Goal: Task Accomplishment & Management: Complete application form

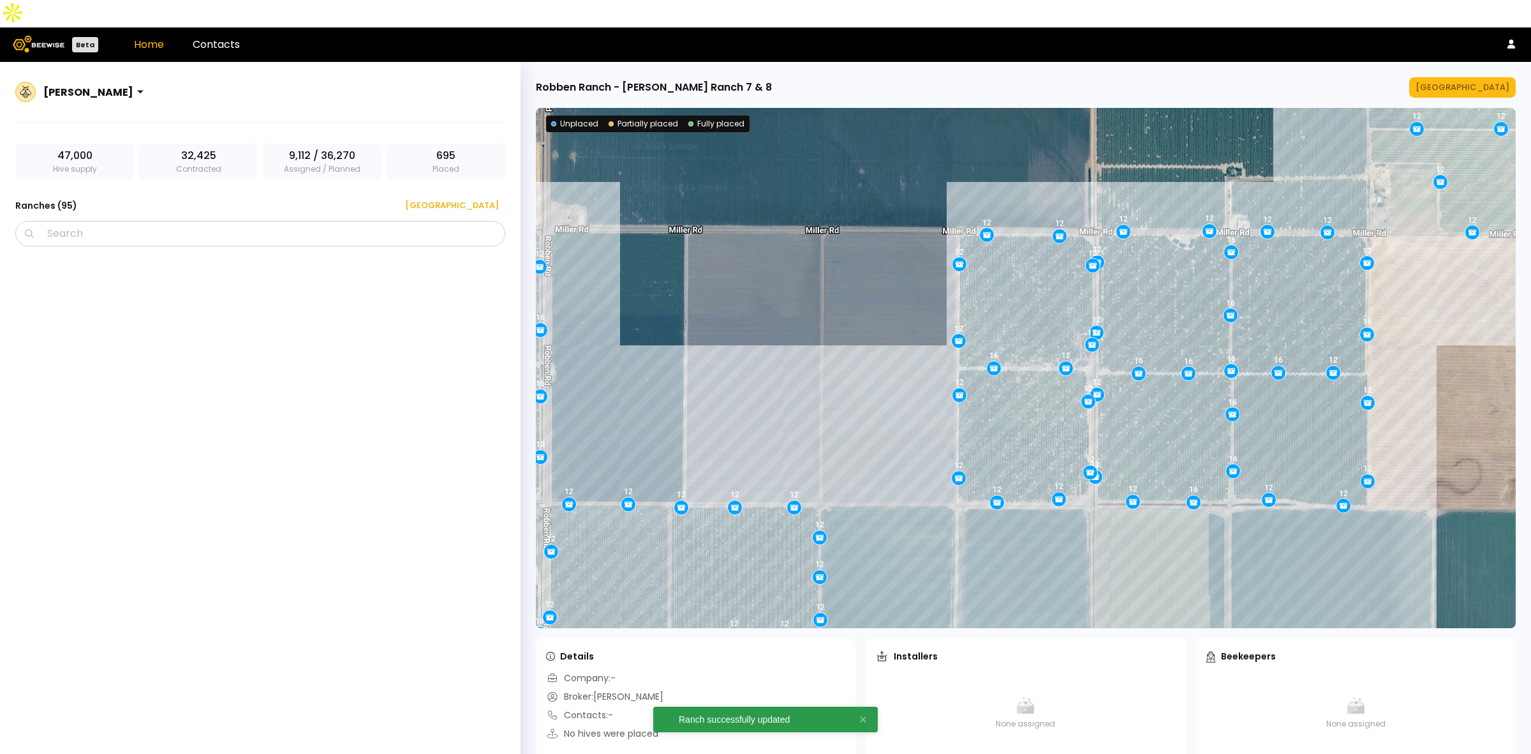
scroll to position [4763, 0]
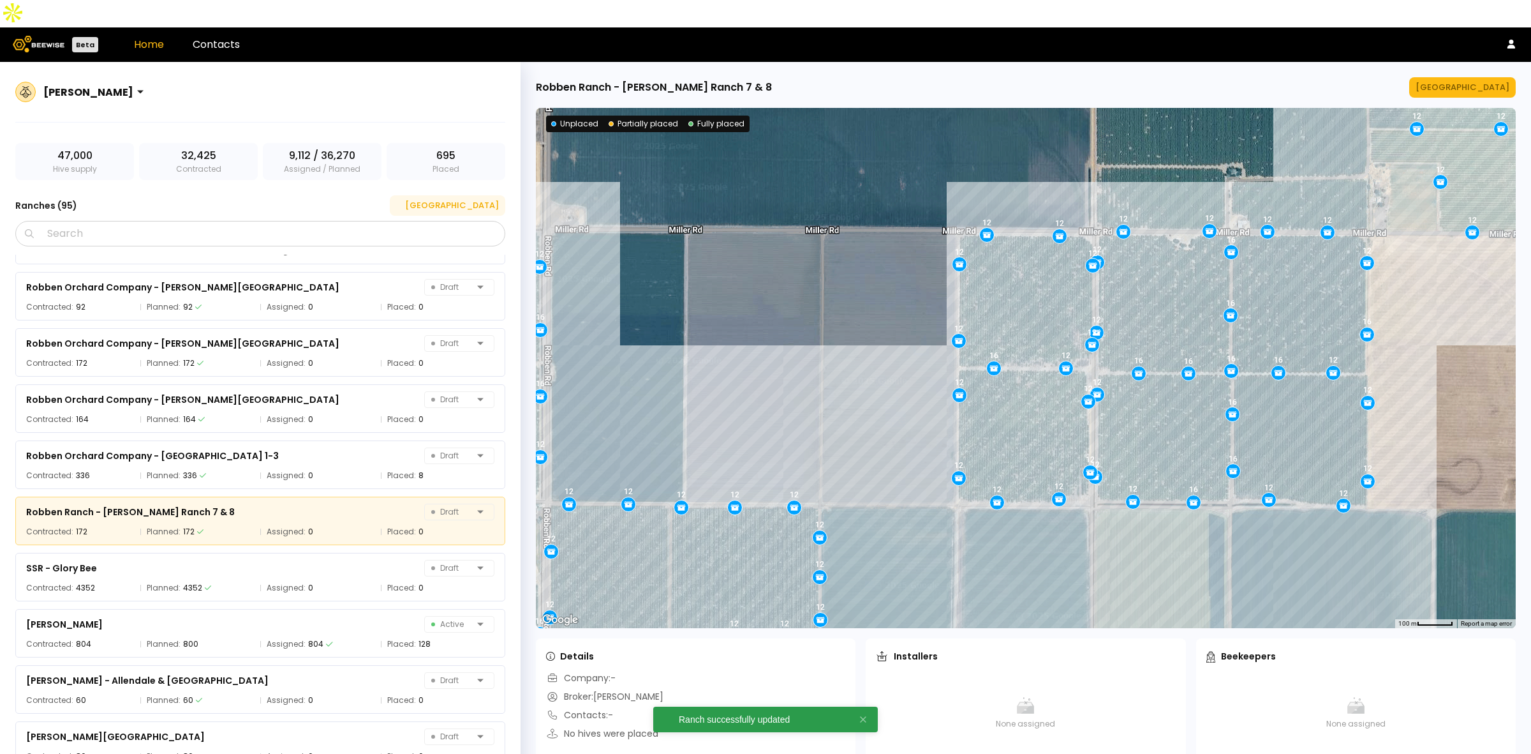
click at [467, 195] on button "[GEOGRAPHIC_DATA]" at bounding box center [447, 205] width 115 height 20
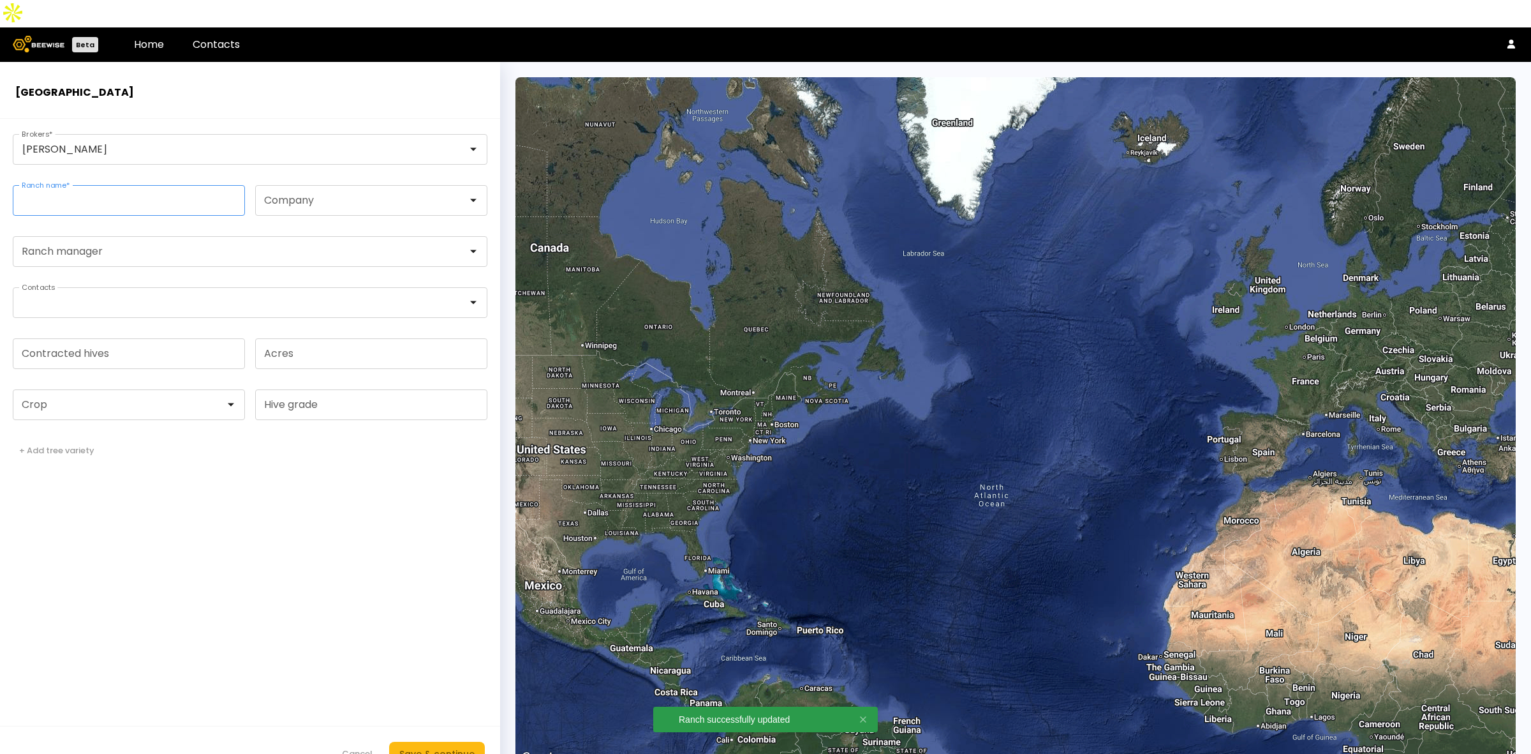
click at [218, 186] on input "Ranch name *" at bounding box center [128, 200] width 231 height 29
paste input "**********"
type input "**********"
paste input "**********"
type input "**********"
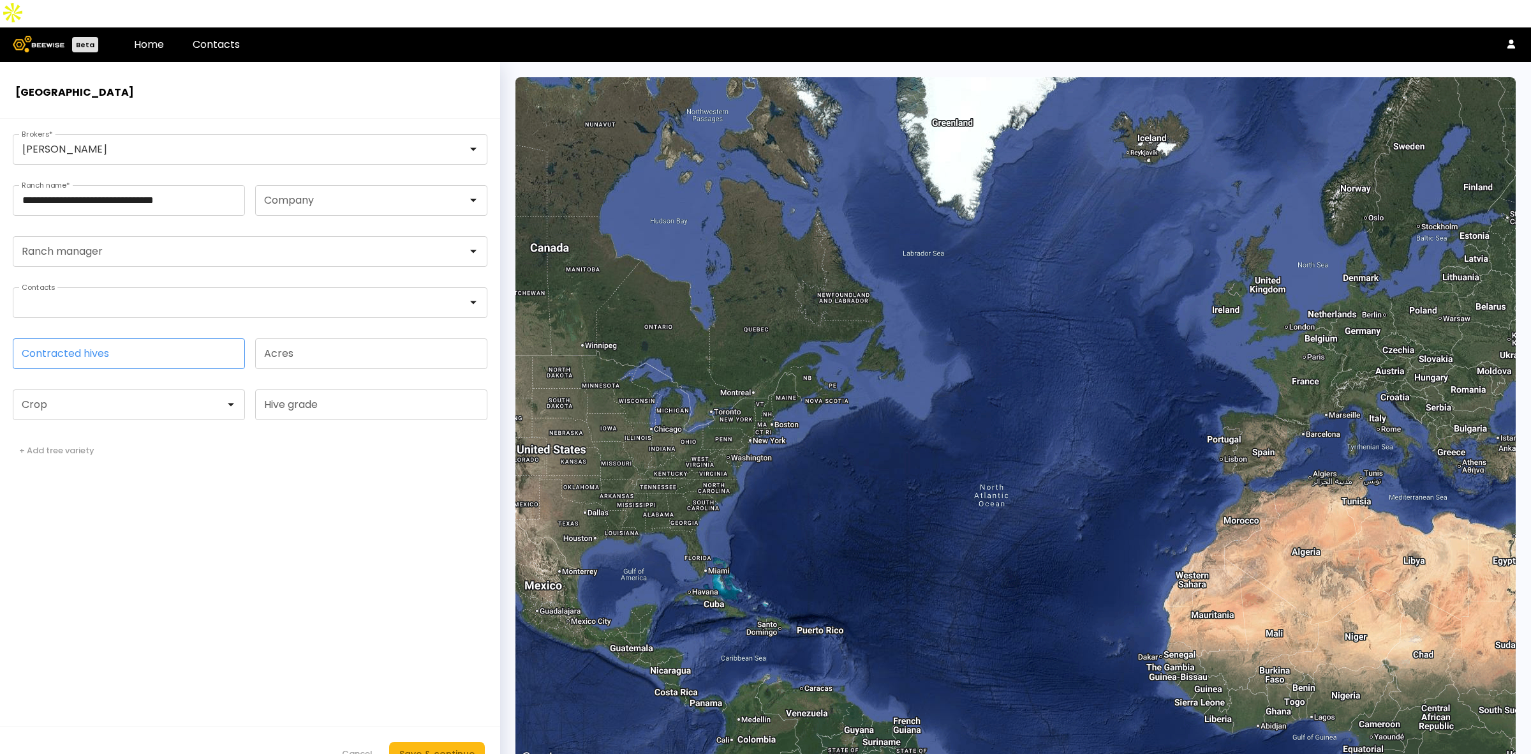
click at [107, 339] on input "Contracted hives" at bounding box center [128, 353] width 231 height 29
type input "***"
click at [122, 399] on div at bounding box center [123, 404] width 203 height 11
click at [107, 433] on div "Almonds" at bounding box center [128, 437] width 217 height 8
click at [459, 741] on button "Save & continue" at bounding box center [437, 753] width 96 height 24
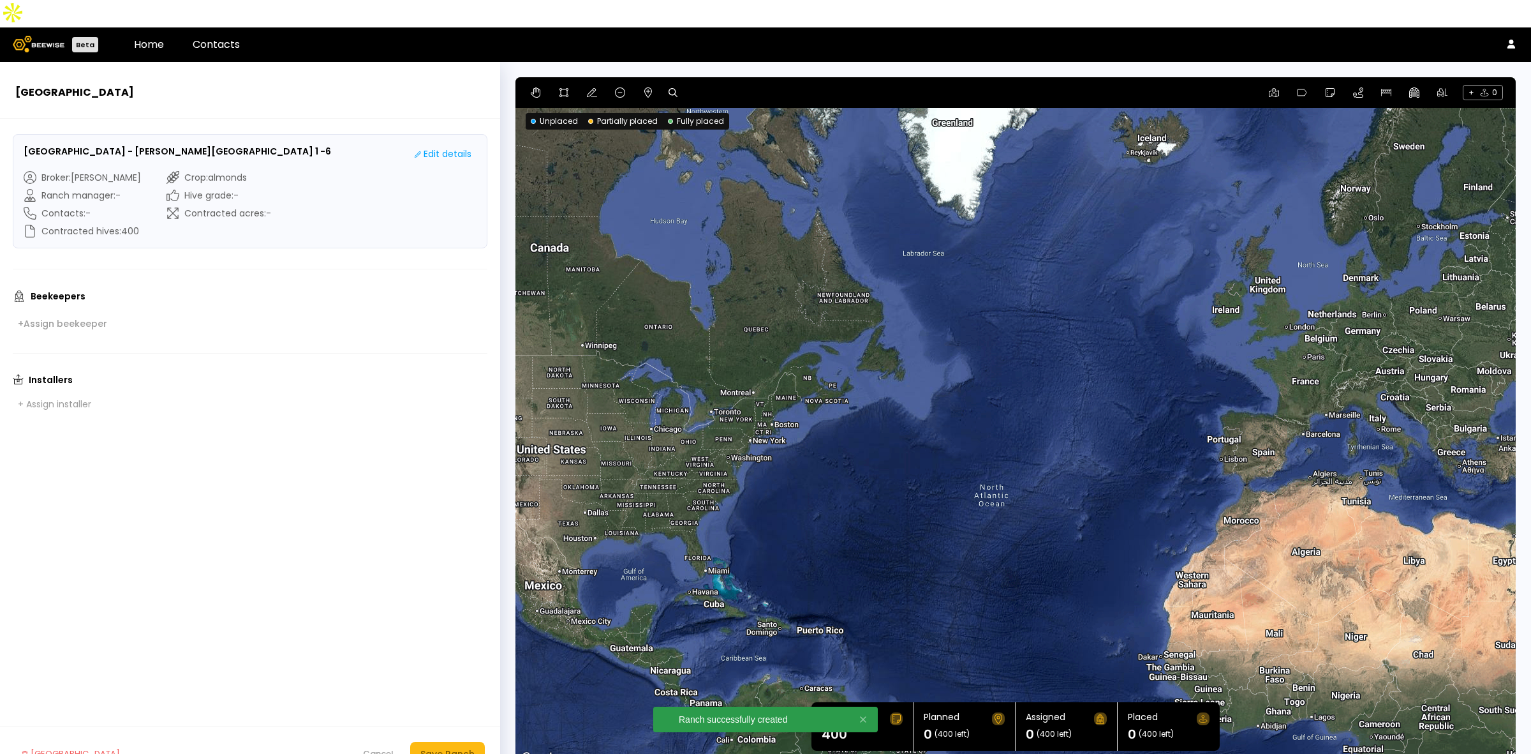
click at [678, 85] on div at bounding box center [677, 92] width 17 height 15
click at [671, 88] on icon at bounding box center [673, 92] width 9 height 9
click at [700, 85] on input at bounding box center [722, 93] width 79 height 16
paste input "**********"
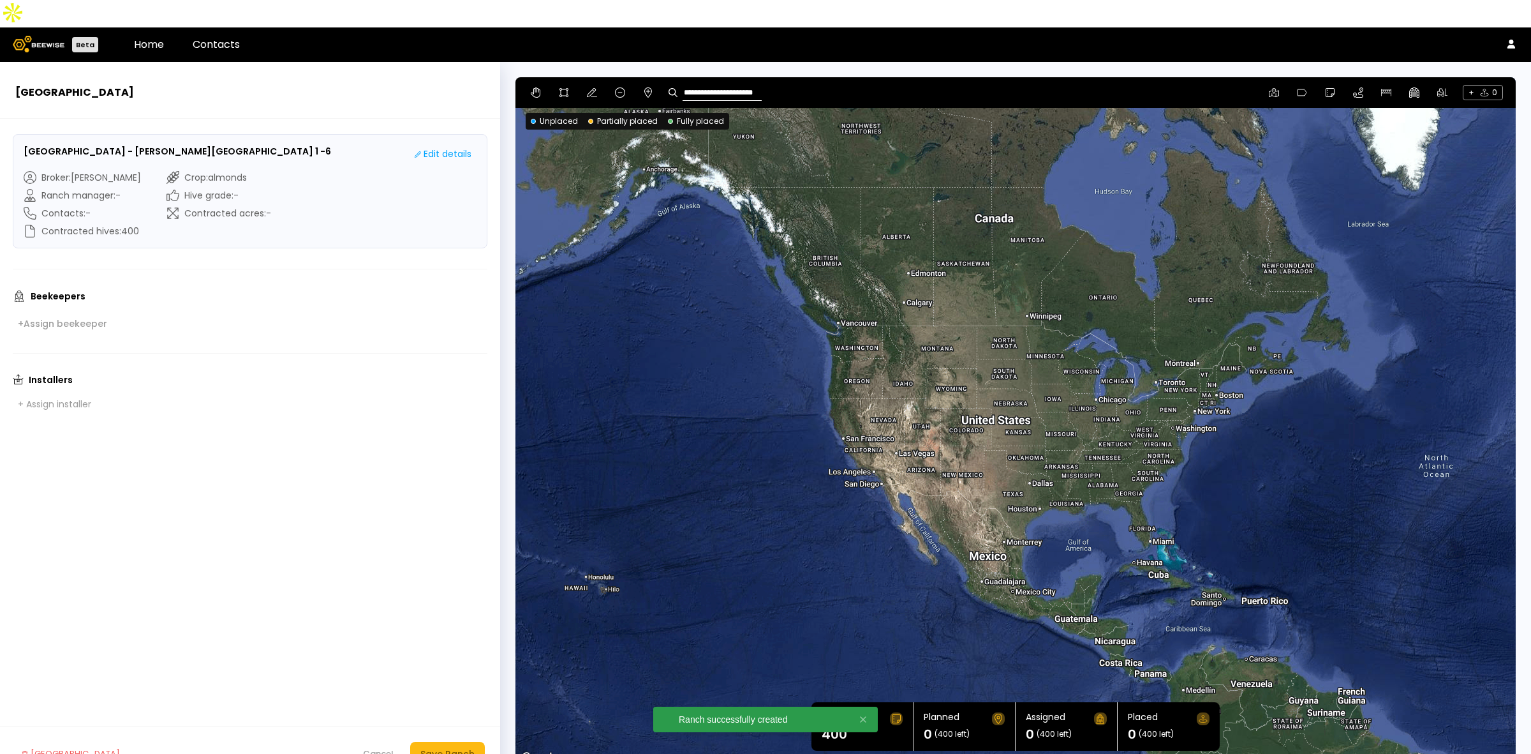
type input "**********"
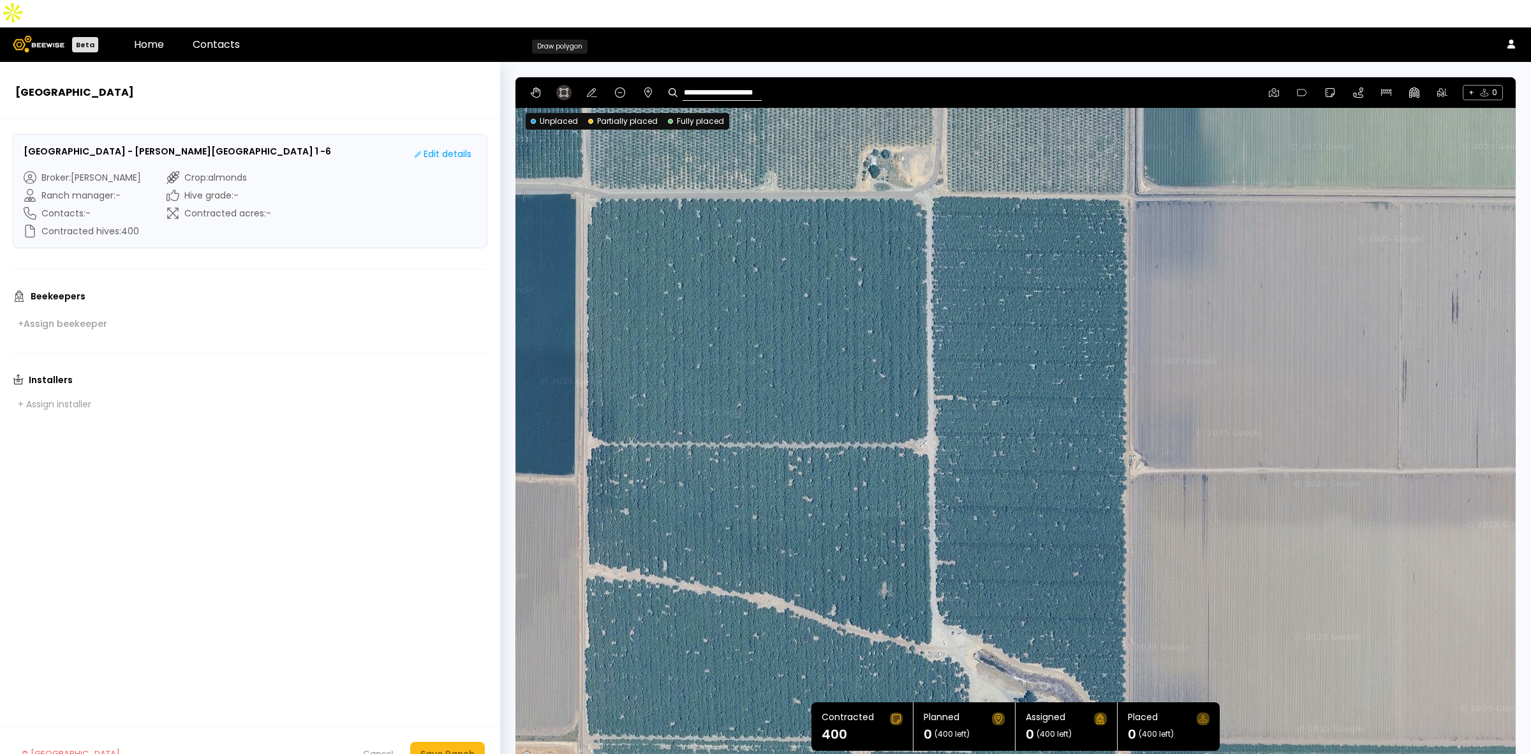
click at [559, 87] on icon at bounding box center [564, 92] width 10 height 10
click at [929, 181] on div at bounding box center [1015, 421] width 999 height 689
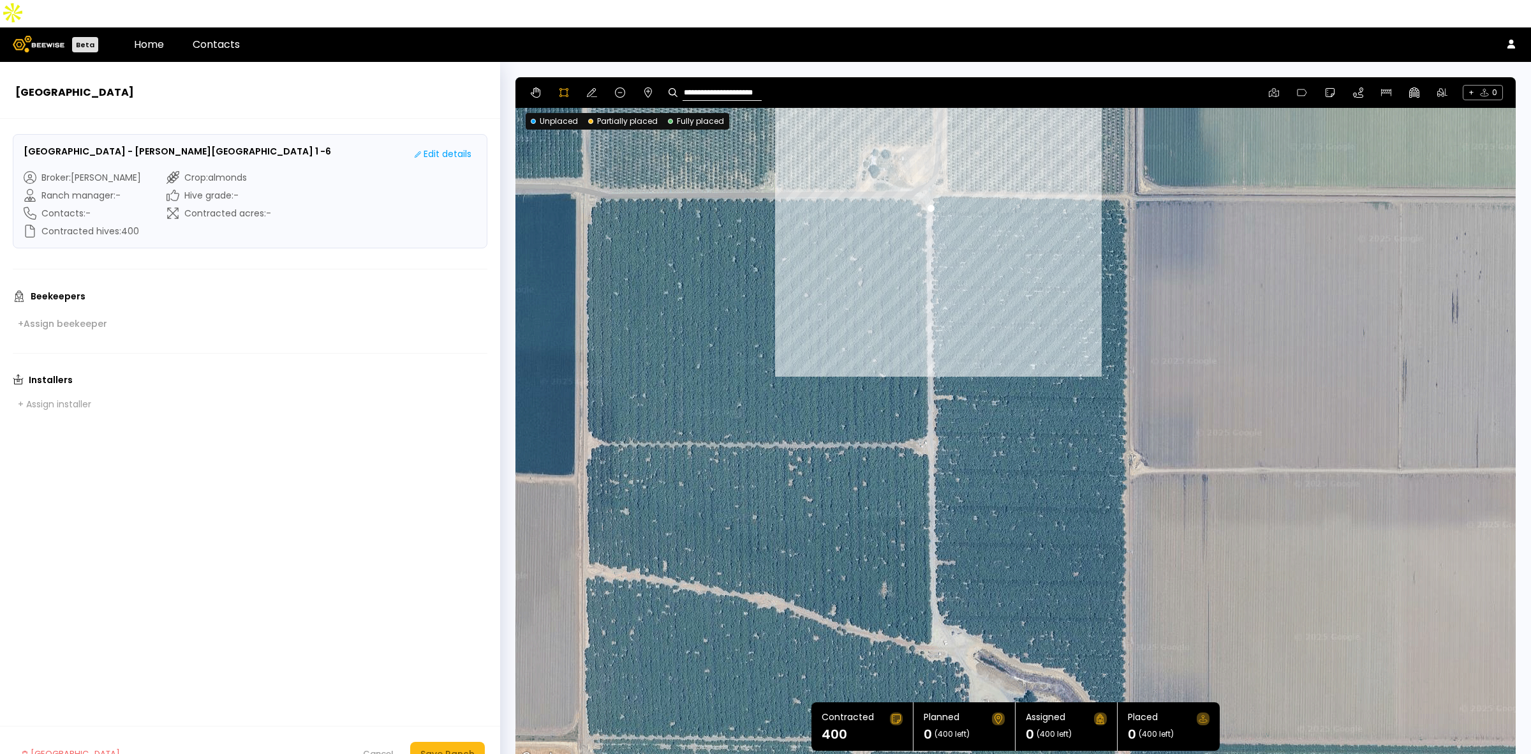
click at [918, 167] on div at bounding box center [1015, 421] width 999 height 689
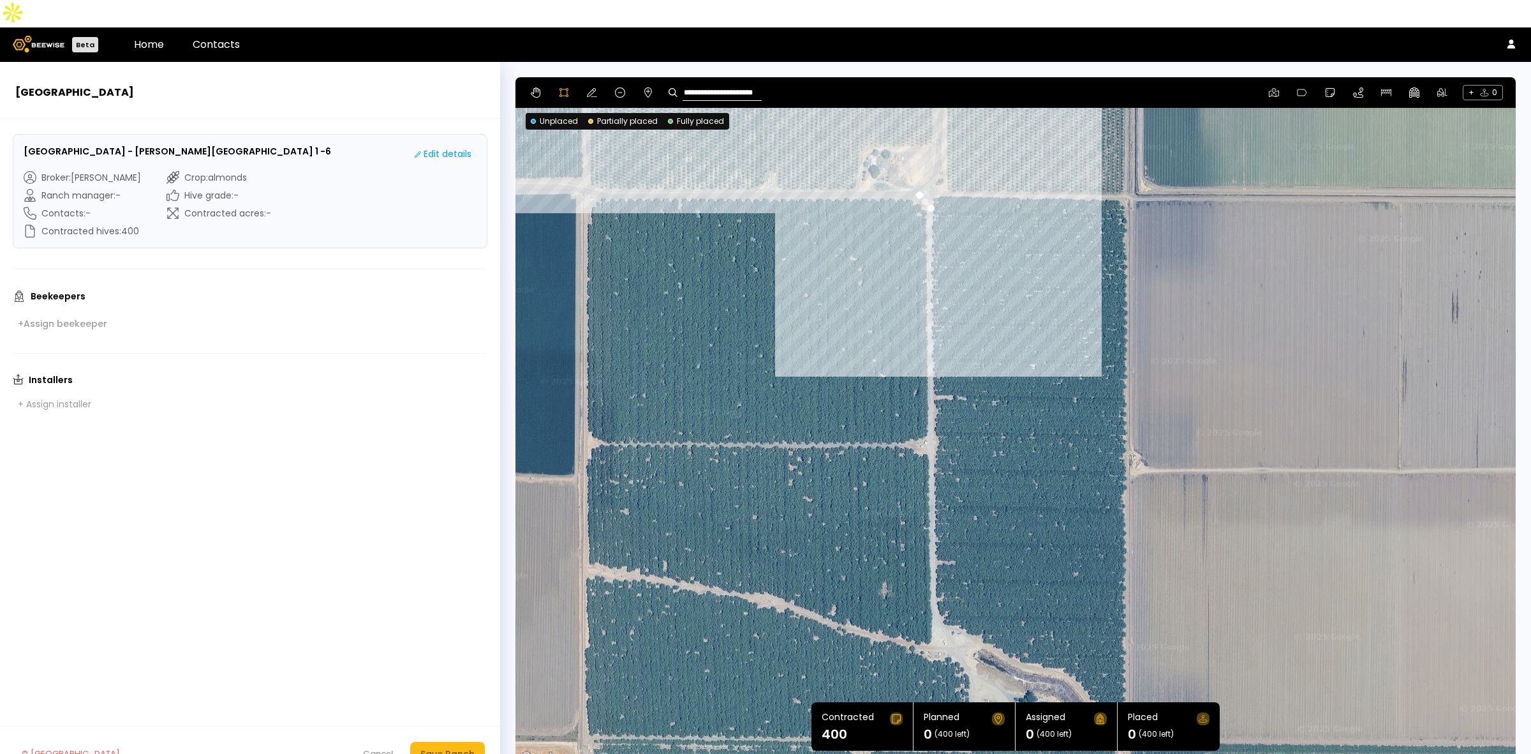
click at [601, 168] on div at bounding box center [1015, 421] width 999 height 689
click at [592, 170] on div at bounding box center [1015, 421] width 999 height 689
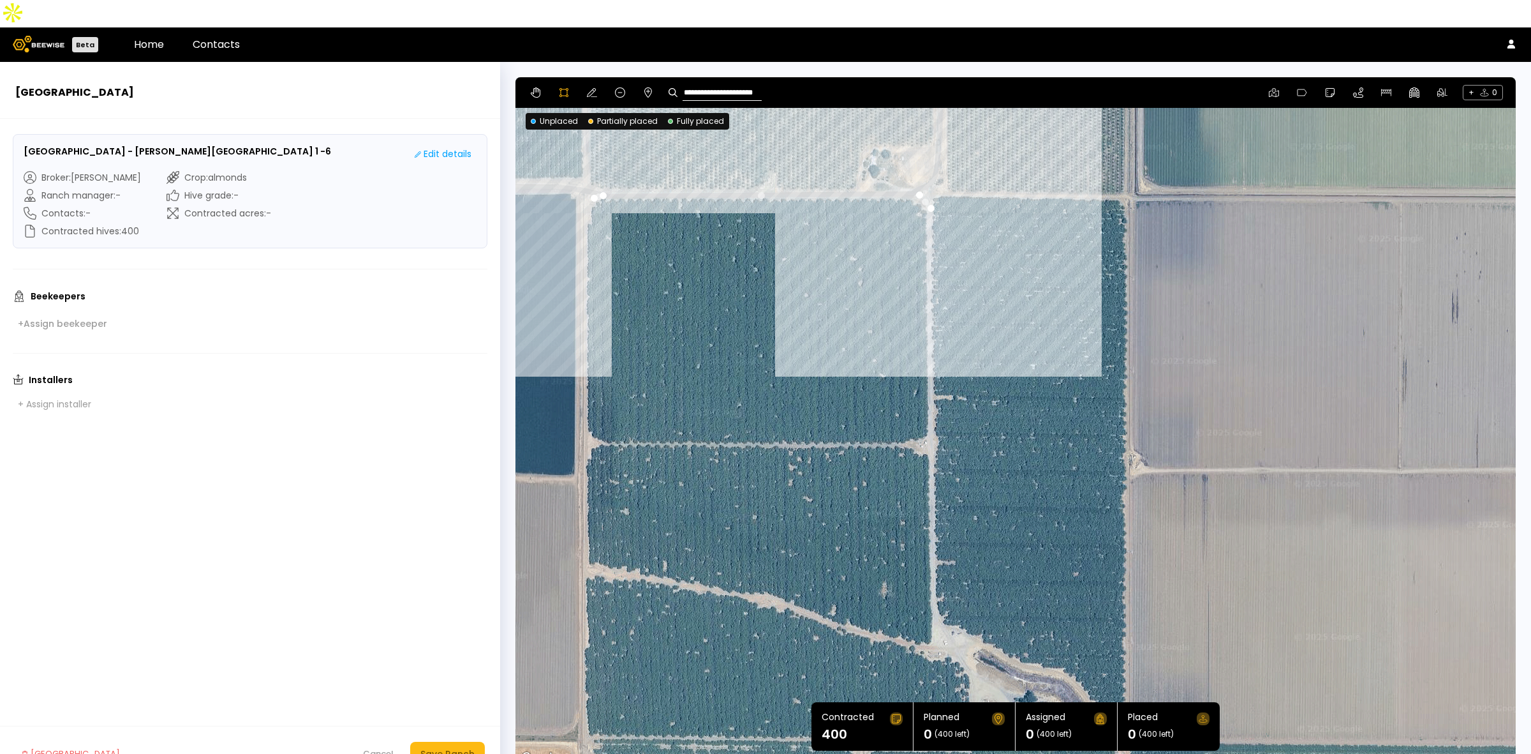
click at [584, 189] on div at bounding box center [1015, 421] width 999 height 689
click at [583, 202] on div at bounding box center [1015, 421] width 999 height 689
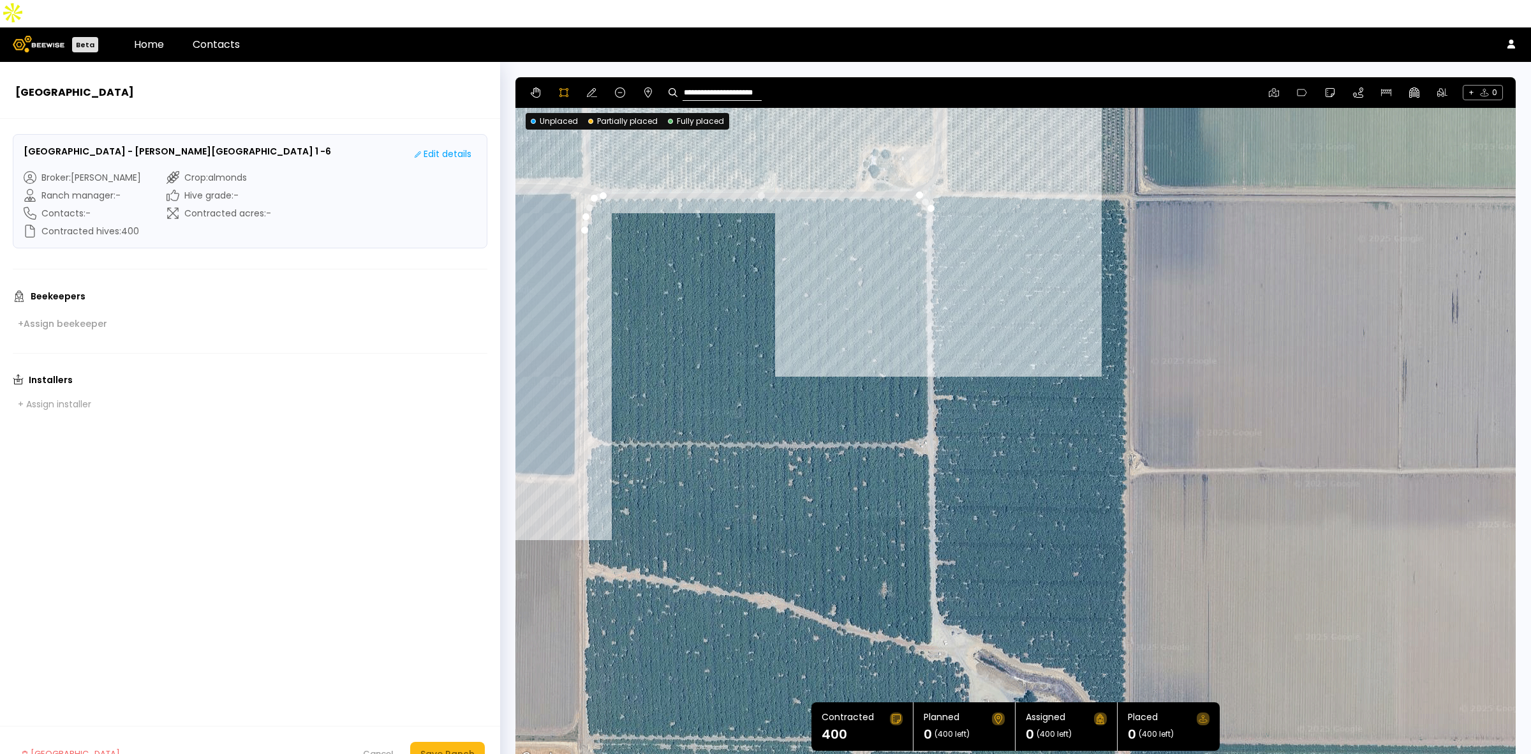
click at [586, 406] on div at bounding box center [1015, 421] width 999 height 689
click at [600, 415] on div at bounding box center [1015, 421] width 999 height 689
click at [588, 424] on div at bounding box center [1015, 421] width 999 height 689
click at [585, 435] on div at bounding box center [1015, 421] width 999 height 689
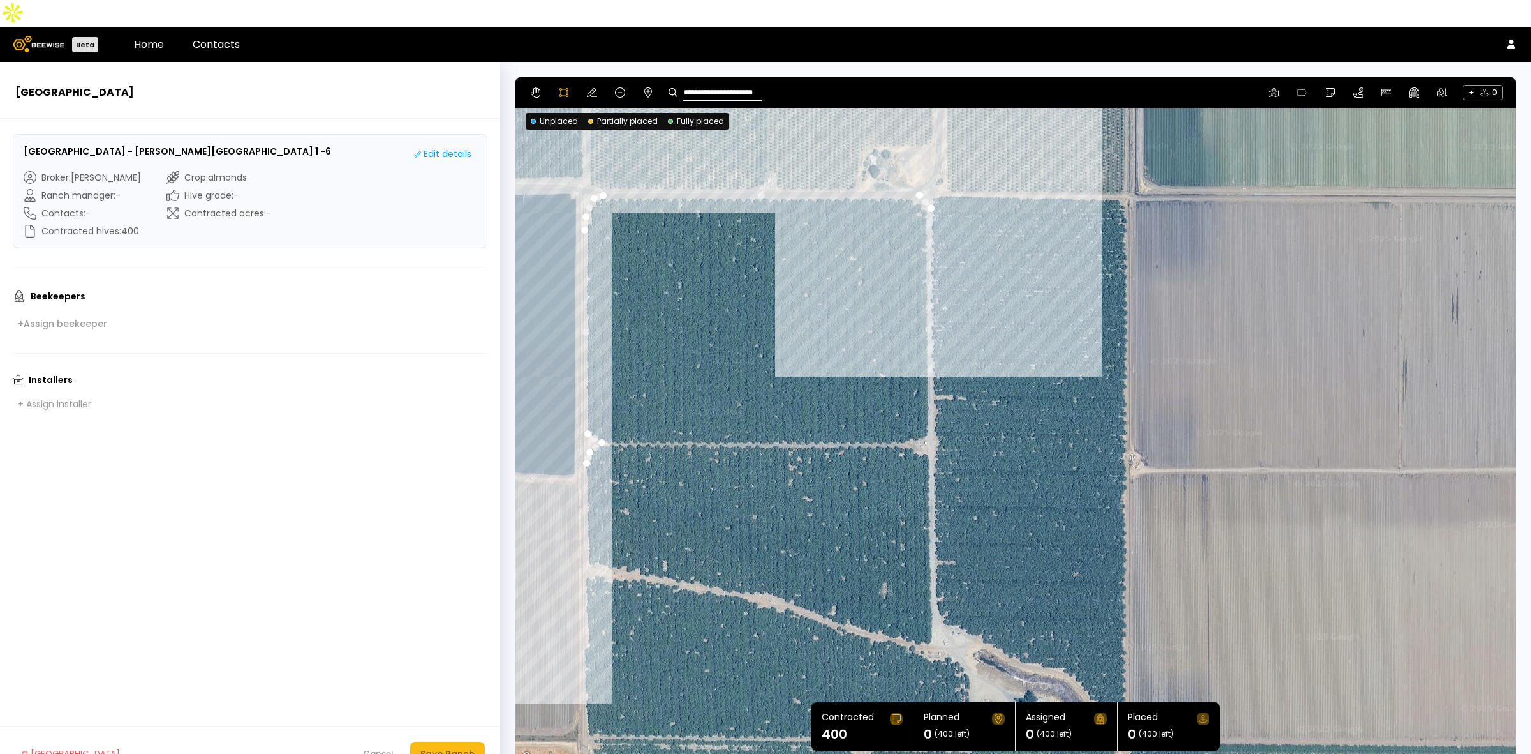
click at [587, 542] on div at bounding box center [1015, 421] width 999 height 689
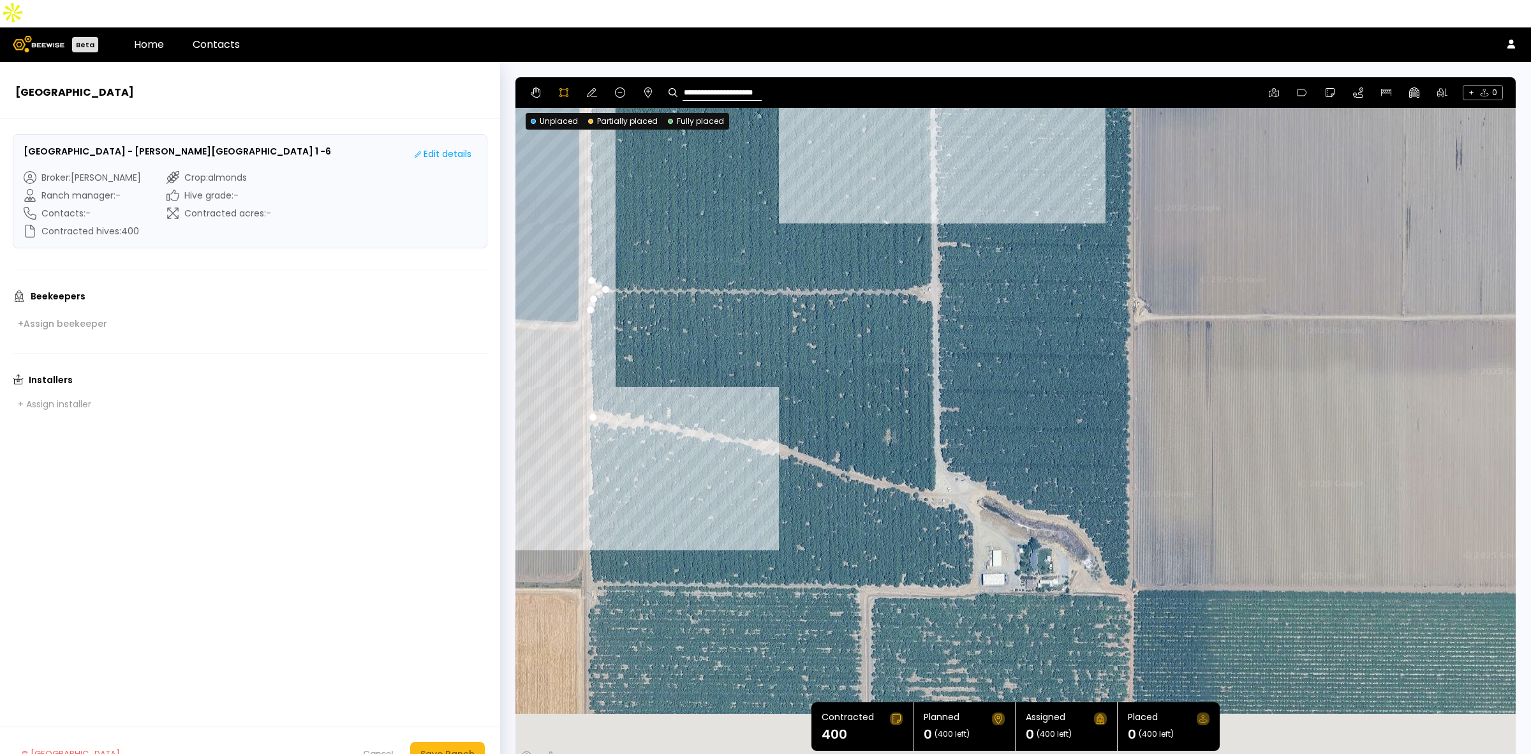
drag, startPoint x: 632, startPoint y: 614, endPoint x: 633, endPoint y: 453, distance: 160.8
click at [635, 453] on div at bounding box center [1015, 421] width 999 height 689
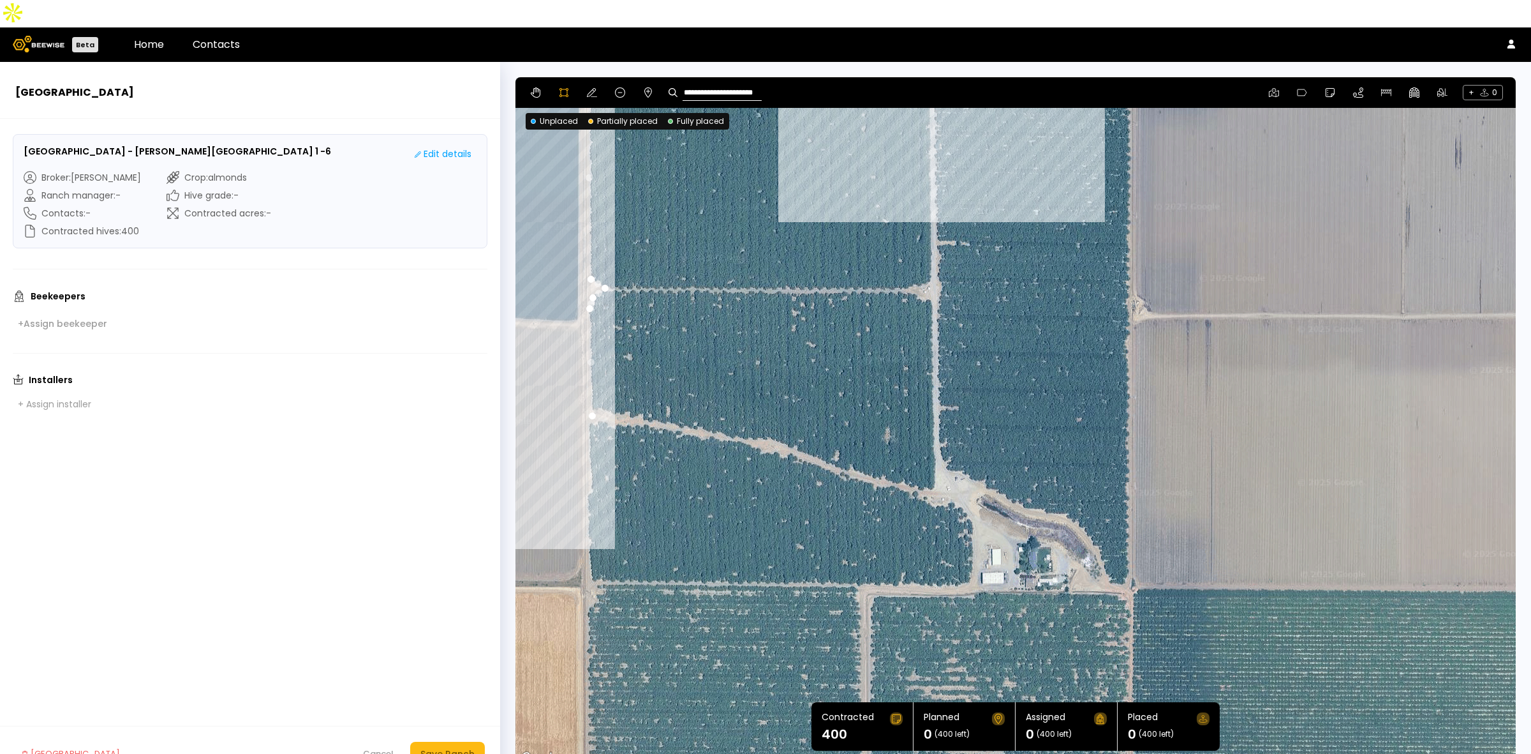
click at [590, 466] on div at bounding box center [1015, 421] width 999 height 689
click at [584, 474] on div at bounding box center [1015, 421] width 999 height 689
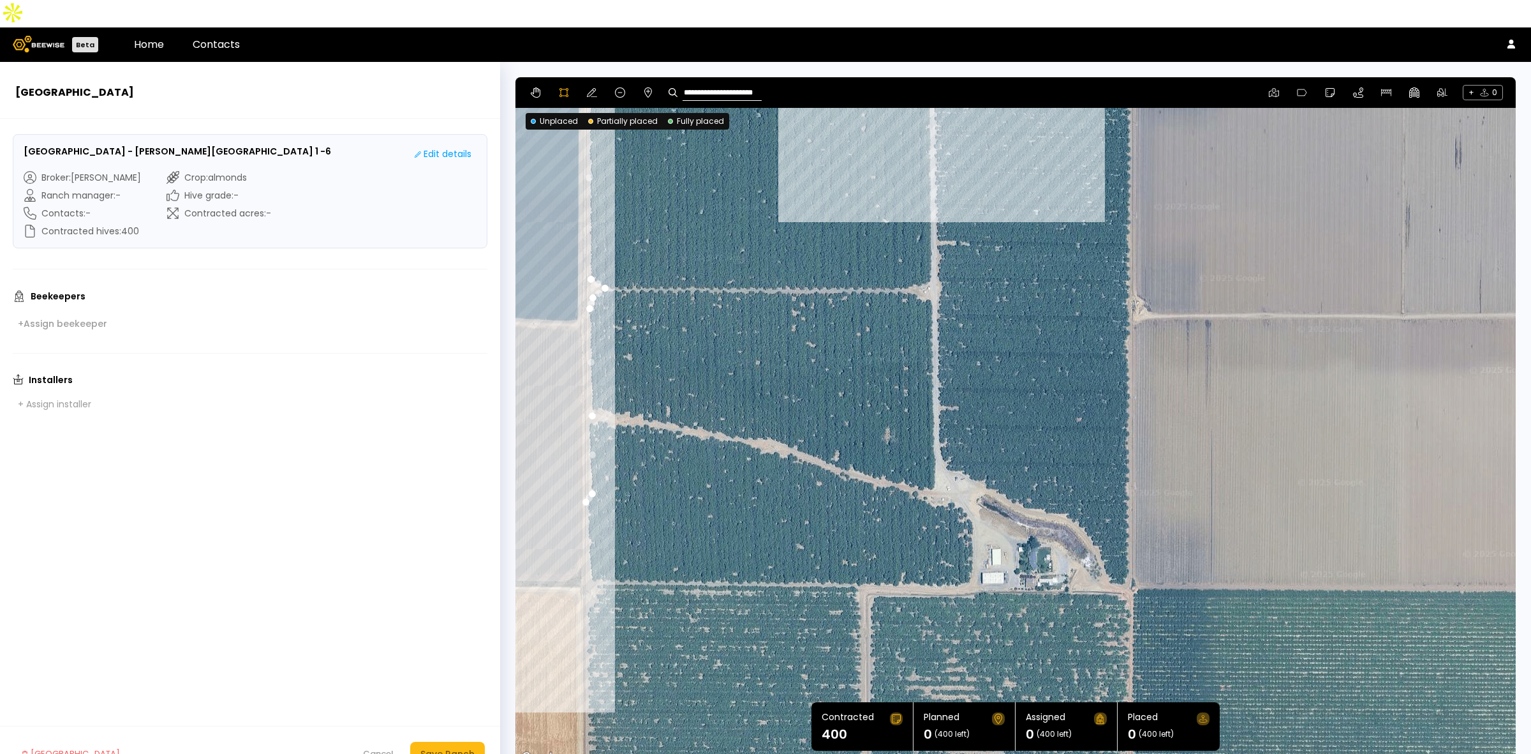
click at [586, 518] on div at bounding box center [1015, 421] width 999 height 689
click at [590, 557] on div at bounding box center [1015, 421] width 999 height 689
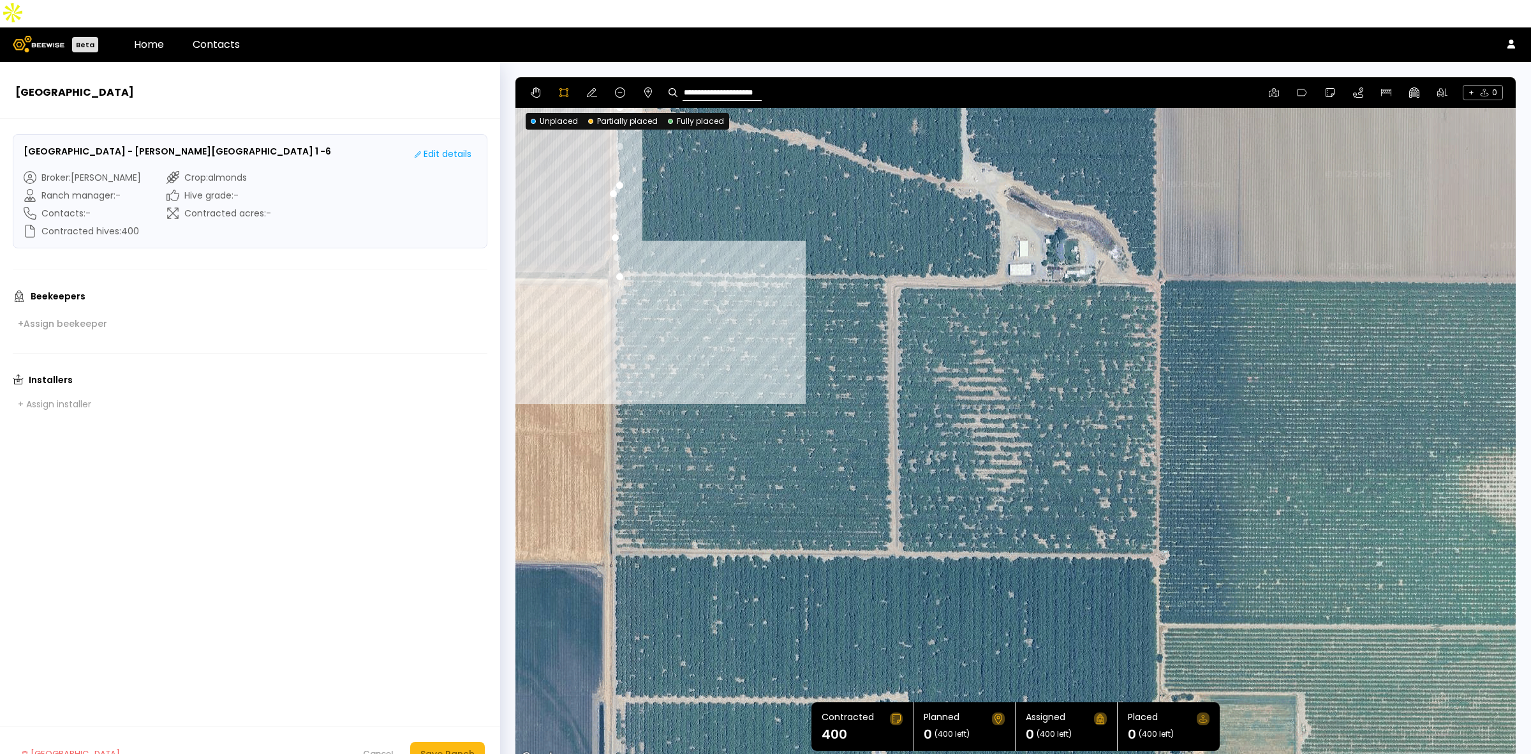
drag, startPoint x: 623, startPoint y: 627, endPoint x: 651, endPoint y: 318, distance: 310.7
click at [651, 318] on div at bounding box center [1015, 421] width 999 height 689
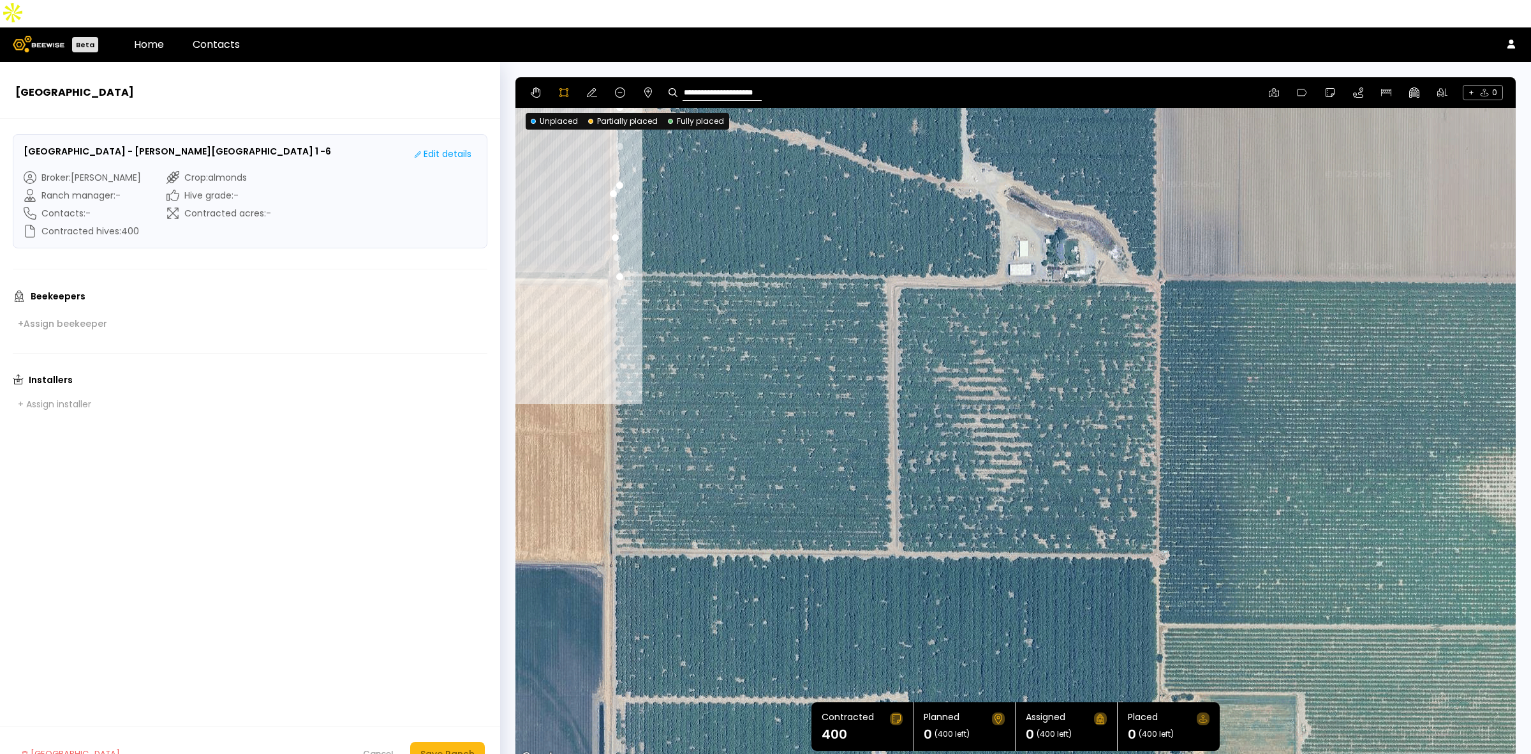
click at [614, 274] on div at bounding box center [1015, 421] width 999 height 689
click at [613, 292] on div at bounding box center [1015, 421] width 999 height 689
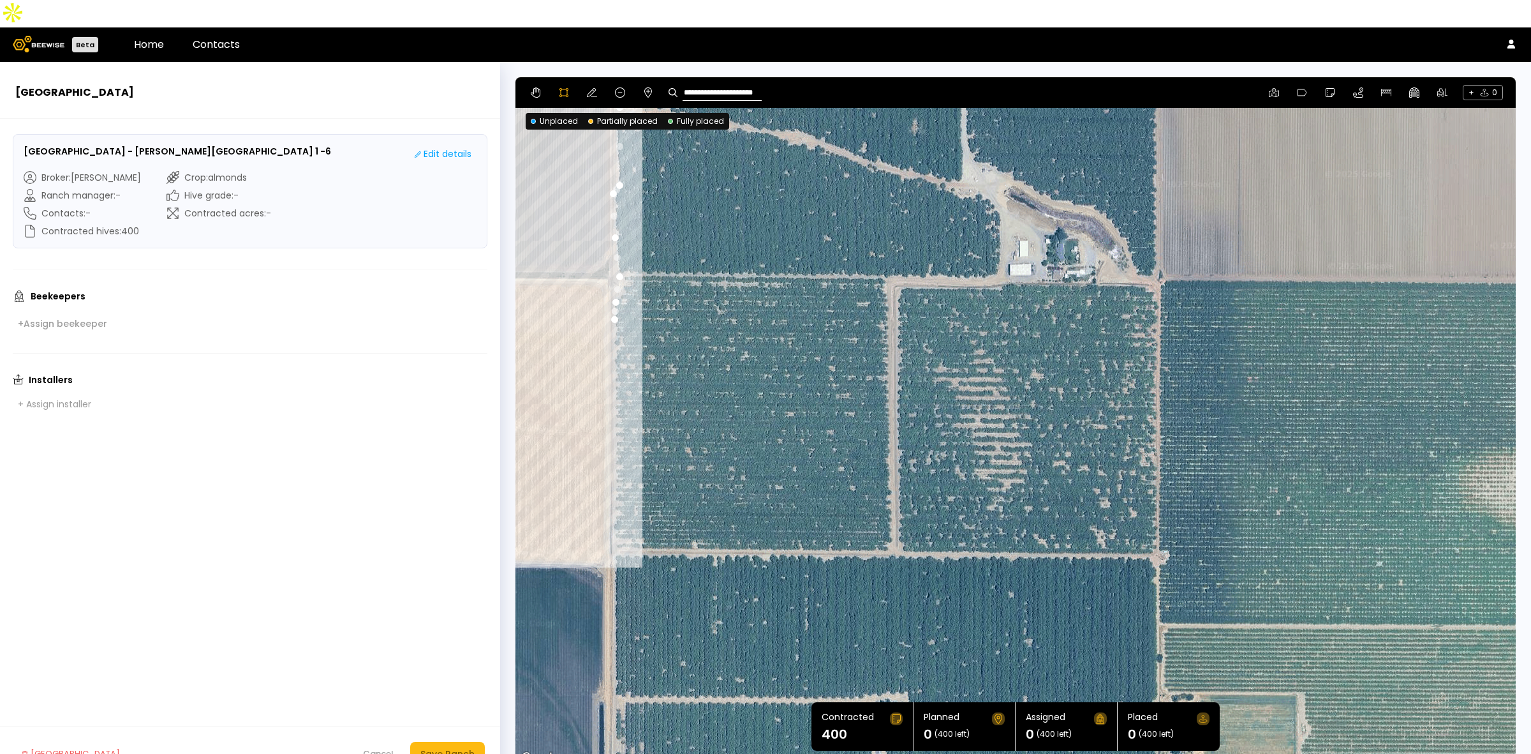
click at [613, 525] on div at bounding box center [1015, 421] width 999 height 689
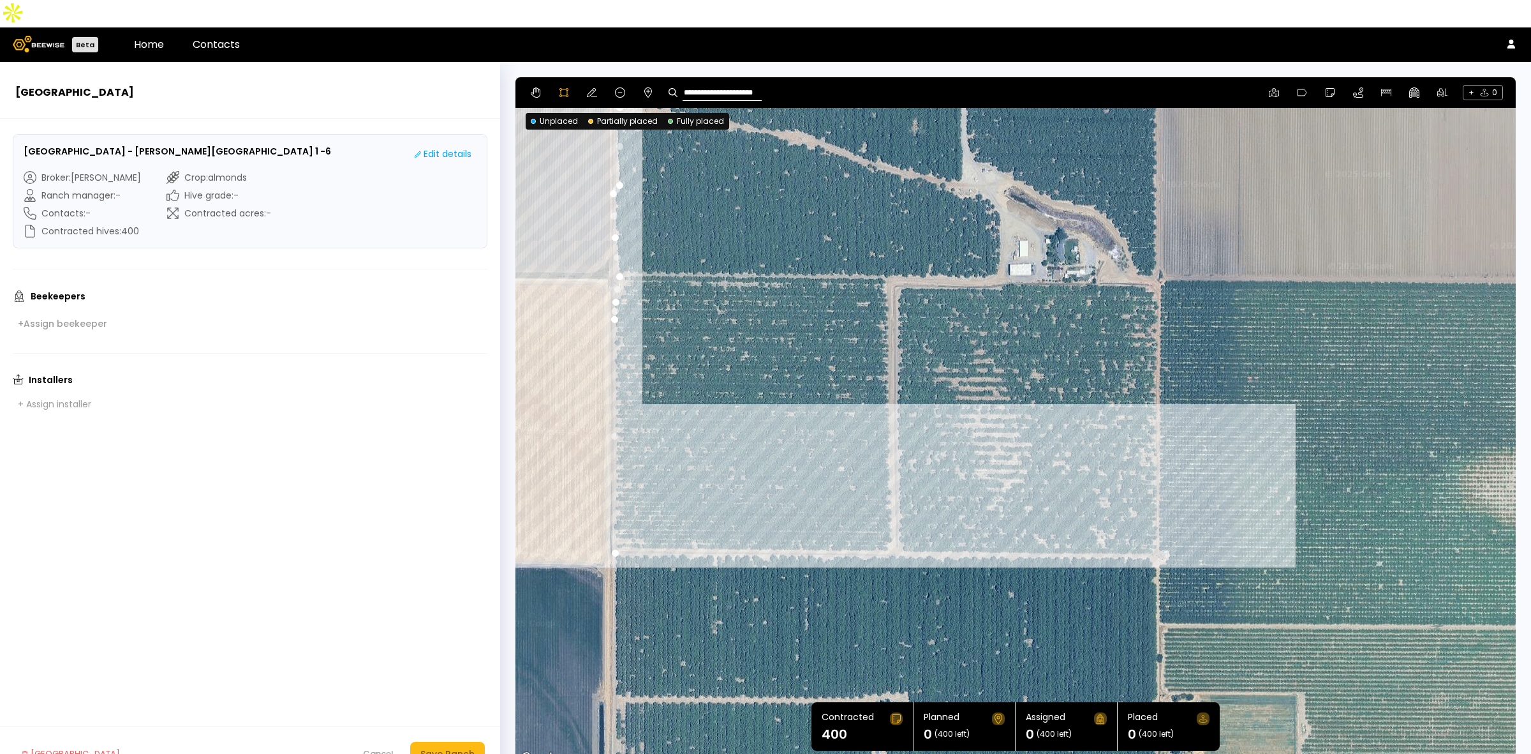
click at [1159, 527] on div at bounding box center [1015, 421] width 999 height 689
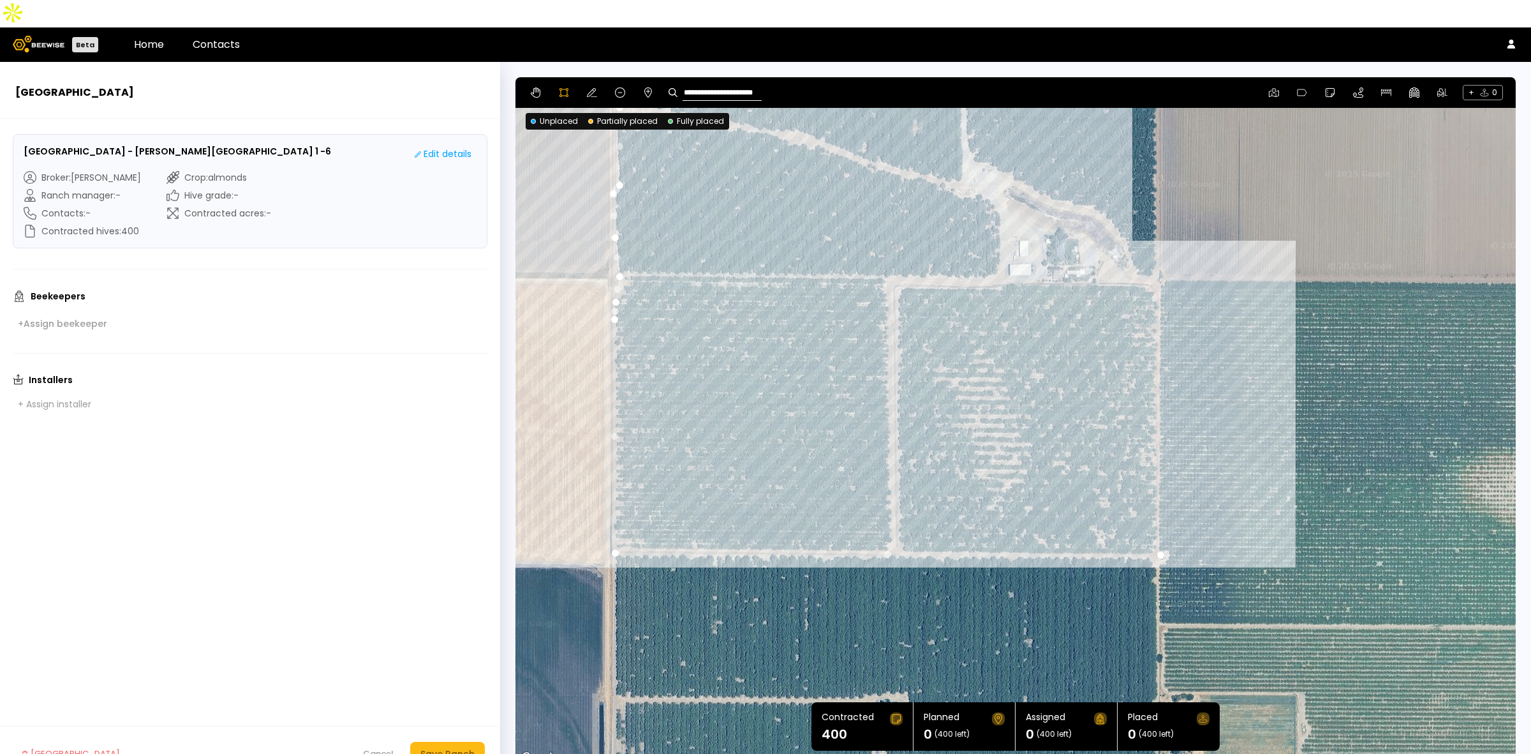
click at [1154, 257] on div at bounding box center [1015, 421] width 999 height 689
click at [997, 257] on div at bounding box center [1015, 421] width 999 height 689
click at [999, 241] on div at bounding box center [1015, 421] width 999 height 689
click at [999, 182] on div at bounding box center [1015, 421] width 999 height 689
click at [985, 167] on div at bounding box center [1015, 421] width 999 height 689
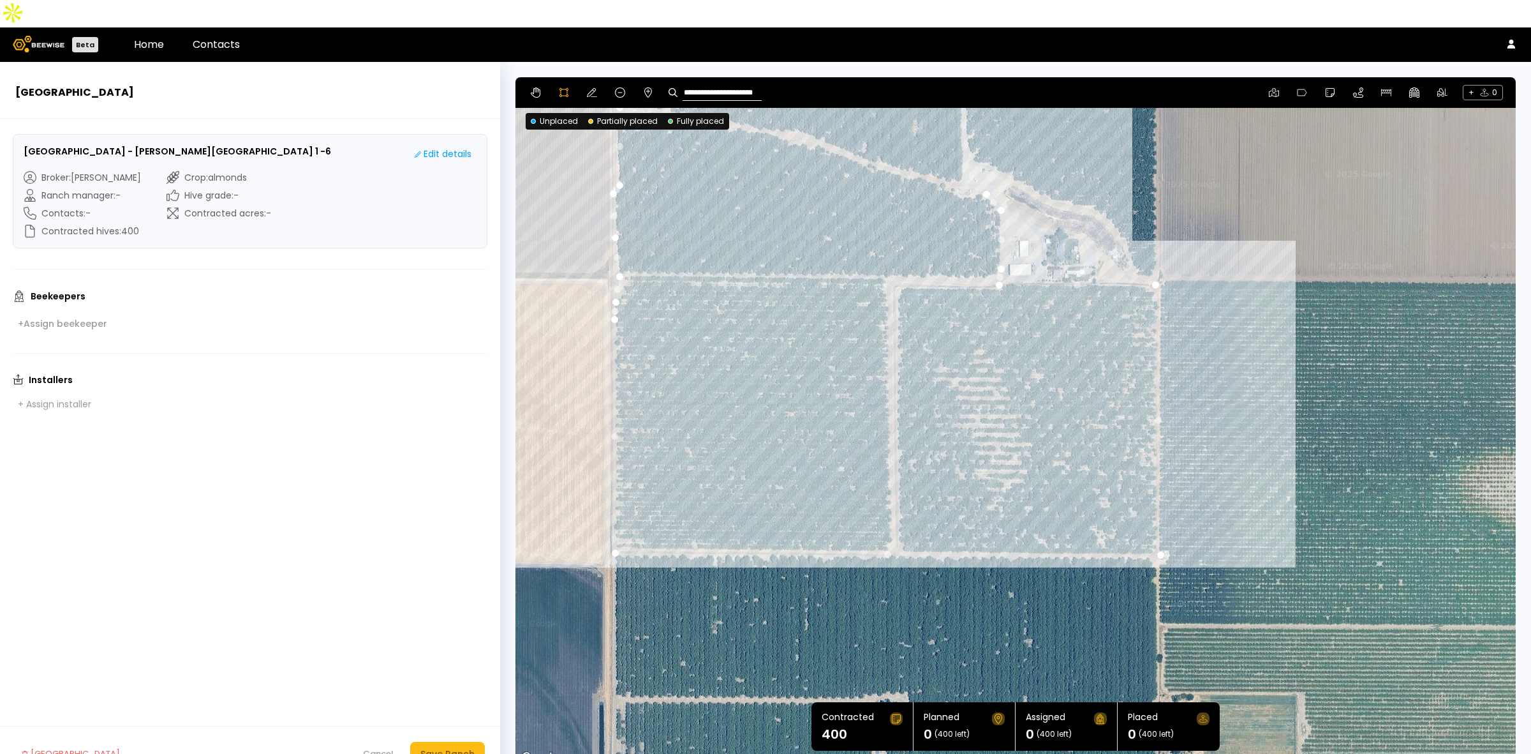
click at [968, 165] on div at bounding box center [1015, 421] width 999 height 689
click at [959, 167] on div at bounding box center [1015, 421] width 999 height 689
click at [964, 154] on div at bounding box center [1015, 421] width 999 height 689
click at [964, 128] on div at bounding box center [1015, 421] width 999 height 689
click at [972, 134] on div at bounding box center [1015, 421] width 999 height 689
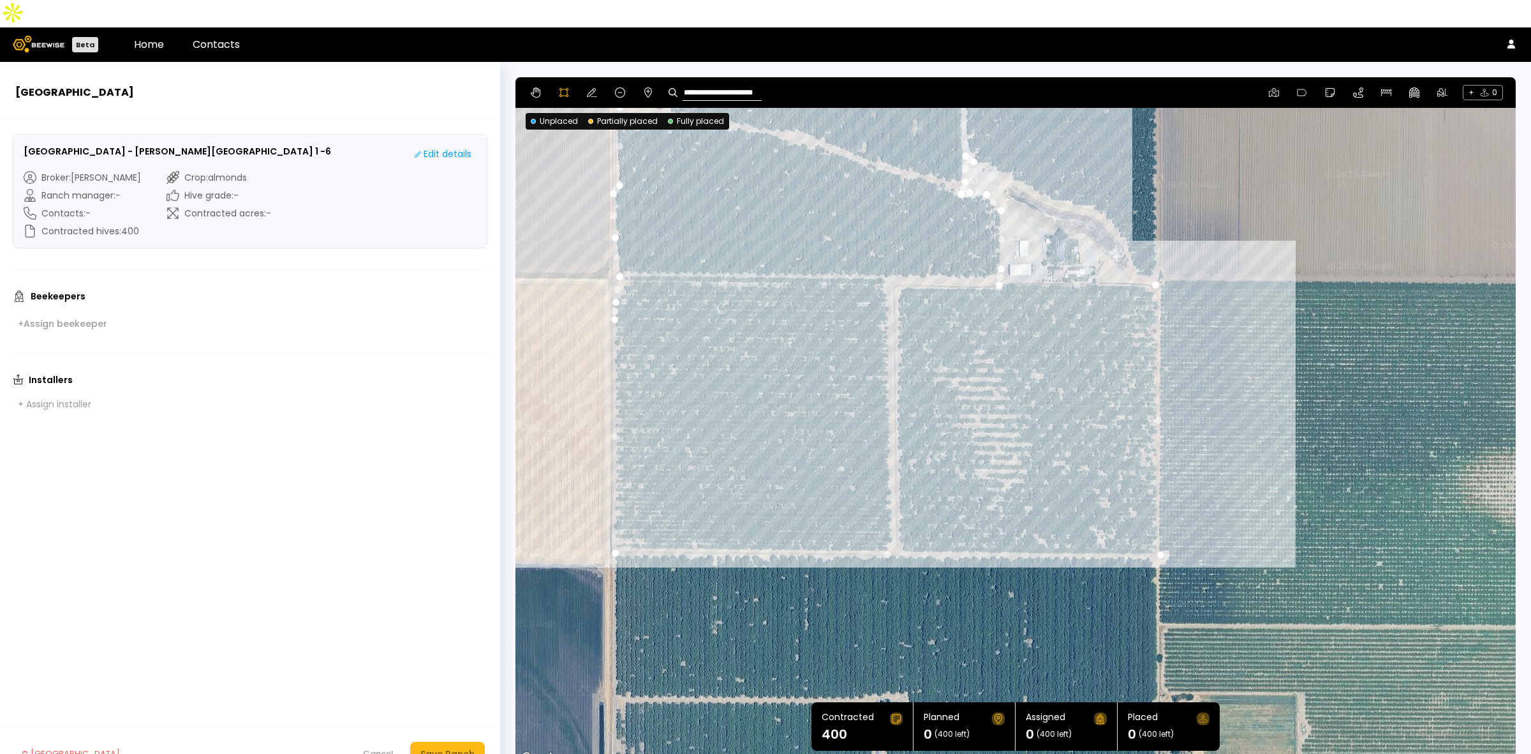
click at [994, 142] on div at bounding box center [1015, 421] width 999 height 689
click at [1008, 149] on div at bounding box center [1015, 421] width 999 height 689
click at [1021, 157] on div at bounding box center [1015, 421] width 999 height 689
click at [1045, 167] on div at bounding box center [1015, 421] width 999 height 689
click at [1051, 171] on div at bounding box center [1015, 421] width 999 height 689
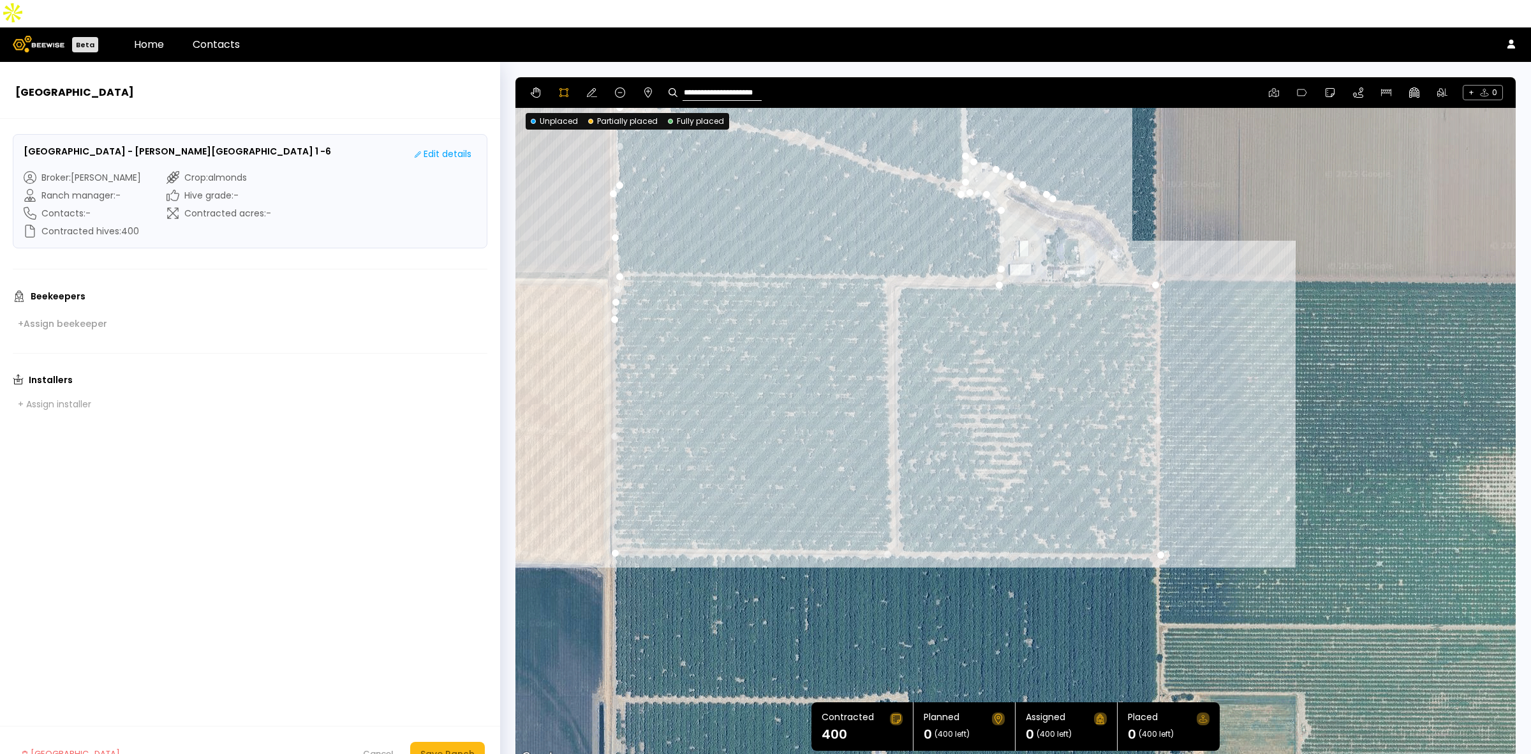
click at [1077, 180] on div at bounding box center [1015, 421] width 999 height 689
click at [1089, 180] on div at bounding box center [1015, 421] width 999 height 689
click at [1106, 191] on div at bounding box center [1015, 421] width 999 height 689
click at [1115, 204] on div at bounding box center [1015, 421] width 999 height 689
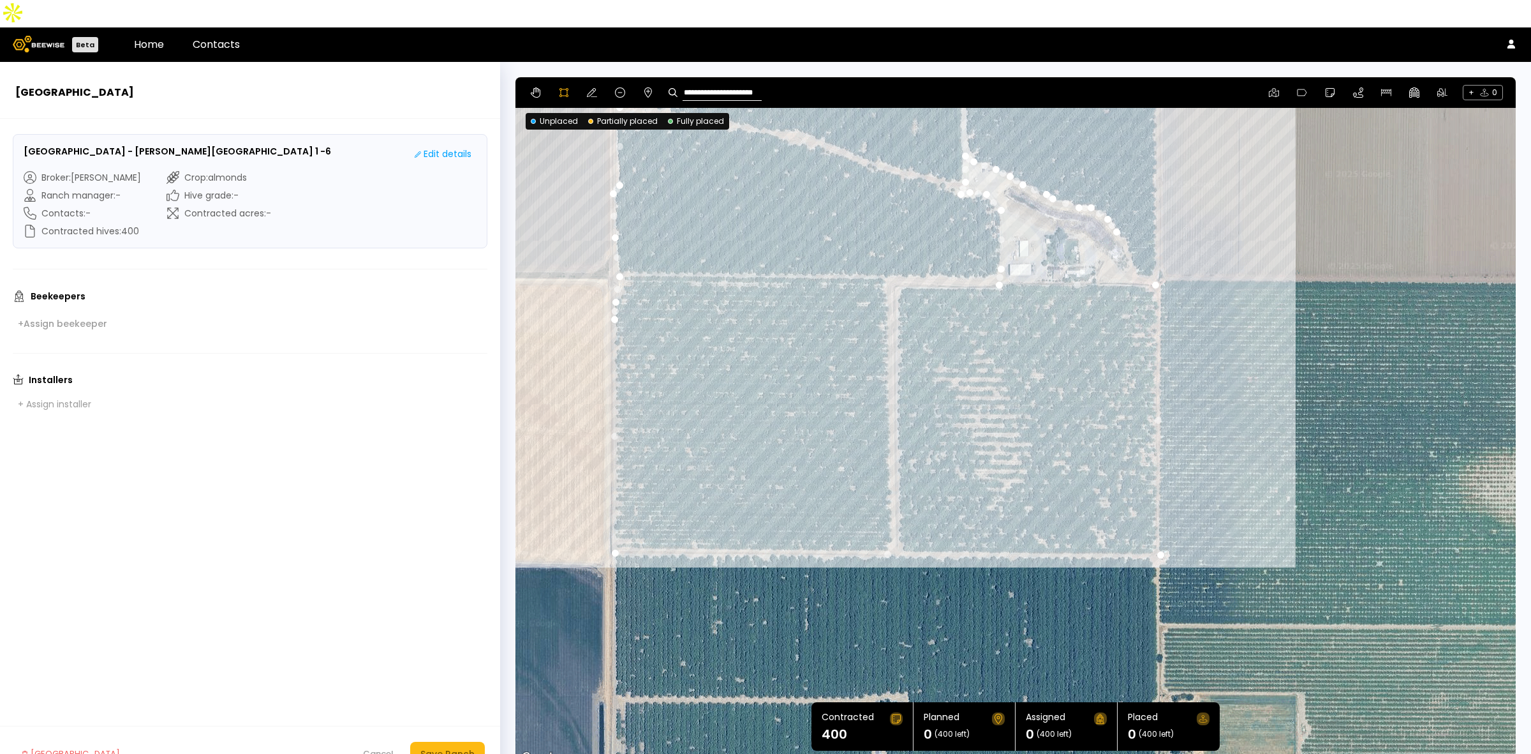
click at [1125, 220] on div at bounding box center [1015, 421] width 999 height 689
click at [1130, 237] on div at bounding box center [1015, 421] width 999 height 689
click at [1139, 247] on div at bounding box center [1015, 421] width 999 height 689
click at [1152, 243] on div at bounding box center [1015, 421] width 999 height 689
click at [1155, 236] on div at bounding box center [1015, 421] width 999 height 689
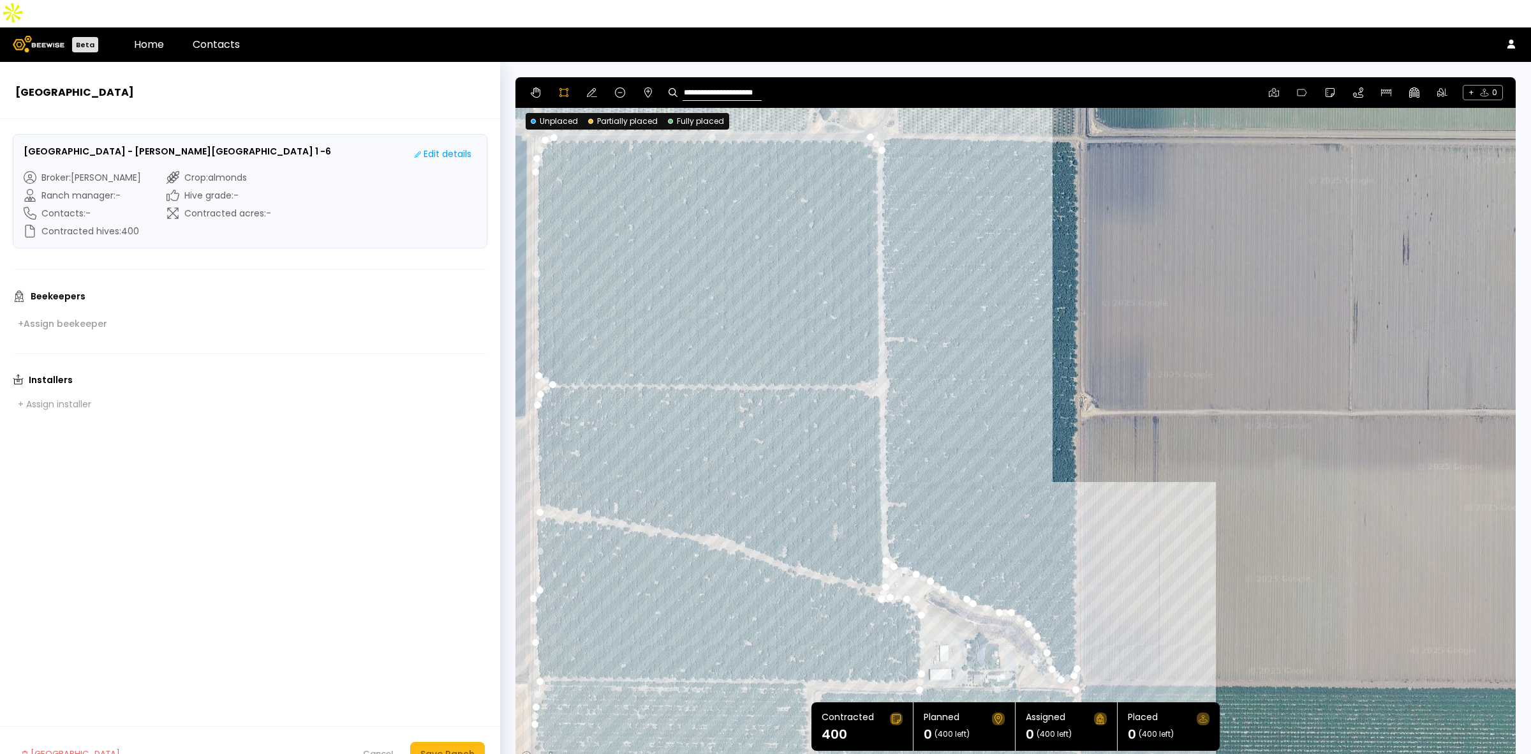
drag, startPoint x: 1189, startPoint y: 205, endPoint x: 1108, endPoint y: 613, distance: 415.6
click at [1108, 613] on div at bounding box center [1015, 421] width 999 height 689
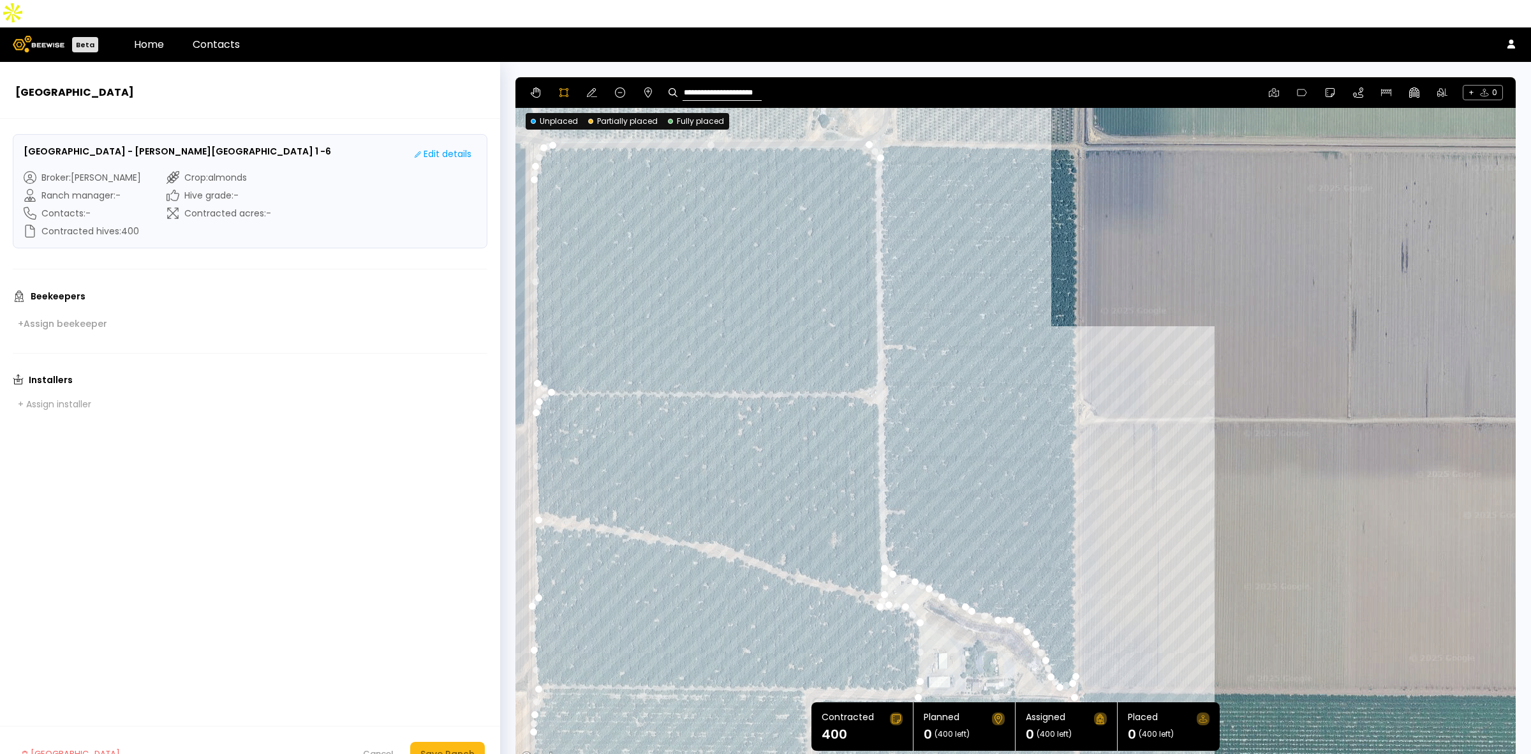
click at [1077, 407] on div at bounding box center [1015, 421] width 999 height 689
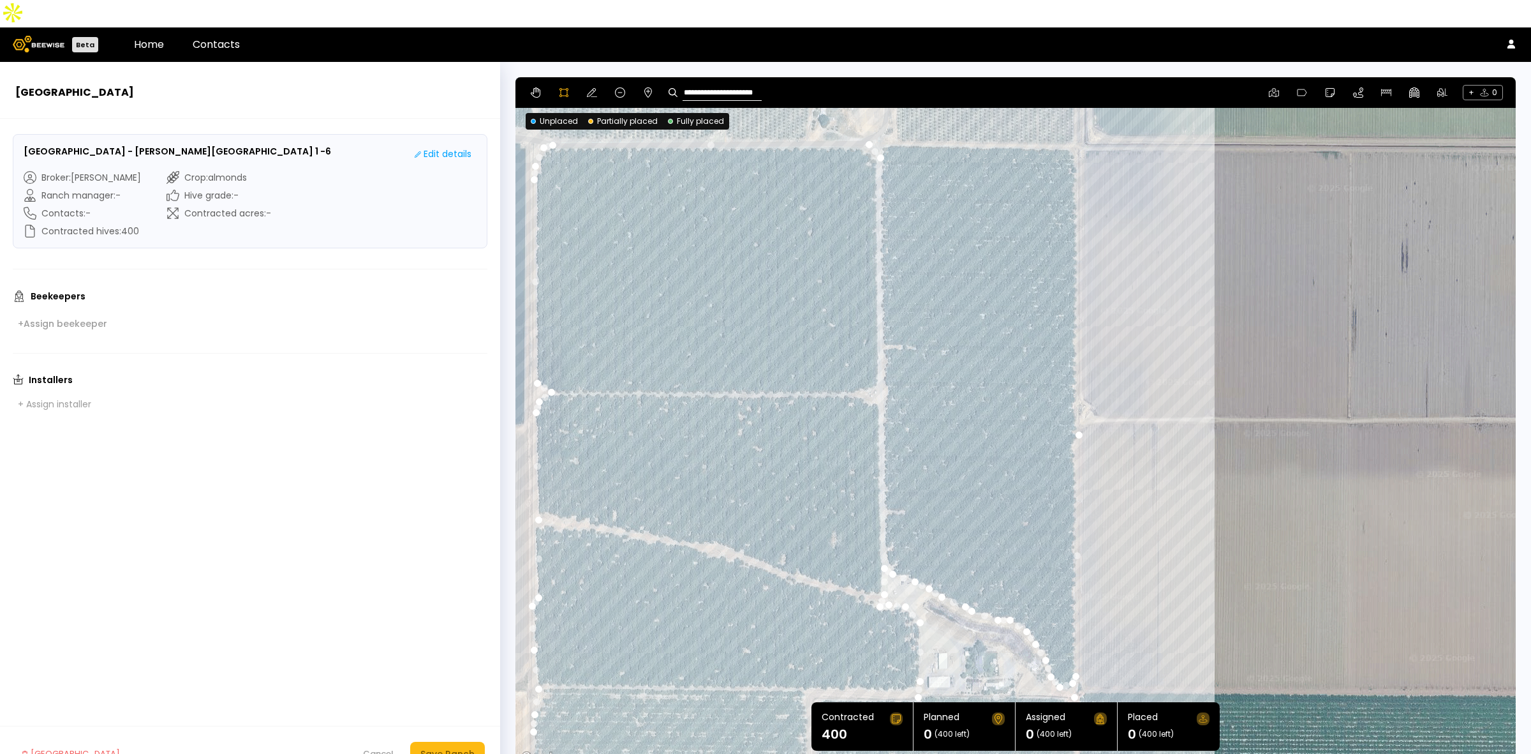
click at [1076, 119] on div at bounding box center [1015, 421] width 999 height 689
click at [884, 116] on div at bounding box center [1015, 421] width 999 height 689
click at [879, 126] on div at bounding box center [1015, 421] width 999 height 689
click at [878, 130] on div at bounding box center [1015, 421] width 999 height 689
click at [470, 747] on div "Save Ranch" at bounding box center [448, 754] width 54 height 14
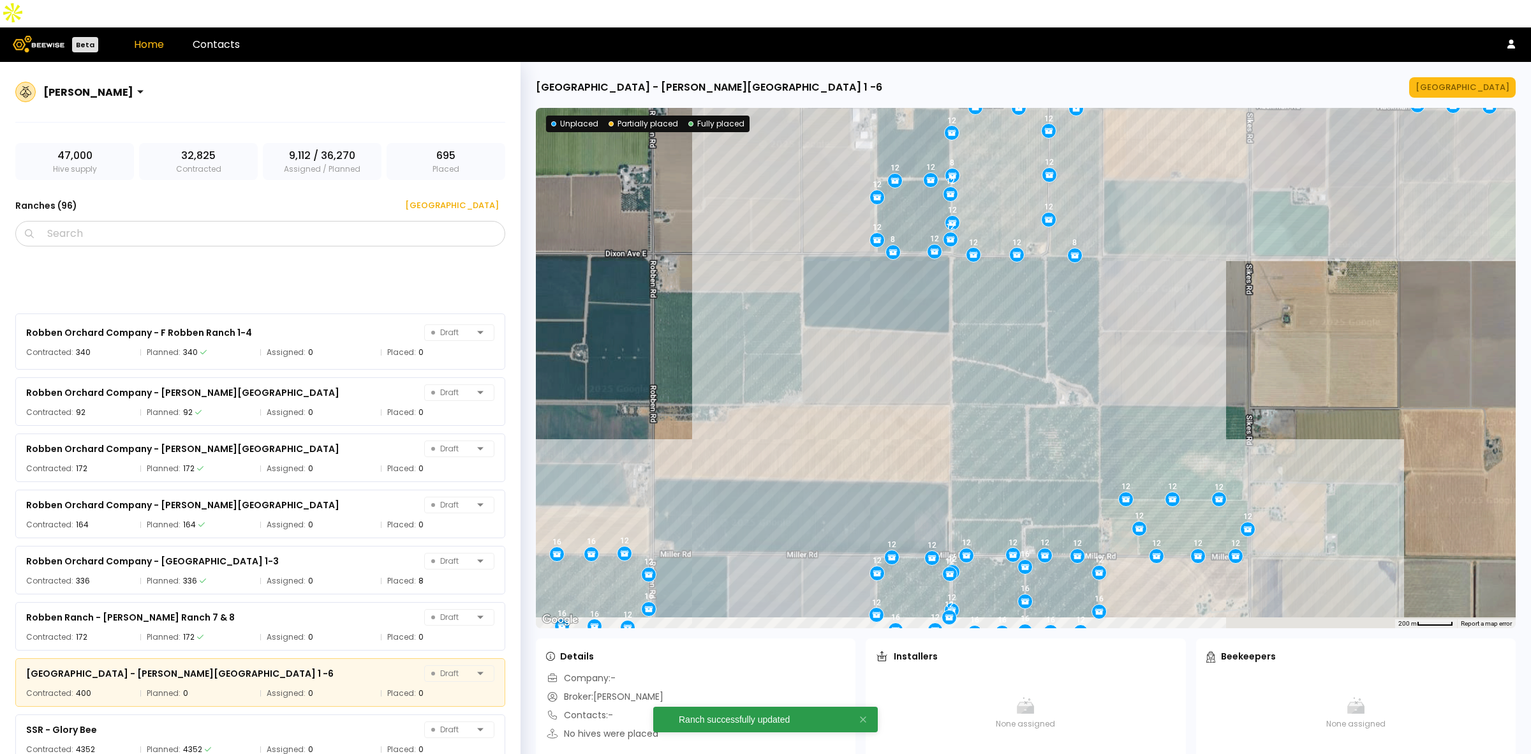
scroll to position [4819, 0]
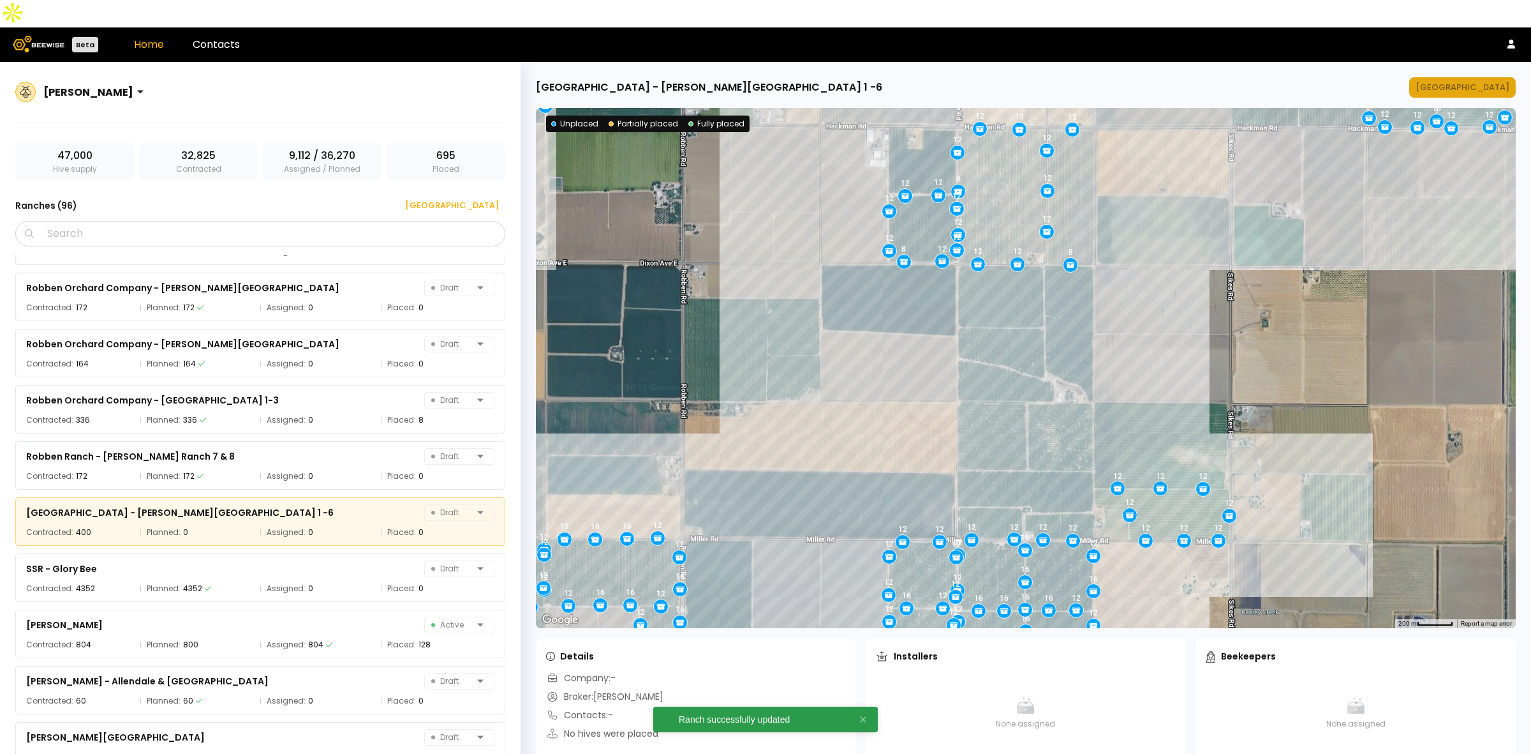
click at [1468, 81] on div "[GEOGRAPHIC_DATA]" at bounding box center [1463, 87] width 94 height 13
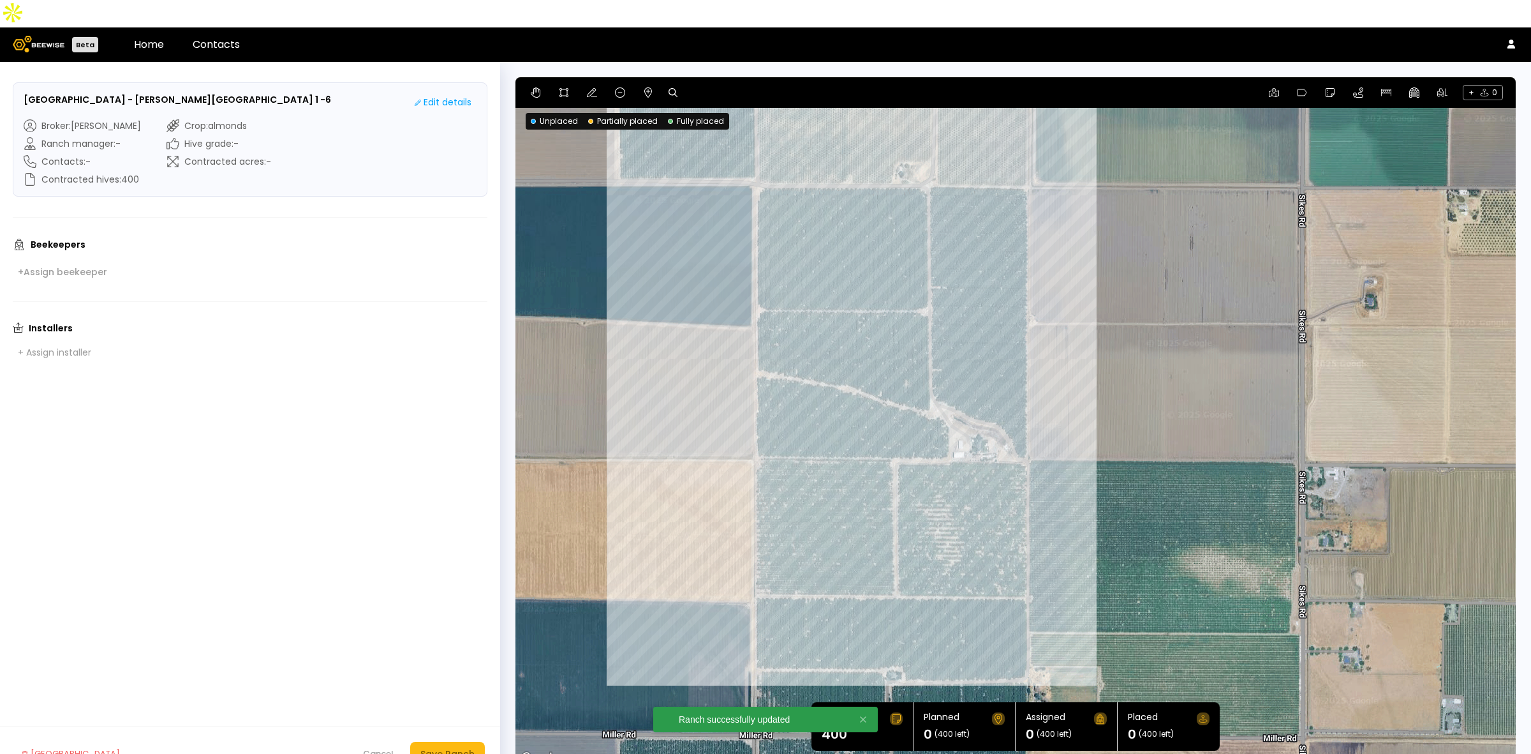
drag, startPoint x: 751, startPoint y: 375, endPoint x: 614, endPoint y: 345, distance: 139.9
click at [623, 345] on div at bounding box center [1016, 421] width 1001 height 689
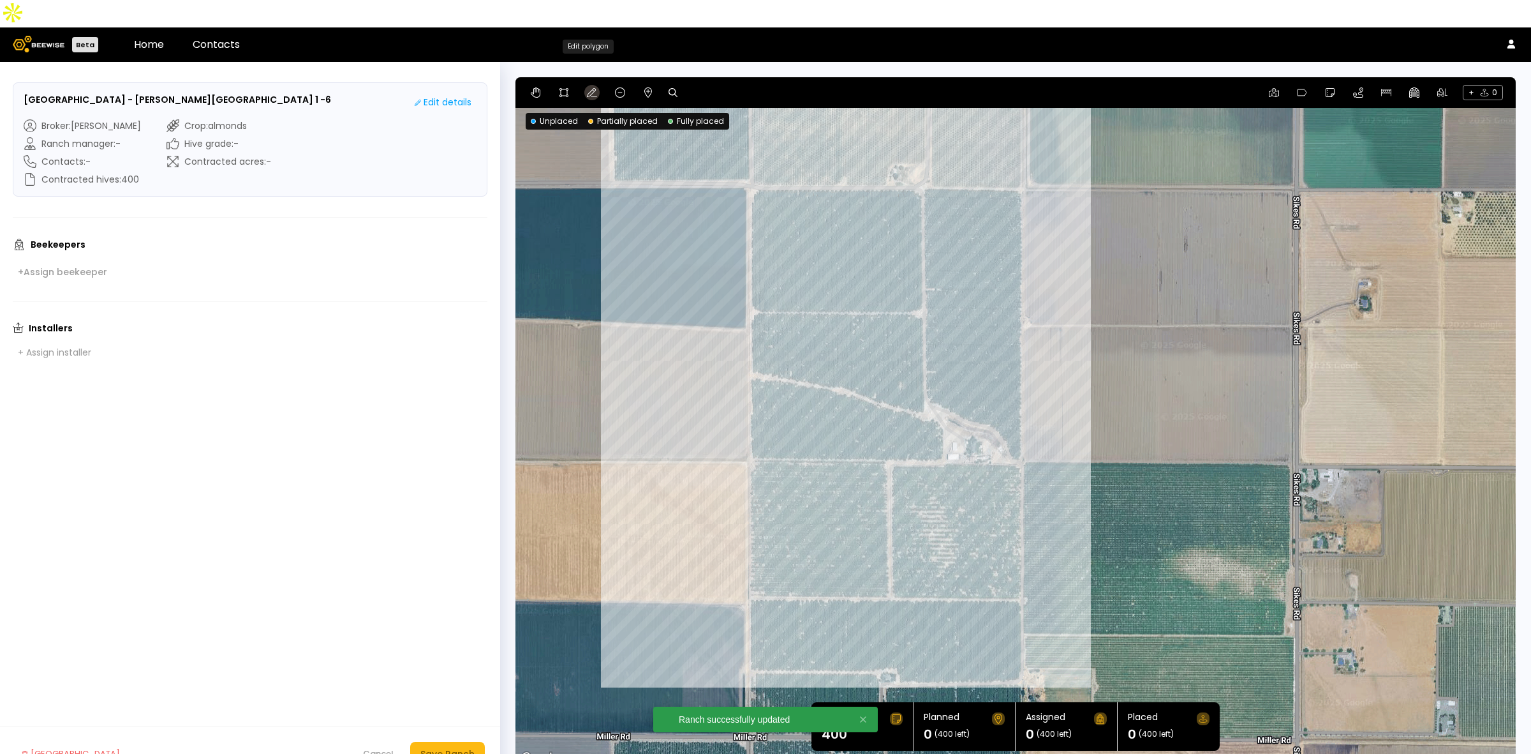
click at [591, 87] on icon at bounding box center [592, 92] width 10 height 10
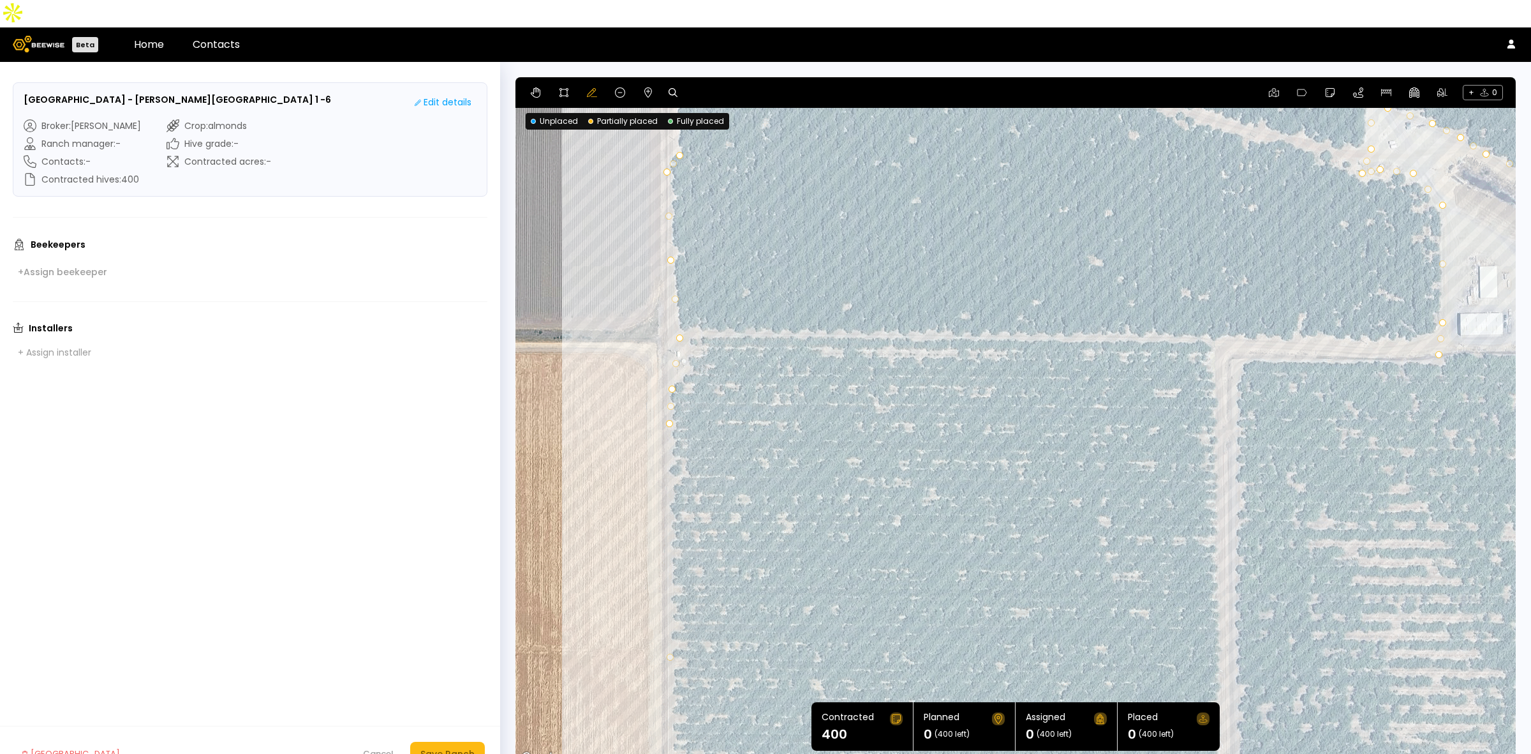
drag, startPoint x: 1179, startPoint y: 470, endPoint x: 942, endPoint y: 377, distance: 254.8
click at [942, 377] on div at bounding box center [1016, 421] width 1001 height 689
drag, startPoint x: 675, startPoint y: 333, endPoint x: 688, endPoint y: 339, distance: 14.0
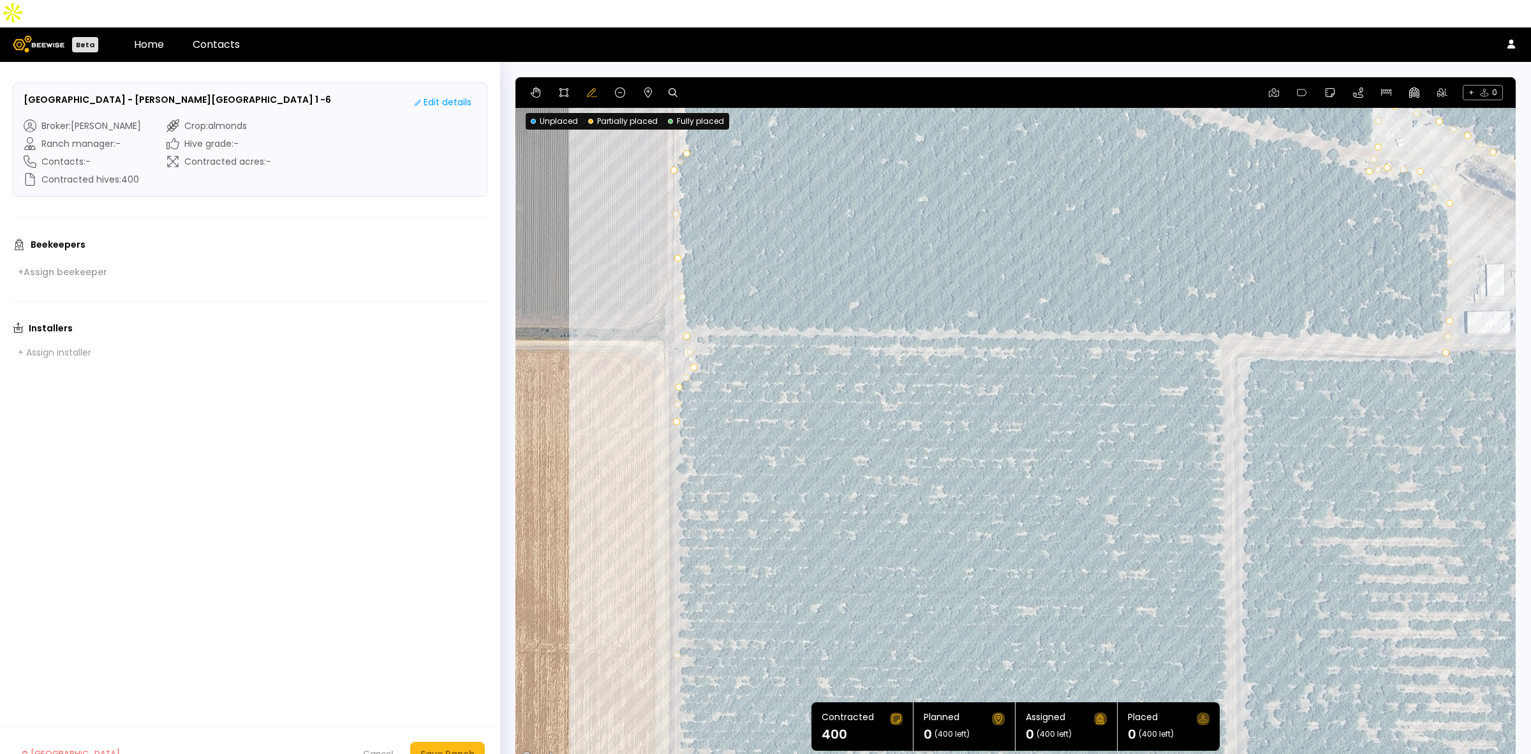
drag, startPoint x: 687, startPoint y: 311, endPoint x: 694, endPoint y: 309, distance: 7.3
click at [694, 309] on div at bounding box center [1016, 421] width 1001 height 689
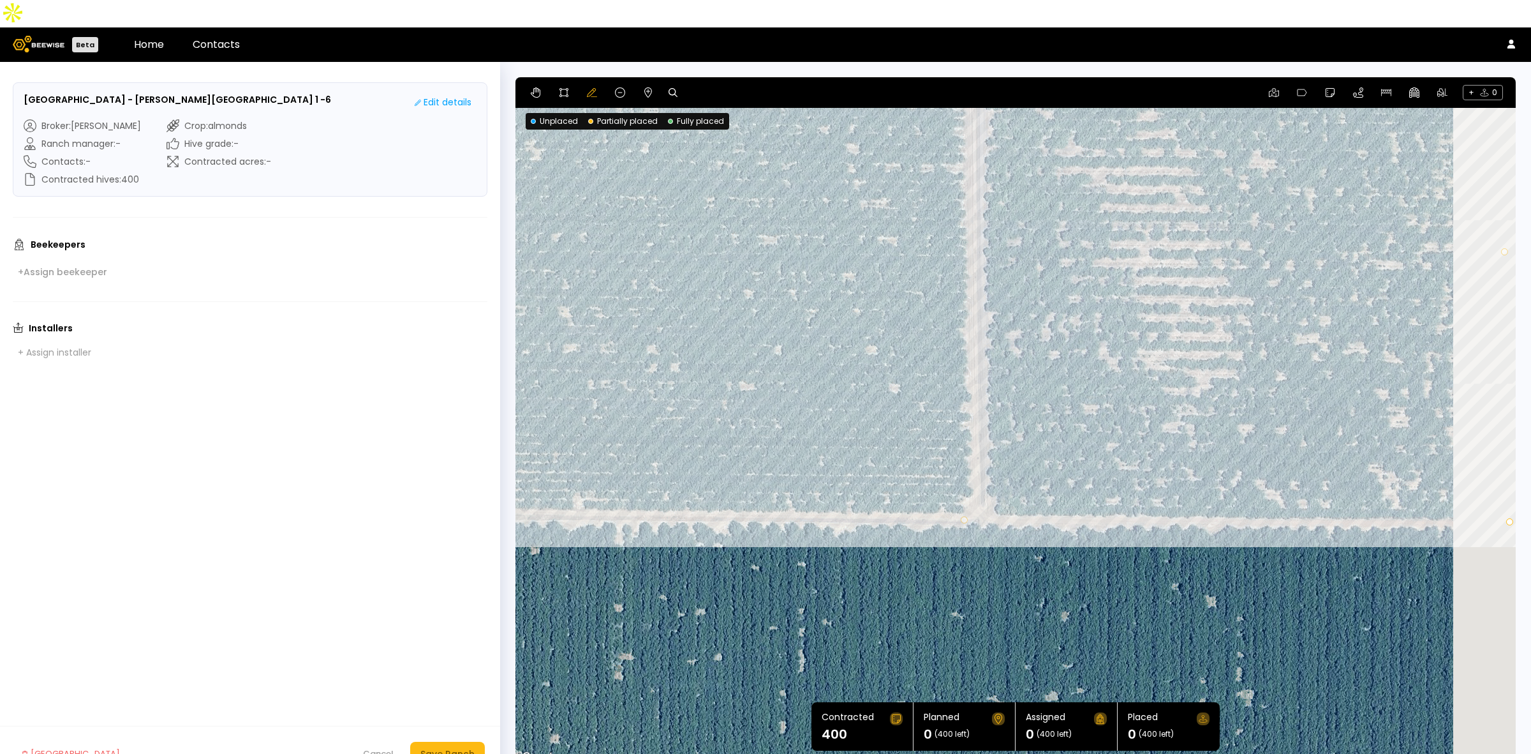
drag, startPoint x: 1062, startPoint y: 546, endPoint x: 540, endPoint y: 214, distance: 619.0
click at [540, 214] on div at bounding box center [1016, 421] width 1001 height 689
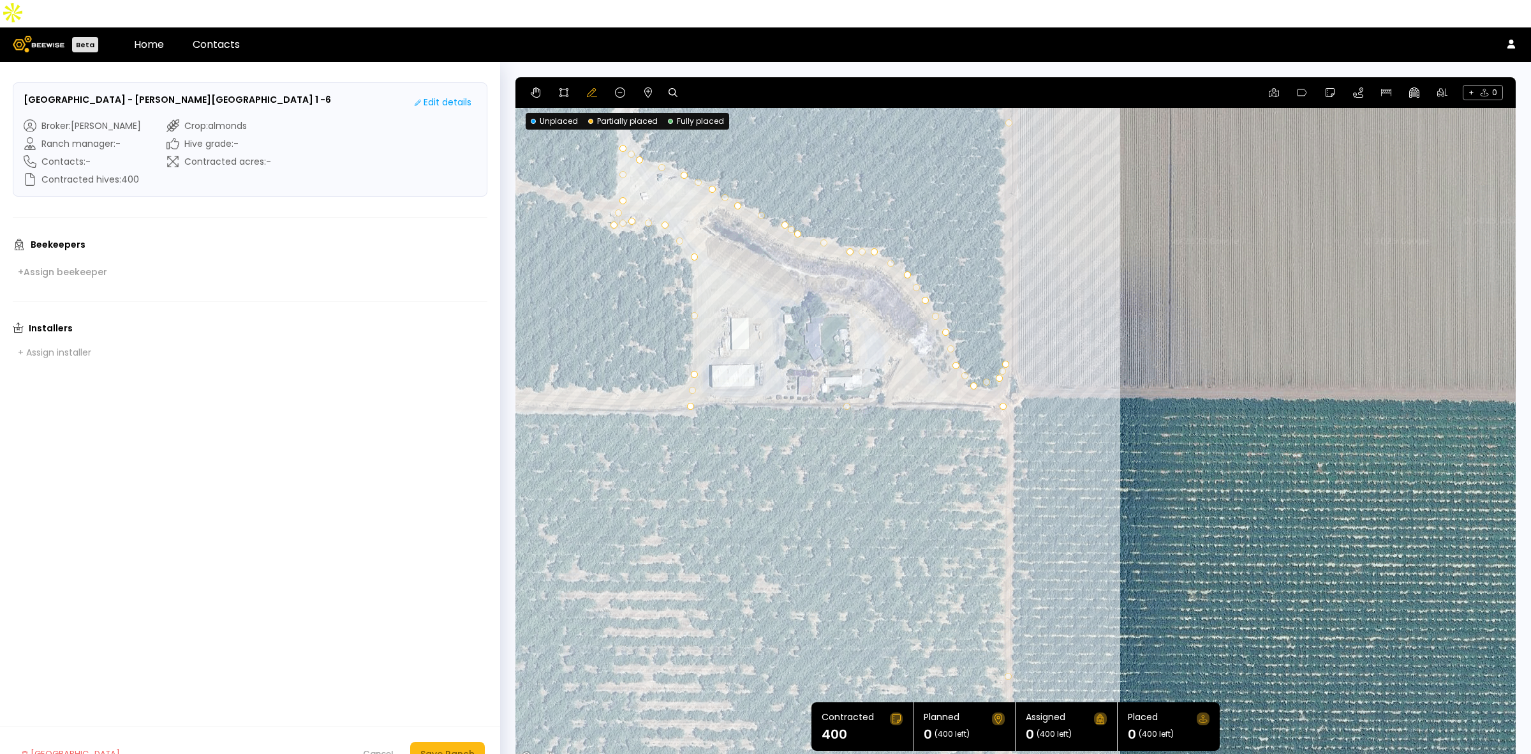
drag, startPoint x: 944, startPoint y: 273, endPoint x: 1125, endPoint y: 591, distance: 365.5
click at [1125, 591] on div at bounding box center [1016, 421] width 1001 height 689
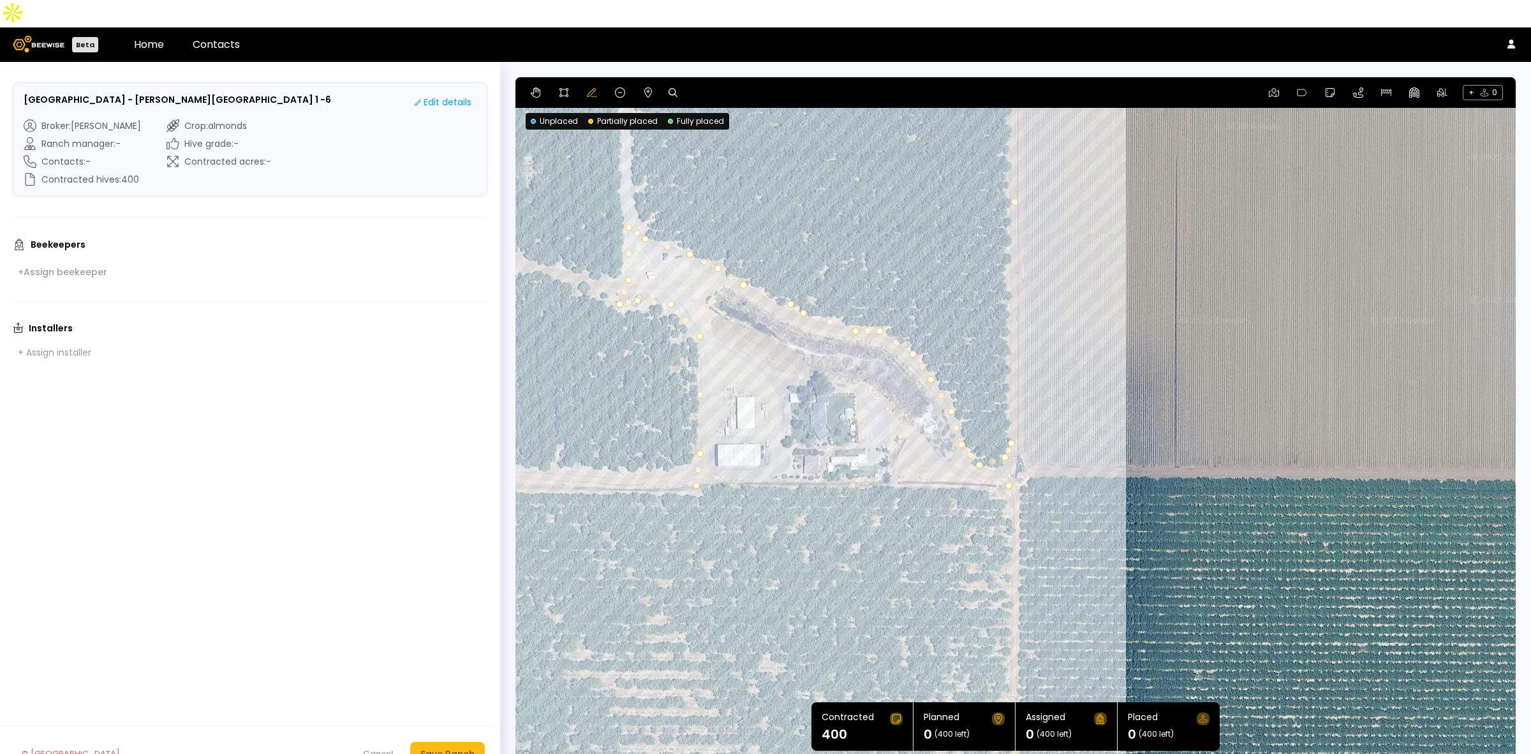
drag, startPoint x: 869, startPoint y: 463, endPoint x: 875, endPoint y: 546, distance: 83.2
click at [875, 546] on div at bounding box center [1016, 421] width 1001 height 689
drag, startPoint x: 990, startPoint y: 433, endPoint x: 999, endPoint y: 442, distance: 12.2
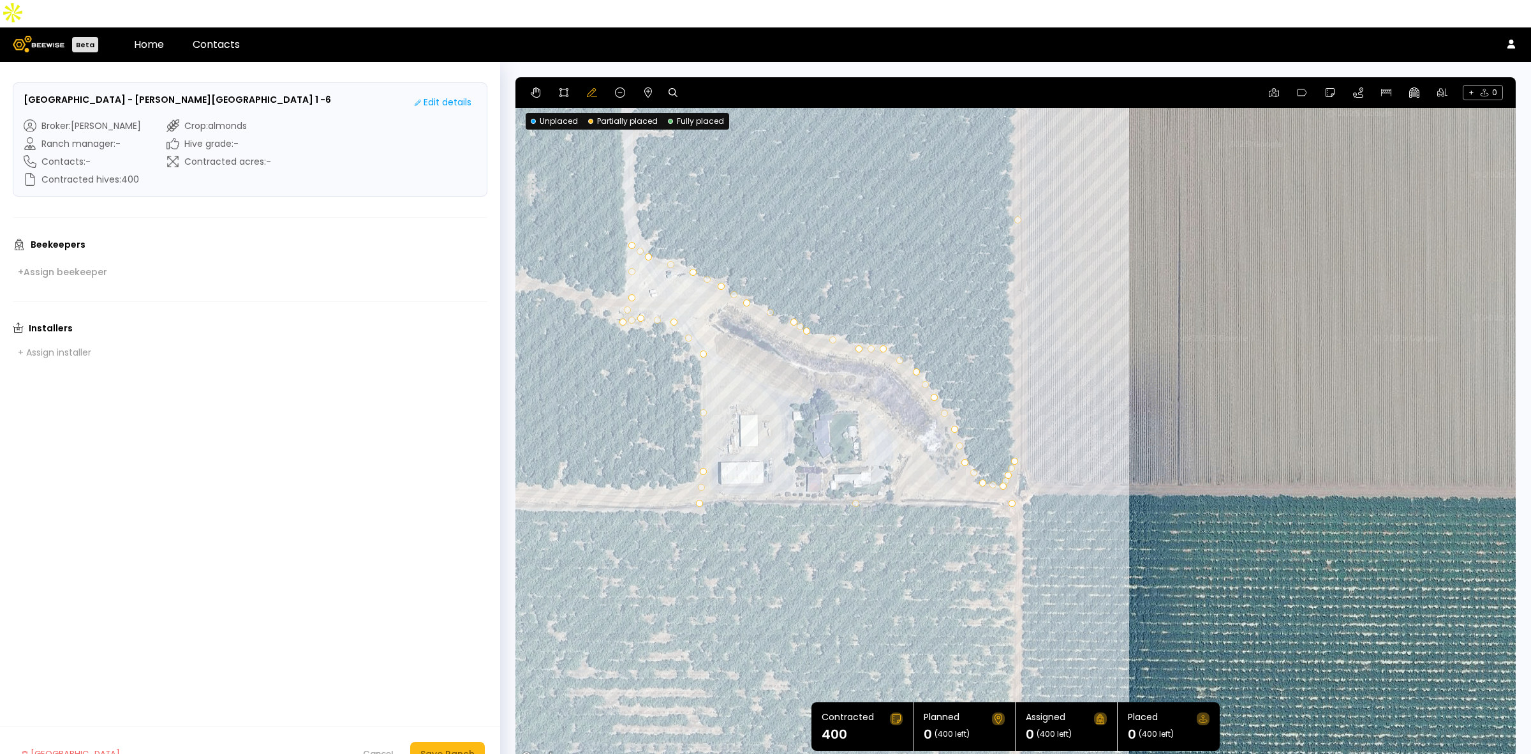
drag, startPoint x: 1095, startPoint y: 253, endPoint x: 1138, endPoint y: 568, distance: 318.1
click at [1138, 567] on div at bounding box center [1016, 421] width 1001 height 689
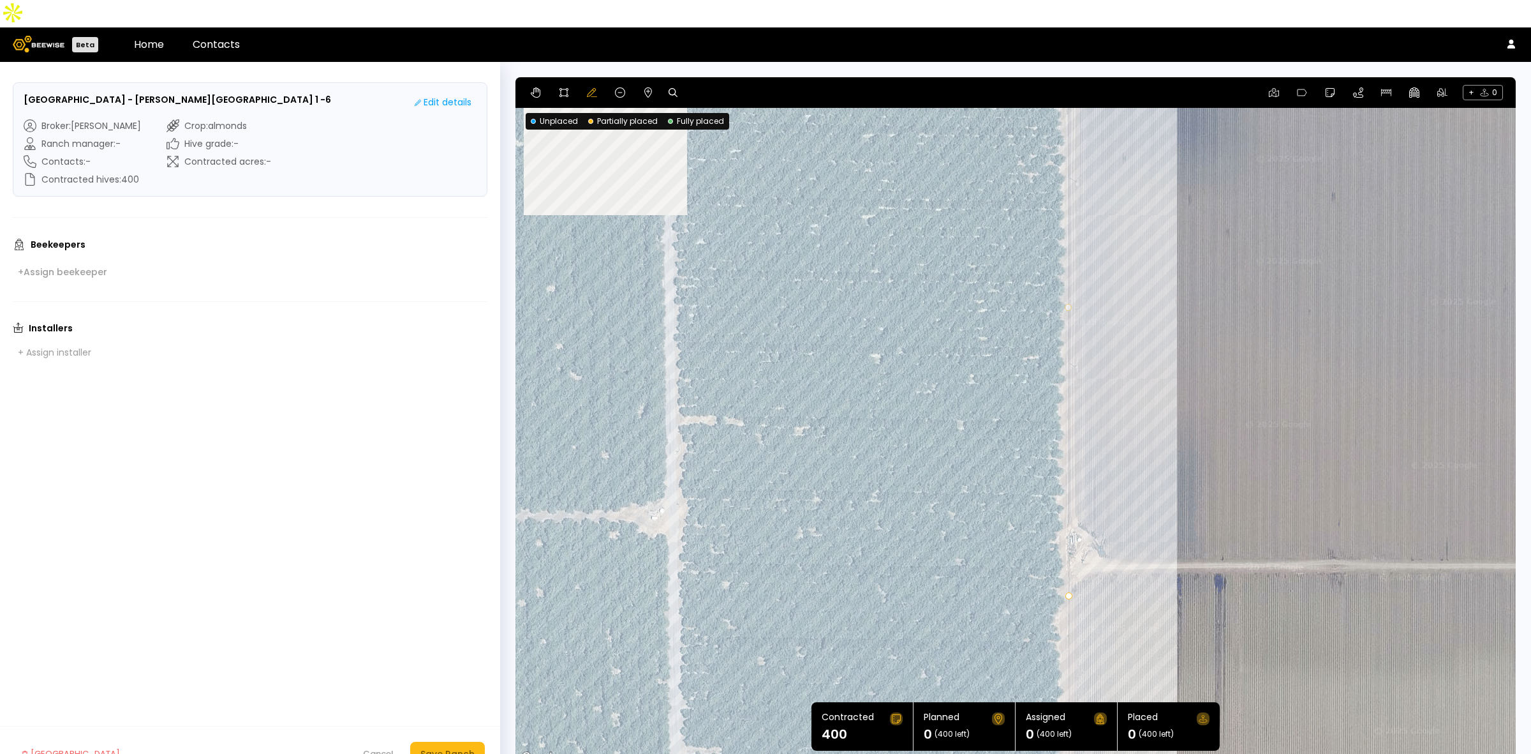
drag, startPoint x: 1156, startPoint y: 195, endPoint x: 1152, endPoint y: 450, distance: 255.3
click at [1157, 436] on div at bounding box center [1016, 421] width 1001 height 689
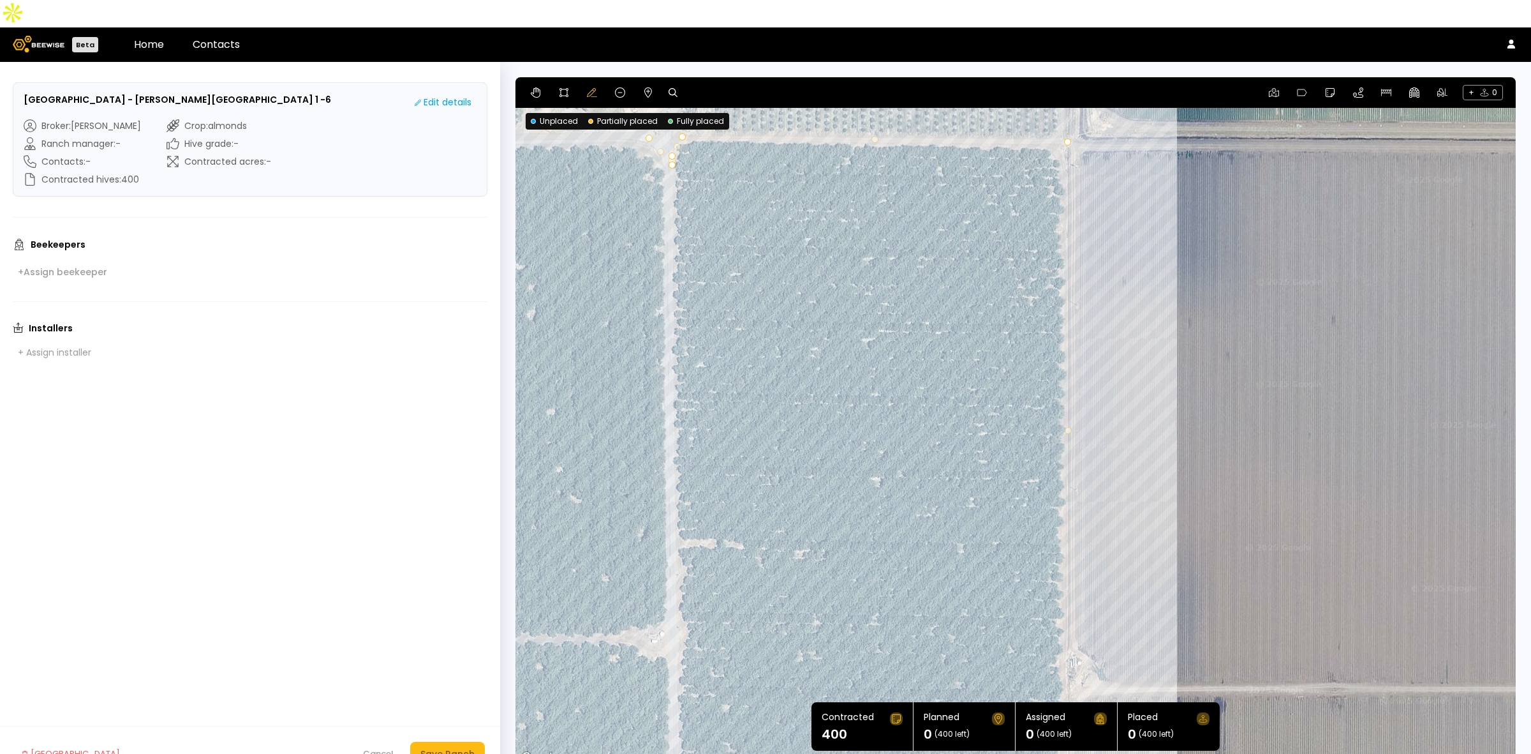
drag, startPoint x: 1157, startPoint y: 232, endPoint x: 1158, endPoint y: 518, distance: 285.9
click at [1158, 518] on div at bounding box center [1016, 421] width 1001 height 689
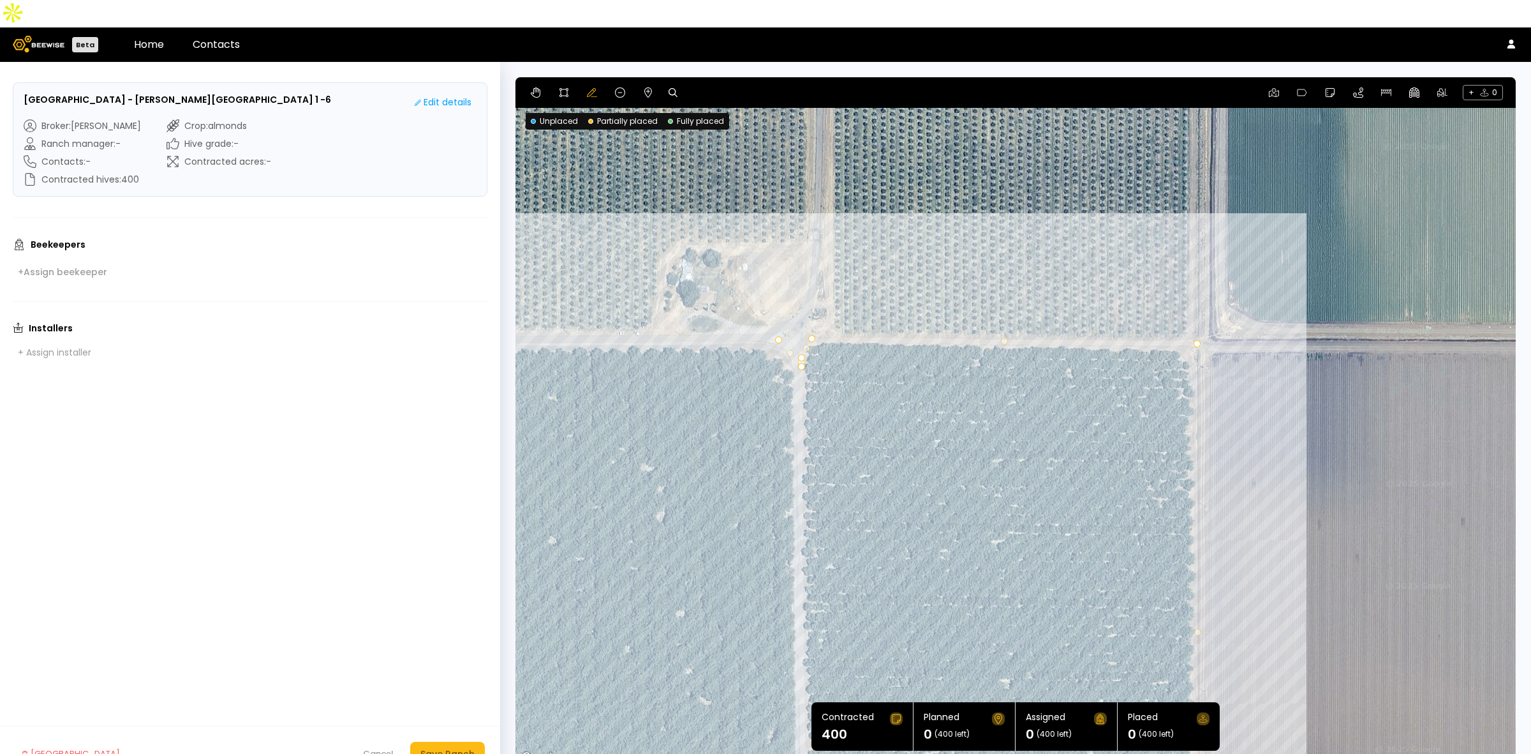
drag, startPoint x: 1159, startPoint y: 327, endPoint x: 1311, endPoint y: 297, distance: 154.8
click at [1311, 297] on div at bounding box center [1016, 421] width 1001 height 689
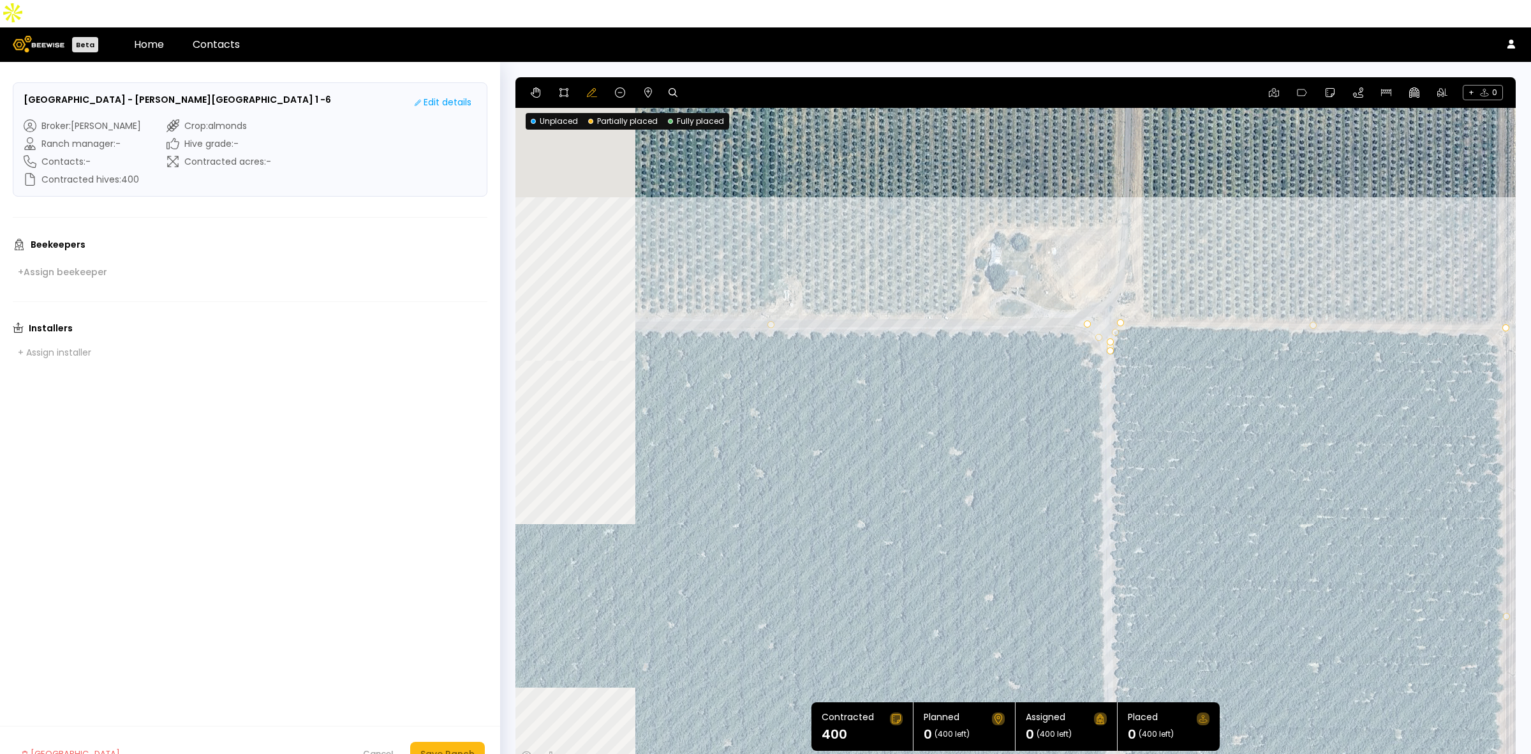
drag, startPoint x: 736, startPoint y: 383, endPoint x: 1224, endPoint y: 355, distance: 488.9
click at [1224, 355] on div at bounding box center [1016, 421] width 1001 height 689
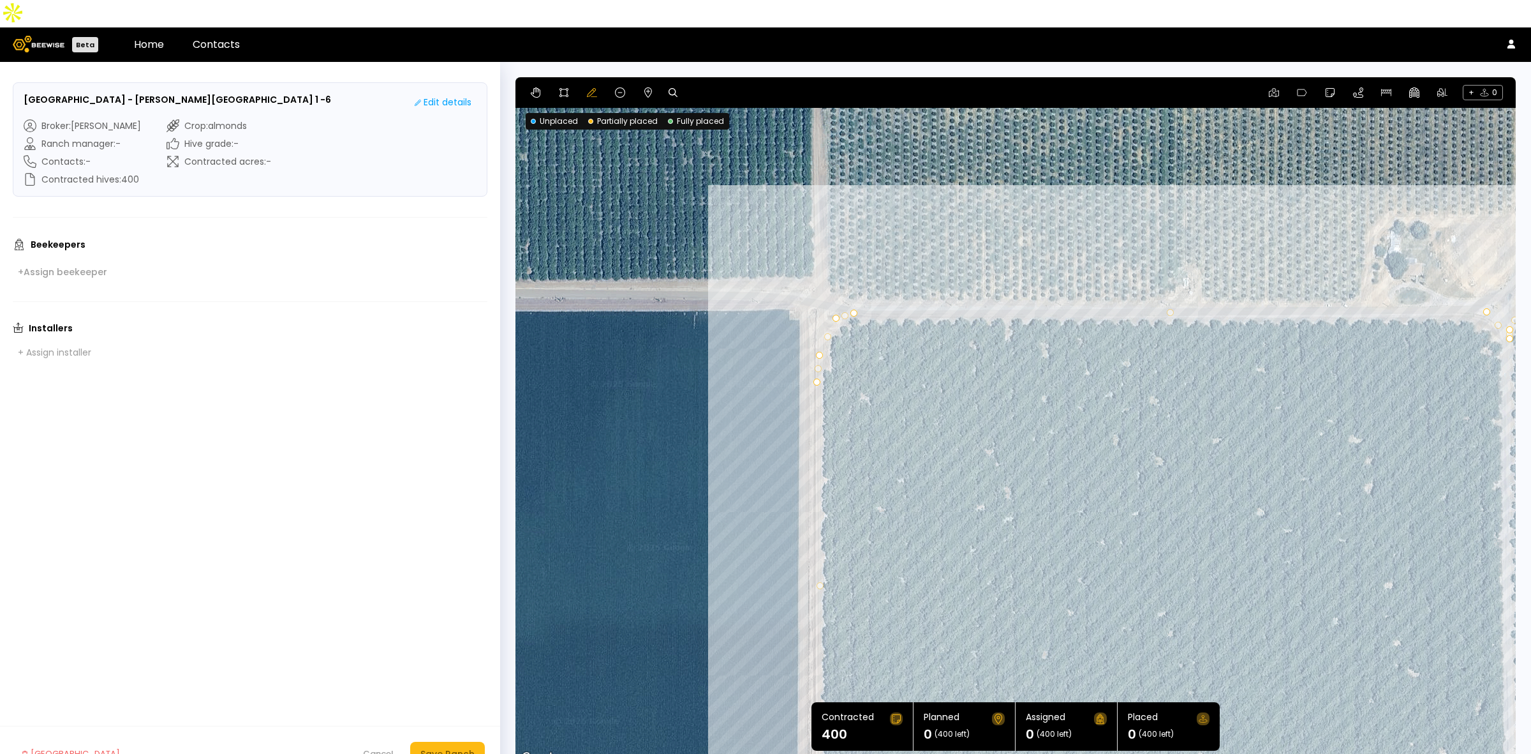
click at [696, 605] on div at bounding box center [1016, 421] width 1001 height 689
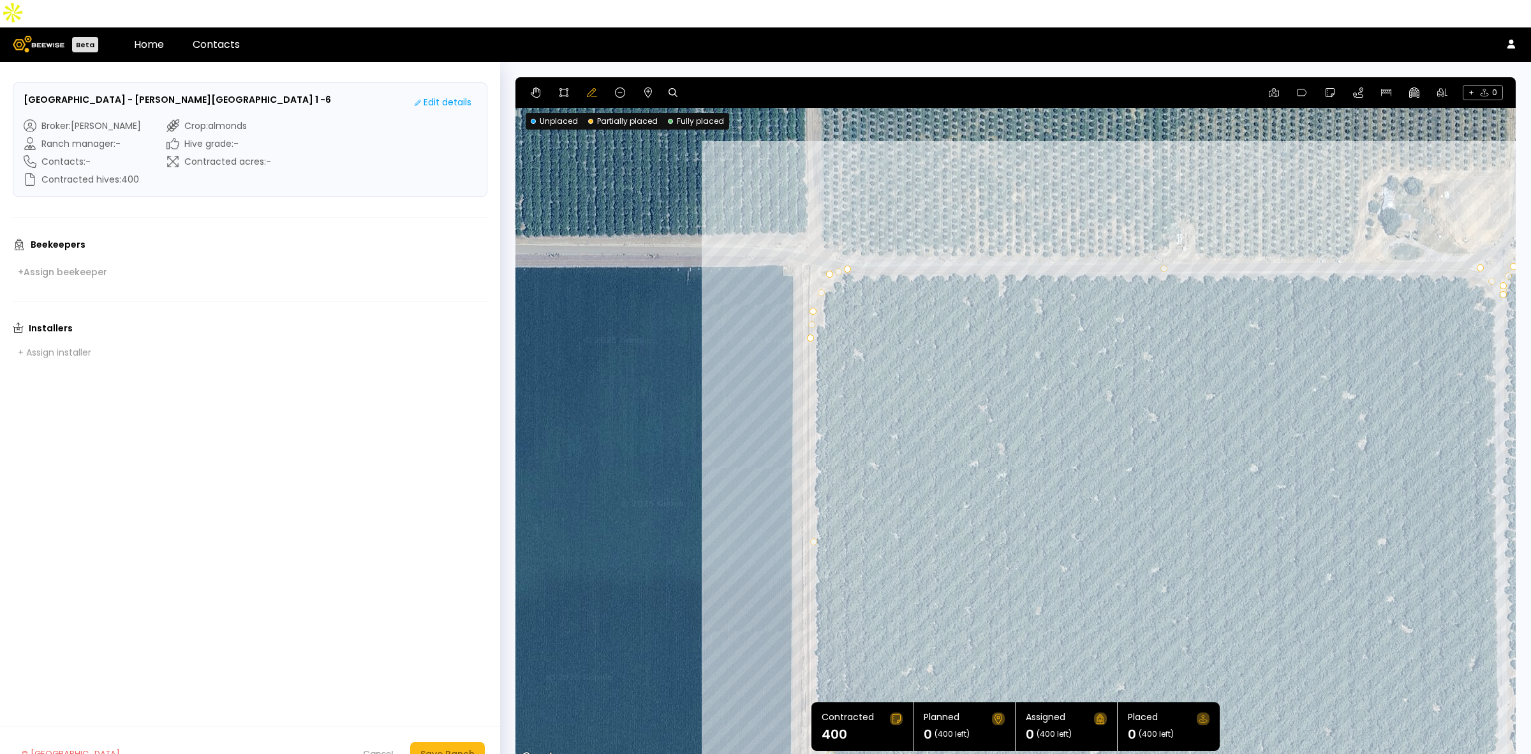
drag, startPoint x: 696, startPoint y: 605, endPoint x: 689, endPoint y: 556, distance: 48.9
click at [689, 556] on div at bounding box center [1016, 421] width 1001 height 689
drag, startPoint x: 812, startPoint y: 285, endPoint x: 820, endPoint y: 294, distance: 12.2
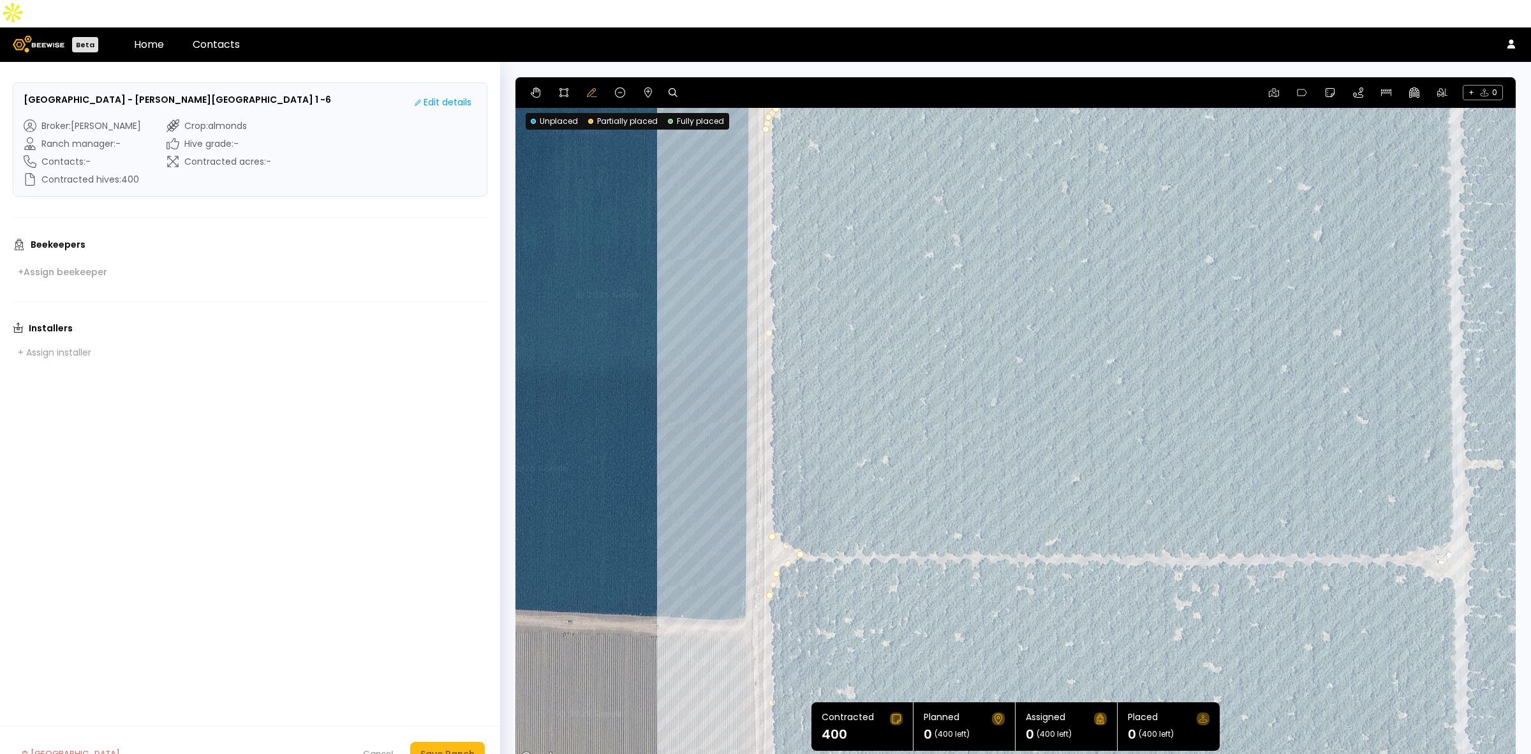
drag, startPoint x: 934, startPoint y: 533, endPoint x: 889, endPoint y: 318, distance: 220.3
click at [889, 318] on div at bounding box center [1016, 421] width 1001 height 689
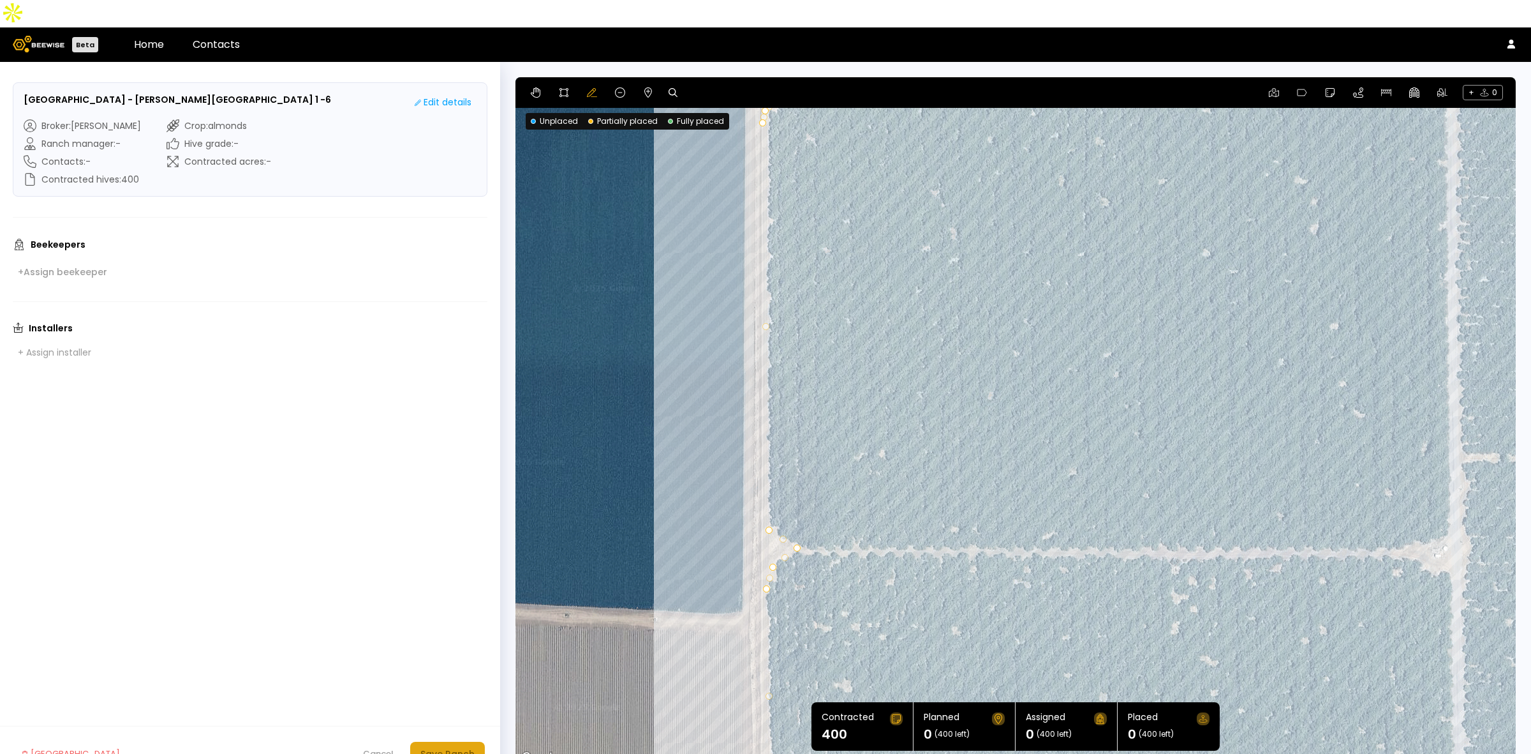
click at [456, 747] on div "Save Ranch" at bounding box center [448, 754] width 54 height 14
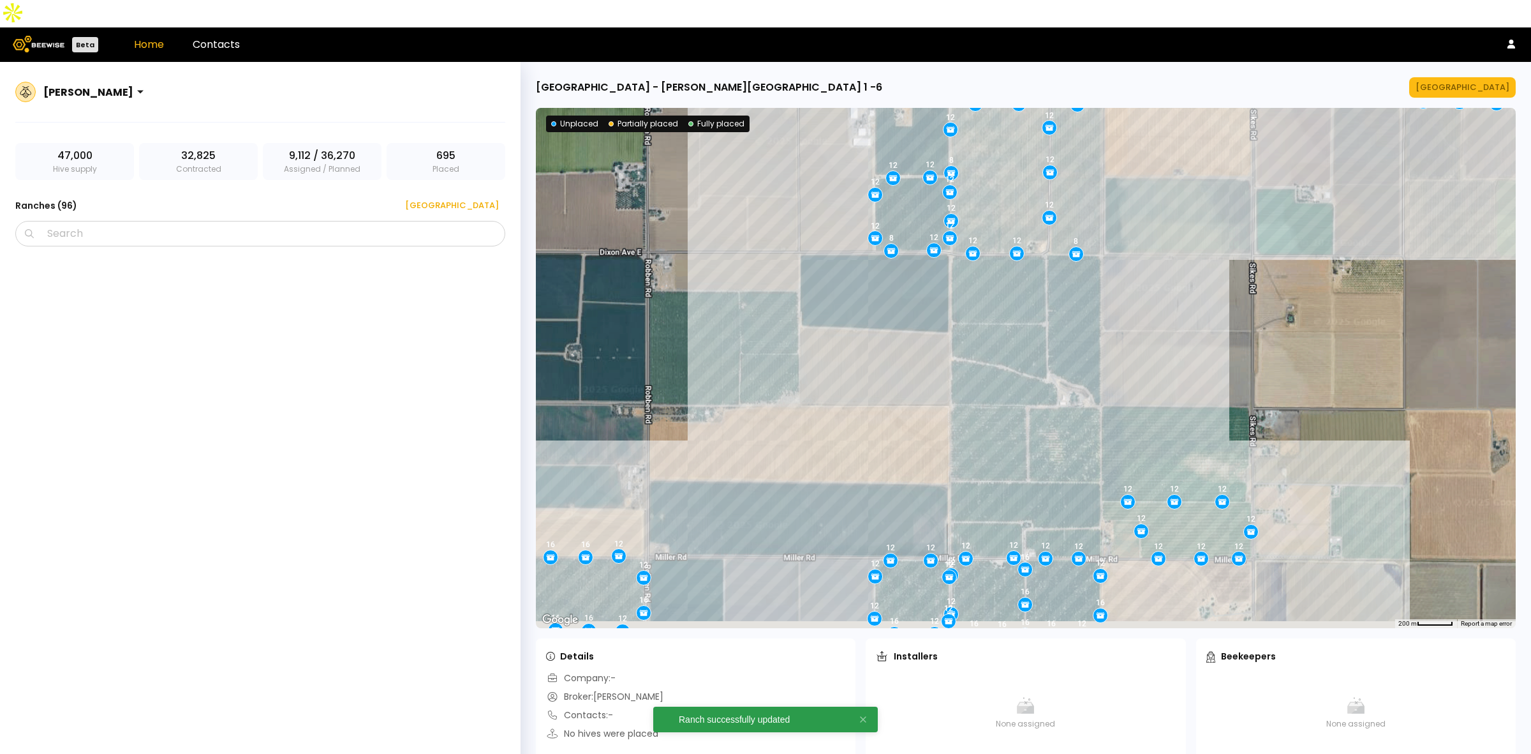
scroll to position [4819, 0]
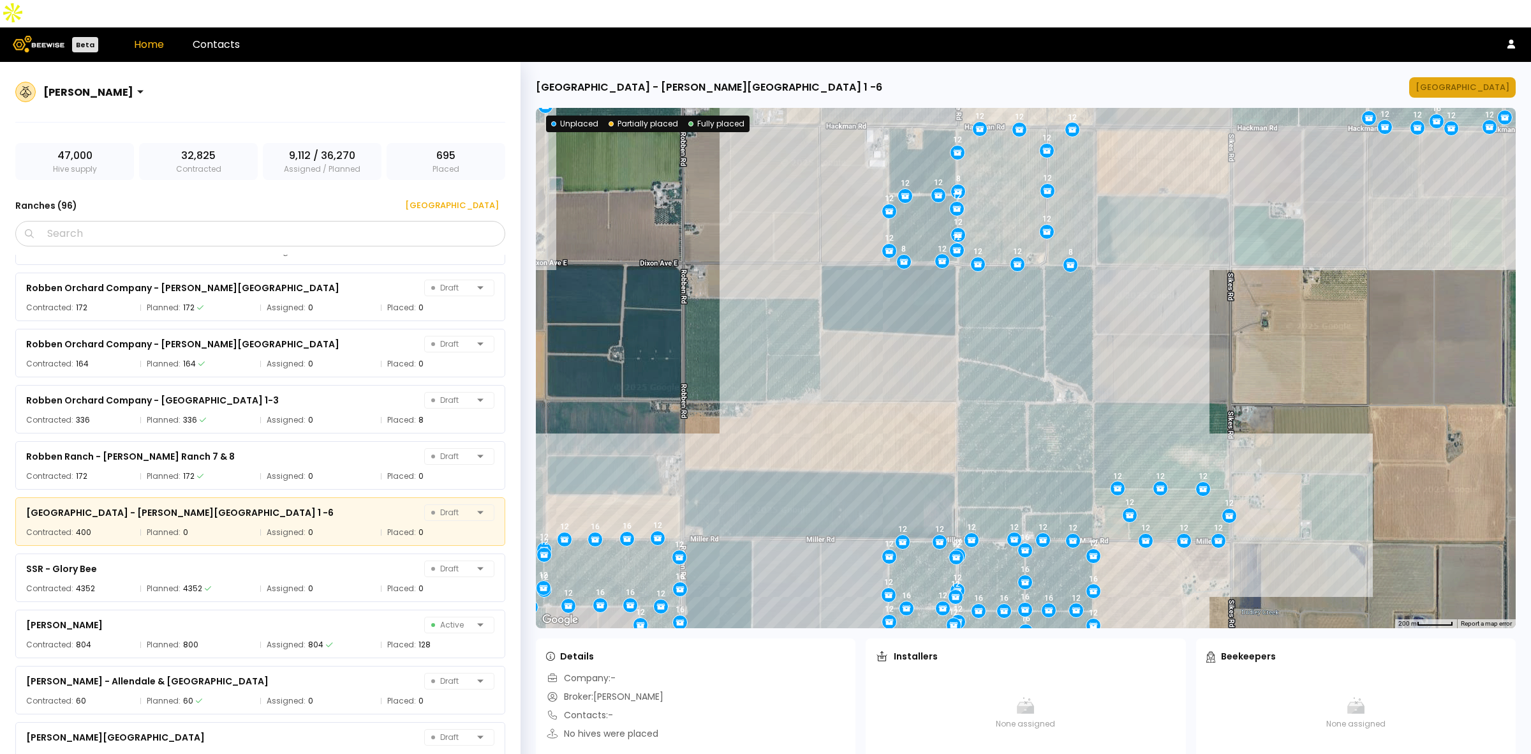
click at [1452, 77] on button "[GEOGRAPHIC_DATA]" at bounding box center [1463, 87] width 107 height 20
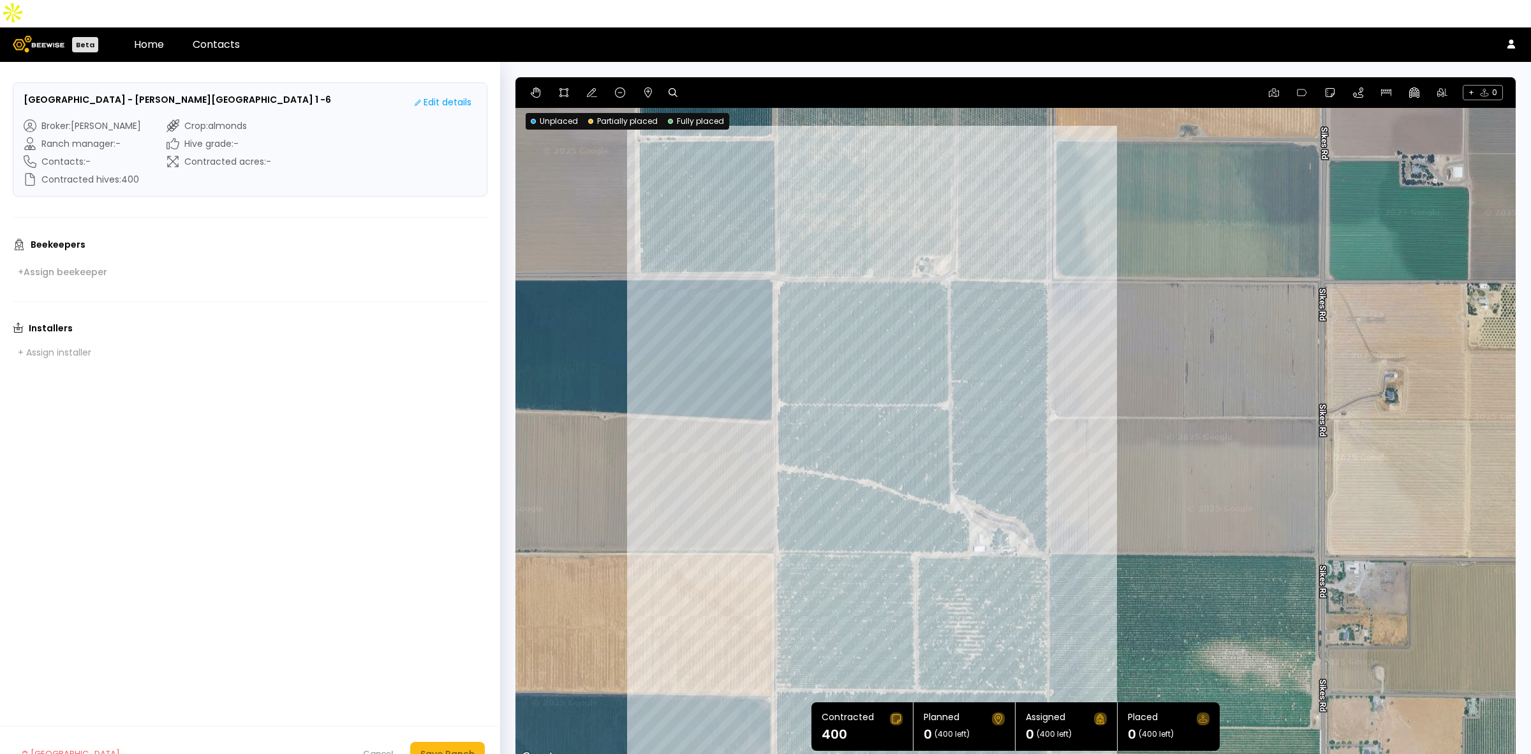
drag, startPoint x: 1281, startPoint y: 266, endPoint x: 1184, endPoint y: 324, distance: 113.6
click at [1184, 324] on div at bounding box center [1016, 421] width 1001 height 689
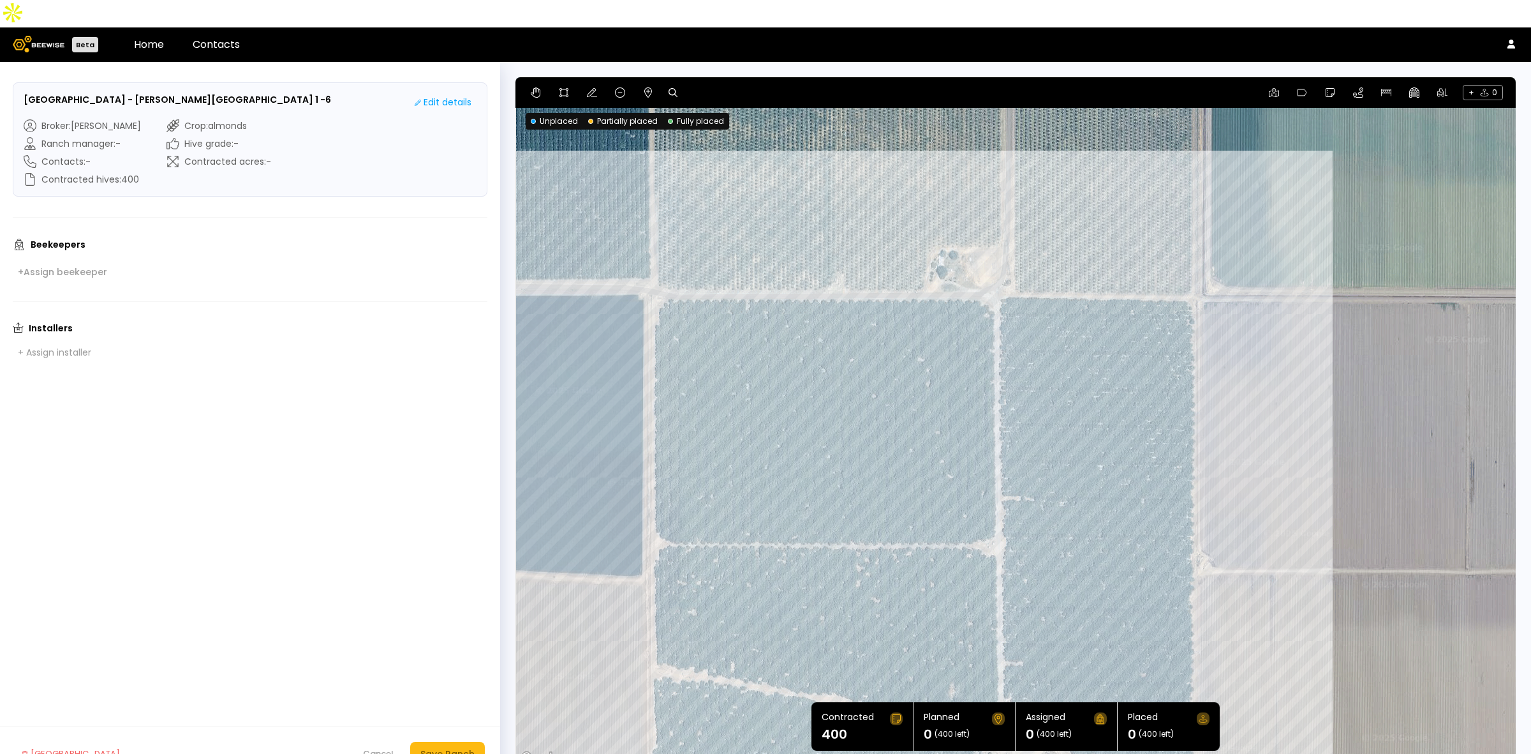
drag, startPoint x: 1064, startPoint y: 246, endPoint x: 1329, endPoint y: 249, distance: 265.5
click at [1329, 249] on div at bounding box center [1016, 421] width 1001 height 689
click at [649, 87] on icon at bounding box center [648, 92] width 10 height 10
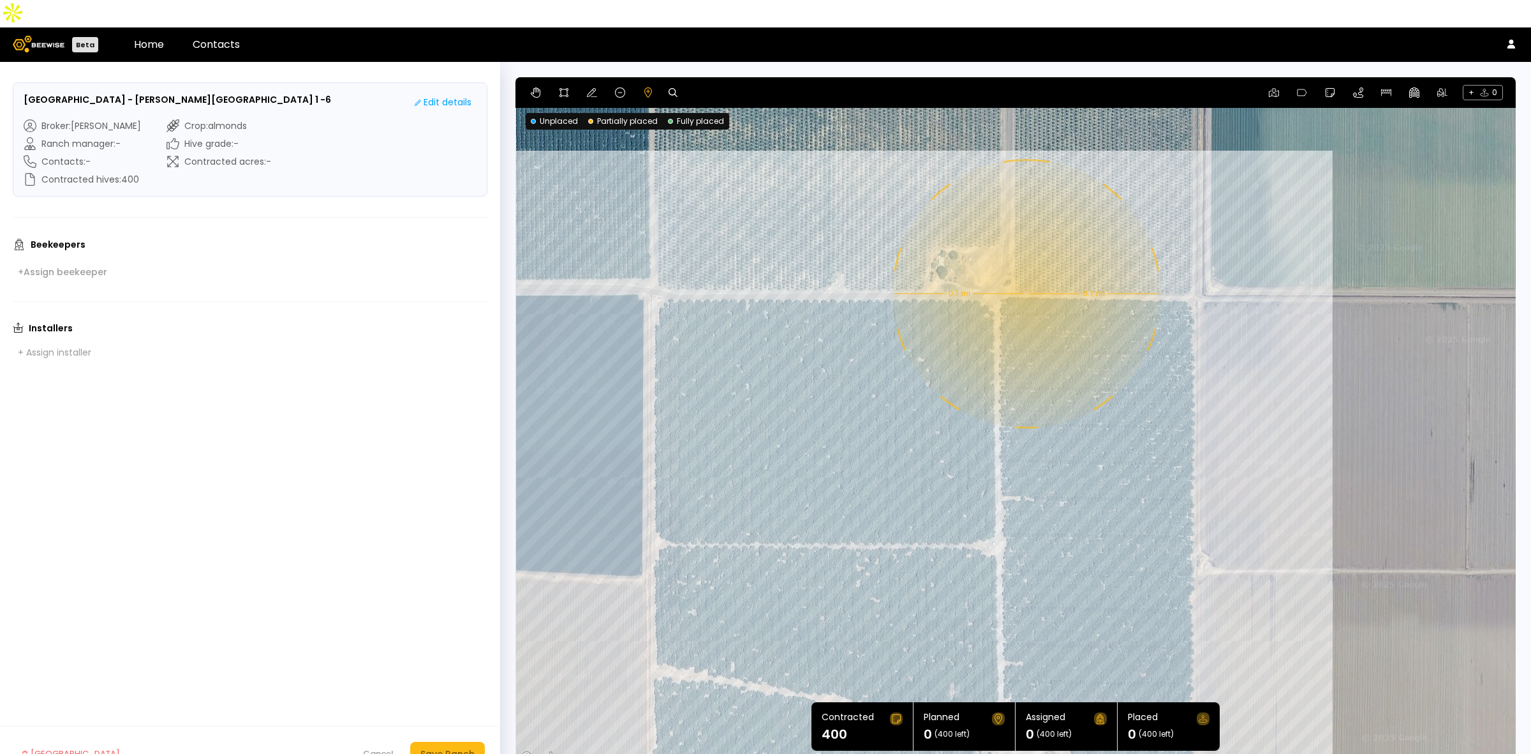
click at [1025, 266] on div "0.1 mi 0.1 mi" at bounding box center [1016, 421] width 1001 height 689
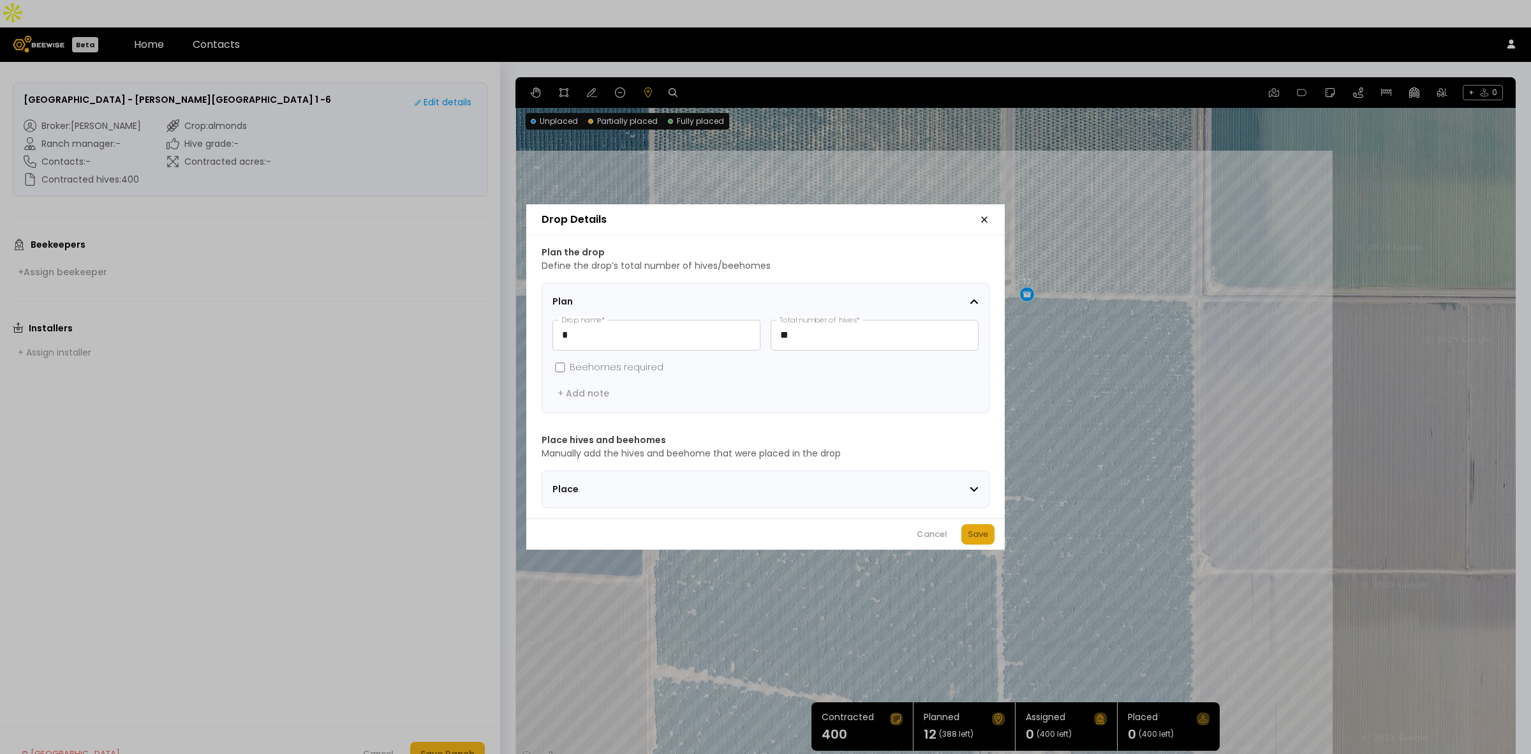
click at [978, 533] on div "Save" at bounding box center [978, 534] width 20 height 13
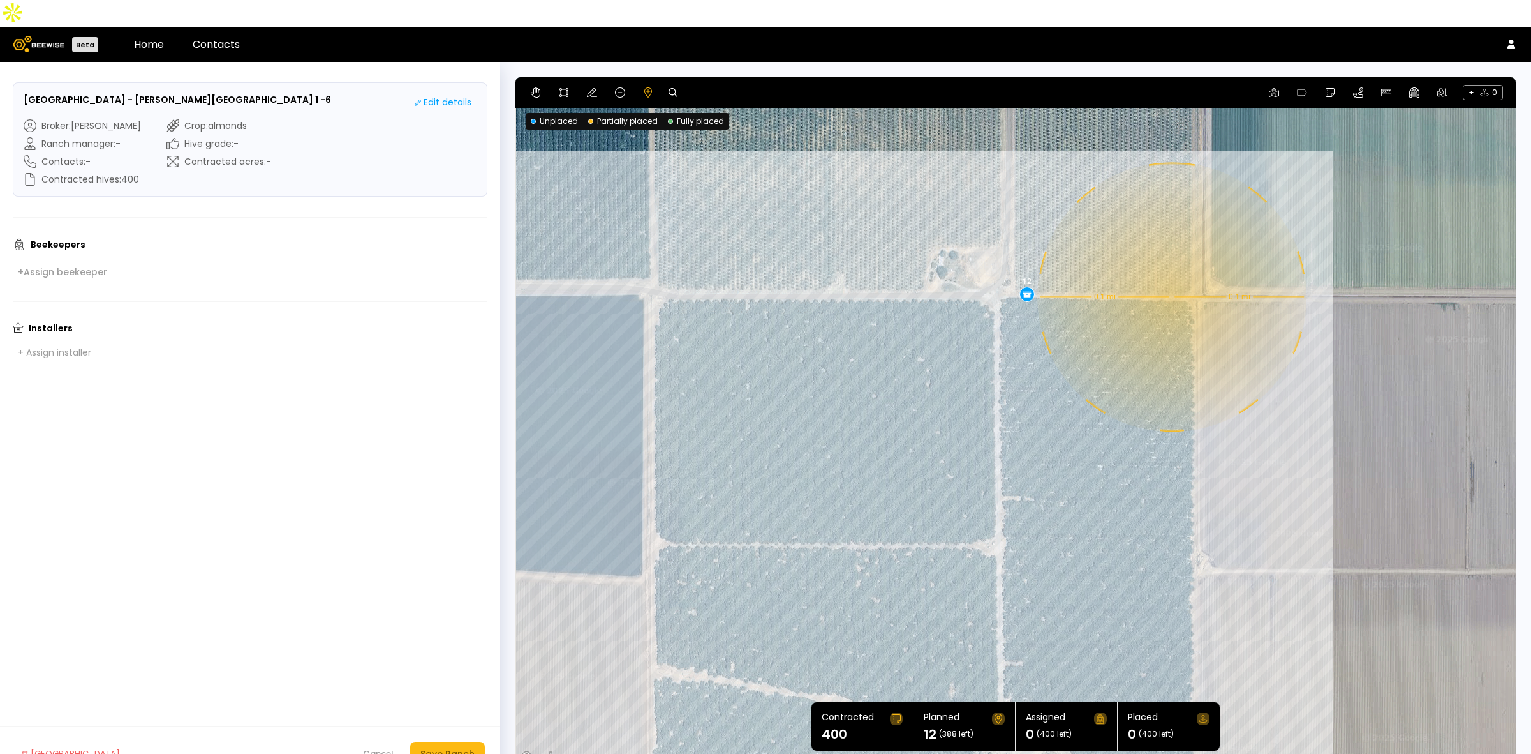
click at [1171, 269] on div "0.1 mi 0.1 mi 12" at bounding box center [1016, 421] width 1001 height 689
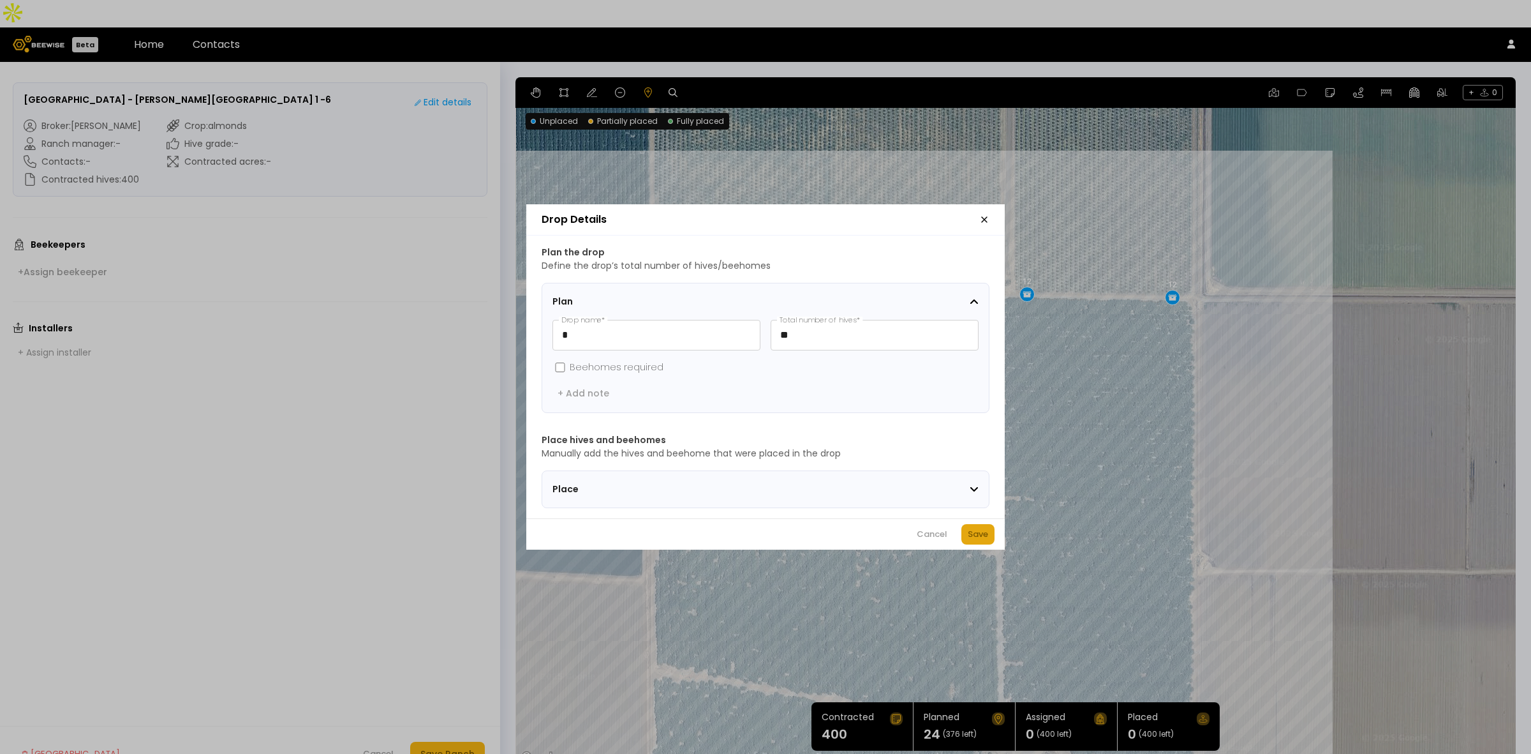
click at [983, 544] on button "Save" at bounding box center [978, 534] width 33 height 20
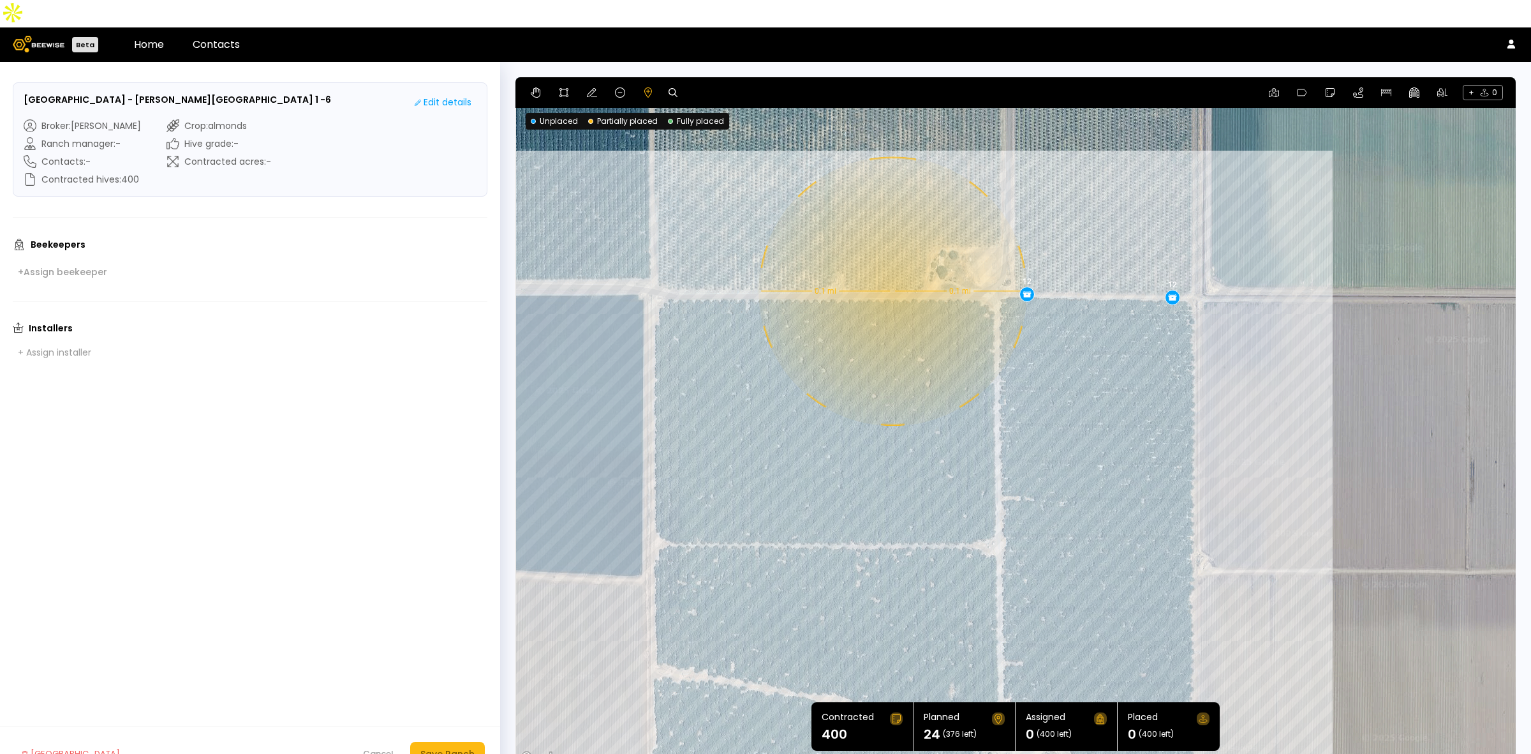
click at [891, 264] on div "0.1 mi 0.1 mi 12 12" at bounding box center [1016, 421] width 1001 height 689
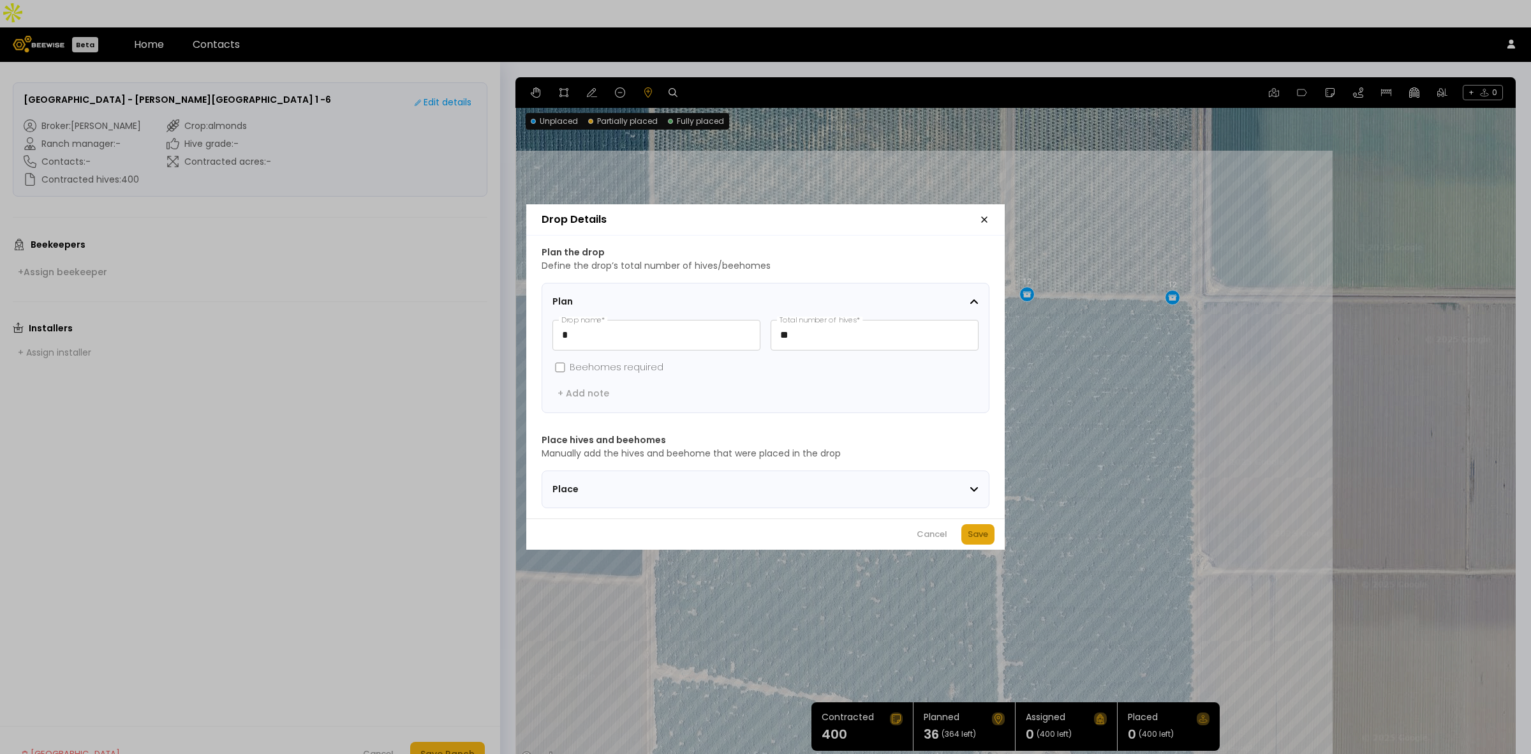
click at [974, 540] on div "Save" at bounding box center [978, 534] width 20 height 13
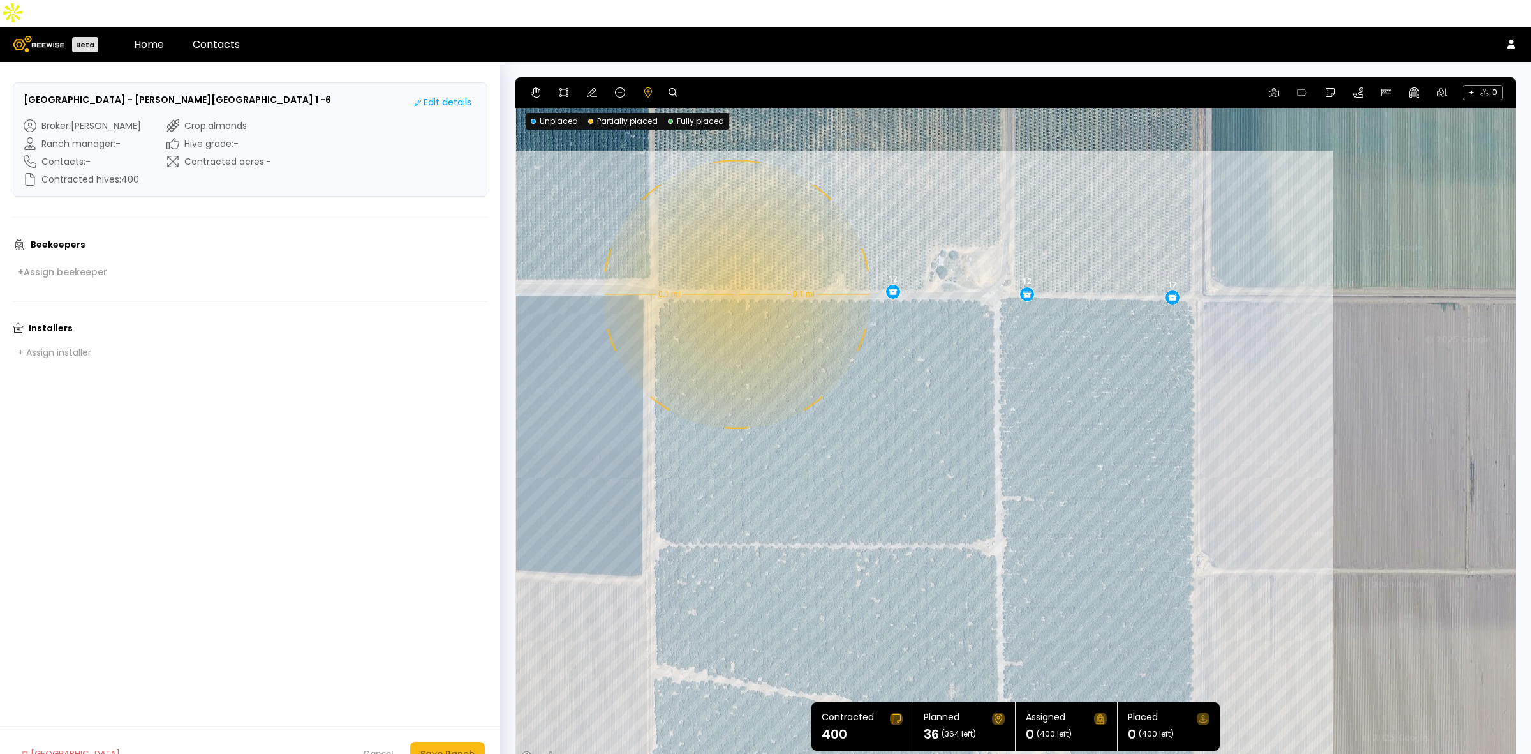
click at [735, 267] on div "0.1 mi 0.1 mi 12 12 12" at bounding box center [1016, 421] width 1001 height 689
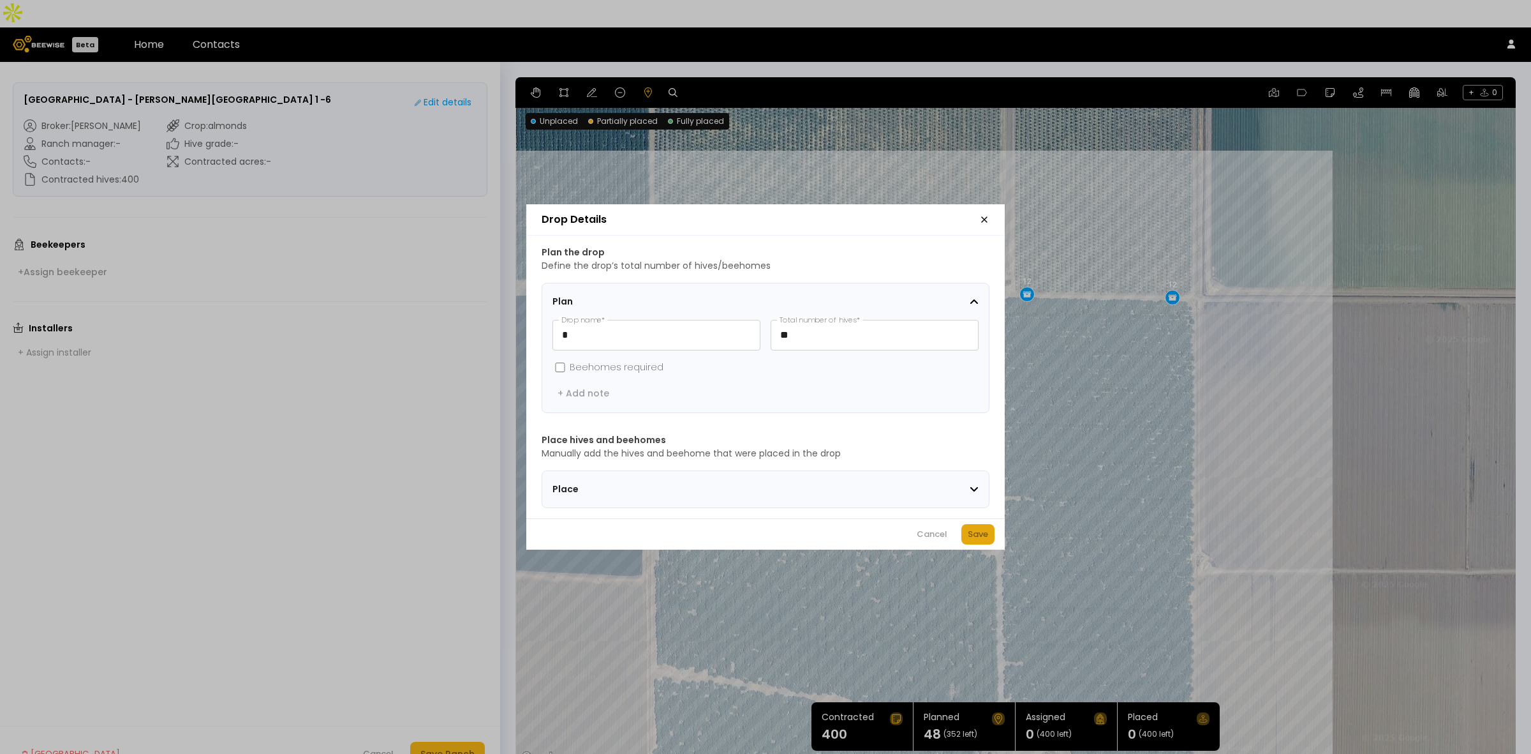
click at [986, 540] on div "Save" at bounding box center [978, 534] width 20 height 13
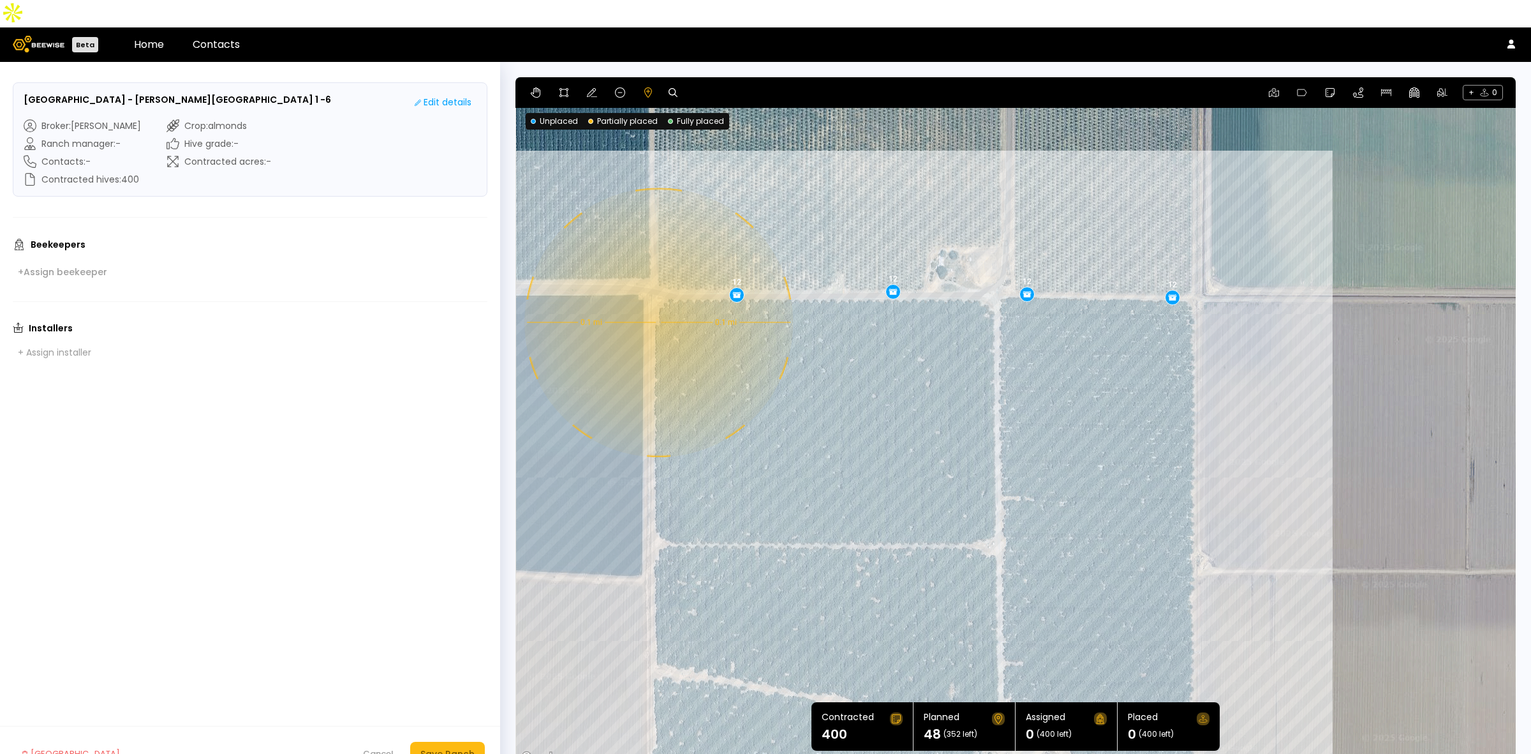
click at [657, 295] on div "0.1 mi 0.1 mi 12 12 12 12" at bounding box center [1016, 421] width 1001 height 689
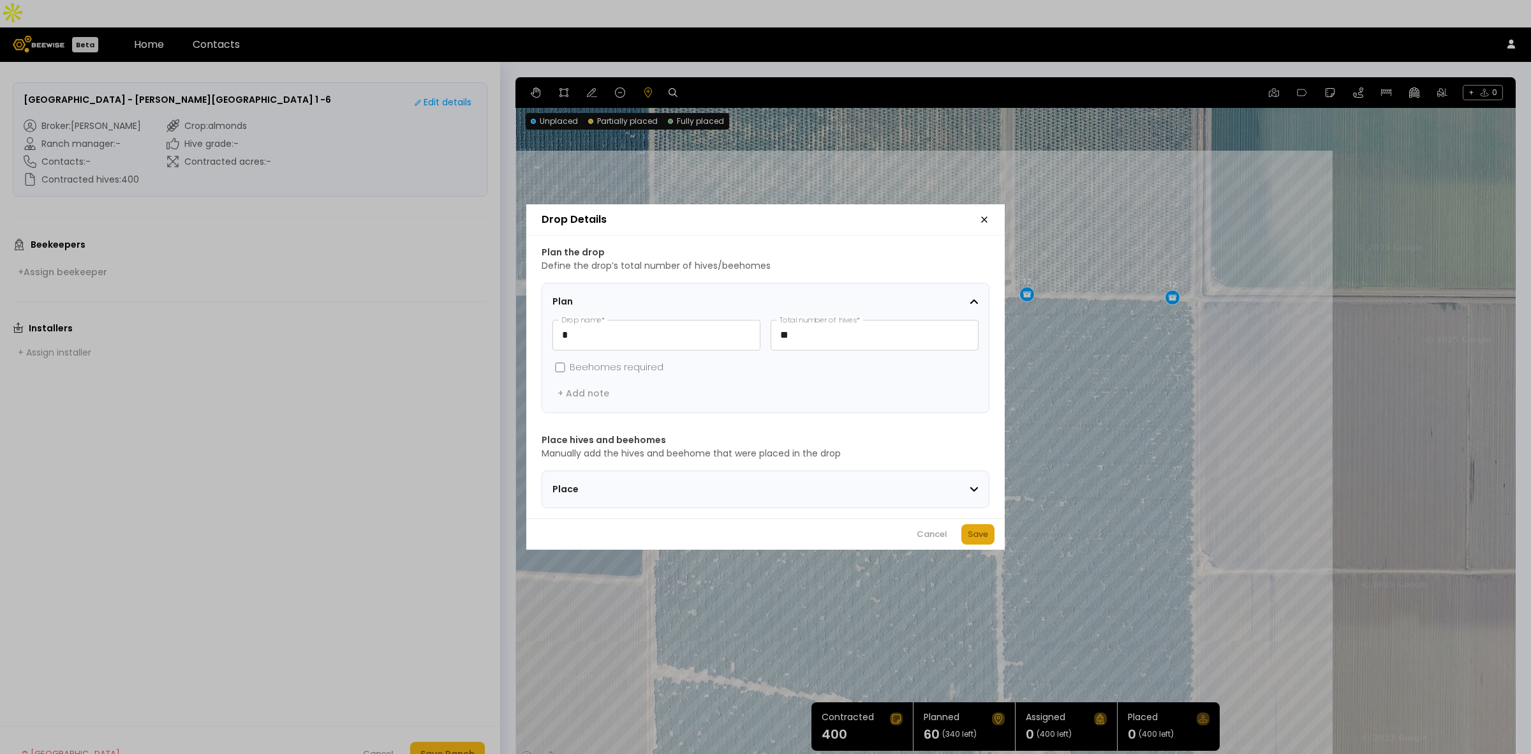
click at [980, 535] on div "Save" at bounding box center [978, 534] width 20 height 13
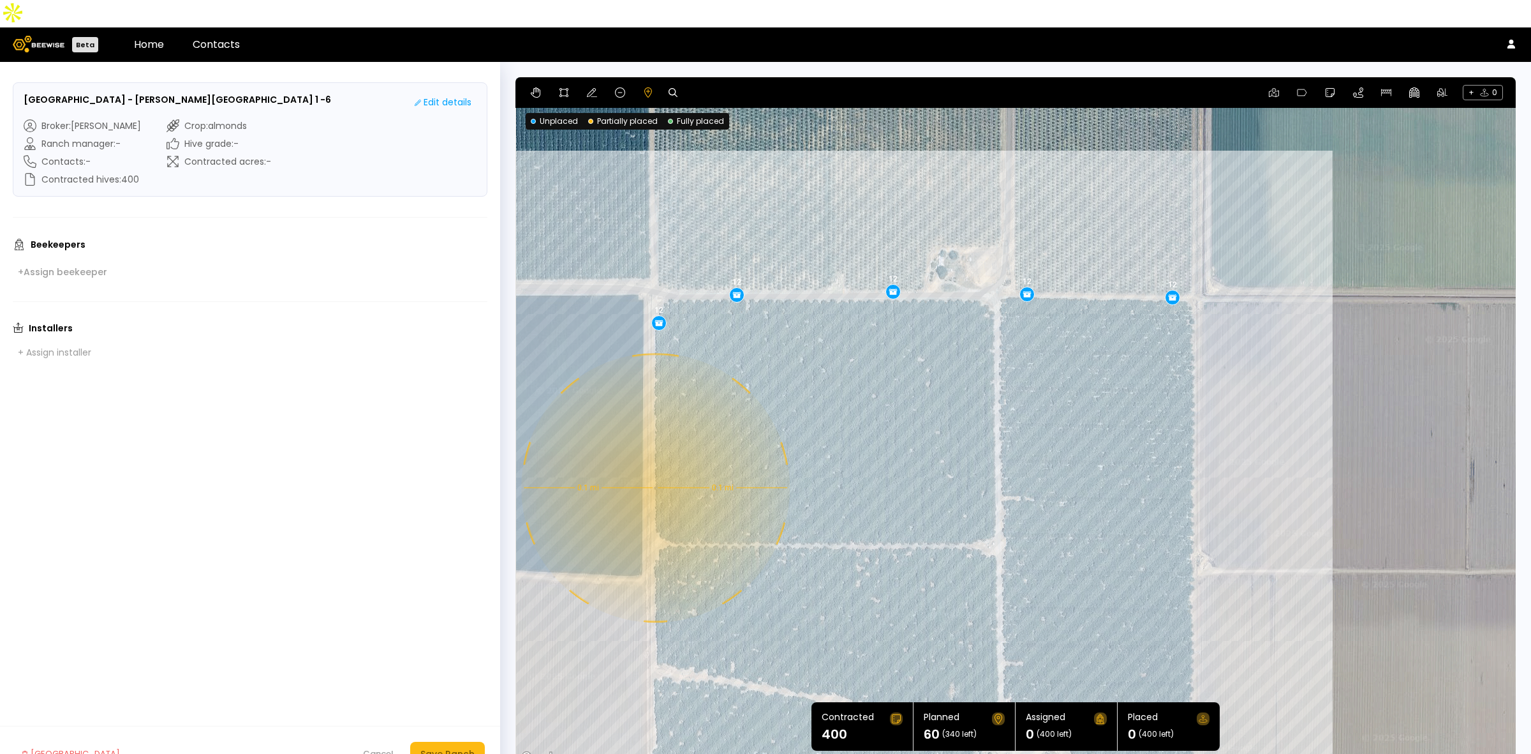
click at [654, 460] on div "0.1 mi 0.1 mi 12 12 12 12 12" at bounding box center [1016, 421] width 1001 height 689
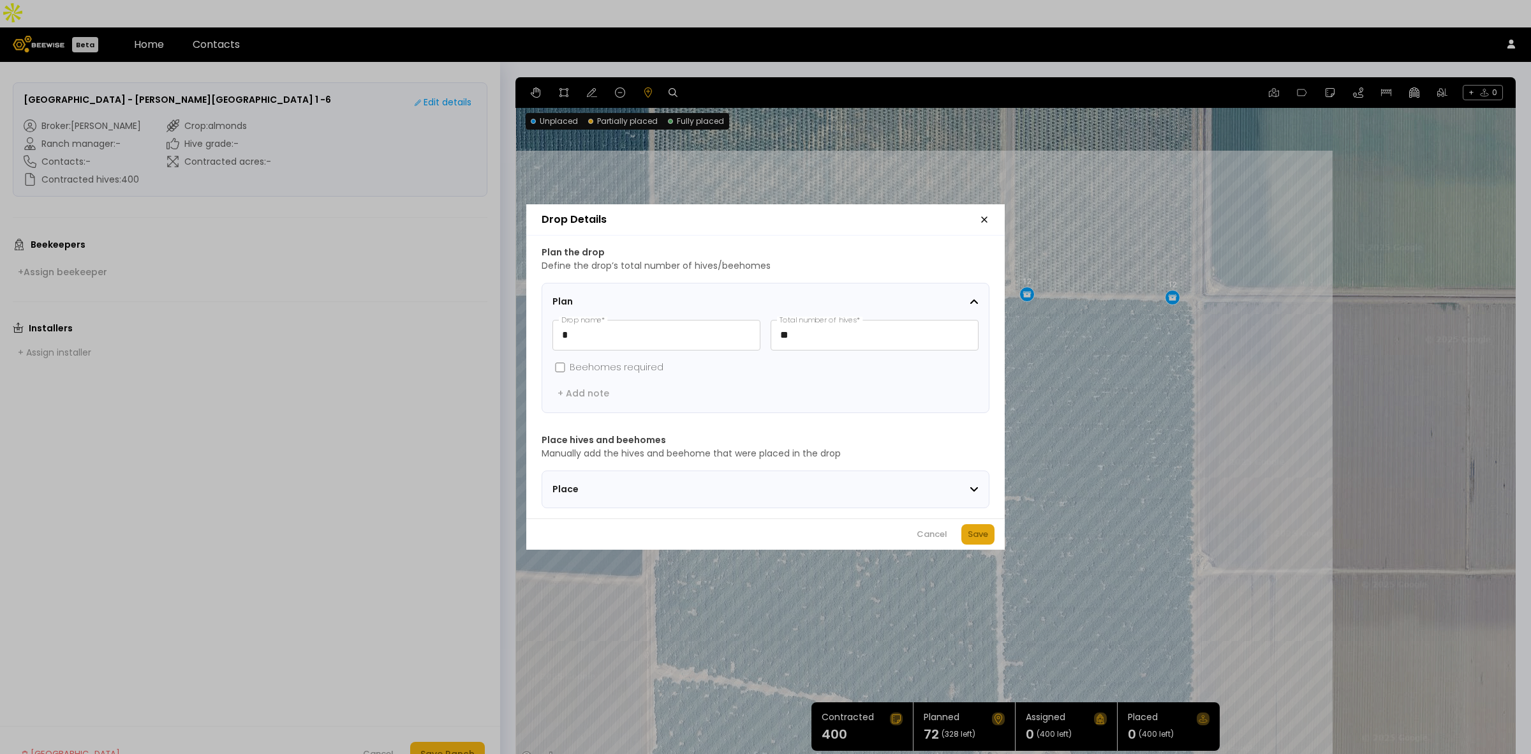
click at [985, 540] on div "Save" at bounding box center [978, 534] width 20 height 13
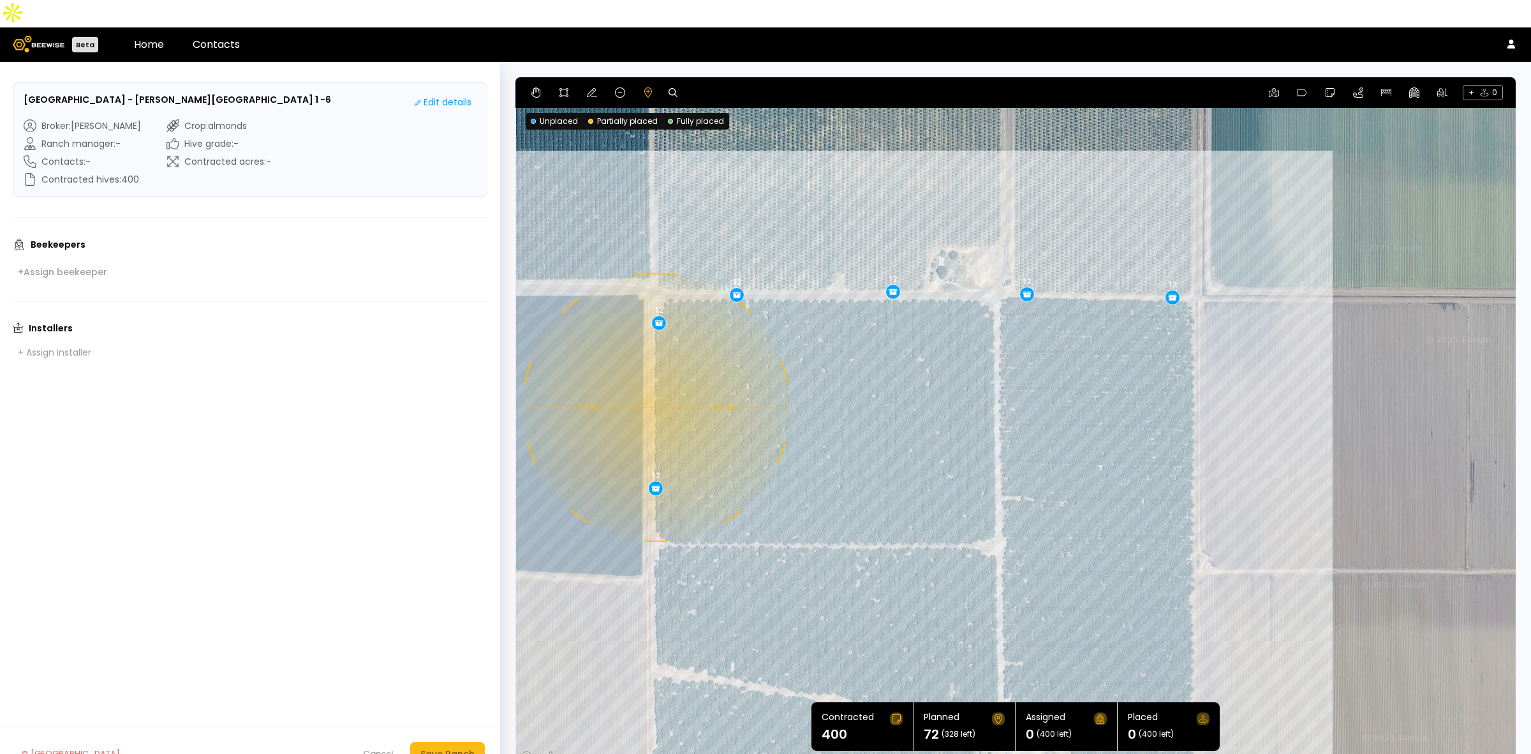
click at [655, 380] on div "0.1 mi 0.1 mi 12 12 12 12 12 12" at bounding box center [1016, 421] width 1001 height 689
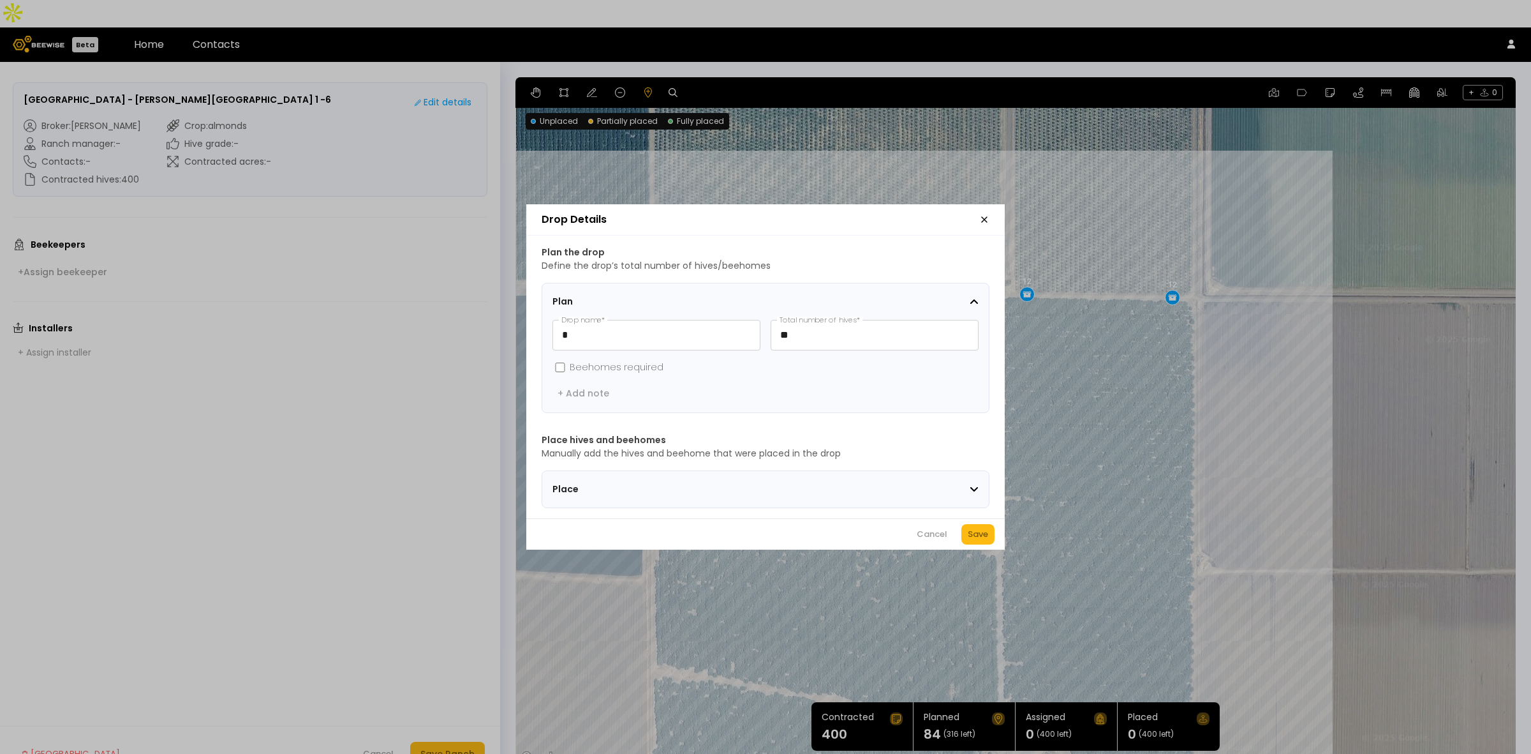
click at [1005, 551] on div "Drop Details Plan the drop Define the drop’s total number of hives/beehomes Pla…" at bounding box center [765, 377] width 1531 height 754
click at [979, 540] on div "Save" at bounding box center [978, 534] width 20 height 13
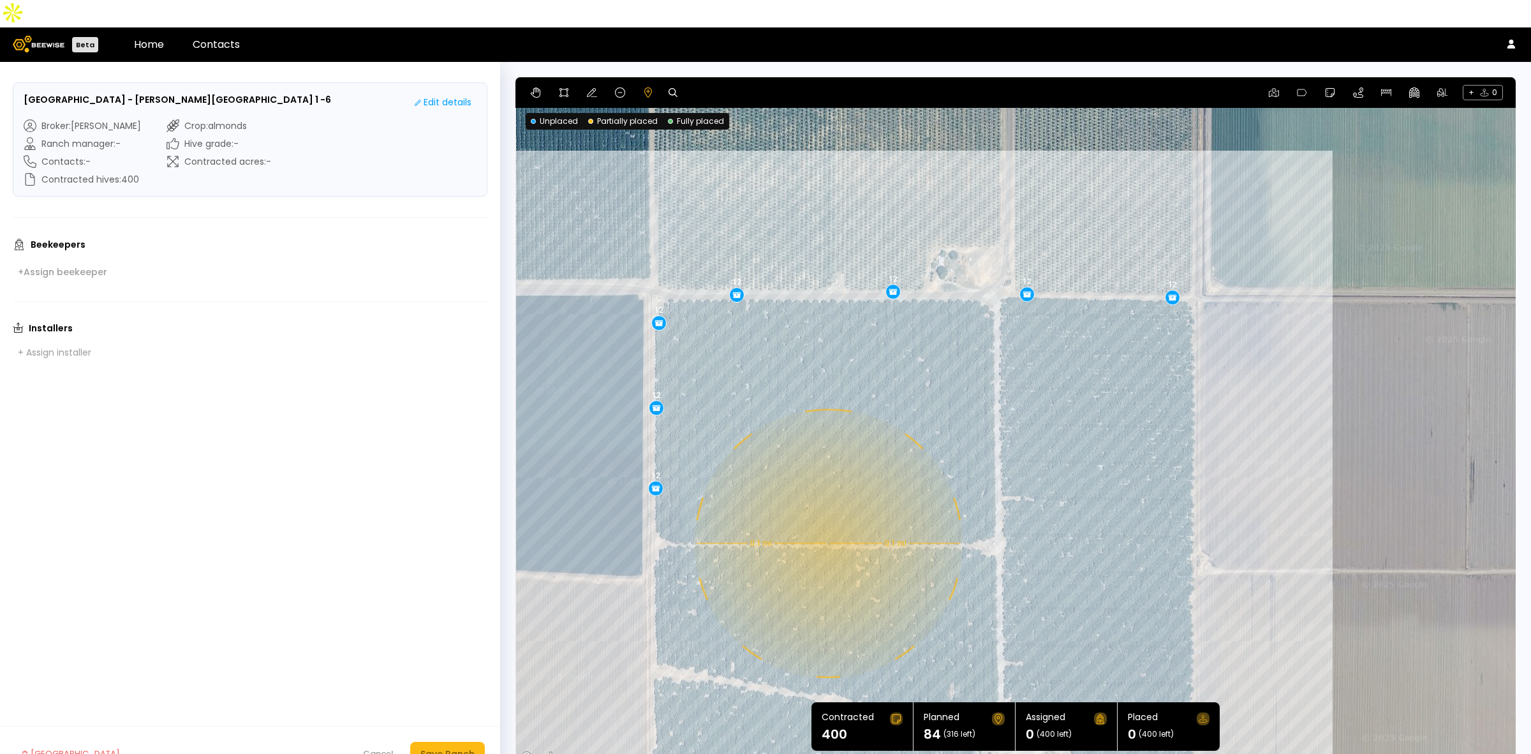
click at [827, 516] on div "0.1 mi 0.1 mi 12 12 12 12 12 12 12" at bounding box center [1016, 421] width 1001 height 689
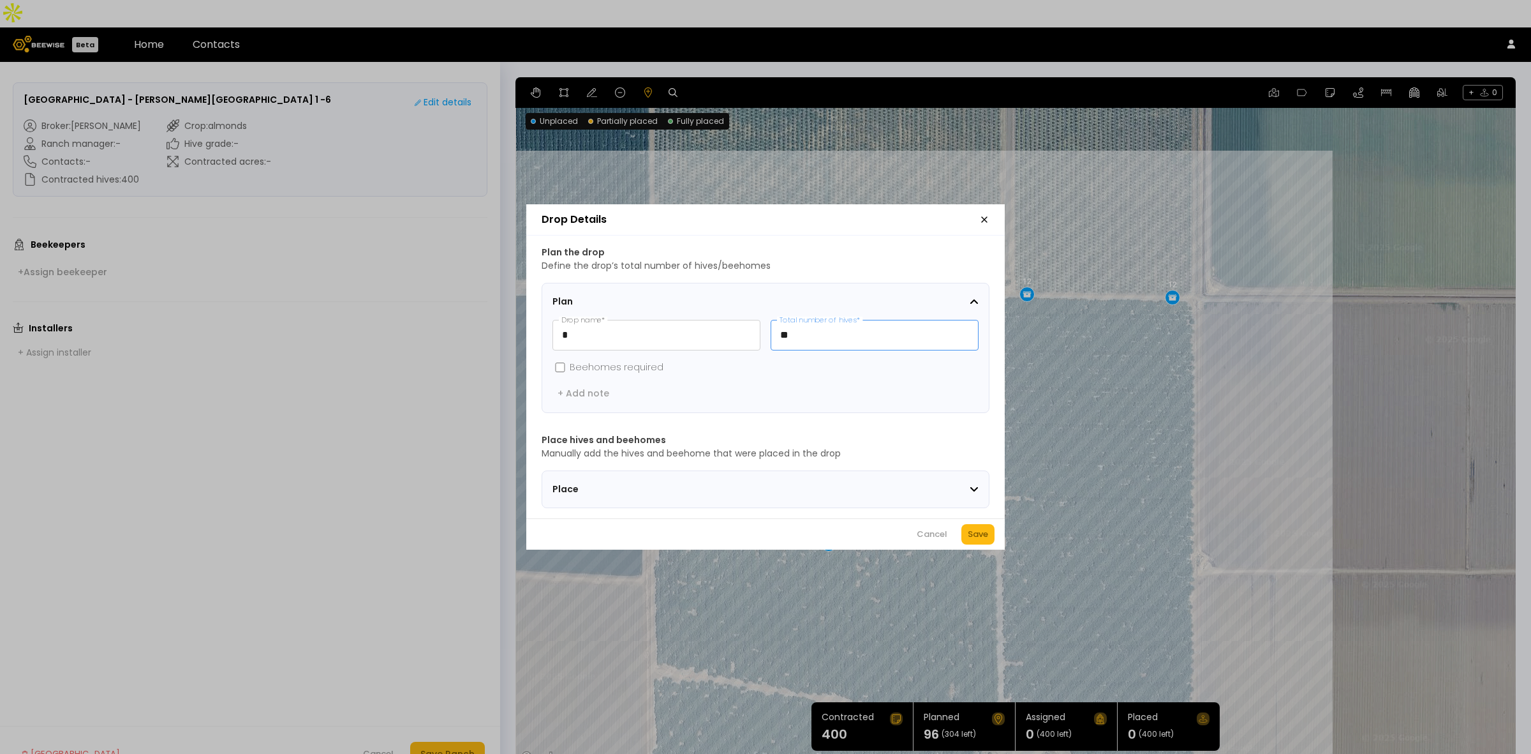
drag, startPoint x: 801, startPoint y: 332, endPoint x: 771, endPoint y: 329, distance: 30.2
click at [771, 329] on input "**" at bounding box center [874, 334] width 207 height 29
type input "*"
click at [983, 536] on div "Save" at bounding box center [978, 534] width 20 height 13
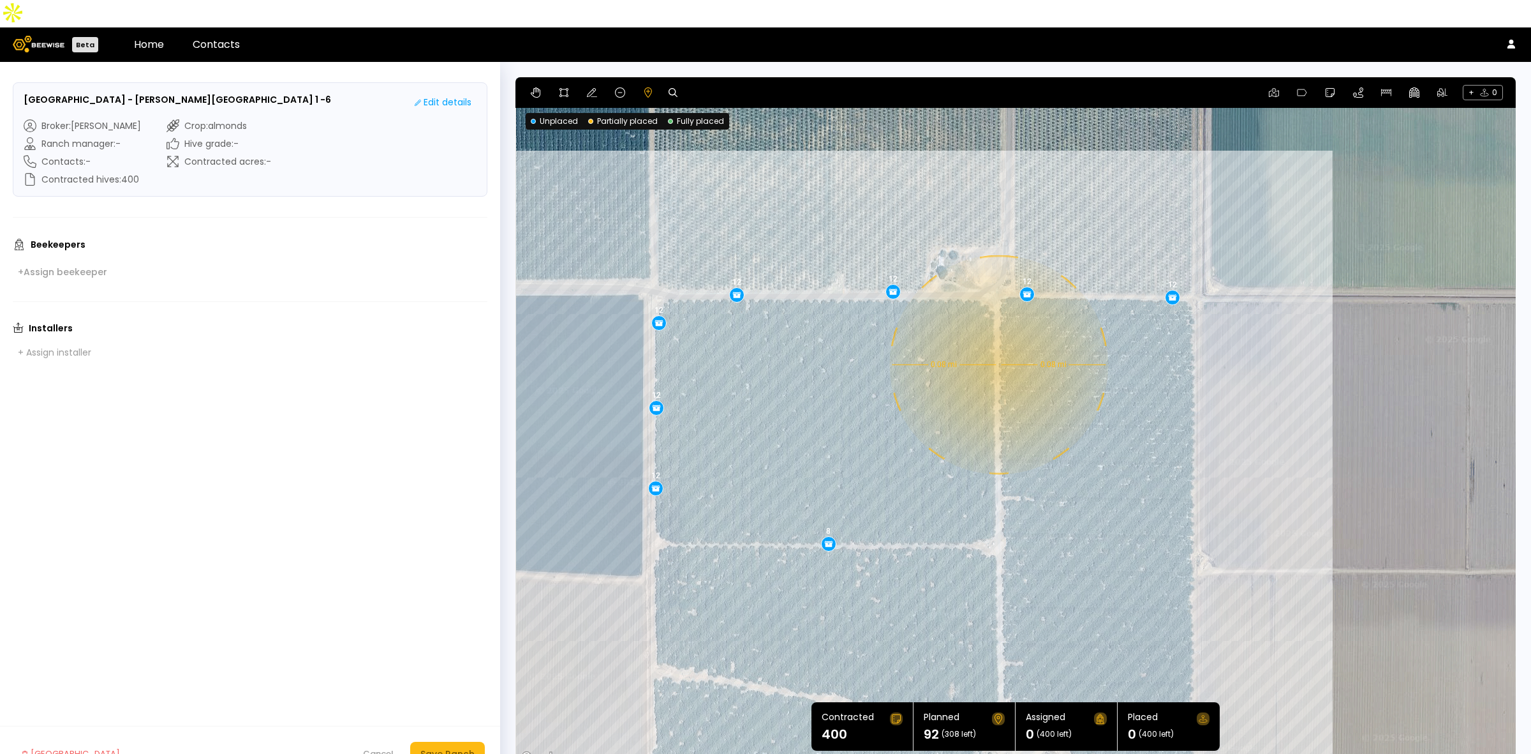
click at [997, 337] on div "0.08 mi 0.08 mi 12 12 12 12 12 12 12 8" at bounding box center [1016, 421] width 1001 height 689
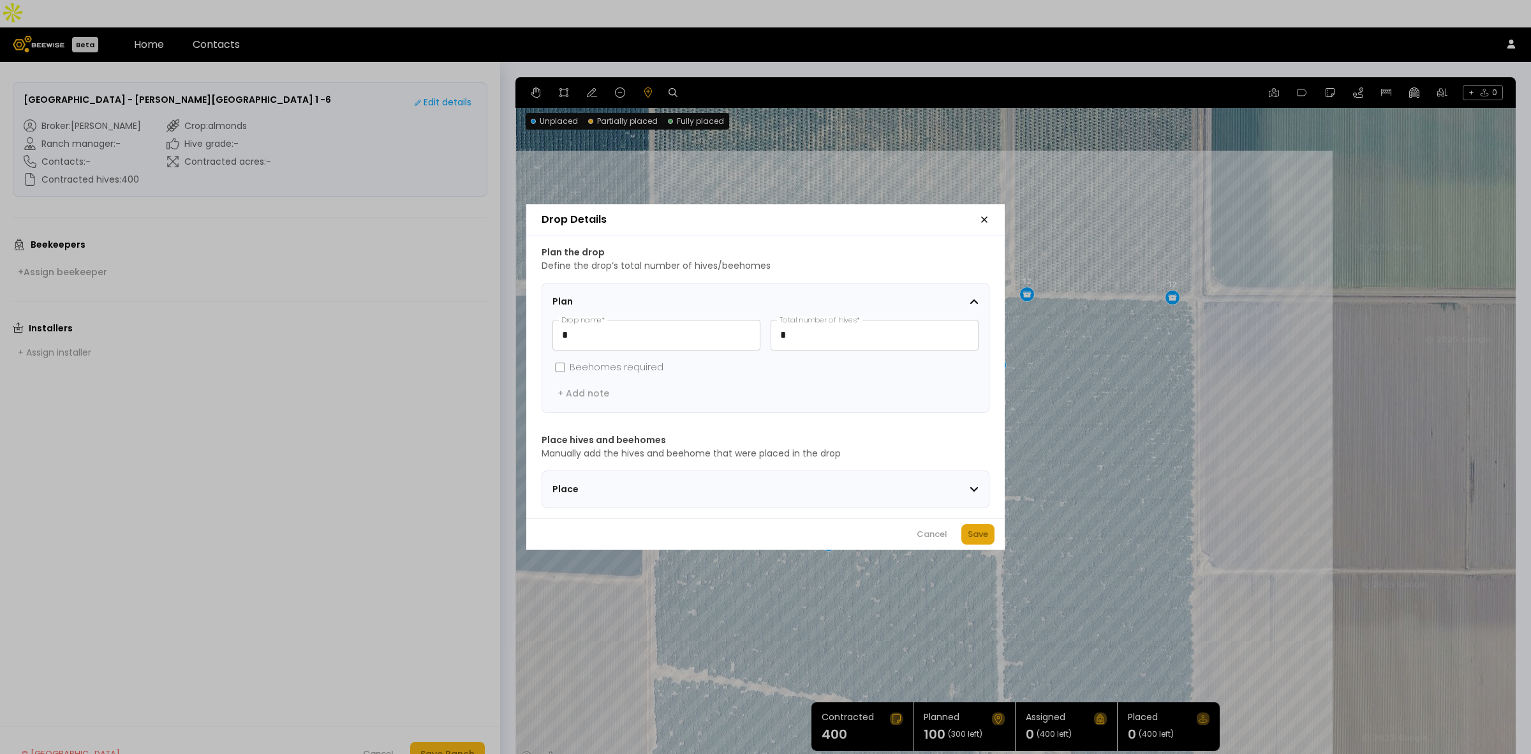
click at [978, 537] on div "Save" at bounding box center [978, 534] width 20 height 13
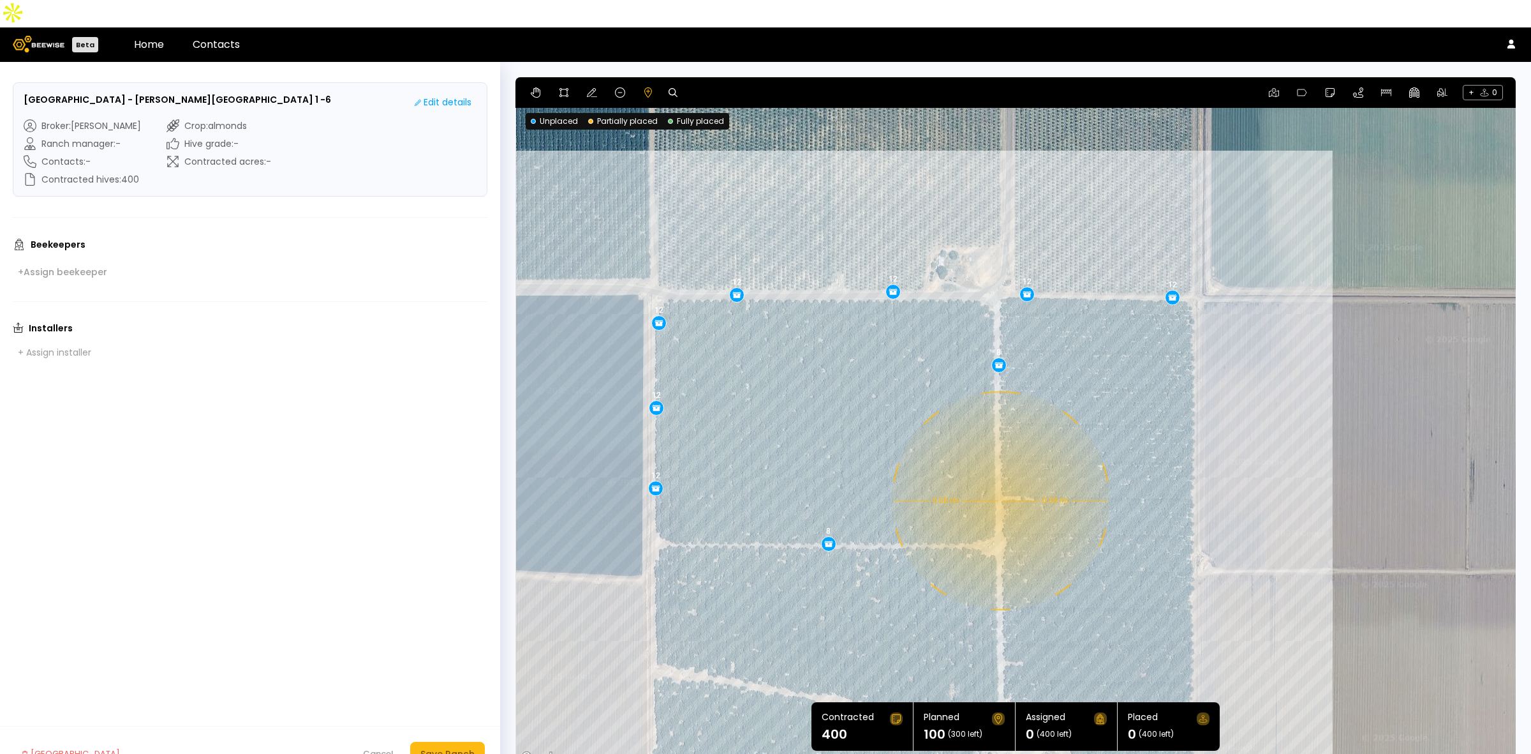
click at [999, 473] on div "0.08 mi 0.08 mi 12 12 12 12 12 12 12 8 8" at bounding box center [1016, 421] width 1001 height 689
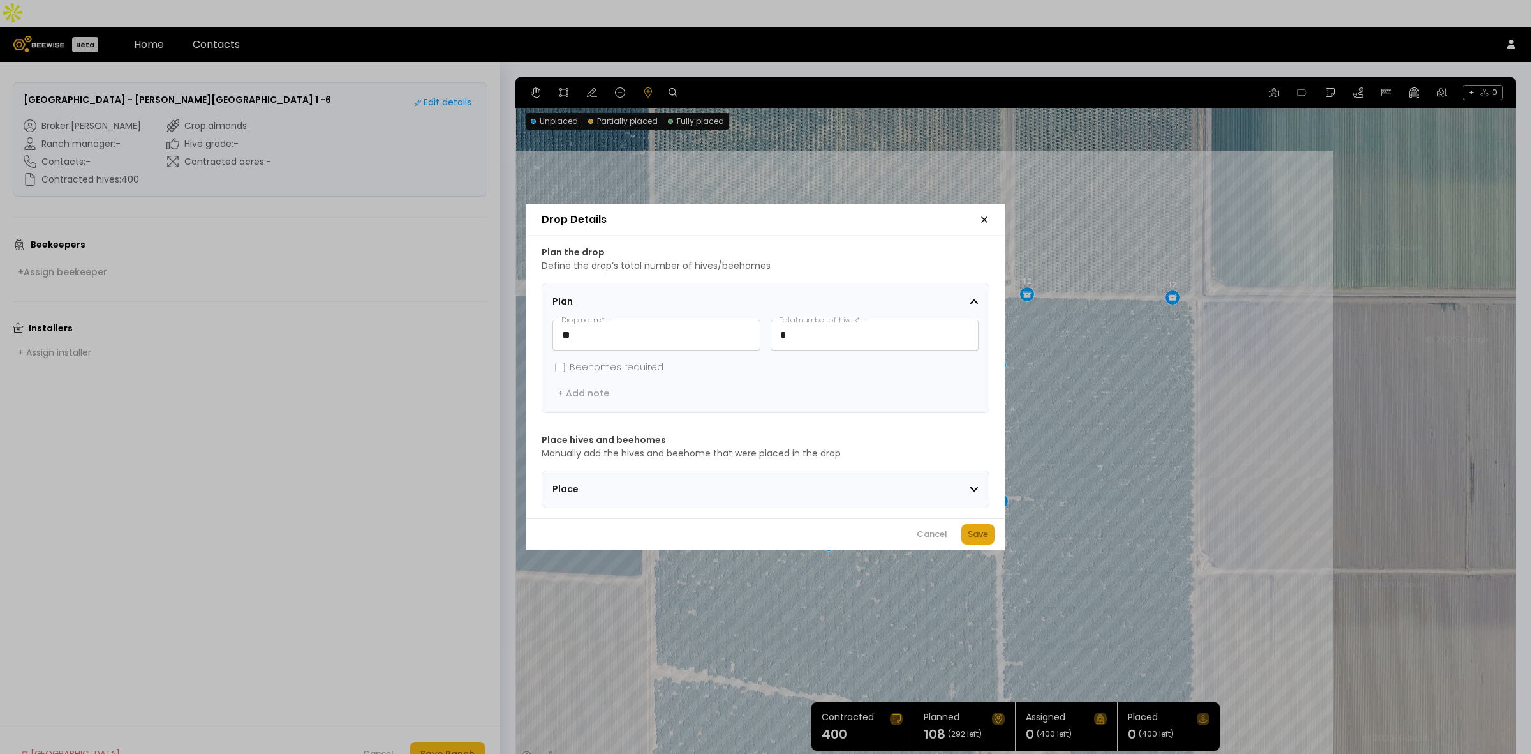
click at [987, 537] on div "Save" at bounding box center [978, 534] width 20 height 13
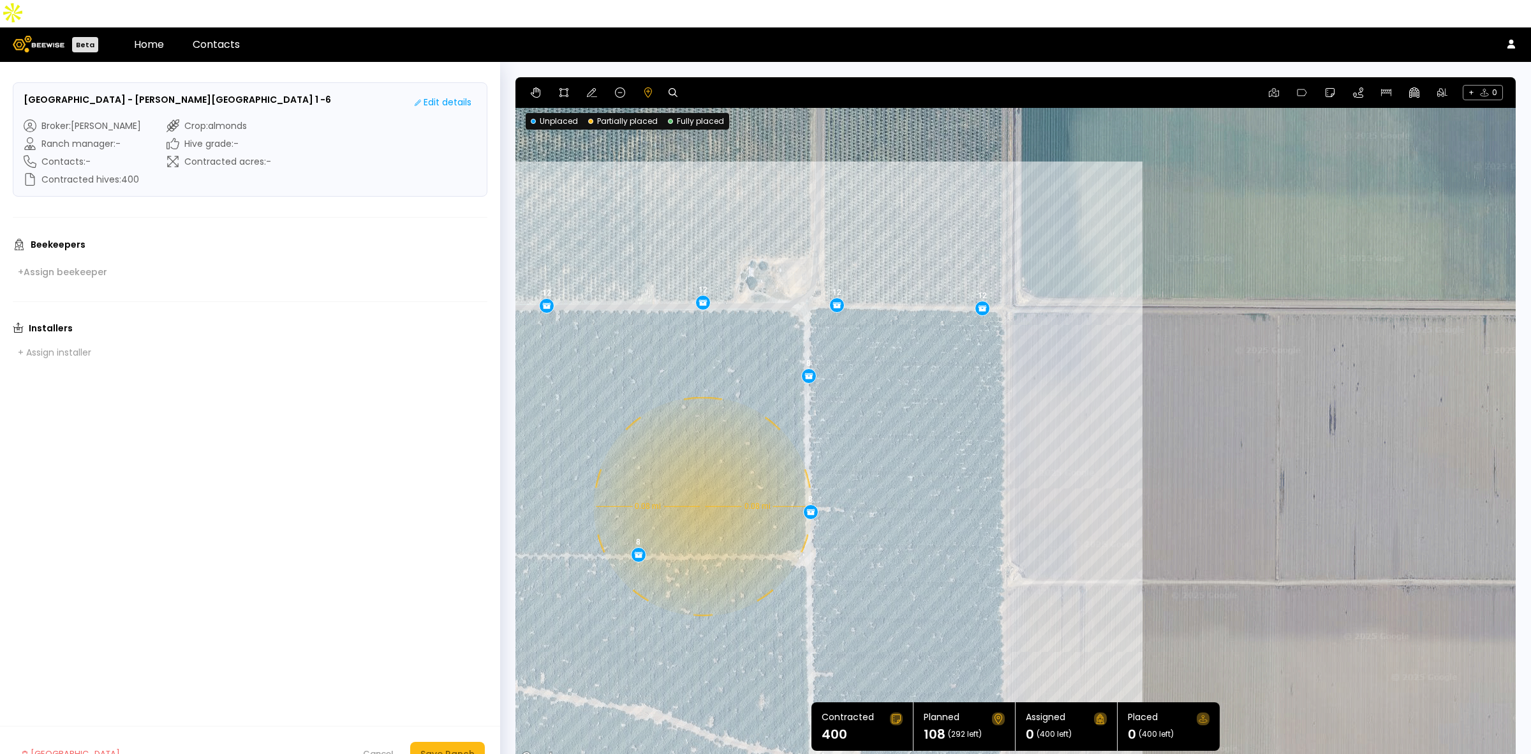
drag, startPoint x: 1083, startPoint y: 457, endPoint x: 891, endPoint y: 468, distance: 191.7
click at [891, 468] on div "0.08 mi 0.08 mi 12 12 12 12 12 12 12 8 8 8" at bounding box center [1016, 421] width 1001 height 689
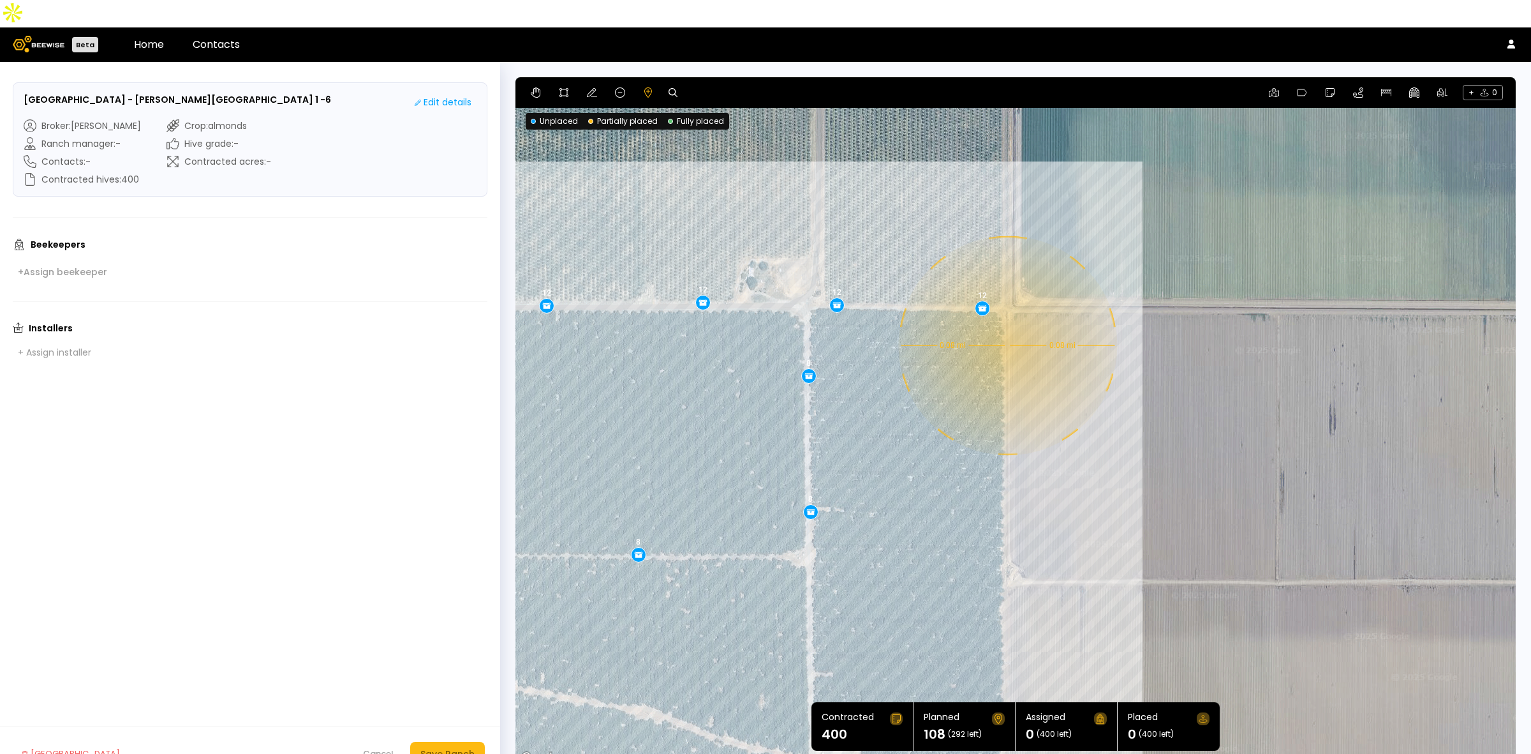
click at [1006, 318] on div "0.08 mi 0.08 mi 12 12 12 12 12 12 12 8 8 8" at bounding box center [1016, 421] width 1001 height 689
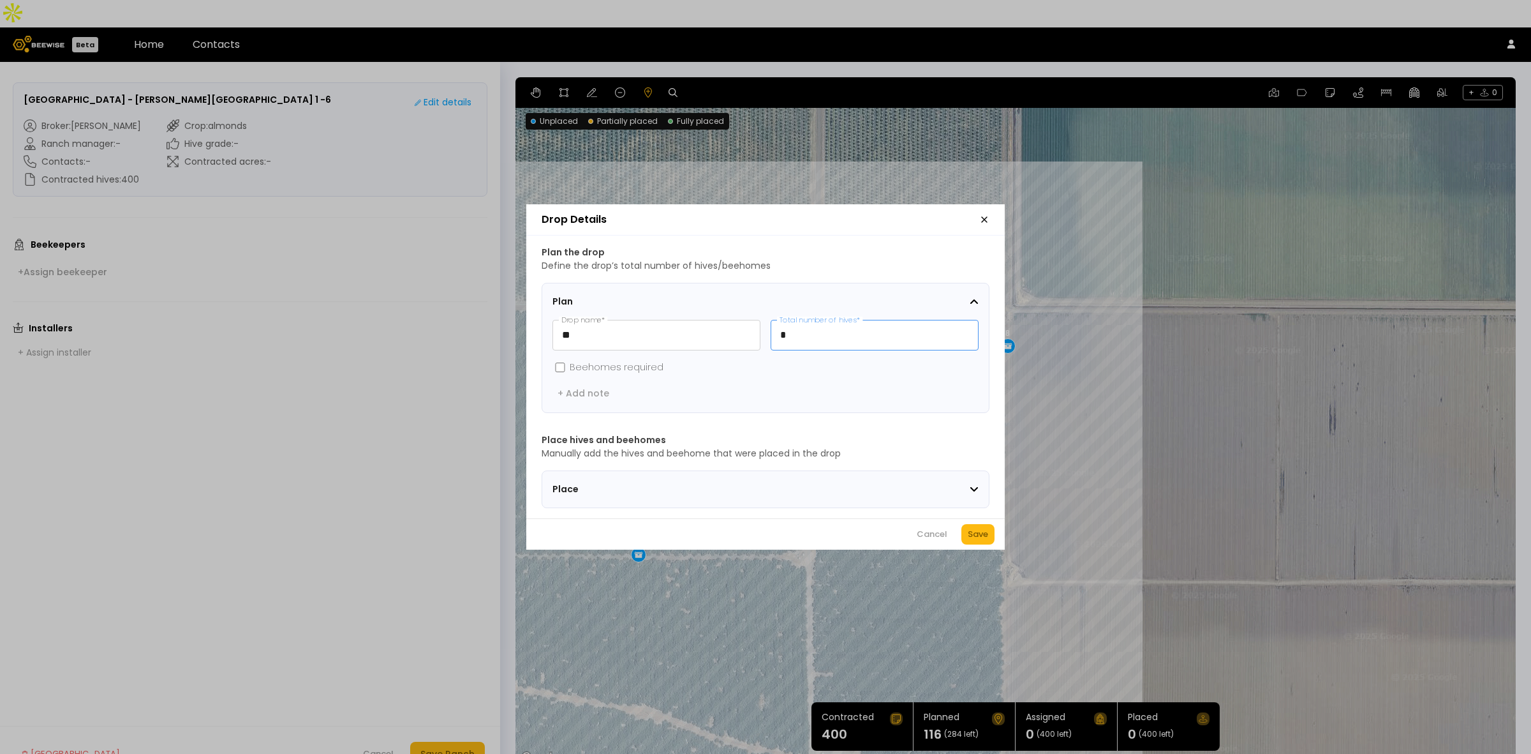
drag, startPoint x: 893, startPoint y: 334, endPoint x: 776, endPoint y: 329, distance: 117.5
click at [776, 329] on input "*" at bounding box center [874, 334] width 207 height 29
type input "**"
click at [974, 540] on div "Save" at bounding box center [978, 534] width 20 height 13
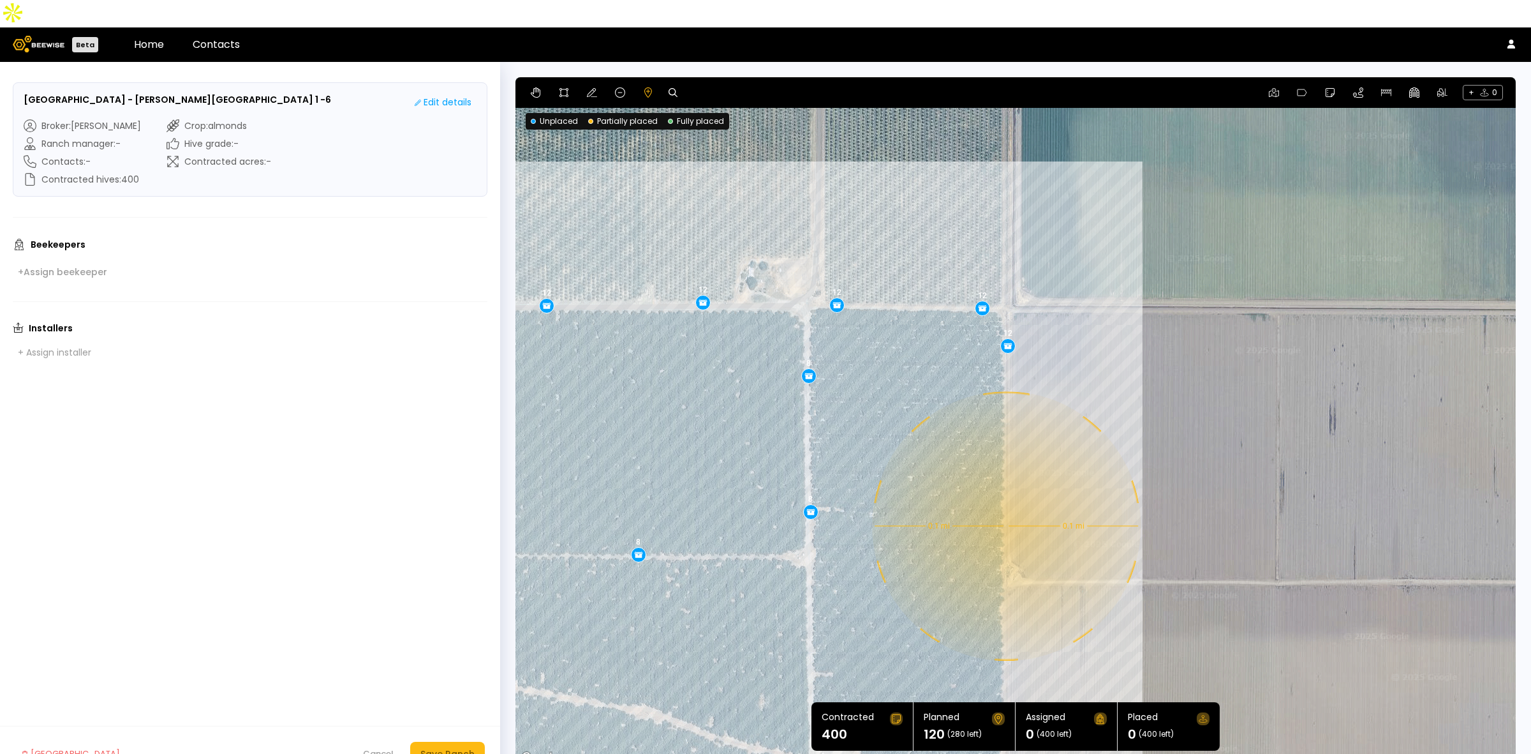
click at [1005, 498] on div "0.1 mi 0.1 mi 12 12 12 12 12 12 12 8 8 8 12" at bounding box center [1016, 421] width 1001 height 689
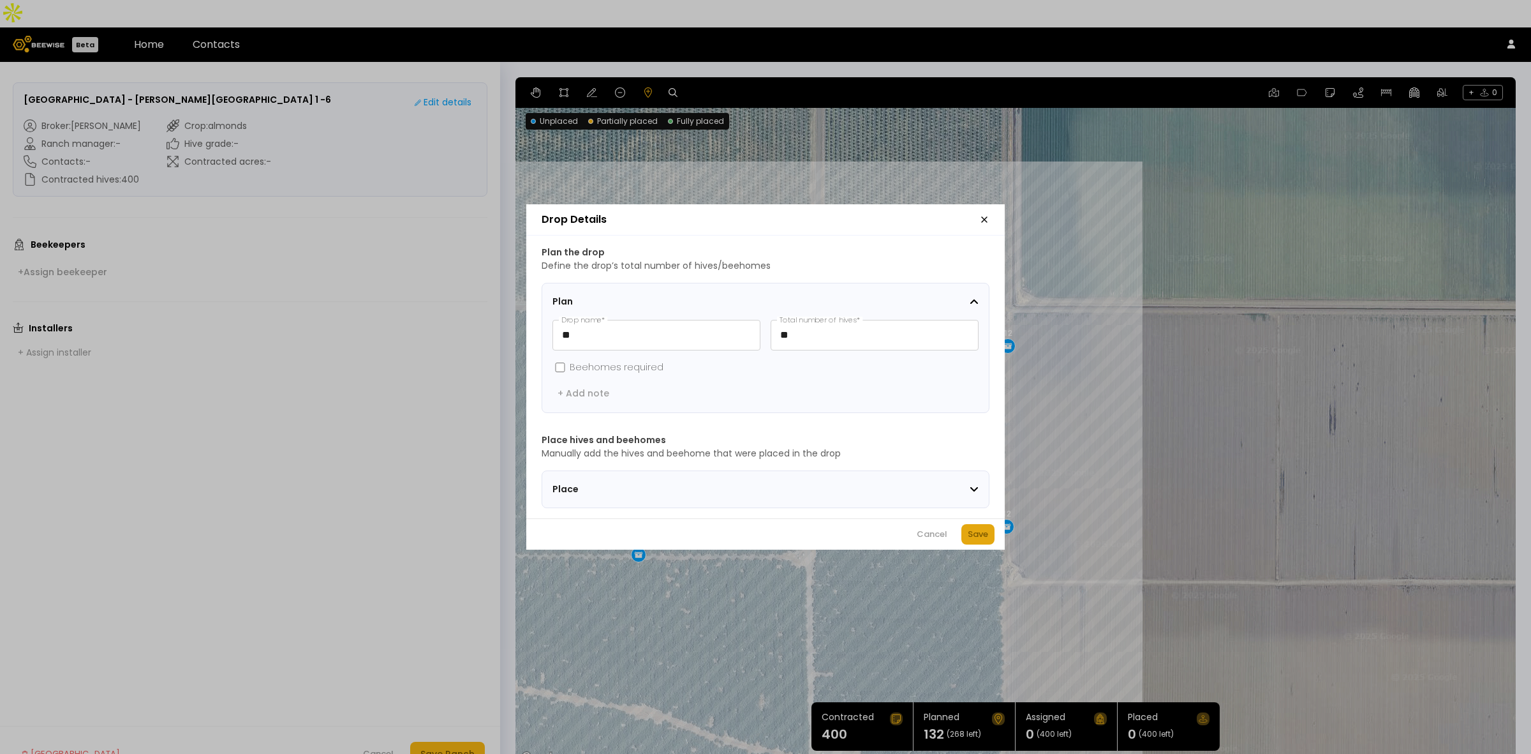
click at [974, 539] on div "Save" at bounding box center [978, 534] width 20 height 13
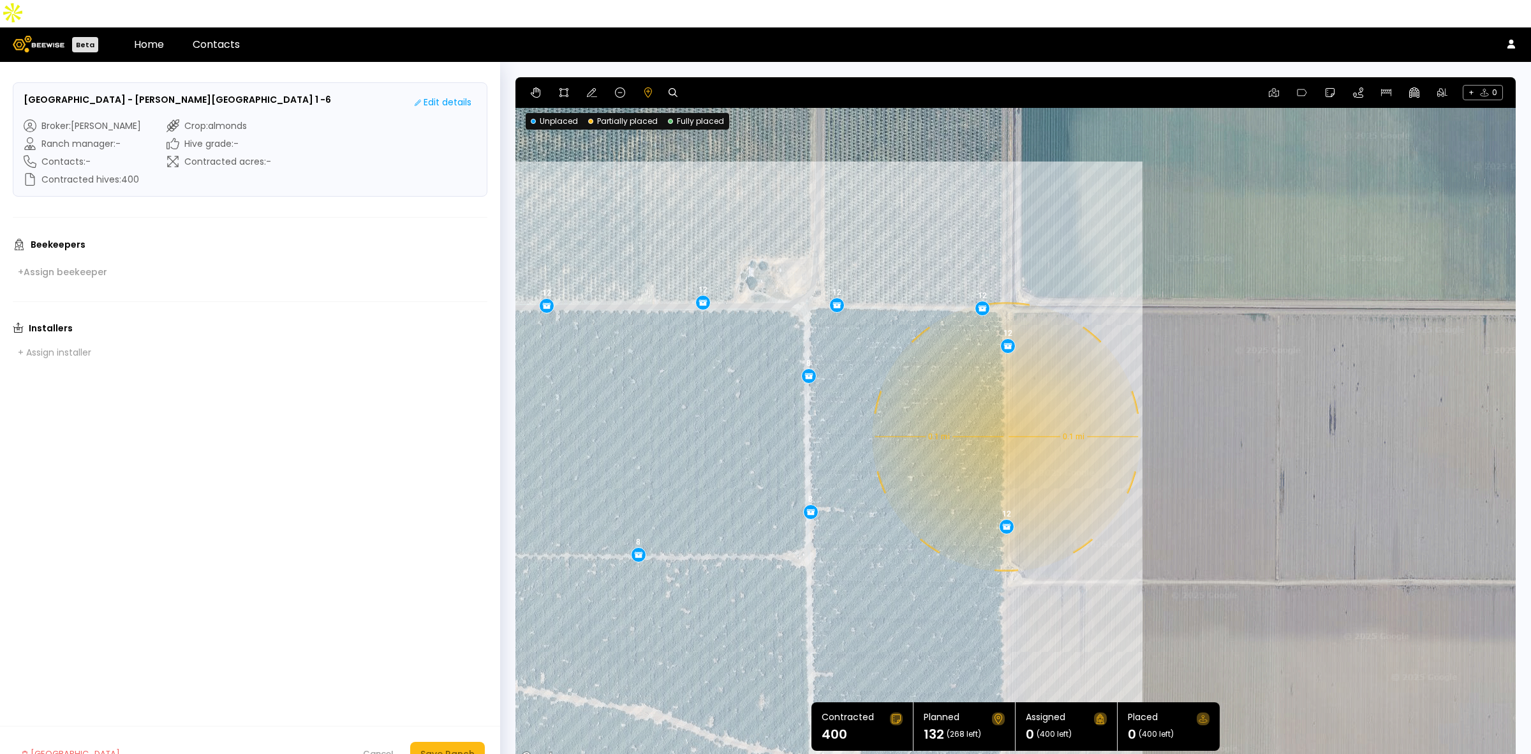
click at [1005, 409] on div "0.1 mi 0.1 mi 12 12 12 12 12 12 12 8 8 8 12 12" at bounding box center [1016, 421] width 1001 height 689
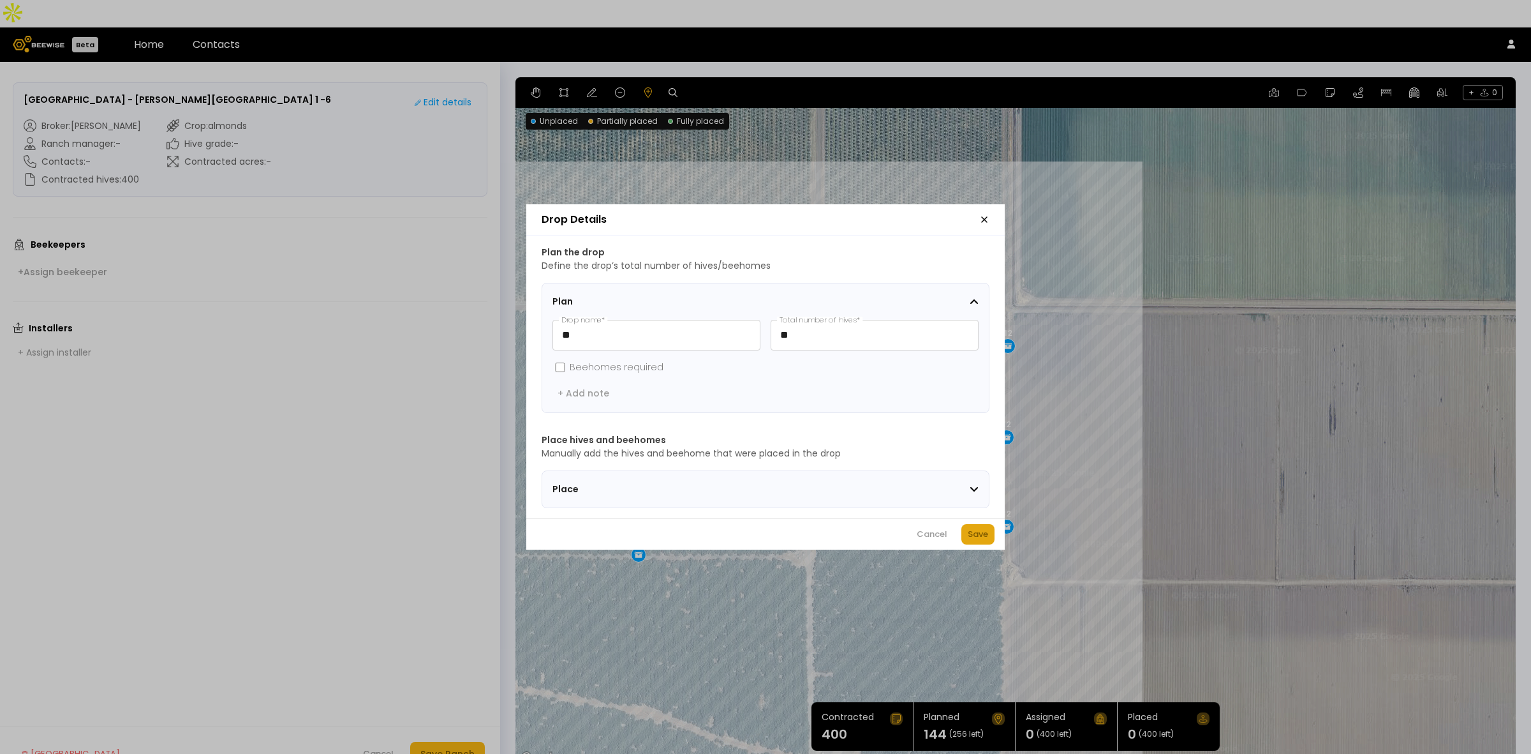
click at [977, 540] on div "Save" at bounding box center [978, 534] width 20 height 13
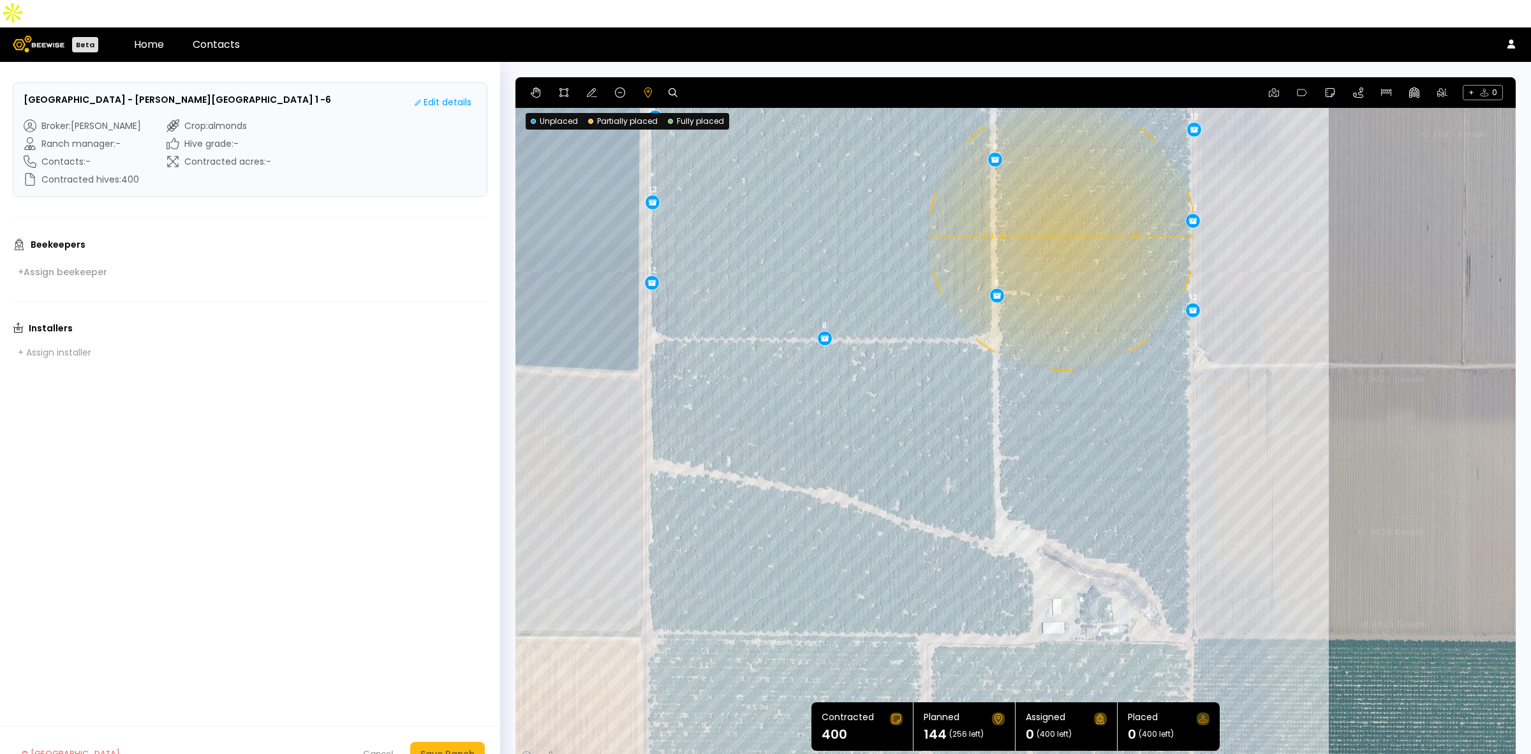
drag, startPoint x: 686, startPoint y: 641, endPoint x: 874, endPoint y: 425, distance: 286.8
click at [874, 425] on div "0.1 mi 0.1 mi 12 12 12 12 12 12 12 8 8 8 12 12 12" at bounding box center [1016, 421] width 1001 height 689
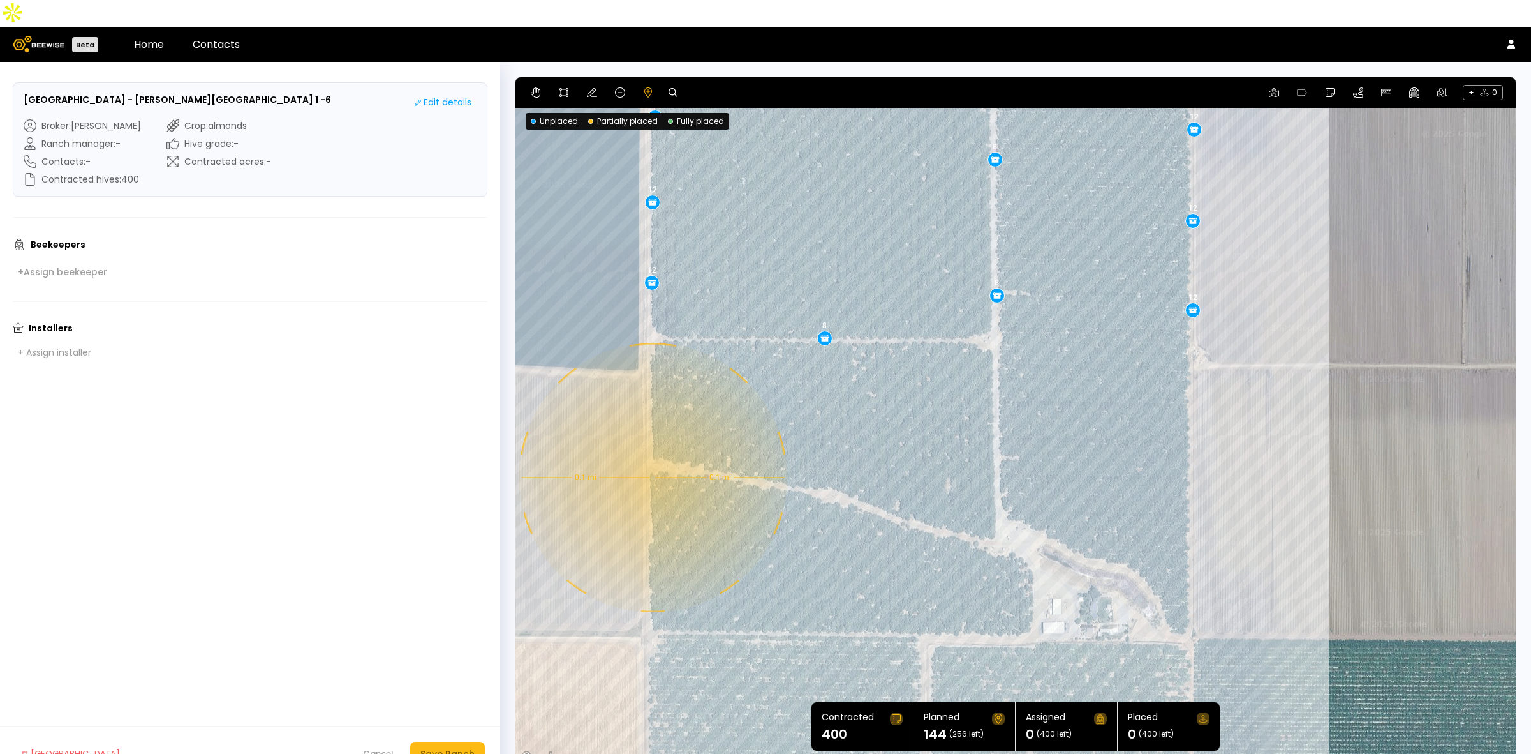
click at [652, 450] on div "0.1 mi 0.1 mi 12 12 12 12 12 12 12 8 8 8 12 12 12" at bounding box center [1016, 421] width 1001 height 689
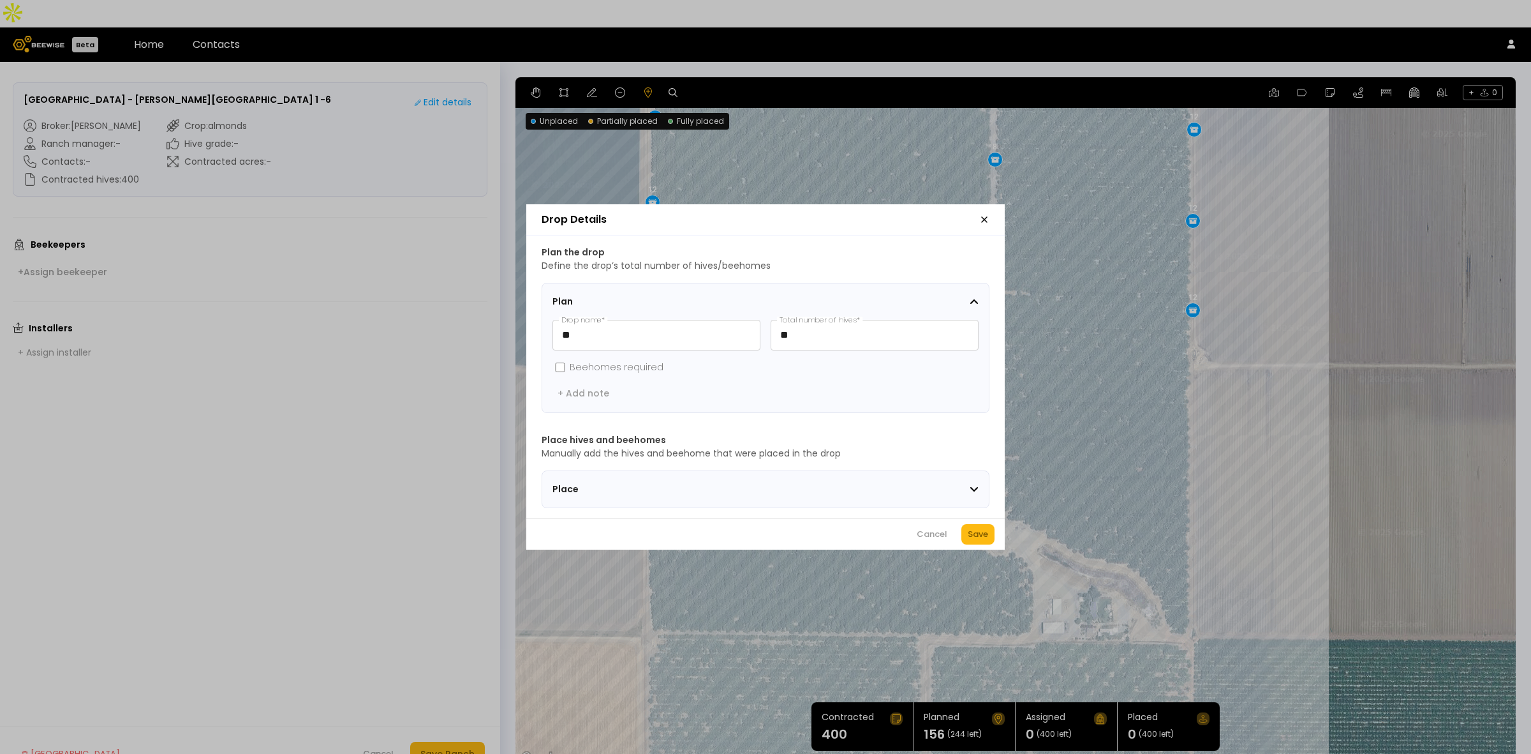
click at [981, 549] on div "Cancel Save" at bounding box center [765, 533] width 479 height 31
click at [971, 537] on div "Save" at bounding box center [978, 534] width 20 height 13
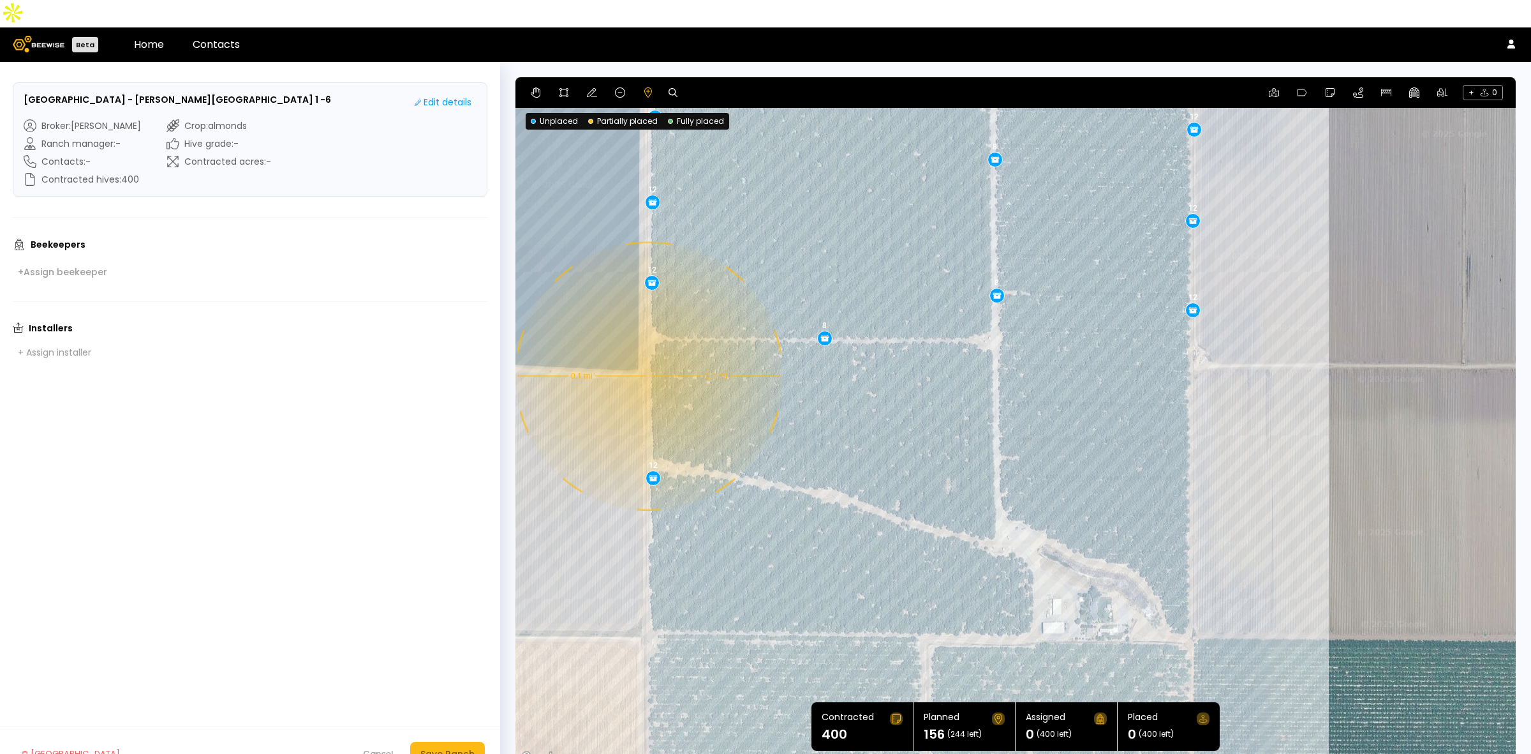
click at [648, 348] on div "0.1 mi 0.1 mi 12 12 12 12 12 12 12 8 8 8 12 12 12 12" at bounding box center [1016, 421] width 1001 height 689
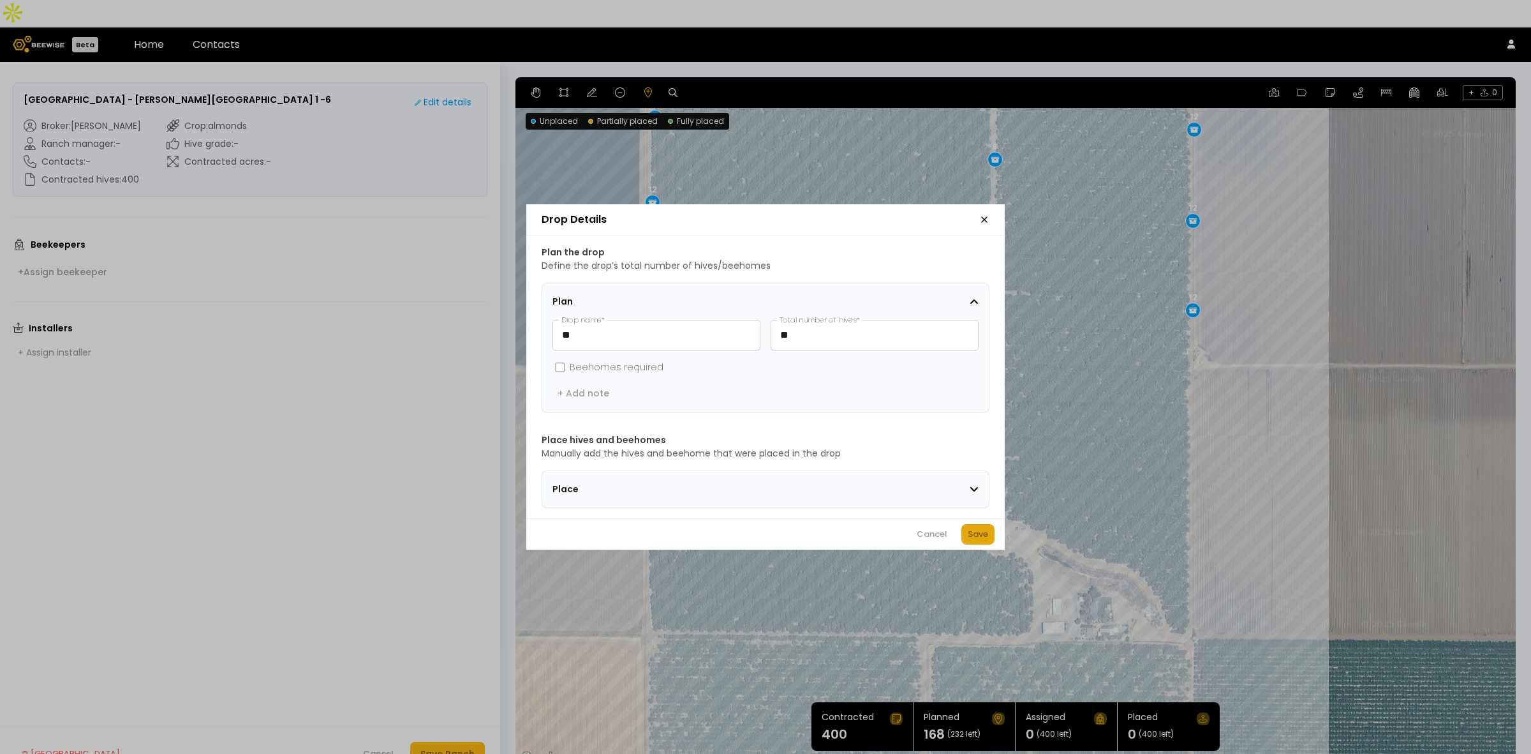
click at [968, 536] on div "Save" at bounding box center [978, 534] width 20 height 13
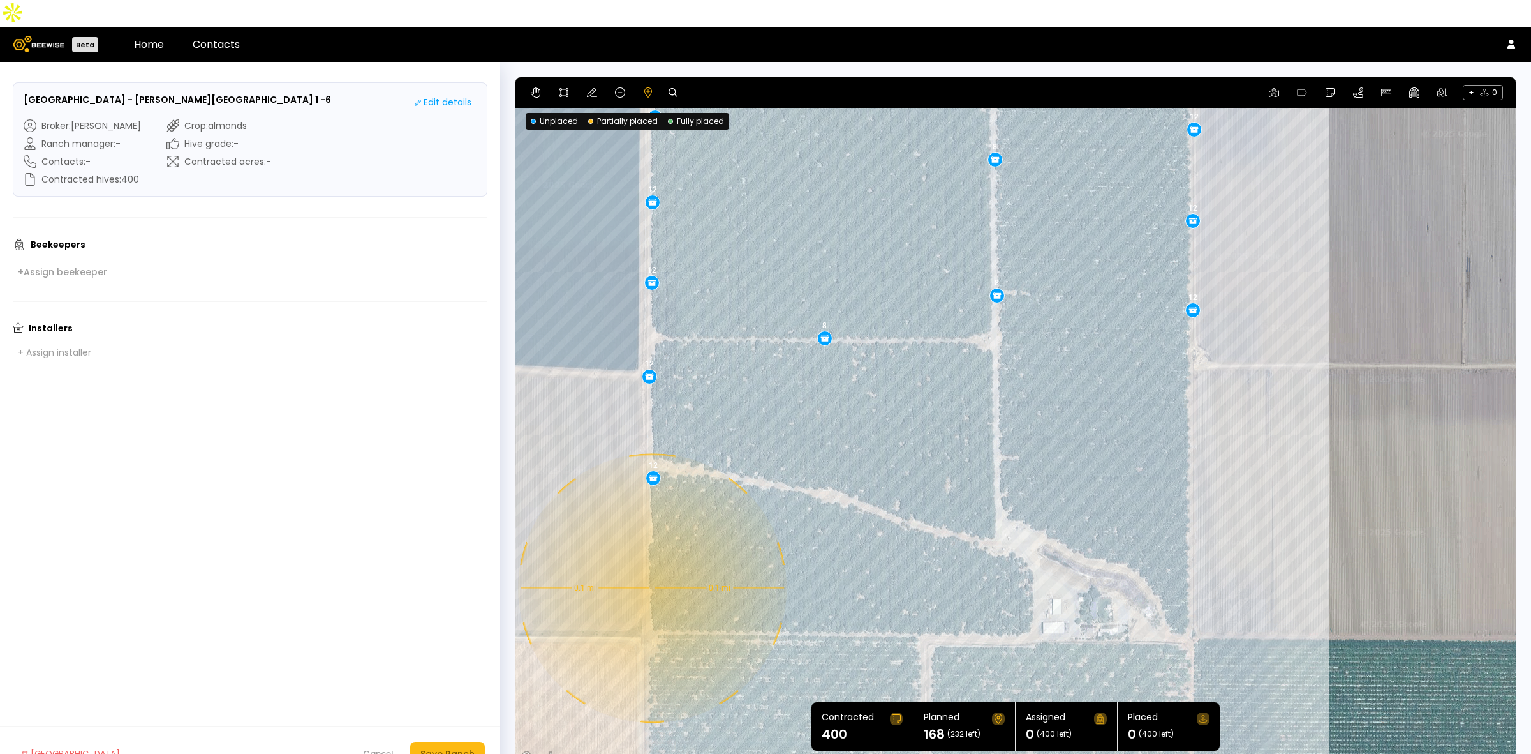
click at [651, 560] on div "0.1 mi 0.1 mi 12 12 12 12 12 12 12 8 8 8 12 12 12 12 12" at bounding box center [1016, 421] width 1001 height 689
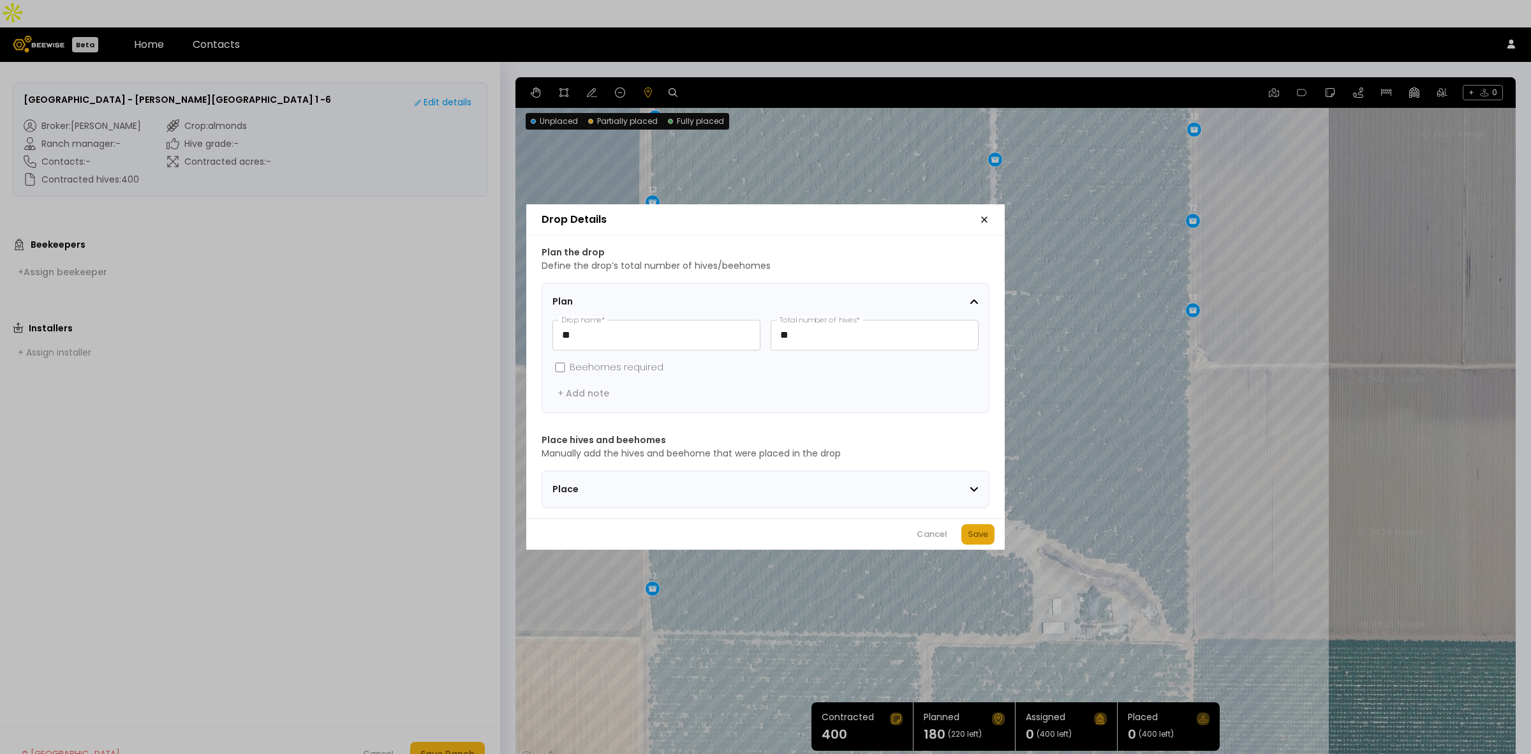
click at [974, 535] on div "Save" at bounding box center [978, 534] width 20 height 13
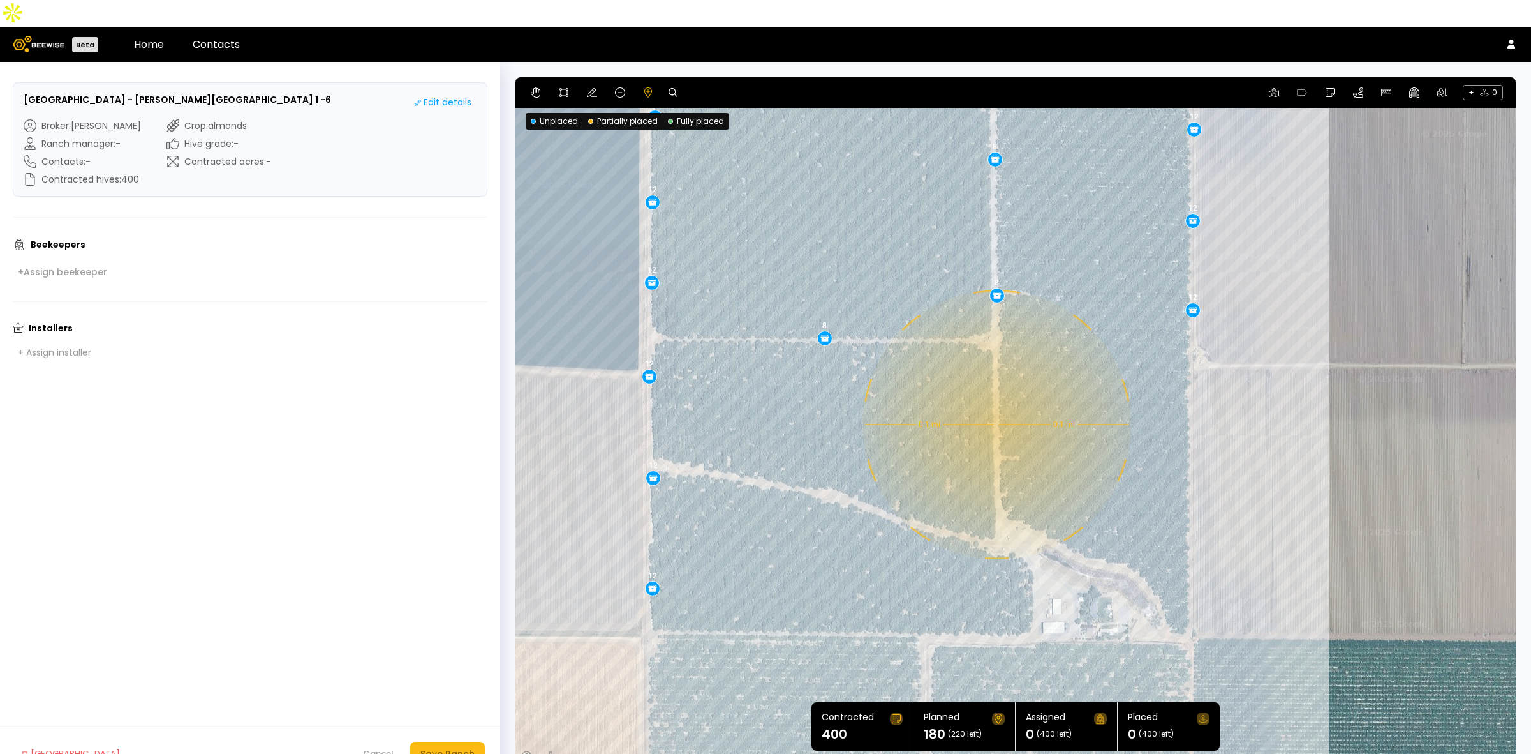
click at [995, 397] on div "0.1 mi 0.1 mi 12 12 12 12 12 12 12 8 8 8 12 12 12 12 12 12" at bounding box center [1016, 421] width 1001 height 689
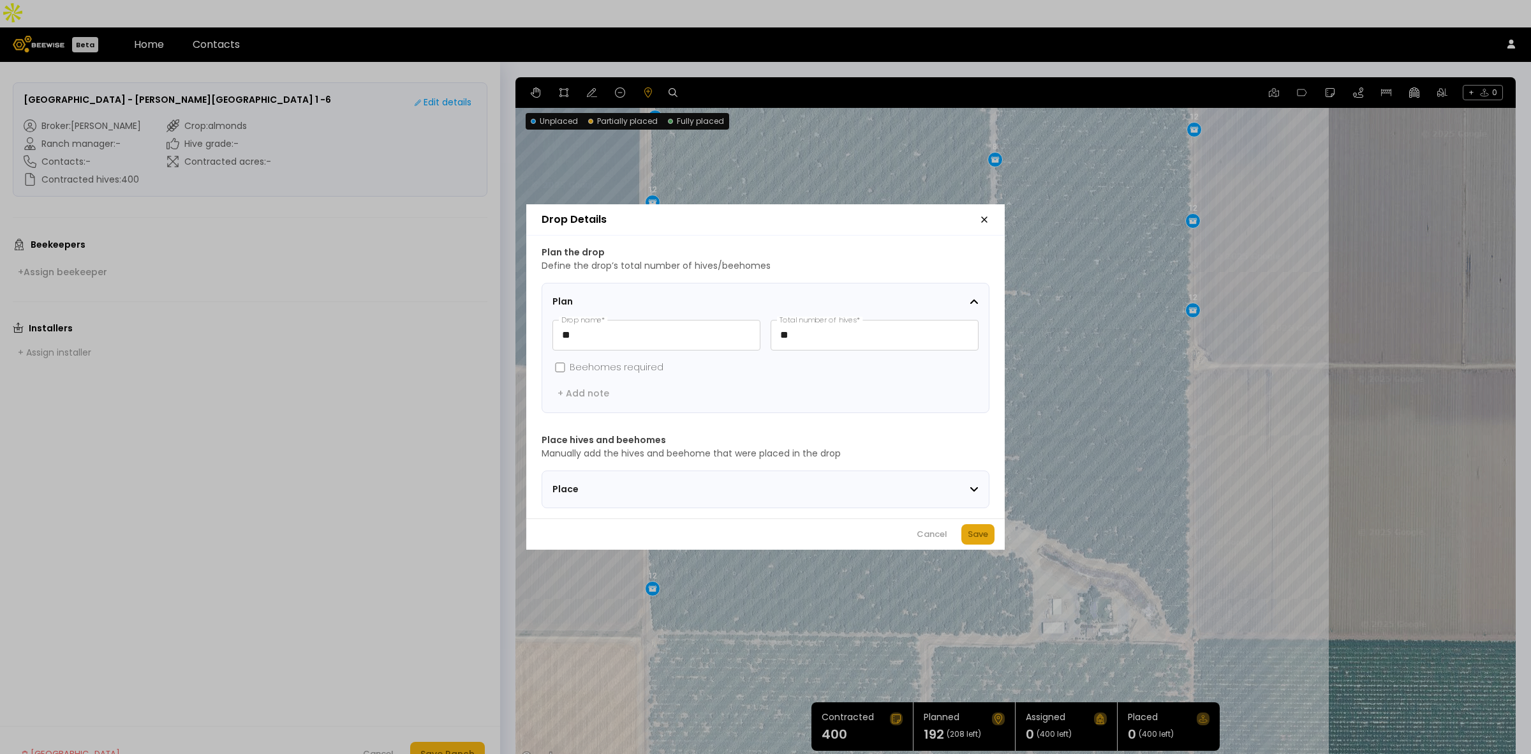
click at [981, 537] on div "Save" at bounding box center [978, 534] width 20 height 13
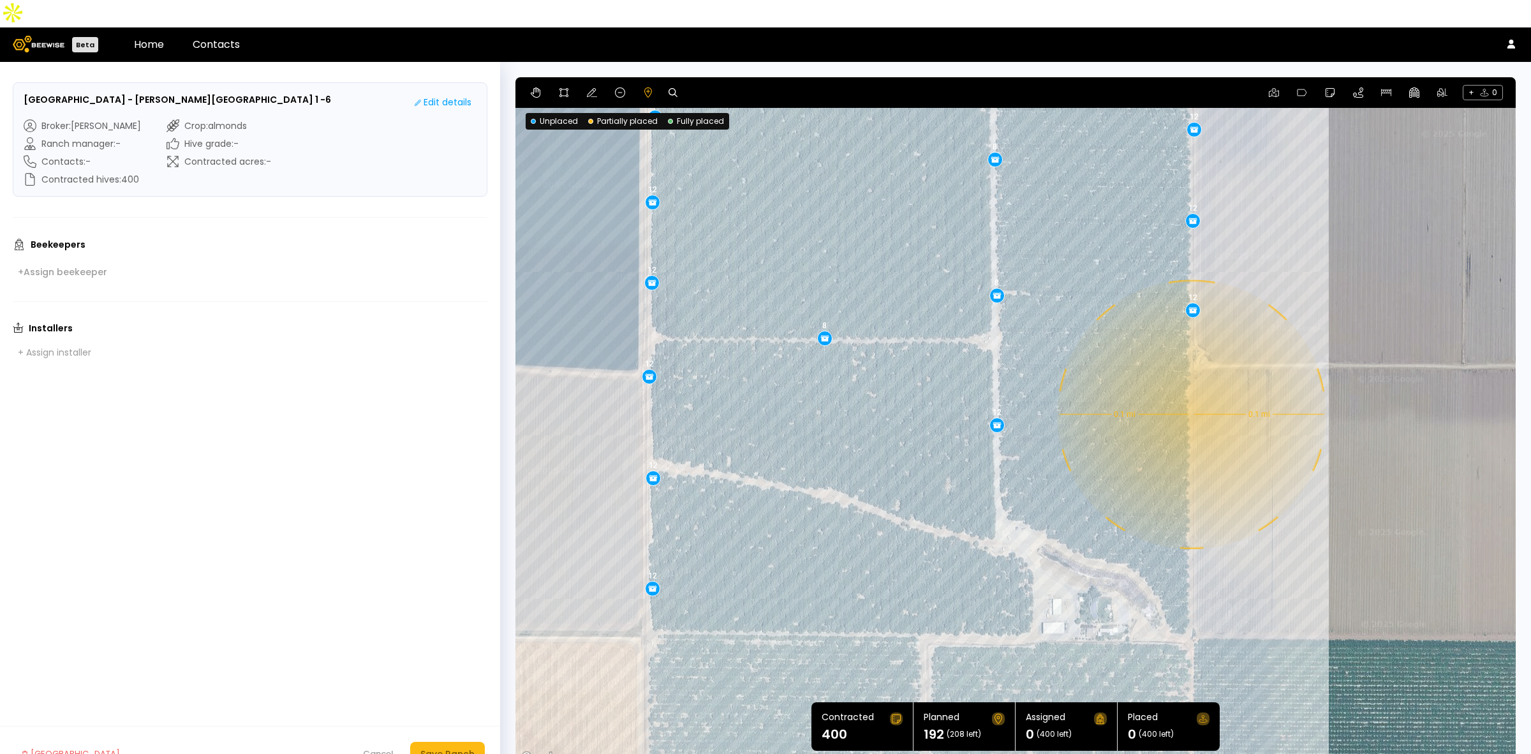
click at [1191, 387] on div "0.1 mi 0.1 mi 12 12 12 12 12 12 12 8 8 8 12 12 12 12 12 12 12" at bounding box center [1016, 421] width 1001 height 689
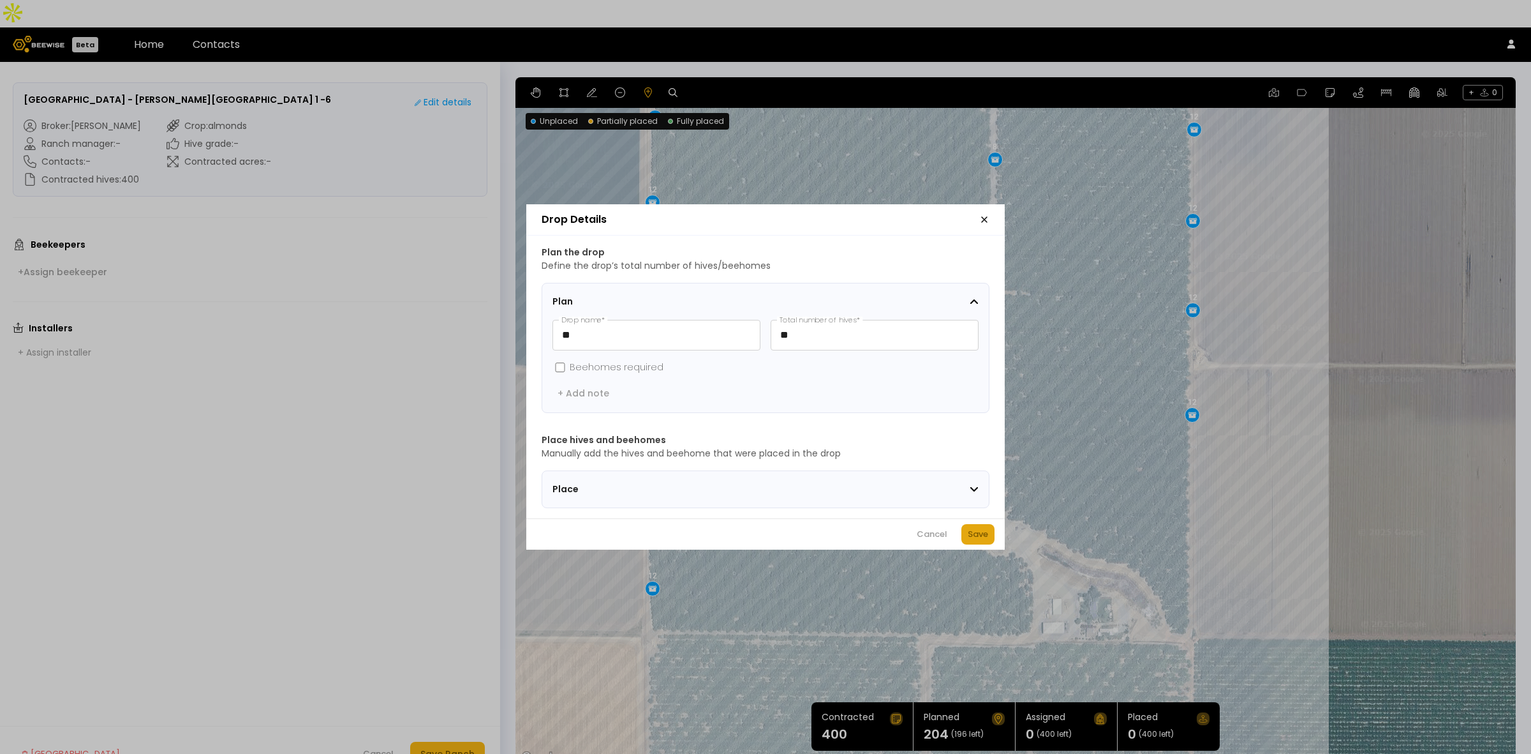
click at [983, 539] on div "Save" at bounding box center [978, 534] width 20 height 13
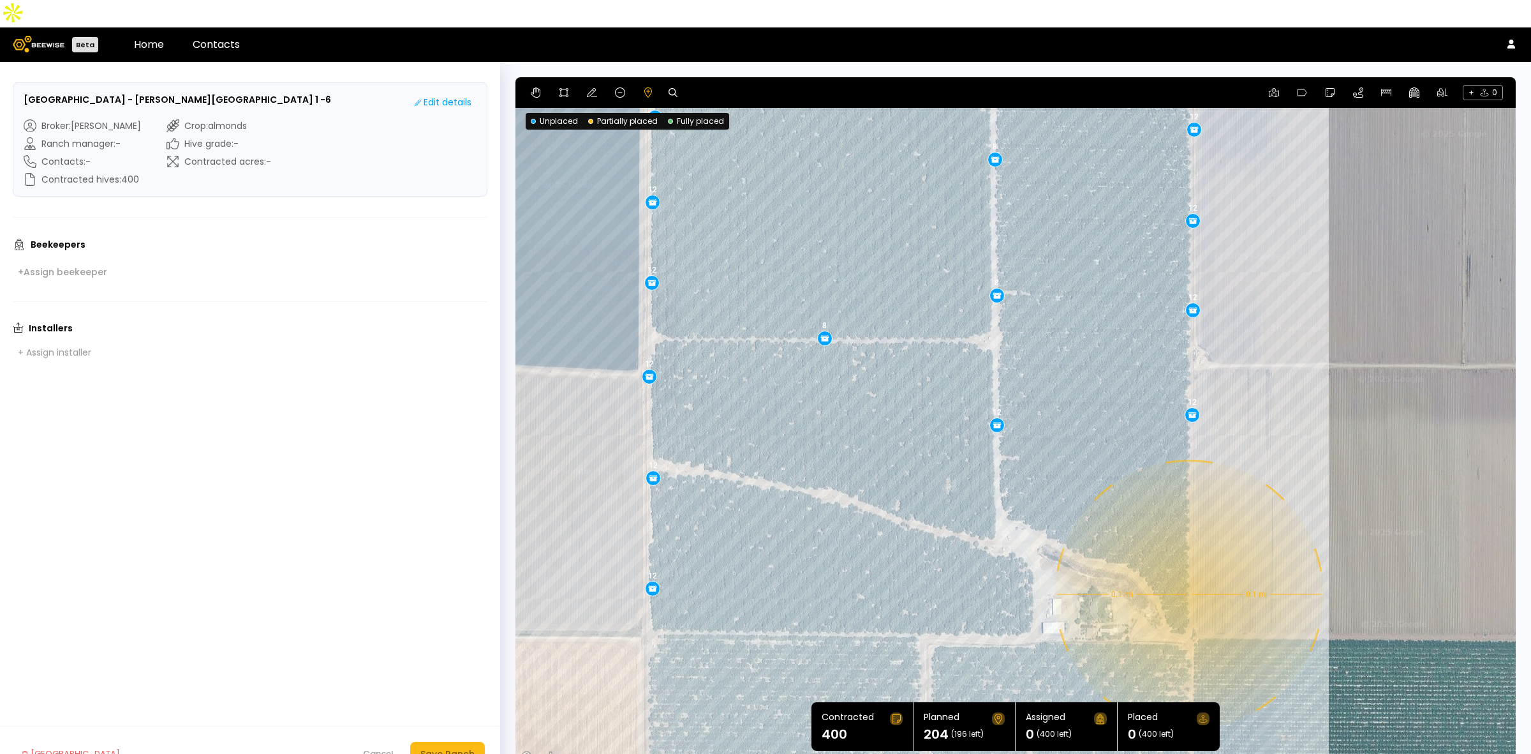
click at [1188, 567] on div "0.1 mi 0.1 mi 12 12 12 12 12 12 12 8 8 8 12 12 12 12 12 12 12 12" at bounding box center [1016, 421] width 1001 height 689
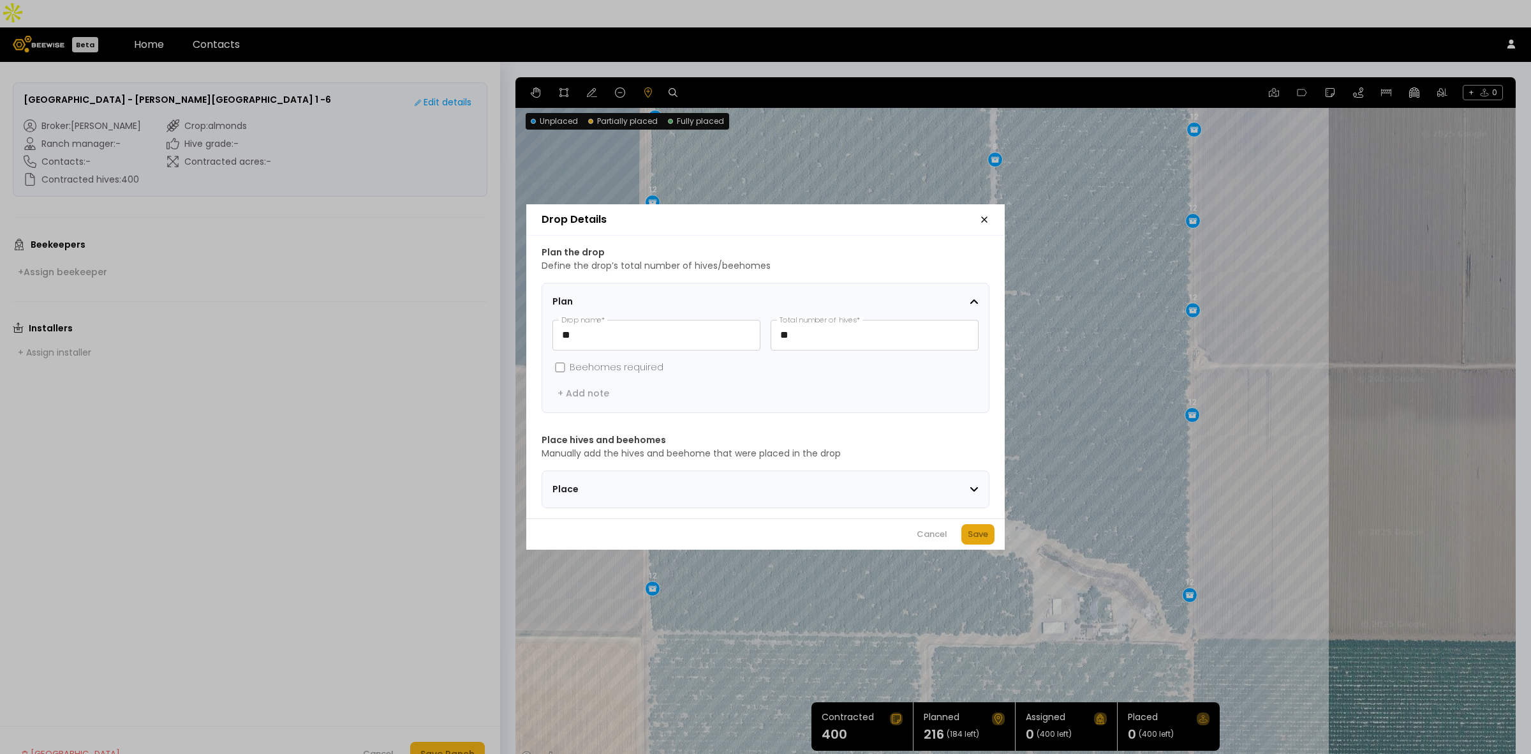
click at [981, 540] on div "Save" at bounding box center [978, 534] width 20 height 13
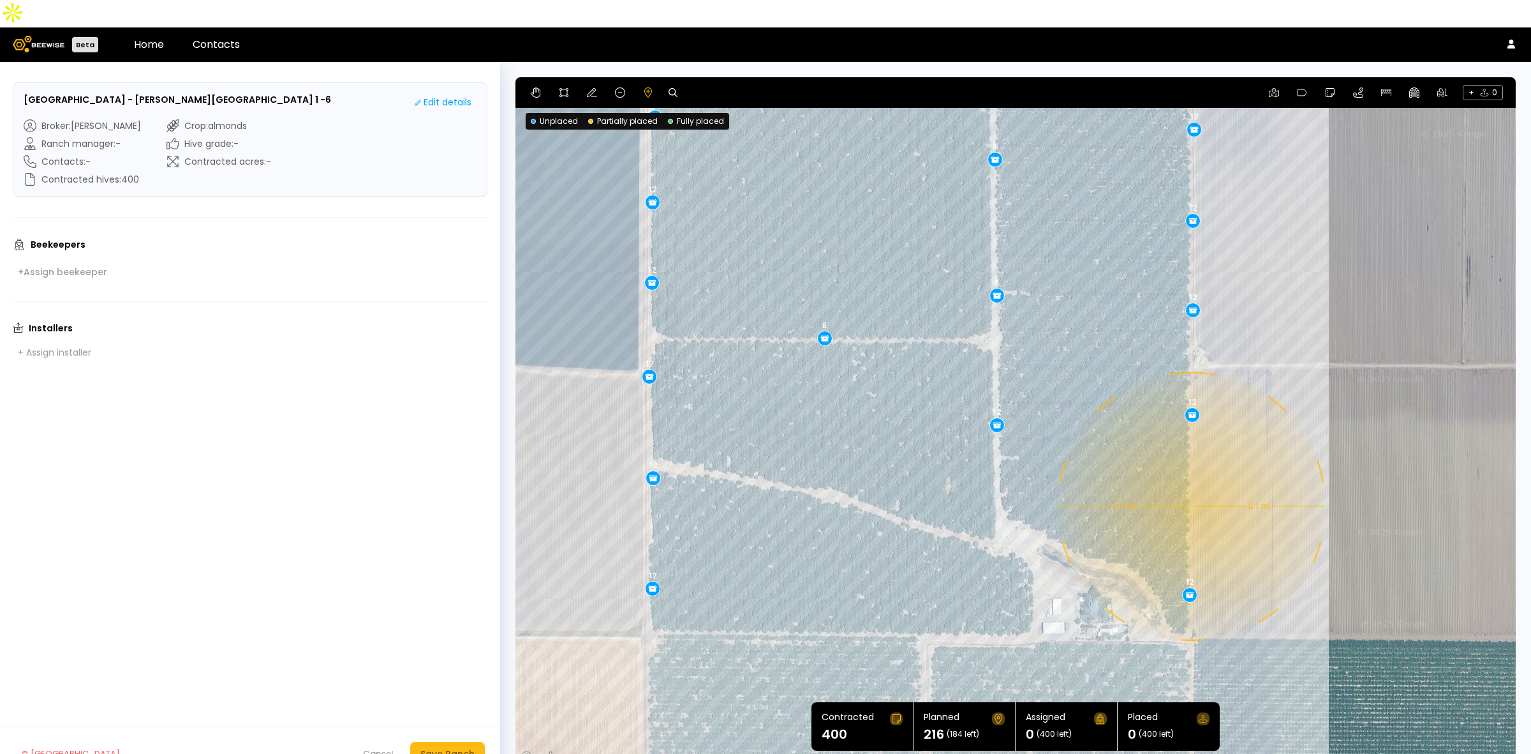
click at [1189, 479] on div "0.1 mi 0.1 mi 12 12 12 12 12 12 12 8 8 8 12 12 12 12 12 12 12 12 12" at bounding box center [1016, 421] width 1001 height 689
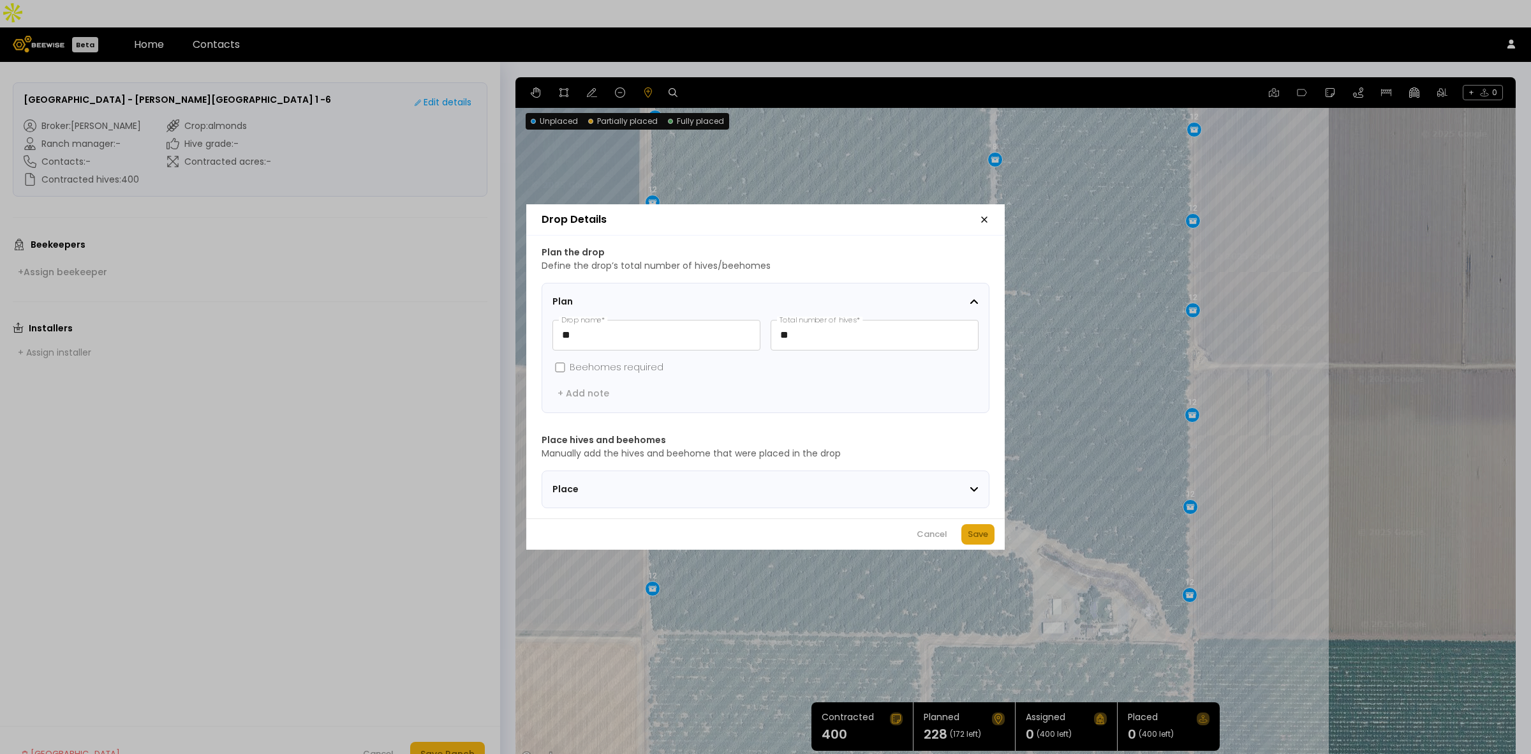
click at [974, 537] on div "Save" at bounding box center [978, 534] width 20 height 13
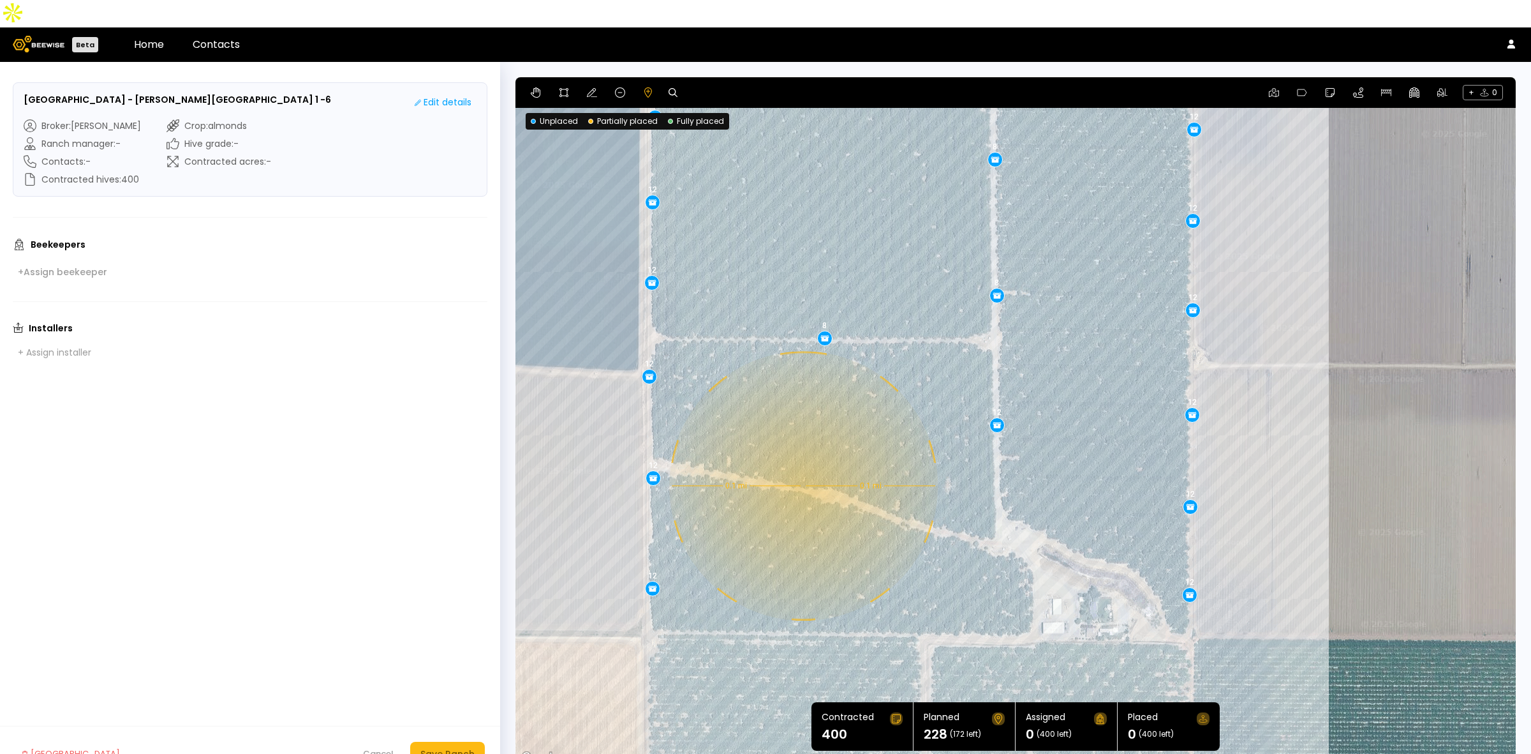
click at [802, 458] on div "0.1 mi 0.1 mi 12 12 12 12 12 12 12 8 8 8 12 12 12 12 12 12 12 12 12 12" at bounding box center [1016, 421] width 1001 height 689
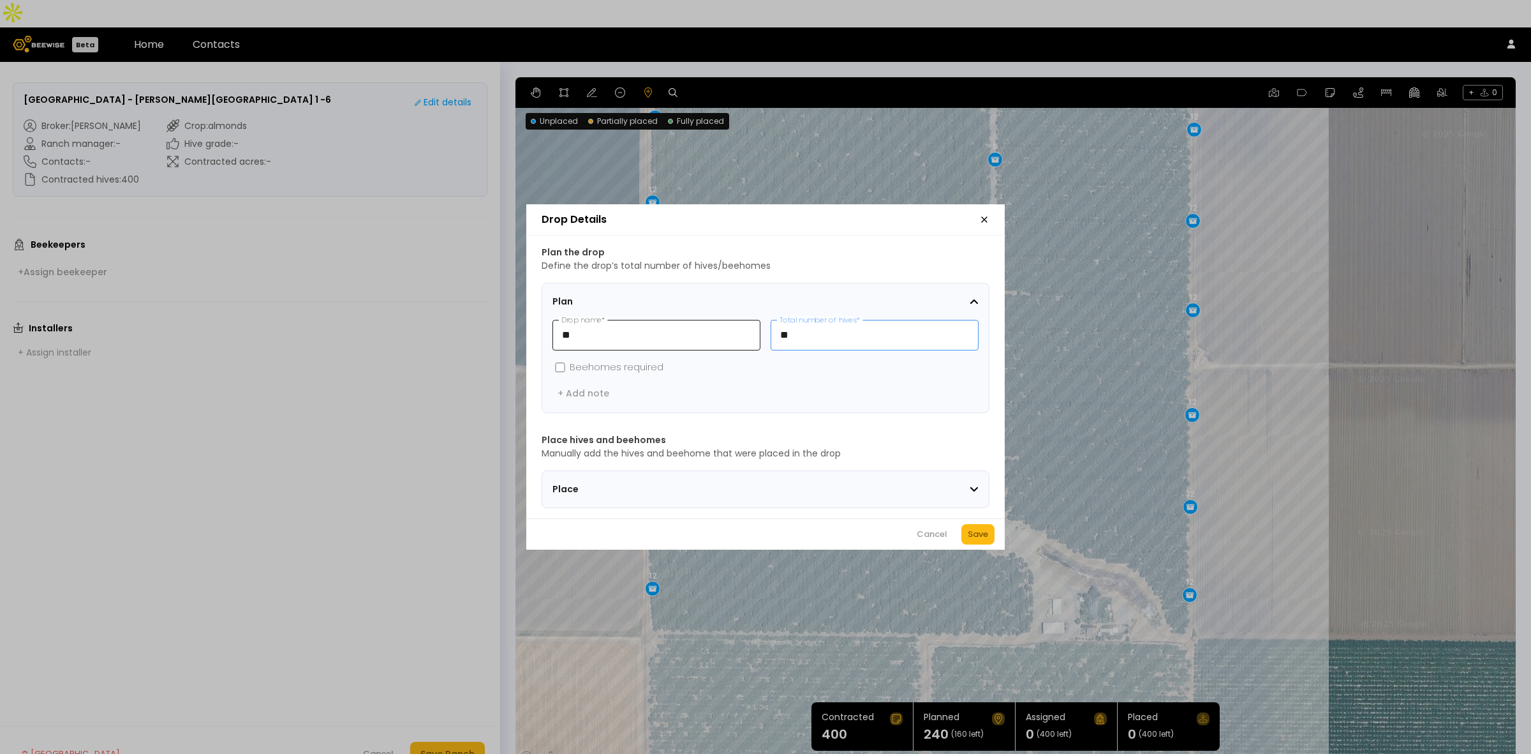
drag, startPoint x: 808, startPoint y: 332, endPoint x: 742, endPoint y: 337, distance: 66.5
click at [742, 337] on div "** Drop name * ** Total number of hives *" at bounding box center [766, 335] width 426 height 31
type input "*"
click at [978, 539] on div "Save" at bounding box center [978, 534] width 20 height 13
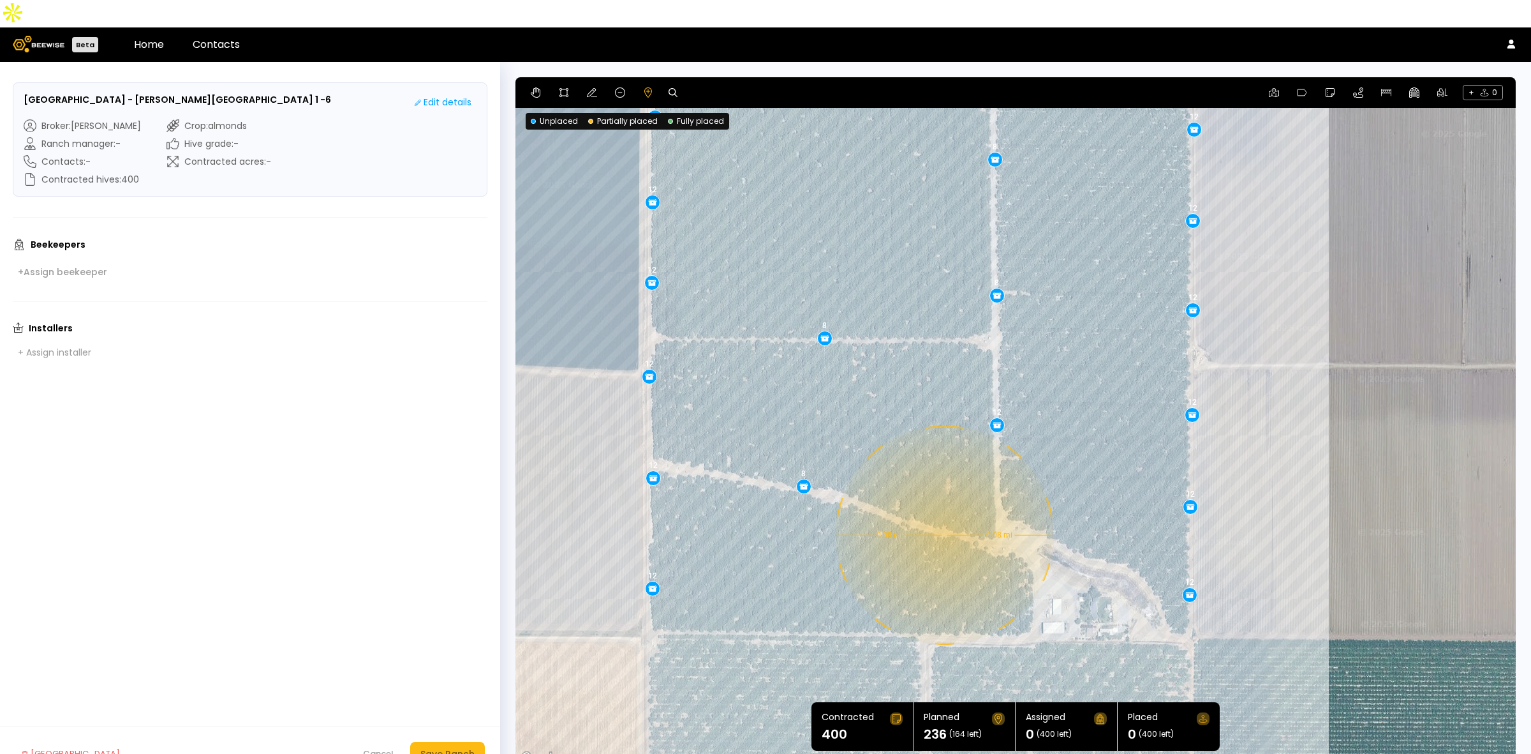
click at [943, 507] on div "0.08 mi 0.08 mi 12 12 12 12 12 12 12 8 8 8 12 12 12 12 12 12 12 12 12 12 8" at bounding box center [1016, 421] width 1001 height 689
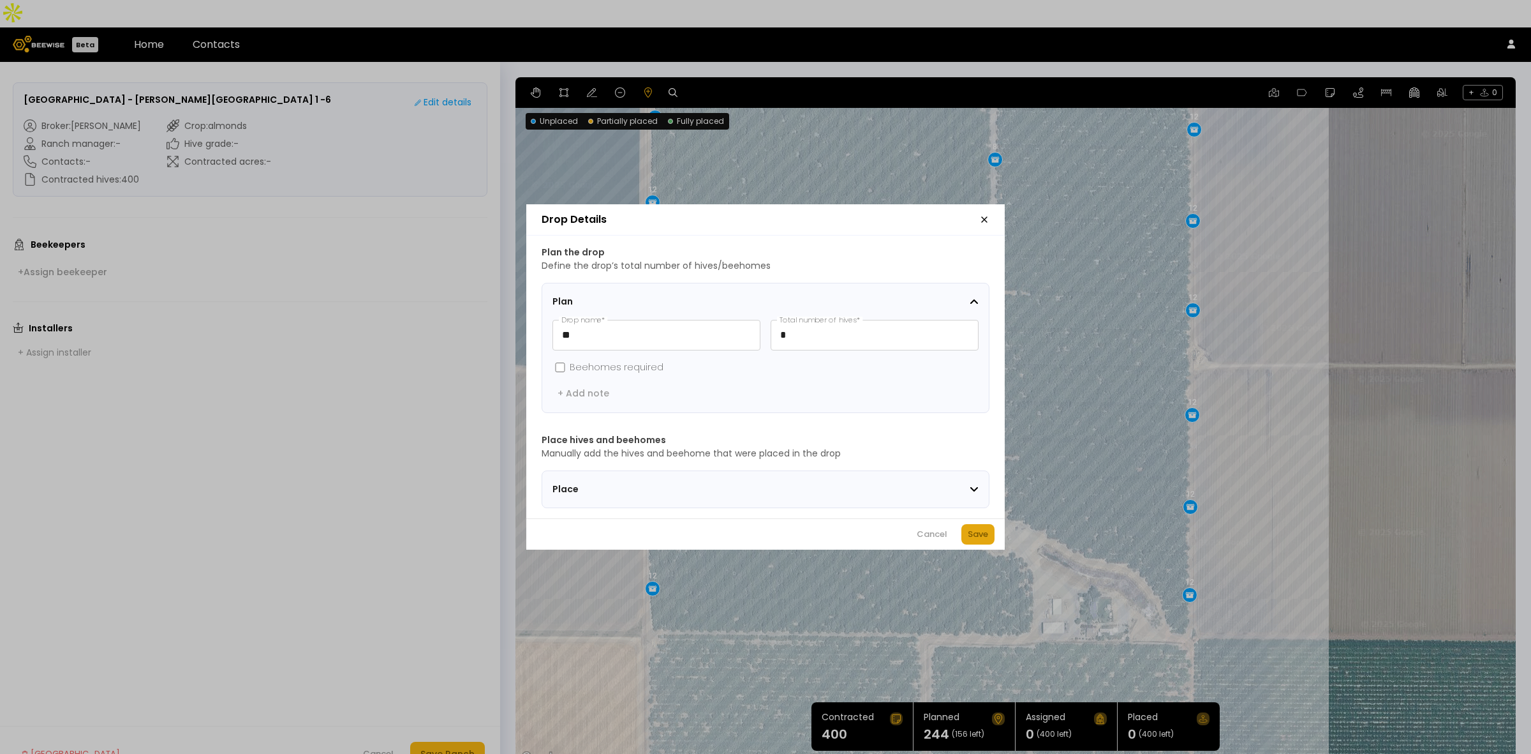
click at [980, 540] on div "Save" at bounding box center [978, 534] width 20 height 13
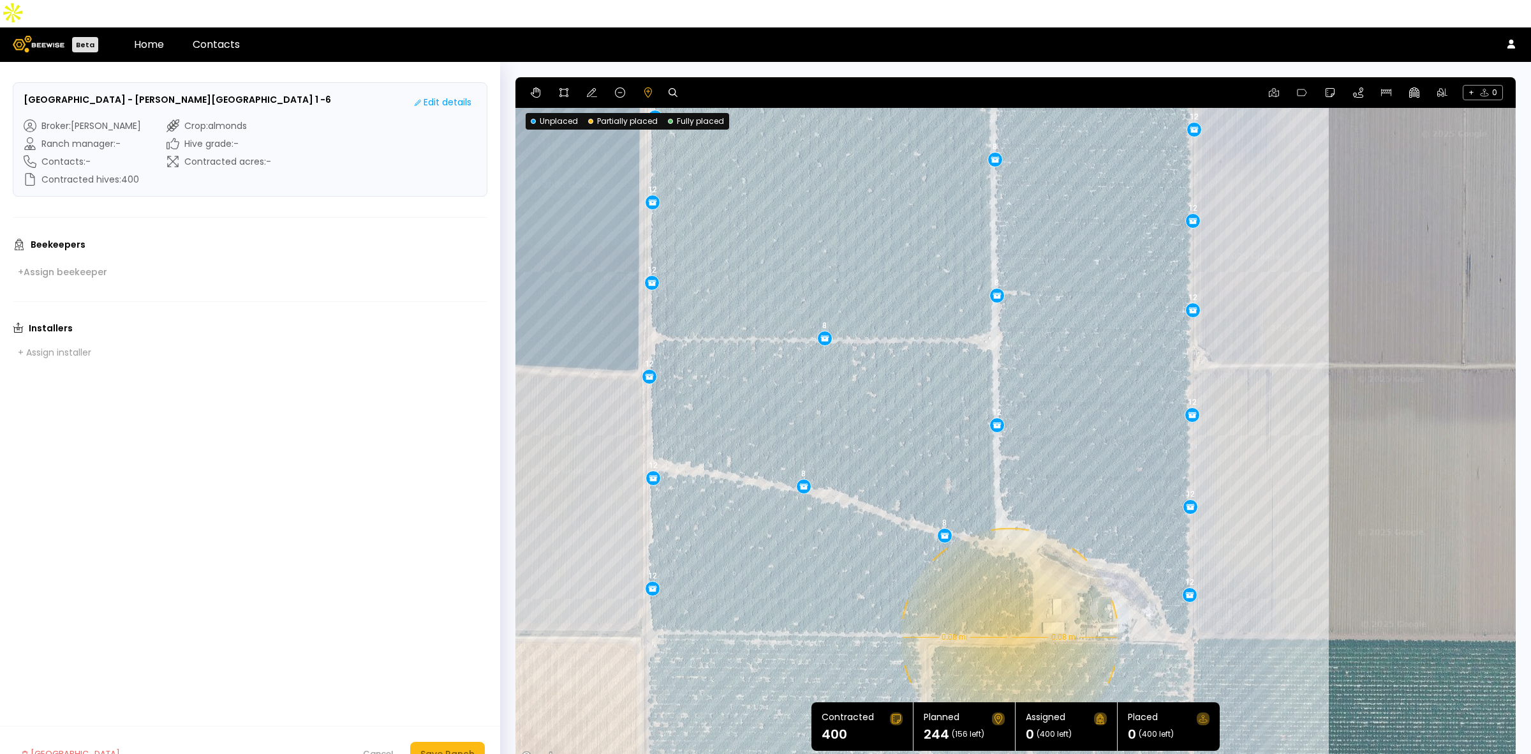
click at [1008, 609] on div "0.08 mi 0.08 mi 12 12 12 12 12 12 12 8 8 8 12 12 12 12 12 12 12 12 12 12 8 8" at bounding box center [1016, 421] width 1001 height 689
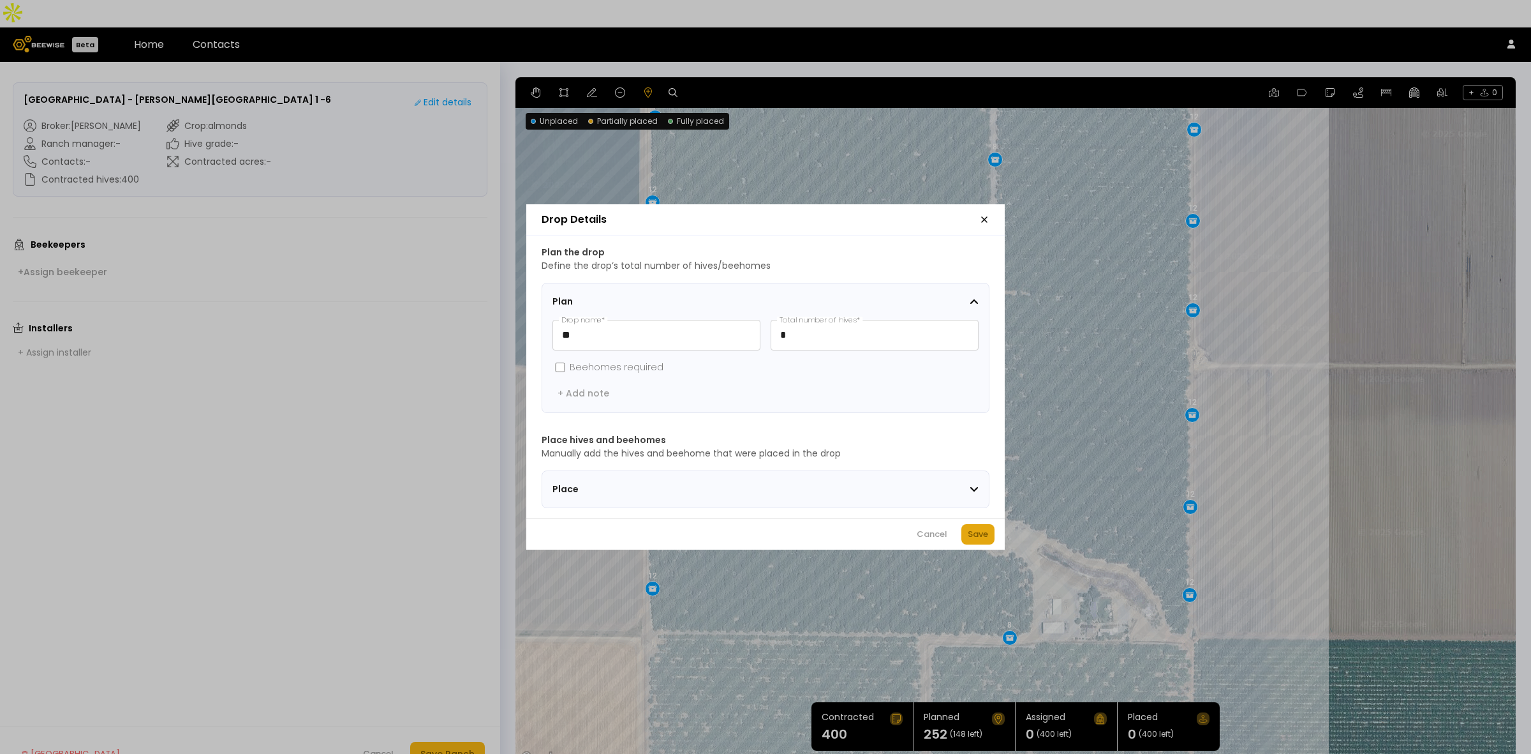
click at [974, 533] on div "Save" at bounding box center [978, 534] width 20 height 13
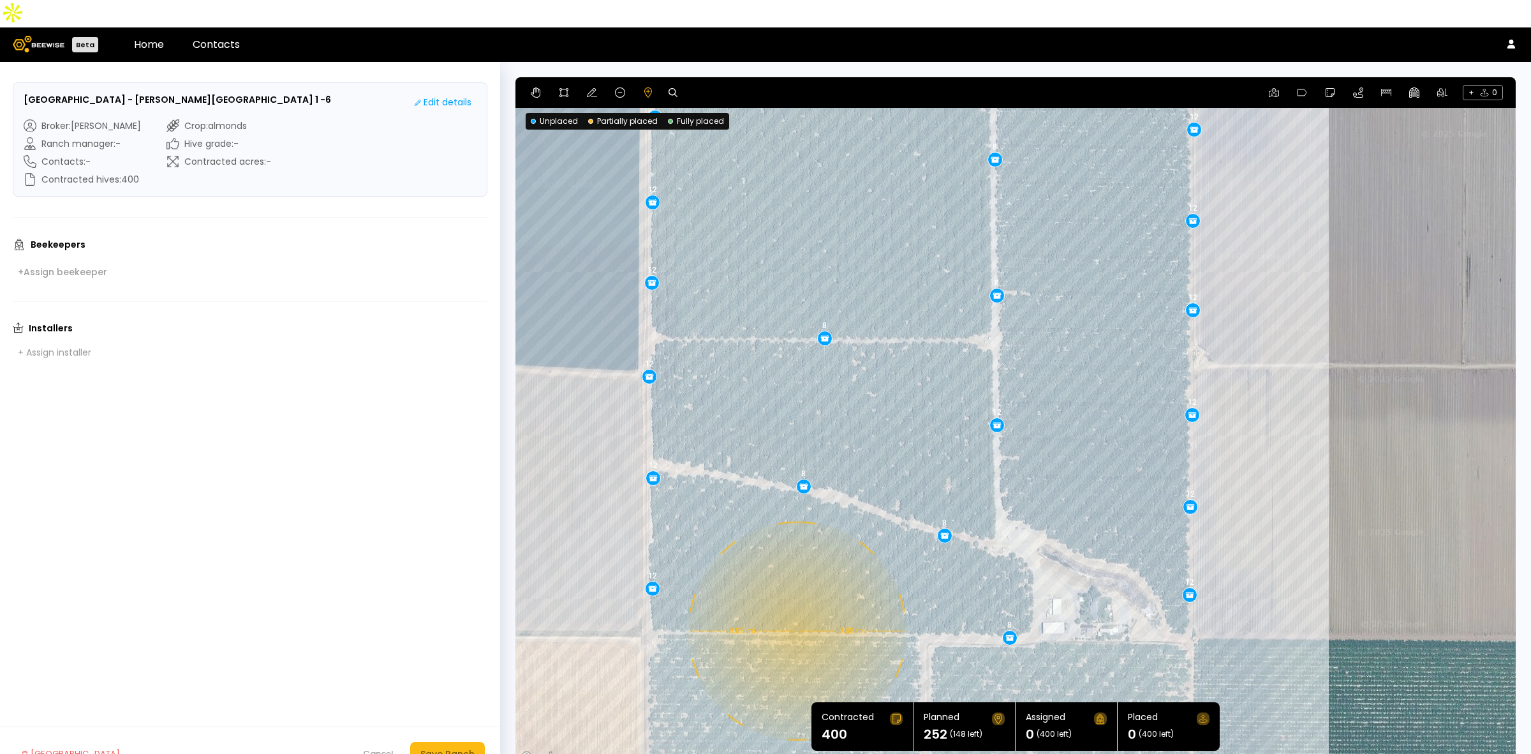
click at [796, 603] on div "0.08 mi 0.08 mi 12 12 12 12 12 12 12 8 8 8 12 12 12 12 12 12 12 12 12 12 8 8 8" at bounding box center [1016, 421] width 1001 height 689
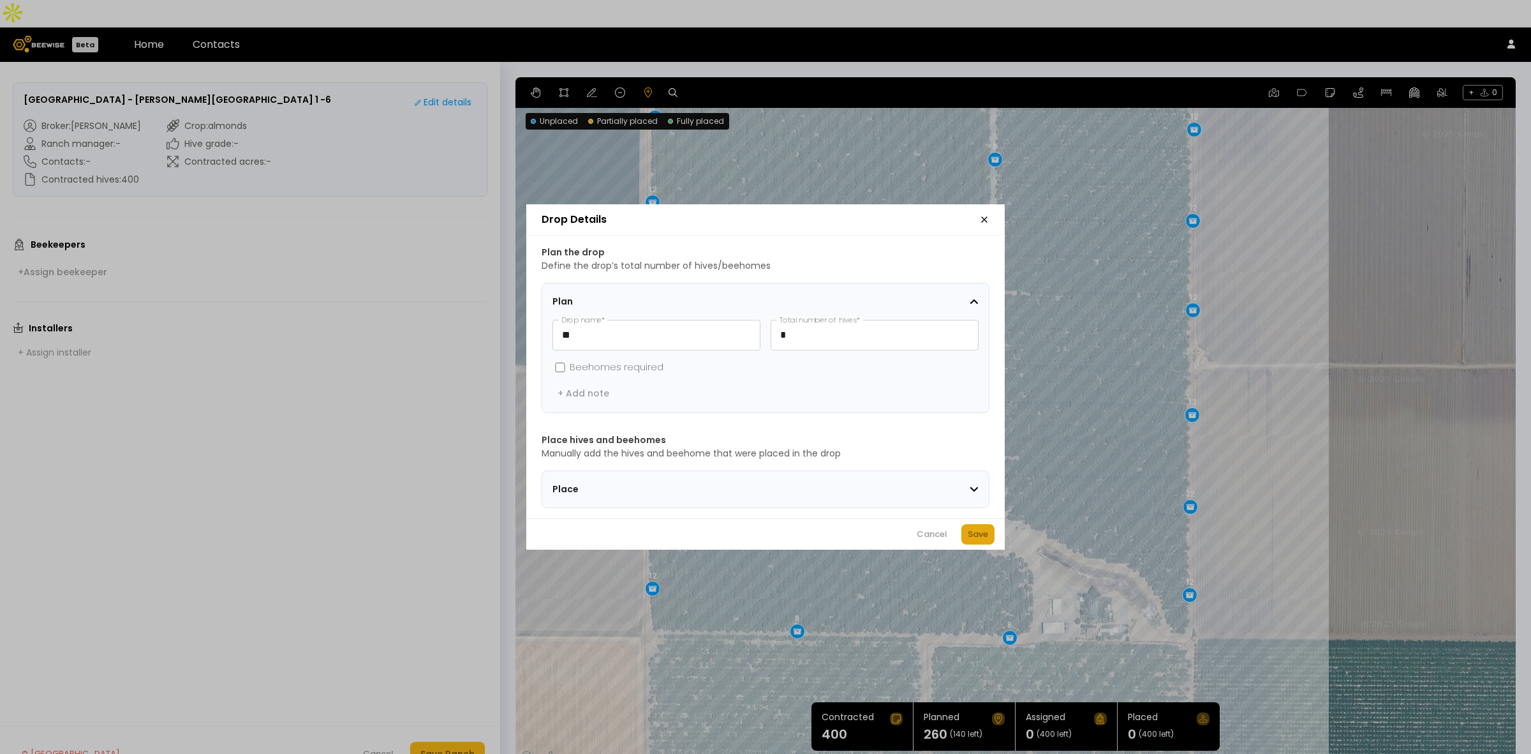
click at [974, 539] on div "Save" at bounding box center [978, 534] width 20 height 13
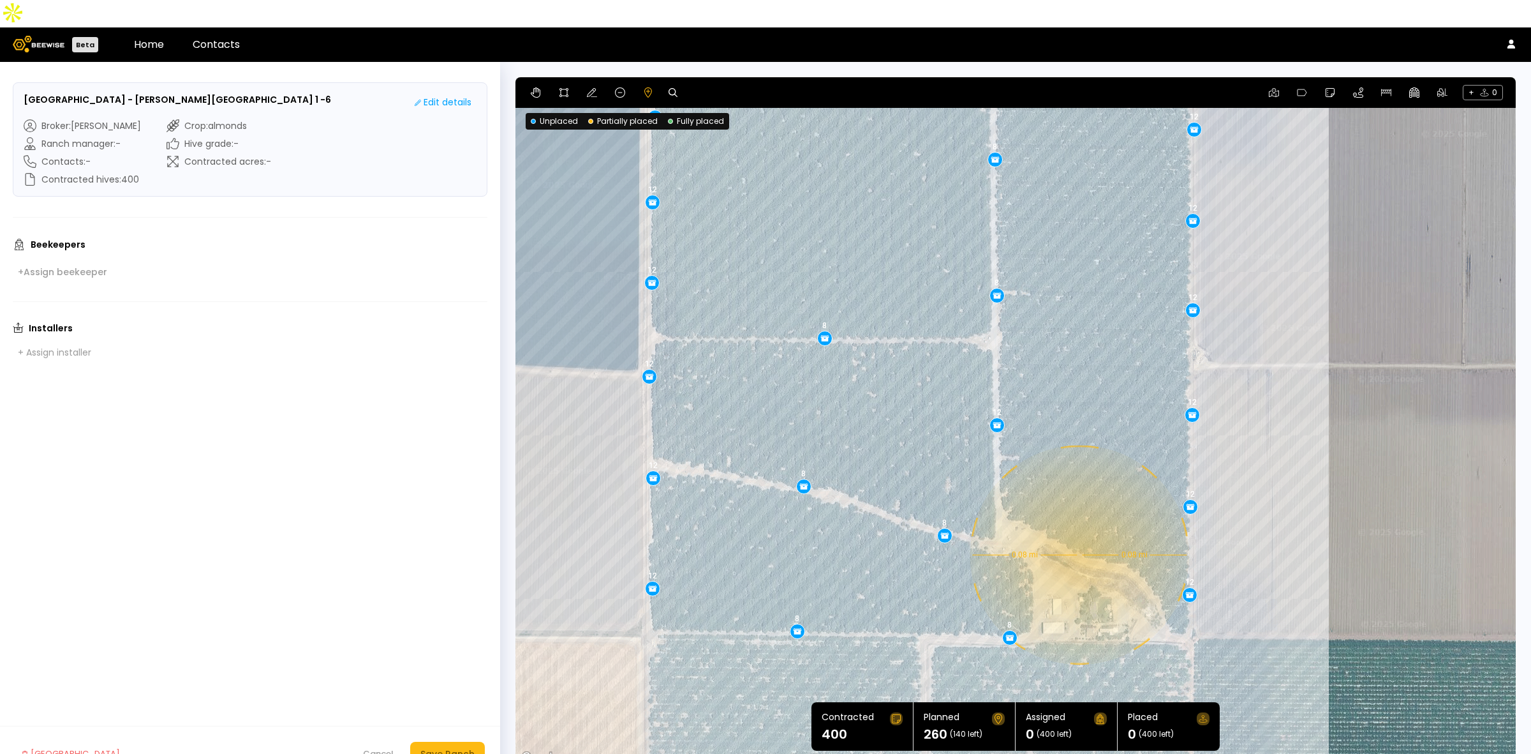
click at [1078, 527] on div "0.08 mi 0.08 mi 12 12 12 12 12 12 12 8 8 8 12 12 12 12 12 12 12 12 12 12 8 8 8 8" at bounding box center [1016, 421] width 1001 height 689
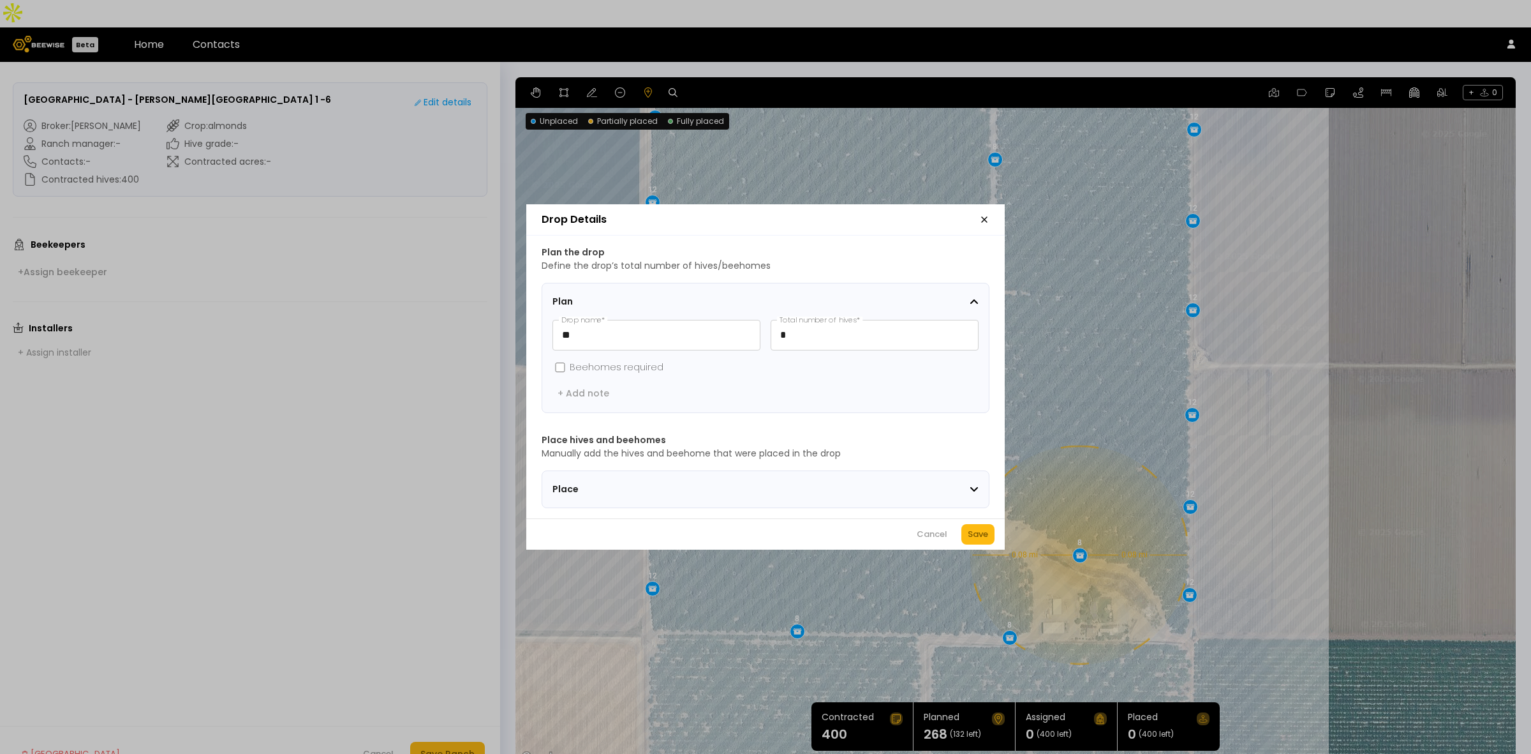
drag, startPoint x: 990, startPoint y: 540, endPoint x: 981, endPoint y: 537, distance: 9.3
click at [990, 540] on button "Save" at bounding box center [978, 534] width 33 height 20
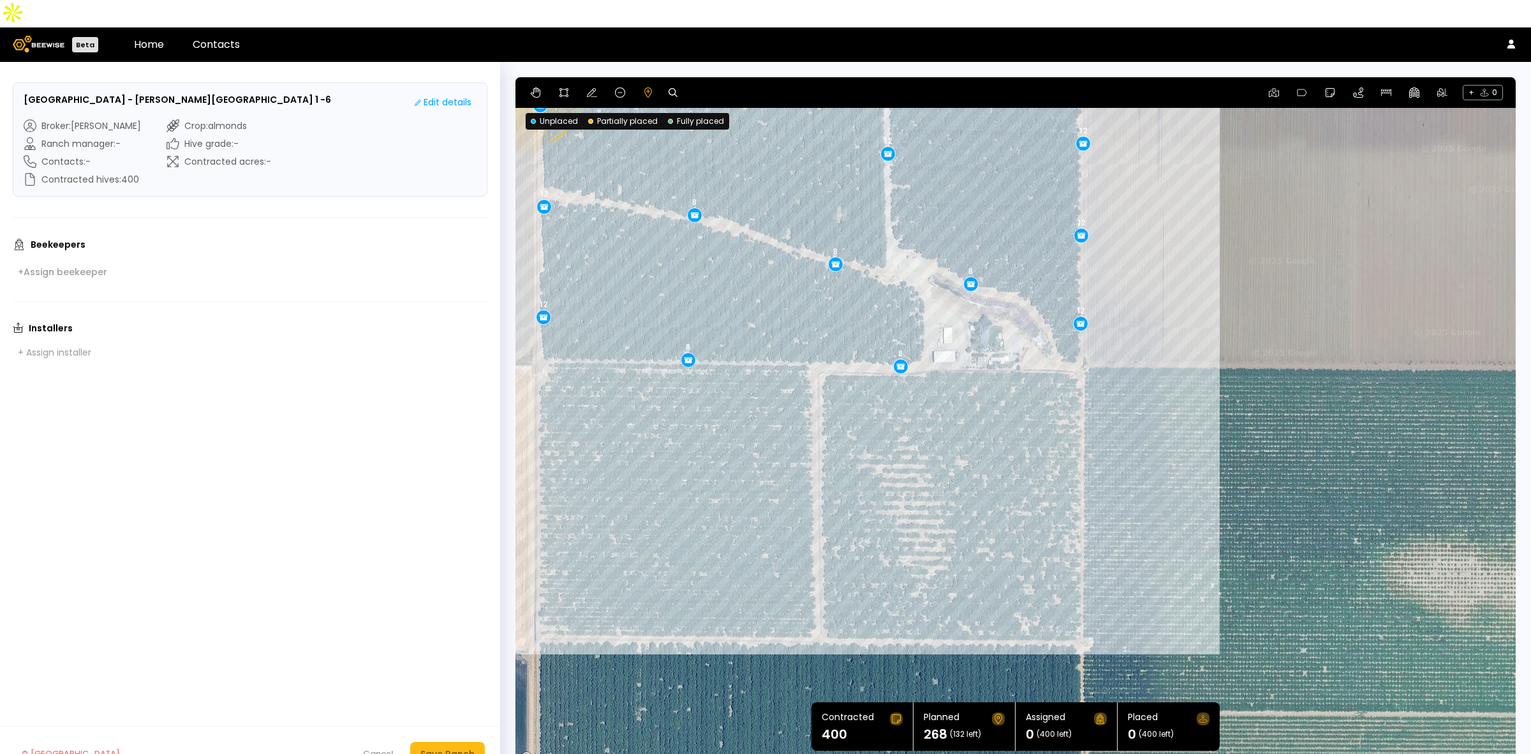
drag, startPoint x: 713, startPoint y: 566, endPoint x: 604, endPoint y: 291, distance: 295.9
click at [604, 291] on div "0.08 mi 0.08 mi 12 12 12 12 12 12 12 8 8 8 12 12 12 12 12 12 12 12 12 12 8 8 8 …" at bounding box center [1016, 421] width 1001 height 689
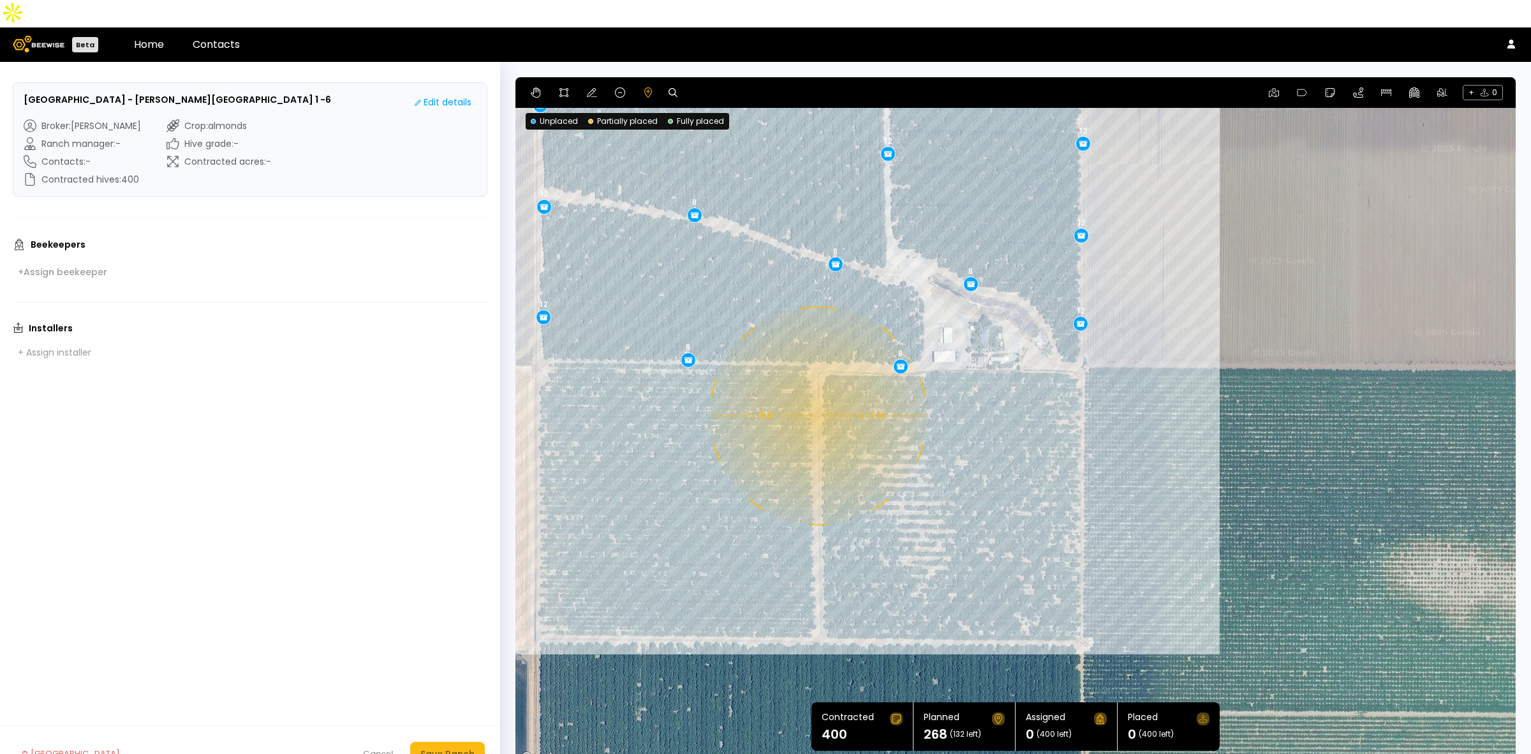
click at [817, 388] on div "0.08 mi 0.08 mi 12 12 12 12 12 12 12 8 8 8 12 12 12 12 12 12 12 12 12 12 8 8 8 …" at bounding box center [1016, 421] width 1001 height 689
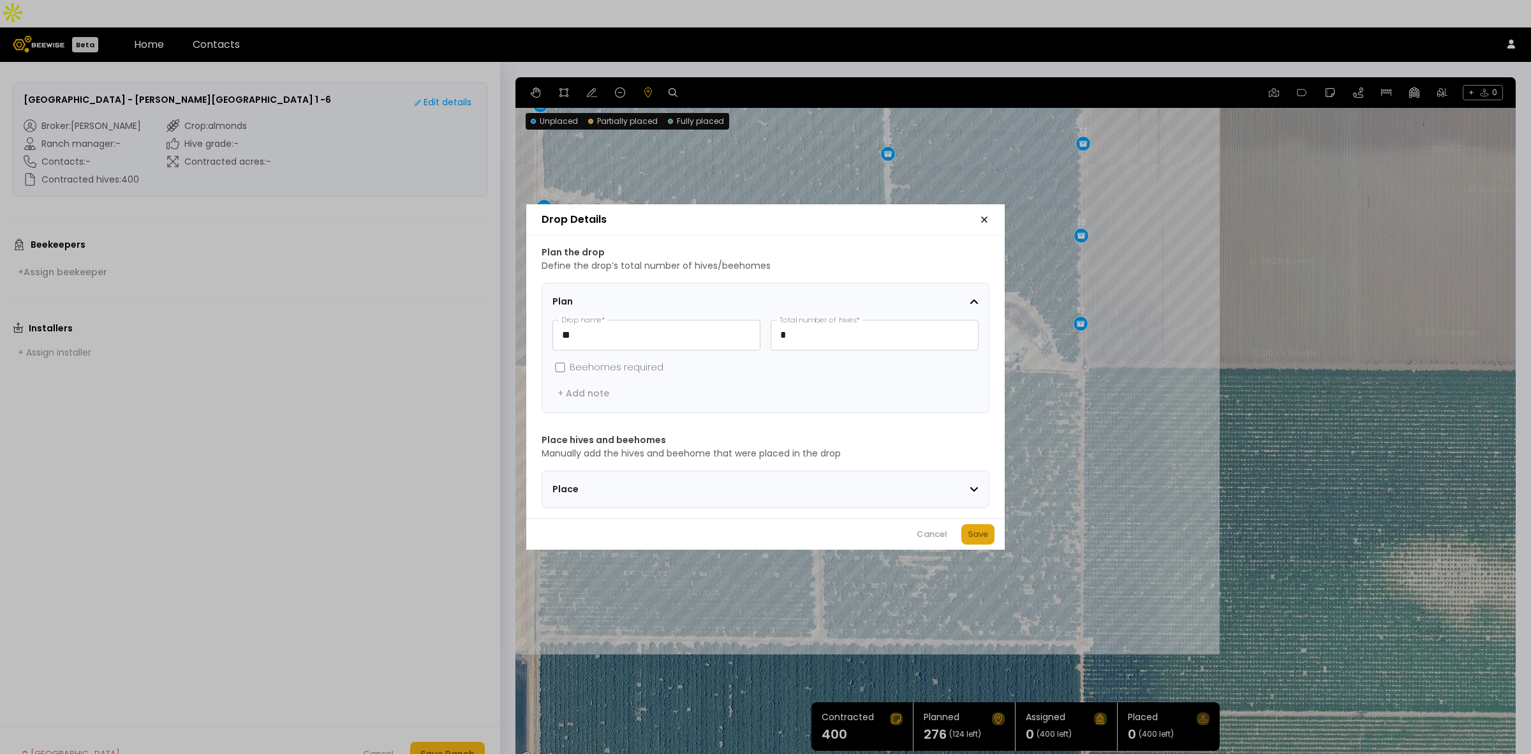
click at [974, 540] on div "Save" at bounding box center [978, 534] width 20 height 13
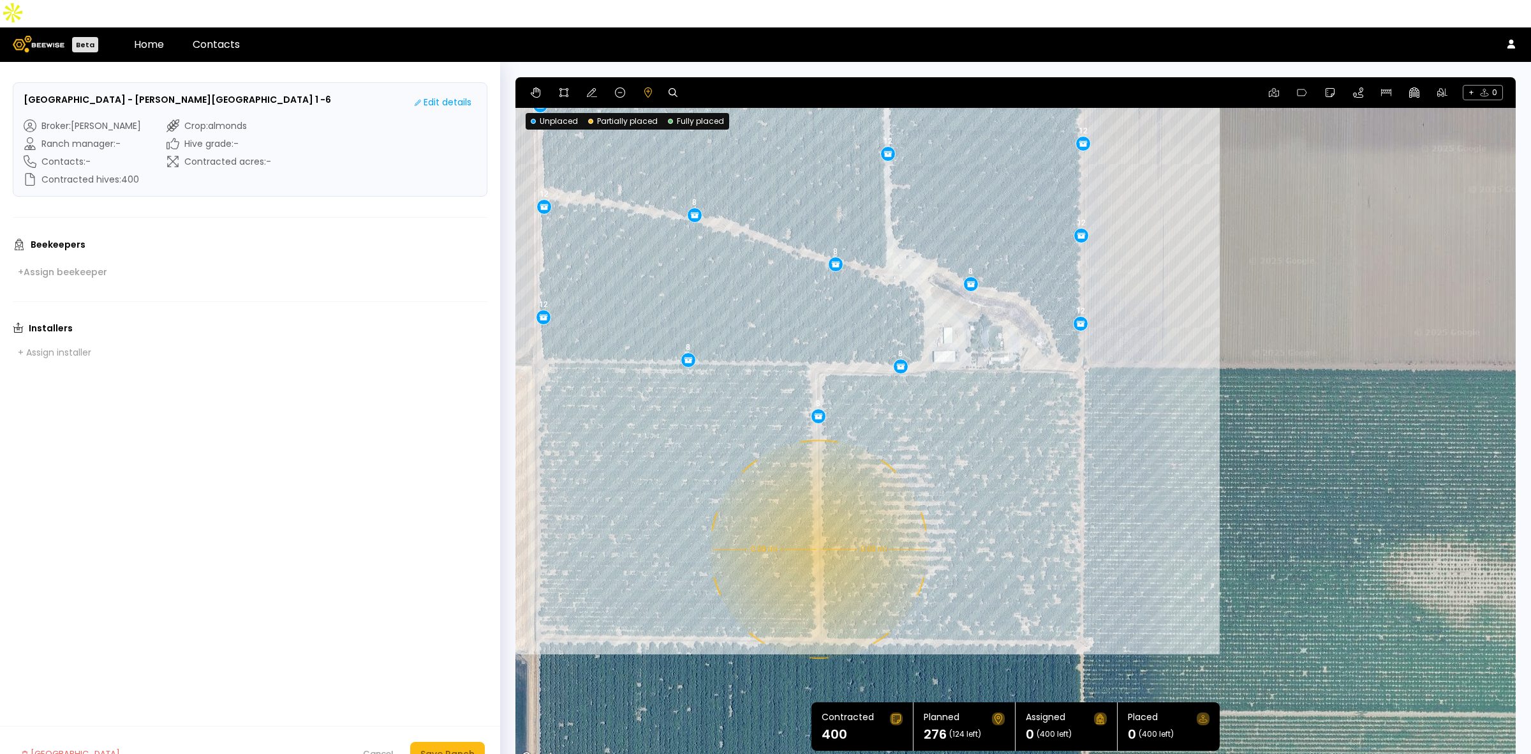
click at [817, 521] on div "0.08 mi 0.08 mi 12 12 12 12 12 12 12 8 8 8 12 12 12 12 12 12 12 12 12 12 8 8 8 …" at bounding box center [1016, 421] width 1001 height 689
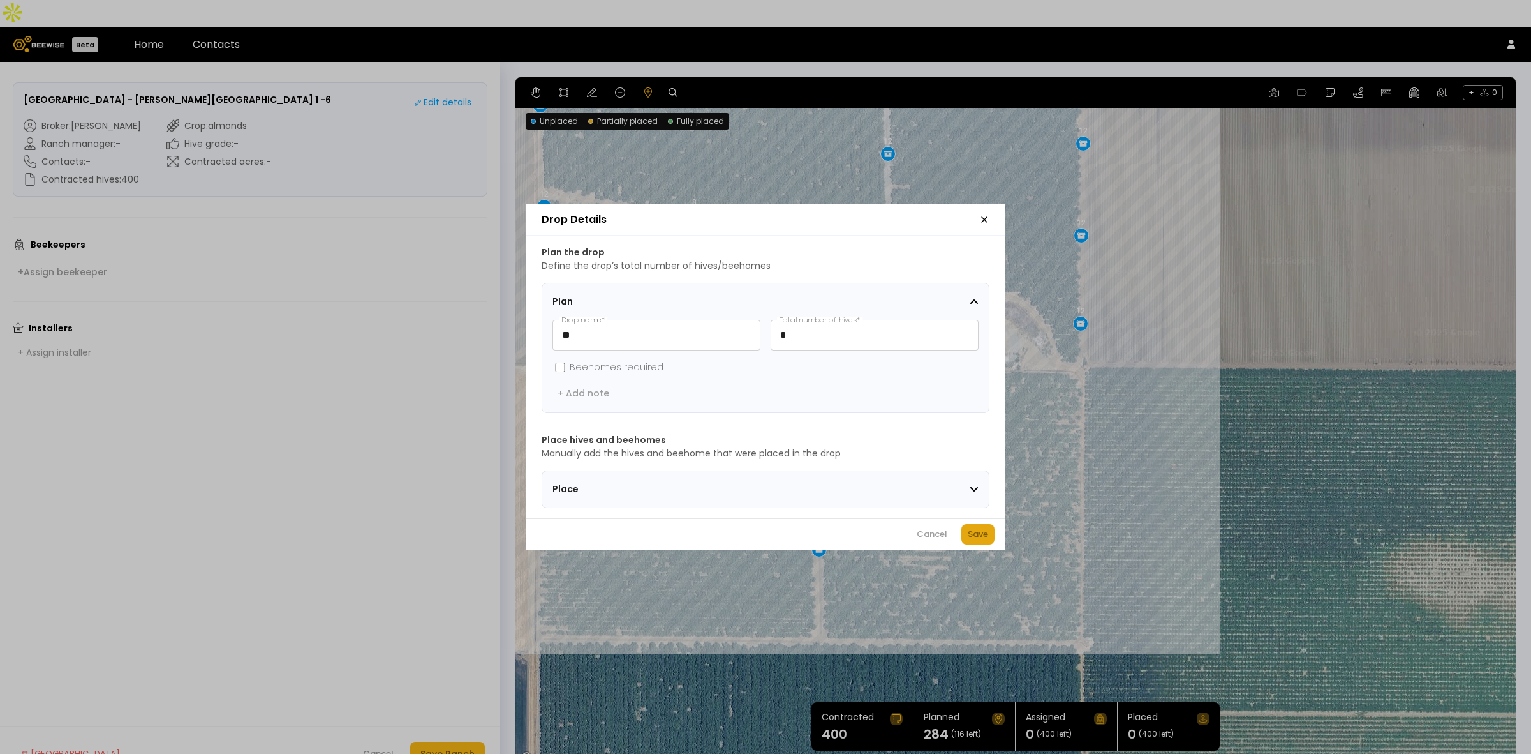
click at [971, 538] on div "Save" at bounding box center [978, 534] width 20 height 13
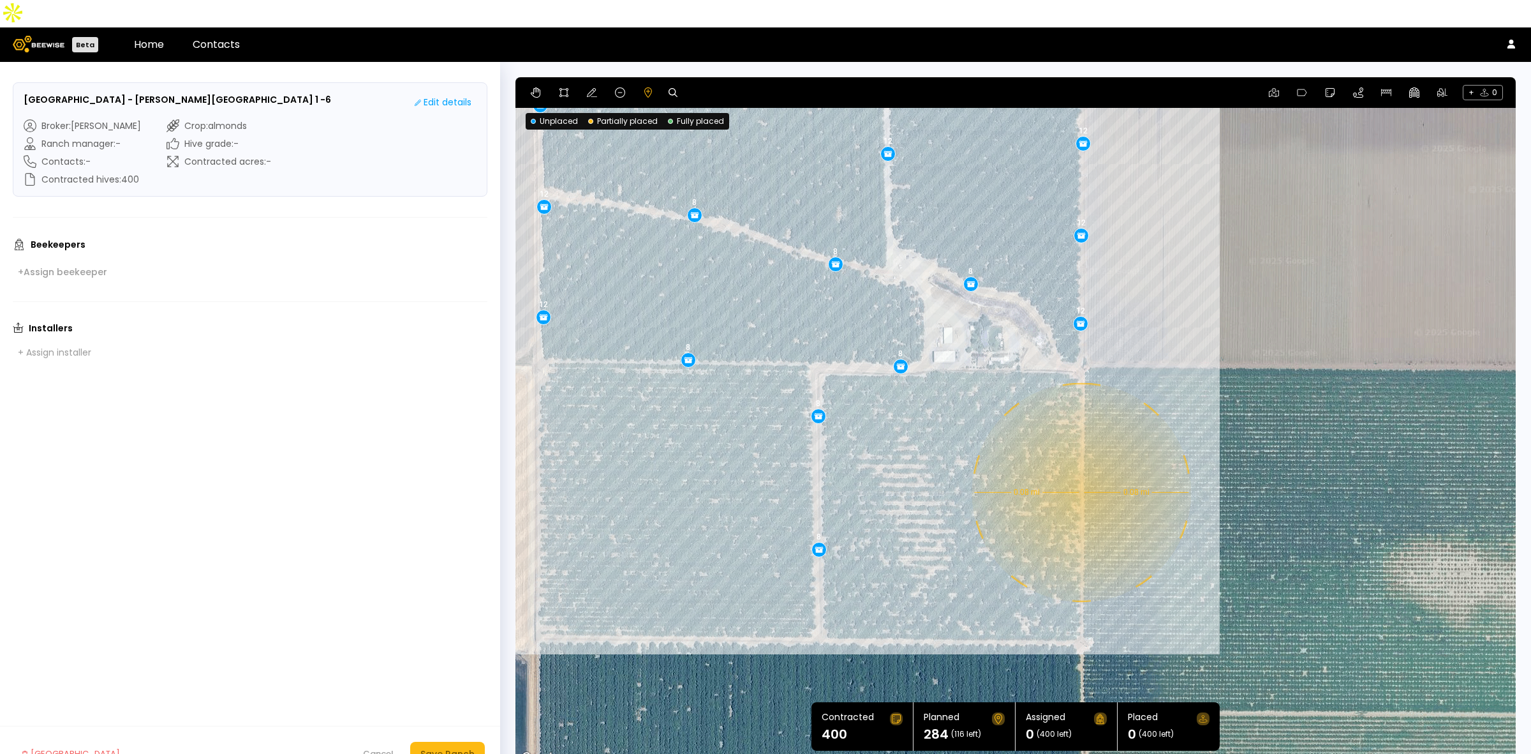
click at [1080, 465] on div "0.08 mi 0.08 mi 12 12 12 12 12 12 12 8 8 8 12 12 12 12 12 12 12 12 12 12 8 8 8 …" at bounding box center [1016, 421] width 1001 height 689
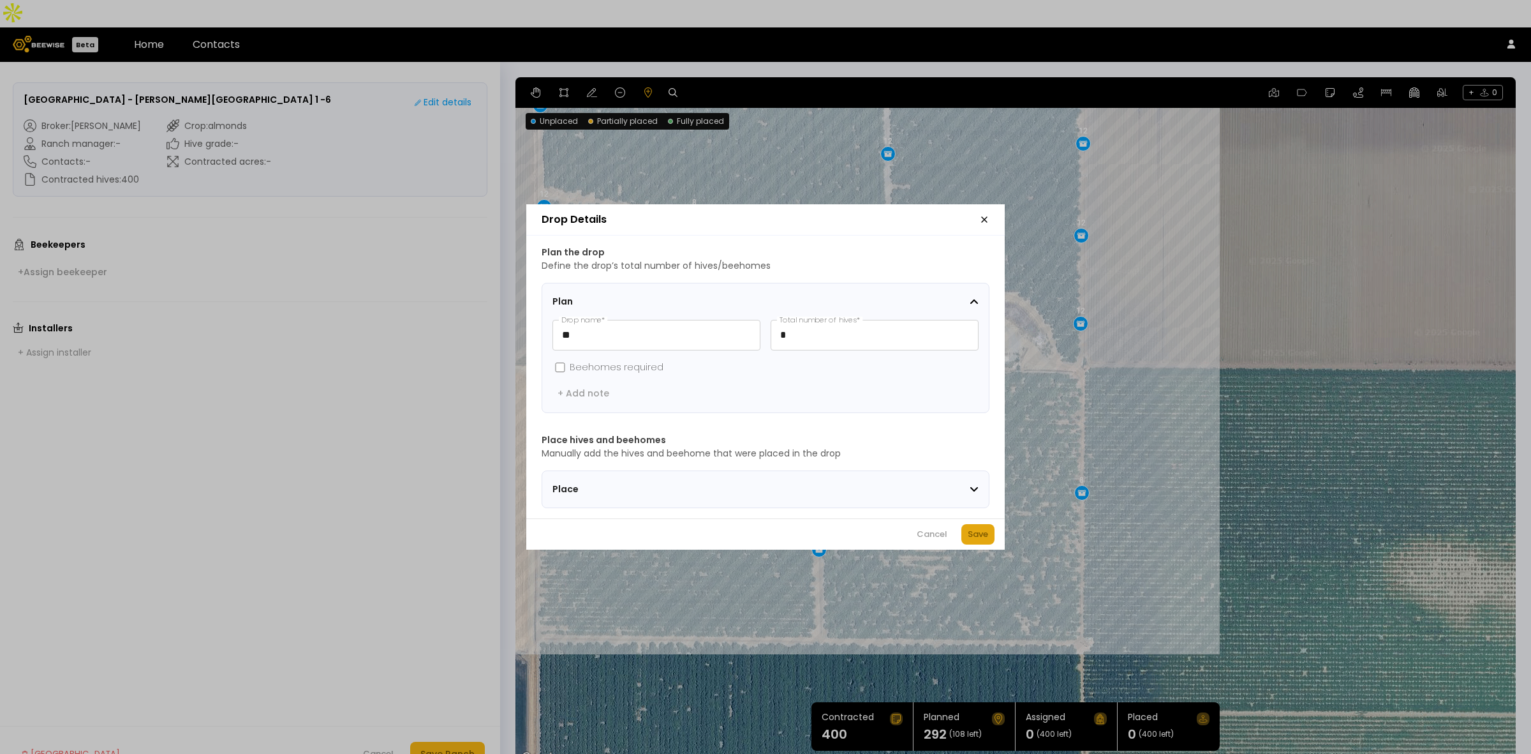
click at [976, 534] on div "Save" at bounding box center [978, 534] width 20 height 13
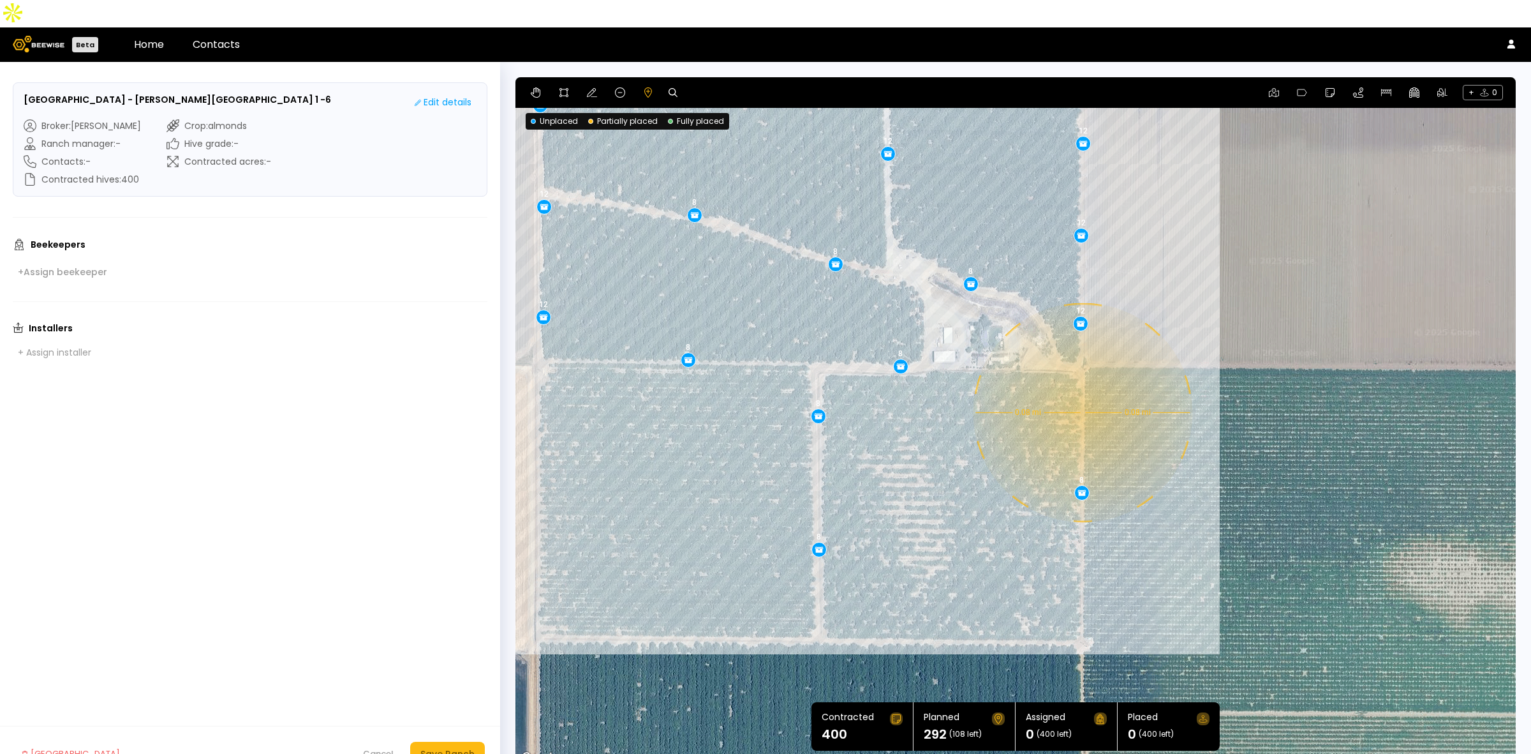
click at [1082, 385] on div "0.08 mi 0.08 mi 12 12 12 12 12 12 12 8 8 8 12 12 12 12 12 12 12 12 12 12 8 8 8 …" at bounding box center [1016, 421] width 1001 height 689
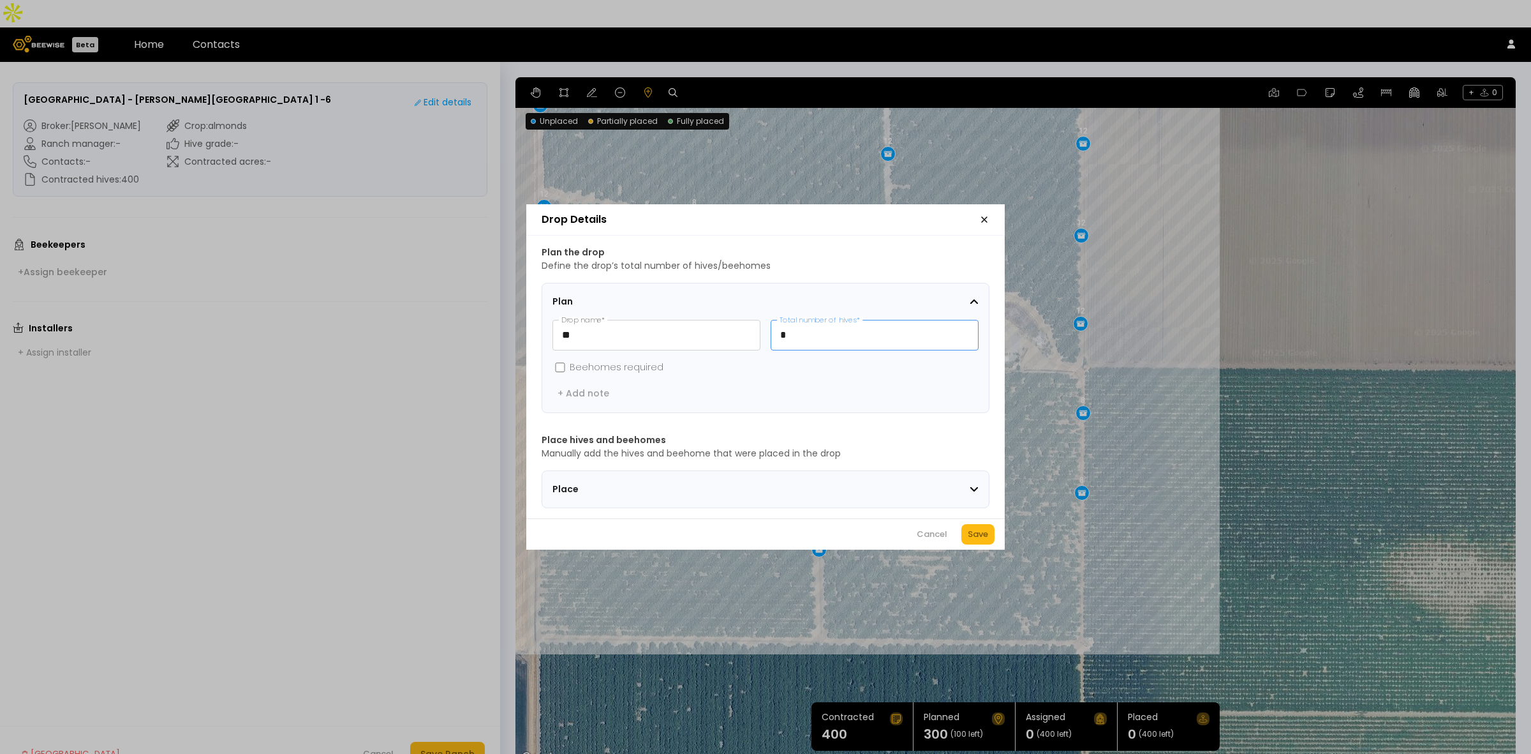
drag, startPoint x: 838, startPoint y: 329, endPoint x: 773, endPoint y: 332, distance: 65.1
click at [773, 332] on input "*" at bounding box center [874, 334] width 207 height 29
type input "**"
click at [983, 537] on div "Save" at bounding box center [978, 534] width 20 height 13
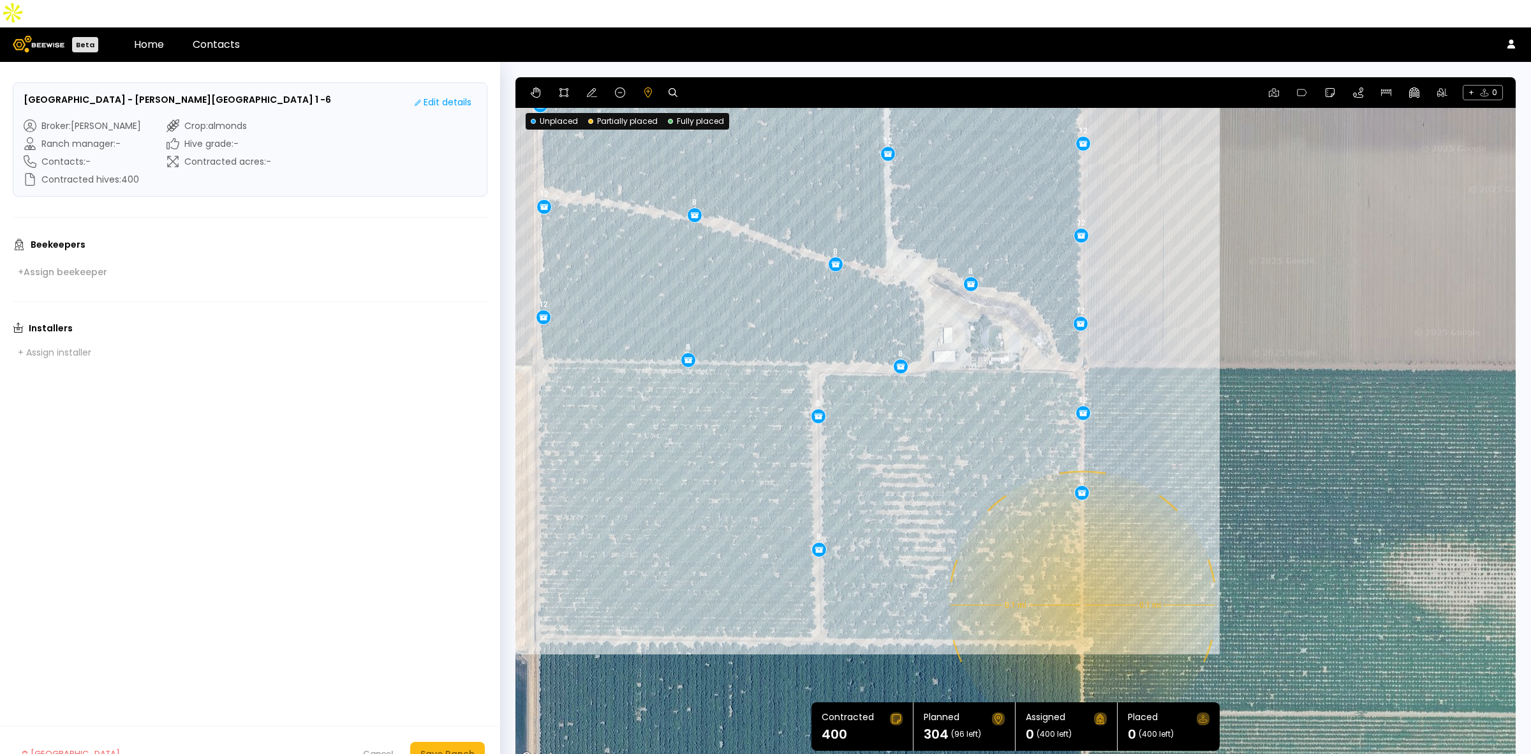
click at [1082, 577] on div "0.1 mi 0.1 mi 12 12 12 12 12 12 12 8 8 8 12 12 12 12 12 12 12 12 12 12 8 8 8 8 …" at bounding box center [1016, 421] width 1001 height 689
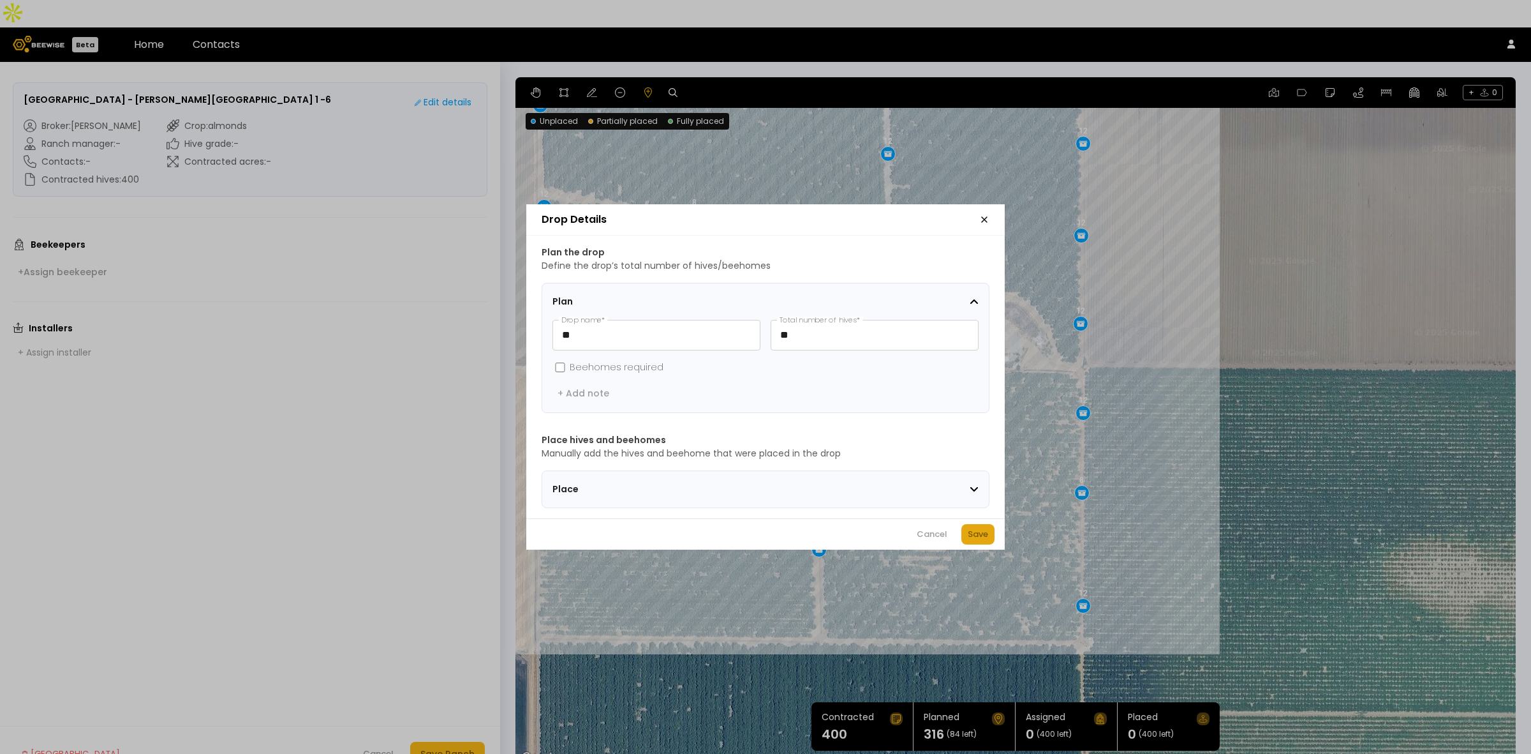
click at [974, 540] on div "Save" at bounding box center [978, 534] width 20 height 13
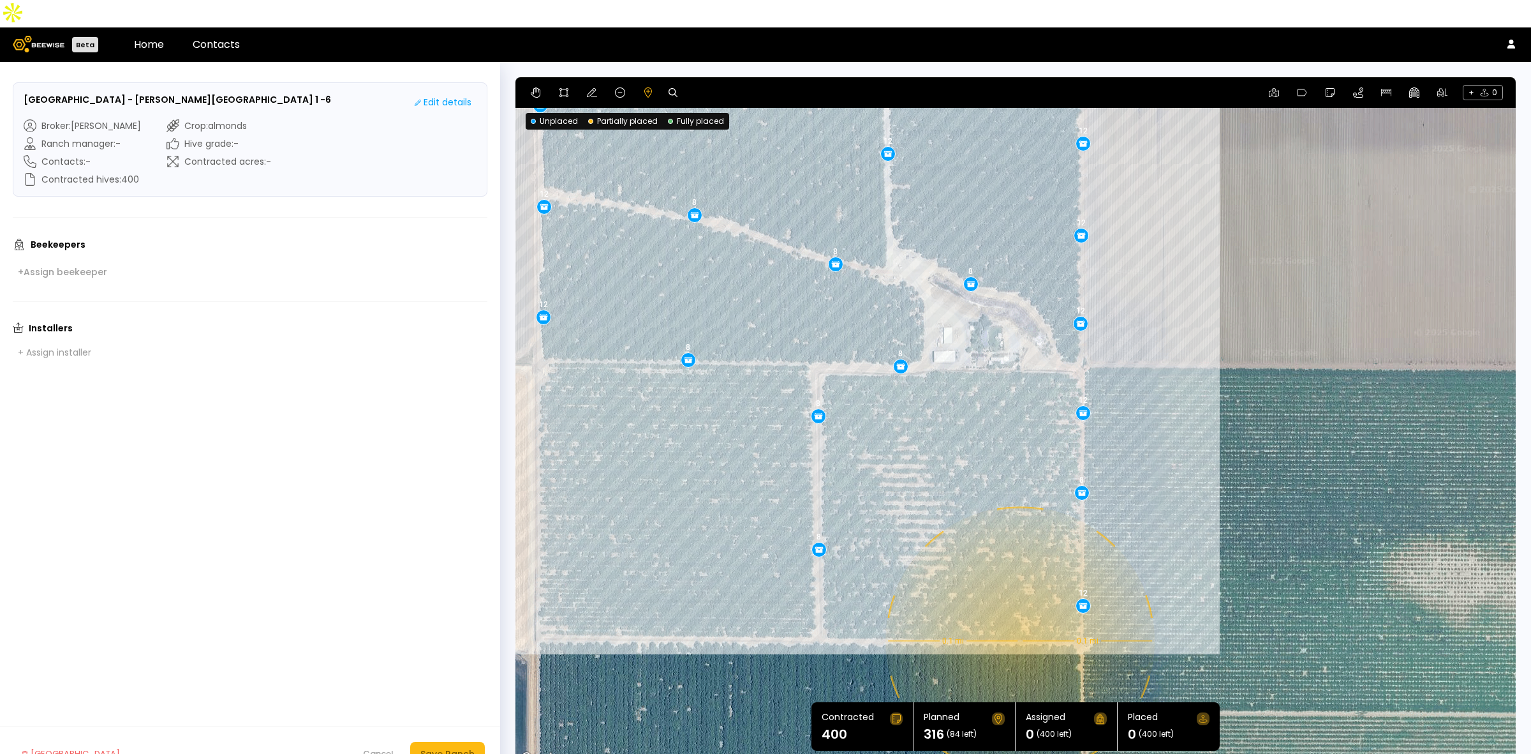
click at [1019, 613] on div "0.1 mi 0.1 mi 12 12 12 12 12 12 12 8 8 8 12 12 12 12 12 12 12 12 12 12 8 8 8 8 …" at bounding box center [1016, 421] width 1001 height 689
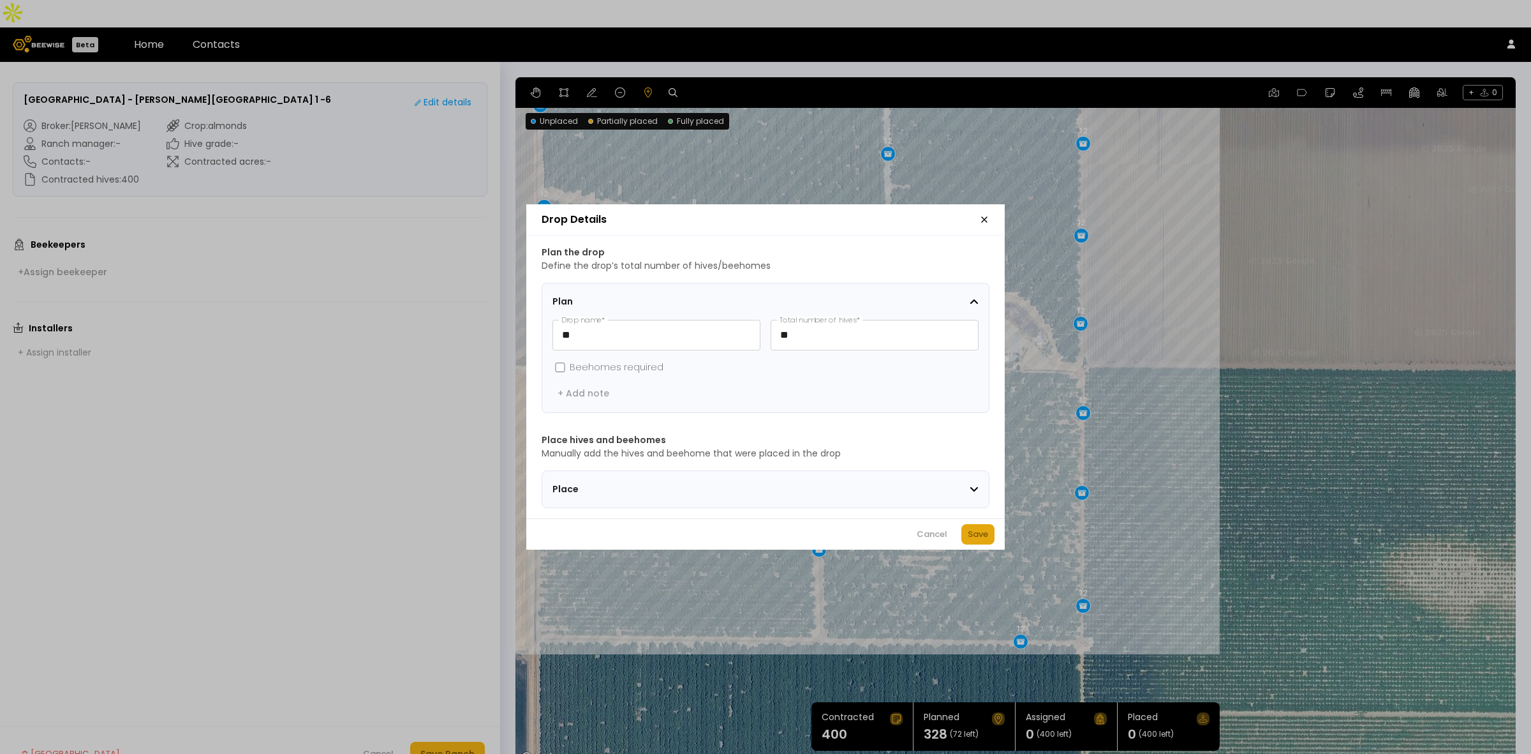
click at [974, 540] on div "Save" at bounding box center [978, 534] width 20 height 13
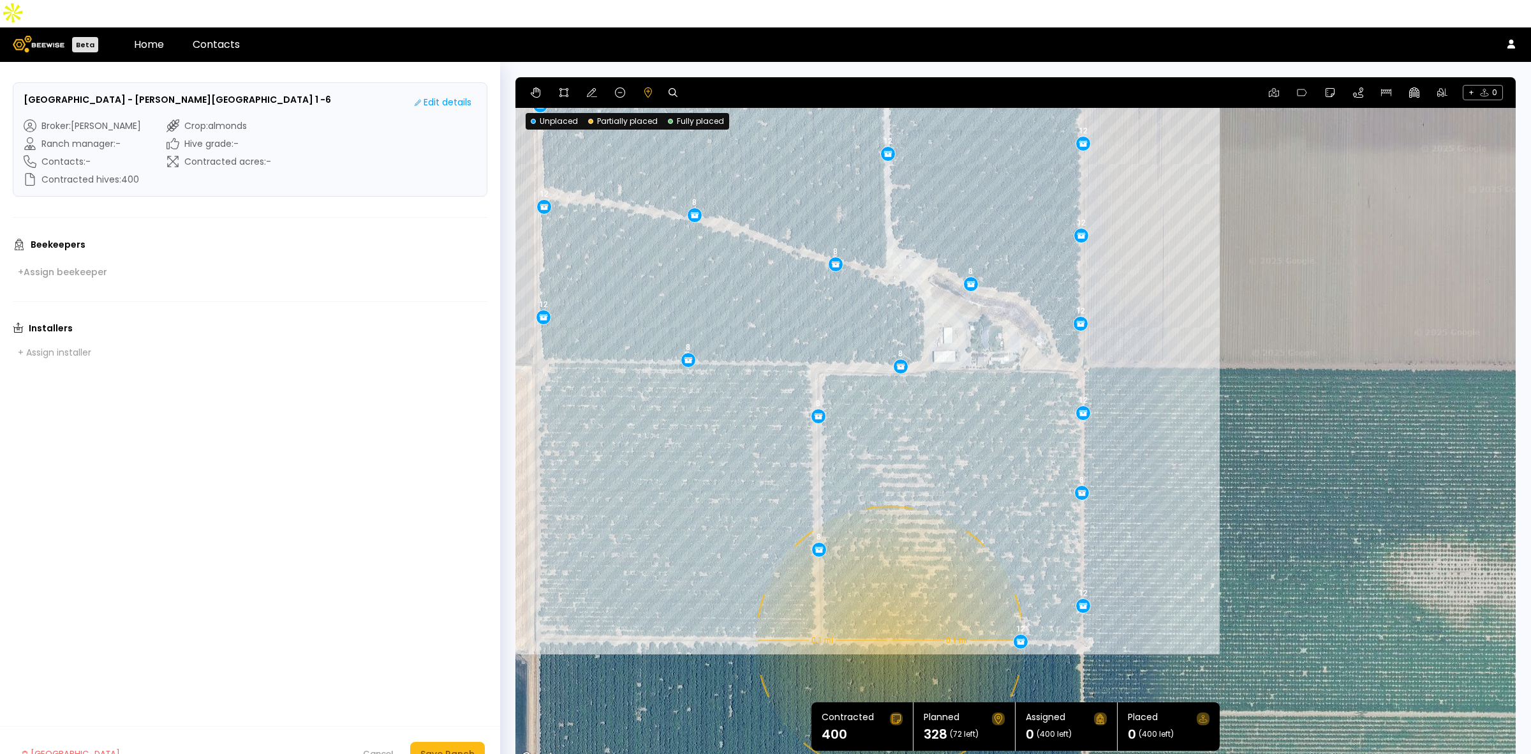
click at [888, 613] on div "0.1 mi 0.1 mi 12 12 12 12 12 12 12 8 8 8 12 12 12 12 12 12 12 12 12 12 8 8 8 8 …" at bounding box center [1016, 421] width 1001 height 689
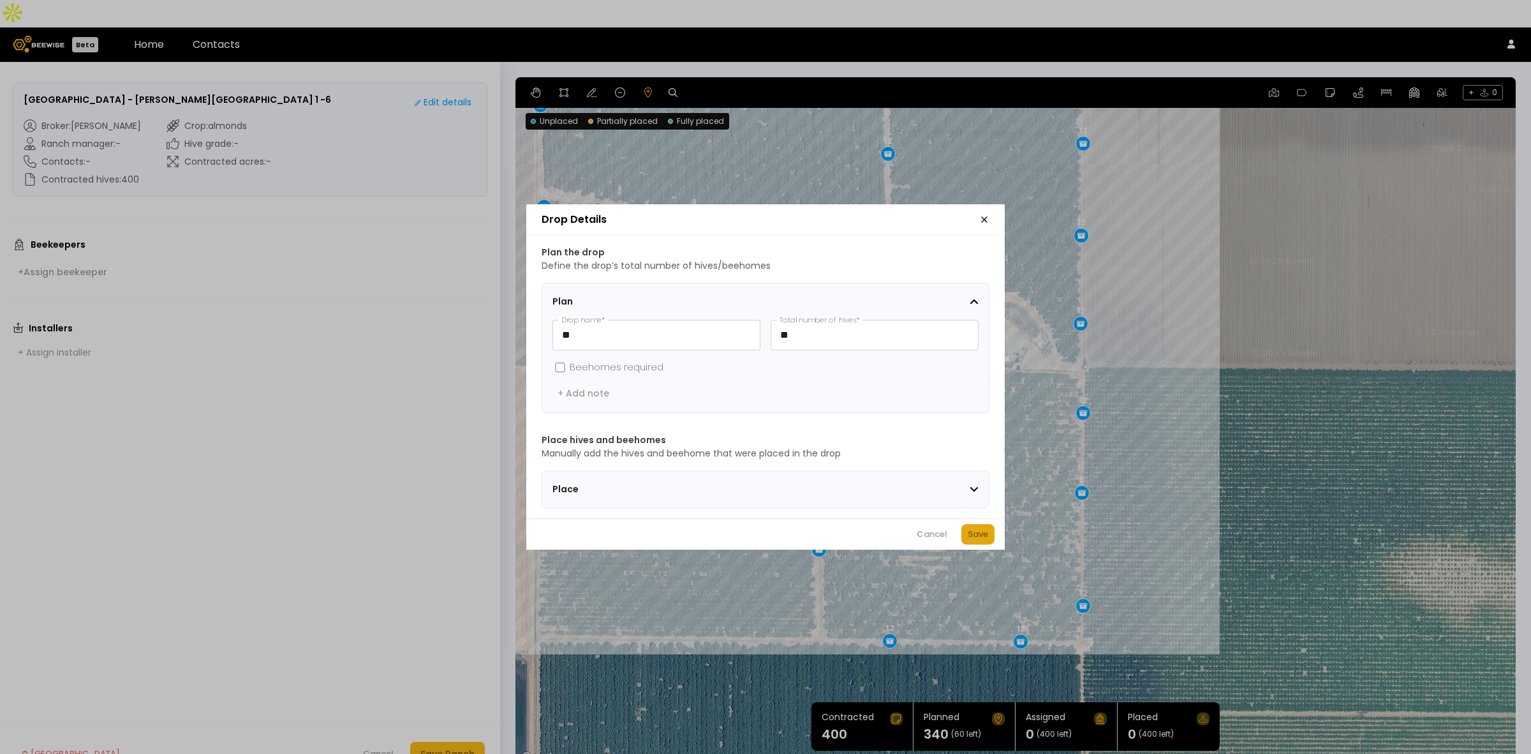
click at [978, 540] on div "Save" at bounding box center [978, 534] width 20 height 13
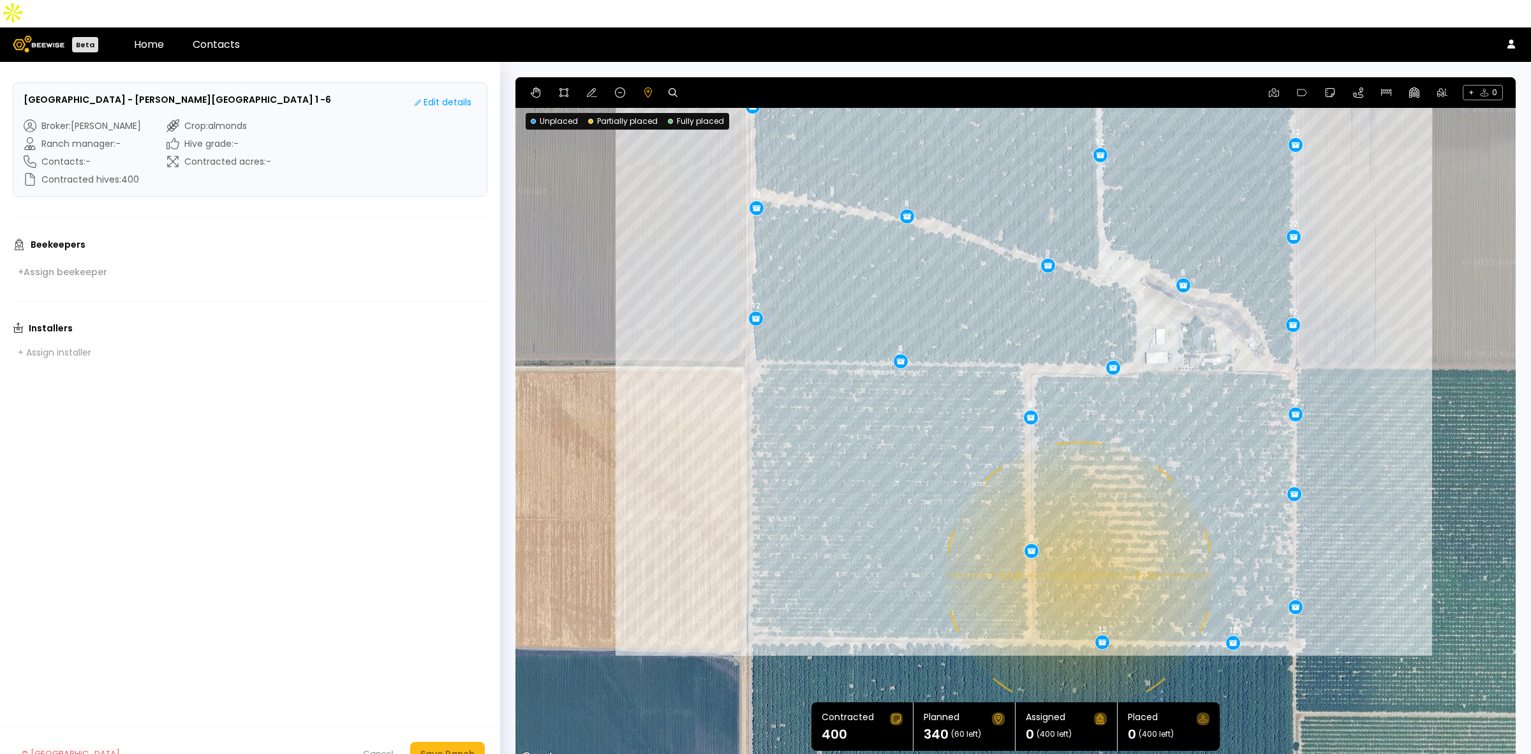
drag, startPoint x: 652, startPoint y: 546, endPoint x: 865, endPoint y: 547, distance: 213.8
click at [865, 547] on div "0.1 mi 0.1 mi 12 12 12 12 12 12 12 8 8 8 12 12 12 12 12 12 12 12 12 12 8 8 8 8 …" at bounding box center [1016, 421] width 1001 height 689
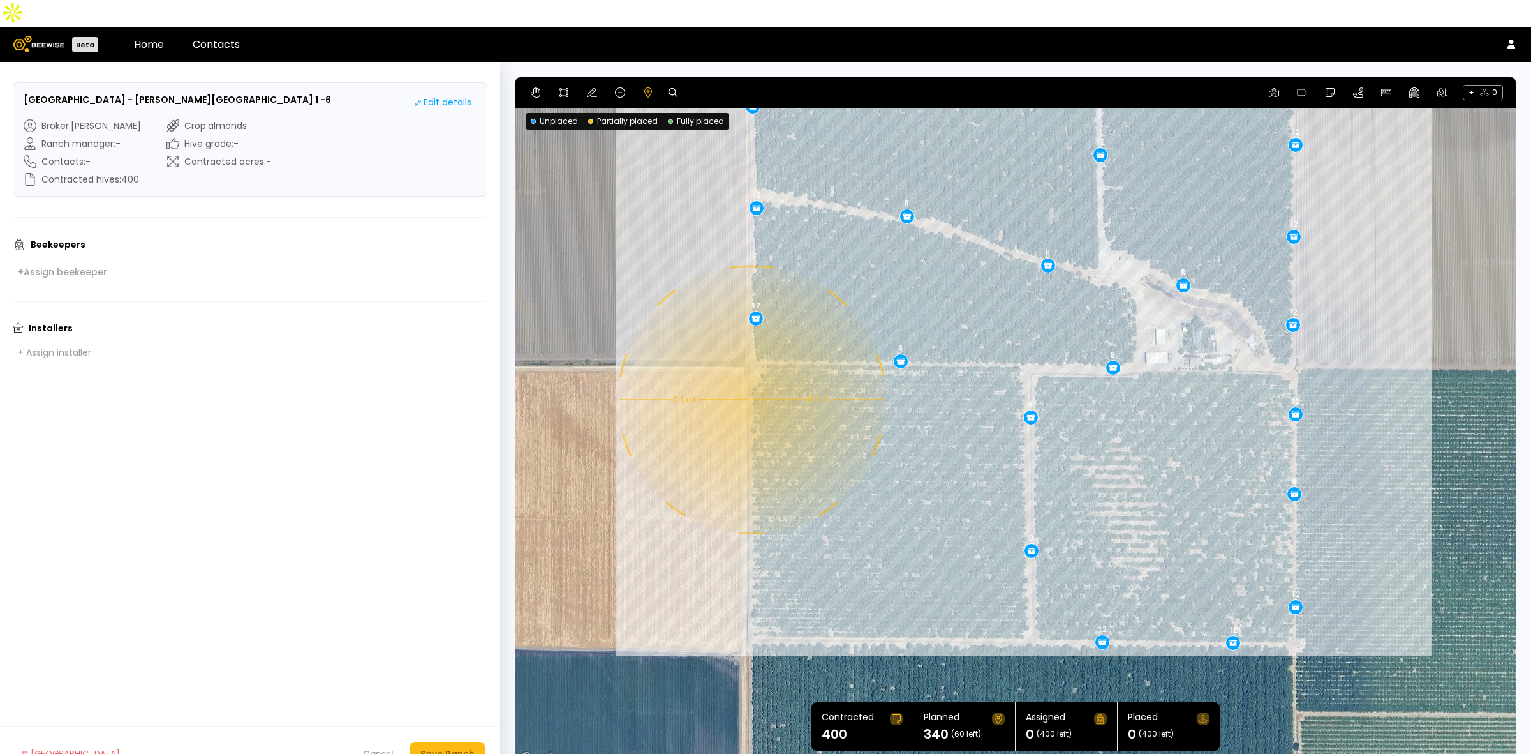
click at [750, 372] on div "0.1 mi 0.1 mi 12 12 12 12 12 12 12 8 8 8 12 12 12 12 12 12 12 12 12 12 8 8 8 8 …" at bounding box center [1016, 421] width 1001 height 689
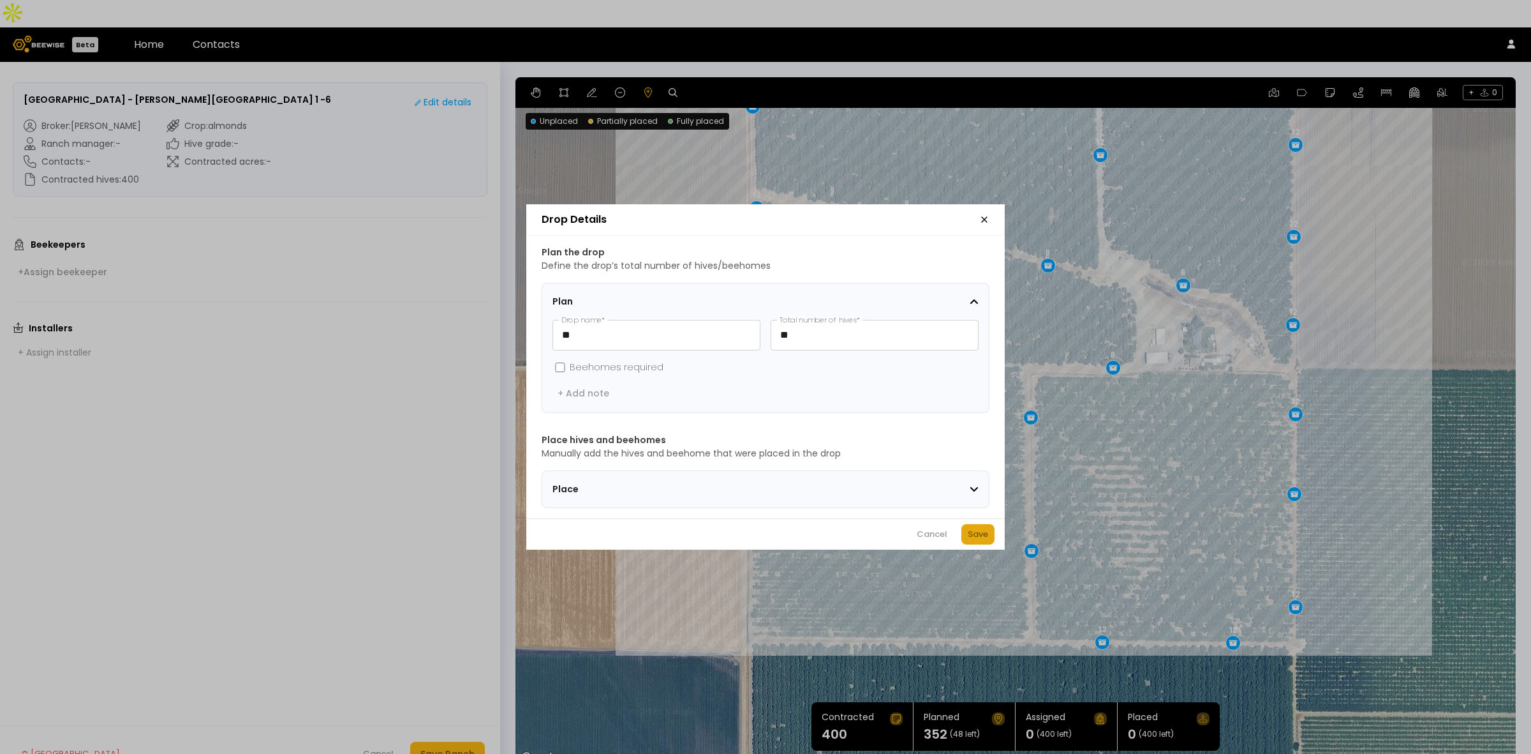
click at [983, 539] on div "Save" at bounding box center [978, 534] width 20 height 13
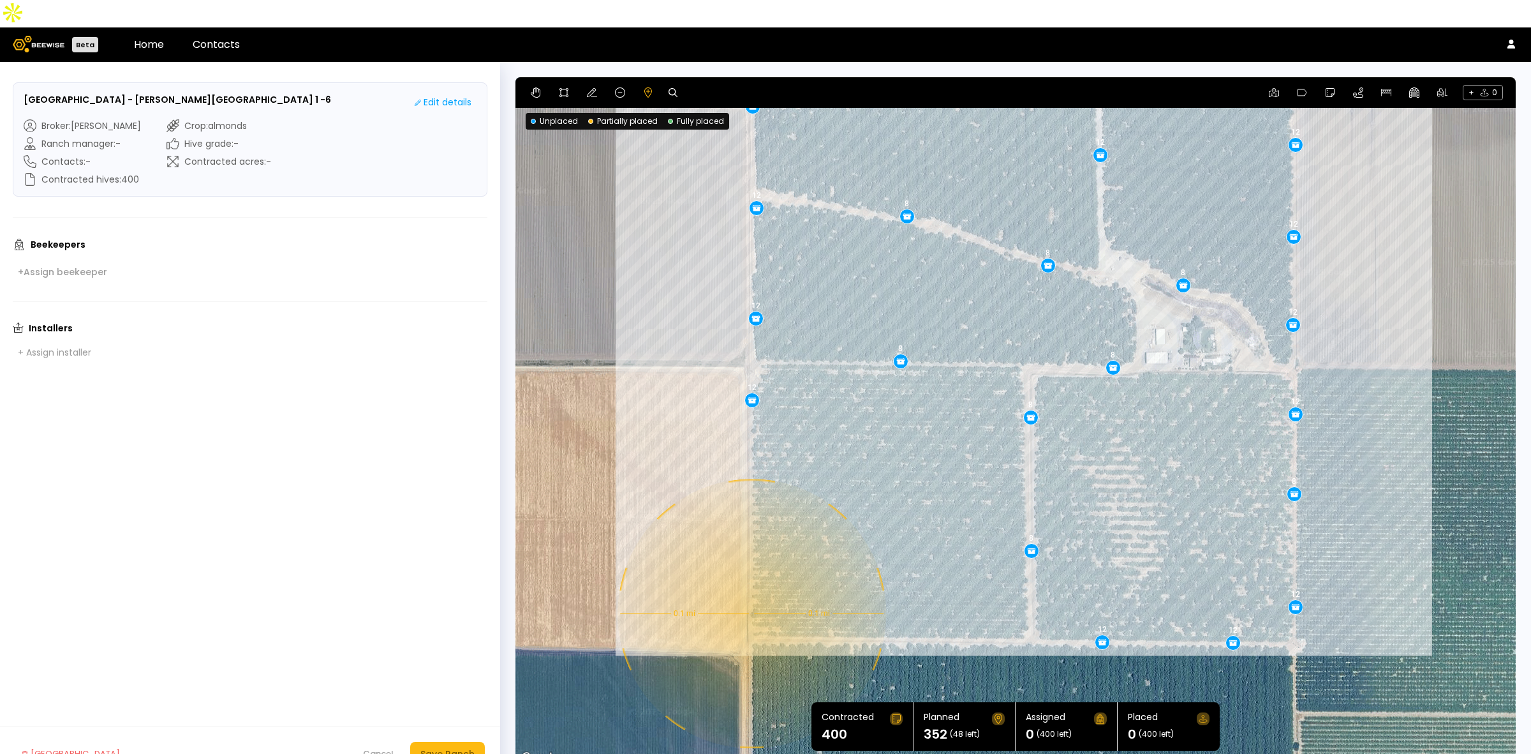
click at [750, 586] on div "0.1 mi 0.1 mi 12 12 12 12 12 12 12 8 8 8 12 12 12 12 12 12 12 12 12 12 8 8 8 8 …" at bounding box center [1016, 421] width 1001 height 689
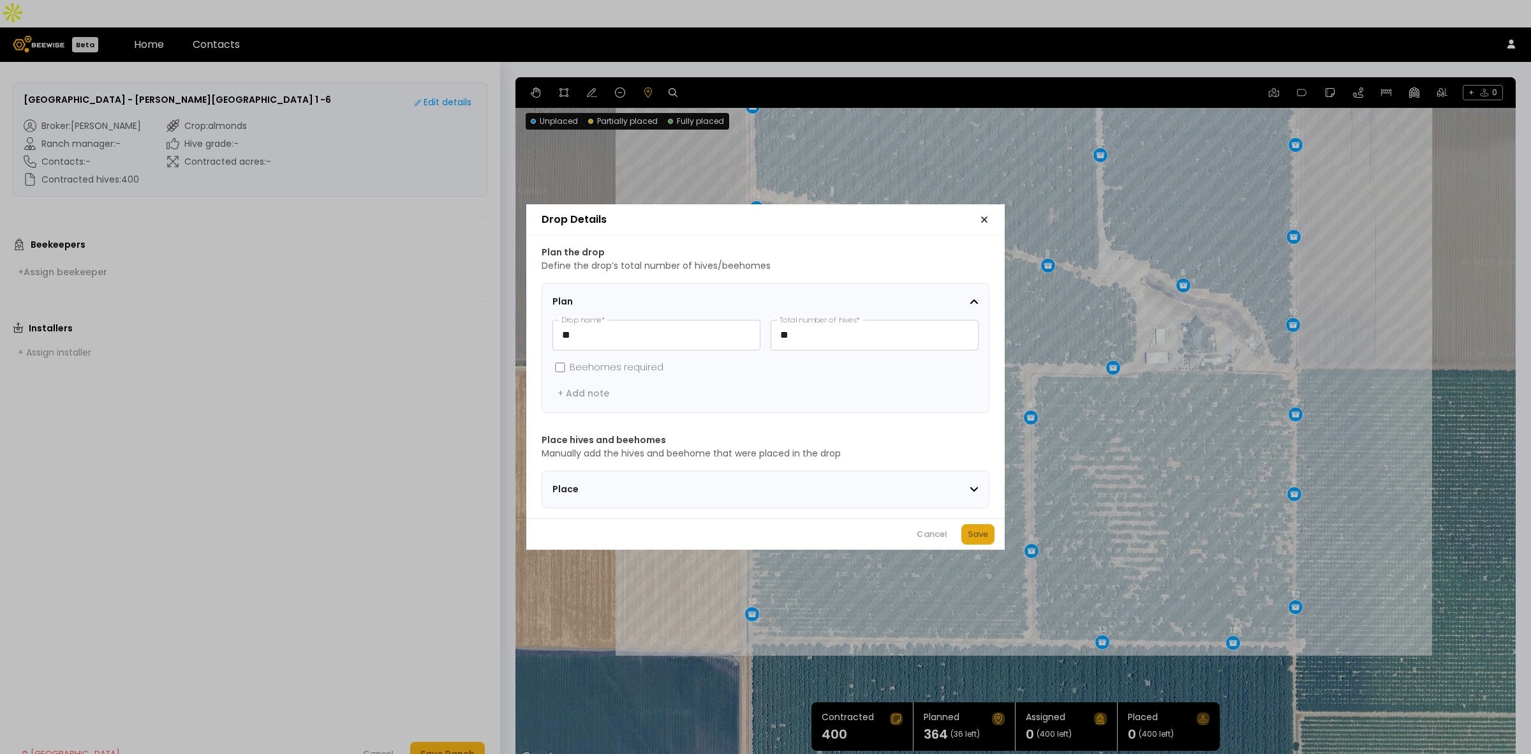
click at [986, 540] on div "Save" at bounding box center [978, 534] width 20 height 13
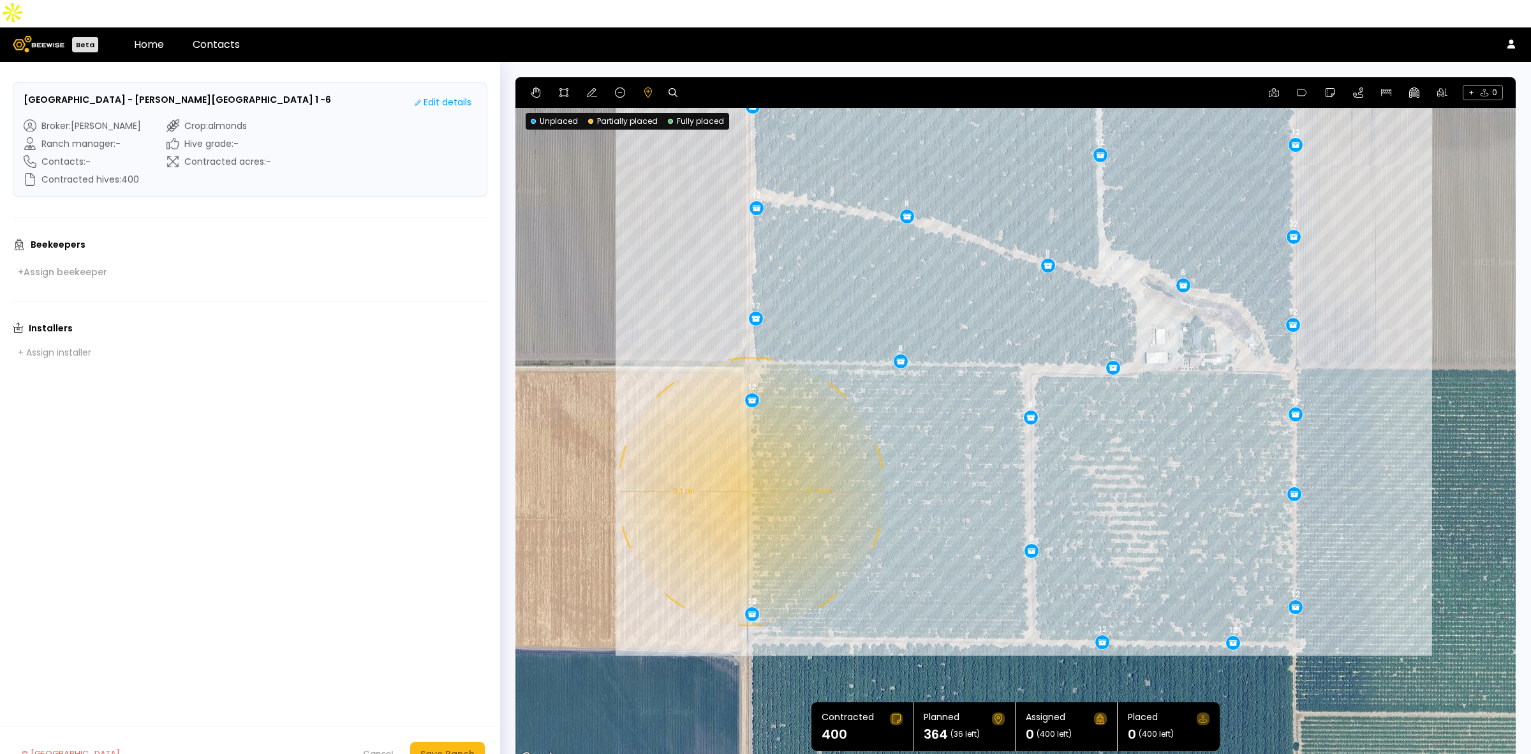
click at [750, 464] on div "0.1 mi 0.1 mi 12 12 12 12 12 12 12 8 8 8 12 12 12 12 12 12 12 12 12 12 8 8 8 8 …" at bounding box center [1016, 421] width 1001 height 689
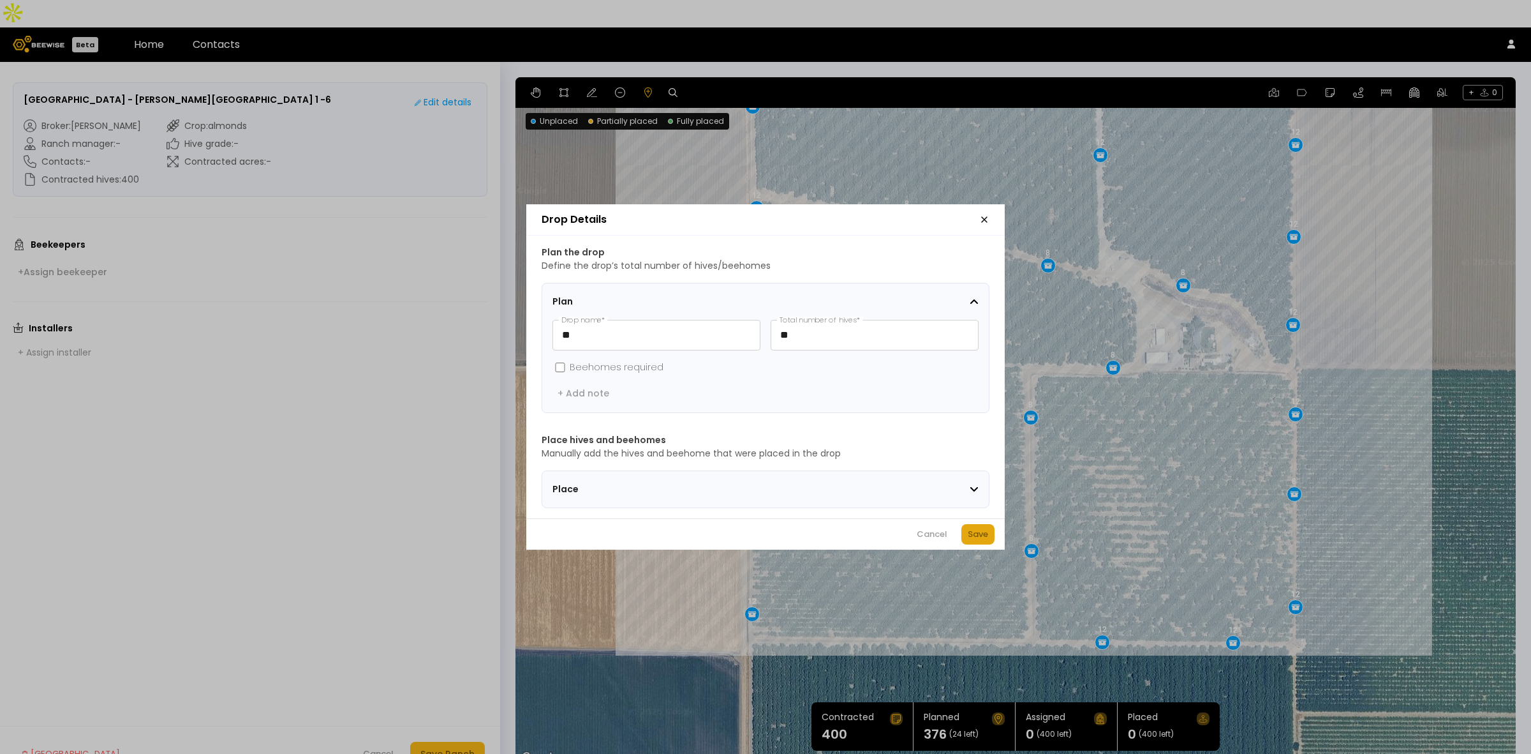
click at [968, 533] on div "Save" at bounding box center [978, 534] width 20 height 13
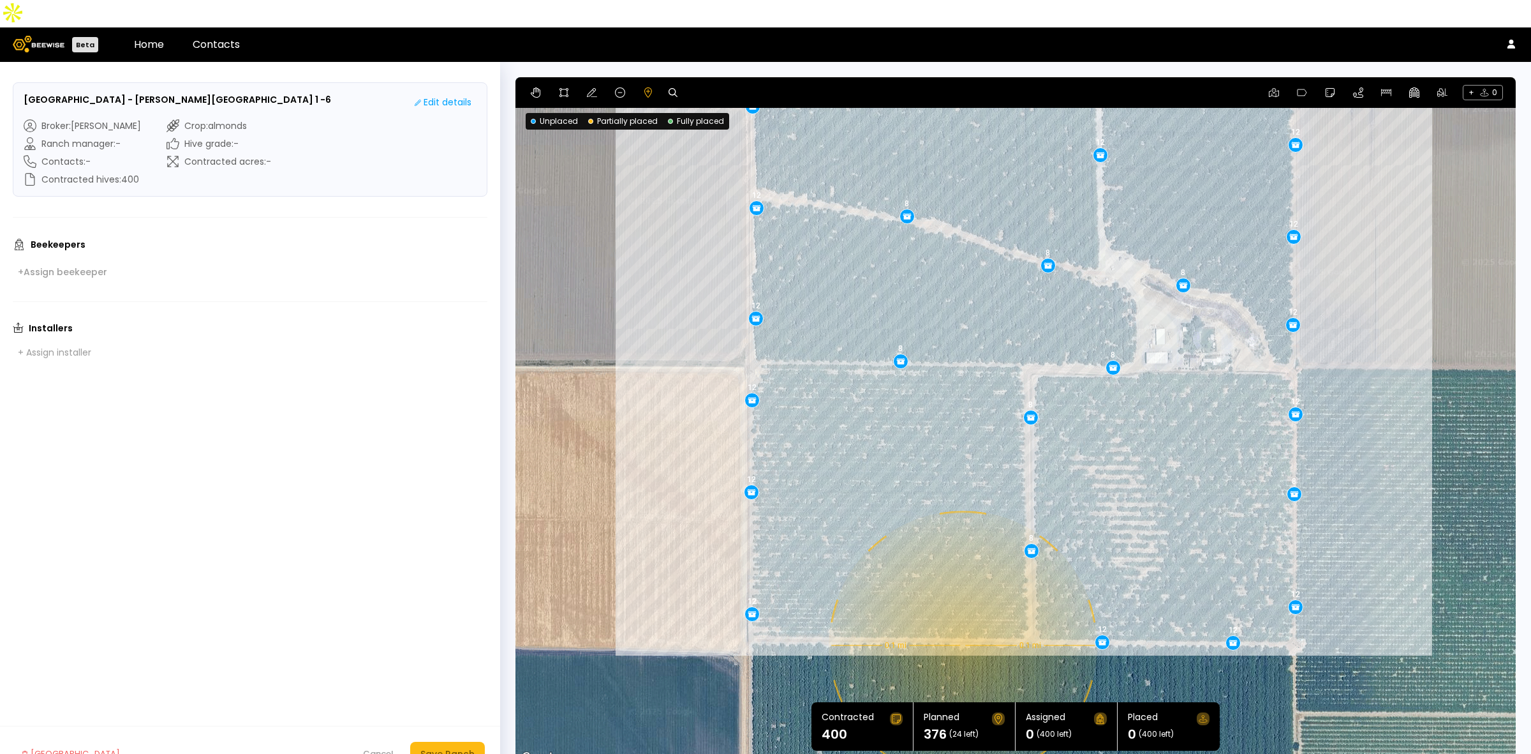
click at [962, 618] on div "0.1 mi 0.1 mi 12 12 12 12 12 12 12 8 8 8 12 12 12 12 12 12 12 12 12 12 8 8 8 8 …" at bounding box center [1016, 421] width 1001 height 689
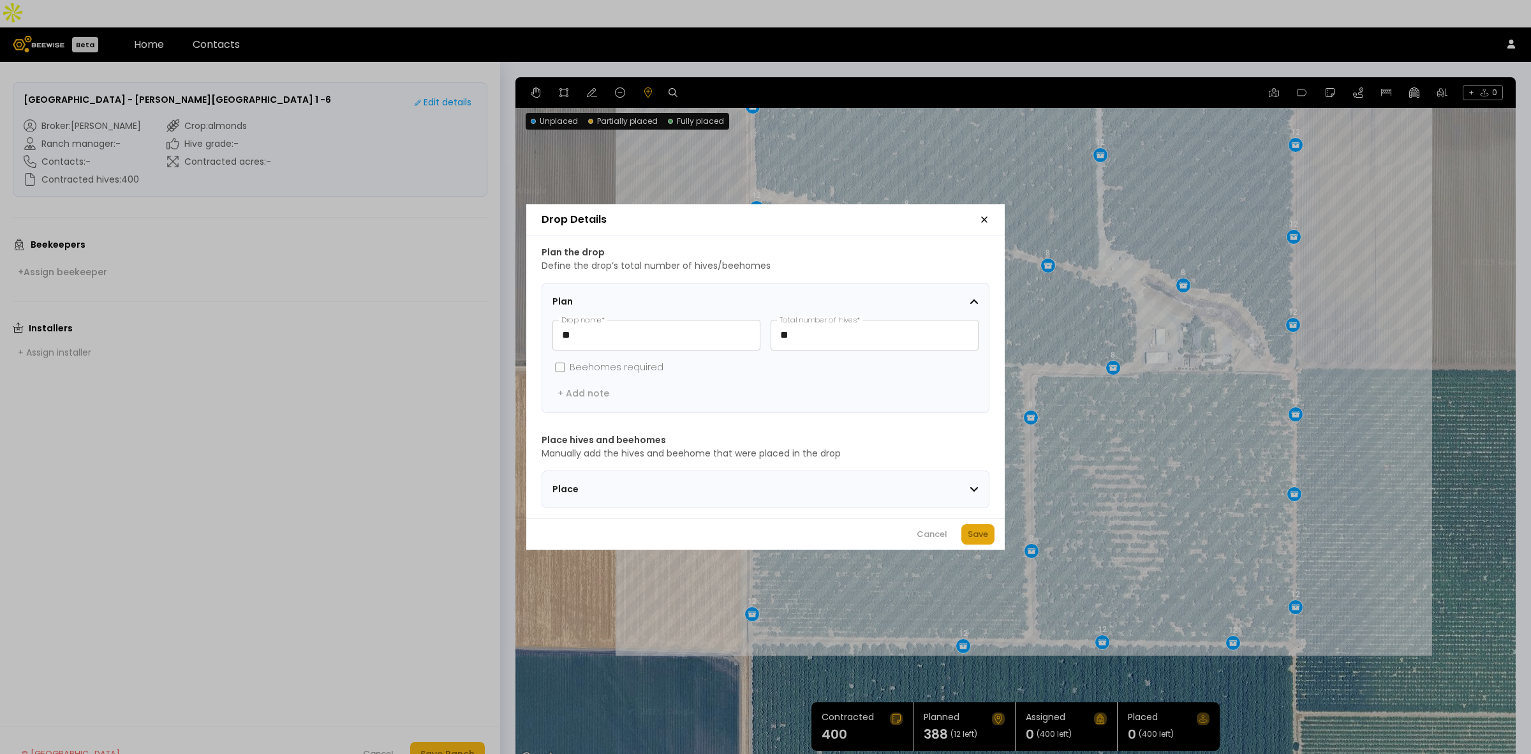
click at [974, 538] on div "Save" at bounding box center [978, 534] width 20 height 13
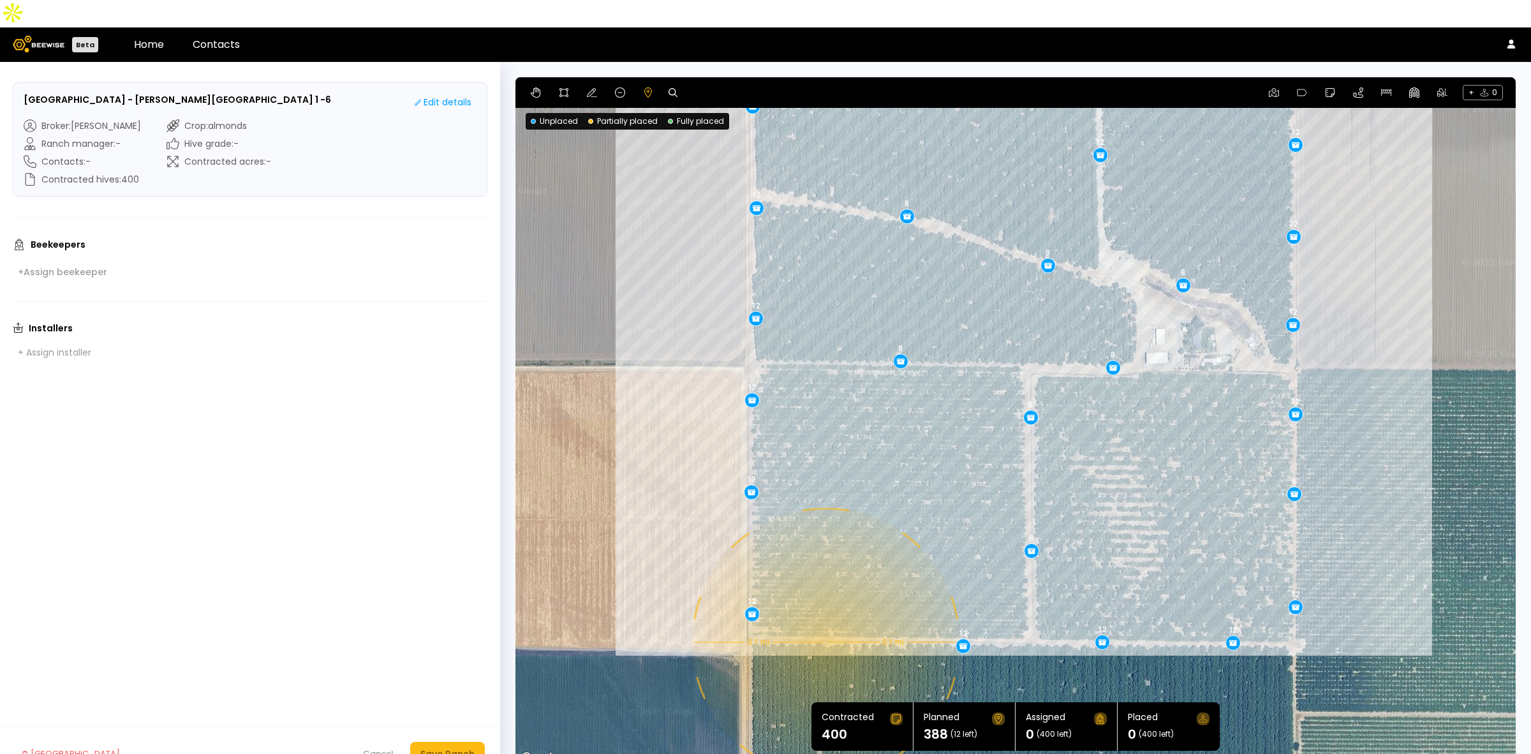
click at [824, 614] on div "0.1 mi 0.1 mi 12 12 12 12 12 12 12 8 8 8 12 12 12 12 12 12 12 12 12 12 8 8 8 8 …" at bounding box center [1016, 421] width 1001 height 689
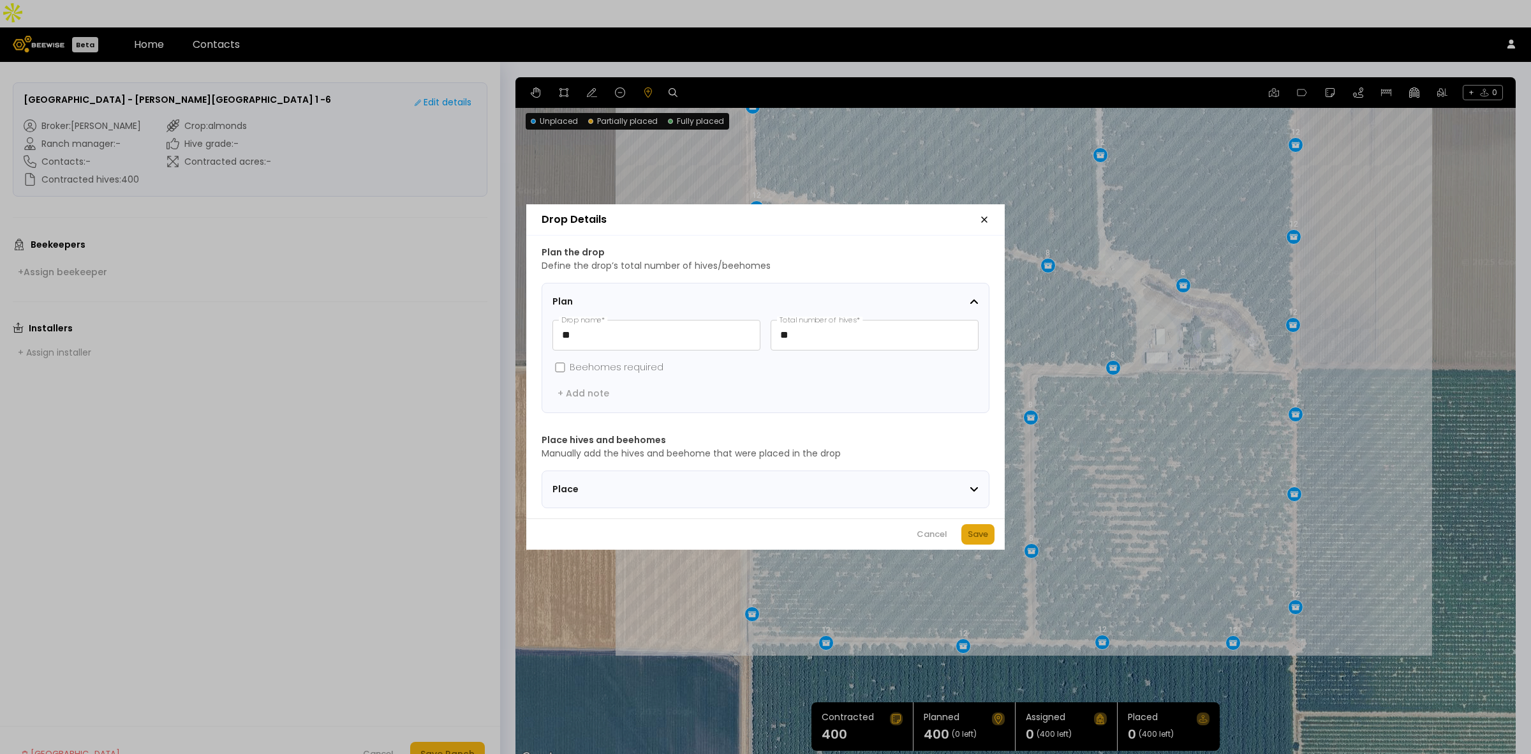
click at [981, 540] on div "Save" at bounding box center [978, 534] width 20 height 13
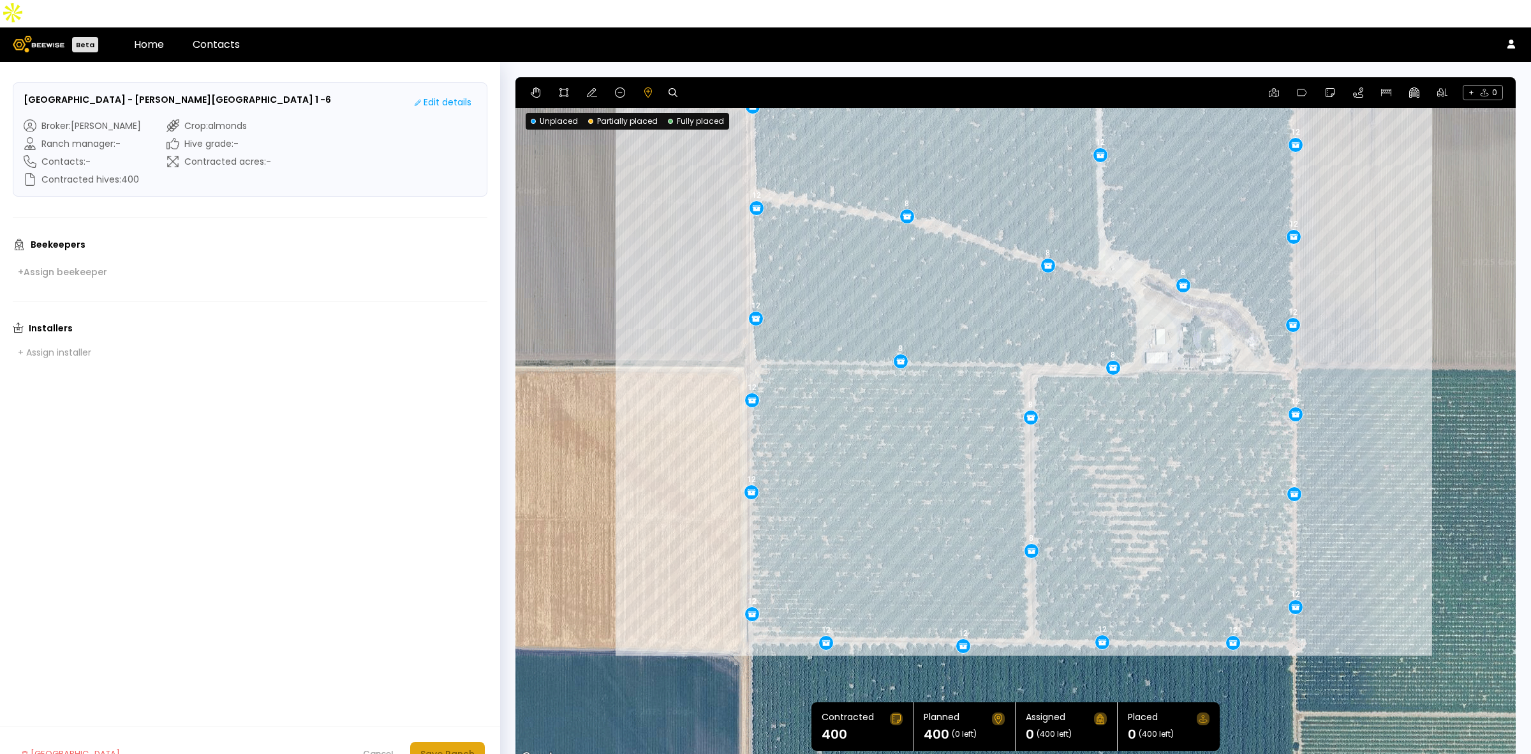
click at [454, 747] on div "Save Ranch" at bounding box center [448, 754] width 54 height 14
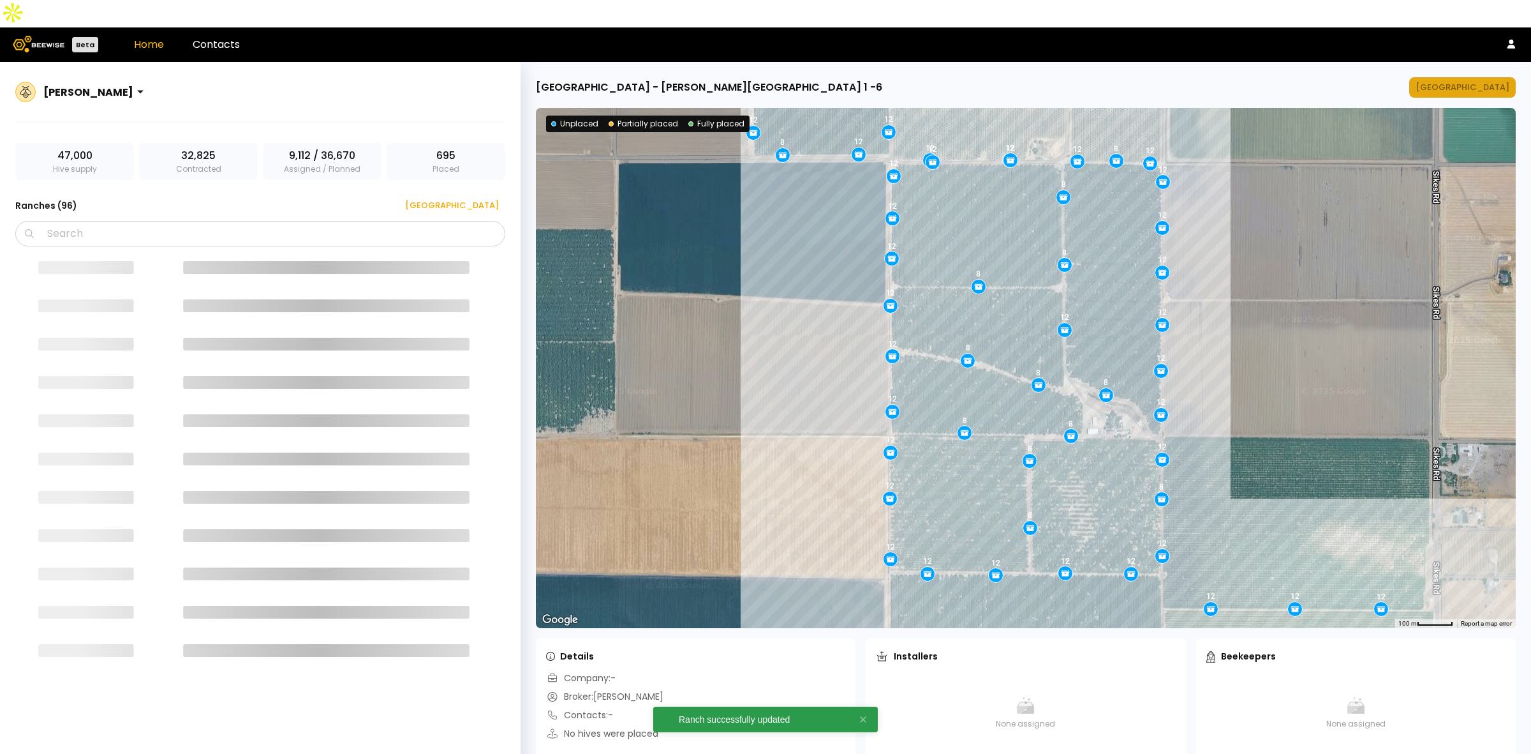
click at [1495, 81] on div "[GEOGRAPHIC_DATA]" at bounding box center [1463, 87] width 94 height 13
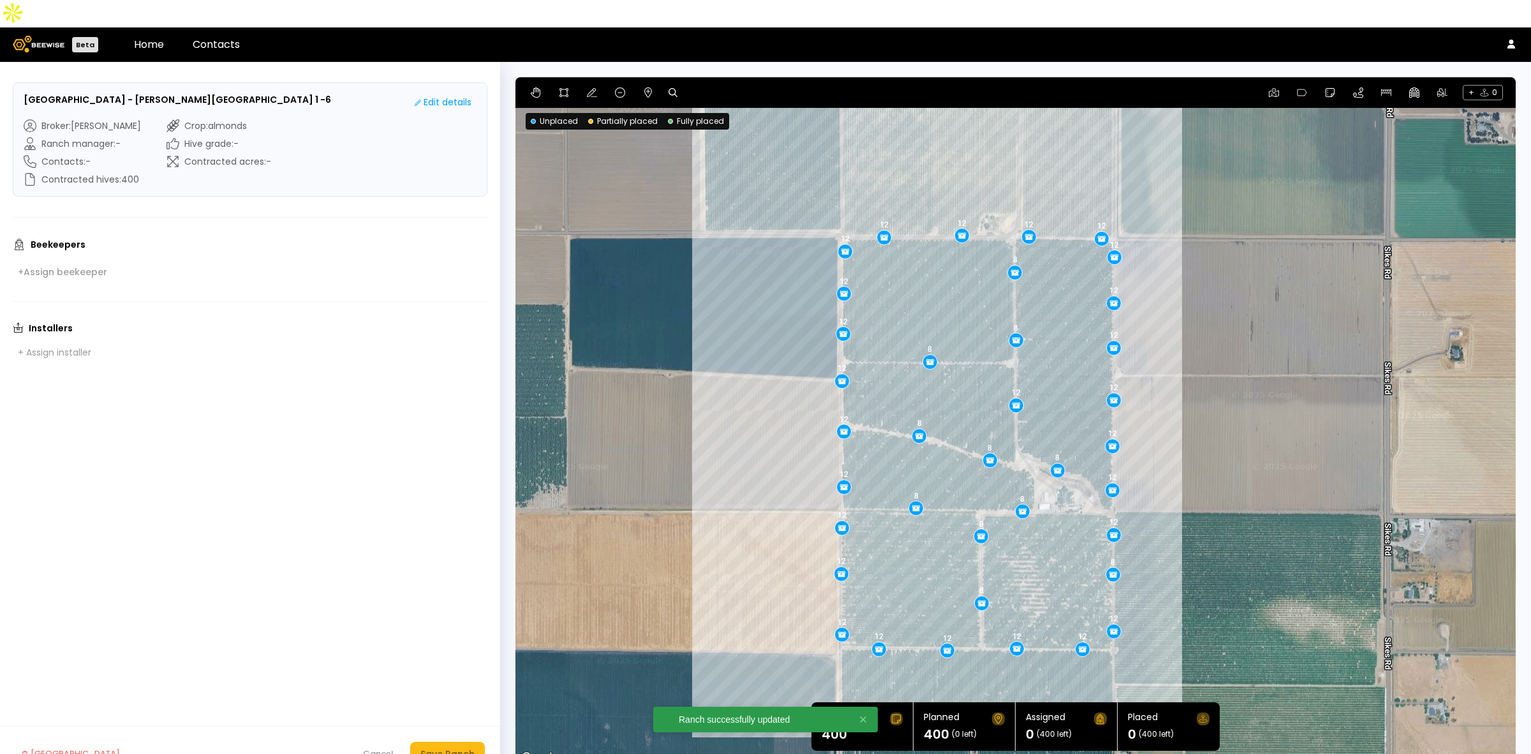
drag, startPoint x: 1249, startPoint y: 252, endPoint x: 1203, endPoint y: 267, distance: 47.6
click at [1212, 265] on div "12 12 12 8 12 8 12 12 12 12 8 8 12 12 12 8 12 12 12 12 12 12 8 12 12 8 12 12 12…" at bounding box center [1016, 421] width 1001 height 689
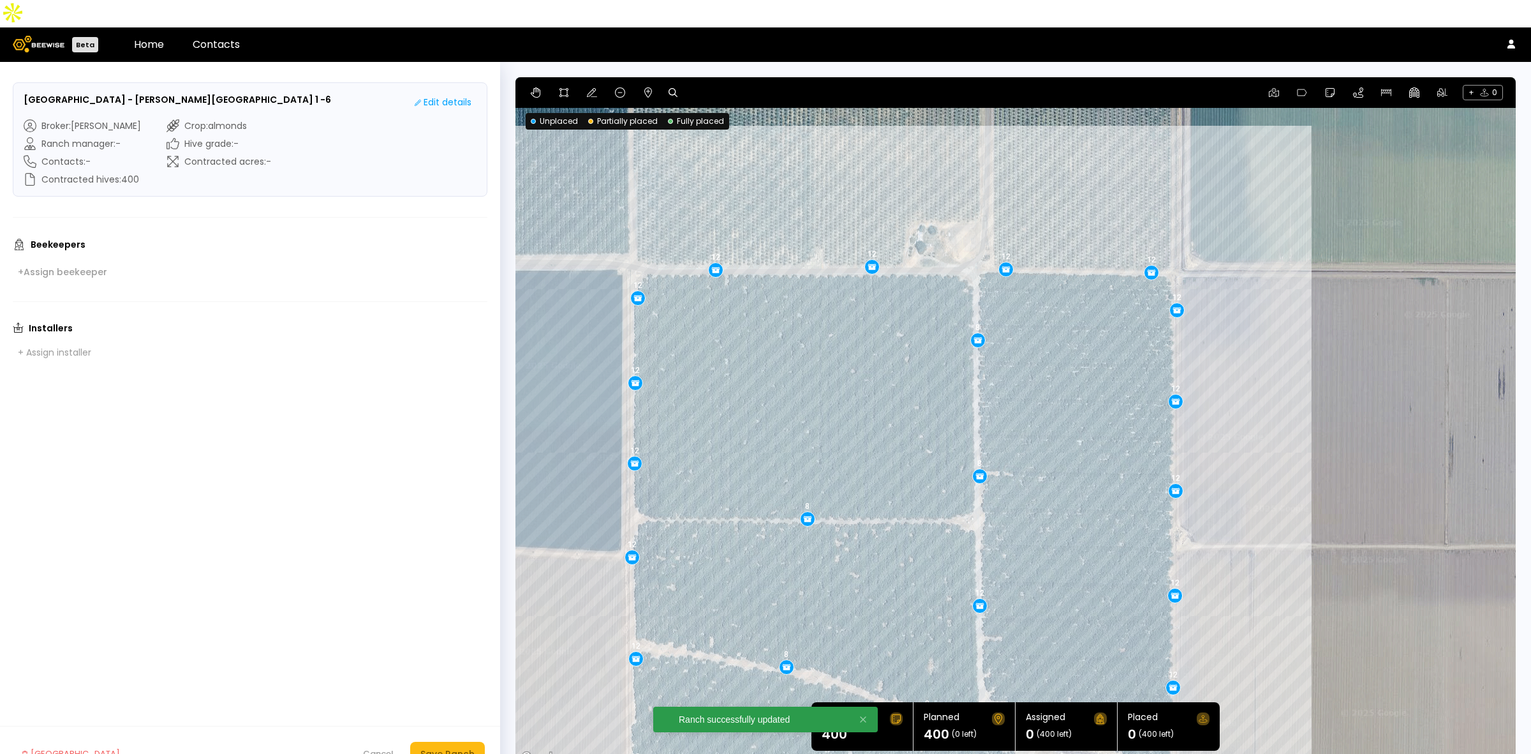
drag, startPoint x: 1104, startPoint y: 220, endPoint x: 1283, endPoint y: 269, distance: 185.1
click at [1283, 269] on div "12 12 12 8 12 8 12 12 12 12 8 8 12 12 12 8 12 12 12 12 12 12 8 12 12 8 12 12 12…" at bounding box center [1016, 421] width 1001 height 689
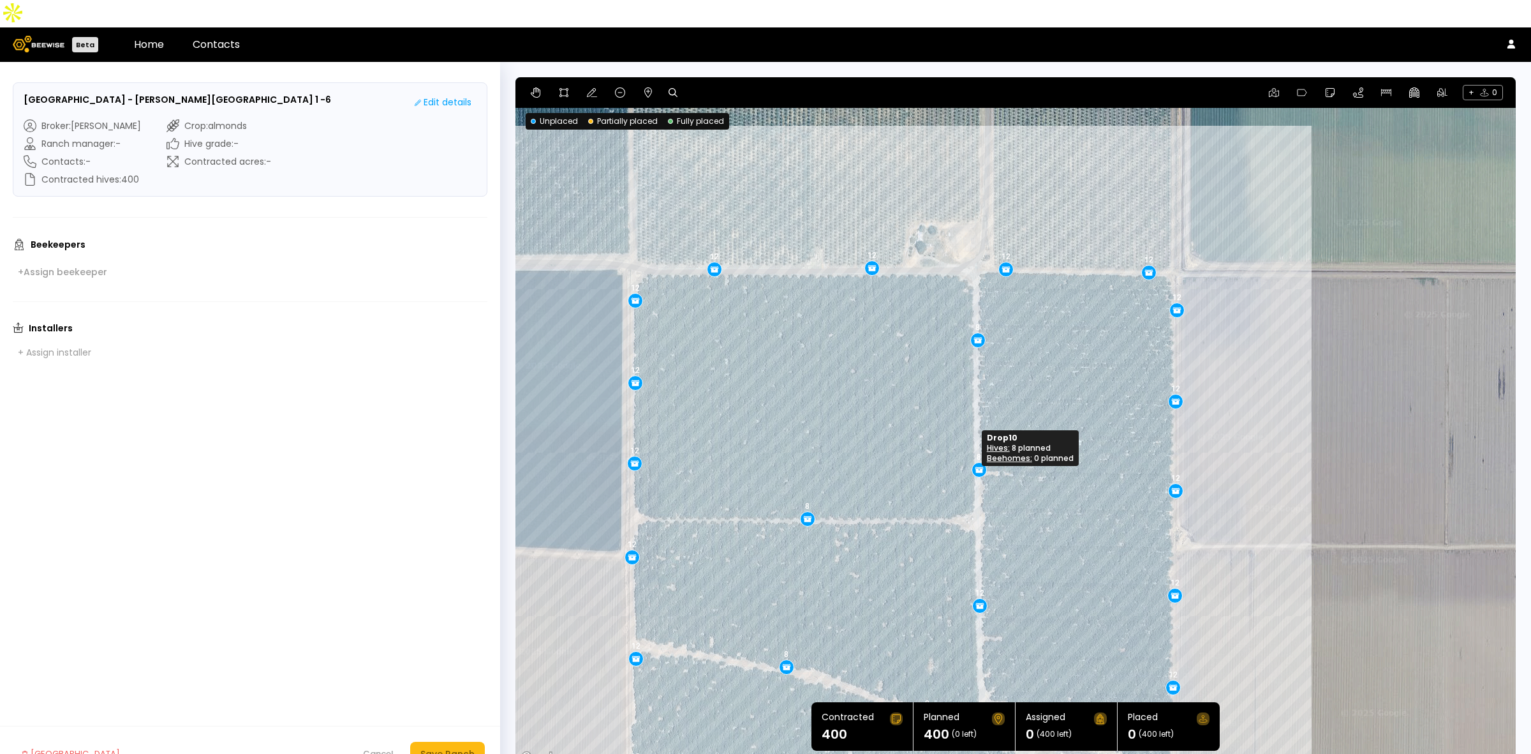
drag, startPoint x: 978, startPoint y: 443, endPoint x: 977, endPoint y: 437, distance: 6.4
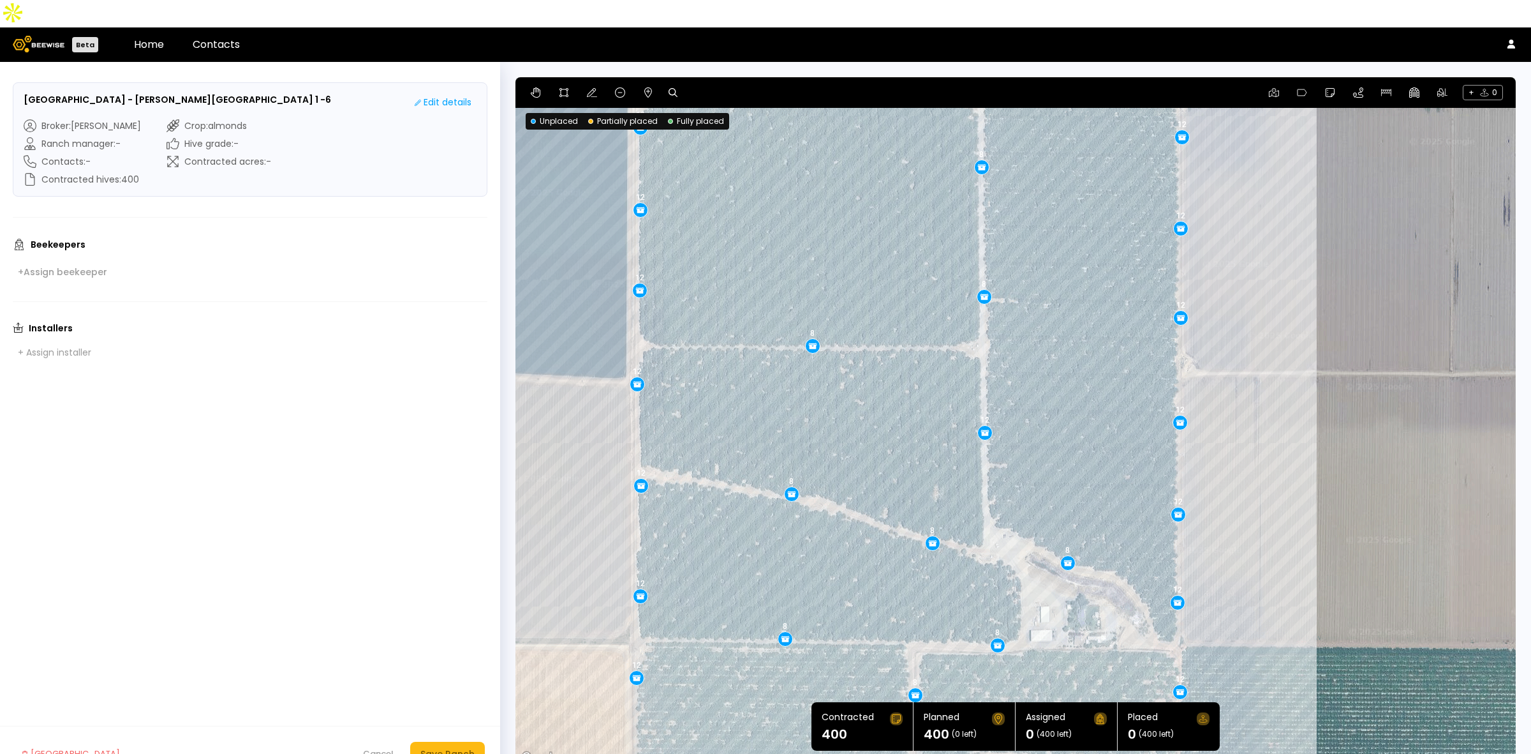
drag, startPoint x: 1103, startPoint y: 412, endPoint x: 1108, endPoint y: 235, distance: 176.8
click at [1108, 235] on div "12 12 12 8 12 12 12 8 8 12 12 12 8 12 12 12 12 12 8 12 8 12 12 12 8 12 12 8 8 1…" at bounding box center [1016, 421] width 1001 height 689
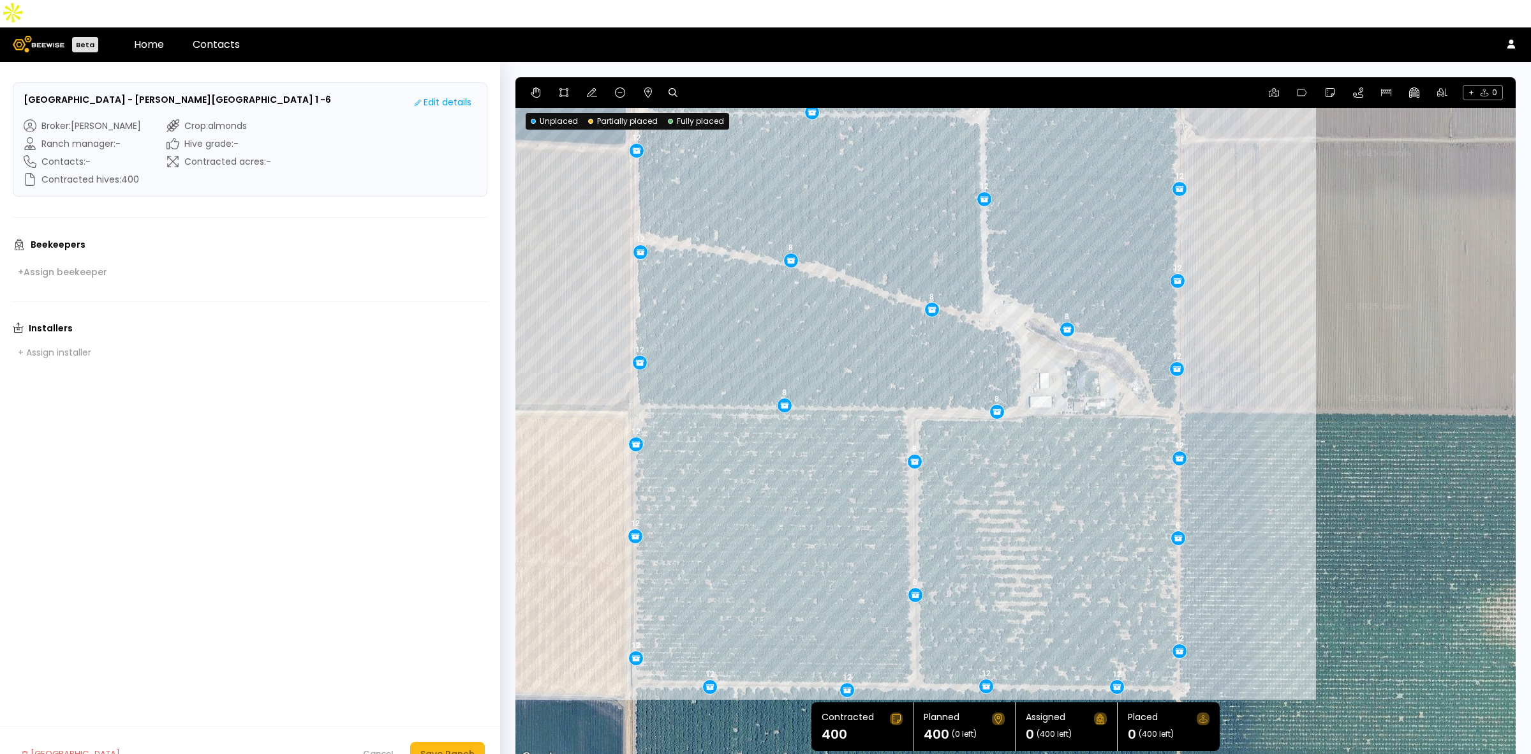
drag, startPoint x: 860, startPoint y: 429, endPoint x: 859, endPoint y: 195, distance: 234.2
click at [859, 195] on div "12 12 12 8 12 12 12 8 8 12 12 12 8 12 12 12 12 12 8 12 8 12 12 12 8 12 12 8 8 1…" at bounding box center [1016, 421] width 1001 height 689
drag, startPoint x: 636, startPoint y: 225, endPoint x: 634, endPoint y: 218, distance: 7.3
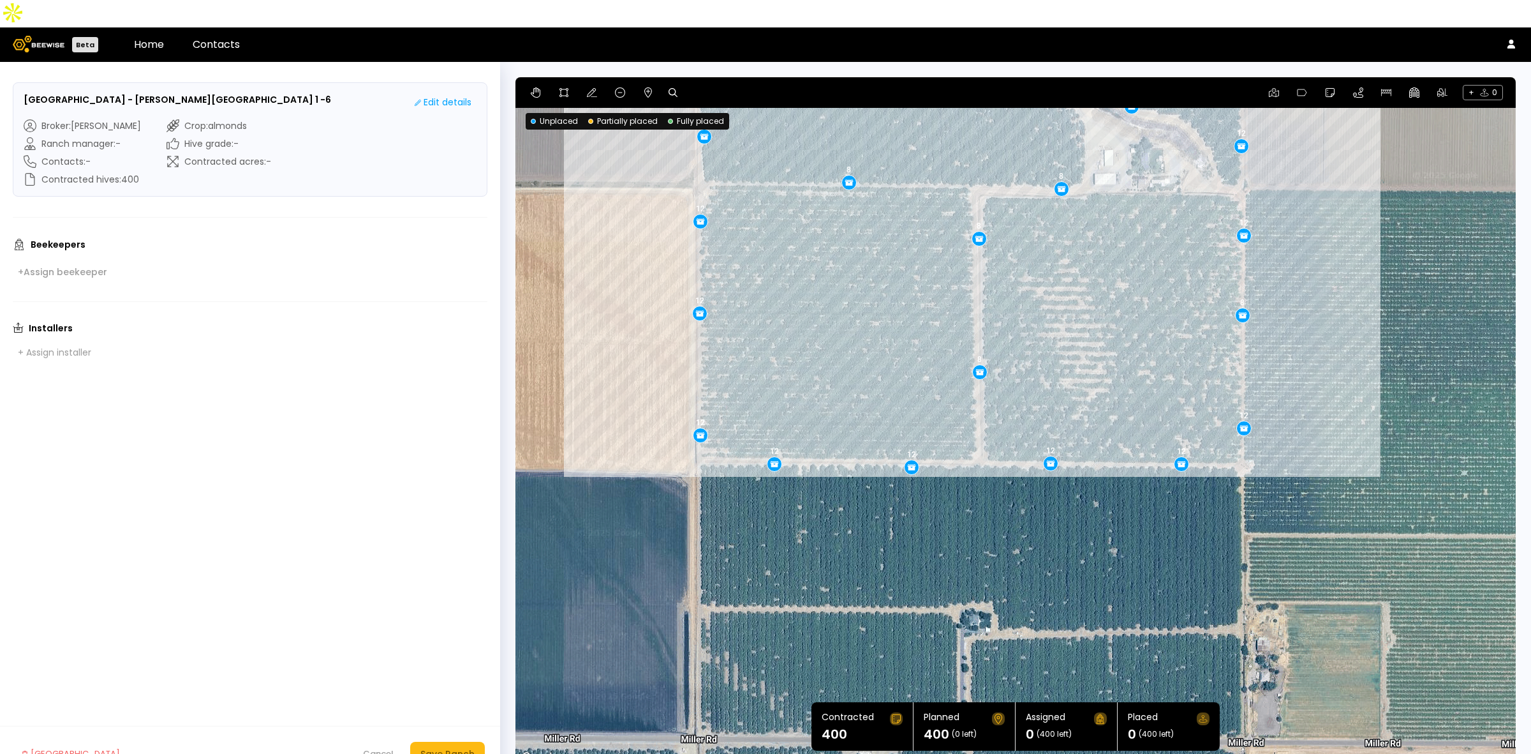
drag, startPoint x: 1112, startPoint y: 192, endPoint x: 1173, endPoint y: -27, distance: 227.1
click at [1173, 0] on html "Beta Home Contacts Robben Ranch - [PERSON_NAME][GEOGRAPHIC_DATA] 1 -6 Edit deta…" at bounding box center [765, 390] width 1531 height 781
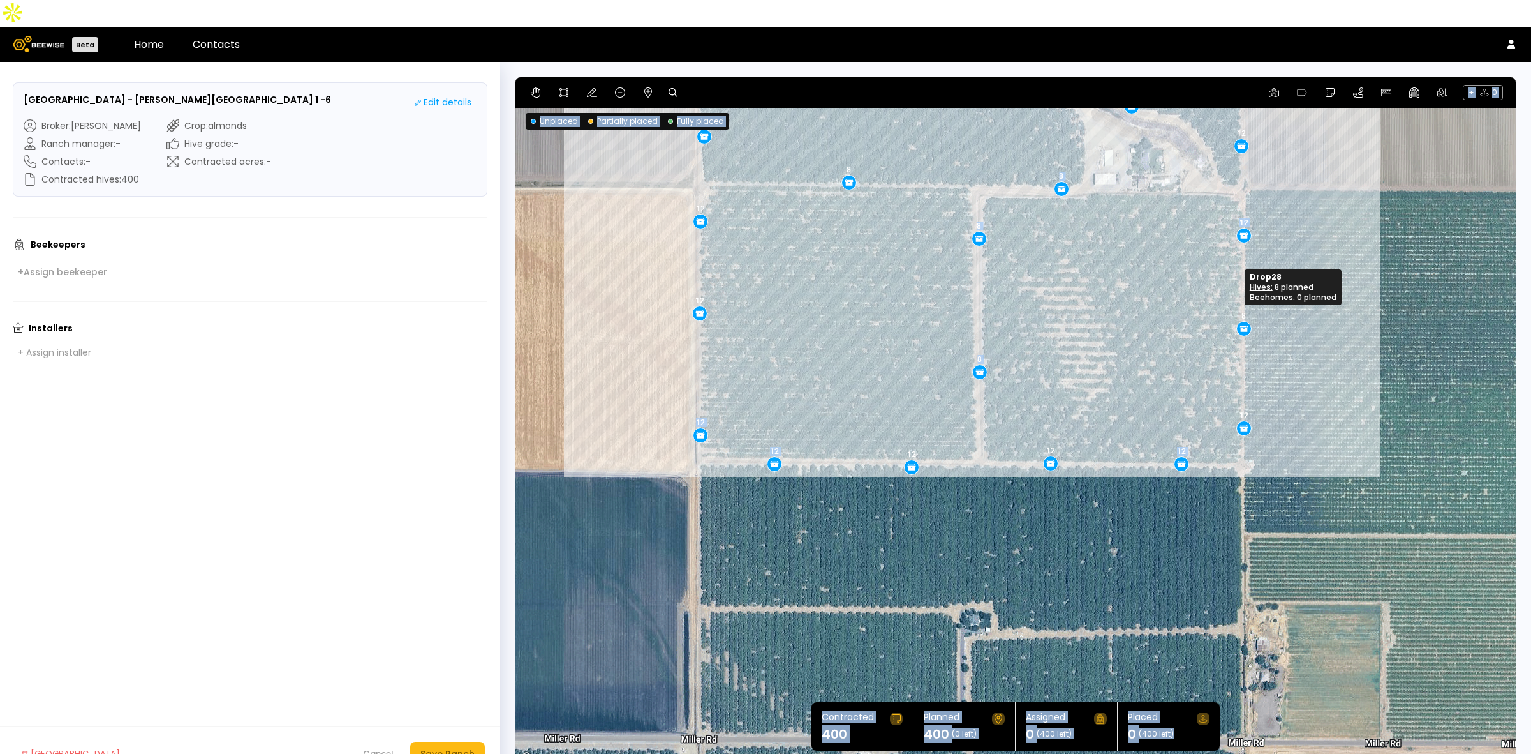
drag, startPoint x: 1240, startPoint y: 282, endPoint x: 1241, endPoint y: 295, distance: 13.5
click at [440, 747] on div "Save Ranch" at bounding box center [448, 754] width 54 height 14
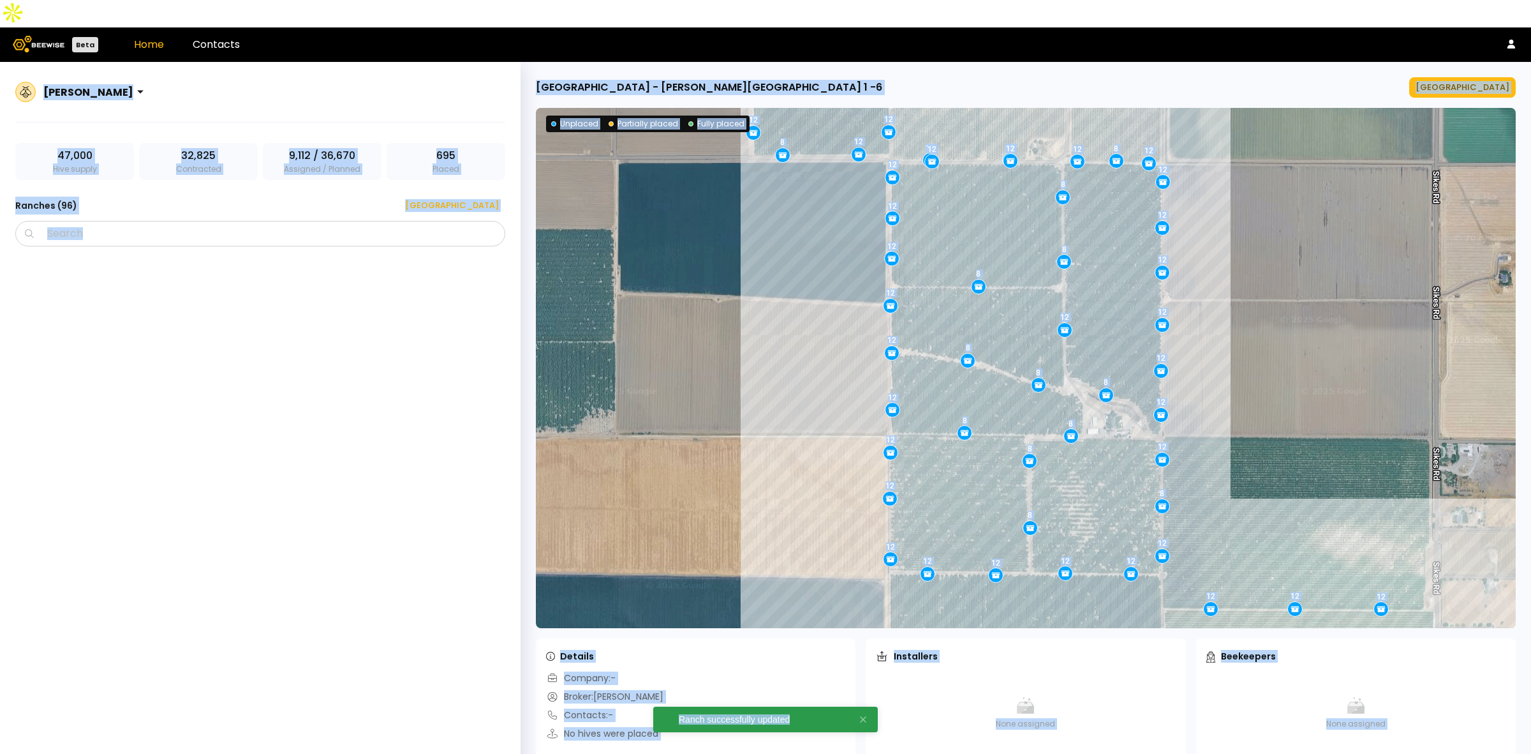
scroll to position [4819, 0]
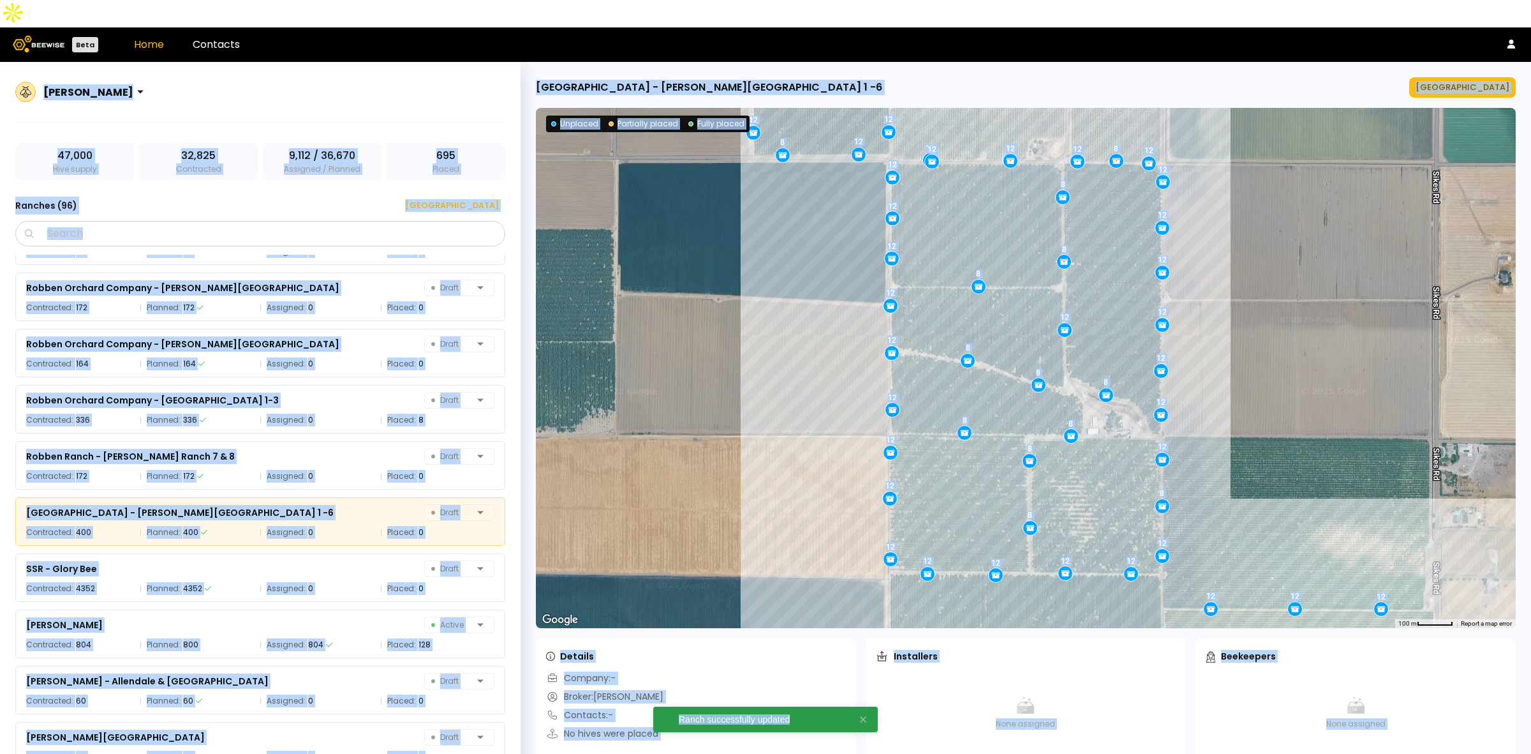
click at [780, 77] on div "[GEOGRAPHIC_DATA] - [PERSON_NAME][GEOGRAPHIC_DATA] 1 -6 [GEOGRAPHIC_DATA]" at bounding box center [1026, 87] width 980 height 20
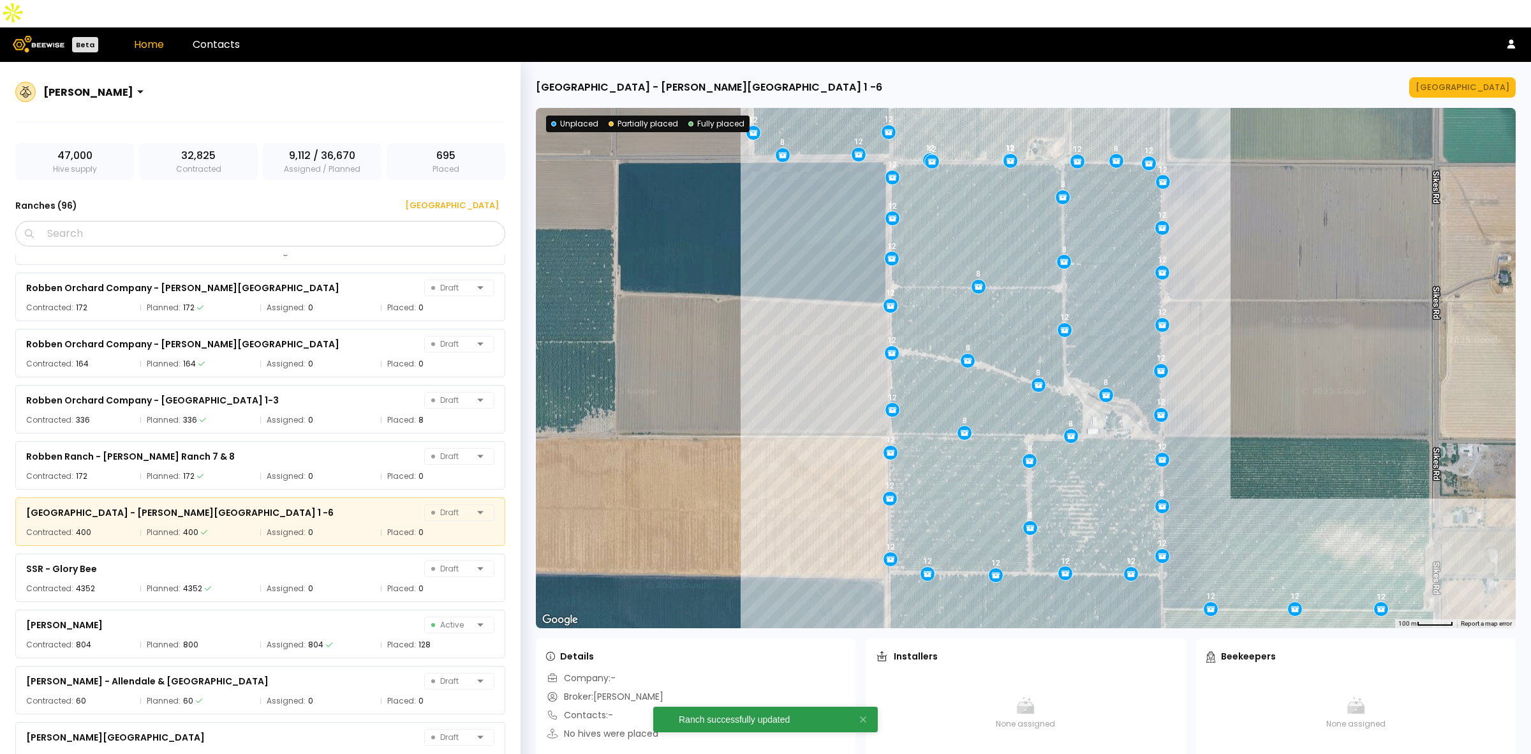
click at [475, 199] on div "[GEOGRAPHIC_DATA]" at bounding box center [447, 205] width 103 height 13
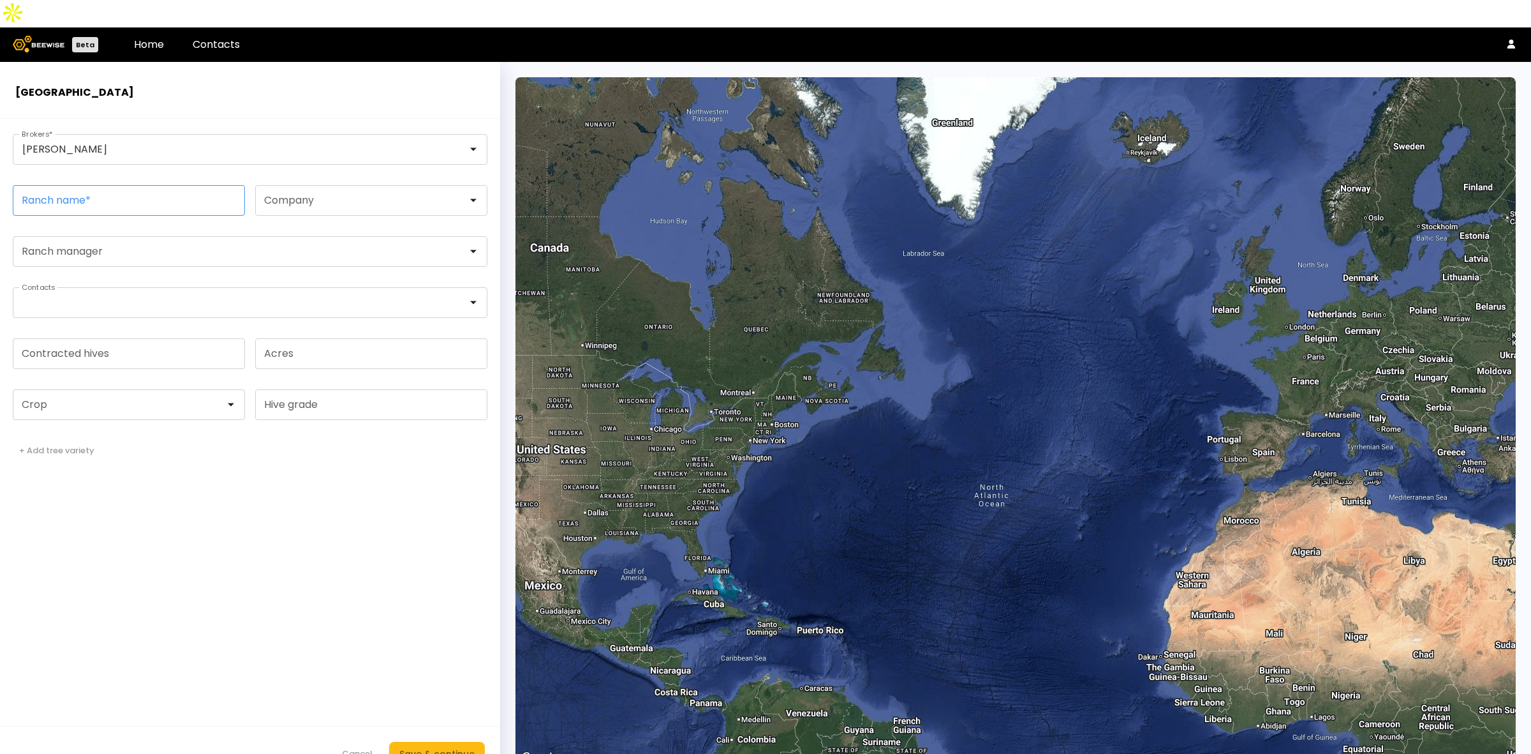
click at [172, 186] on input "Ranch name *" at bounding box center [128, 200] width 231 height 29
paste input "**********"
type input "**********"
click at [165, 339] on input "Contracted hives" at bounding box center [128, 353] width 231 height 29
type input "***"
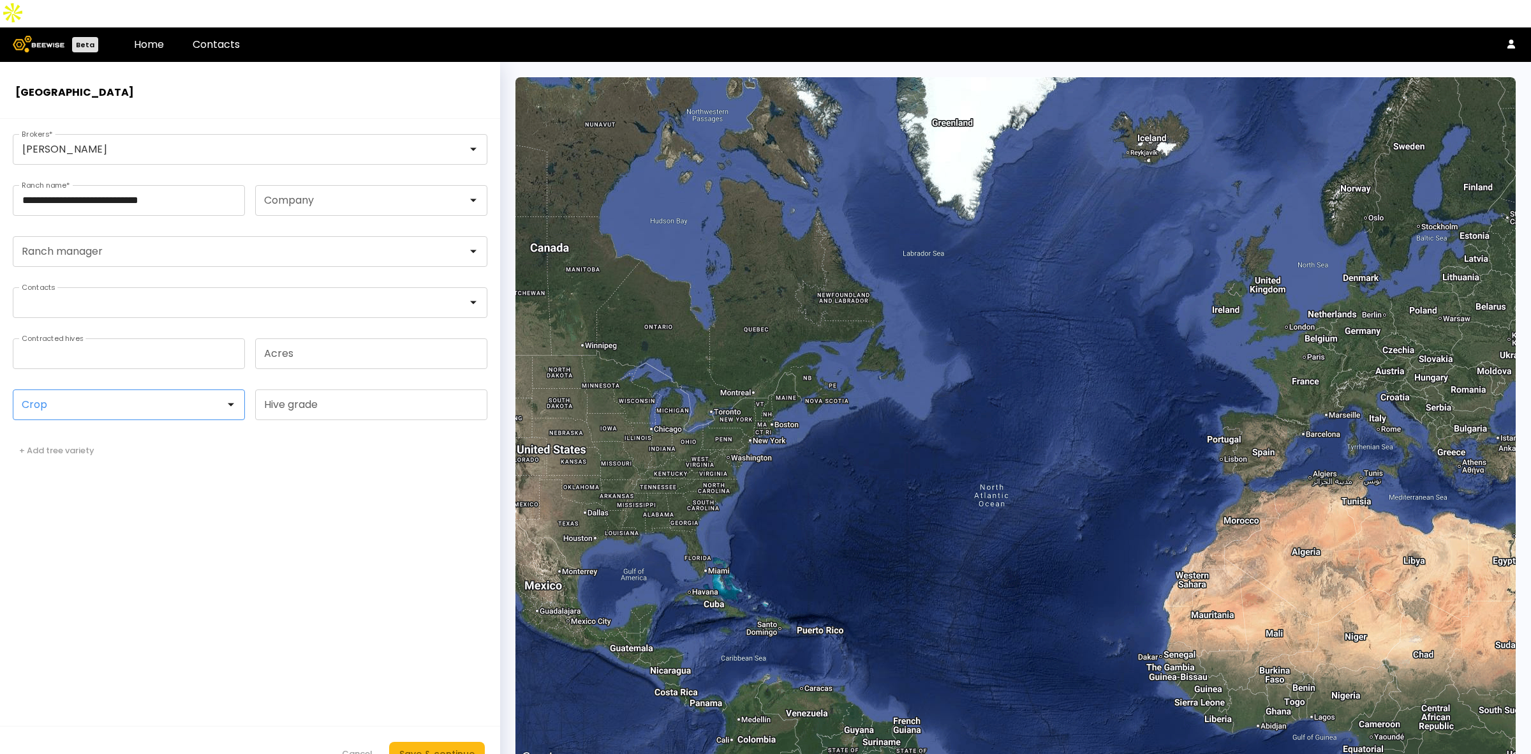
click at [182, 390] on div at bounding box center [123, 404] width 221 height 29
click at [140, 433] on div "Almonds" at bounding box center [128, 437] width 217 height 8
click at [460, 747] on div "Save & continue" at bounding box center [436, 754] width 75 height 14
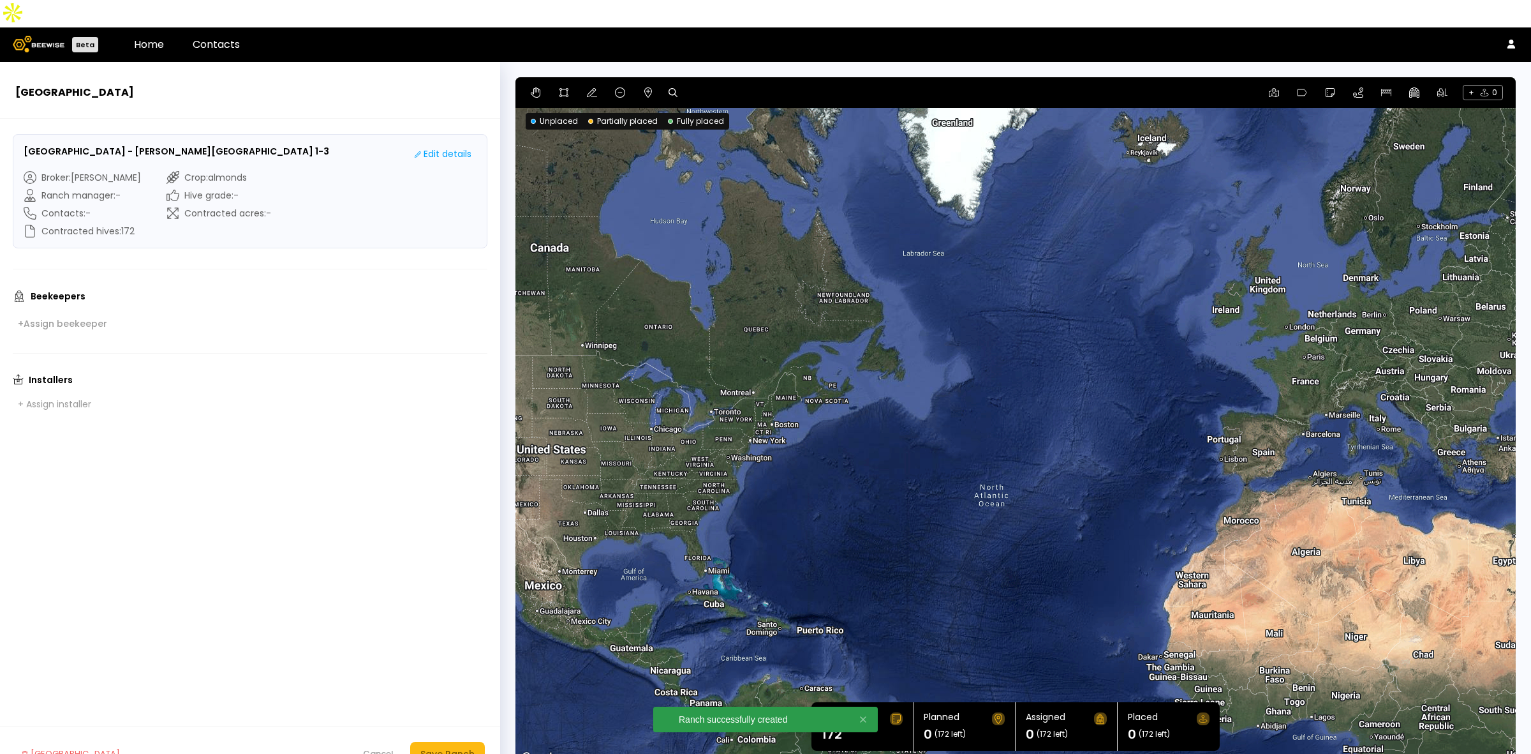
click at [678, 85] on div at bounding box center [677, 92] width 17 height 15
click at [664, 77] on div "+ 0" at bounding box center [1016, 92] width 1001 height 31
click at [669, 88] on icon at bounding box center [673, 92] width 9 height 9
click at [727, 85] on input at bounding box center [722, 93] width 79 height 16
paste input "**********"
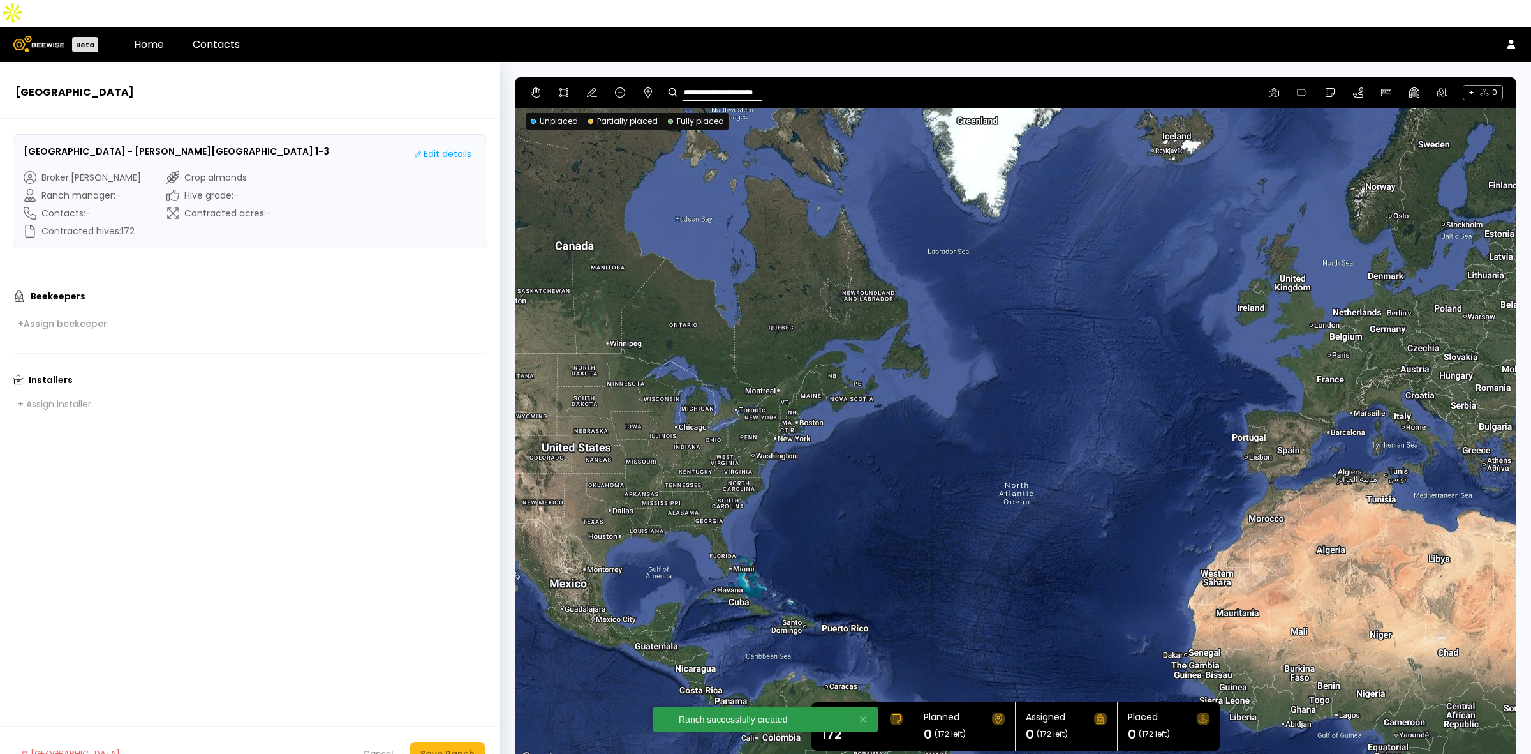
type input "**********"
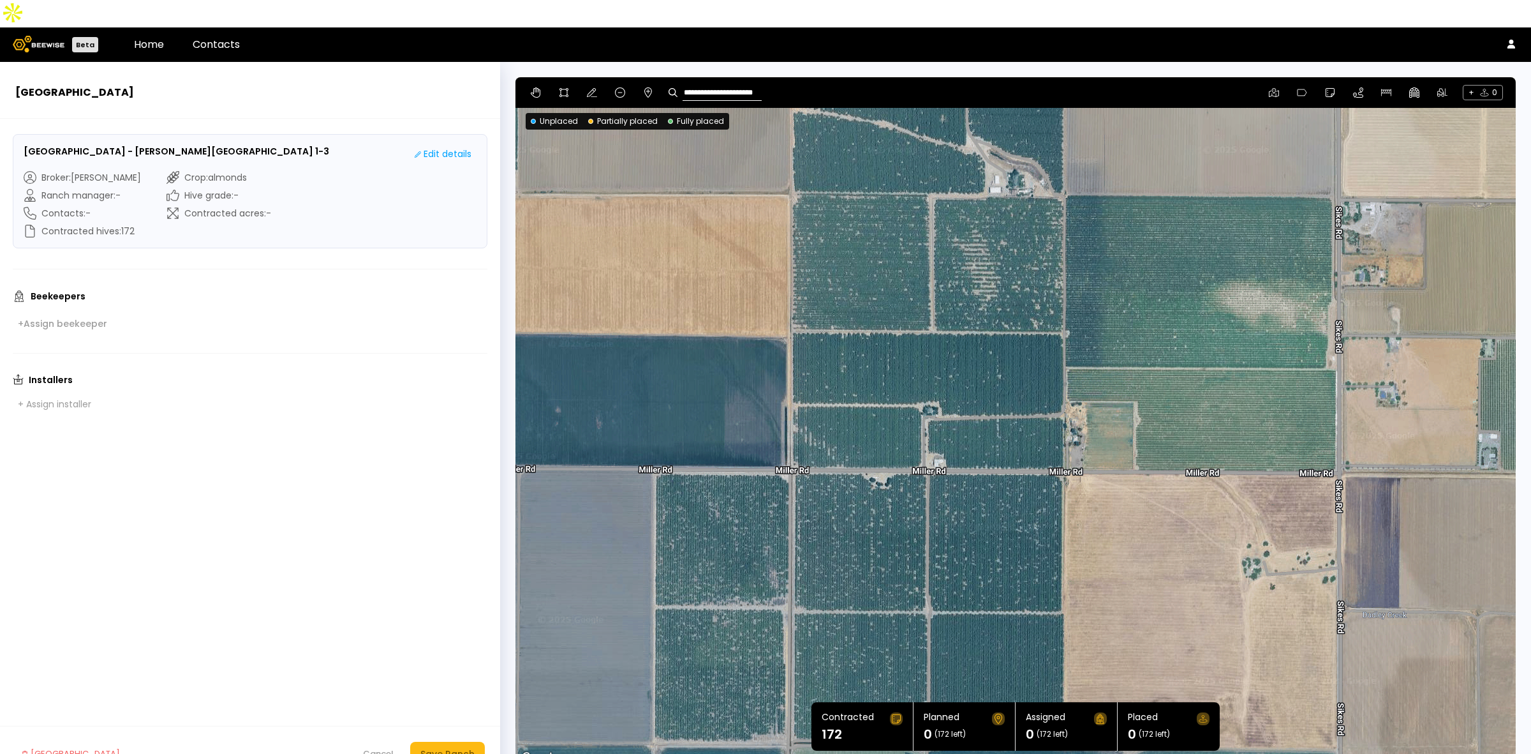
drag, startPoint x: 994, startPoint y: 412, endPoint x: 953, endPoint y: 230, distance: 187.0
click at [953, 230] on div at bounding box center [1016, 421] width 1001 height 689
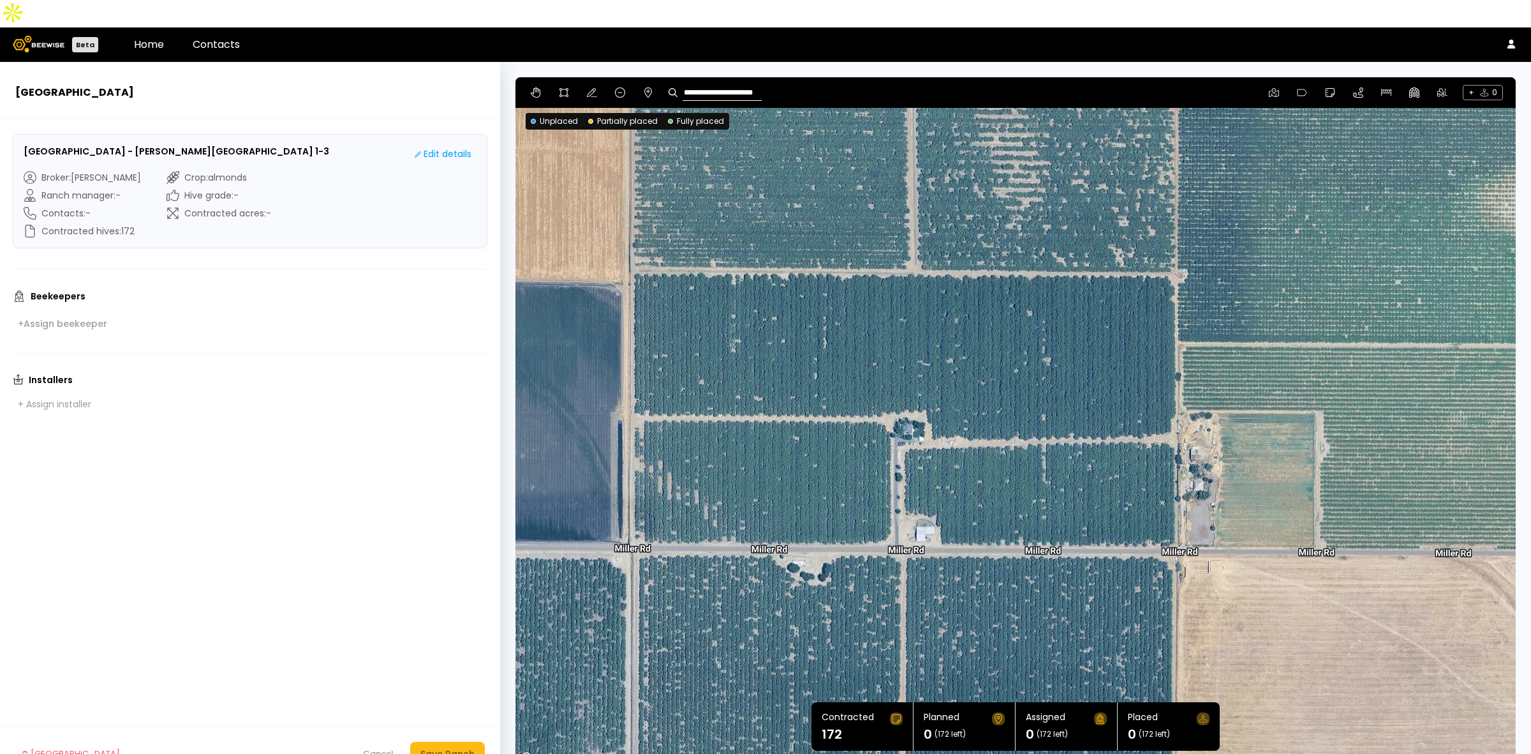
drag, startPoint x: 900, startPoint y: 337, endPoint x: 939, endPoint y: 316, distance: 44.5
click at [939, 316] on div at bounding box center [1016, 421] width 1001 height 689
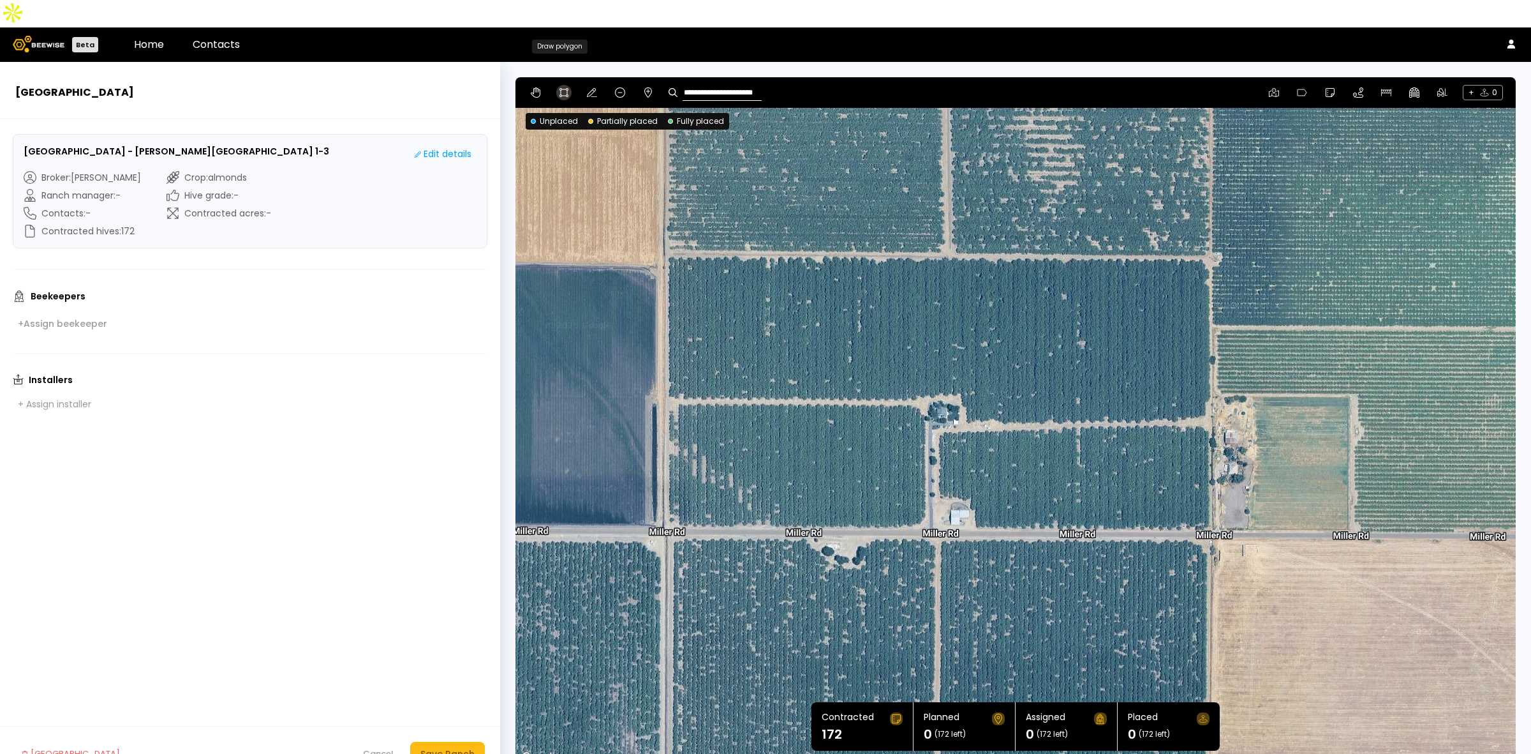
click at [563, 87] on icon at bounding box center [564, 92] width 10 height 10
click at [666, 225] on div at bounding box center [1015, 421] width 999 height 689
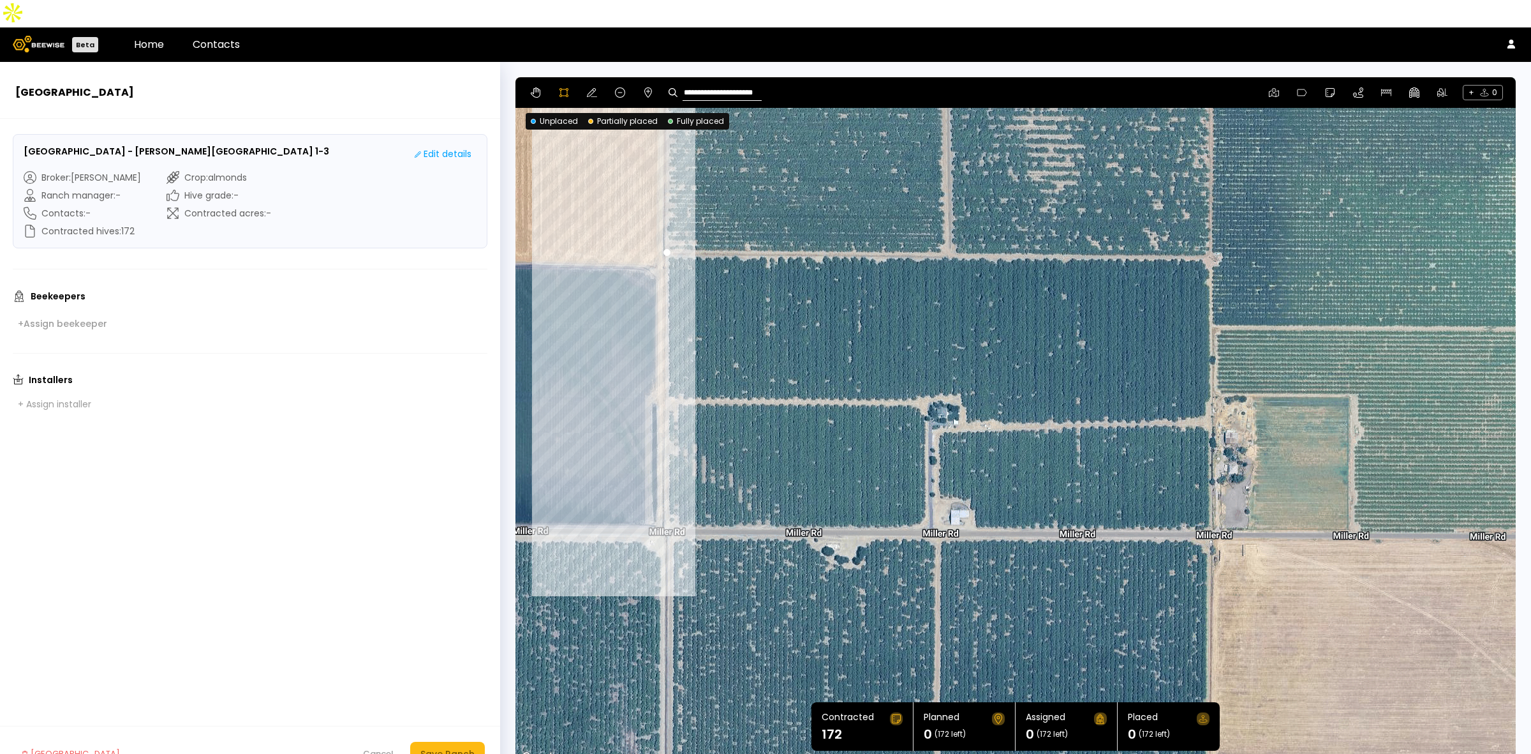
click at [666, 502] on div at bounding box center [1015, 421] width 999 height 689
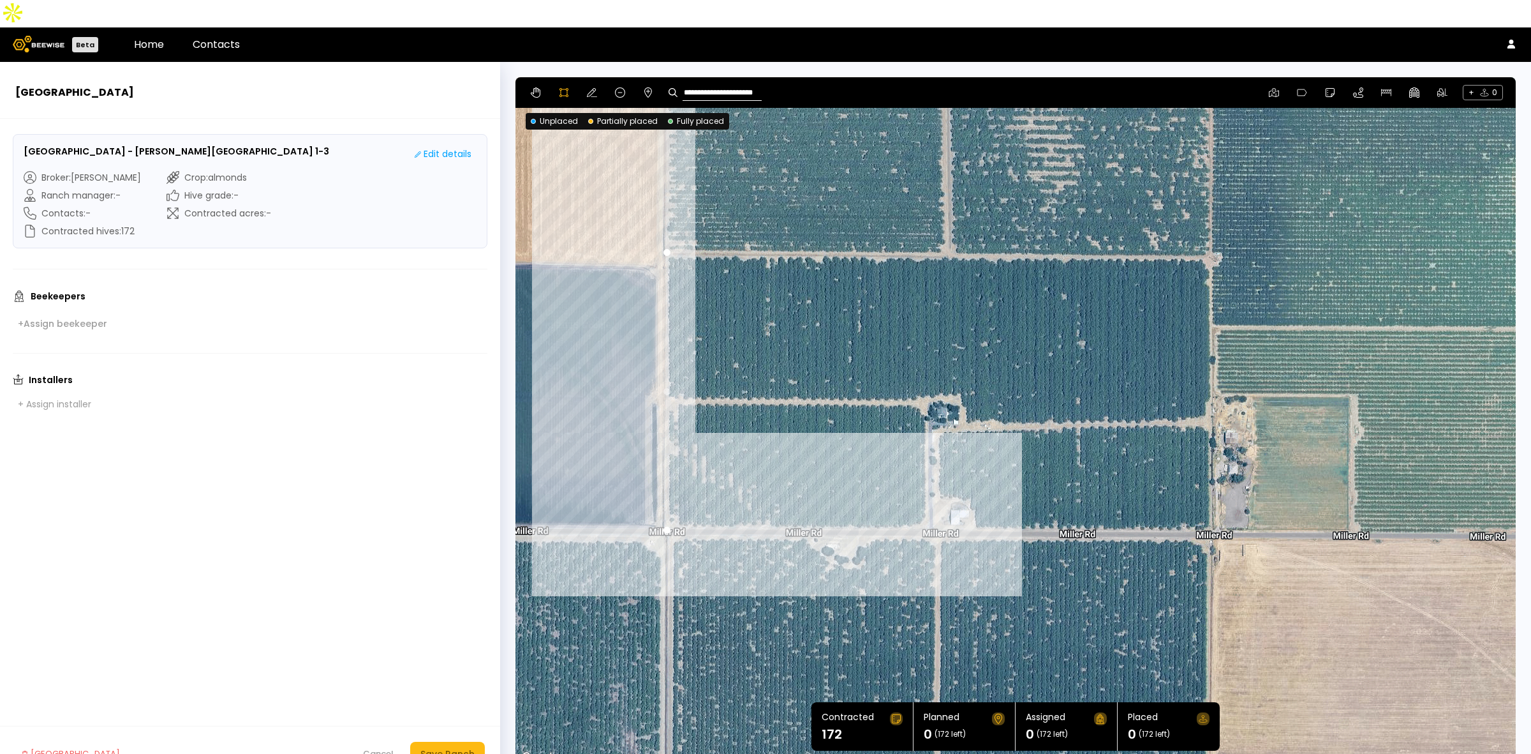
click at [916, 501] on div at bounding box center [1015, 421] width 999 height 689
click at [926, 489] on div at bounding box center [1015, 421] width 999 height 689
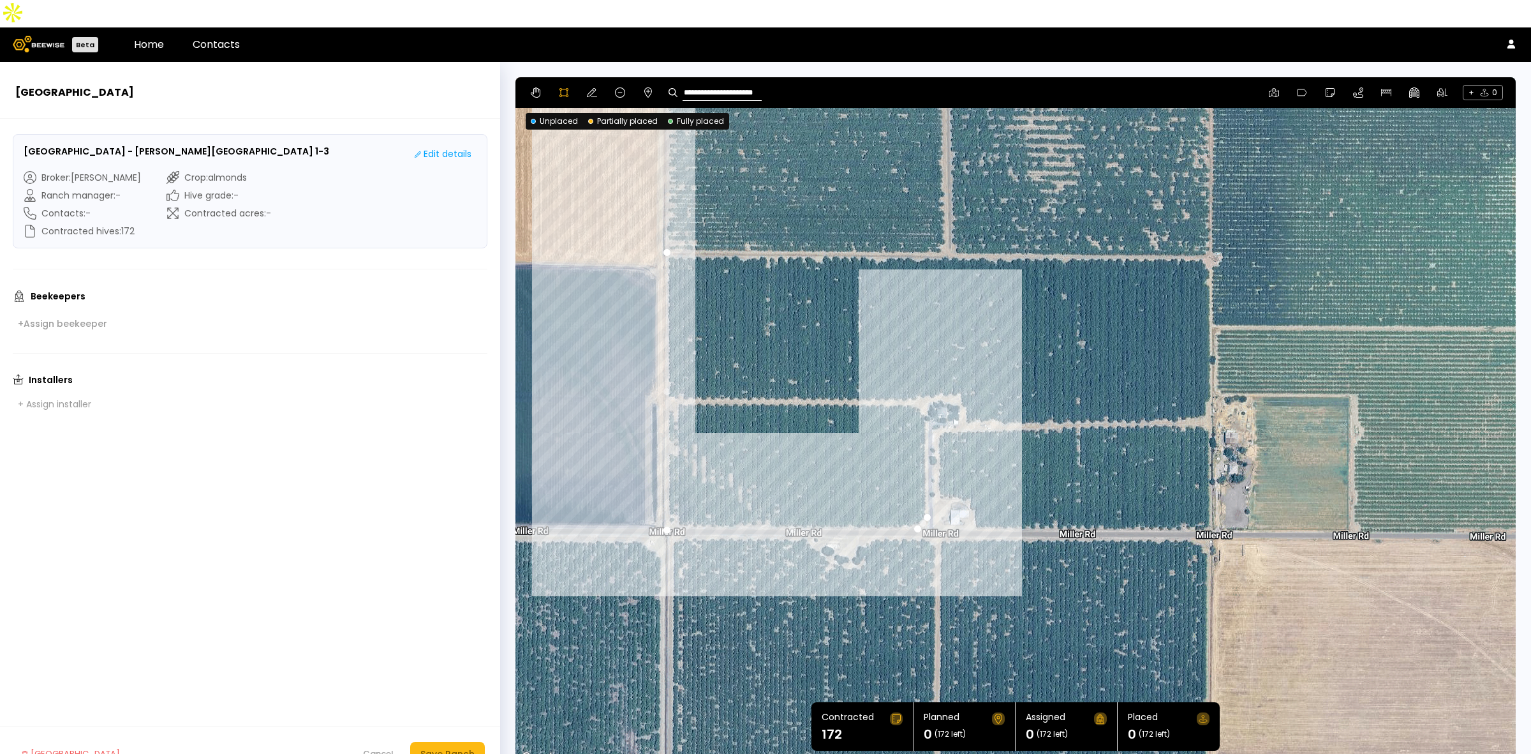
click at [926, 389] on div at bounding box center [1015, 421] width 999 height 689
click at [914, 375] on div at bounding box center [1015, 421] width 999 height 689
click at [939, 370] on div at bounding box center [1015, 421] width 999 height 689
click at [960, 370] on div at bounding box center [1015, 421] width 999 height 689
click at [964, 394] on div at bounding box center [1015, 421] width 999 height 689
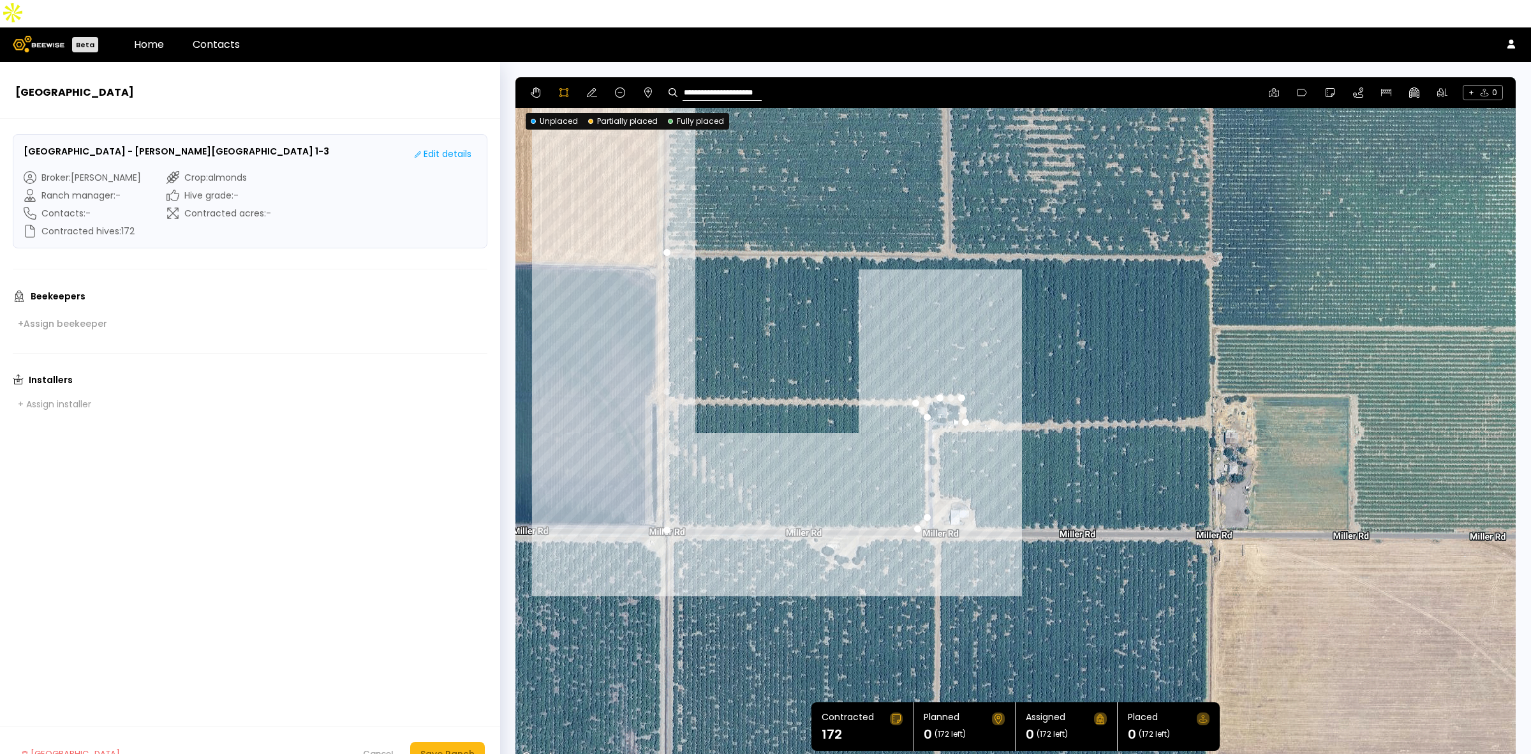
click at [955, 402] on div at bounding box center [1015, 421] width 999 height 689
click at [937, 404] on div at bounding box center [1015, 421] width 999 height 689
click at [938, 466] on div at bounding box center [1015, 421] width 999 height 689
click at [967, 473] on div at bounding box center [1015, 421] width 999 height 689
click at [969, 482] on div at bounding box center [1015, 421] width 999 height 689
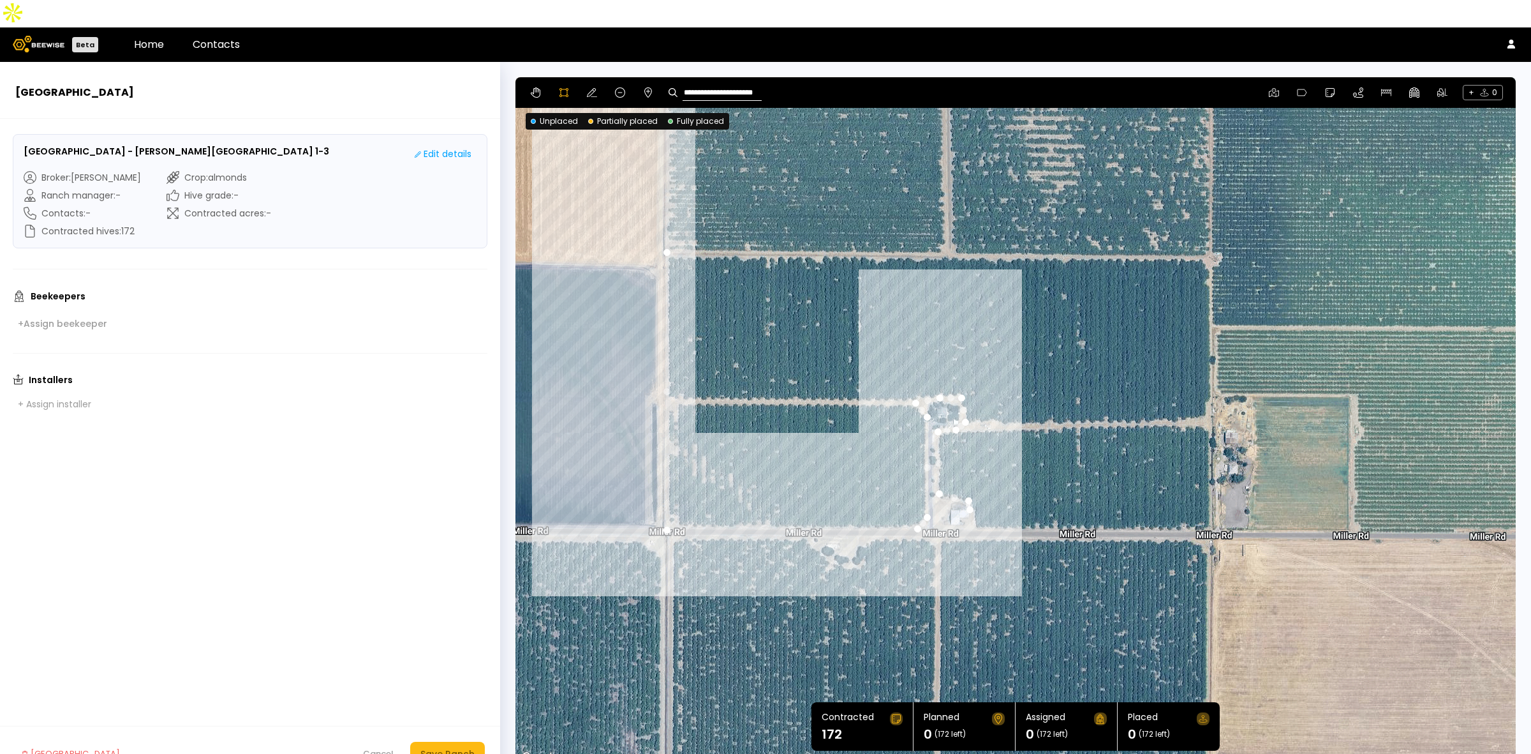
click at [972, 486] on div at bounding box center [1015, 421] width 999 height 689
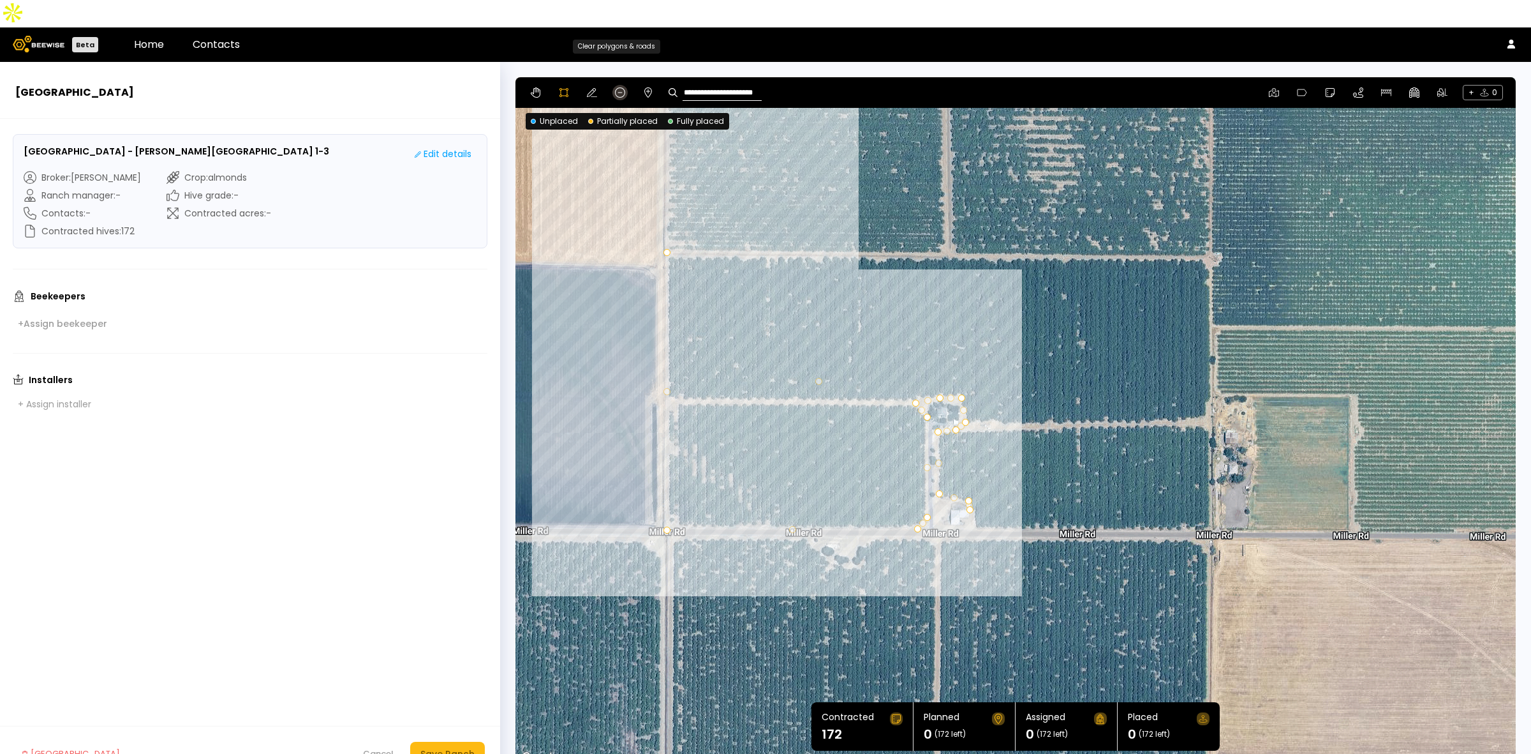
click at [618, 87] on icon at bounding box center [620, 92] width 10 height 10
click at [750, 294] on div at bounding box center [1016, 421] width 1001 height 689
click at [751, 301] on div at bounding box center [1016, 421] width 1001 height 689
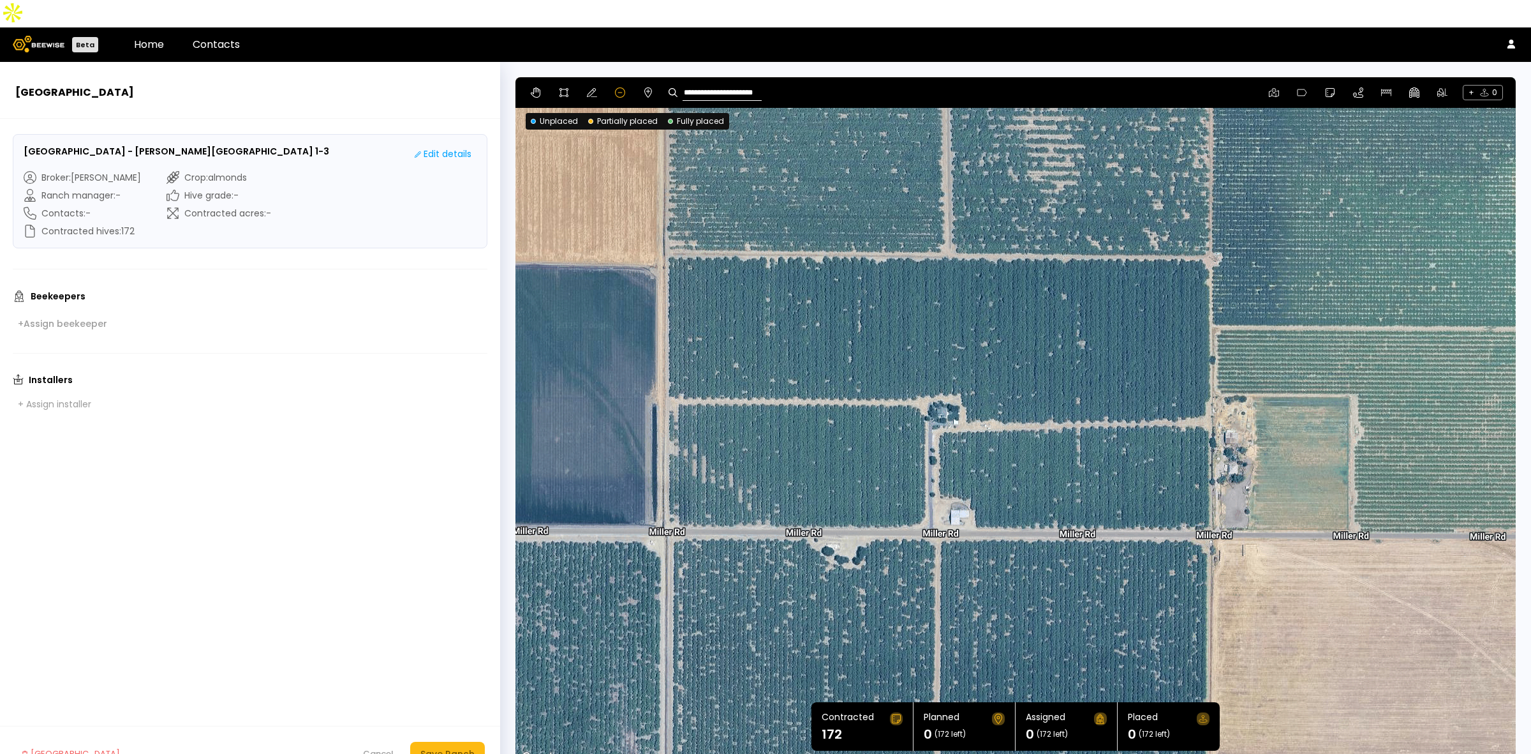
click at [751, 301] on div at bounding box center [1016, 421] width 1001 height 689
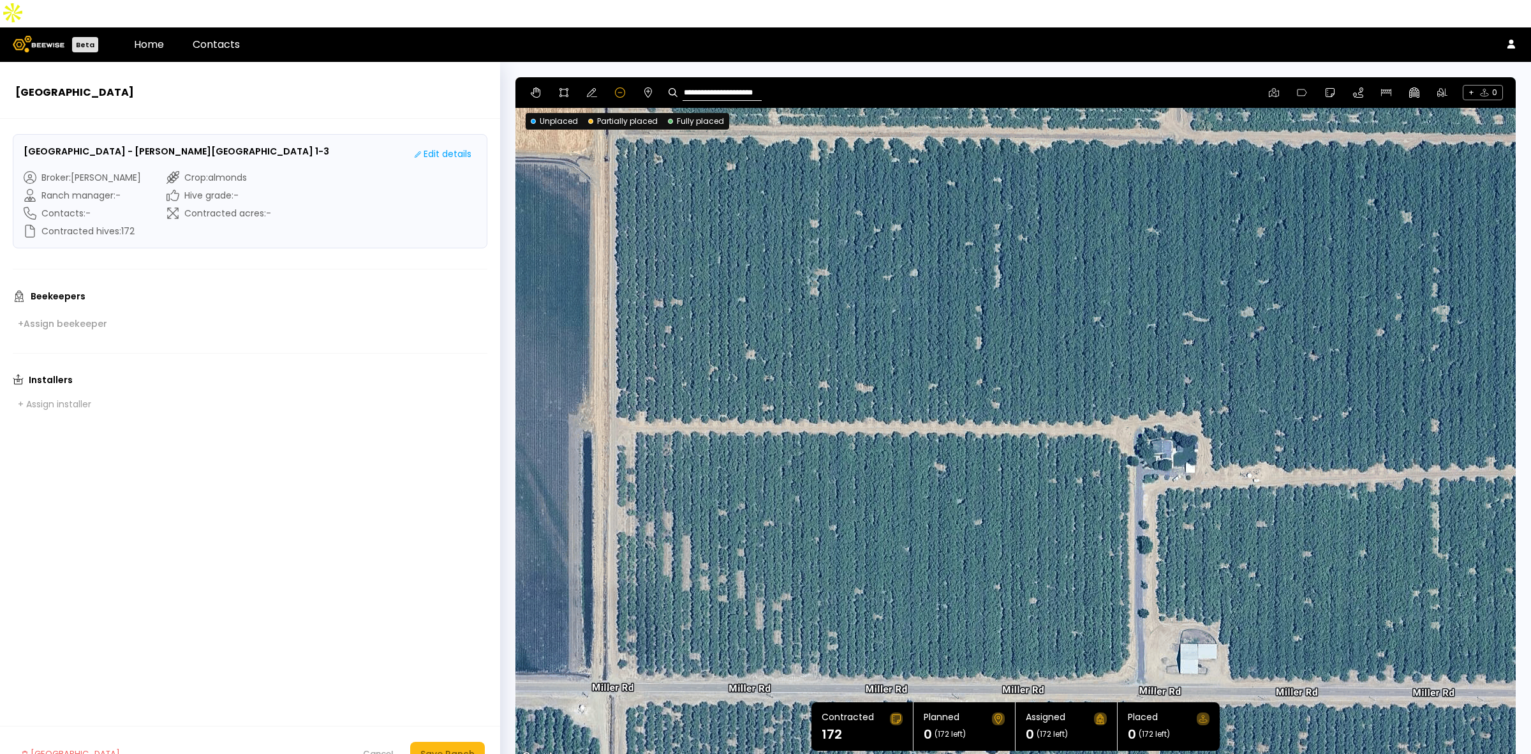
drag, startPoint x: 809, startPoint y: 263, endPoint x: 849, endPoint y: 192, distance: 81.4
click at [857, 193] on div at bounding box center [1016, 421] width 1001 height 689
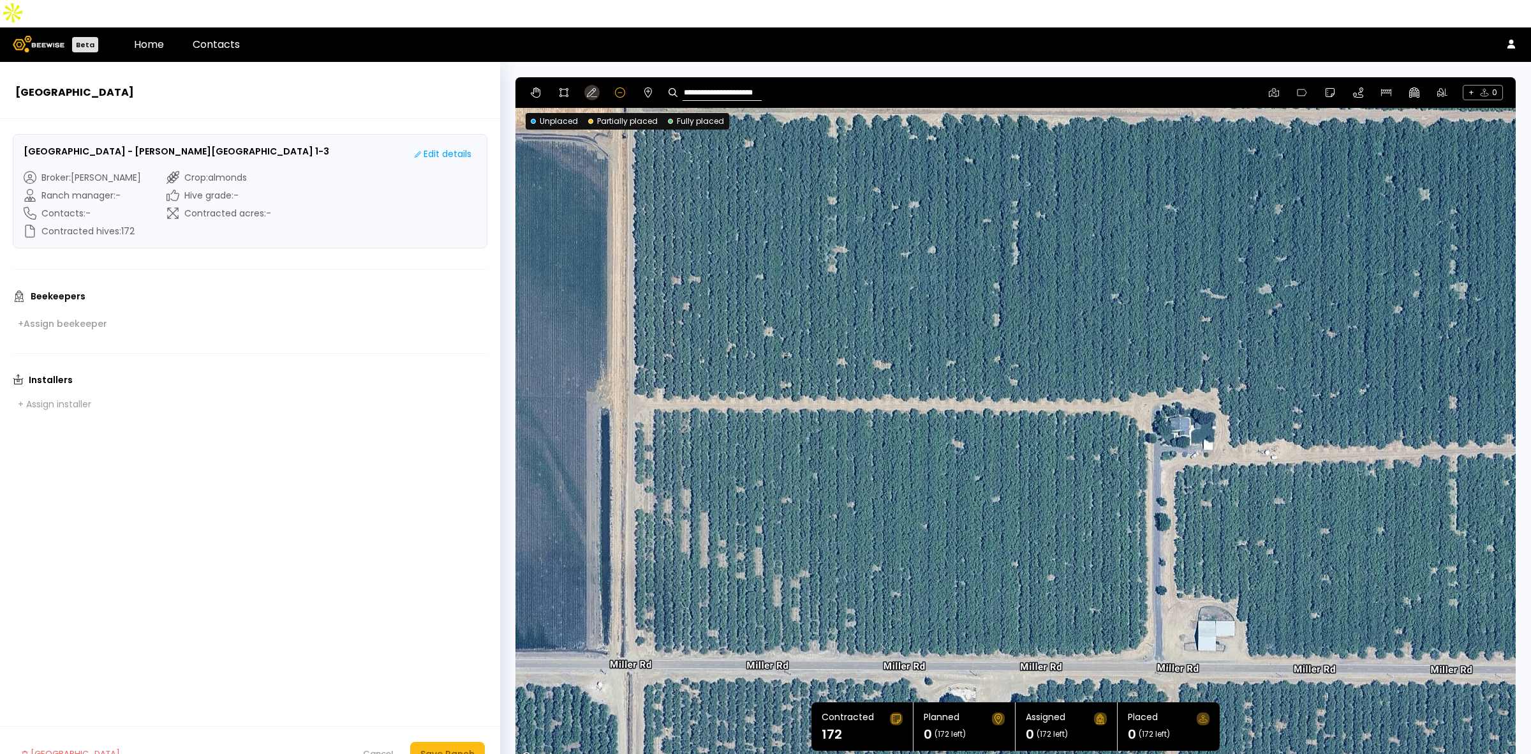
click at [588, 87] on icon at bounding box center [592, 92] width 10 height 10
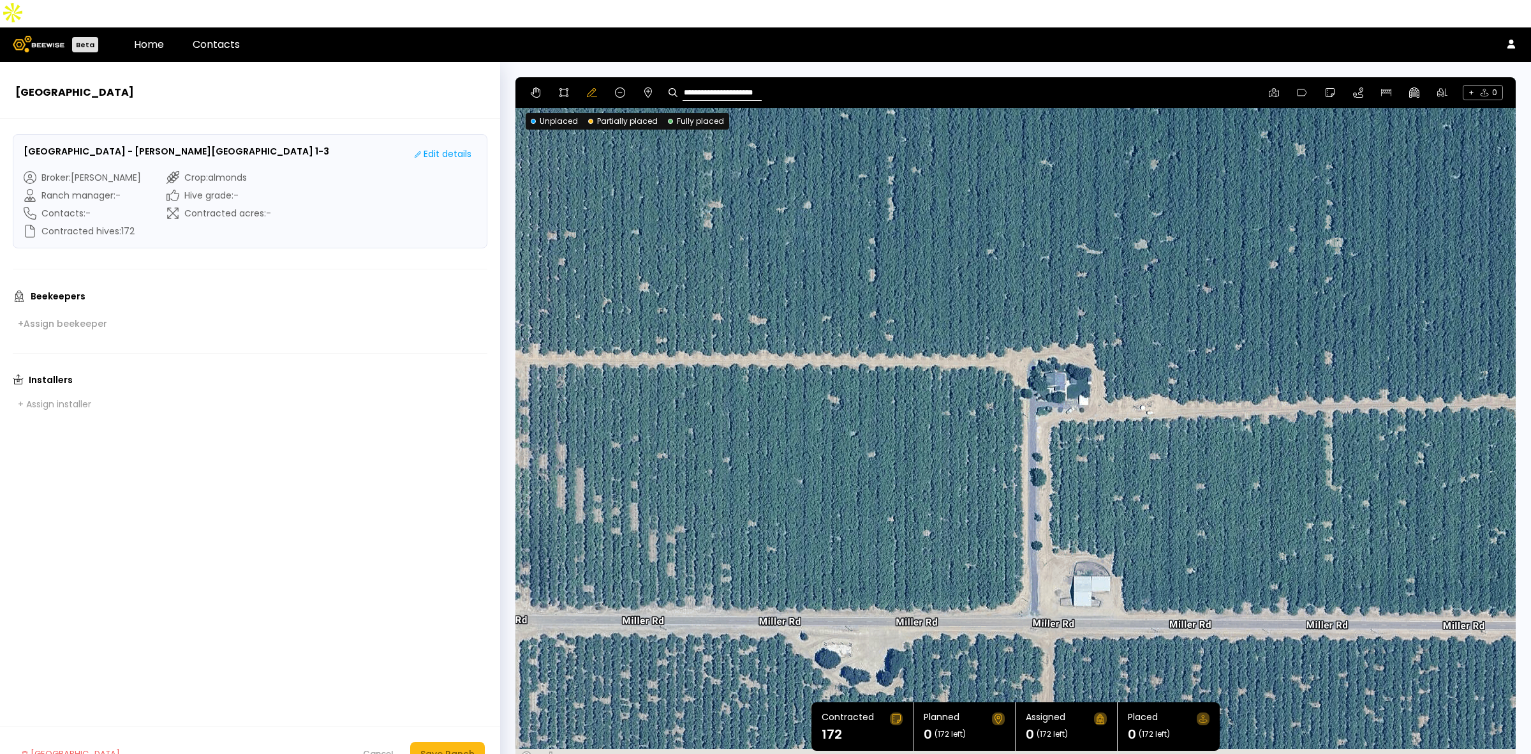
drag, startPoint x: 1106, startPoint y: 480, endPoint x: 911, endPoint y: 405, distance: 209.0
click at [911, 405] on div at bounding box center [1016, 421] width 1001 height 689
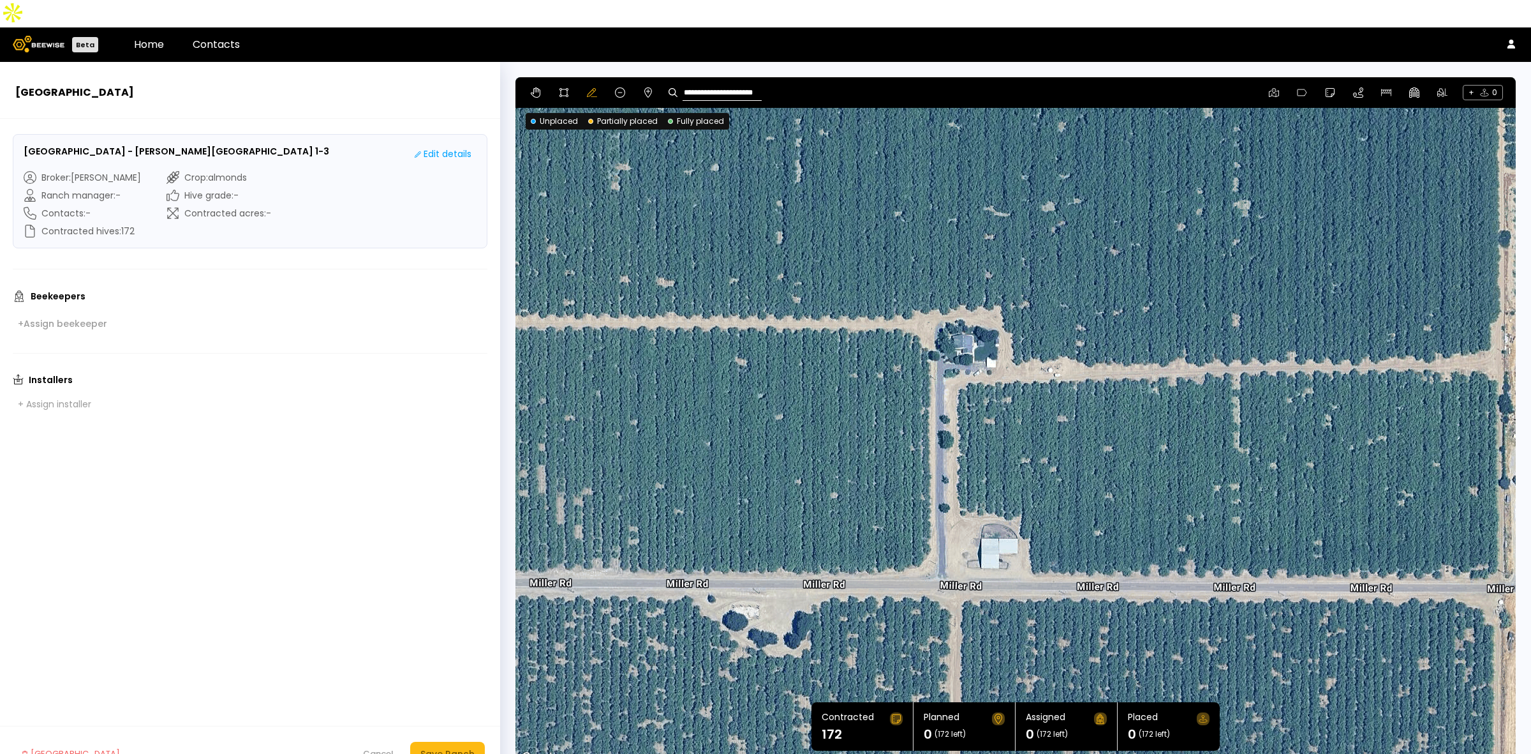
click at [918, 543] on div at bounding box center [1016, 421] width 1001 height 689
click at [560, 88] on icon at bounding box center [564, 92] width 9 height 9
click at [914, 547] on div at bounding box center [1015, 422] width 999 height 689
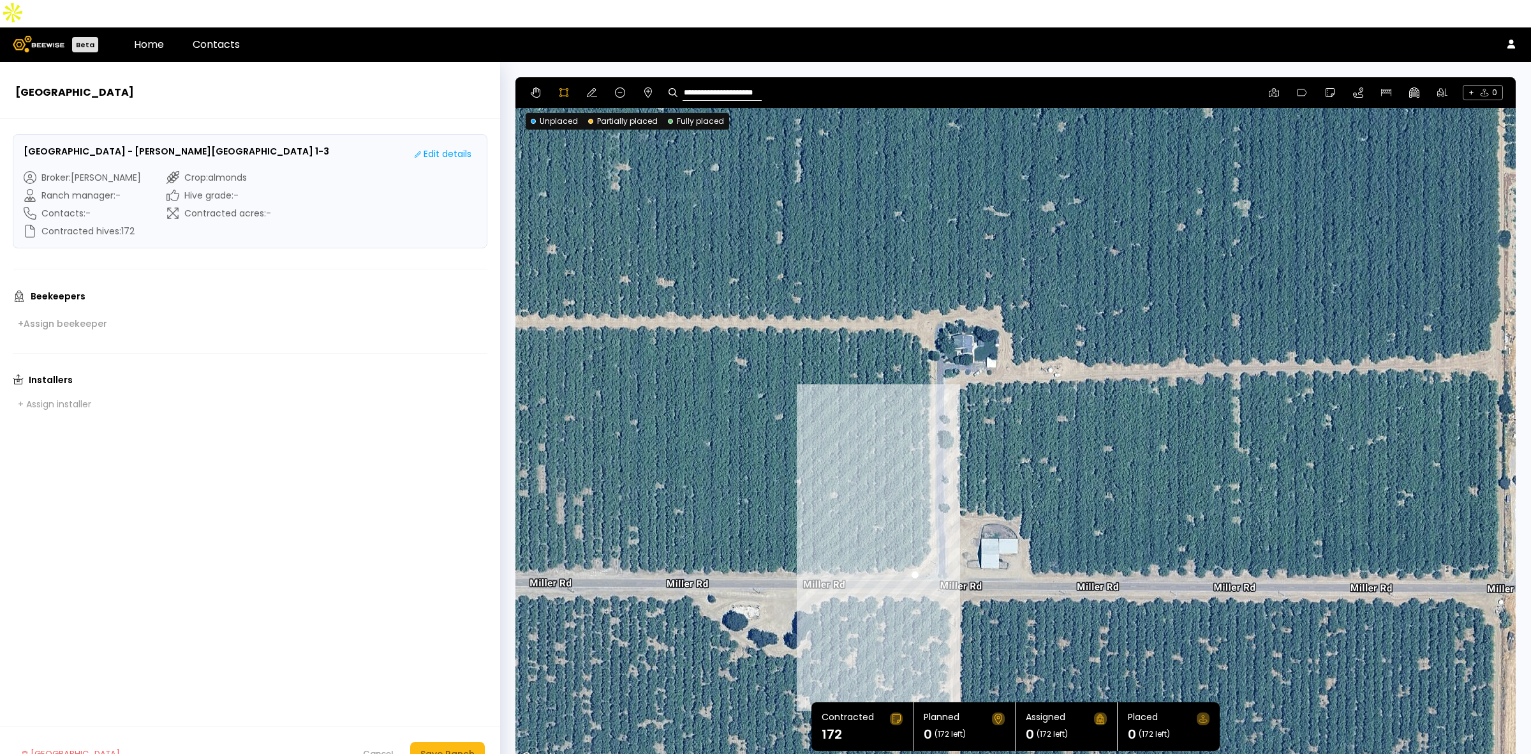
click at [930, 525] on div at bounding box center [1015, 422] width 999 height 689
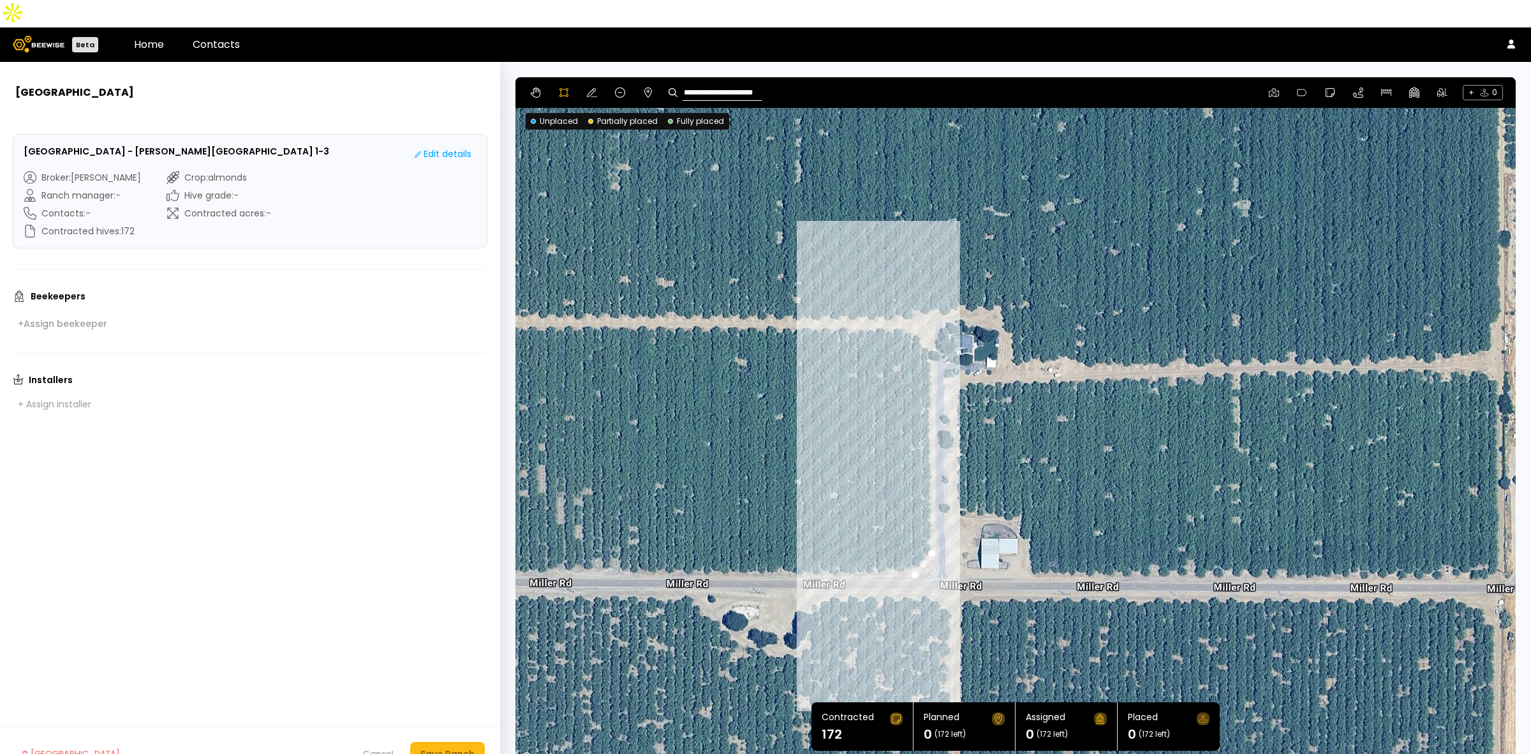
click at [929, 327] on div at bounding box center [1015, 422] width 999 height 689
click at [913, 306] on div at bounding box center [1015, 422] width 999 height 689
click at [914, 287] on div at bounding box center [1015, 422] width 999 height 689
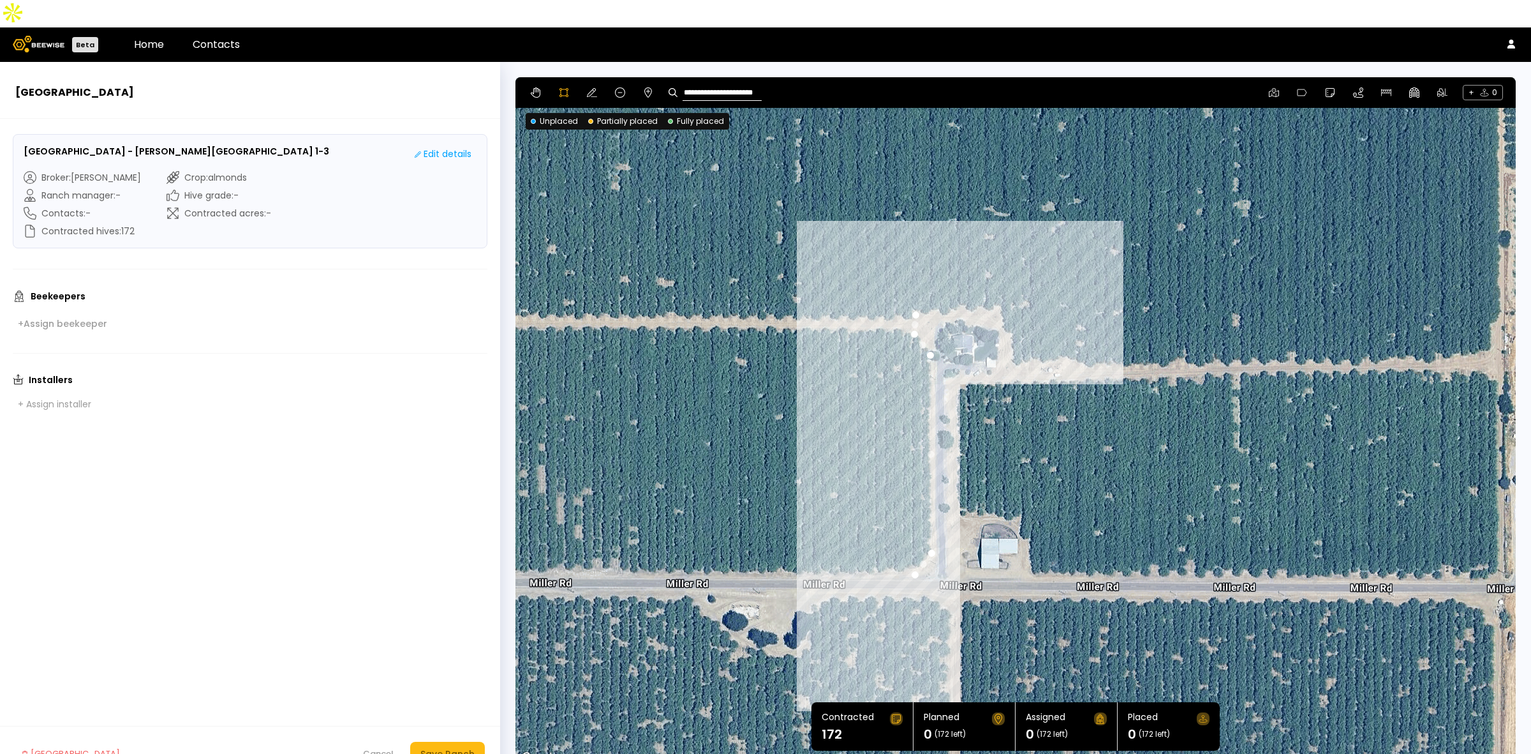
click at [967, 285] on div at bounding box center [1015, 422] width 999 height 689
click at [994, 286] on div at bounding box center [1015, 422] width 999 height 689
click at [1007, 308] on div at bounding box center [1015, 422] width 999 height 689
click at [1009, 332] on div at bounding box center [1015, 422] width 999 height 689
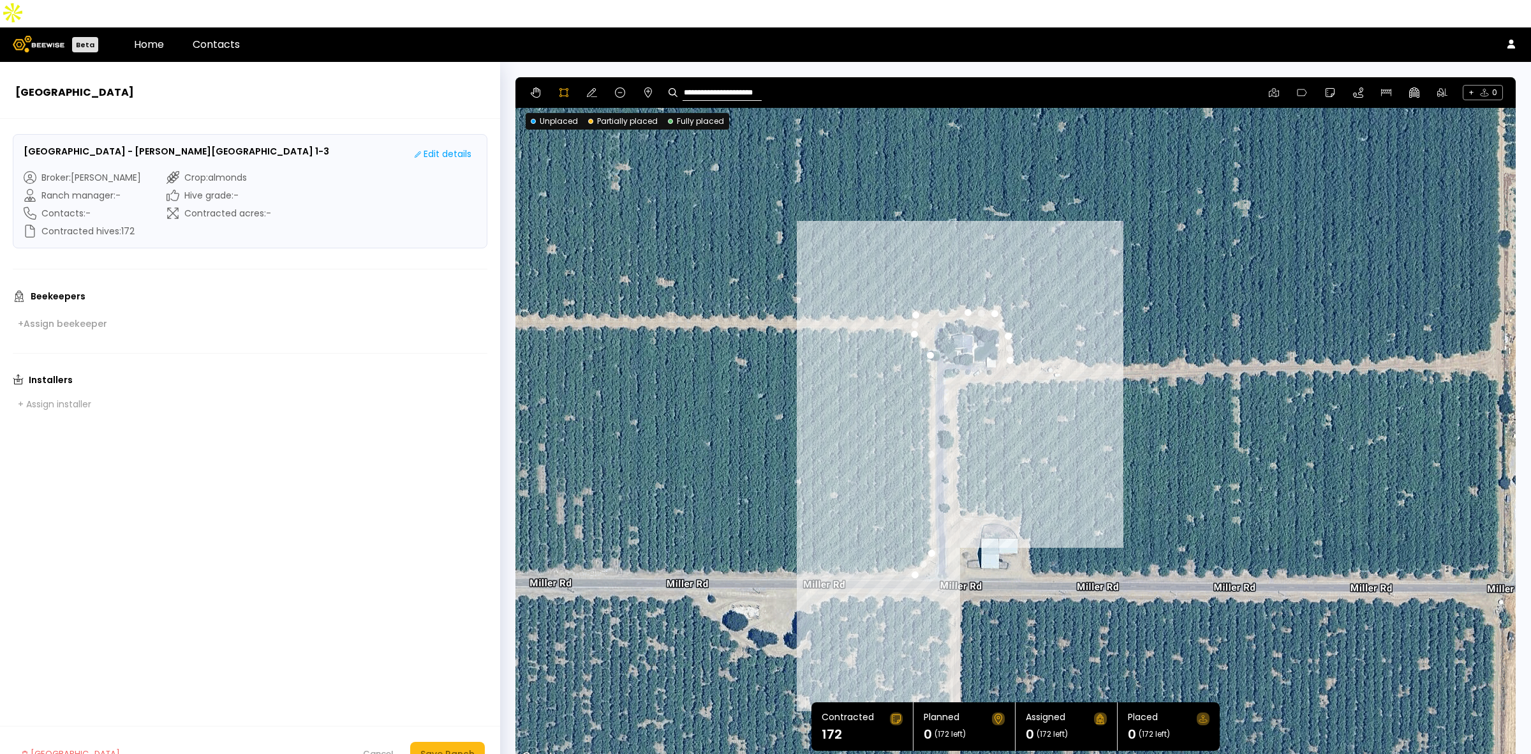
click at [1004, 352] on div at bounding box center [1015, 422] width 999 height 689
click at [971, 353] on div at bounding box center [1015, 422] width 999 height 689
click at [956, 361] on div at bounding box center [1015, 422] width 999 height 689
click at [955, 387] on div at bounding box center [1015, 422] width 999 height 689
click at [955, 428] on div at bounding box center [1015, 422] width 999 height 689
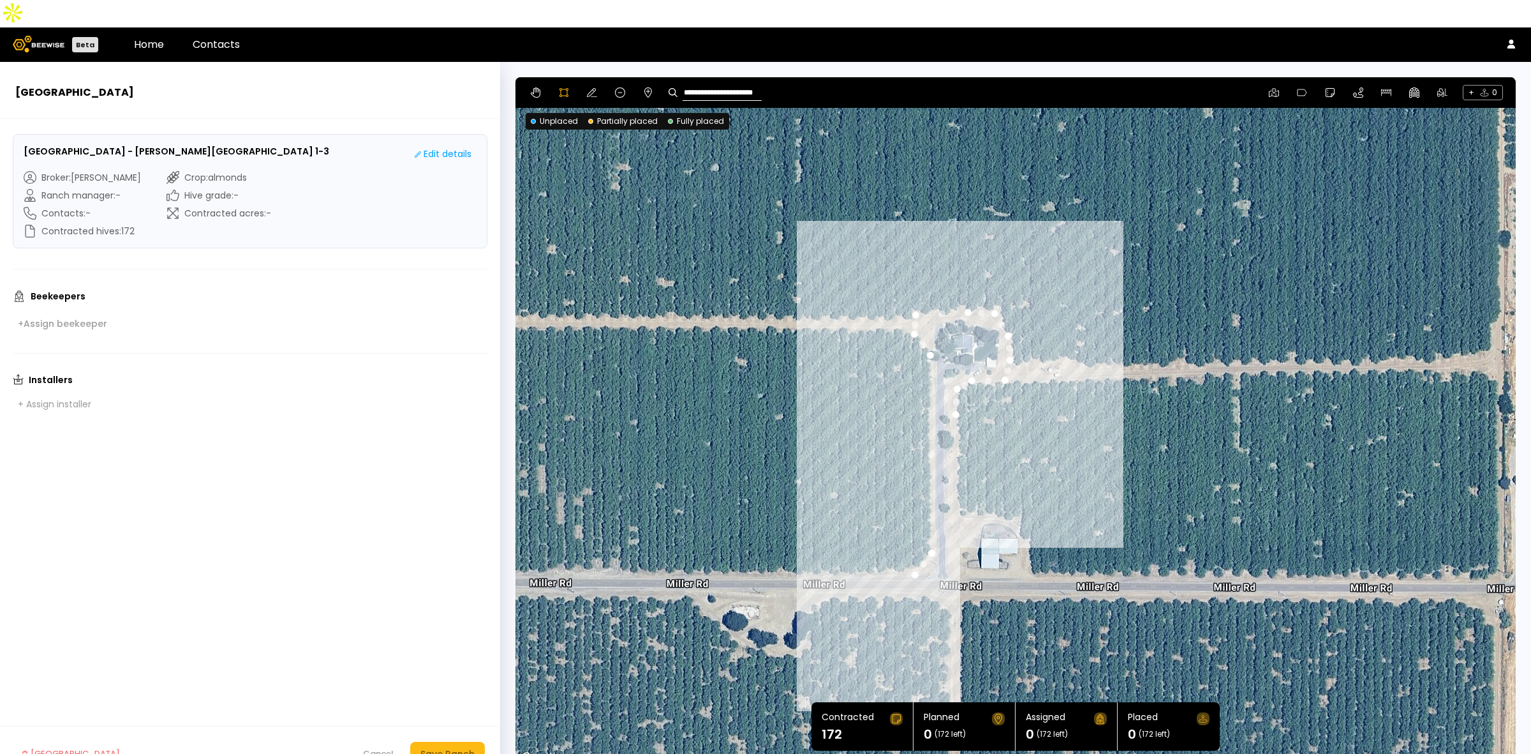
click at [955, 448] on div at bounding box center [1015, 422] width 999 height 689
click at [953, 466] on div at bounding box center [1015, 422] width 999 height 689
click at [958, 486] on div at bounding box center [1015, 422] width 999 height 689
click at [981, 489] on div at bounding box center [1015, 422] width 999 height 689
click at [1002, 491] on div at bounding box center [1015, 422] width 999 height 689
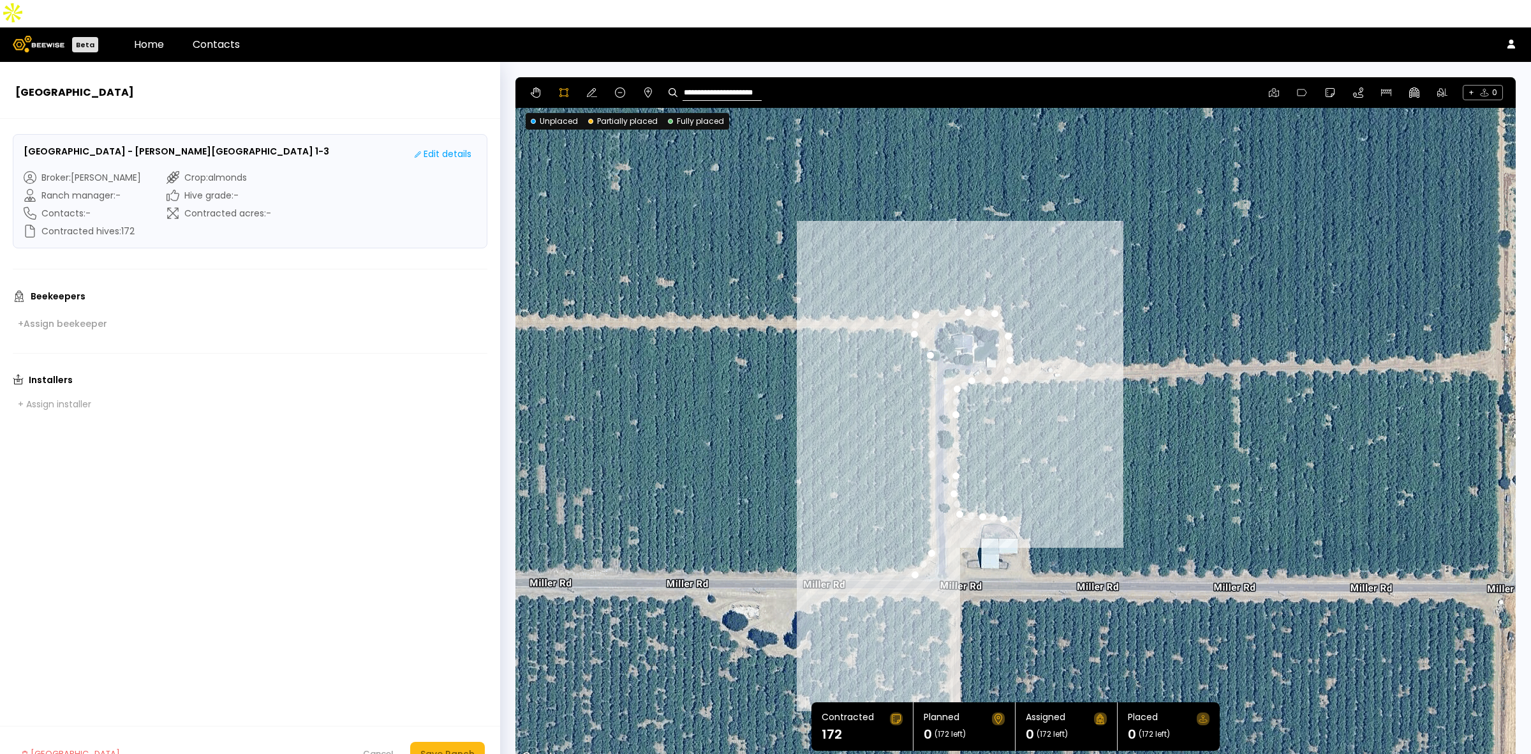
click at [1018, 489] on div at bounding box center [1015, 422] width 999 height 689
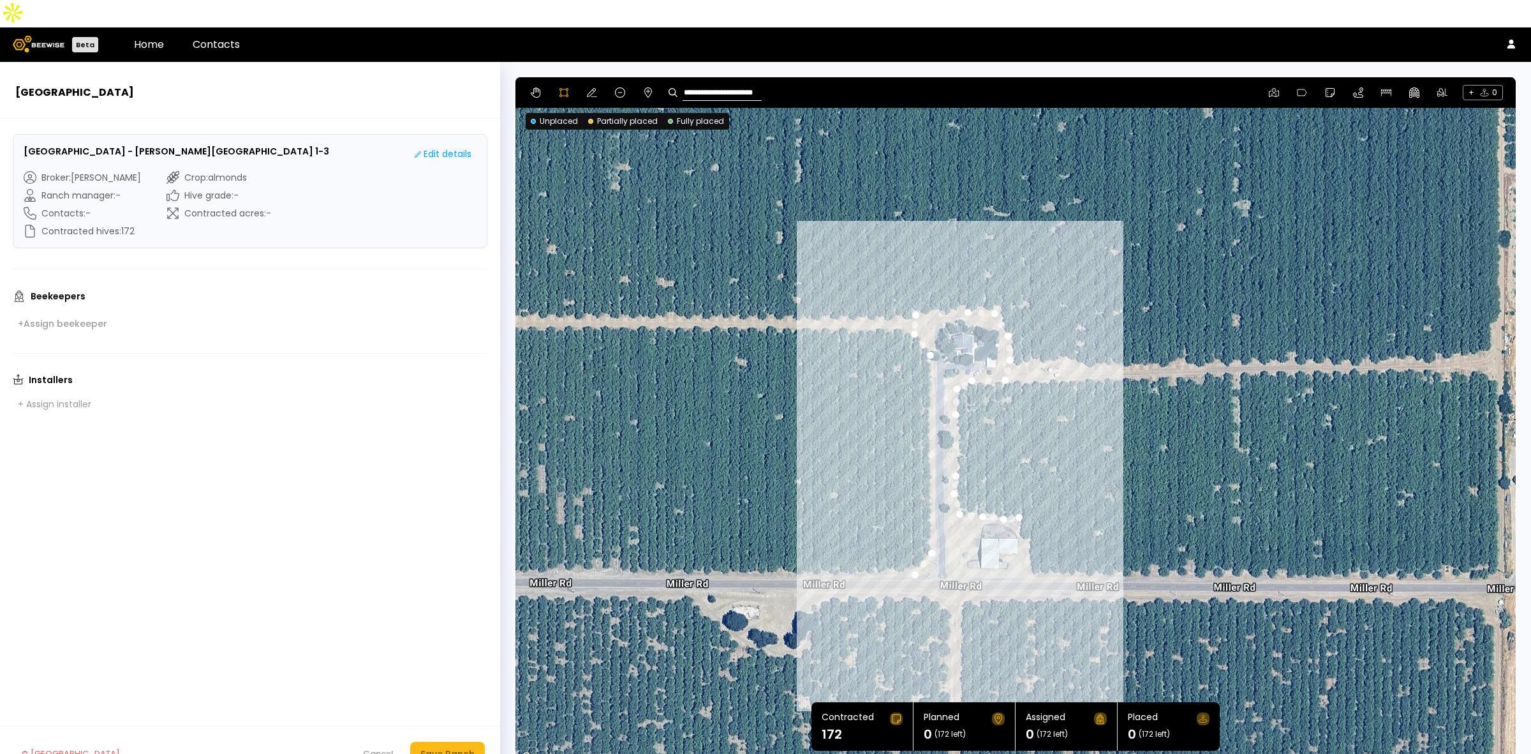
click at [1018, 510] on div at bounding box center [1015, 422] width 999 height 689
click at [1028, 512] on div at bounding box center [1015, 422] width 999 height 689
click at [1028, 549] on div at bounding box center [1015, 422] width 999 height 689
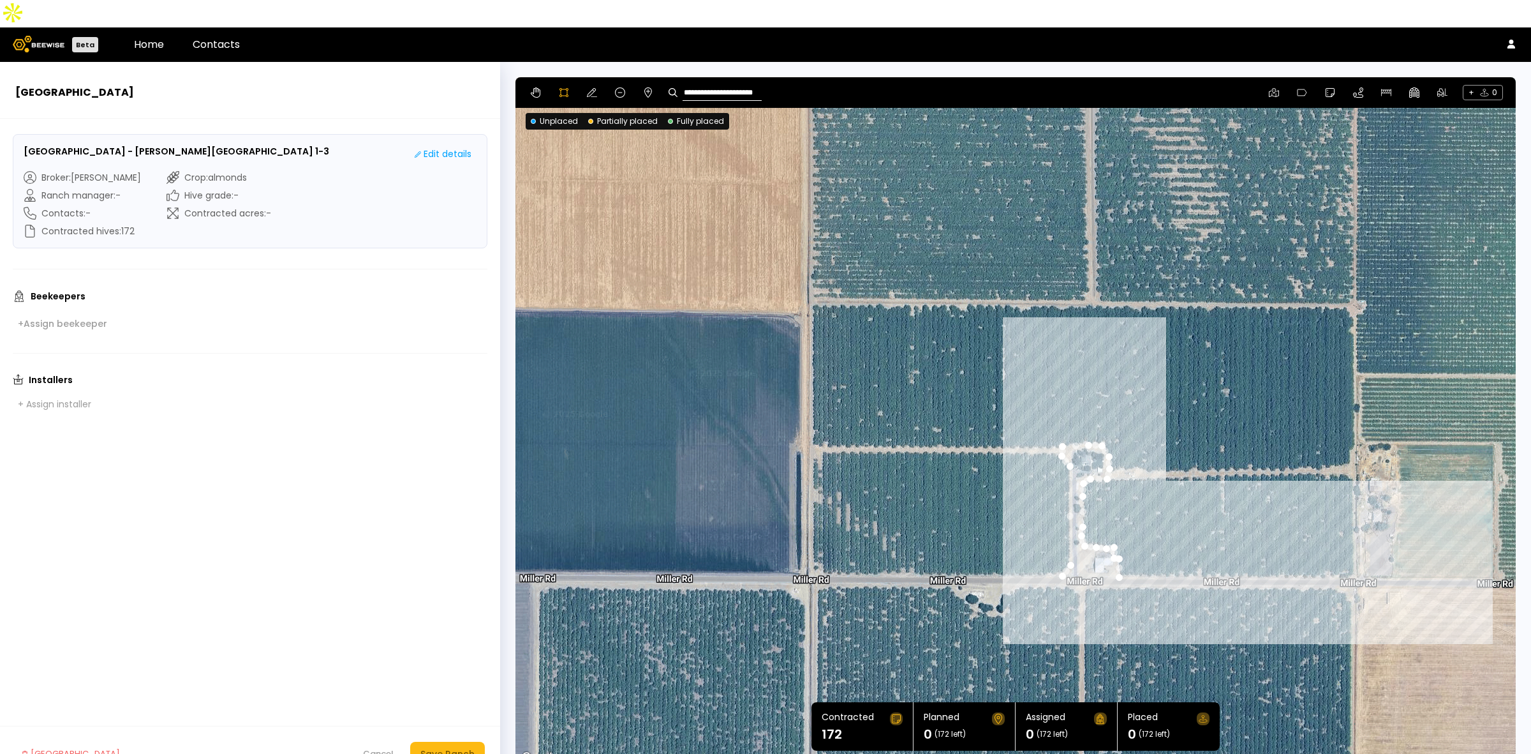
click at [1353, 549] on div at bounding box center [1015, 421] width 999 height 689
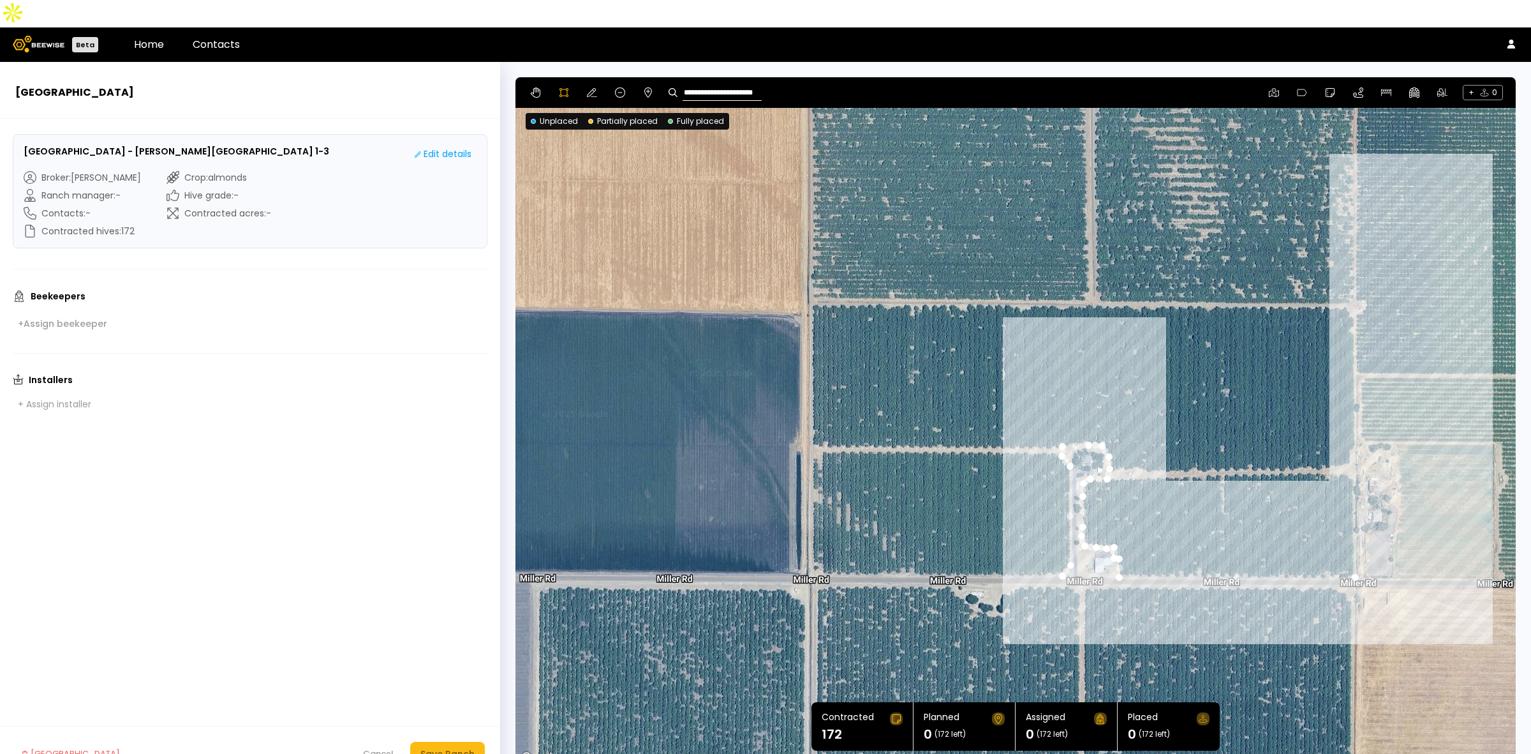
click at [1353, 287] on div at bounding box center [1015, 421] width 999 height 689
click at [1341, 278] on div at bounding box center [1015, 421] width 999 height 689
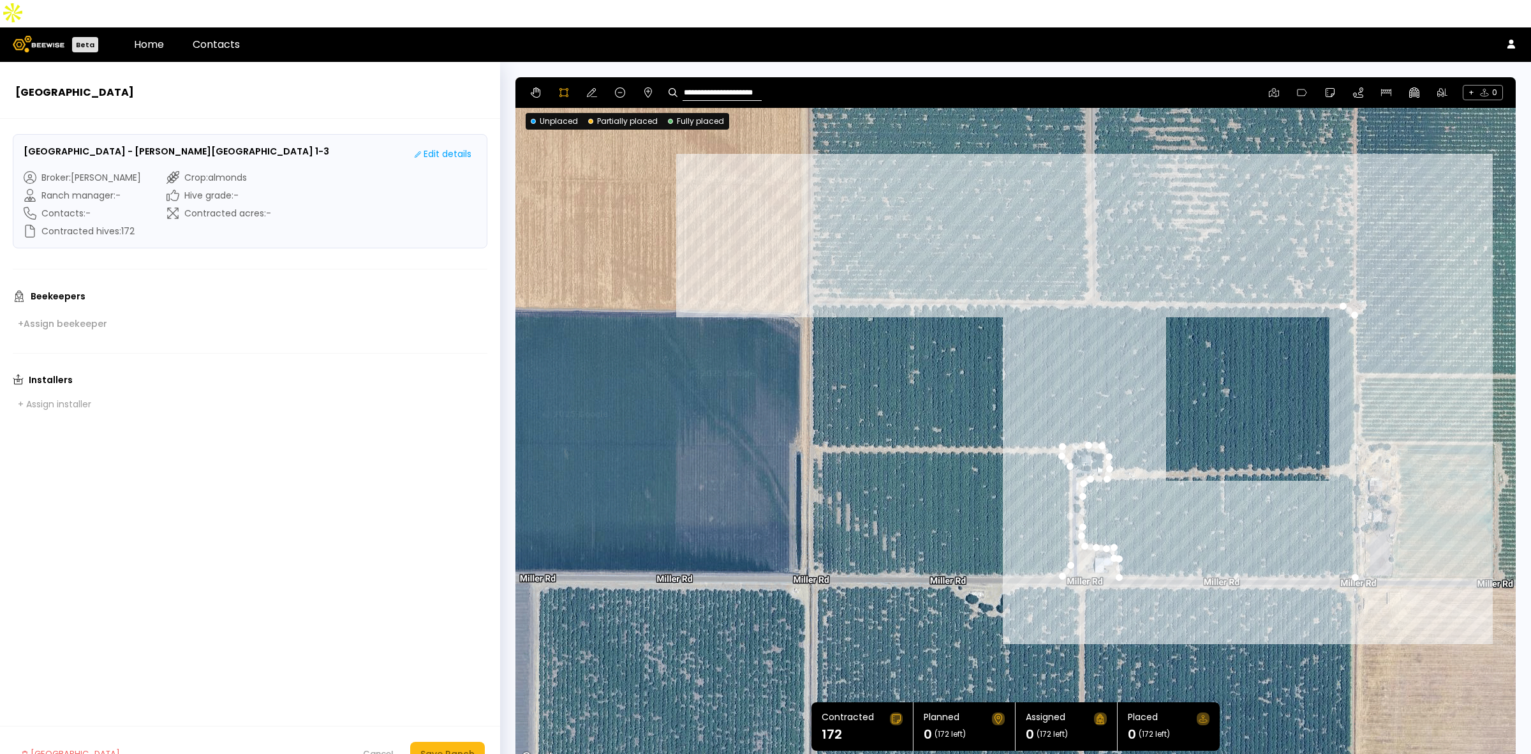
click at [808, 275] on div at bounding box center [1015, 421] width 999 height 689
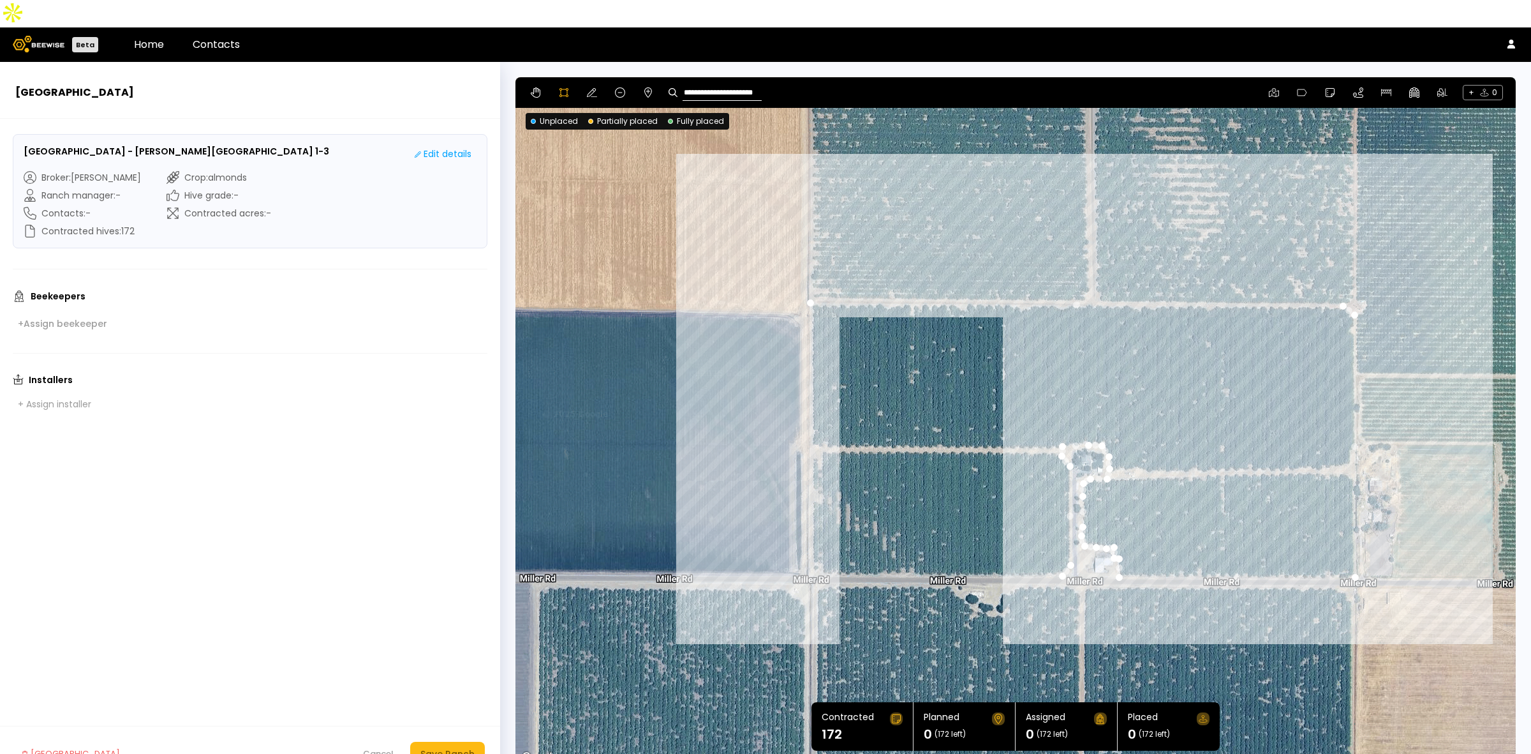
click at [811, 534] on div at bounding box center [1015, 421] width 999 height 689
click at [820, 539] on div at bounding box center [1015, 421] width 999 height 689
click at [821, 550] on div at bounding box center [1015, 421] width 999 height 689
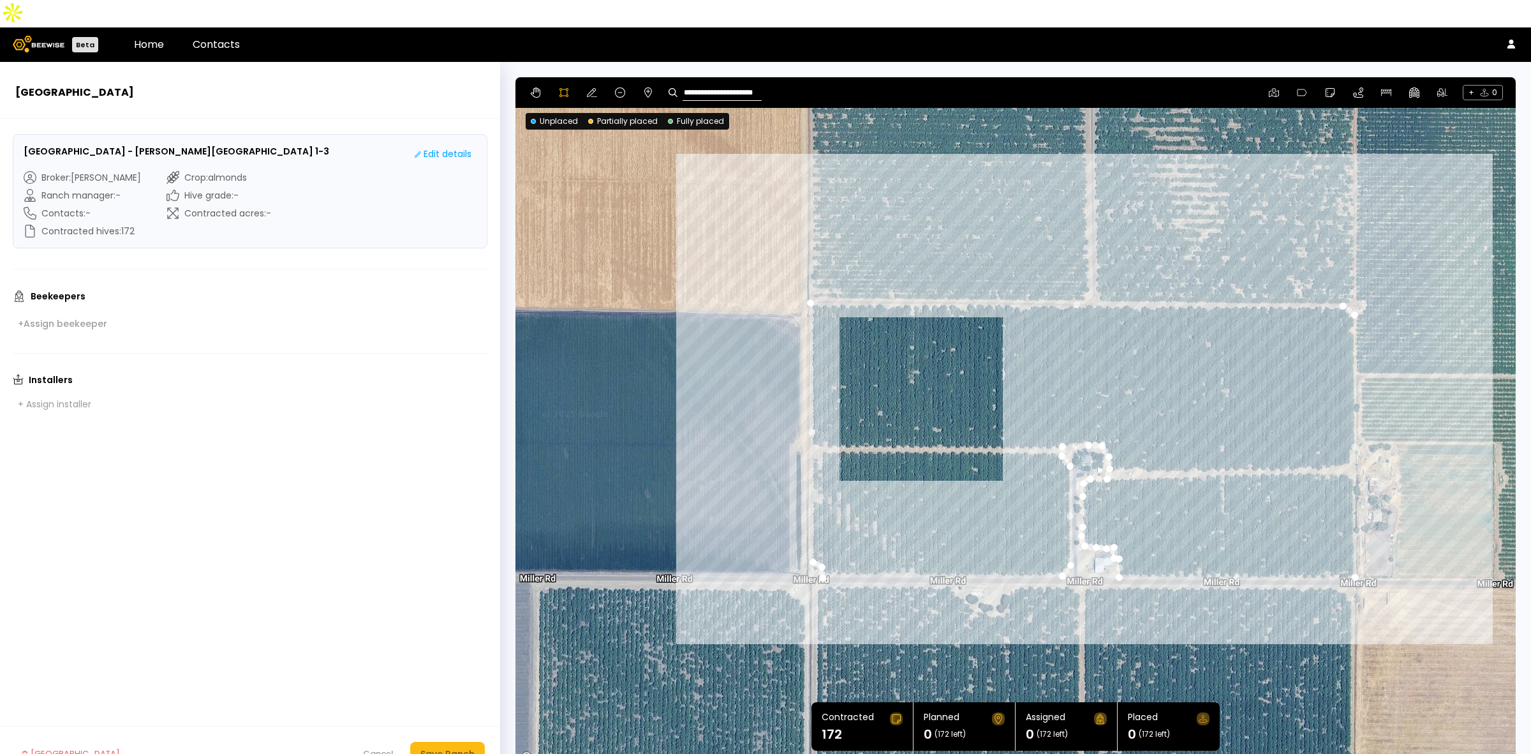
click at [1057, 549] on div at bounding box center [1015, 421] width 999 height 689
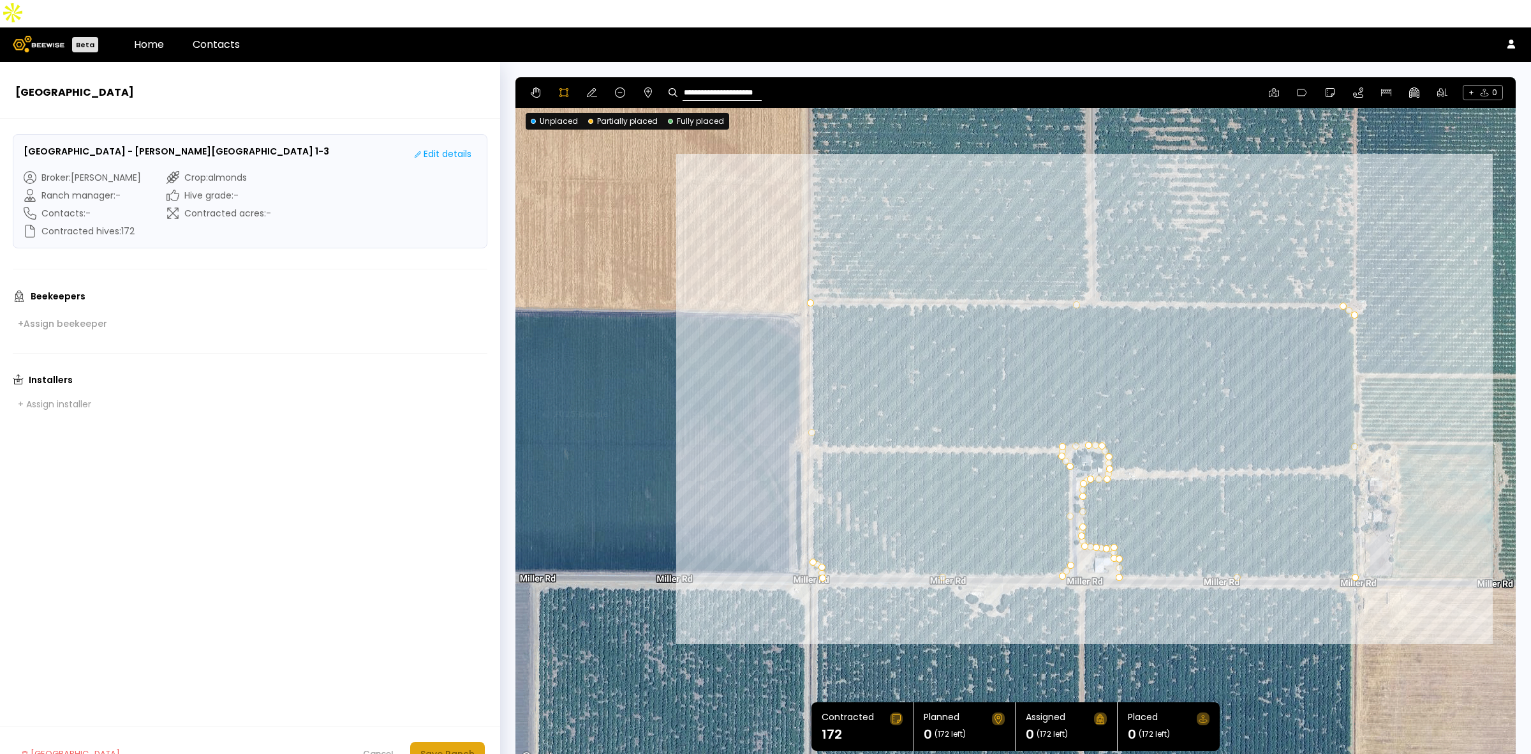
click at [463, 747] on div "Save Ranch" at bounding box center [448, 754] width 54 height 14
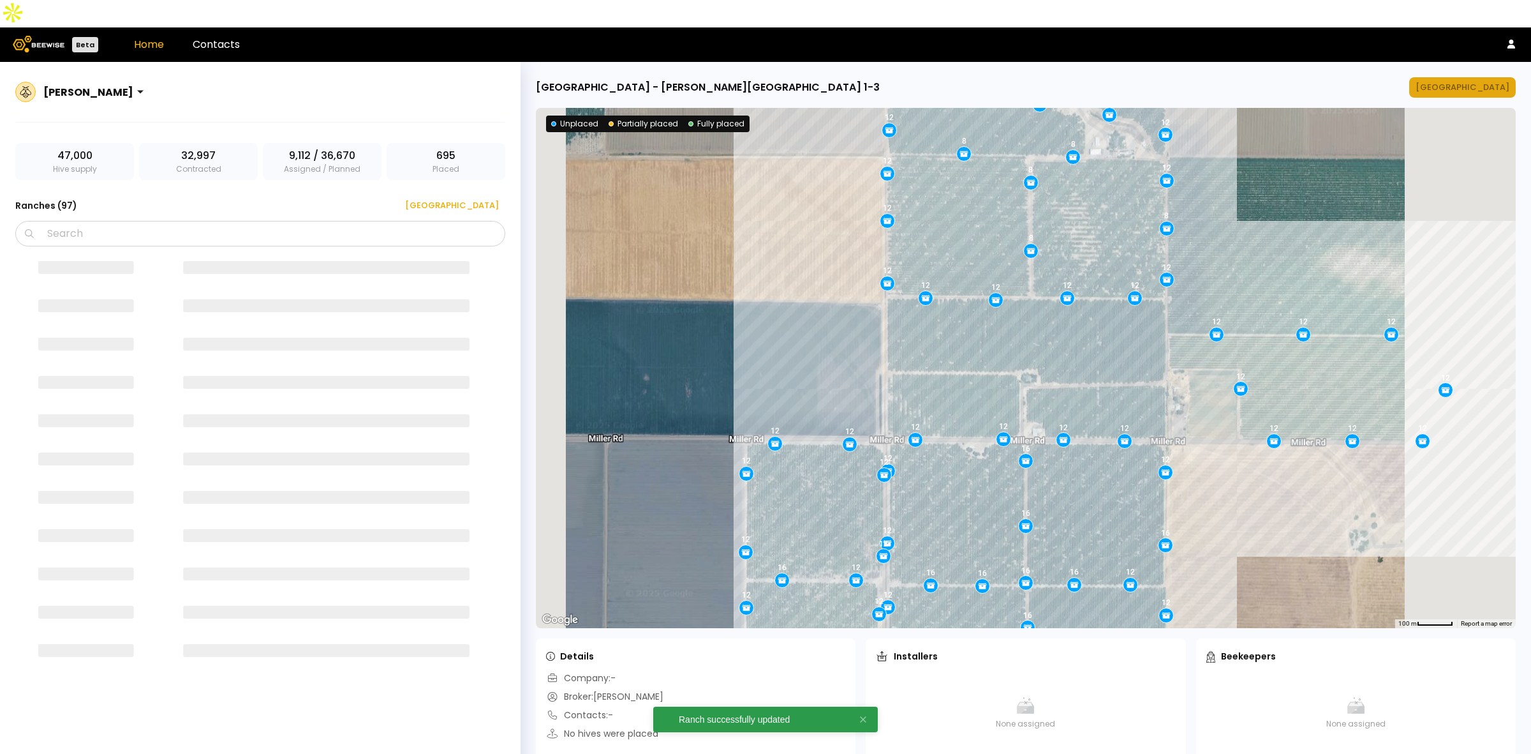
click at [1481, 81] on div "[GEOGRAPHIC_DATA]" at bounding box center [1463, 87] width 94 height 13
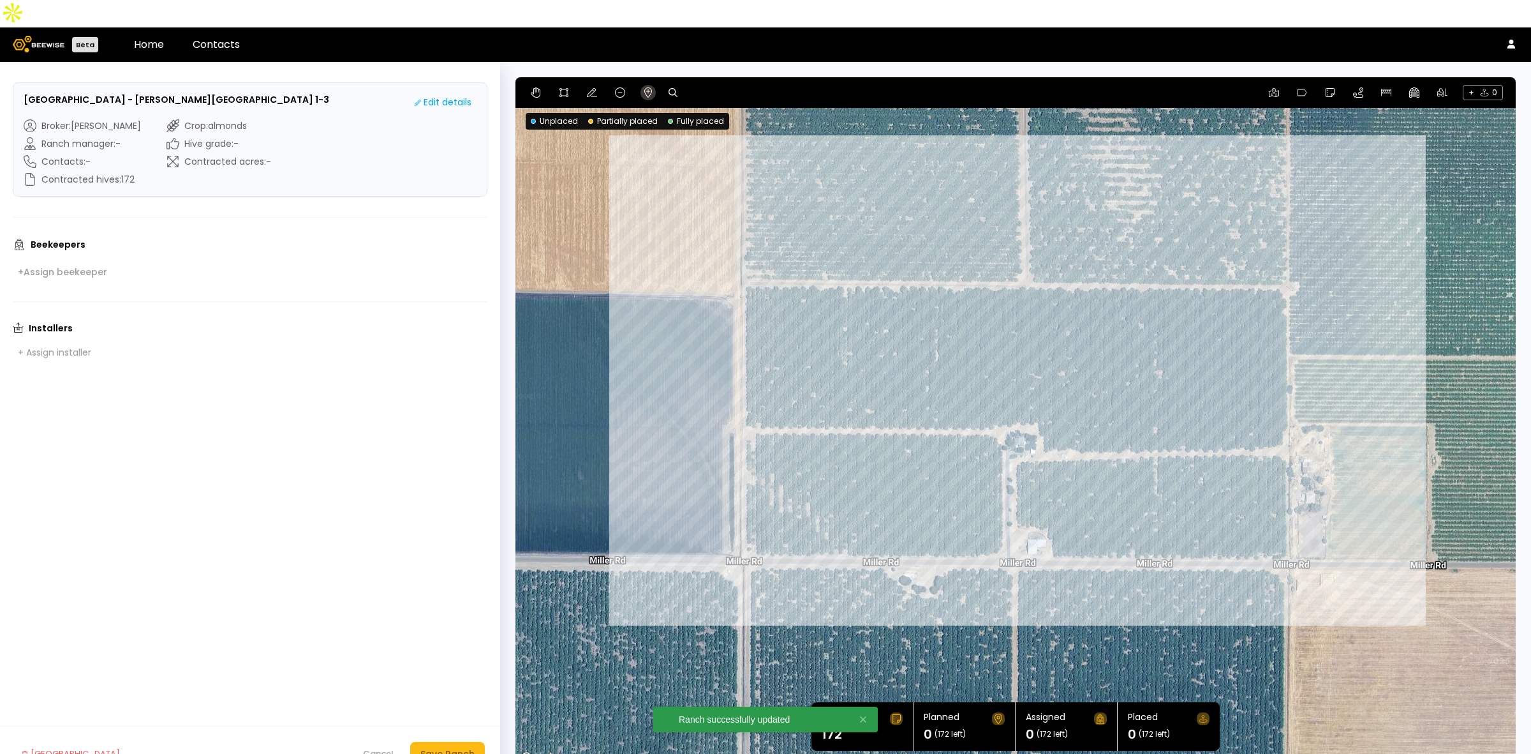
click at [651, 87] on icon at bounding box center [648, 92] width 8 height 10
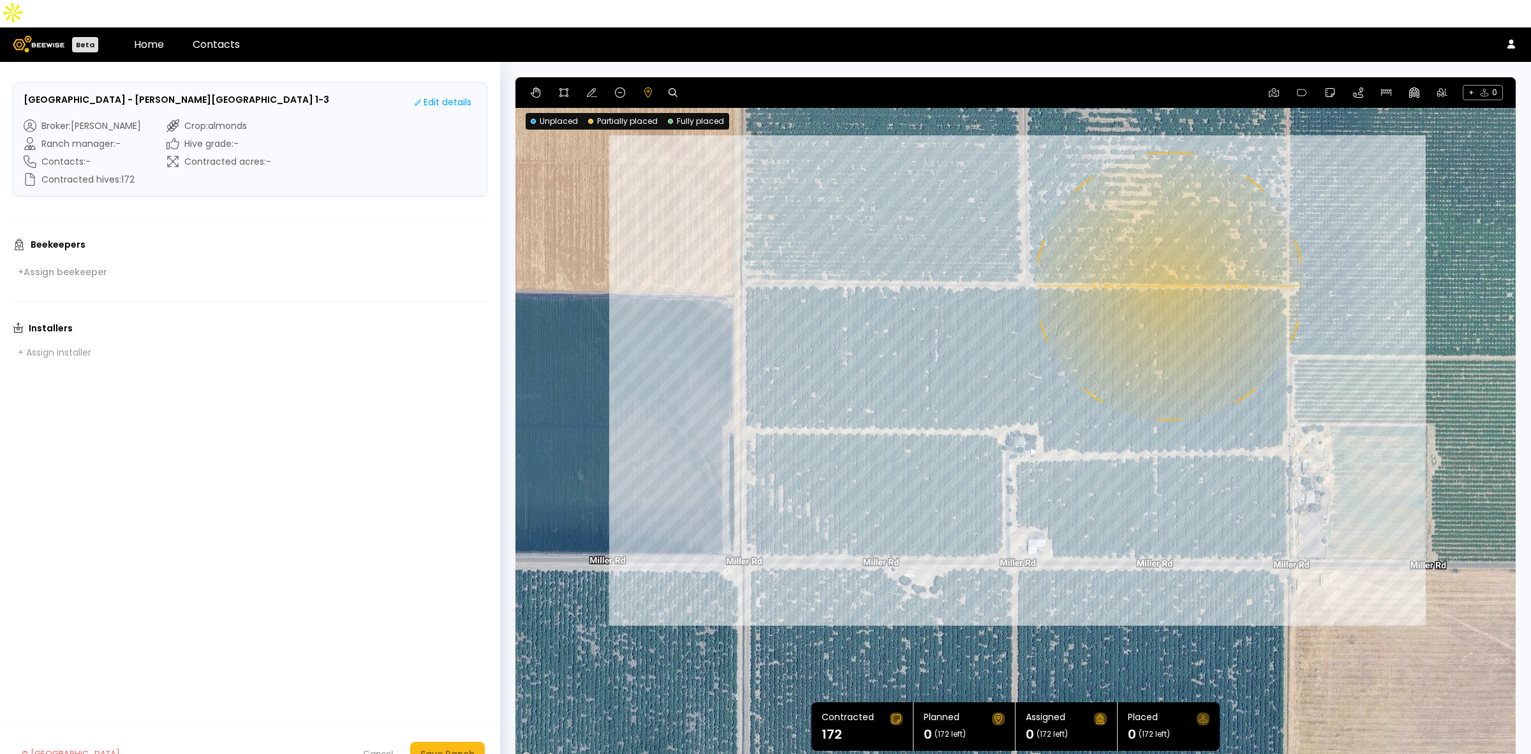
click at [1168, 258] on div "0.1 mi 0.1 mi" at bounding box center [1016, 421] width 1001 height 689
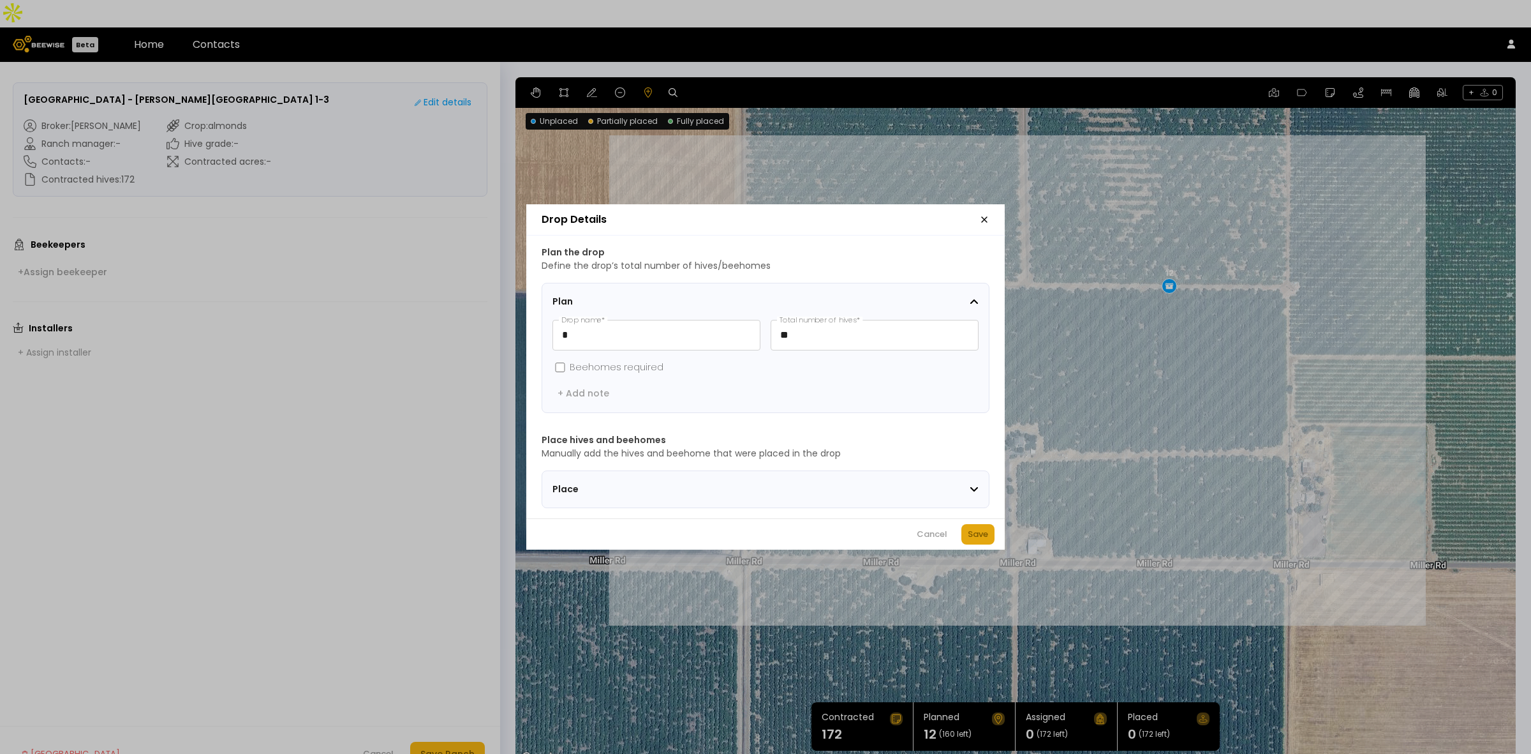
click at [978, 540] on div "Save" at bounding box center [978, 534] width 20 height 13
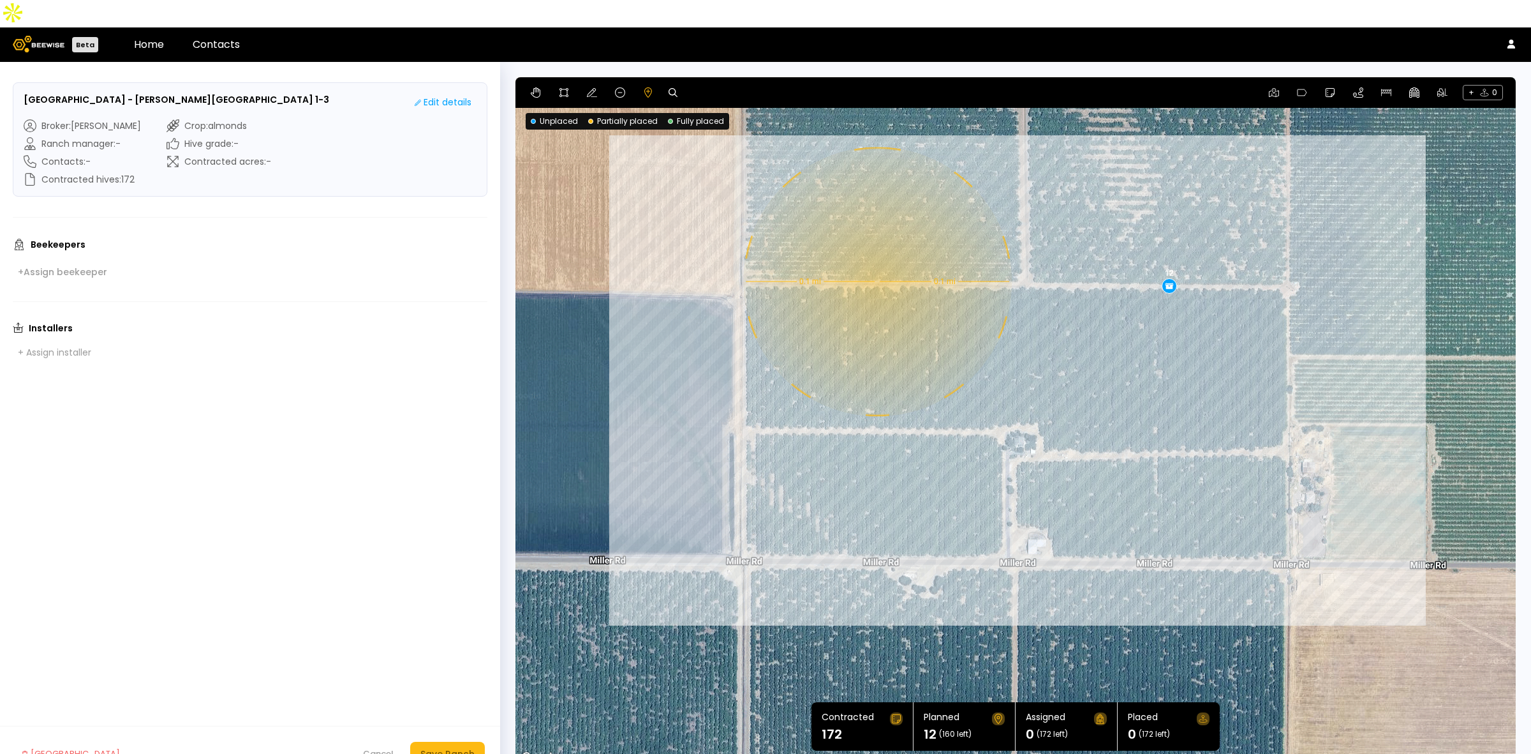
click at [876, 254] on div "0.1 mi 0.1 mi 12" at bounding box center [1016, 421] width 1001 height 689
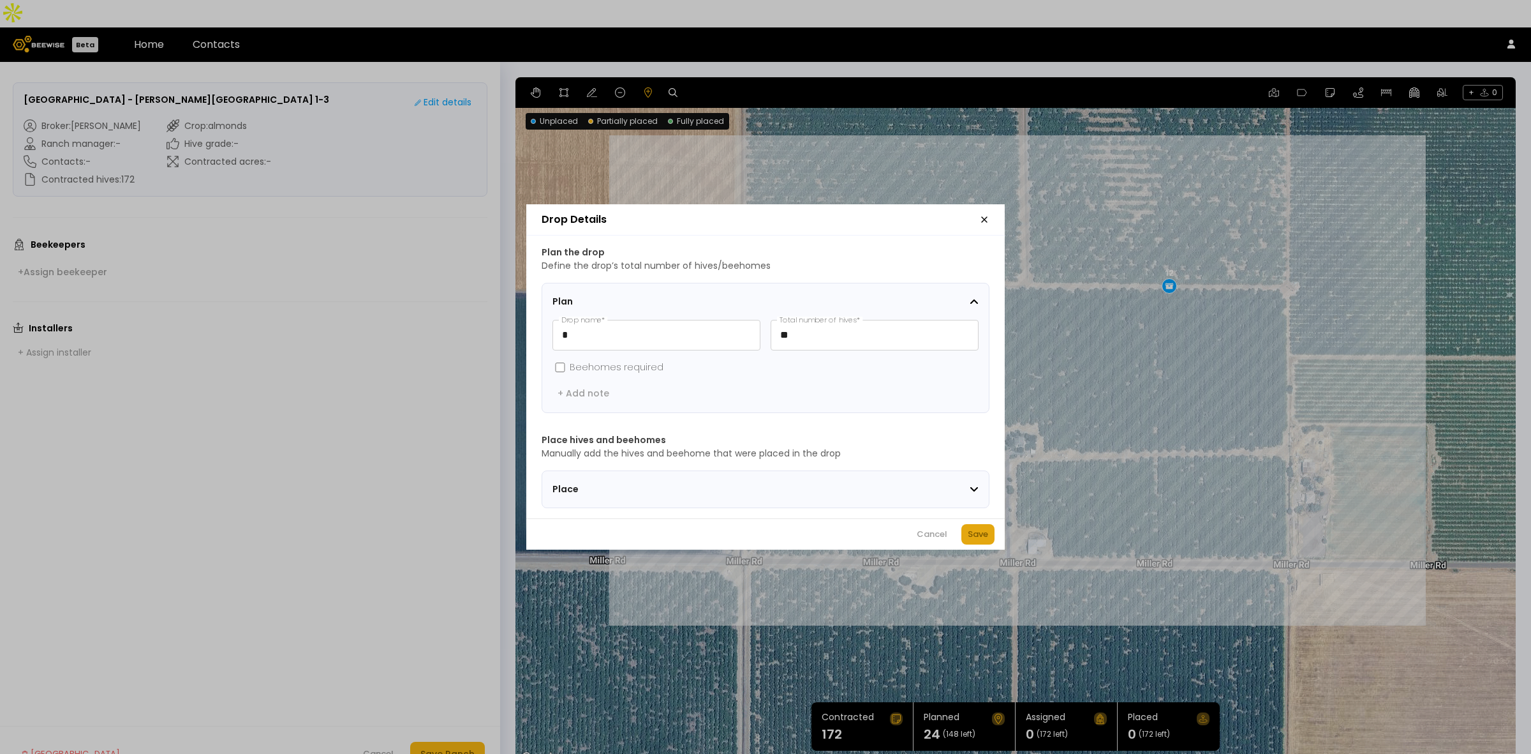
click at [974, 539] on div "Save" at bounding box center [978, 534] width 20 height 13
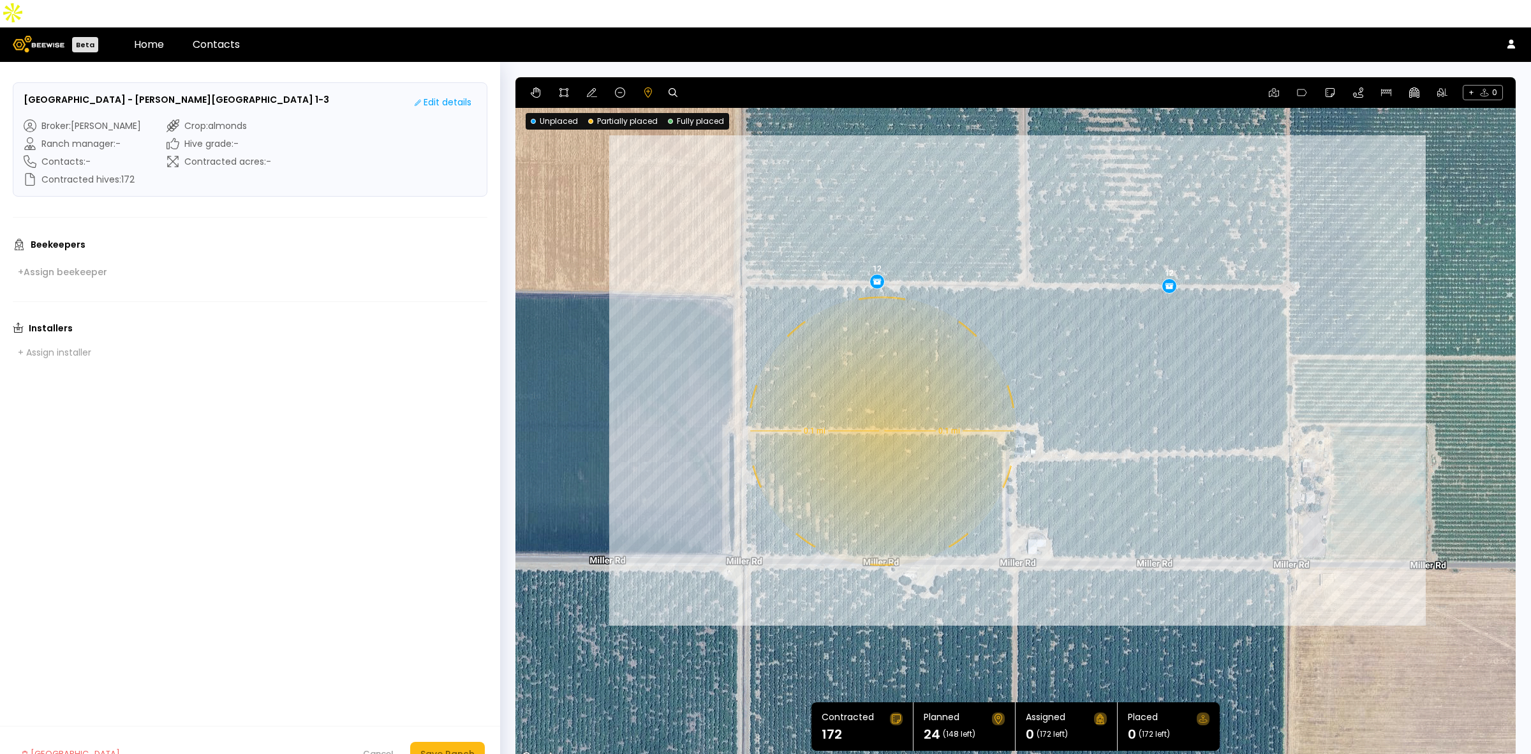
click at [881, 403] on div "0.1 mi 0.1 mi 12 12" at bounding box center [1016, 421] width 1001 height 689
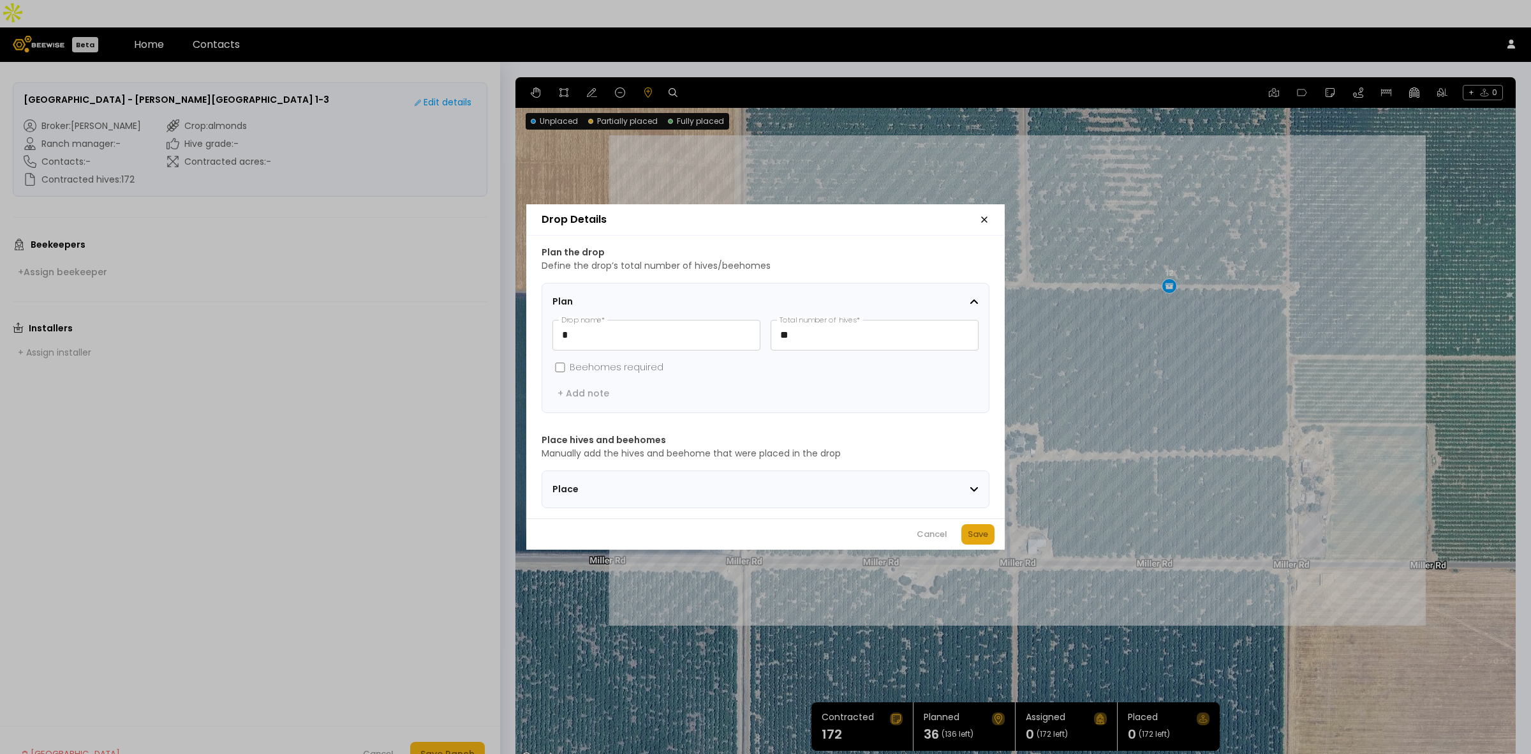
click at [976, 532] on button "Save" at bounding box center [978, 534] width 33 height 20
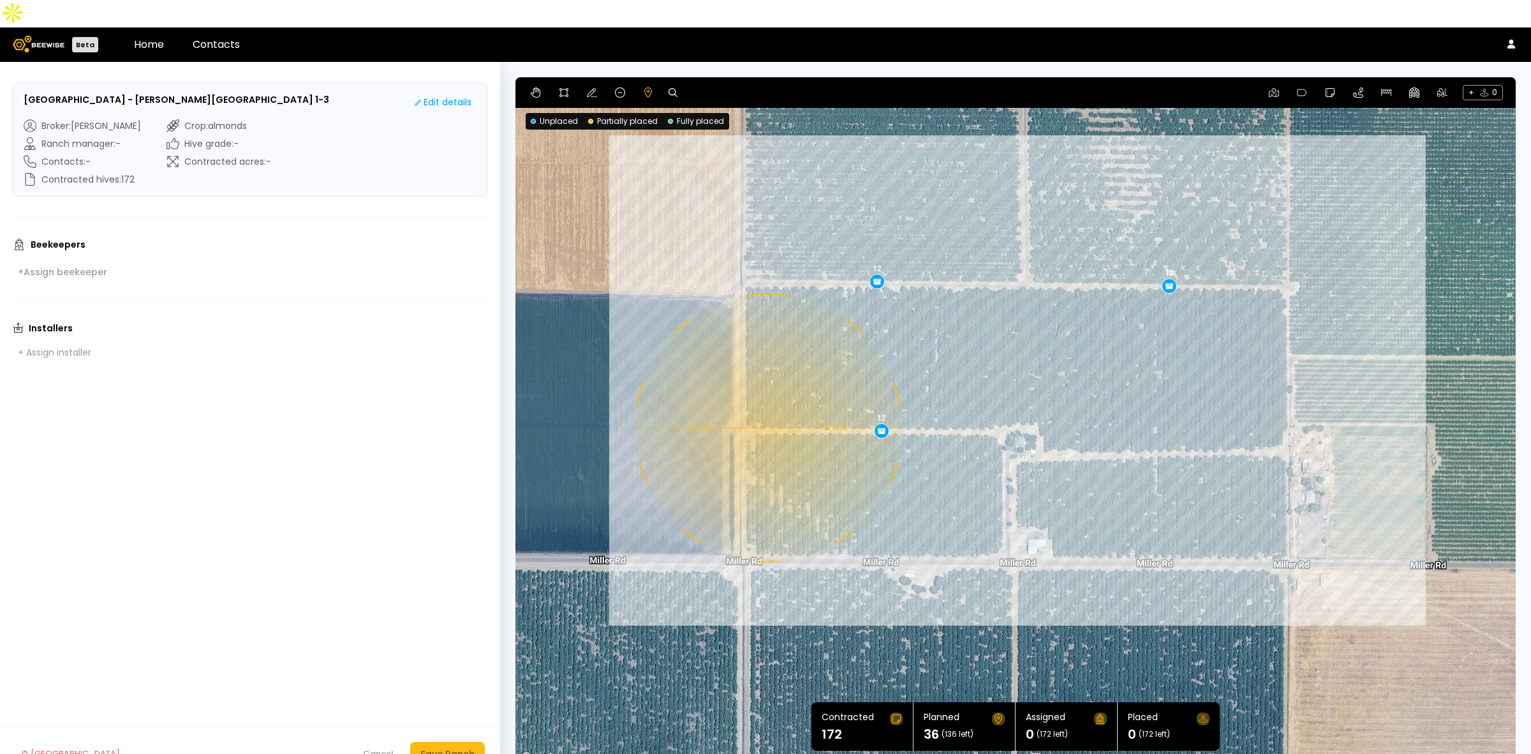
click at [767, 400] on div "0.1 mi 0.1 mi 12 12 12" at bounding box center [1016, 421] width 1001 height 689
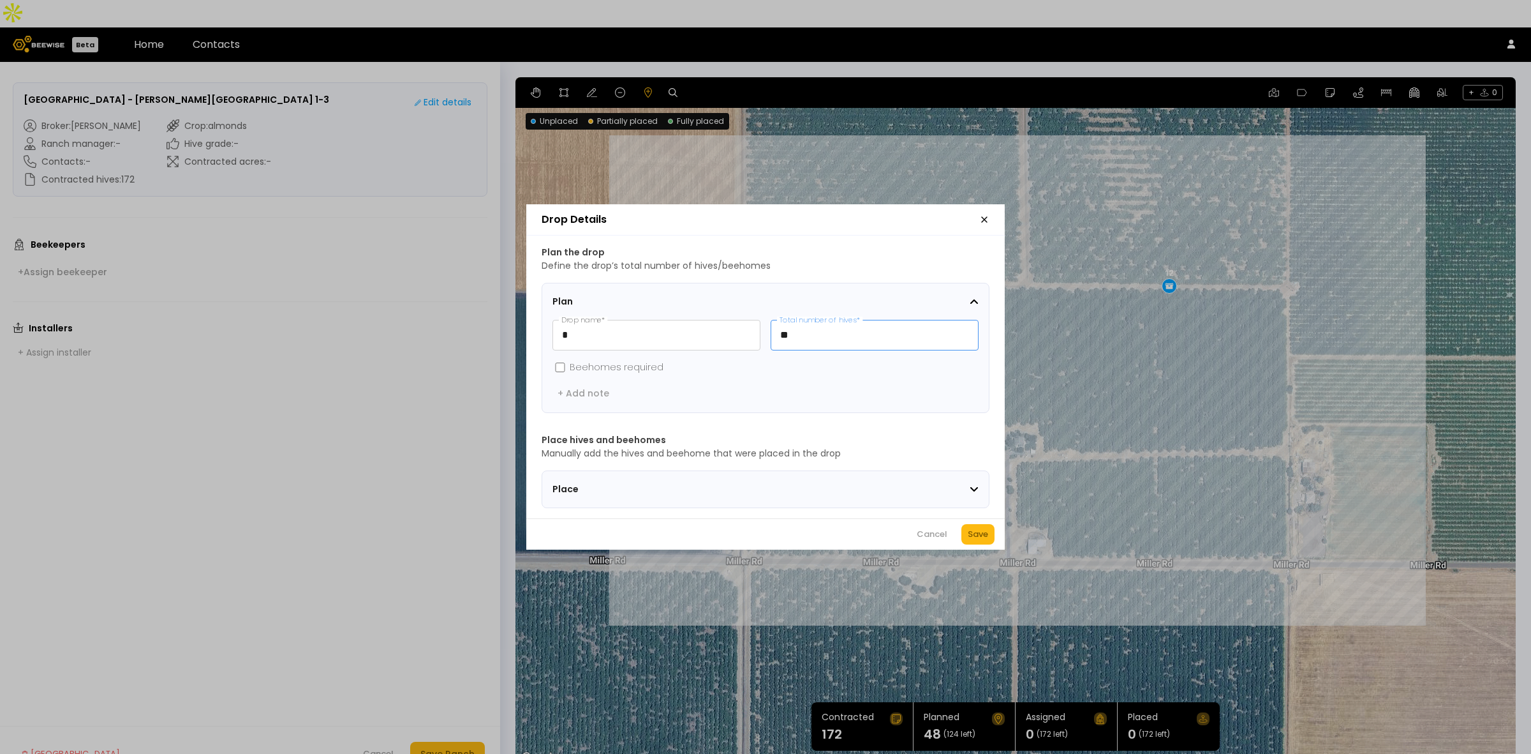
click at [856, 338] on input "**" at bounding box center [874, 334] width 207 height 29
type input "**"
click at [974, 533] on div "Save" at bounding box center [978, 534] width 20 height 13
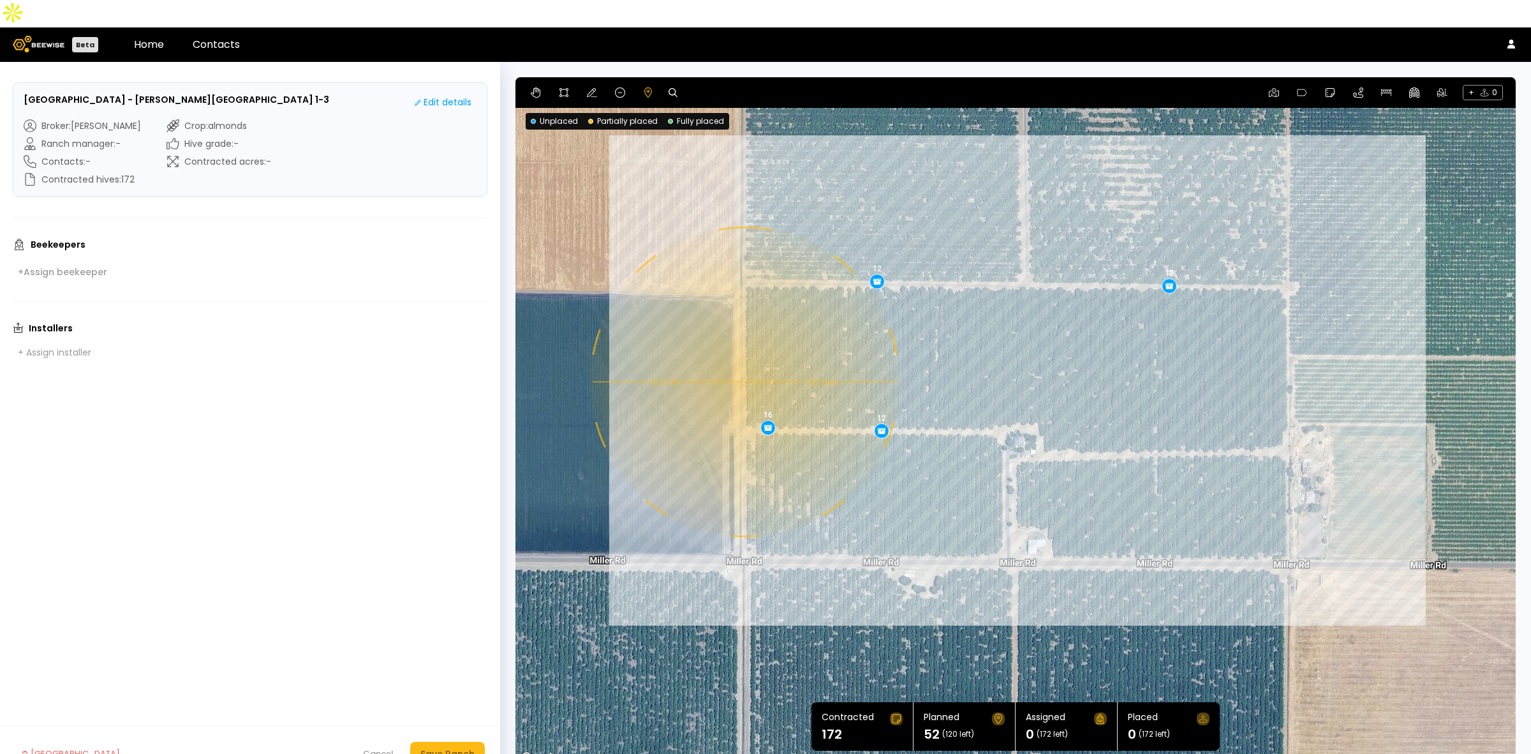
click at [743, 354] on div "0.11 mi 0.11 mi 12 12 12 16" at bounding box center [1016, 421] width 1001 height 689
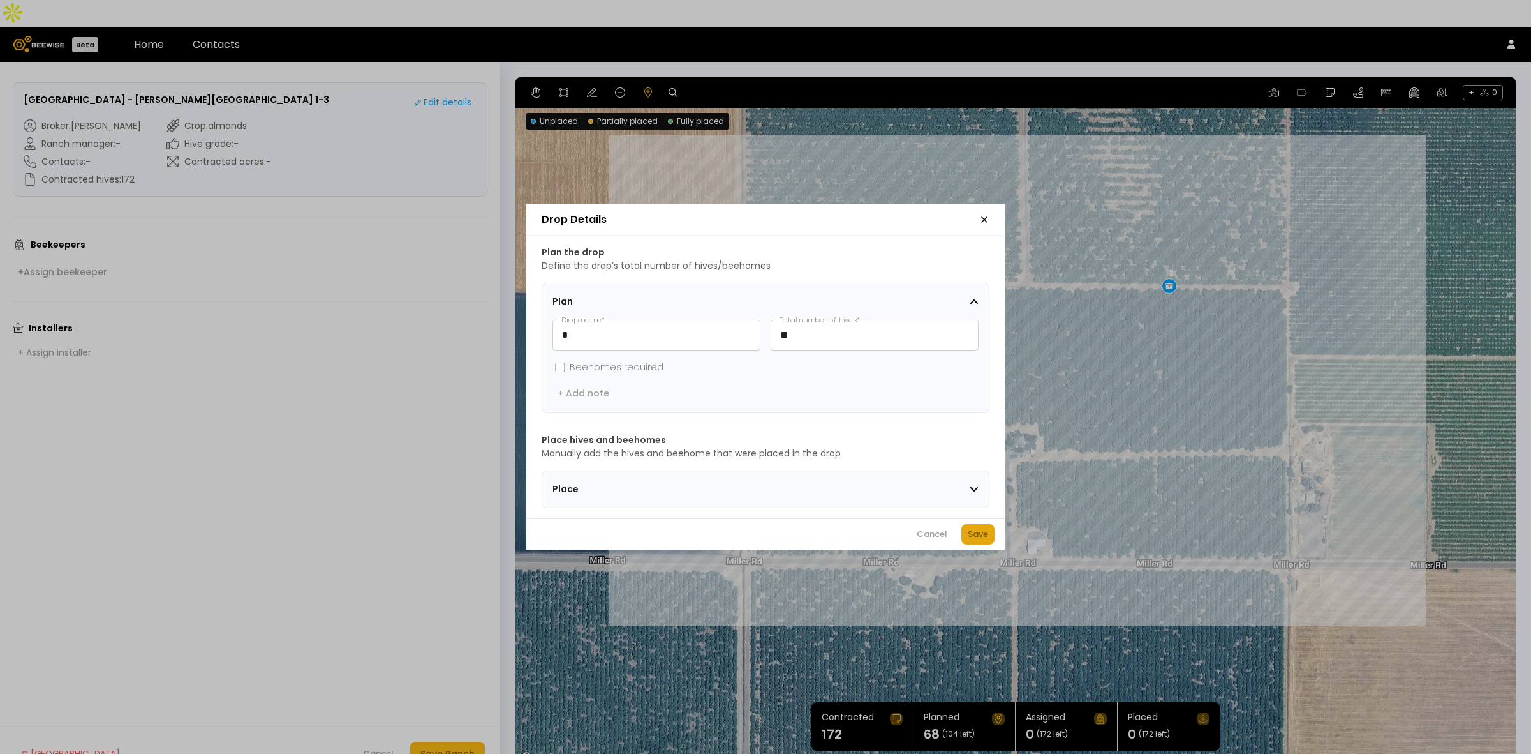
click at [968, 537] on div "Save" at bounding box center [978, 534] width 20 height 13
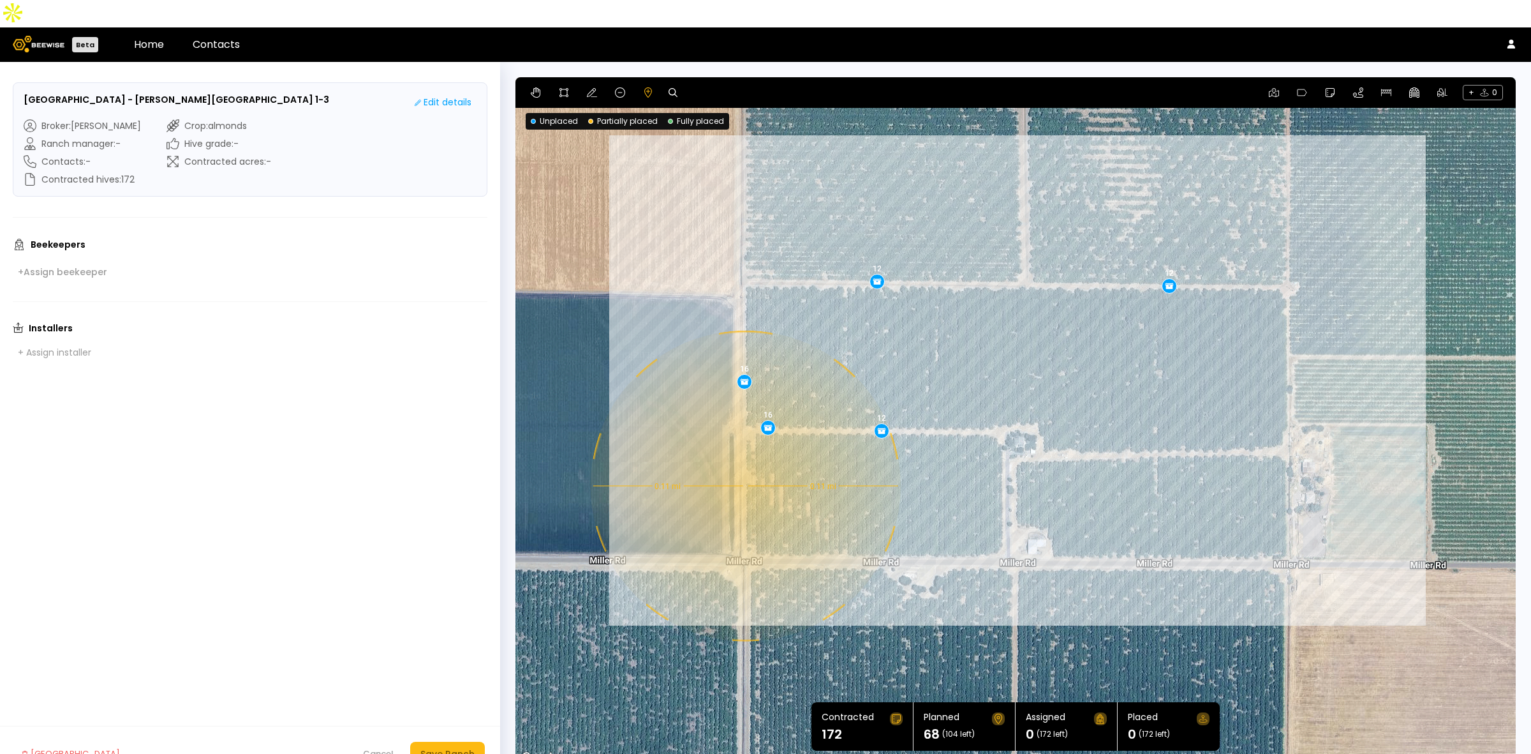
click at [744, 458] on div "0.11 mi 0.11 mi 12 12 12 16 16" at bounding box center [1016, 421] width 1001 height 689
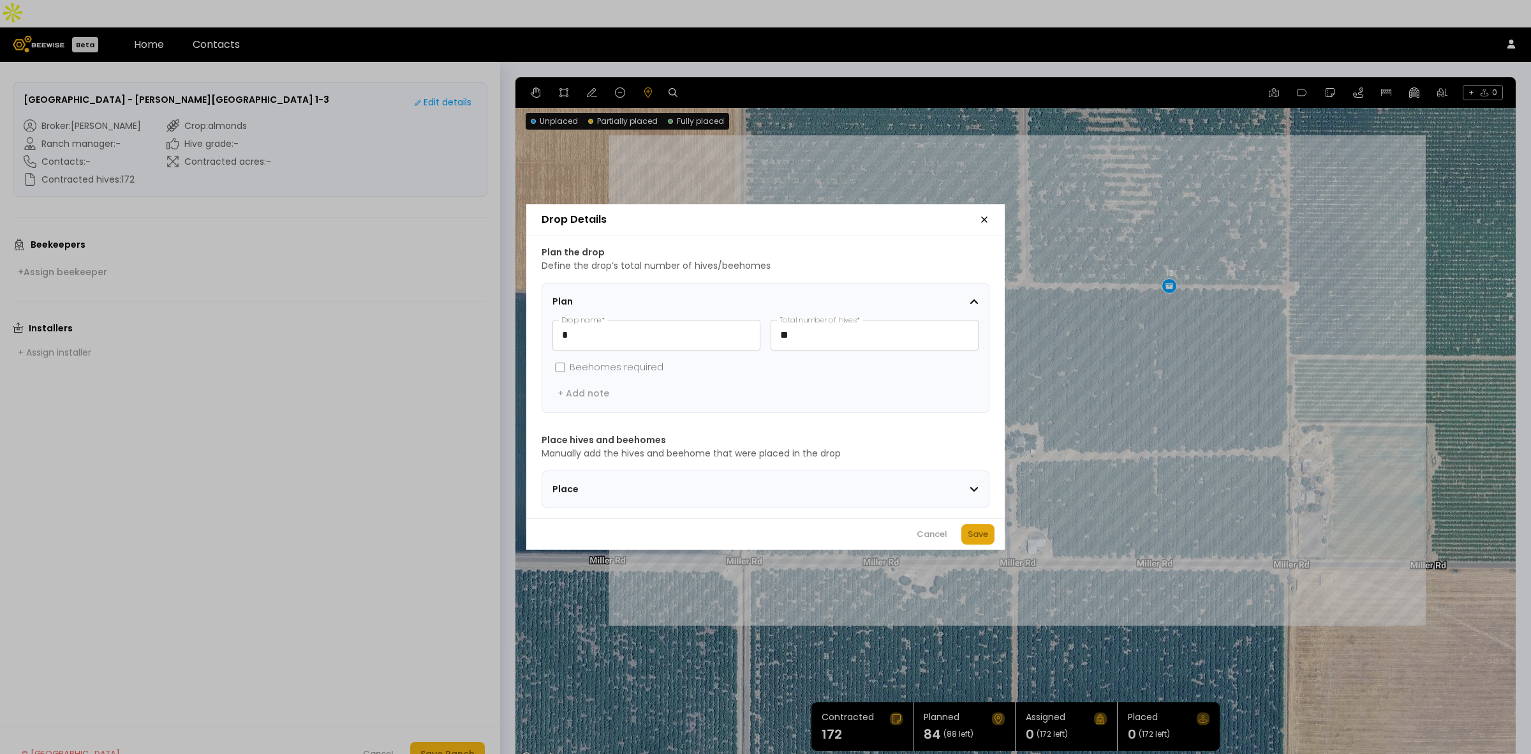
click at [991, 540] on button "Save" at bounding box center [978, 534] width 33 height 20
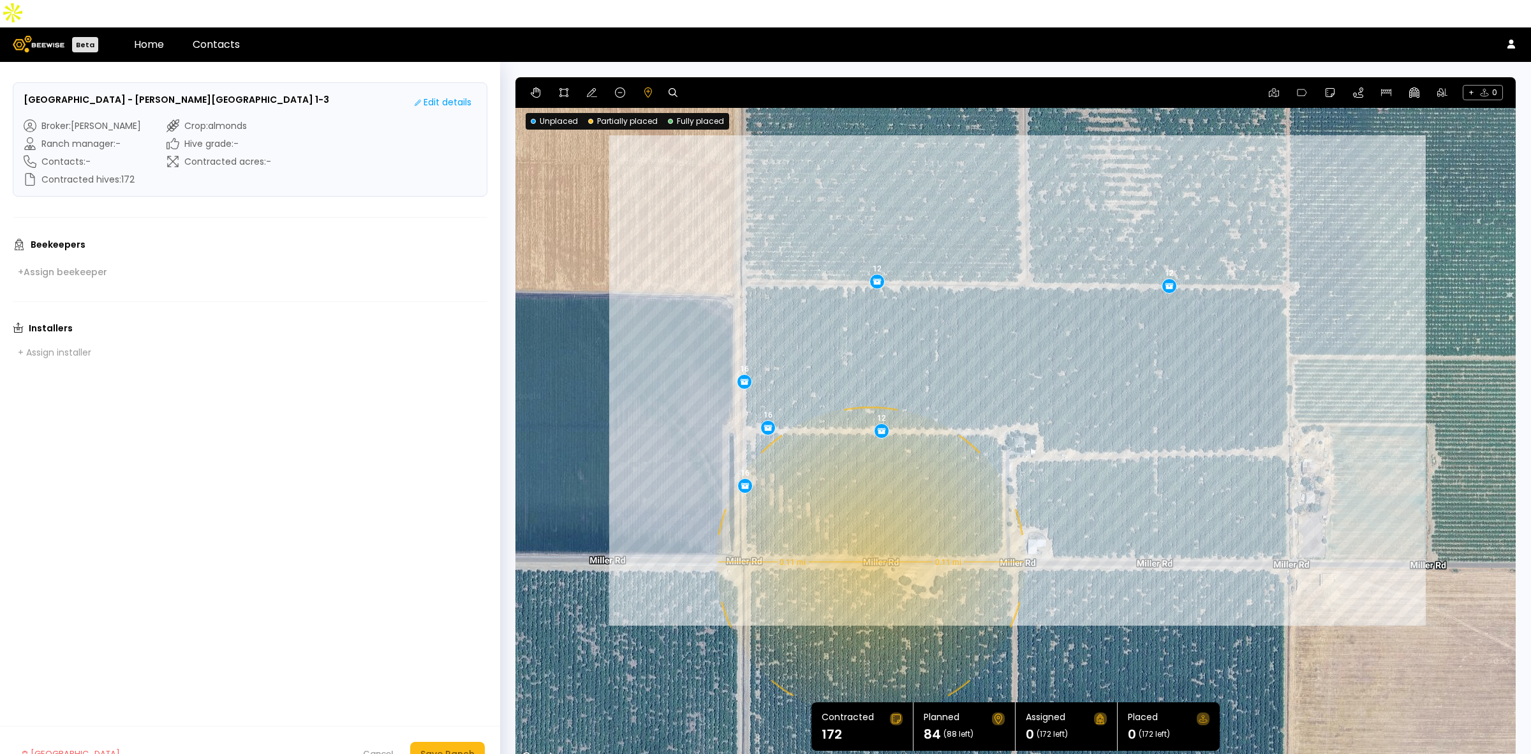
click at [869, 534] on div "0.11 mi 0.11 mi 12 12 12 16 16 16" at bounding box center [1016, 421] width 1001 height 689
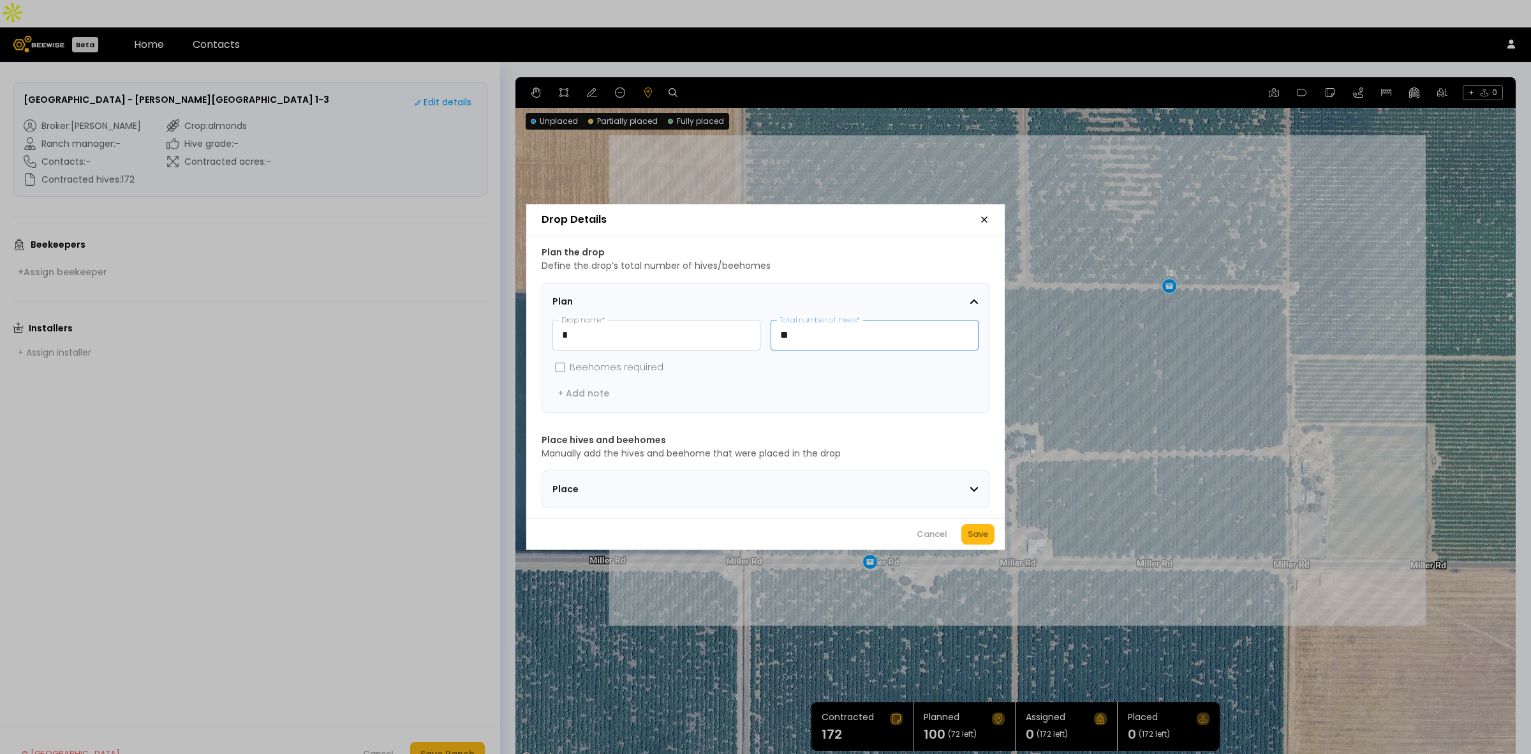
click at [808, 329] on input "**" at bounding box center [874, 334] width 207 height 29
type input "**"
click at [979, 531] on button "Save" at bounding box center [978, 534] width 33 height 20
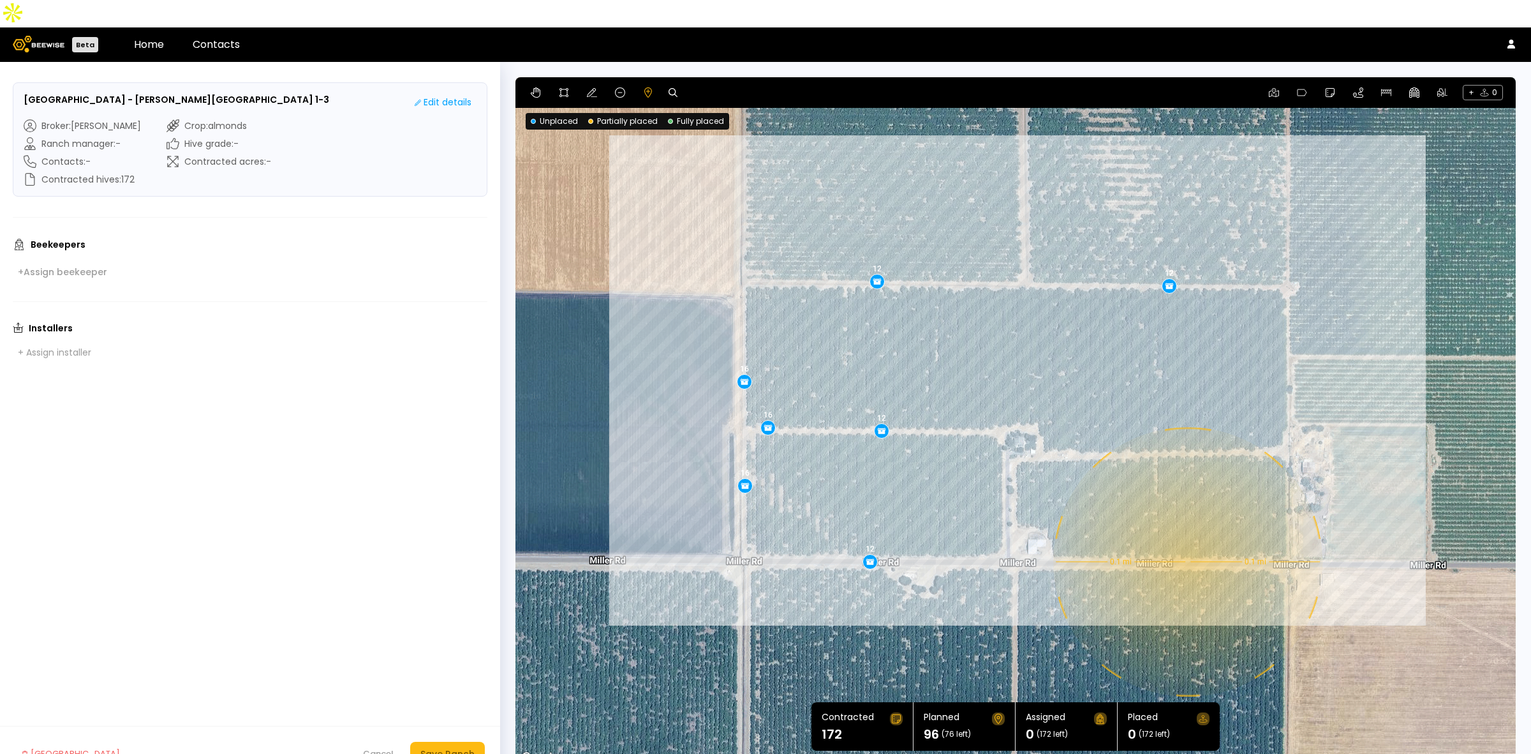
click at [1187, 534] on div "0.1 mi 0.1 mi 12 12 12 16 16 16 12" at bounding box center [1016, 421] width 1001 height 689
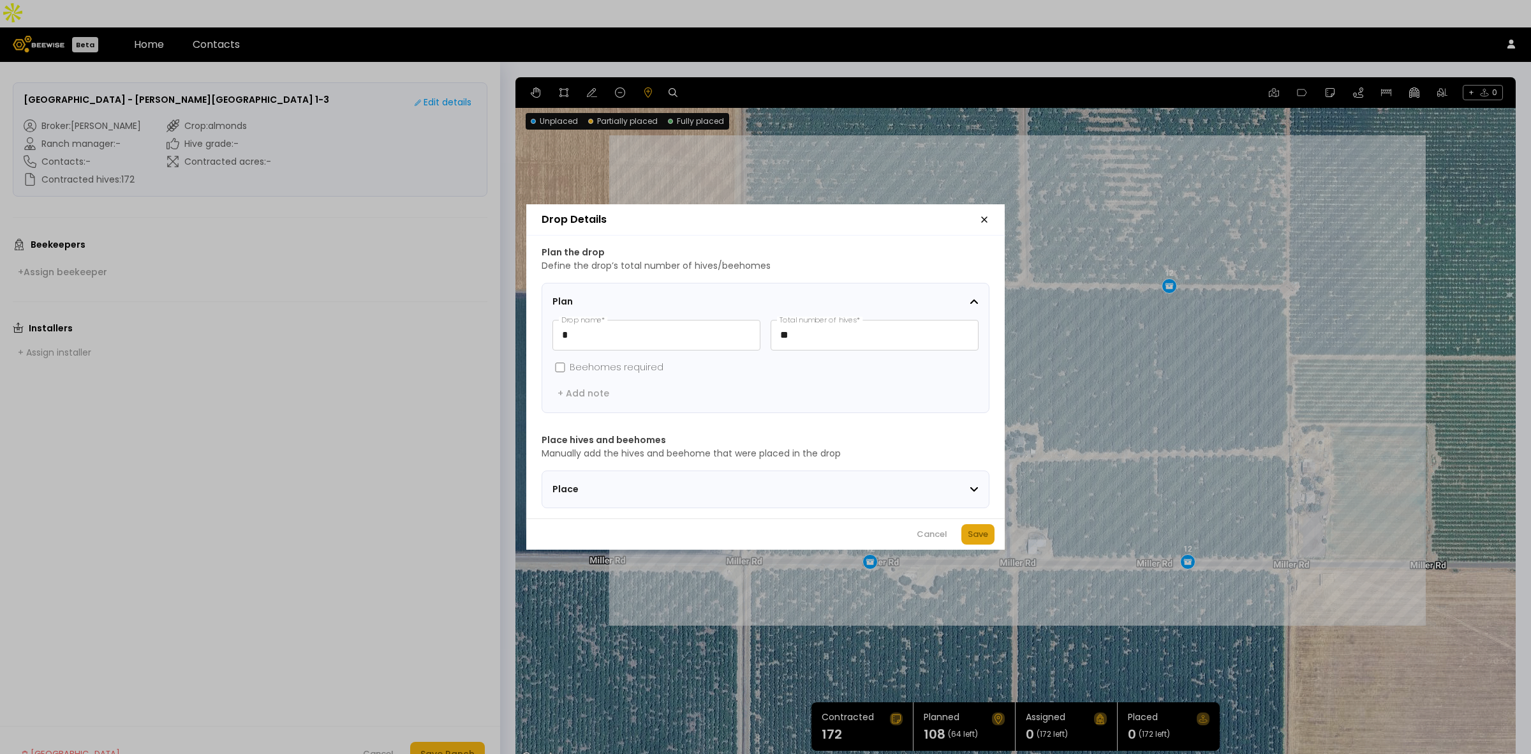
click at [971, 535] on div "Save" at bounding box center [978, 534] width 20 height 13
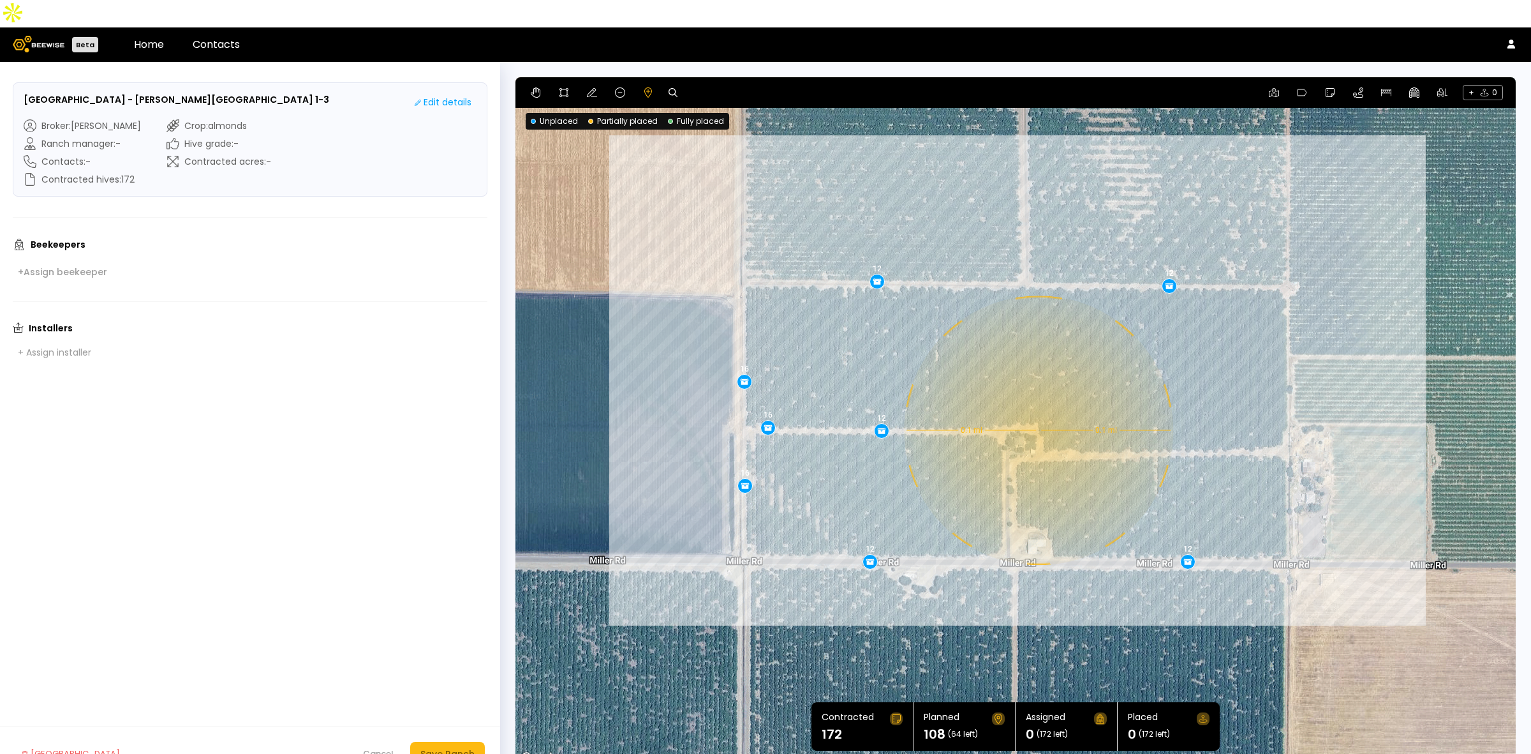
click at [1038, 403] on div "0.1 mi 0.1 mi 12 12 12 16 16 16 12 12" at bounding box center [1016, 421] width 1001 height 689
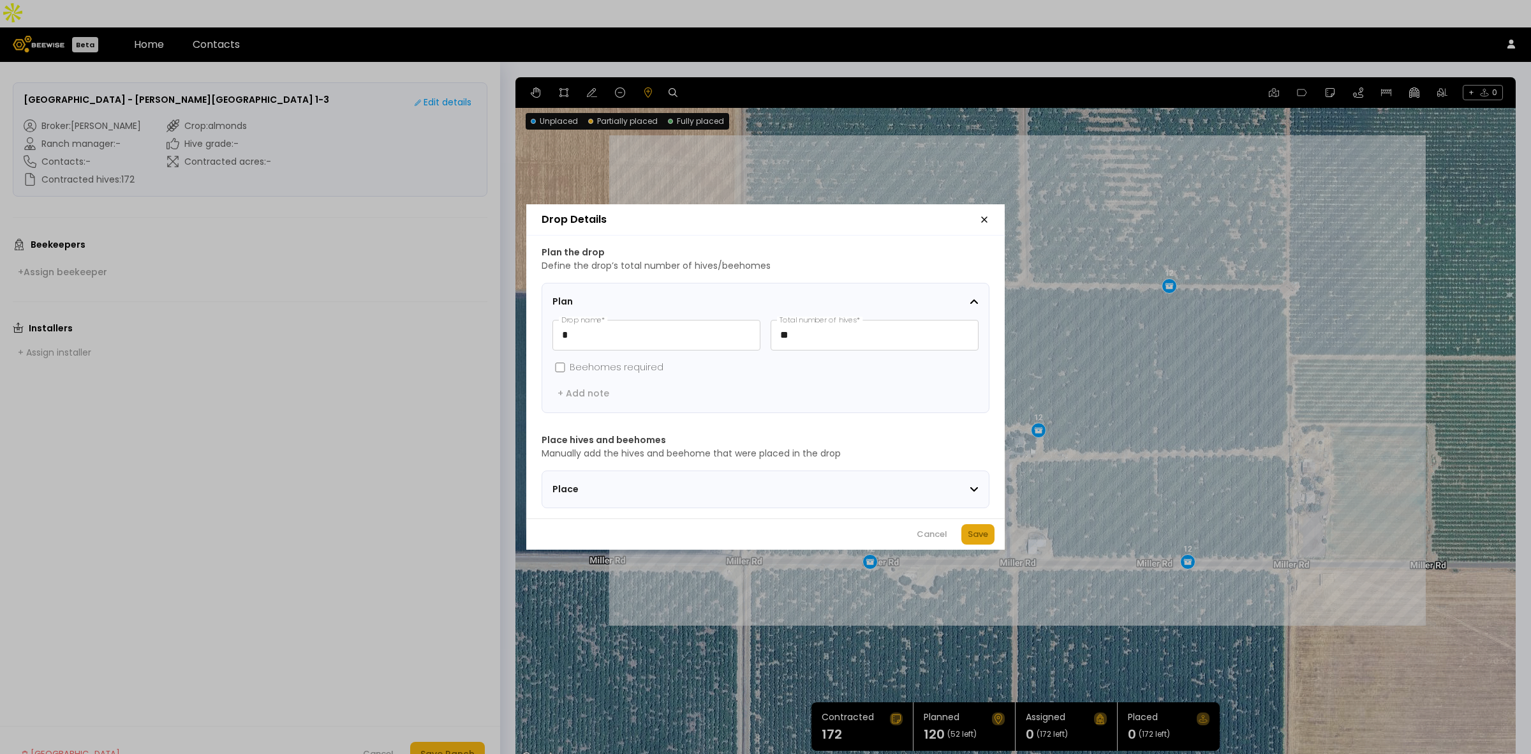
click at [987, 531] on button "Save" at bounding box center [978, 534] width 33 height 20
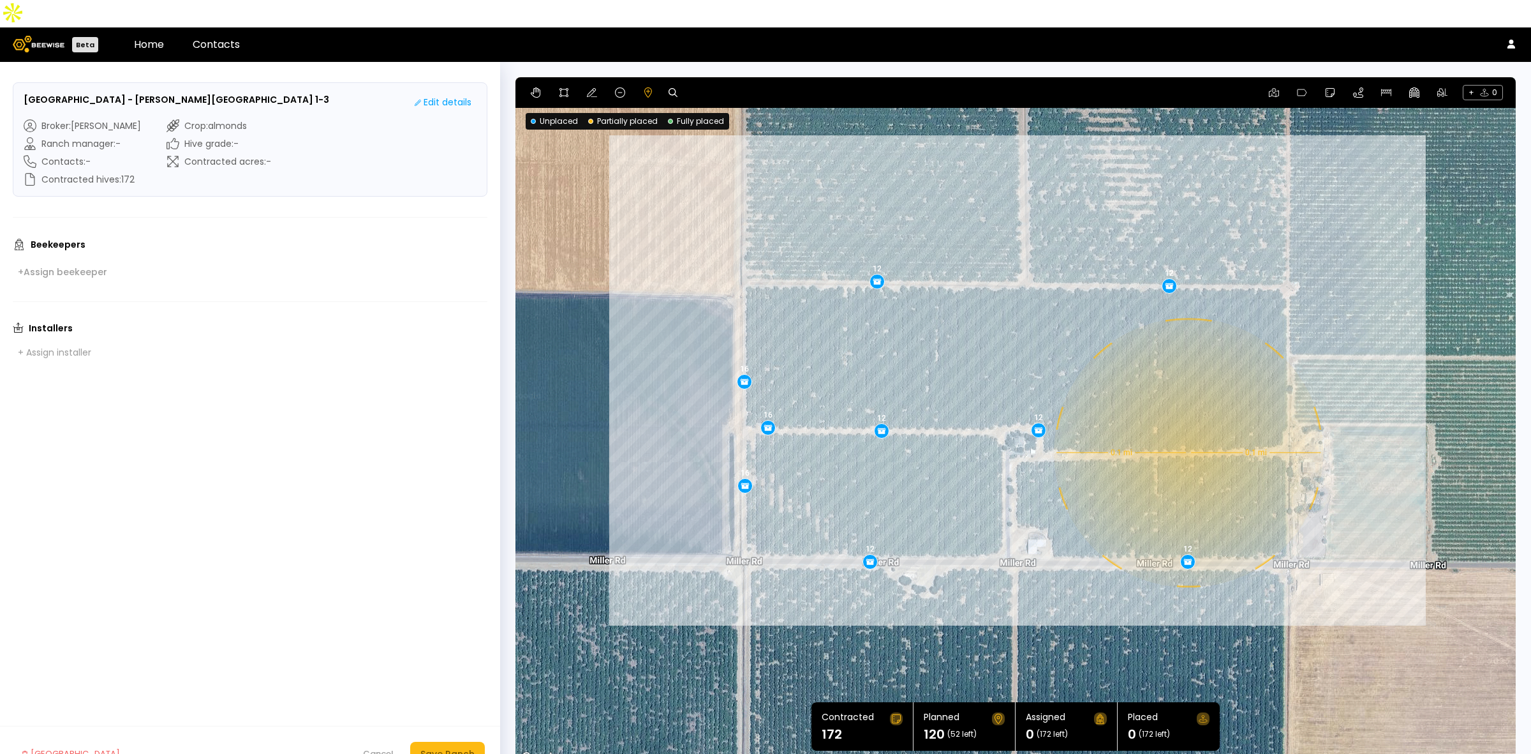
click at [1188, 425] on div "0.1 mi 0.1 mi 12 12 12 16 16 16 12 12 12" at bounding box center [1016, 421] width 1001 height 689
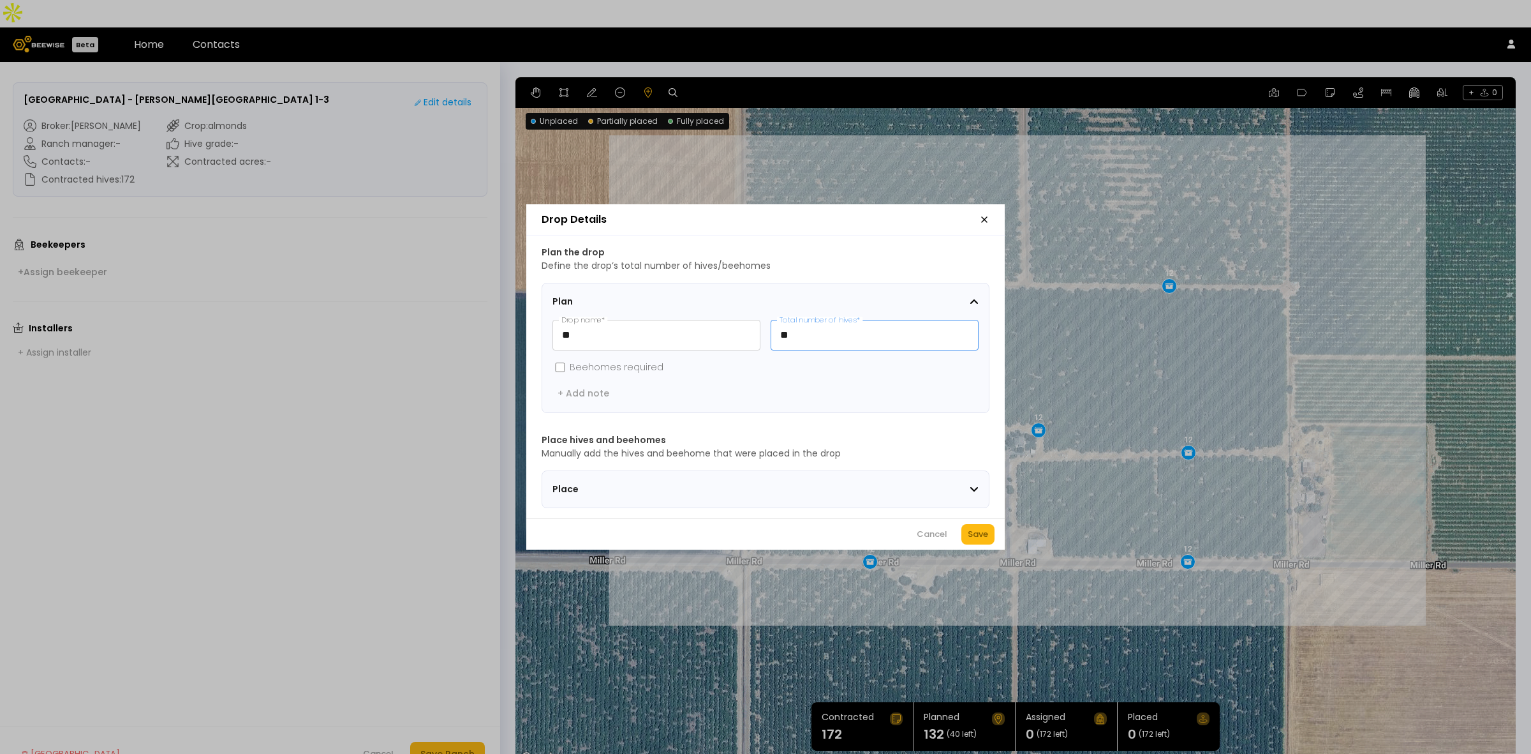
click at [814, 340] on input "**" at bounding box center [874, 334] width 207 height 29
type input "**"
click at [969, 537] on div "Save" at bounding box center [978, 534] width 20 height 13
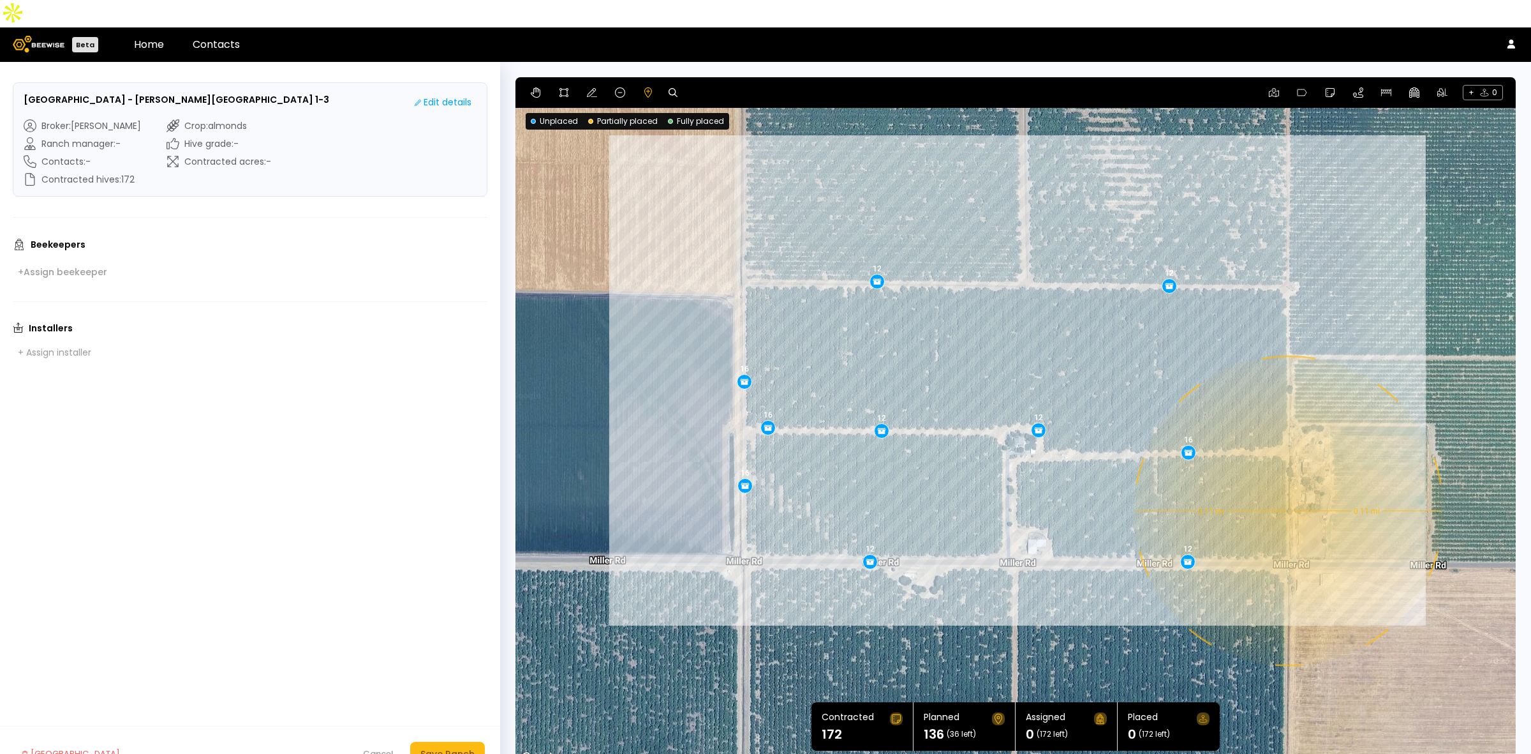
click at [1288, 483] on div "0.11 mi 0.11 mi 12 12 12 16 16 16 12 12 12 16" at bounding box center [1016, 421] width 1001 height 689
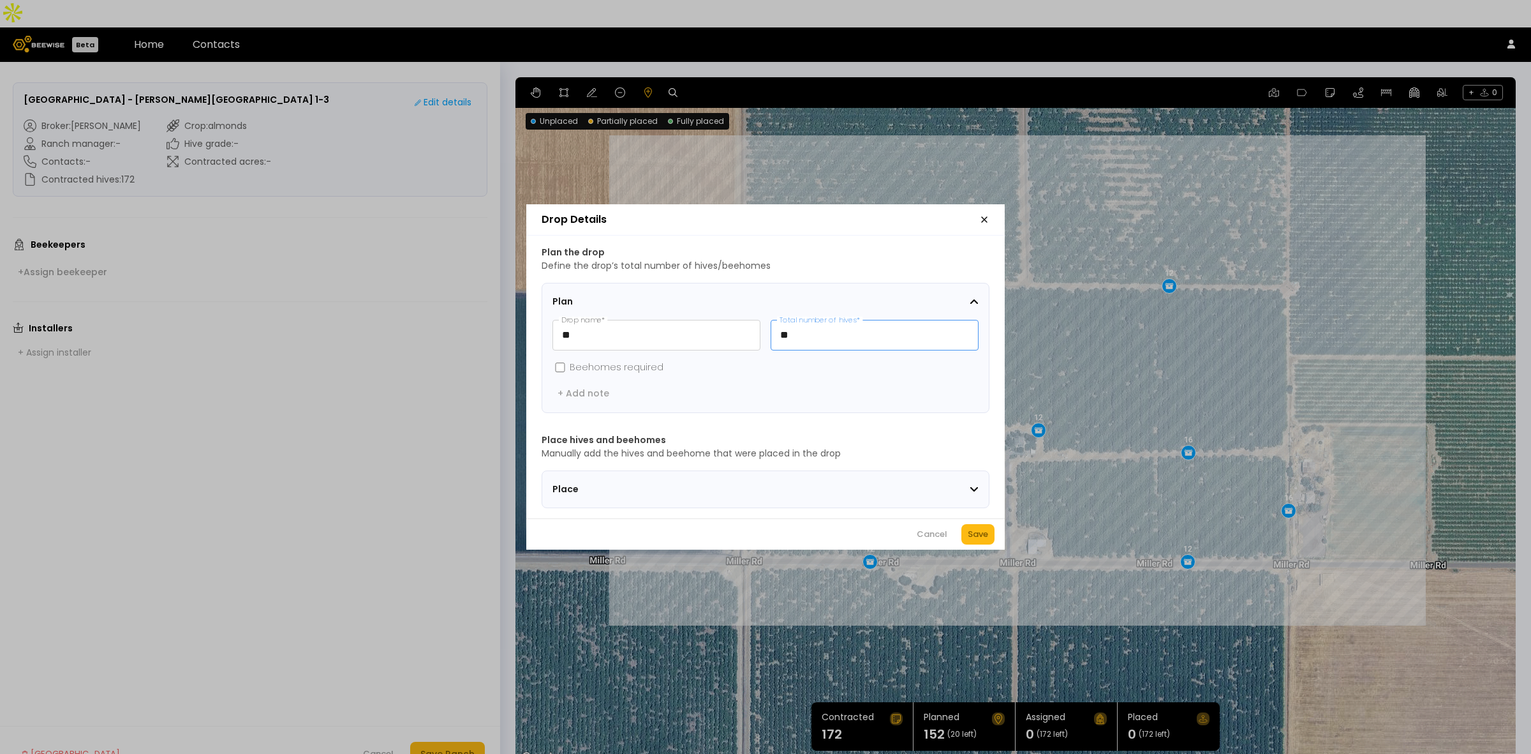
click at [807, 332] on input "**" at bounding box center [874, 334] width 207 height 29
type input "**"
click at [986, 536] on div "Save" at bounding box center [978, 534] width 20 height 13
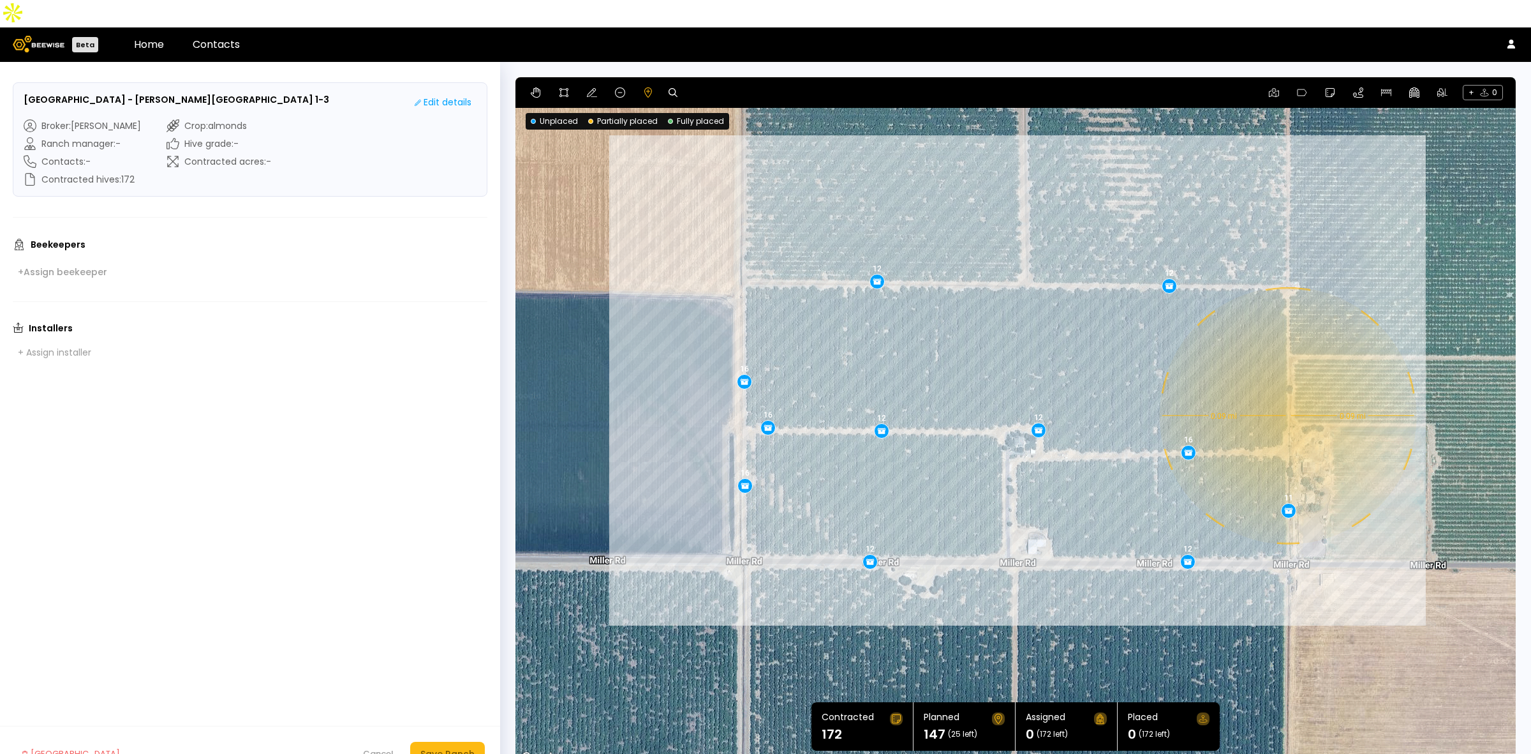
click at [1287, 388] on div "0.09 mi 0.09 mi 12 12 12 16 16 16 12 12 12 16 11" at bounding box center [1016, 421] width 1001 height 689
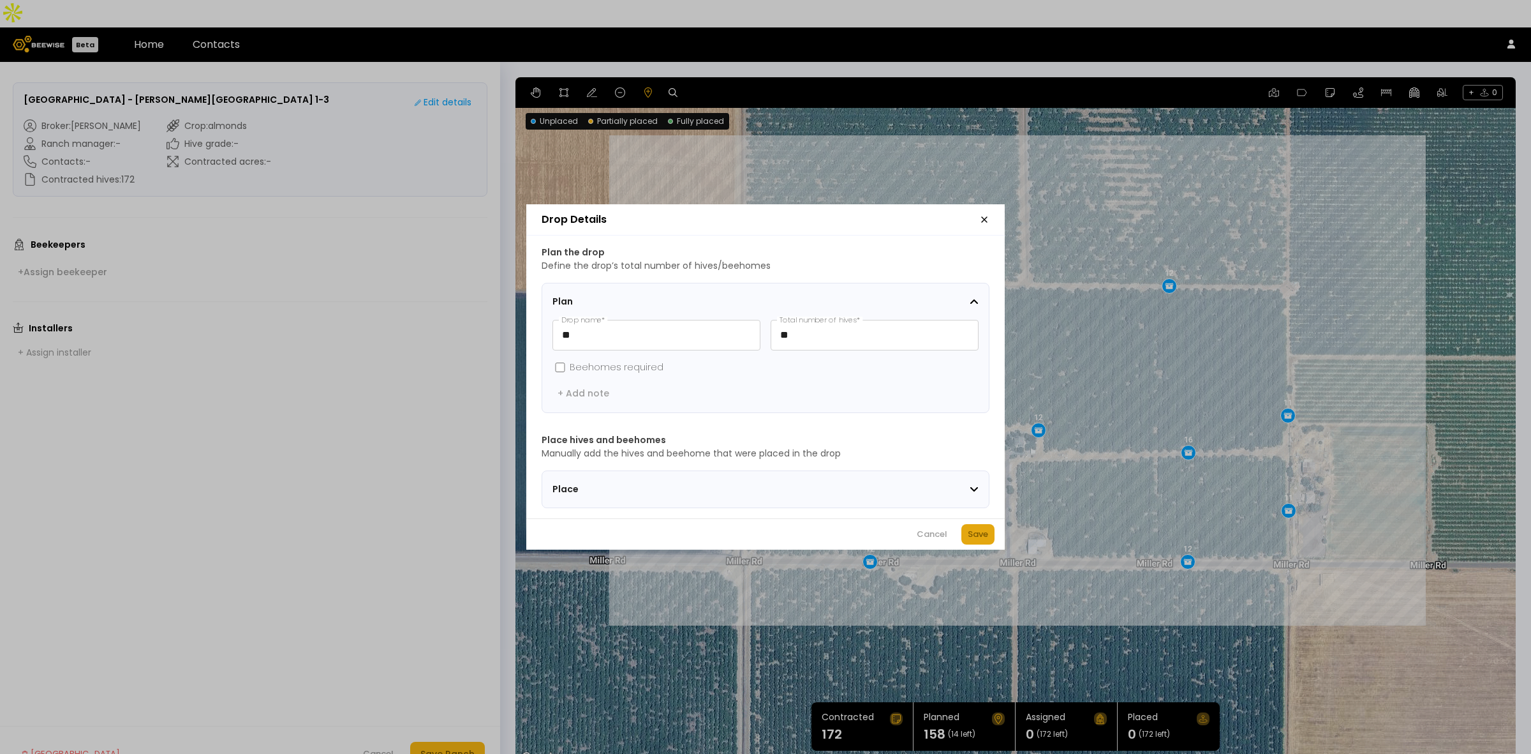
click at [975, 532] on button "Save" at bounding box center [978, 534] width 33 height 20
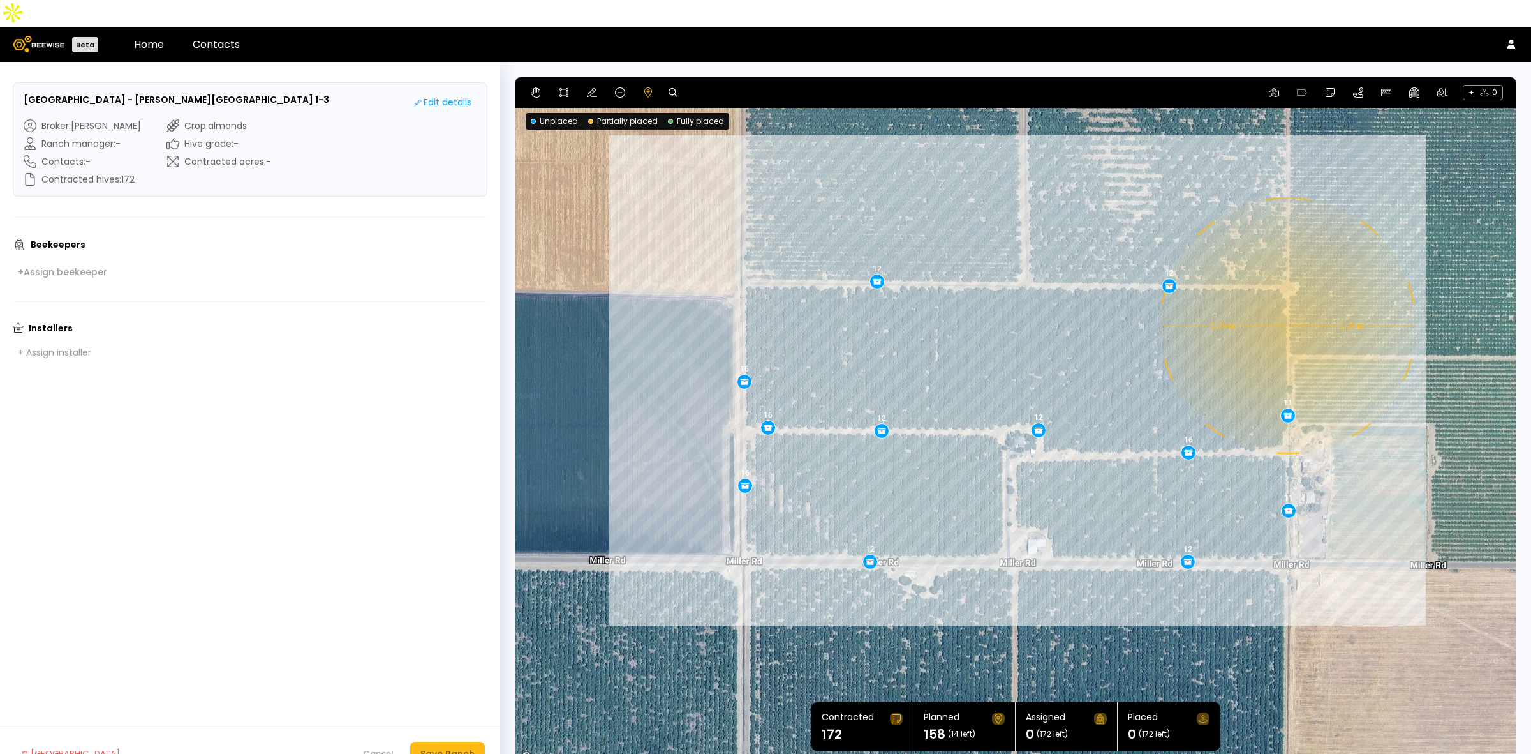
click at [1287, 298] on div "0.09 mi 0.09 mi 12 12 12 16 16 16 12 12 12 16 11 11" at bounding box center [1016, 421] width 1001 height 689
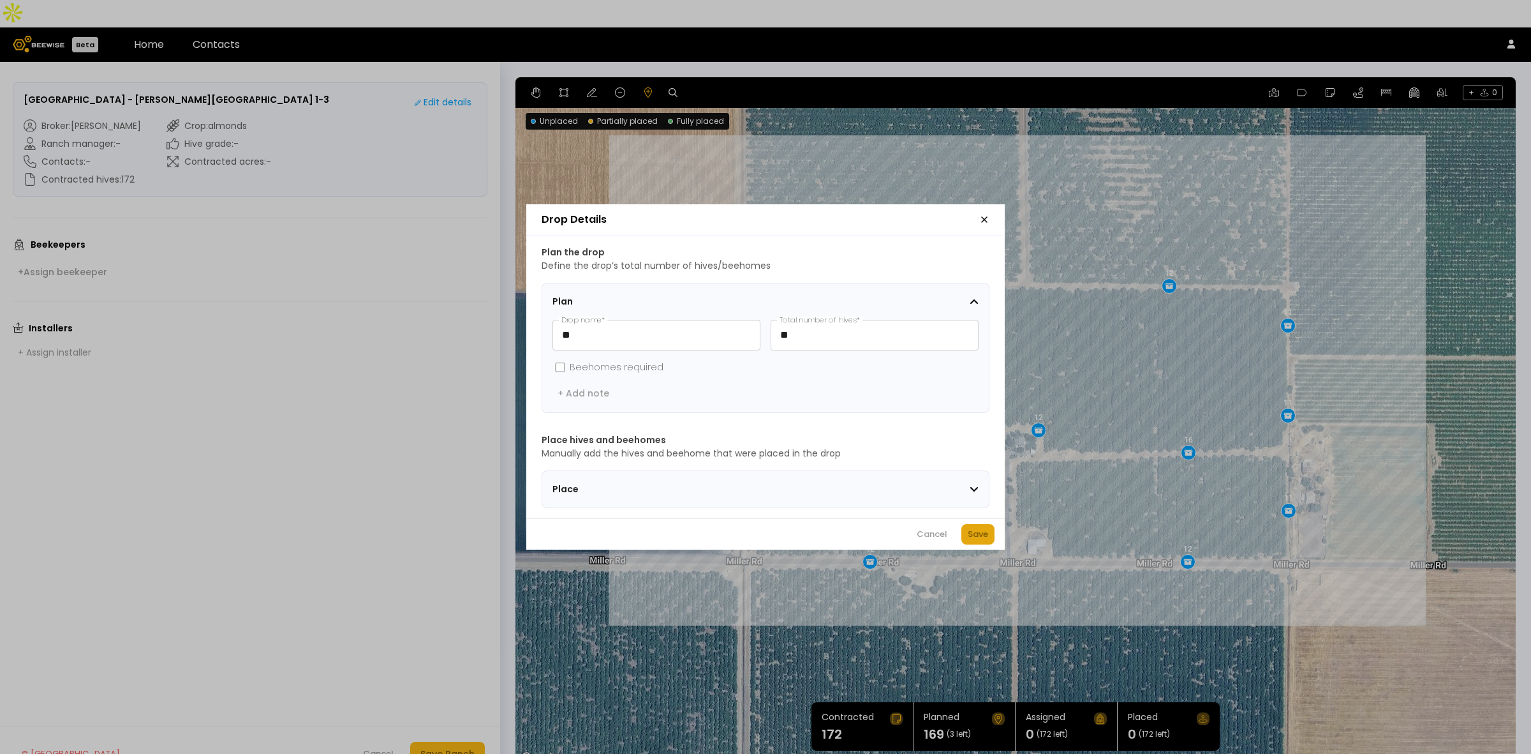
click at [978, 534] on div "Save" at bounding box center [978, 534] width 20 height 13
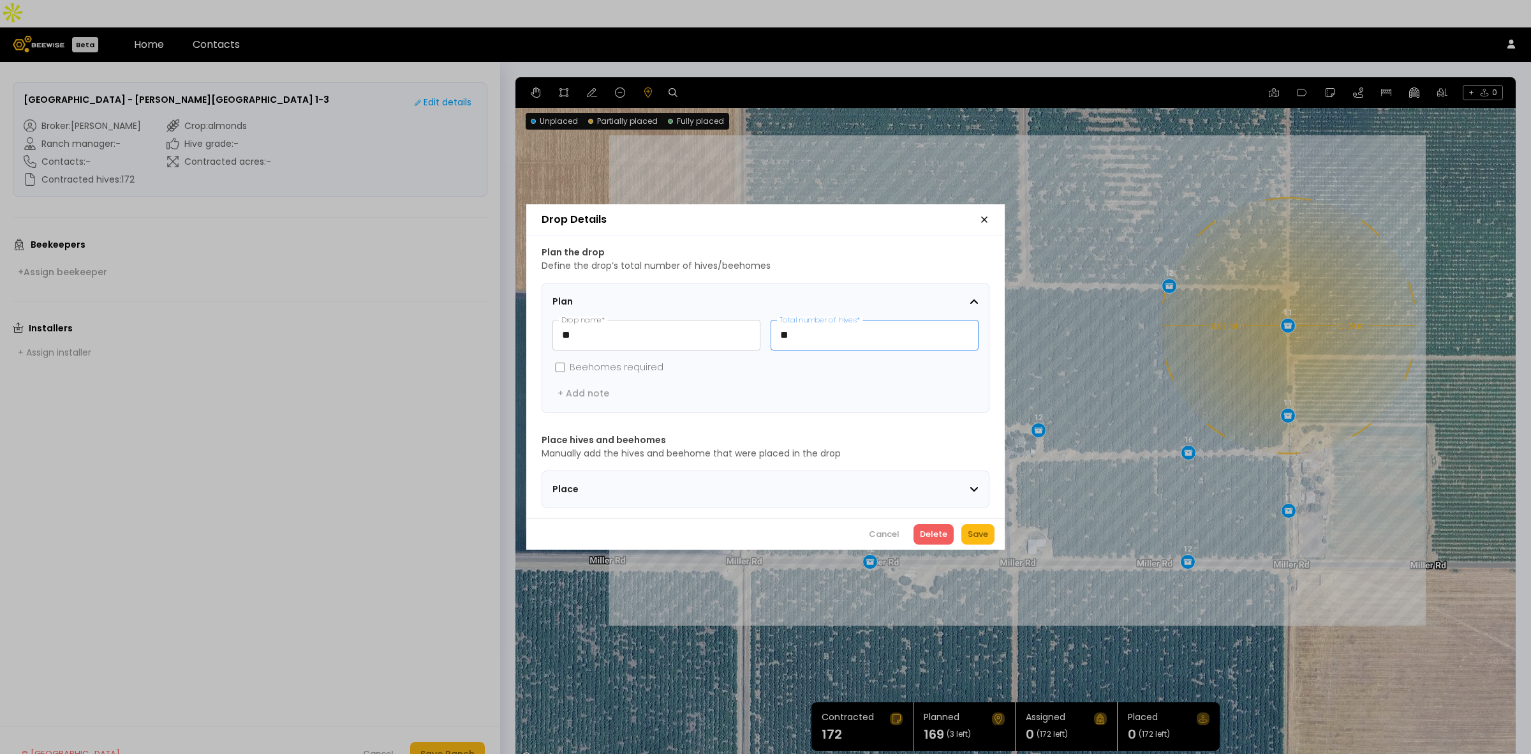
click at [821, 330] on input "**" at bounding box center [874, 334] width 207 height 29
type input "**"
click at [970, 538] on div "Save" at bounding box center [978, 534] width 20 height 13
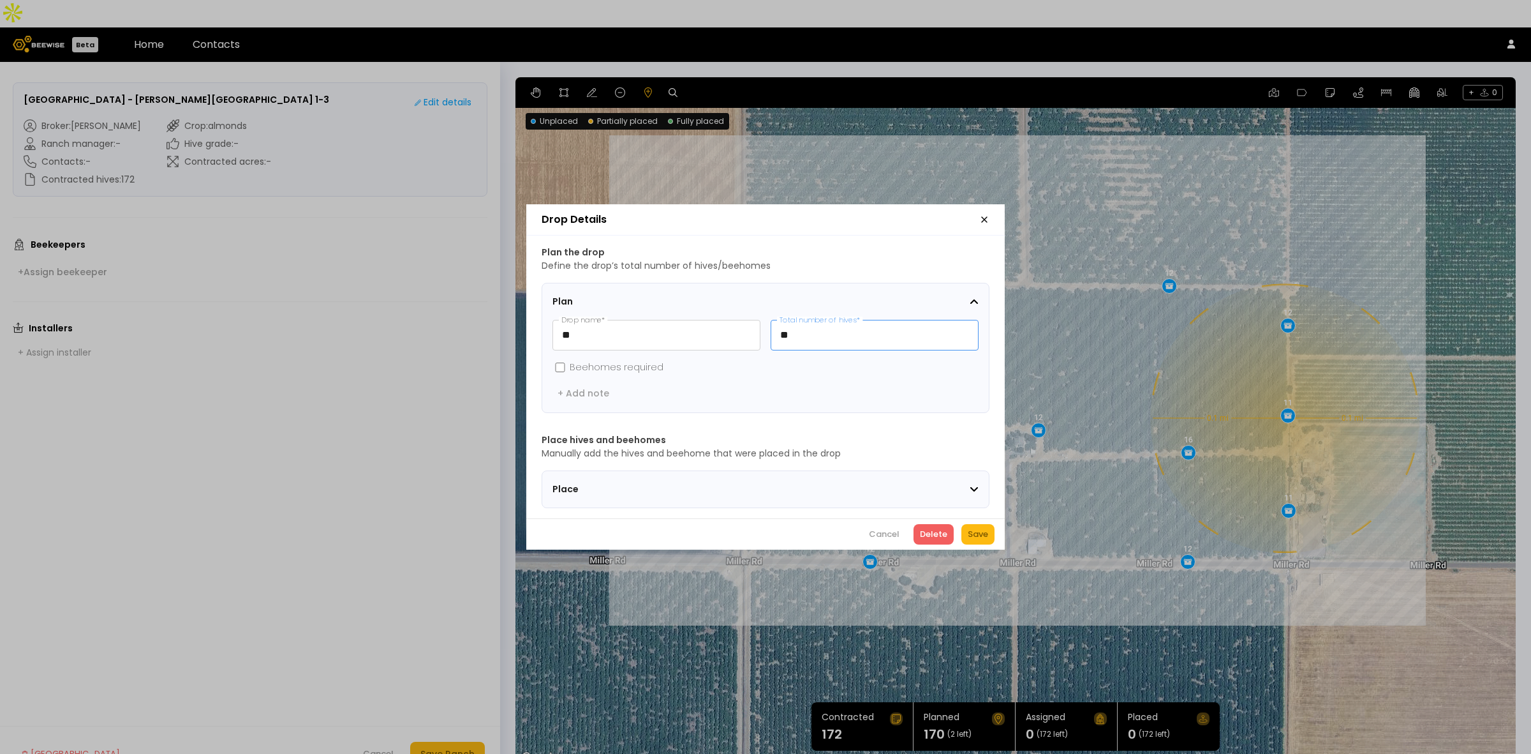
click at [837, 329] on input "**" at bounding box center [874, 334] width 207 height 29
paste input "text"
type input "**"
click at [975, 530] on button "Save" at bounding box center [978, 534] width 33 height 20
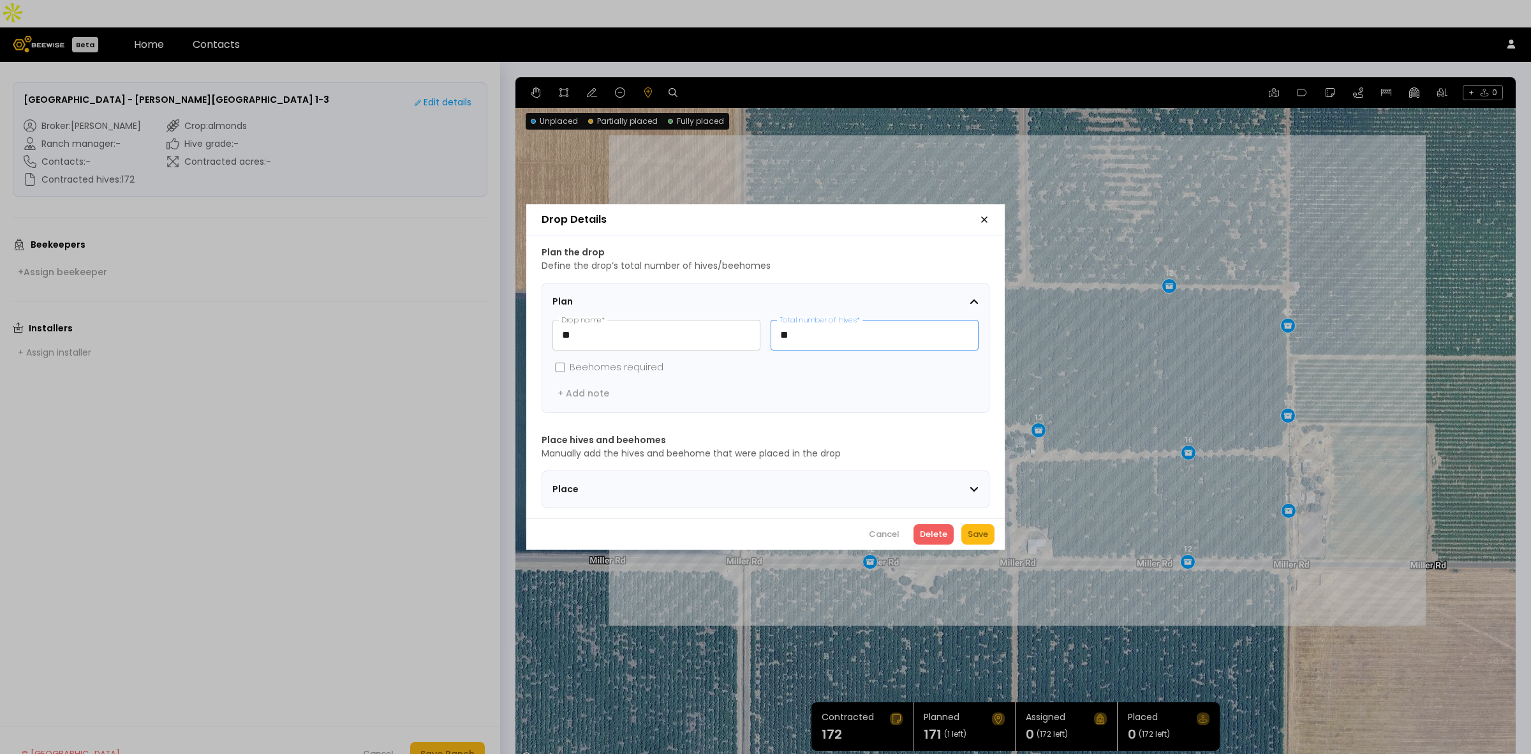
click at [863, 324] on input "**" at bounding box center [874, 334] width 207 height 29
paste input "text"
click at [821, 329] on input "**" at bounding box center [874, 334] width 207 height 29
paste input "text"
type input "**"
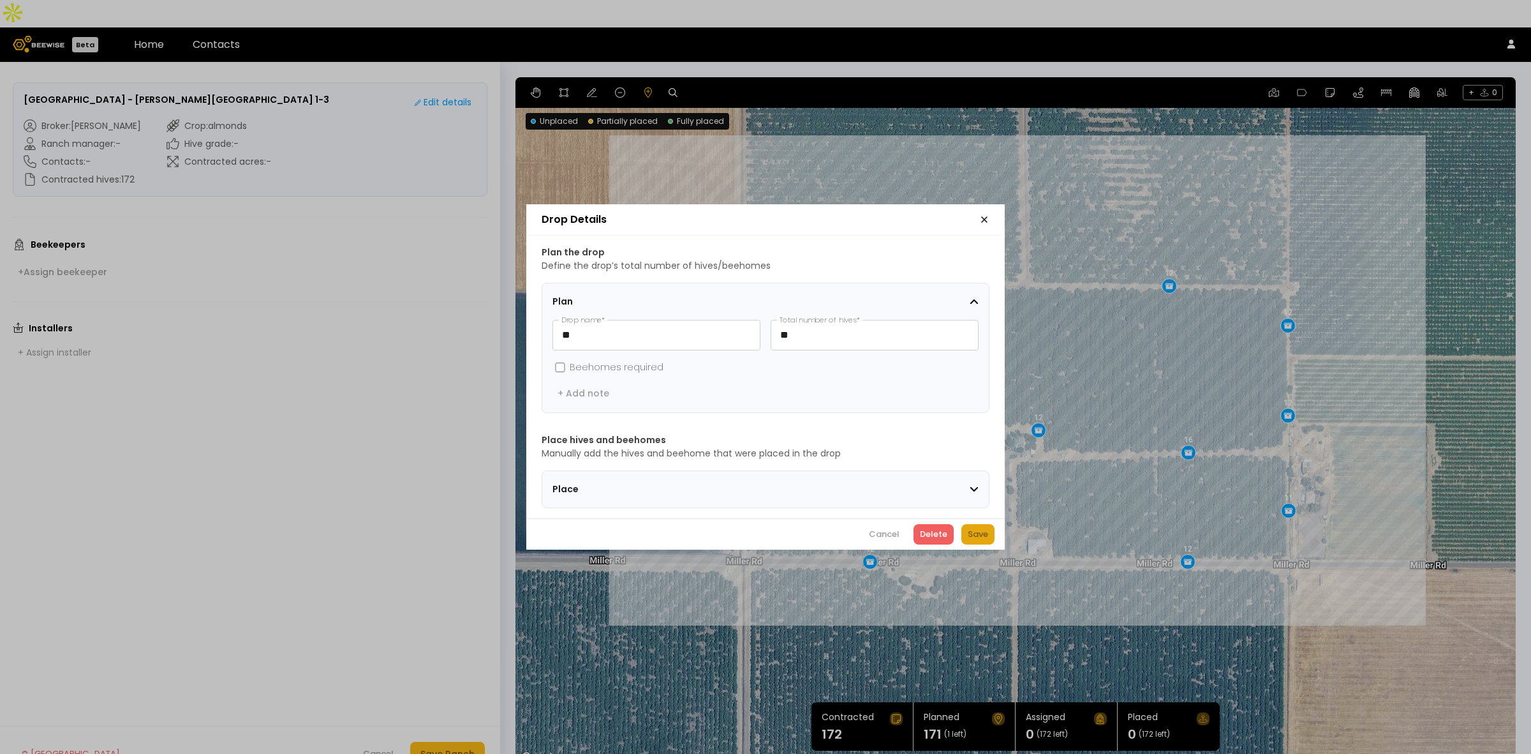
click at [980, 537] on div "Save" at bounding box center [978, 534] width 20 height 13
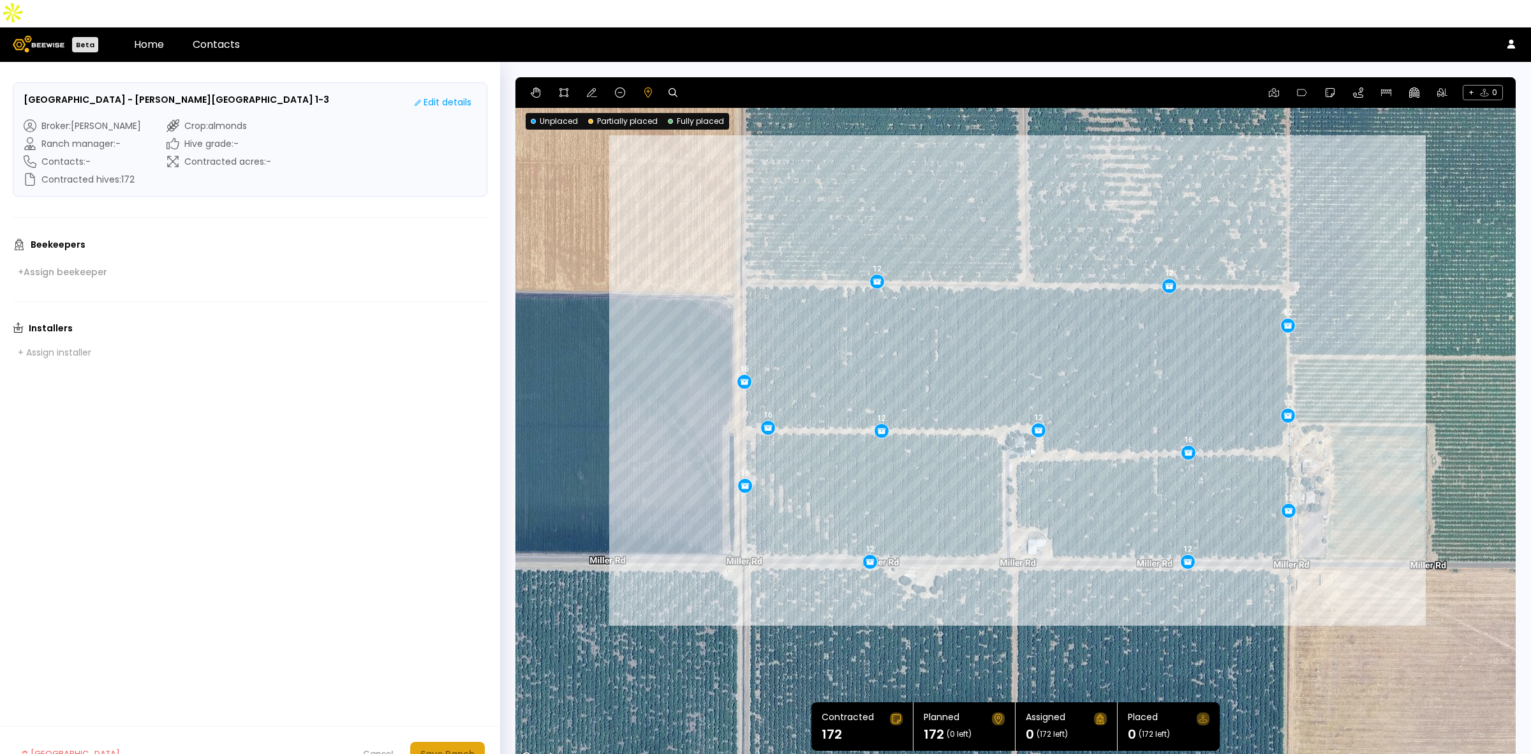
click at [445, 747] on div "Save Ranch" at bounding box center [448, 754] width 54 height 14
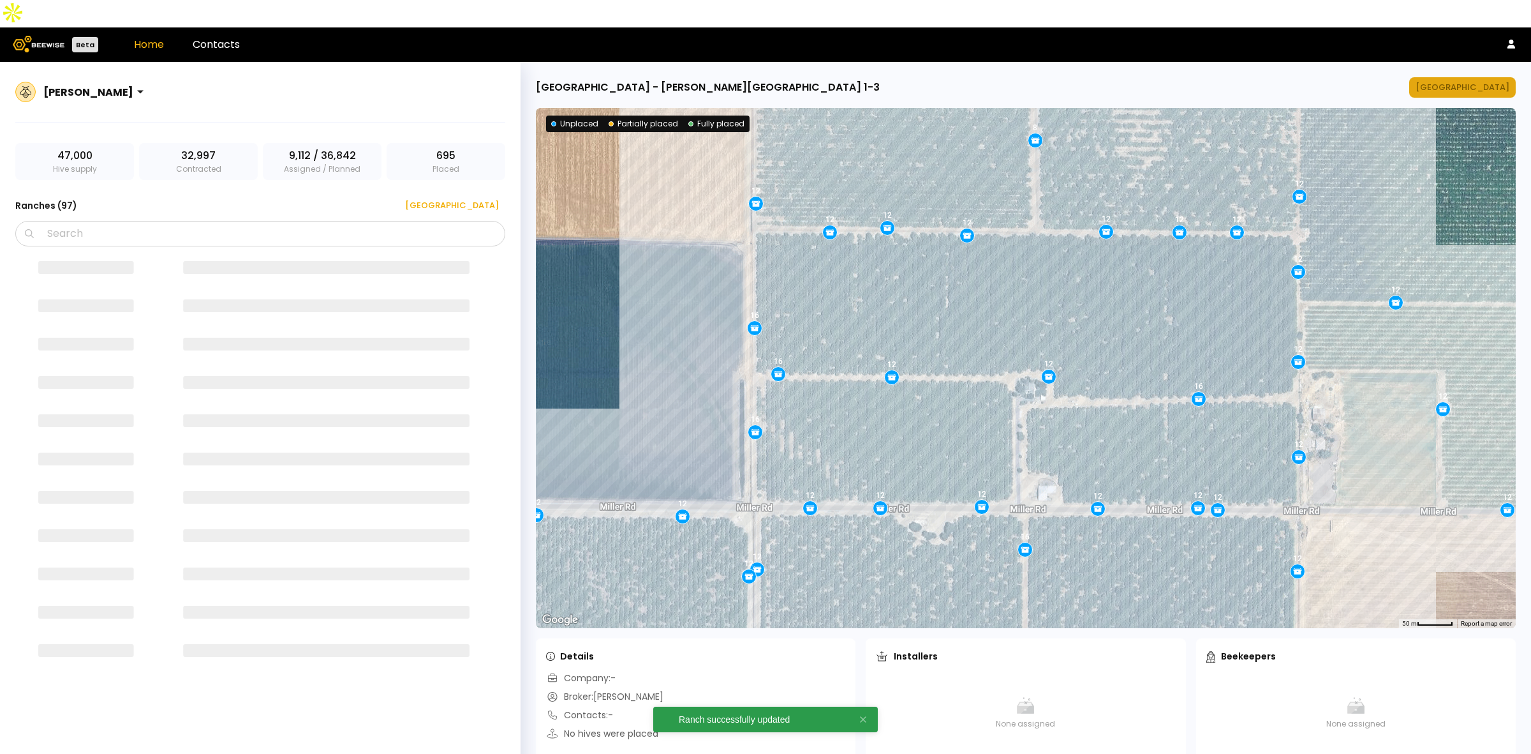
click at [1476, 81] on div "[GEOGRAPHIC_DATA]" at bounding box center [1463, 87] width 94 height 13
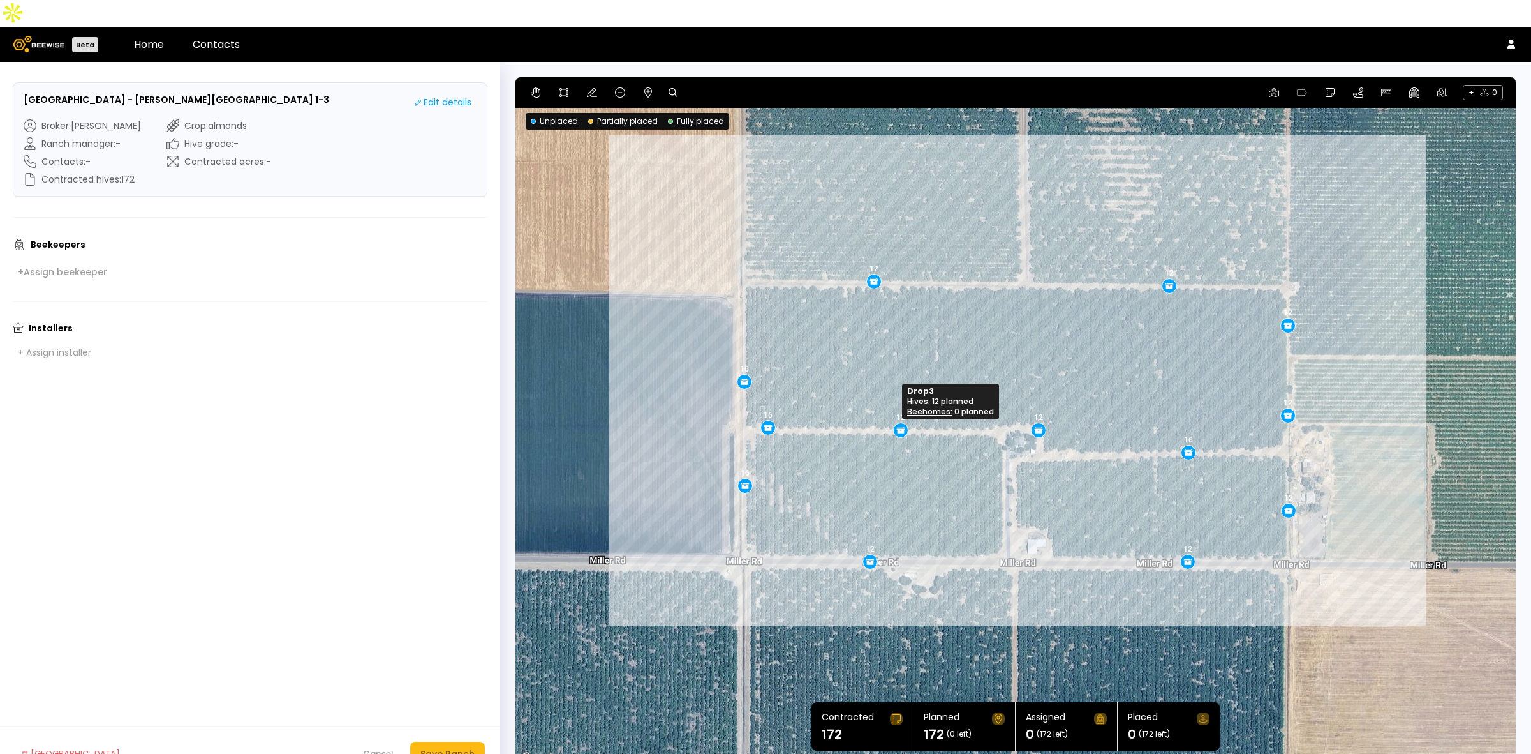
drag, startPoint x: 882, startPoint y: 406, endPoint x: 901, endPoint y: 405, distance: 19.2
click at [467, 747] on div "Save Ranch" at bounding box center [448, 754] width 54 height 14
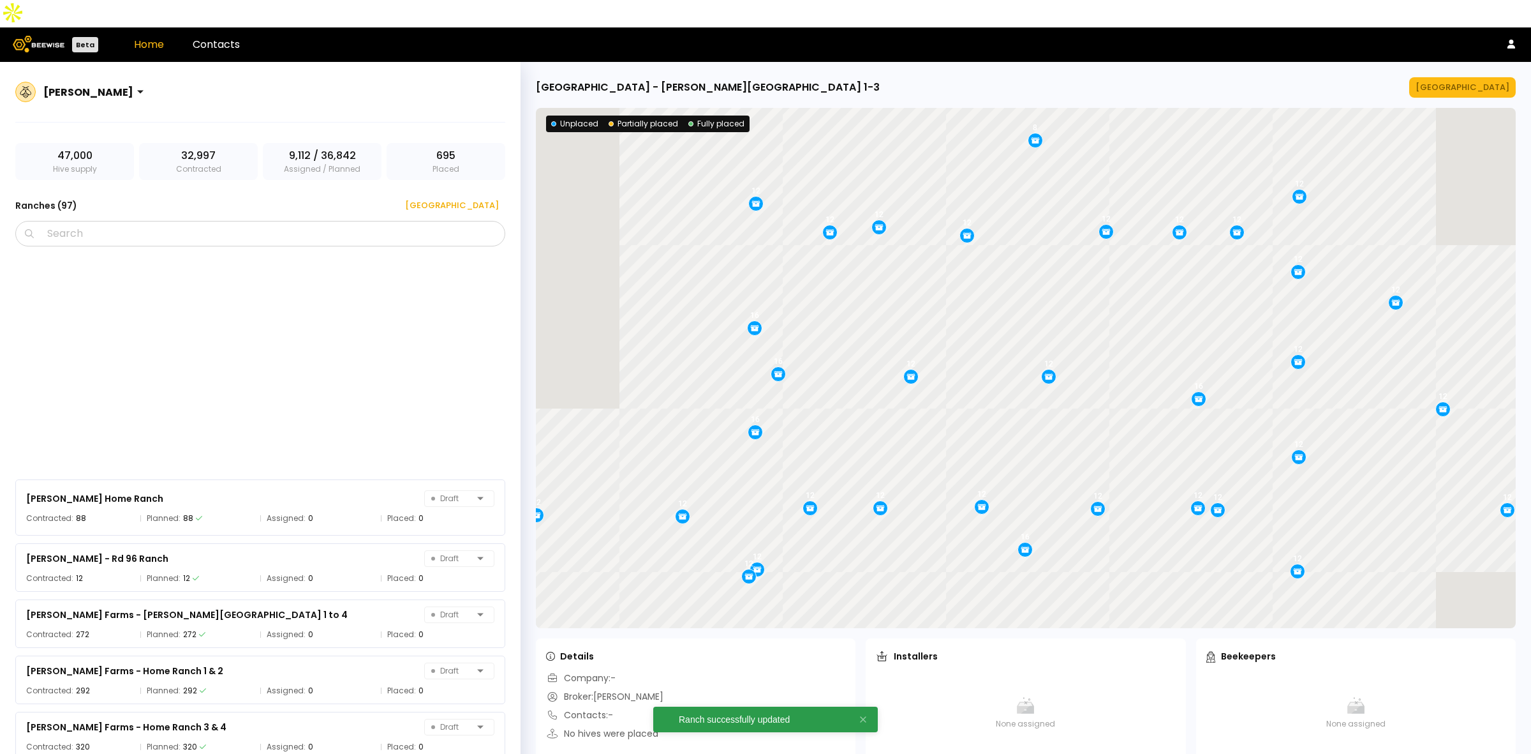
scroll to position [4875, 0]
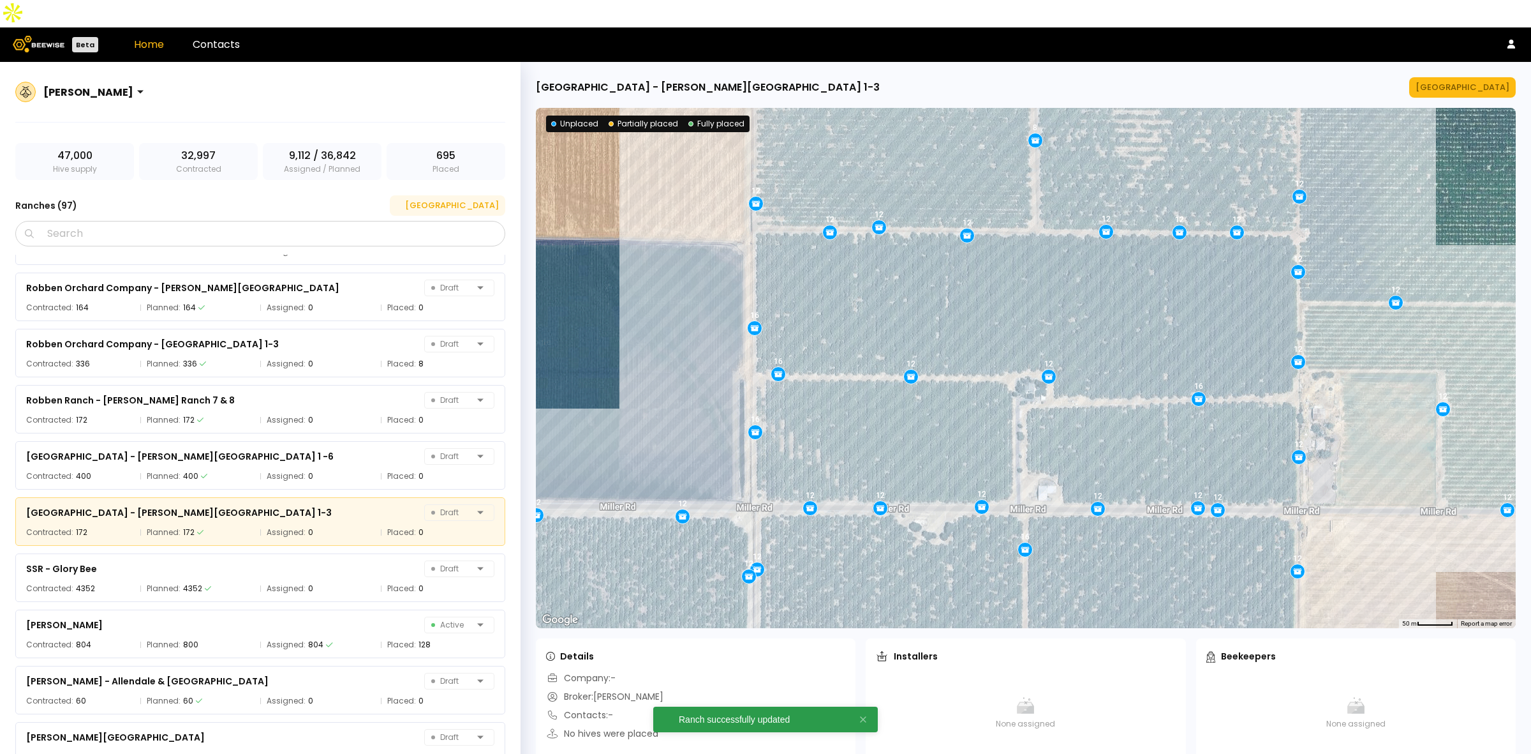
click at [460, 199] on div "[GEOGRAPHIC_DATA]" at bounding box center [447, 205] width 103 height 13
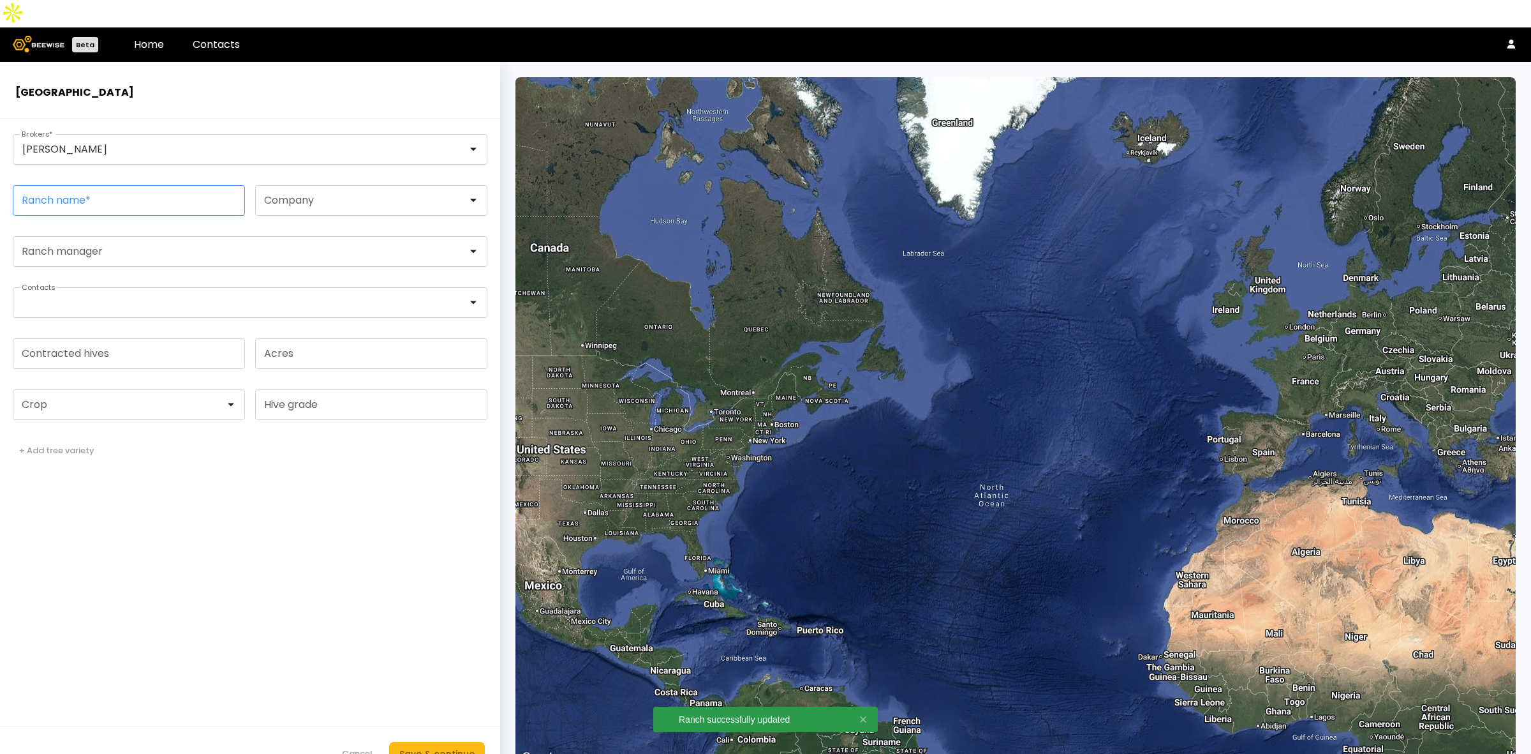
click at [119, 186] on input "Ranch name *" at bounding box center [128, 200] width 231 height 29
paste input "**********"
type input "**********"
click at [52, 399] on div at bounding box center [123, 404] width 203 height 11
click at [56, 428] on div "Almonds" at bounding box center [129, 437] width 232 height 18
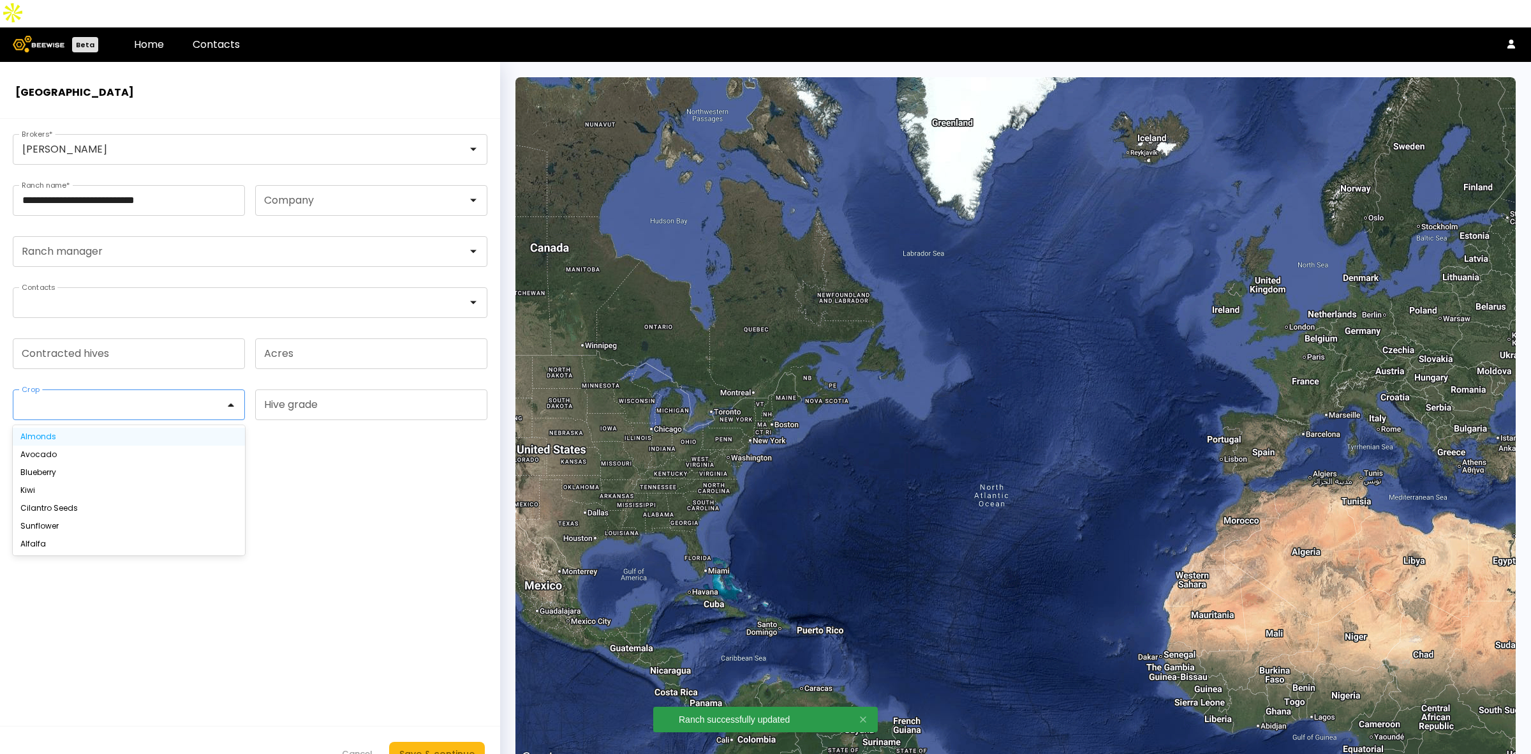
click at [48, 433] on div "Almonds" at bounding box center [128, 437] width 217 height 8
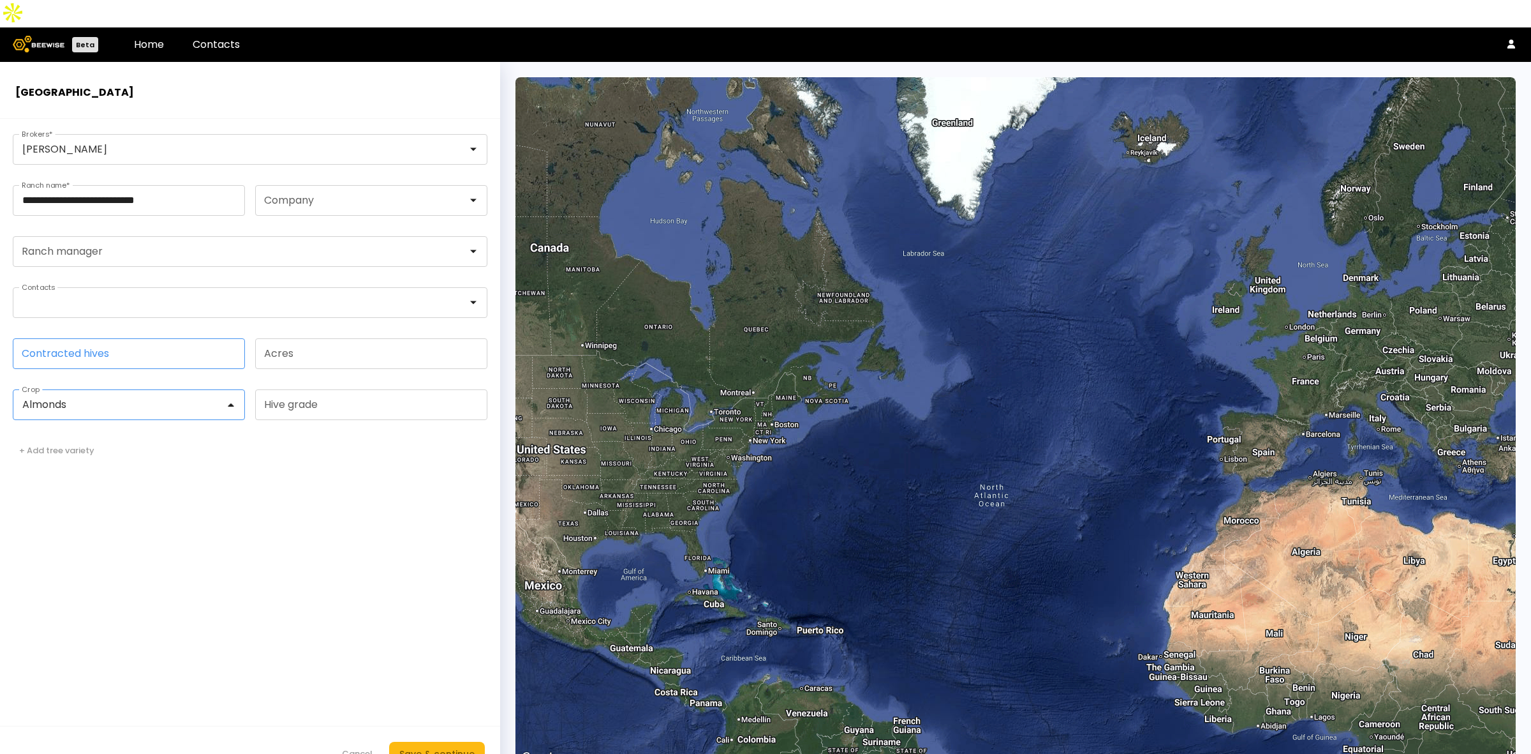
click at [78, 339] on input "Contracted hives" at bounding box center [128, 353] width 231 height 29
type input "**"
click at [464, 738] on footer "Cancel Save & continue" at bounding box center [250, 754] width 500 height 56
click at [464, 747] on div "Save & continue" at bounding box center [436, 754] width 75 height 14
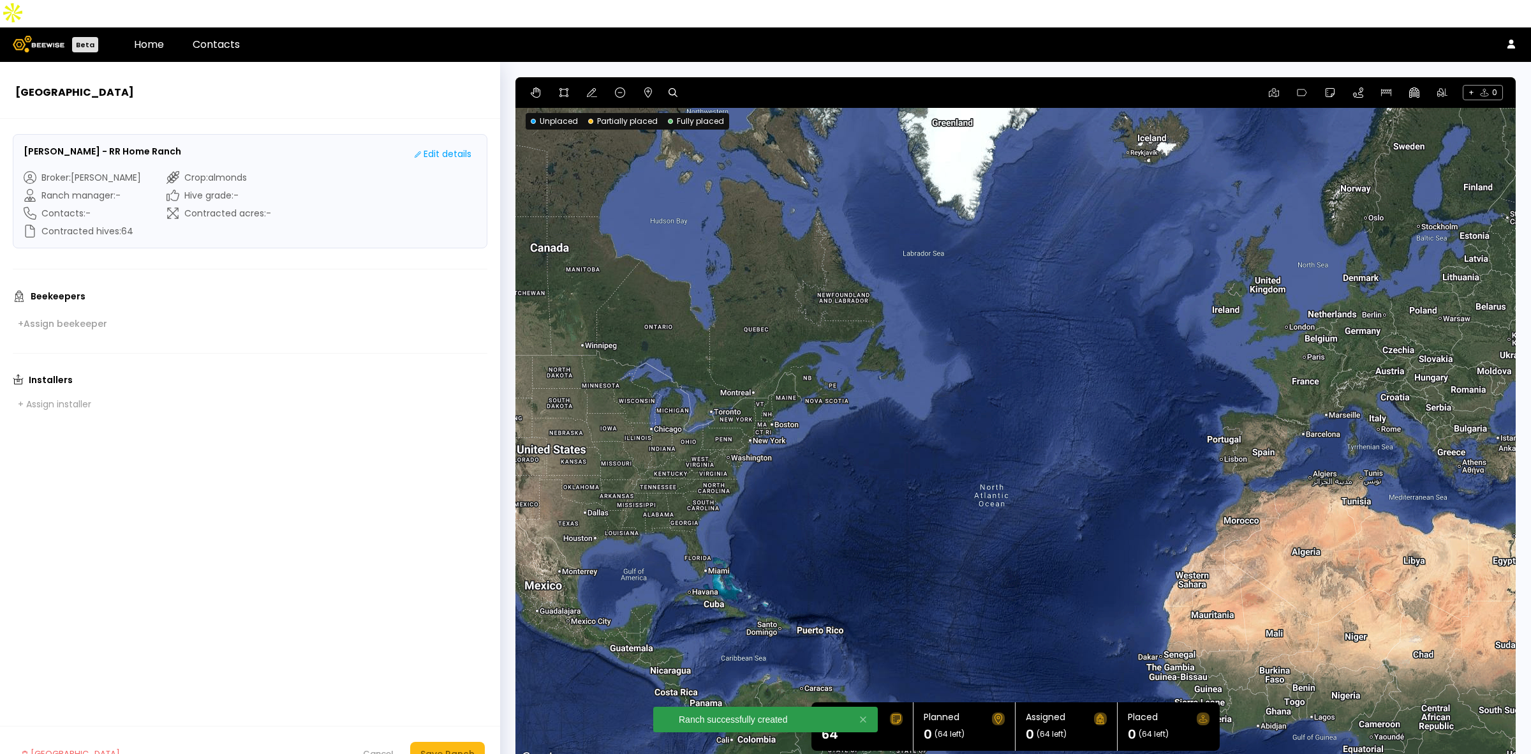
click at [673, 88] on icon at bounding box center [673, 92] width 9 height 9
click at [729, 85] on input at bounding box center [722, 93] width 79 height 16
paste input "**********"
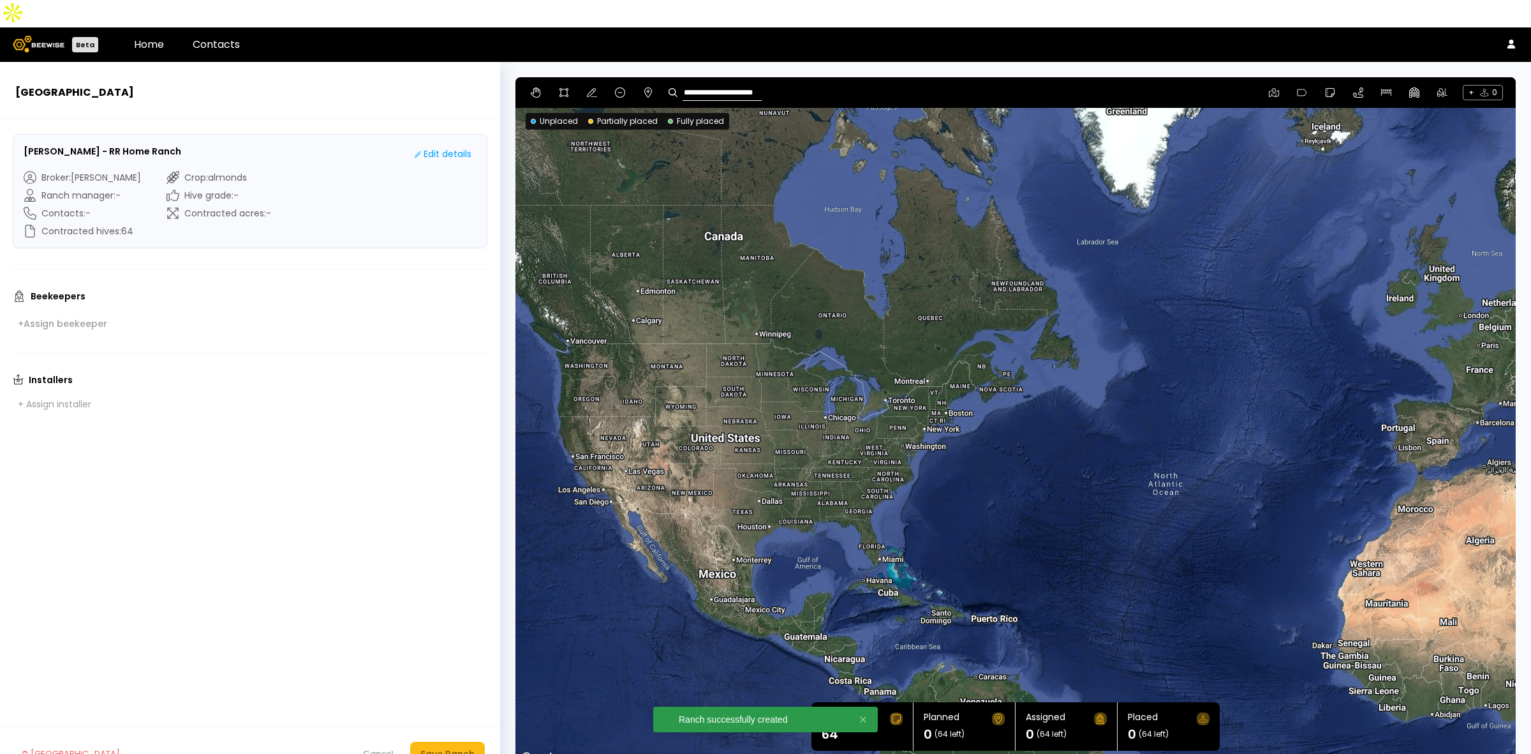
type input "**********"
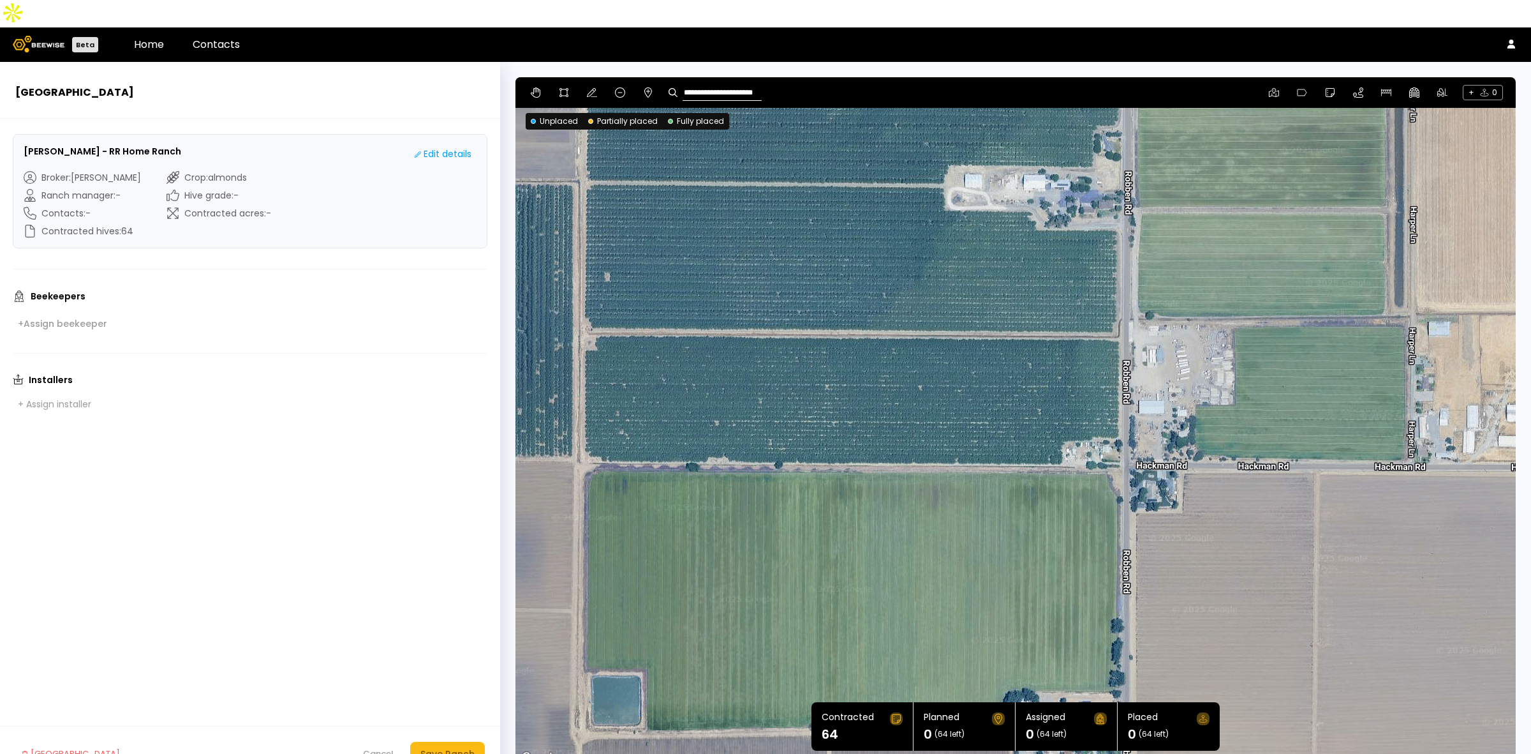
drag, startPoint x: 944, startPoint y: 412, endPoint x: 935, endPoint y: 252, distance: 160.4
click at [935, 252] on div at bounding box center [1016, 421] width 1001 height 689
click at [562, 85] on button at bounding box center [563, 92] width 15 height 15
click at [578, 436] on div at bounding box center [1015, 422] width 999 height 689
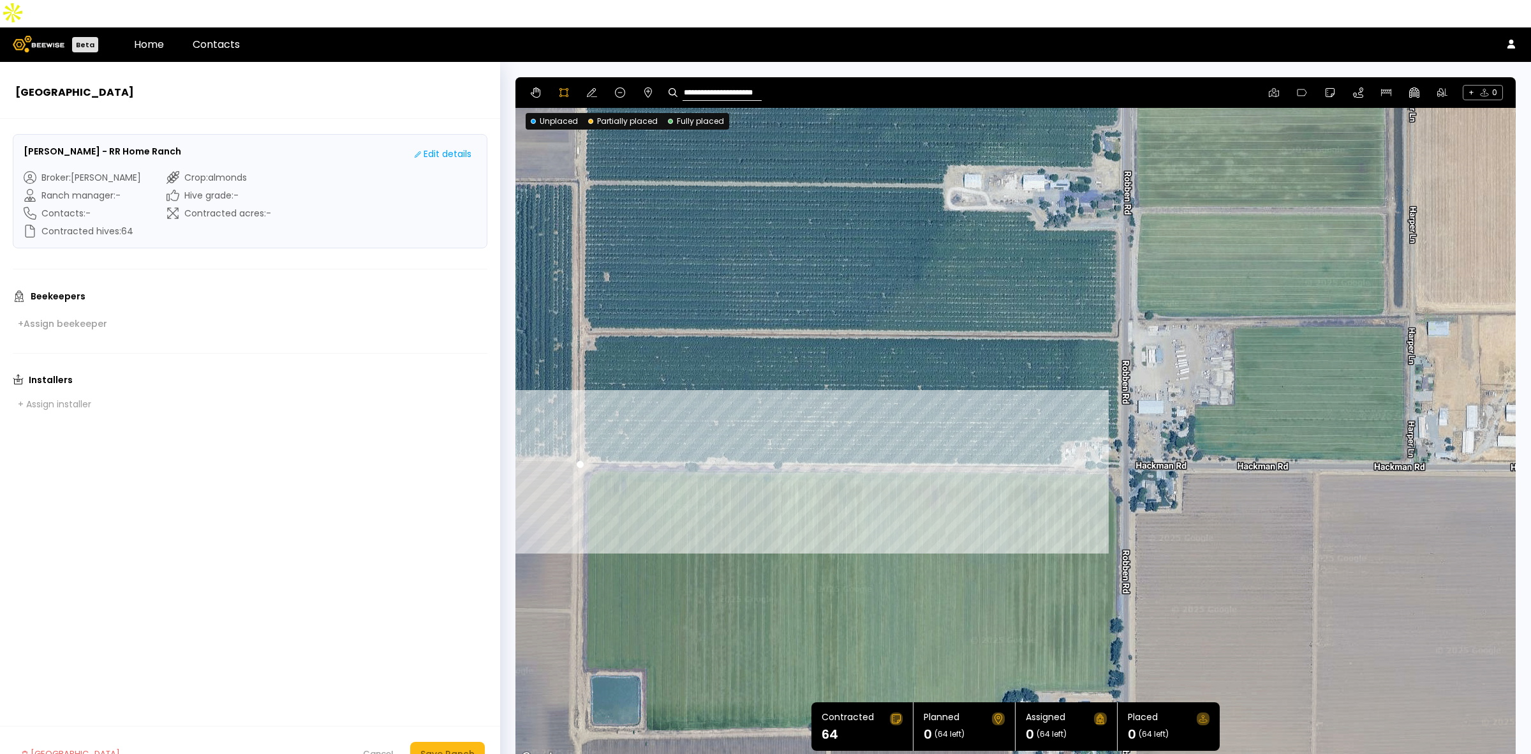
click at [1061, 436] on div at bounding box center [1015, 422] width 999 height 689
click at [1064, 416] on div at bounding box center [1015, 422] width 999 height 689
click at [1091, 413] on div at bounding box center [1015, 422] width 999 height 689
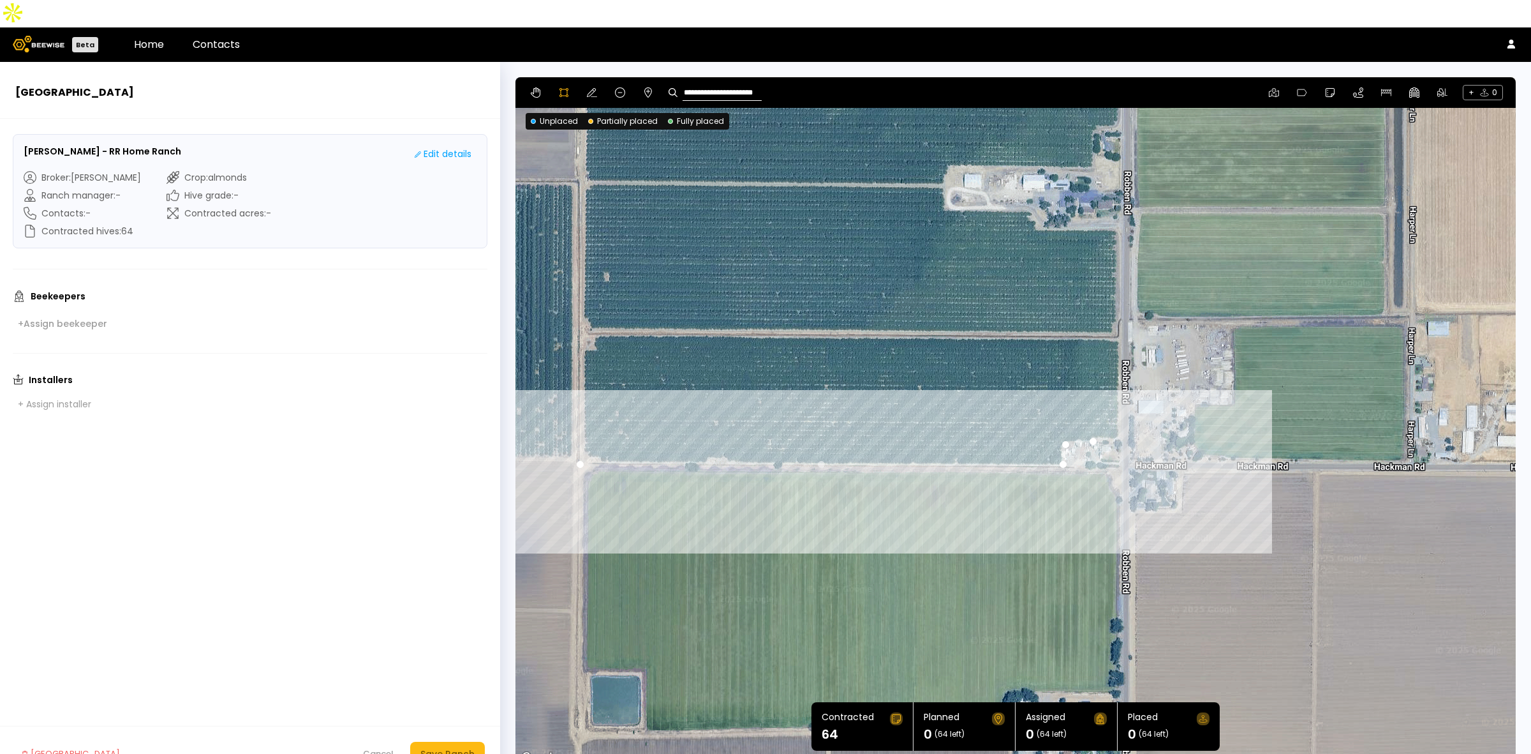
click at [1102, 412] on div at bounding box center [1015, 422] width 999 height 689
click at [1117, 410] on div at bounding box center [1015, 422] width 999 height 689
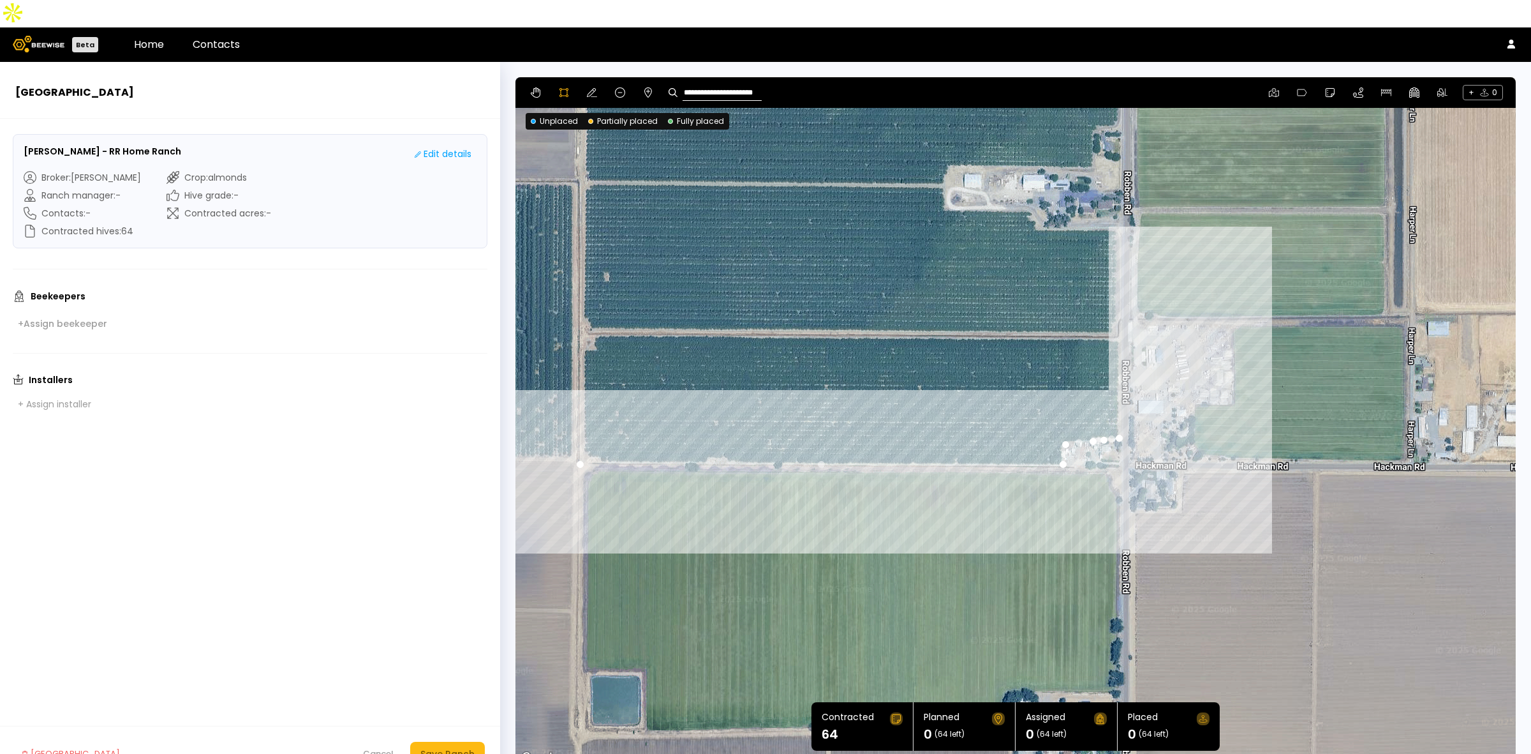
click at [1118, 313] on div at bounding box center [1015, 422] width 999 height 689
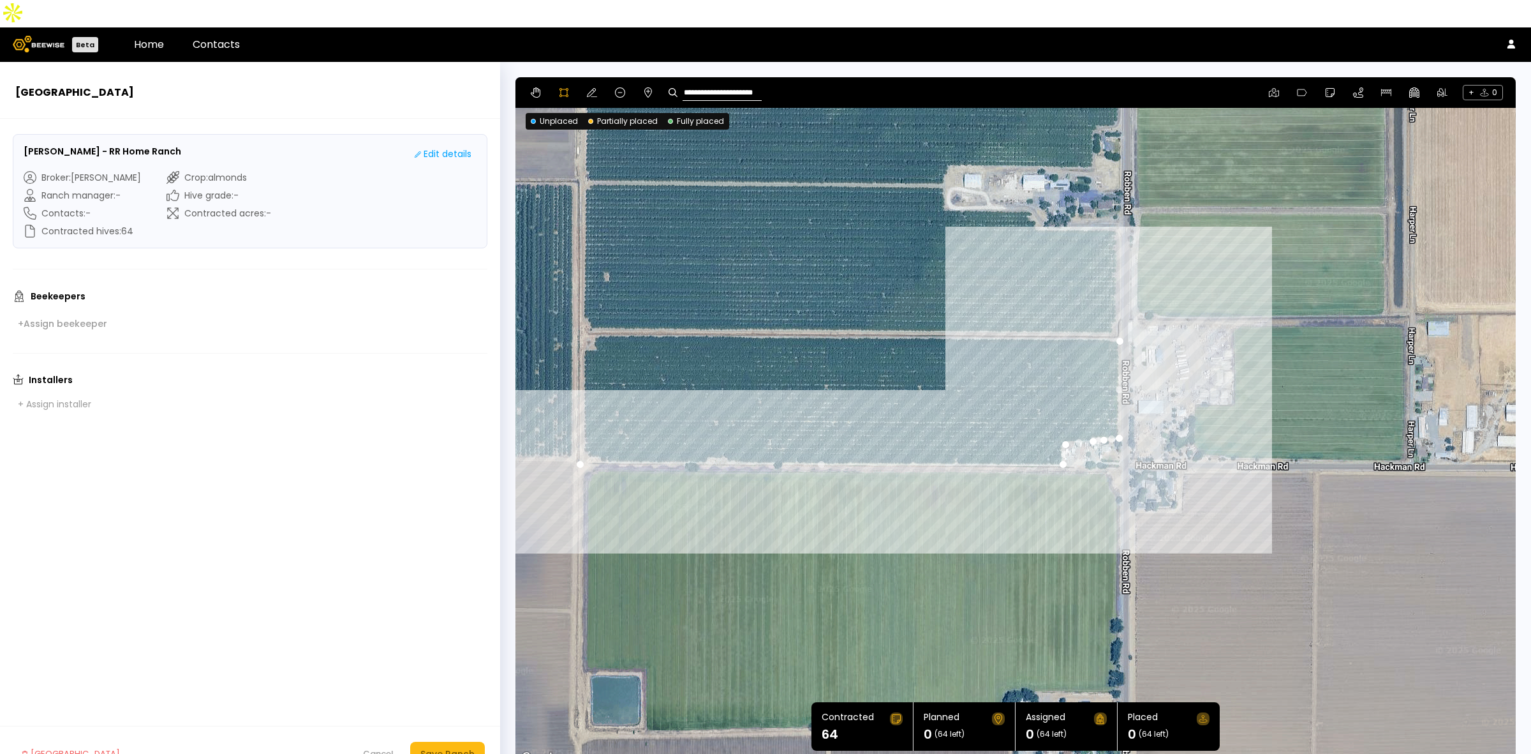
click at [1096, 311] on div at bounding box center [1015, 422] width 999 height 689
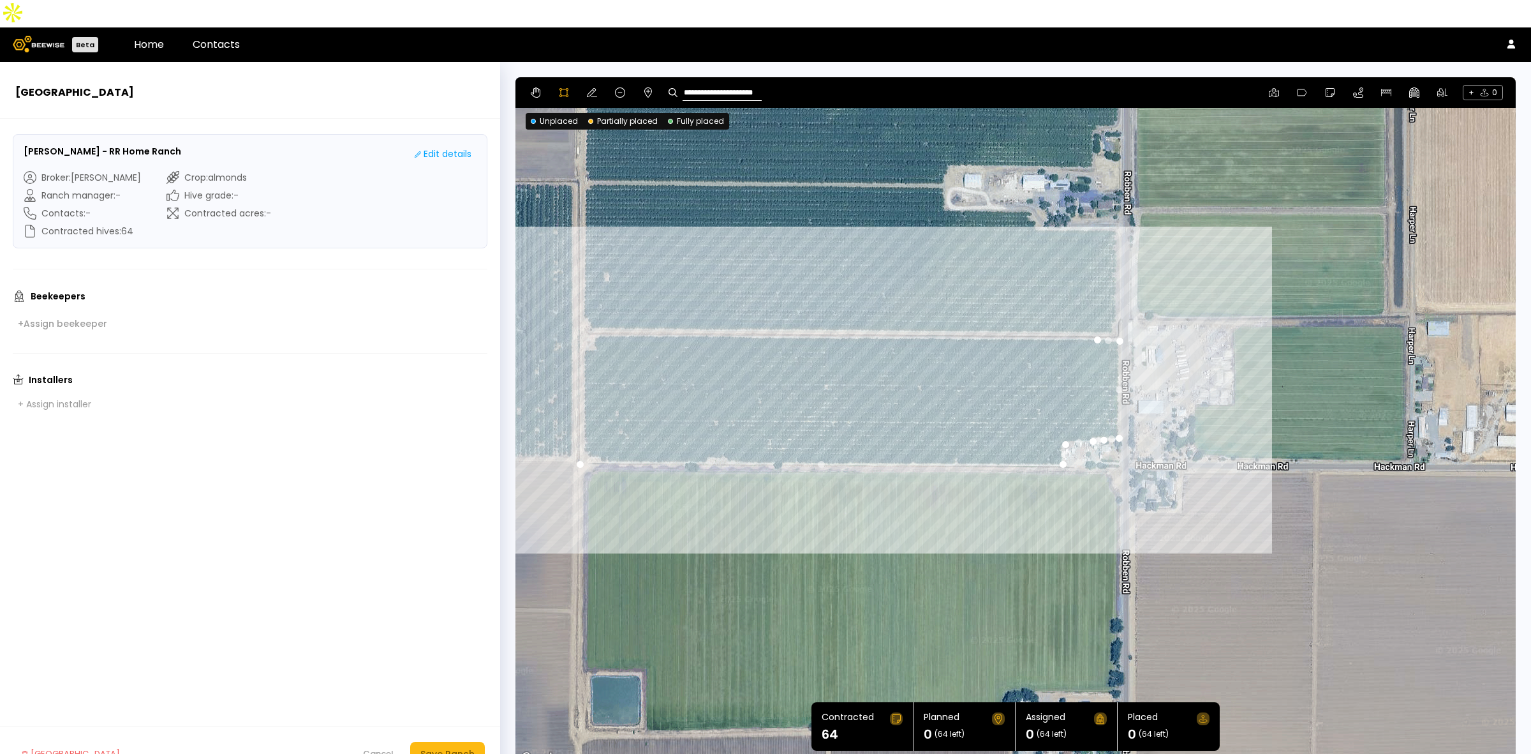
click at [595, 307] on div at bounding box center [1015, 422] width 999 height 689
click at [592, 313] on div at bounding box center [1015, 422] width 999 height 689
click at [595, 323] on div at bounding box center [1015, 422] width 999 height 689
click at [582, 323] on div at bounding box center [1015, 422] width 999 height 689
click at [582, 435] on div at bounding box center [1015, 422] width 999 height 689
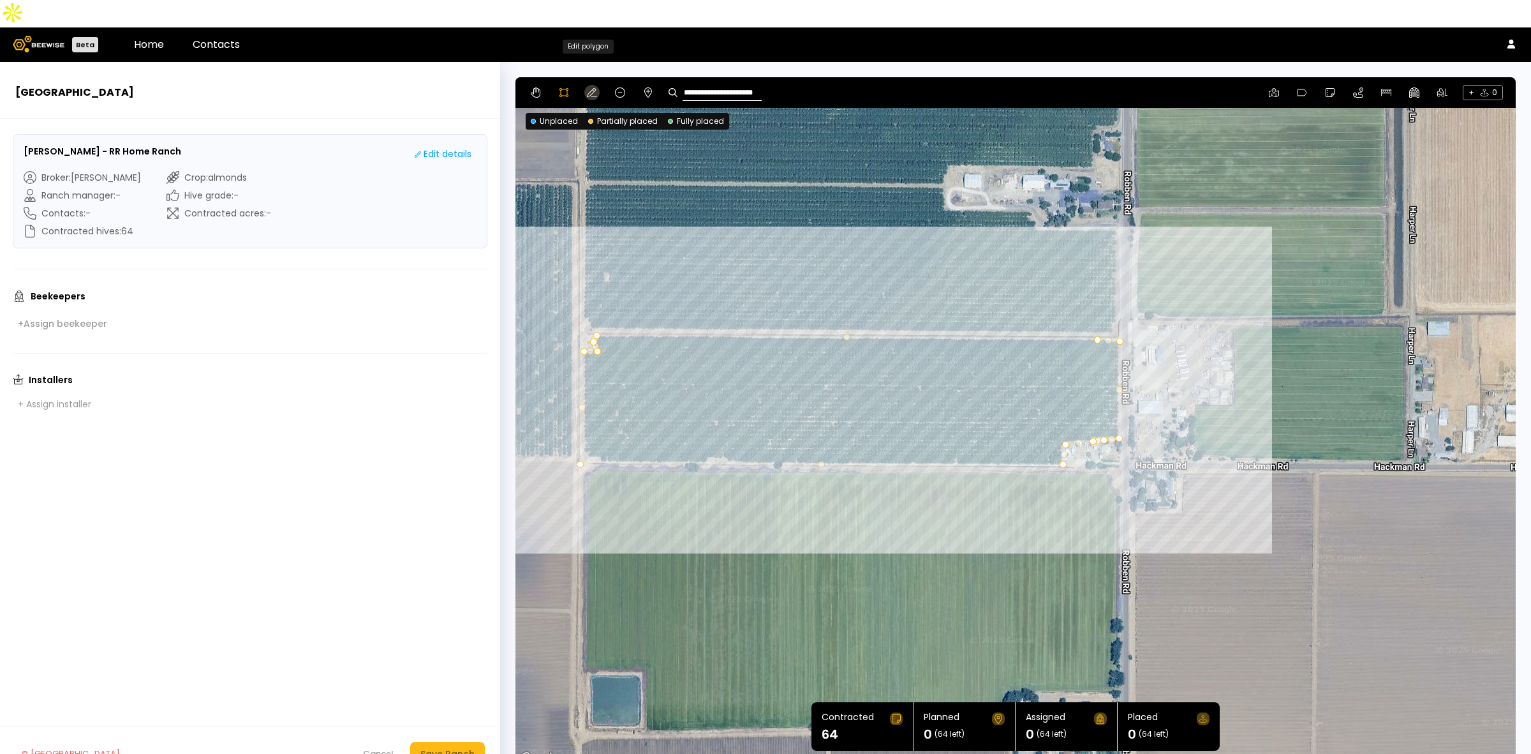
click at [592, 87] on icon at bounding box center [592, 92] width 10 height 10
drag, startPoint x: 577, startPoint y: 438, endPoint x: 582, endPoint y: 431, distance: 7.8
click at [588, 431] on div at bounding box center [1016, 421] width 1001 height 689
click at [463, 747] on div "Save Ranch" at bounding box center [448, 754] width 54 height 14
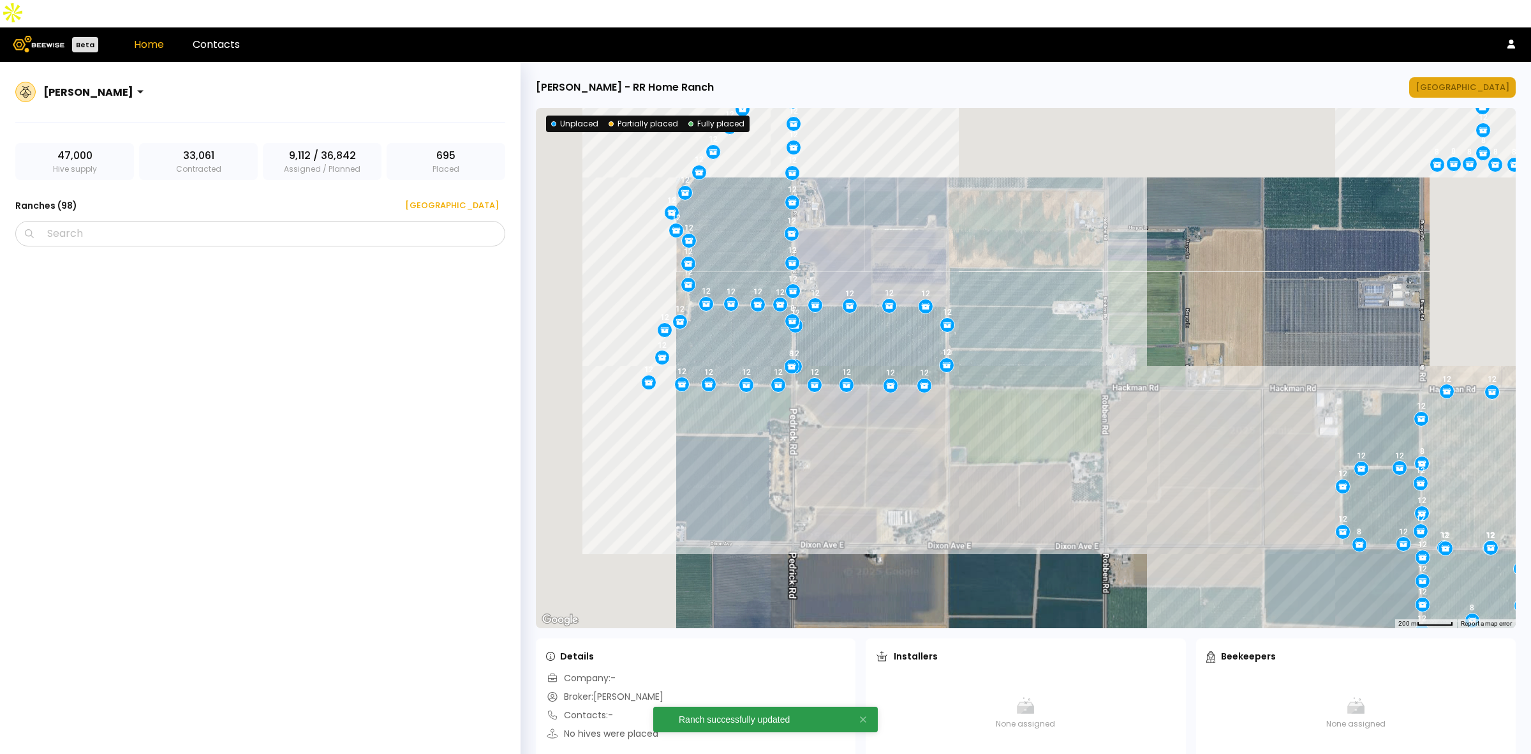
scroll to position [4931, 0]
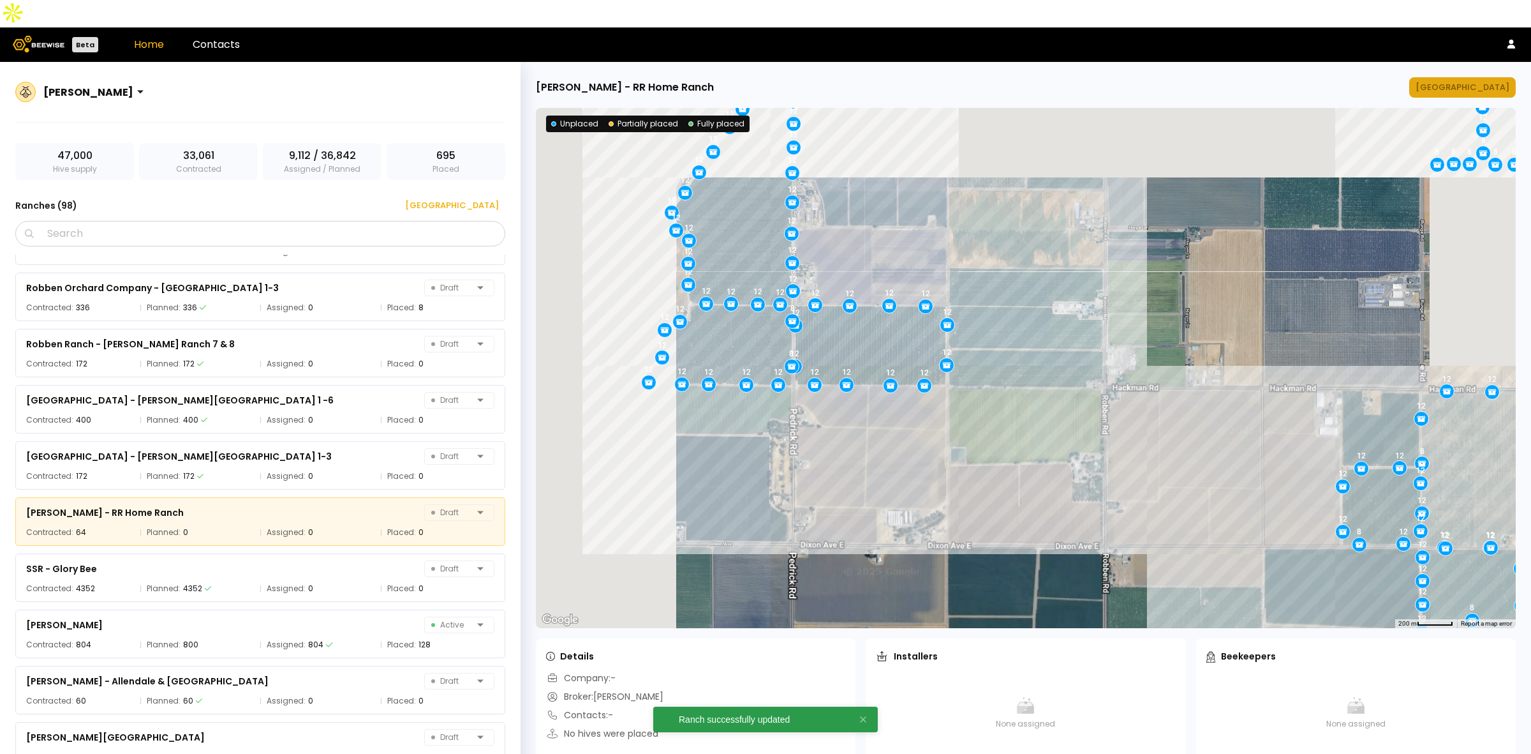
click at [1468, 81] on div "[GEOGRAPHIC_DATA]" at bounding box center [1463, 87] width 94 height 13
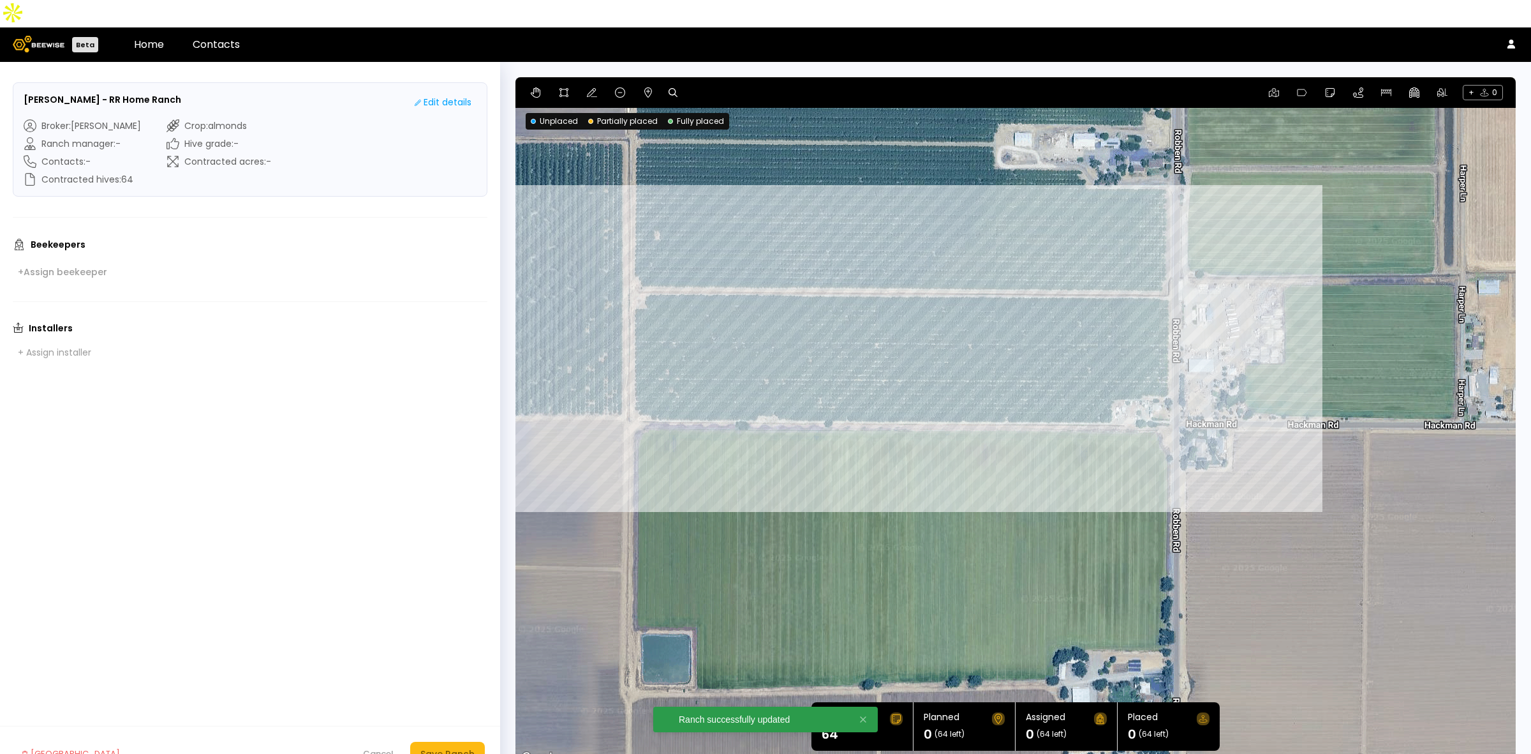
drag, startPoint x: 872, startPoint y: 384, endPoint x: 758, endPoint y: 318, distance: 132.1
click at [758, 318] on div at bounding box center [1016, 421] width 1001 height 689
click at [616, 87] on icon at bounding box center [620, 92] width 10 height 10
click at [725, 269] on div at bounding box center [1016, 421] width 1001 height 689
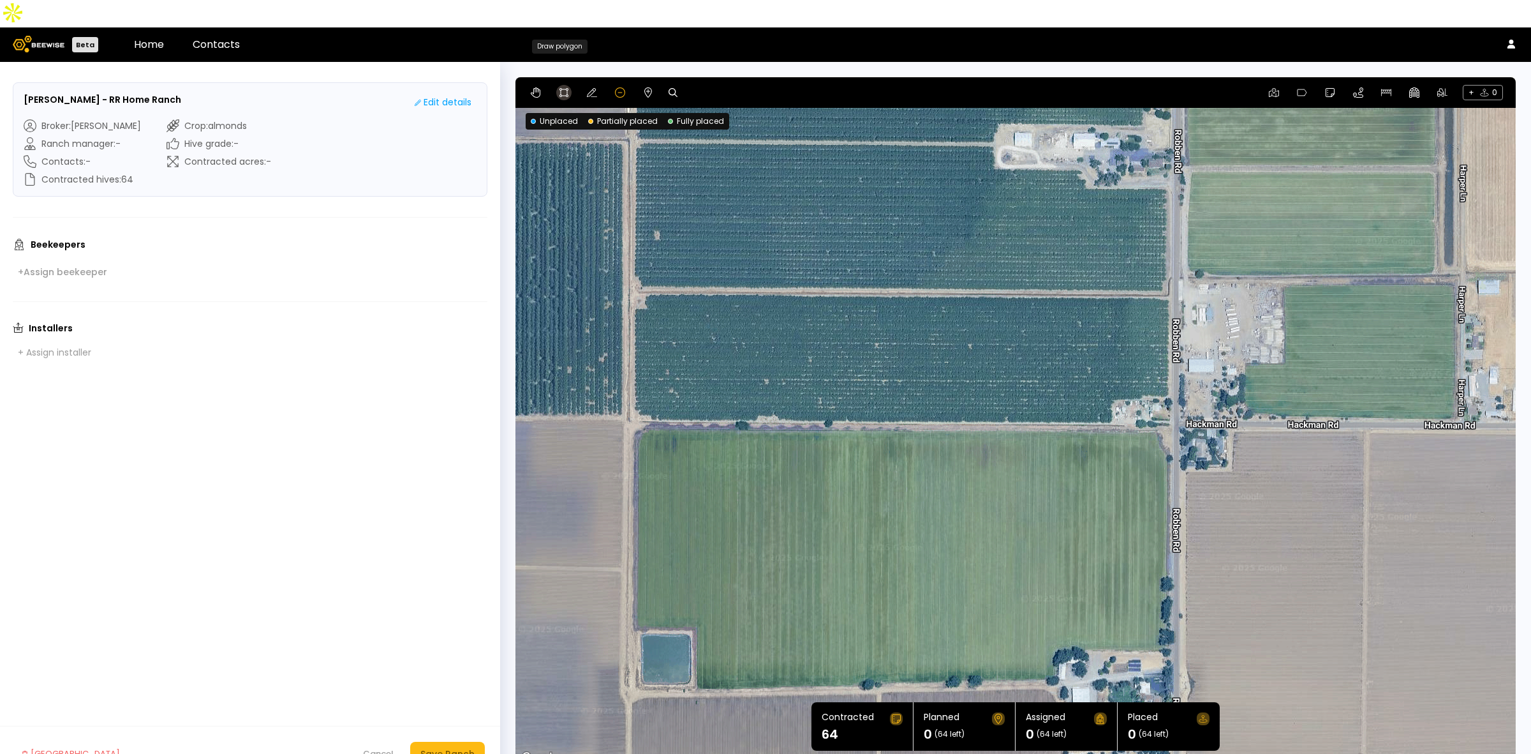
click at [567, 87] on icon at bounding box center [564, 92] width 10 height 10
click at [643, 267] on div at bounding box center [1015, 421] width 999 height 689
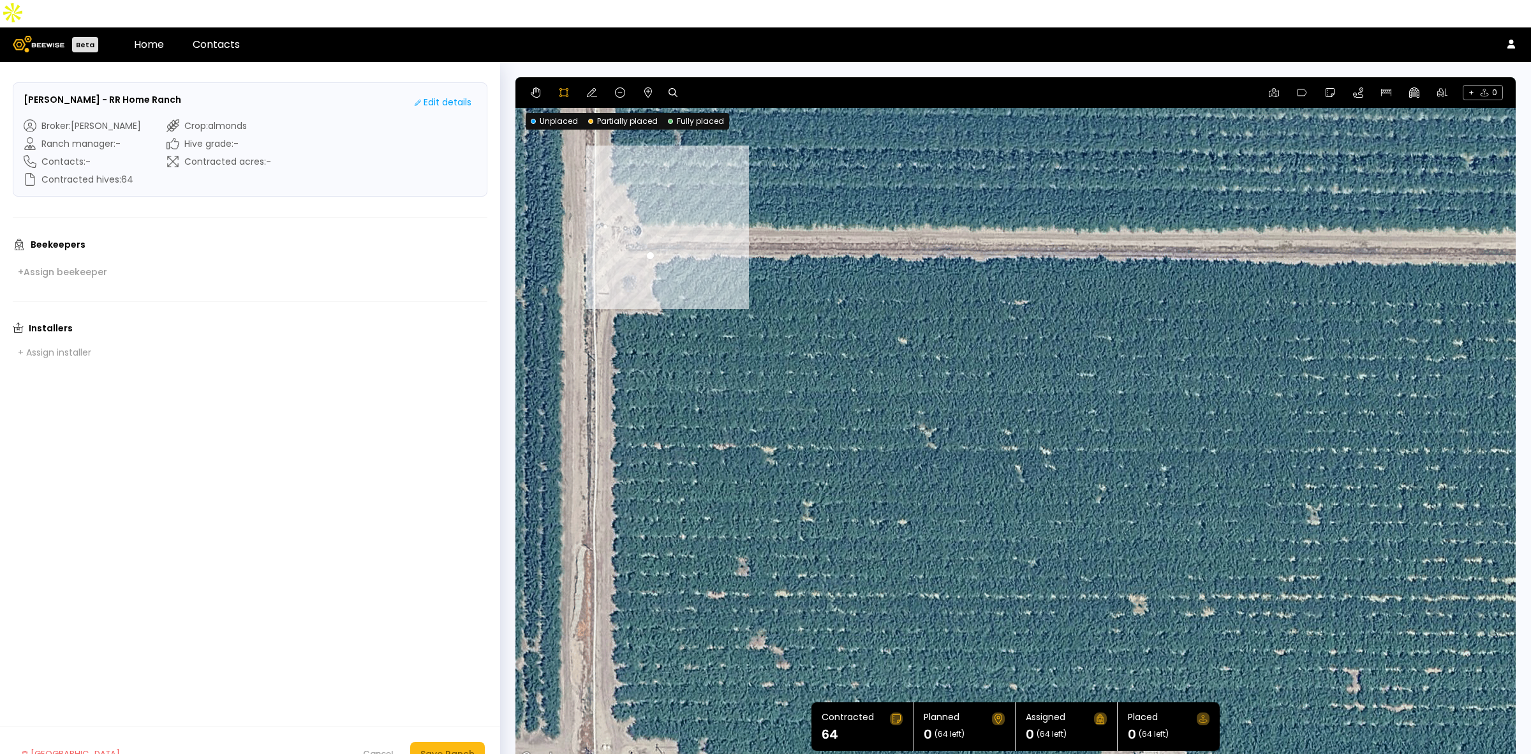
click at [648, 255] on div at bounding box center [1015, 422] width 999 height 689
click at [649, 266] on div at bounding box center [1015, 422] width 999 height 689
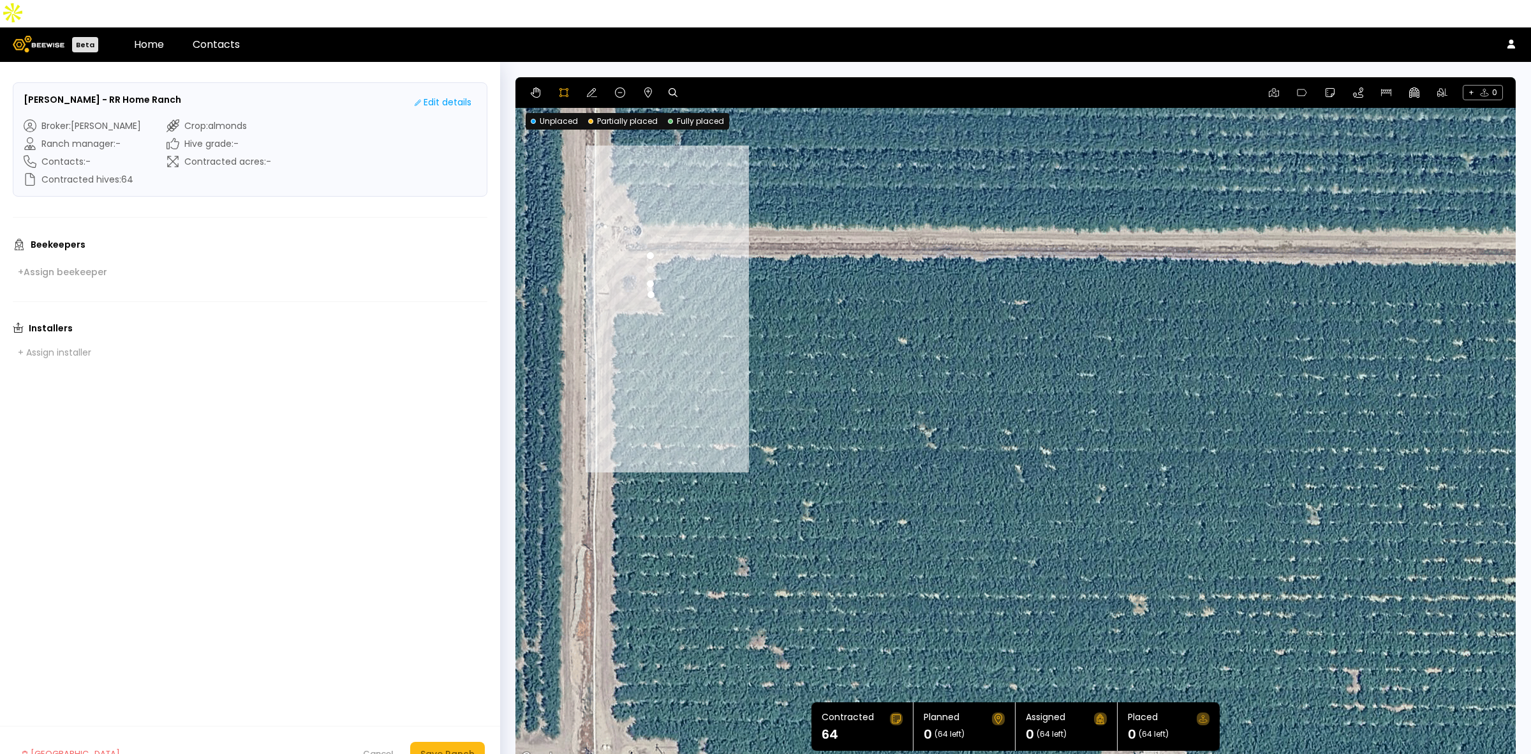
click at [659, 284] on div at bounding box center [1015, 422] width 999 height 689
click at [611, 284] on div at bounding box center [1015, 422] width 999 height 689
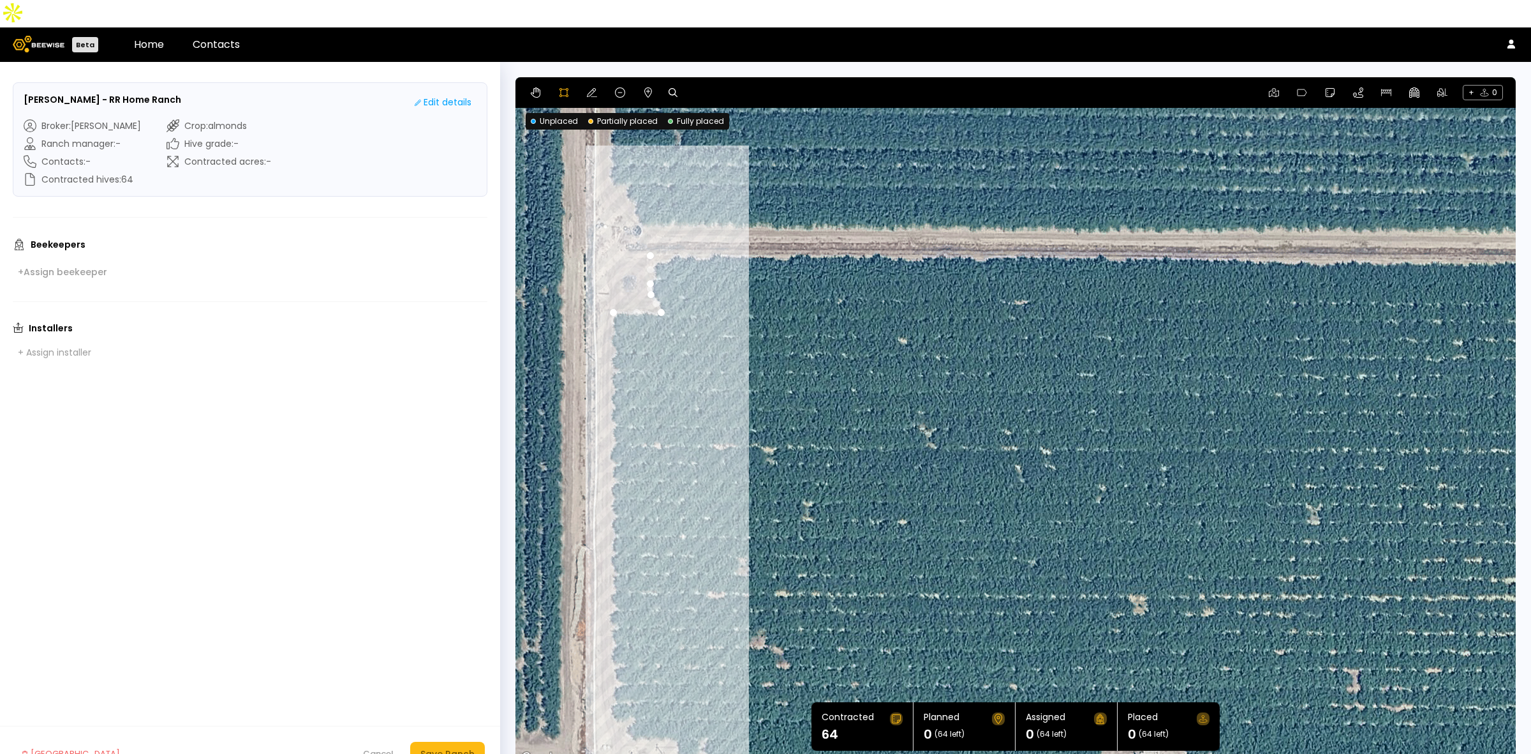
click at [607, 688] on div at bounding box center [1015, 422] width 999 height 689
click at [630, 711] on div at bounding box center [1015, 422] width 999 height 689
click at [660, 712] on div at bounding box center [1015, 422] width 999 height 689
click at [678, 731] on div at bounding box center [1015, 422] width 999 height 689
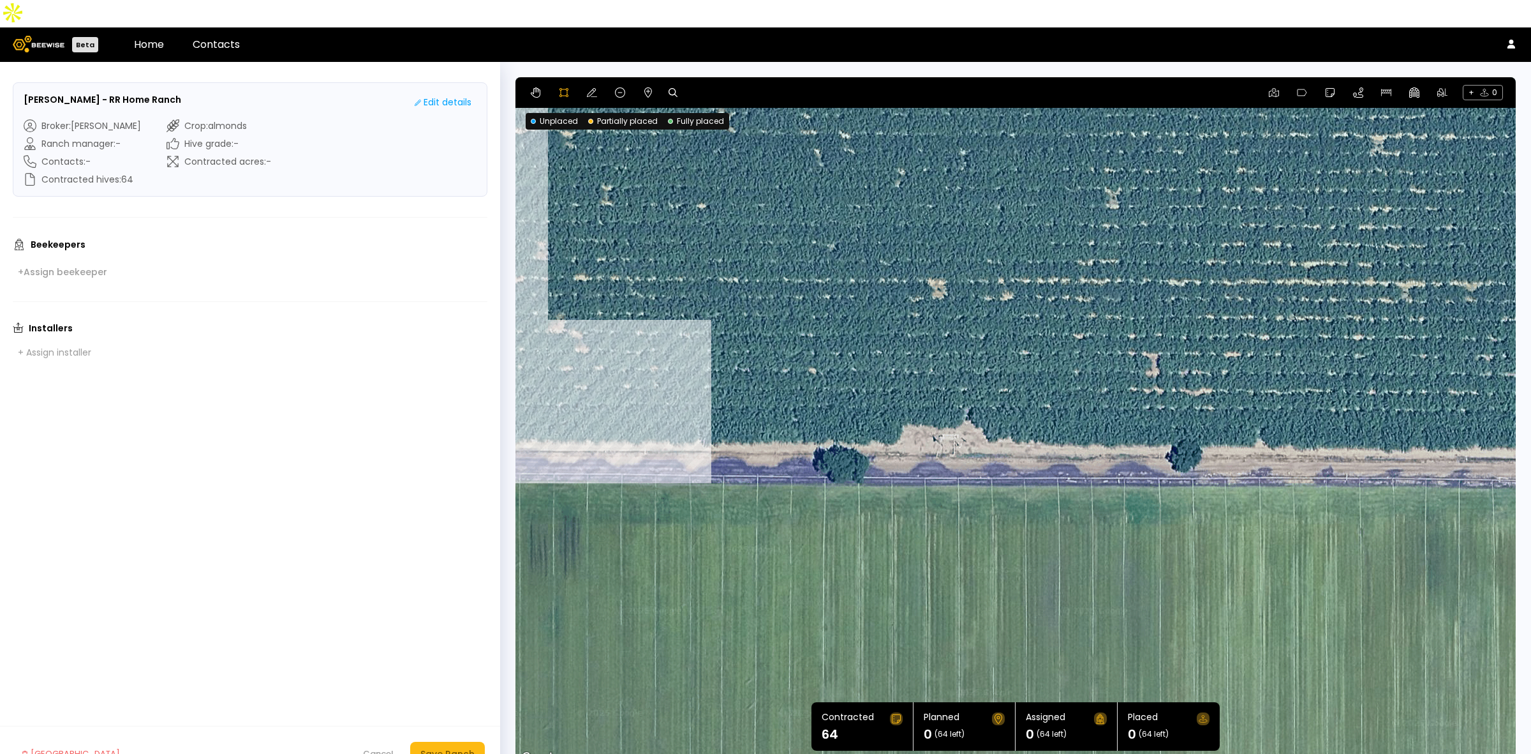
drag, startPoint x: 796, startPoint y: 632, endPoint x: 594, endPoint y: 311, distance: 378.5
click at [594, 311] on div at bounding box center [1015, 422] width 999 height 689
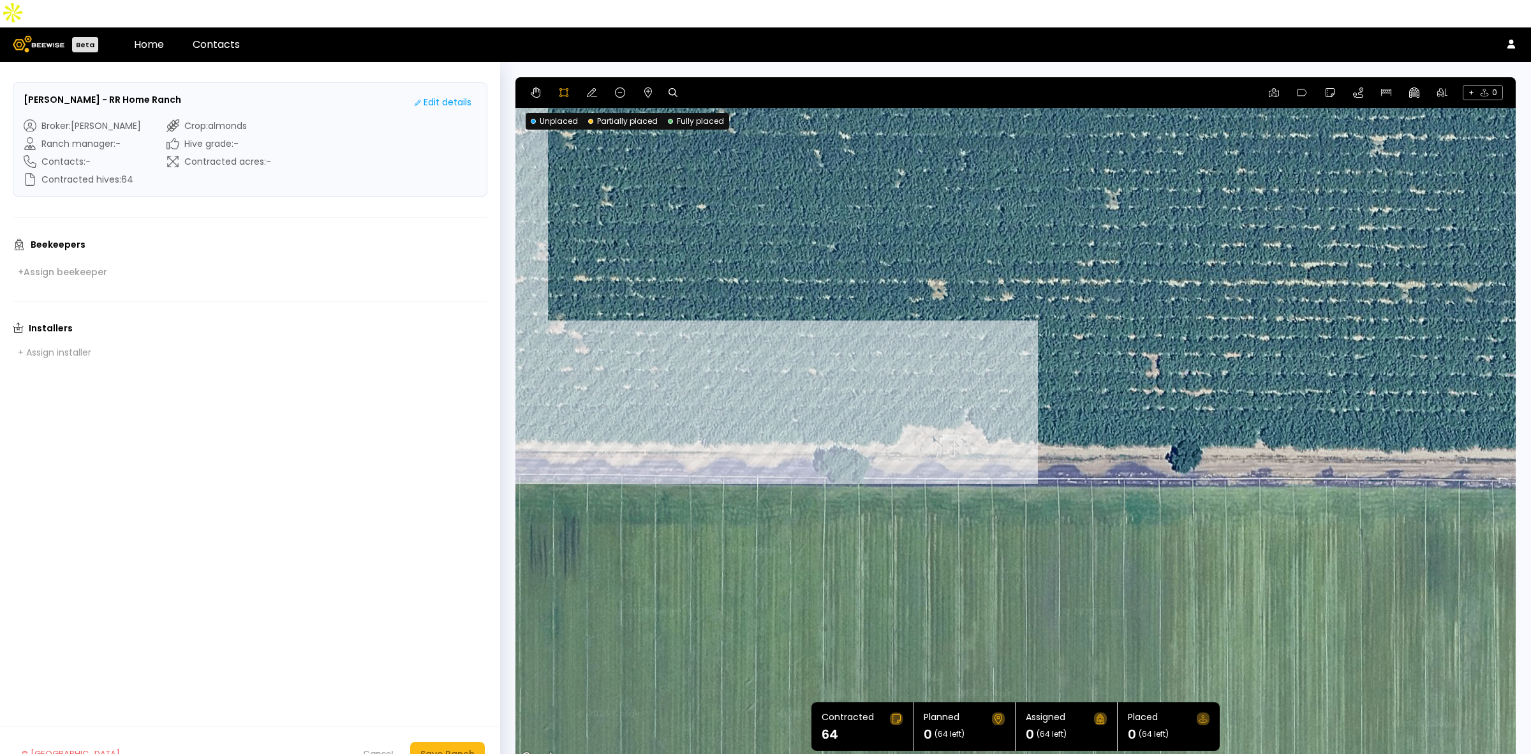
click at [903, 422] on div at bounding box center [1015, 422] width 999 height 689
click at [905, 404] on div at bounding box center [1015, 422] width 999 height 689
click at [955, 403] on div at bounding box center [1015, 422] width 999 height 689
click at [970, 400] on div at bounding box center [1015, 422] width 999 height 689
click at [989, 422] on div at bounding box center [1015, 422] width 999 height 689
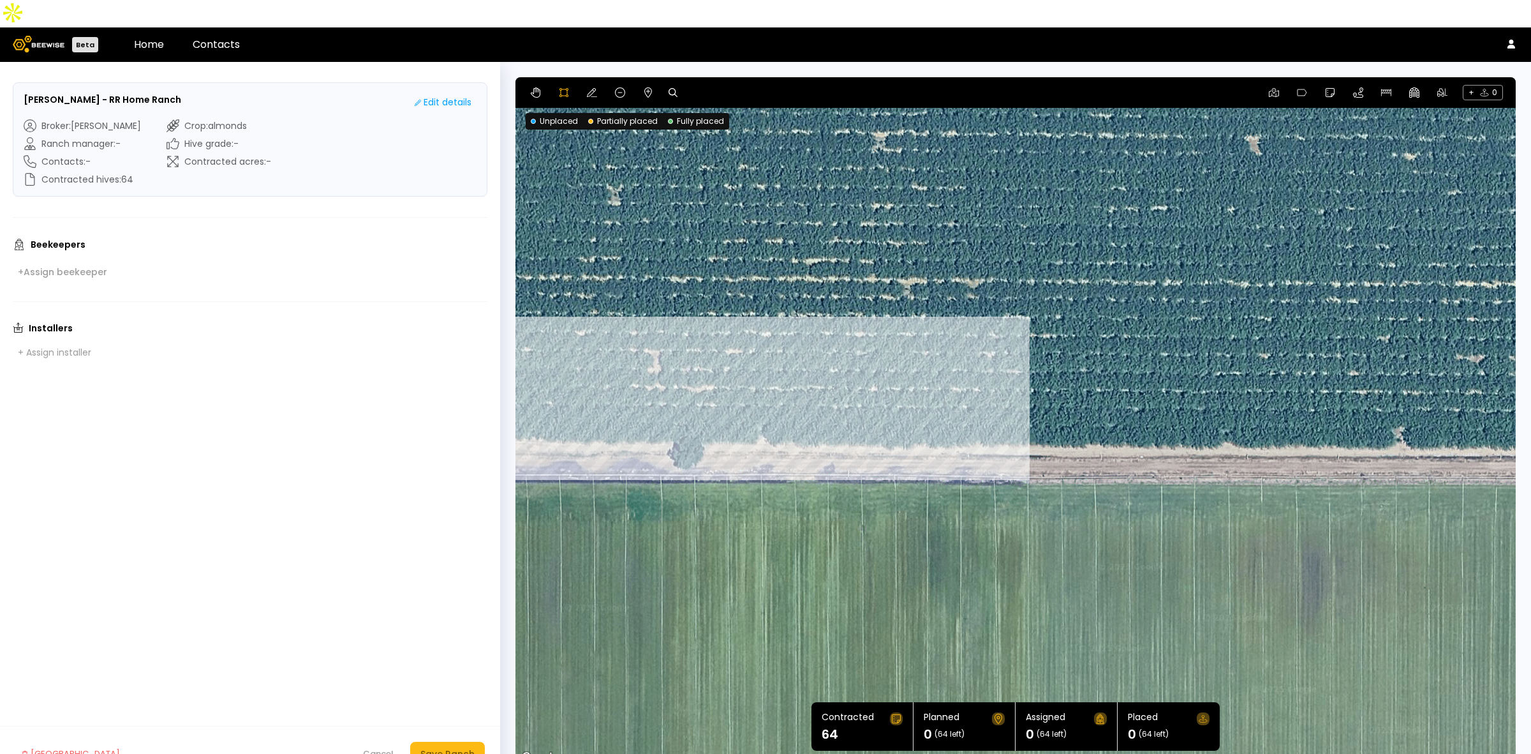
drag, startPoint x: 1358, startPoint y: 413, endPoint x: 860, endPoint y: 410, distance: 498.4
click at [860, 410] on div at bounding box center [1015, 422] width 999 height 689
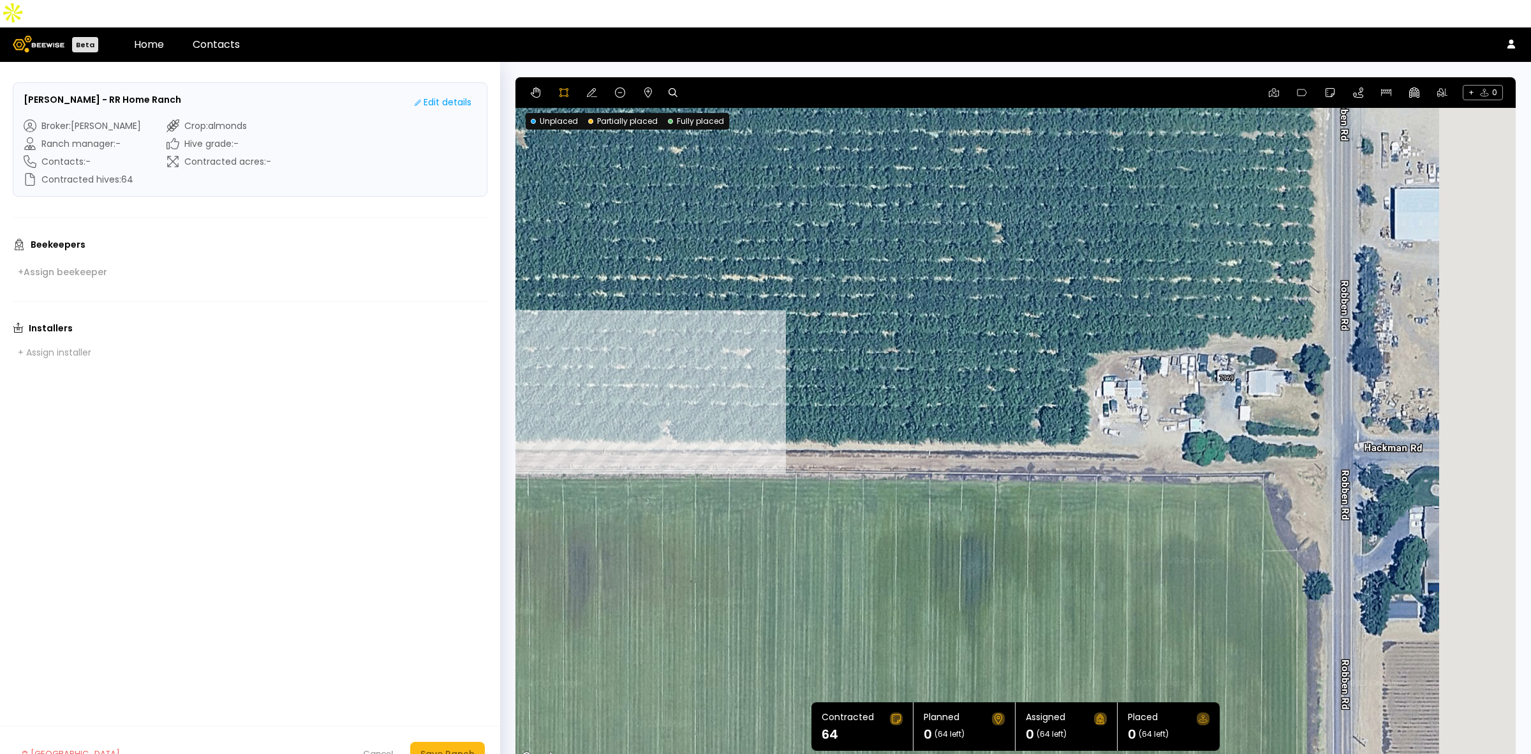
drag, startPoint x: 1404, startPoint y: 418, endPoint x: 639, endPoint y: 413, distance: 765.1
click at [611, 409] on div at bounding box center [1015, 422] width 999 height 689
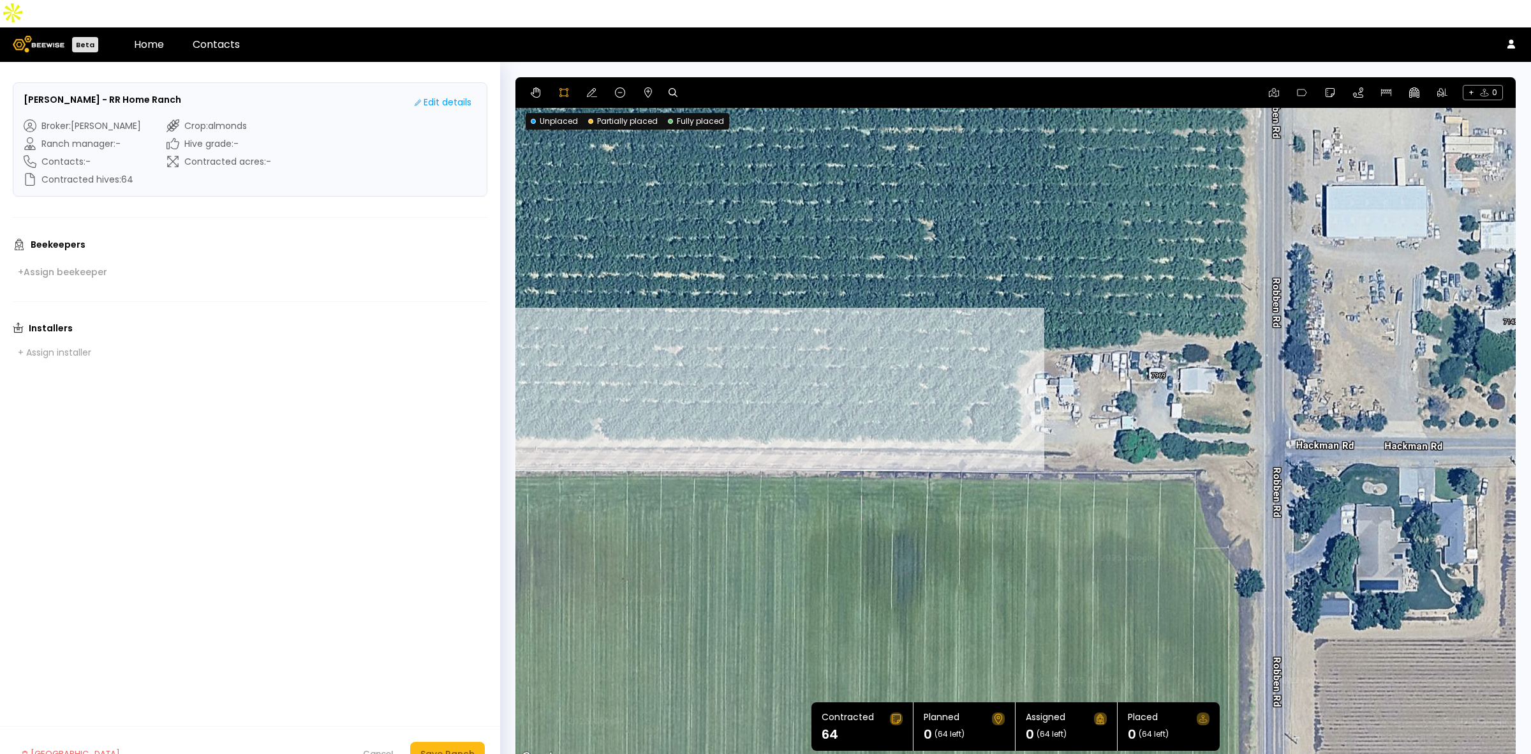
click at [1013, 419] on div at bounding box center [1015, 422] width 999 height 689
click at [1031, 400] on div at bounding box center [1015, 422] width 999 height 689
click at [1025, 368] on div at bounding box center [1015, 422] width 999 height 689
click at [1024, 340] on div at bounding box center [1015, 422] width 999 height 689
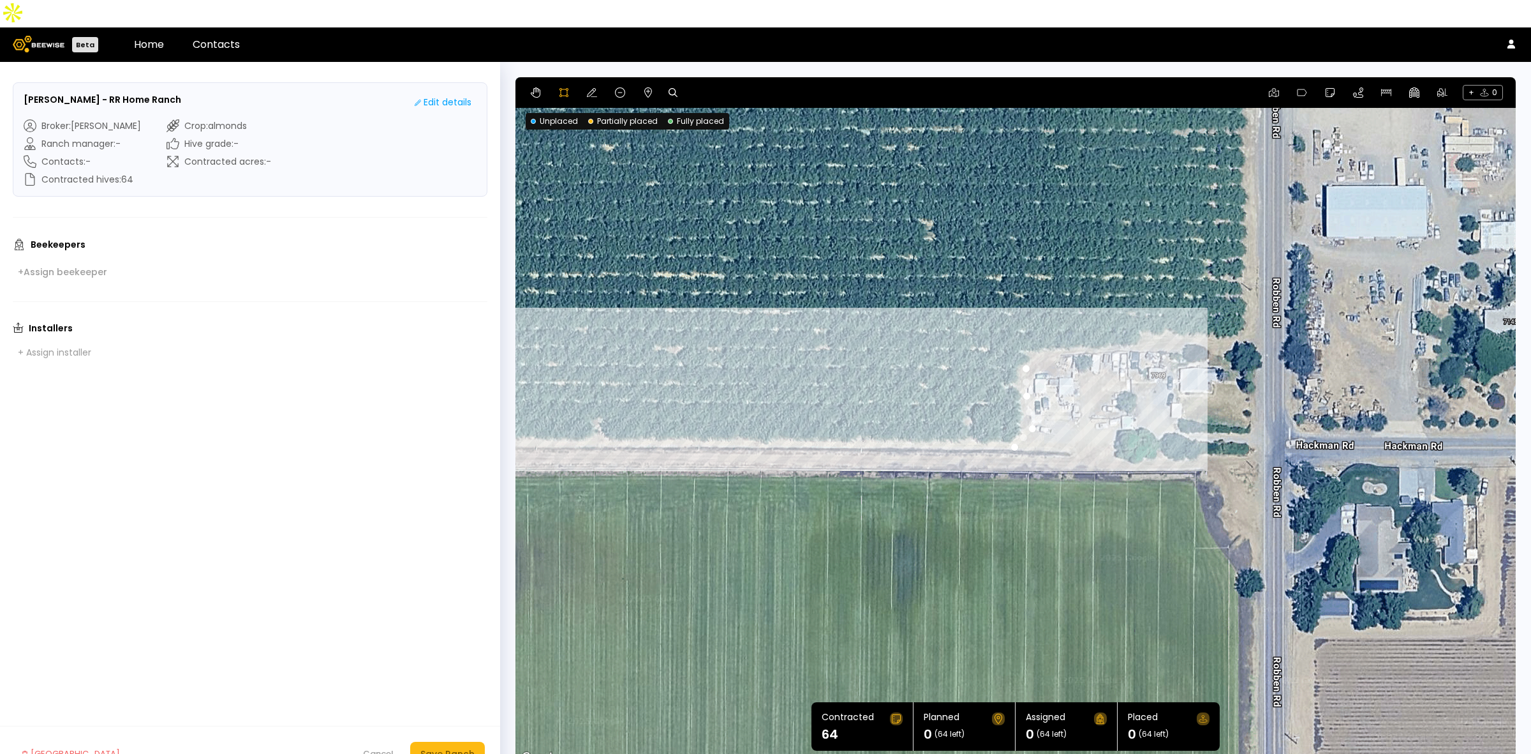
click at [1040, 331] on div at bounding box center [1015, 422] width 999 height 689
click at [1080, 327] on div at bounding box center [1015, 422] width 999 height 689
click at [1124, 329] on div at bounding box center [1015, 422] width 999 height 689
click at [1143, 321] on div at bounding box center [1015, 422] width 999 height 689
click at [1154, 308] on div at bounding box center [1015, 422] width 999 height 689
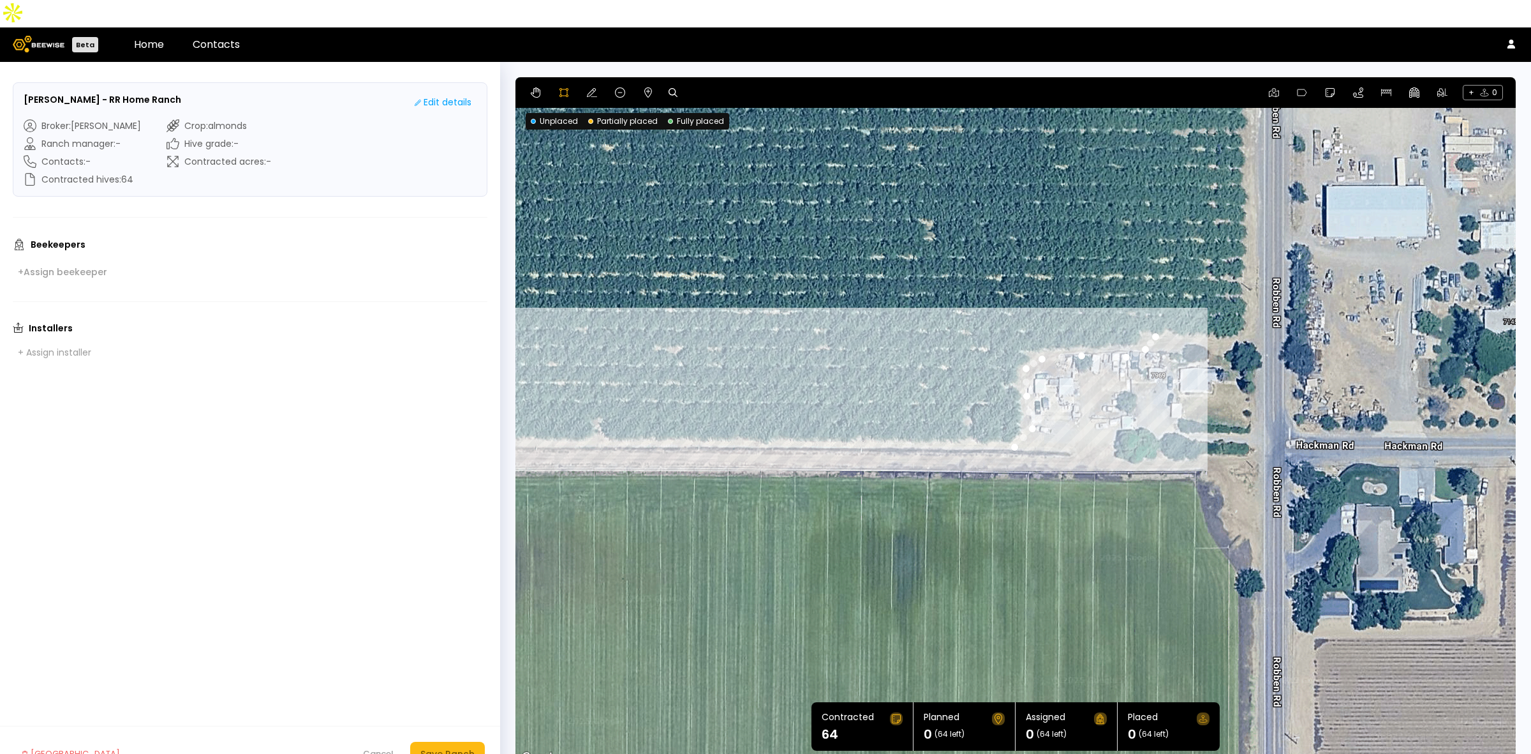
click at [1191, 311] on div at bounding box center [1015, 422] width 999 height 689
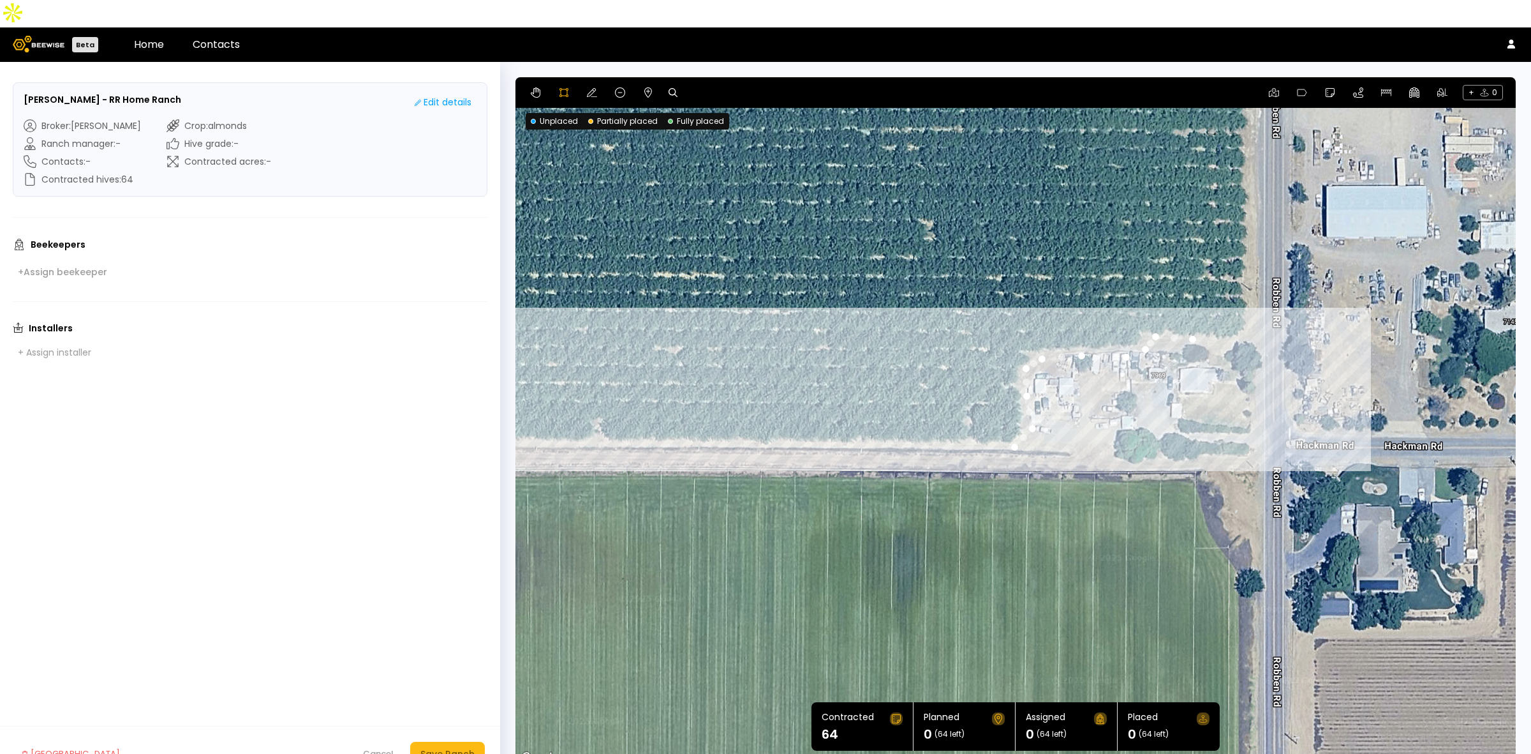
click at [1230, 309] on div at bounding box center [1015, 422] width 999 height 689
click at [1249, 303] on div at bounding box center [1015, 422] width 999 height 689
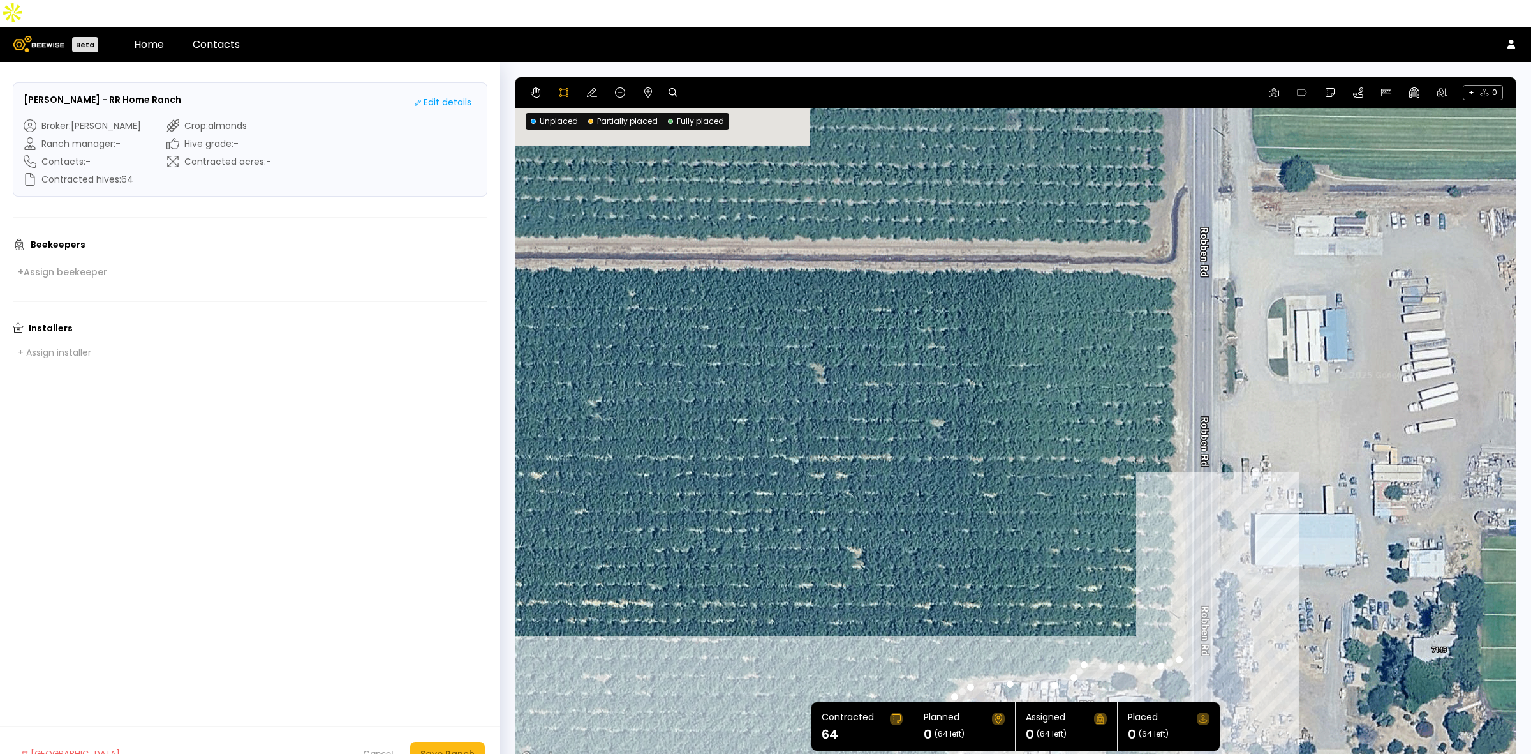
drag, startPoint x: 1251, startPoint y: 182, endPoint x: 1175, endPoint y: 415, distance: 245.0
click at [1179, 514] on div at bounding box center [1015, 422] width 999 height 689
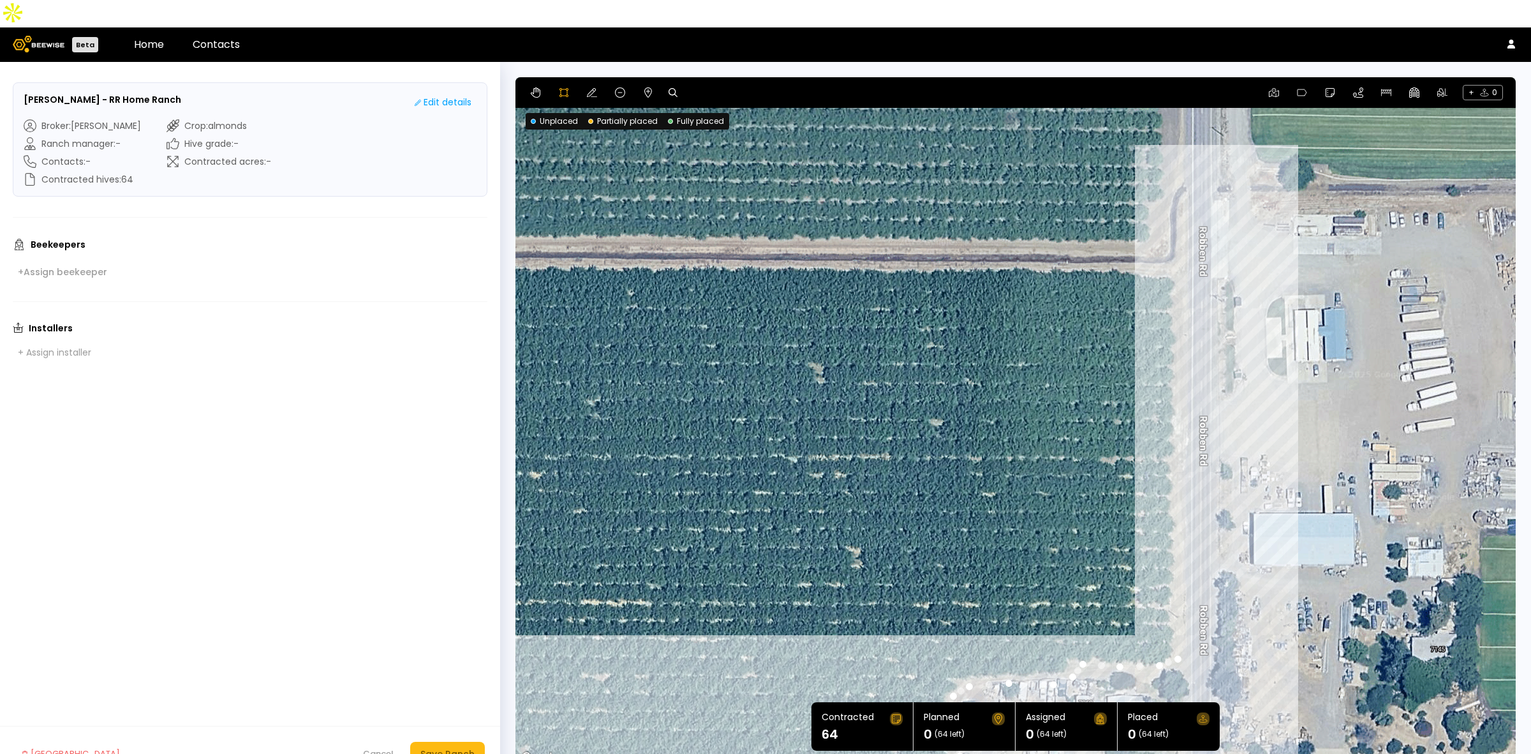
click at [1174, 242] on div at bounding box center [1015, 421] width 999 height 689
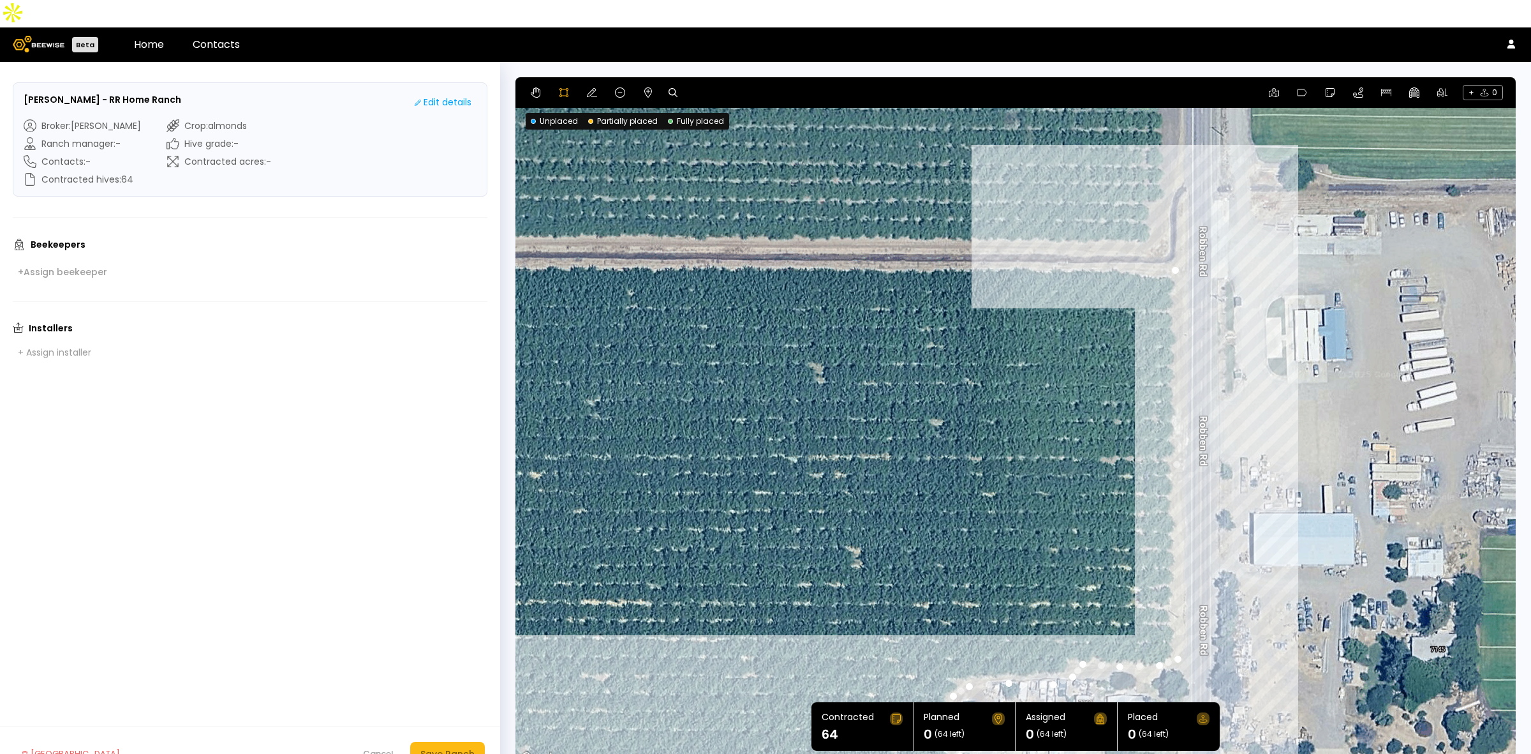
click at [1113, 238] on div at bounding box center [1015, 421] width 999 height 689
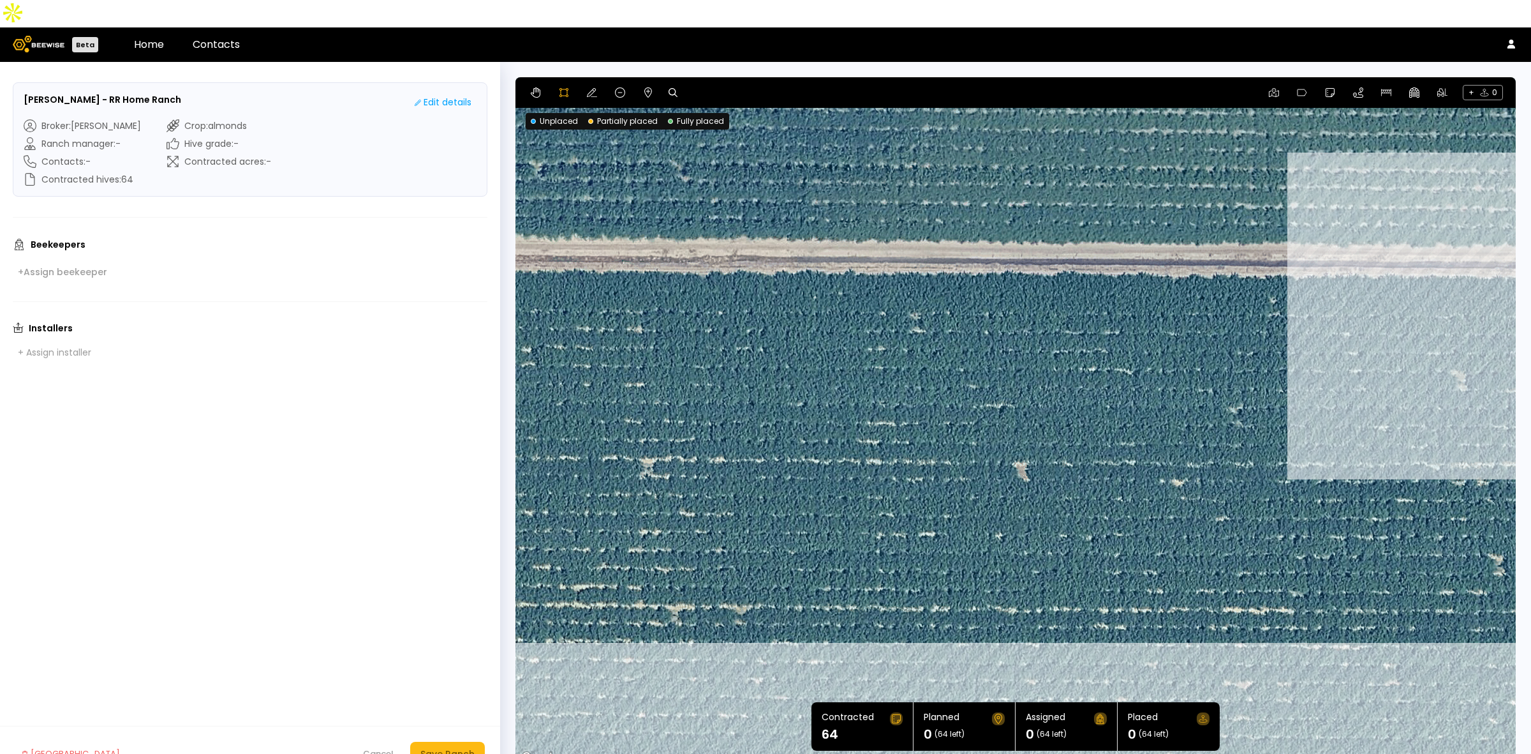
drag, startPoint x: 728, startPoint y: 278, endPoint x: 1376, endPoint y: 285, distance: 648.4
click at [1376, 285] on div at bounding box center [1015, 421] width 999 height 689
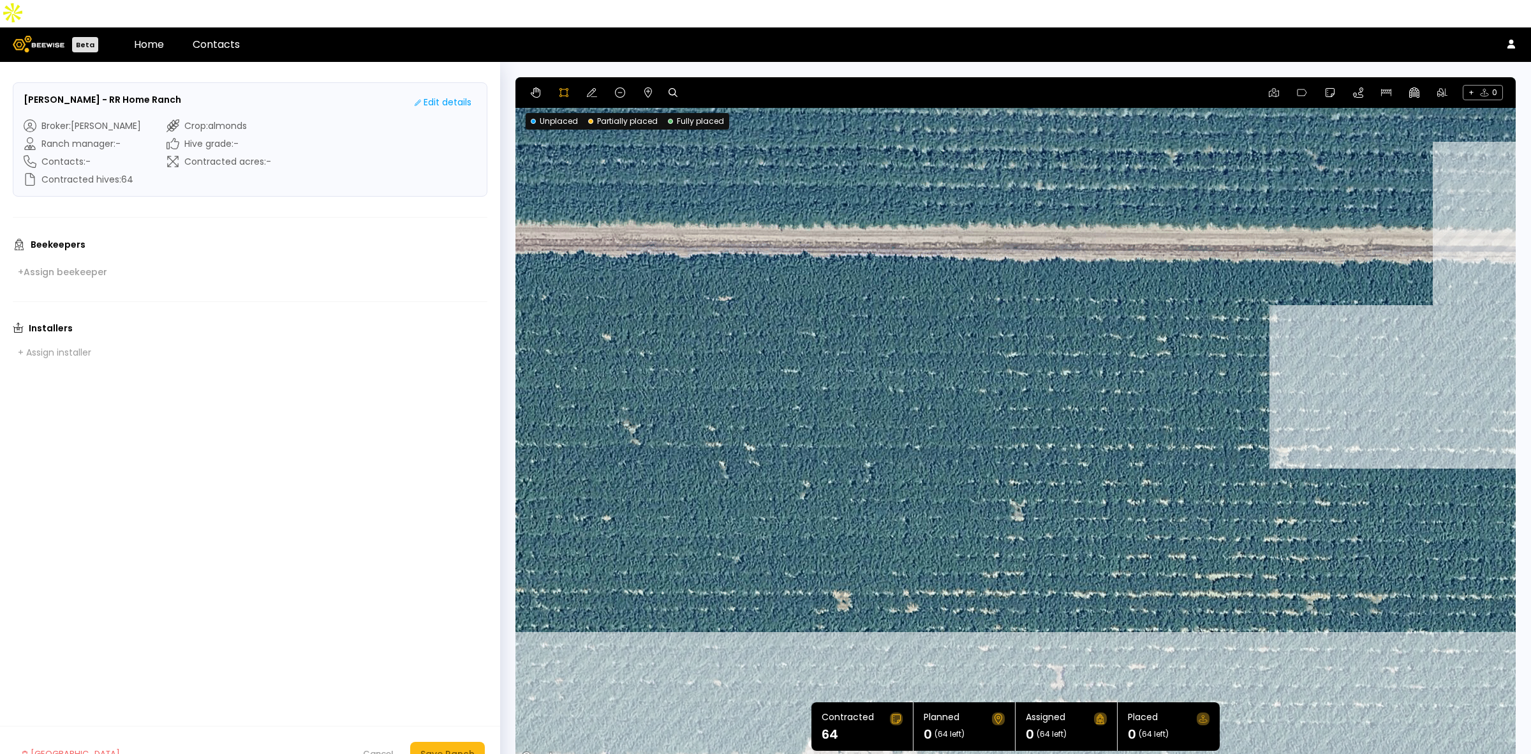
drag, startPoint x: 641, startPoint y: 315, endPoint x: 1297, endPoint y: 303, distance: 655.4
click at [1299, 303] on div at bounding box center [1015, 421] width 999 height 689
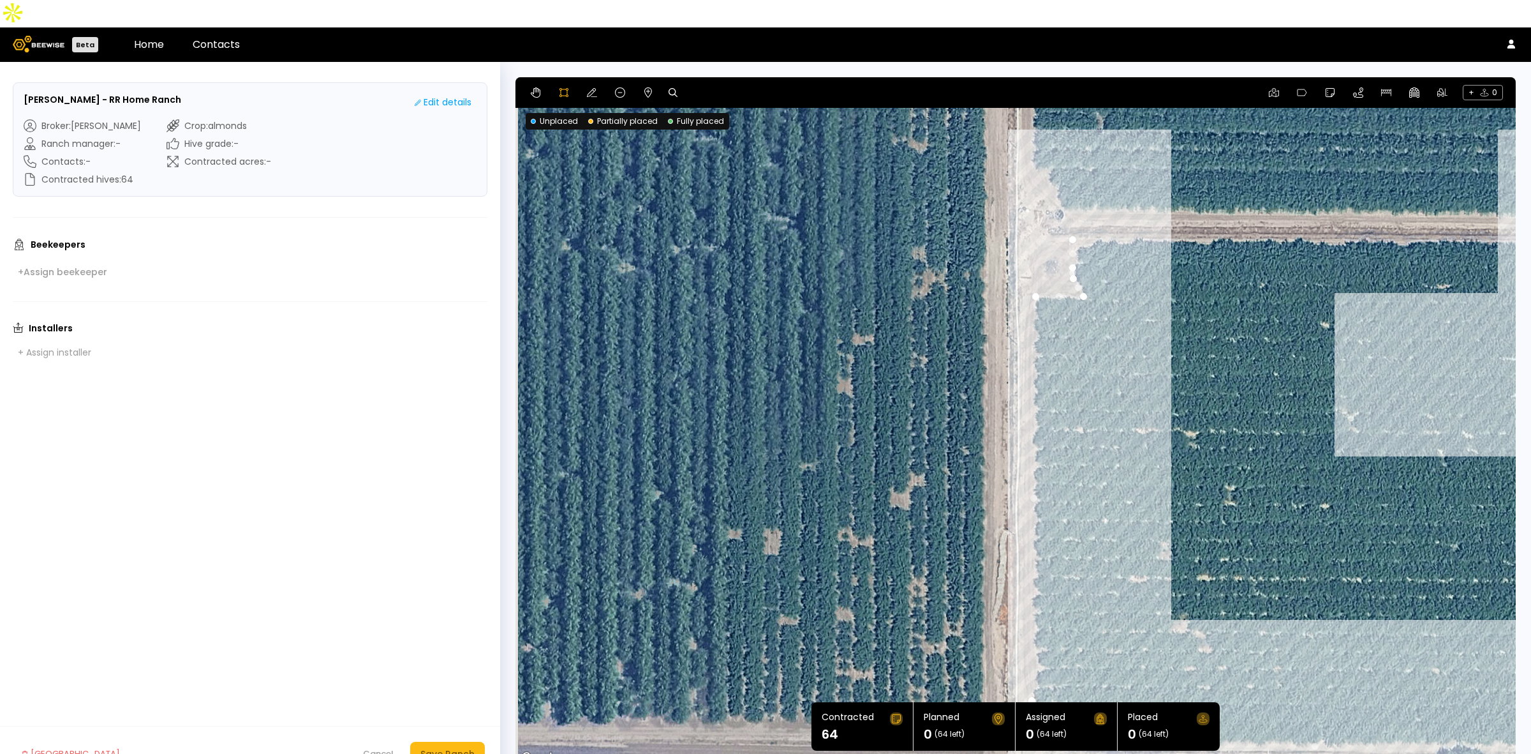
drag, startPoint x: 705, startPoint y: 301, endPoint x: 1348, endPoint y: 287, distance: 643.4
click at [1350, 287] on div at bounding box center [1015, 421] width 999 height 689
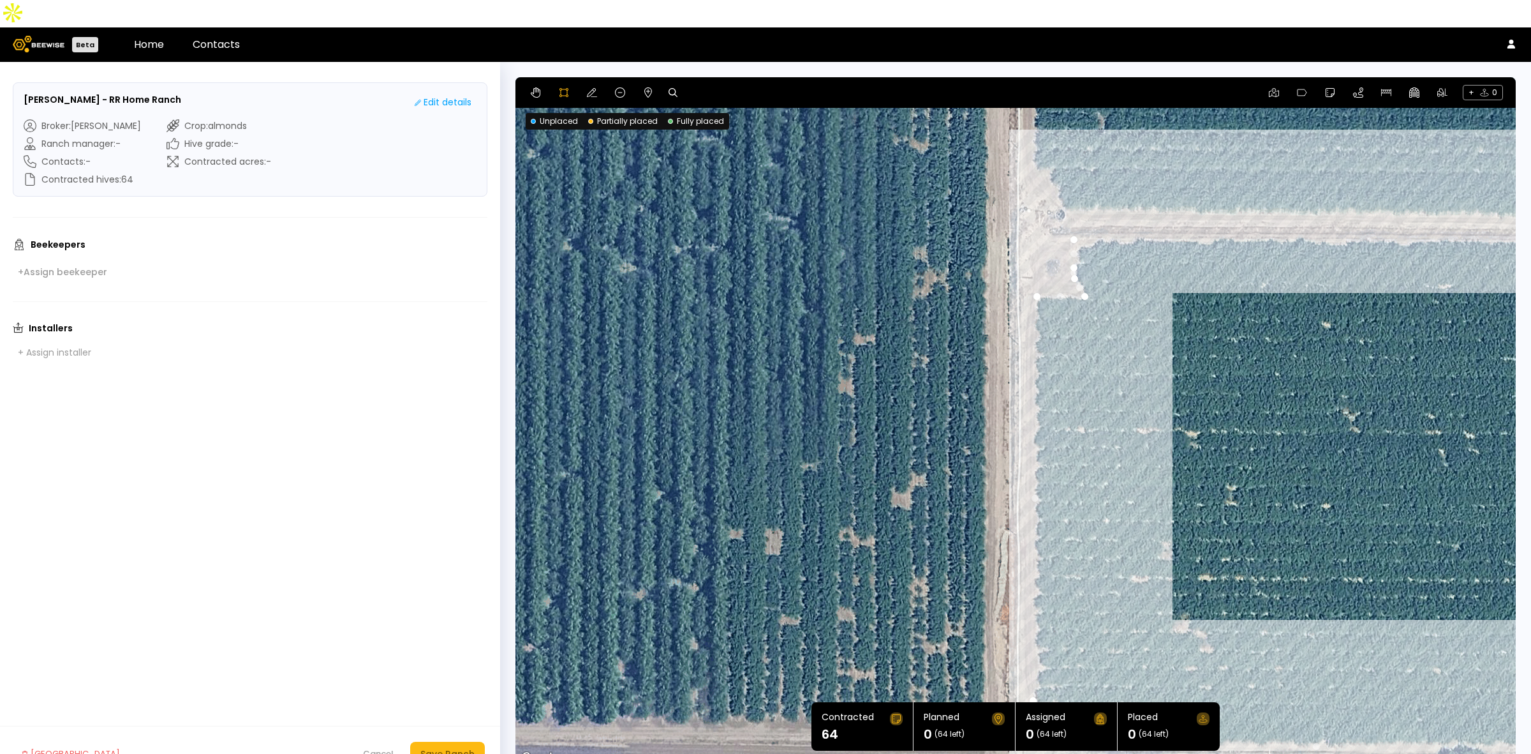
click at [1069, 212] on div at bounding box center [1015, 421] width 999 height 689
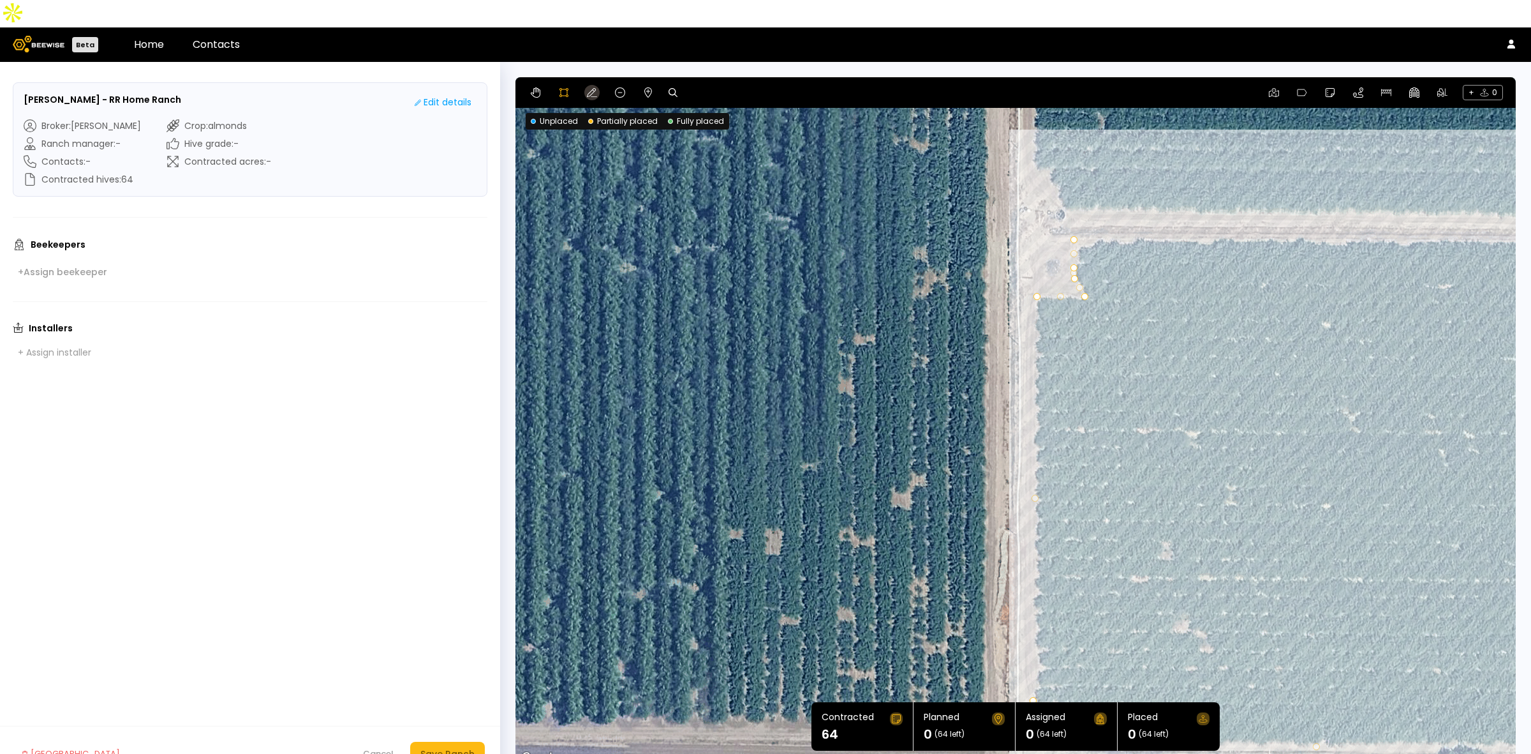
click at [587, 87] on icon at bounding box center [592, 92] width 10 height 10
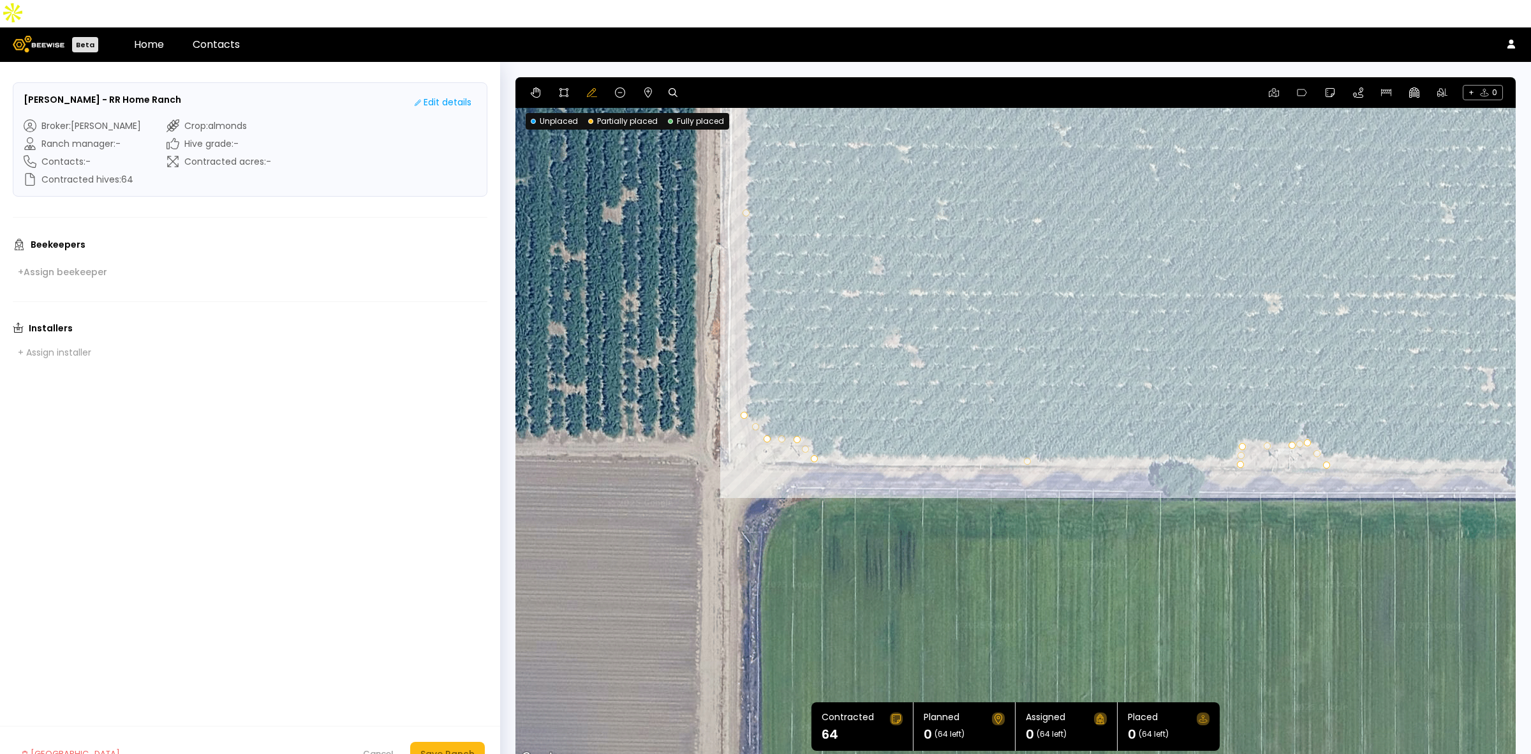
drag, startPoint x: 1222, startPoint y: 458, endPoint x: 933, endPoint y: 172, distance: 406.1
click at [933, 172] on div at bounding box center [1016, 421] width 1001 height 689
drag, startPoint x: 802, startPoint y: 419, endPoint x: 805, endPoint y: 412, distance: 7.7
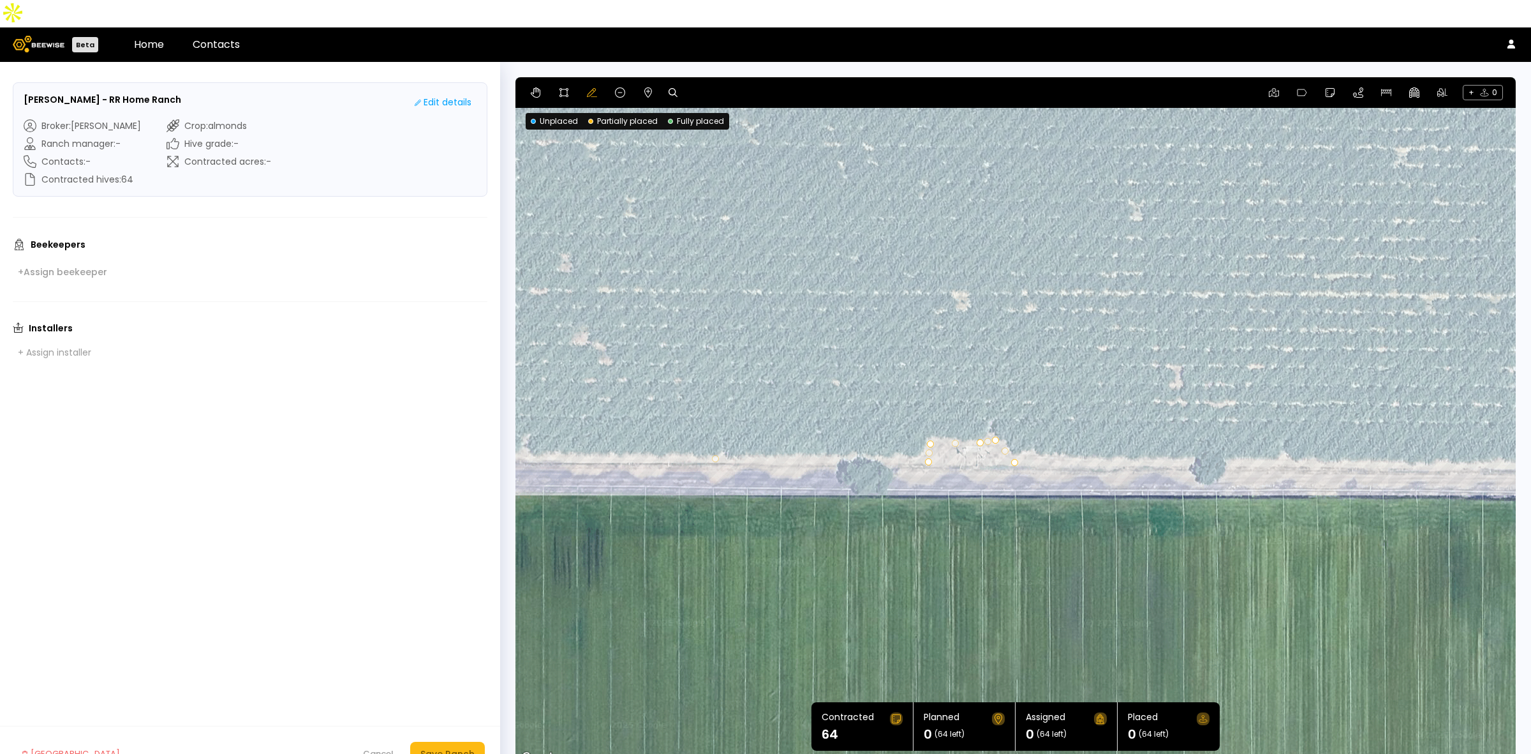
drag, startPoint x: 1353, startPoint y: 334, endPoint x: 967, endPoint y: 336, distance: 386.1
click at [967, 336] on div at bounding box center [1016, 421] width 1001 height 689
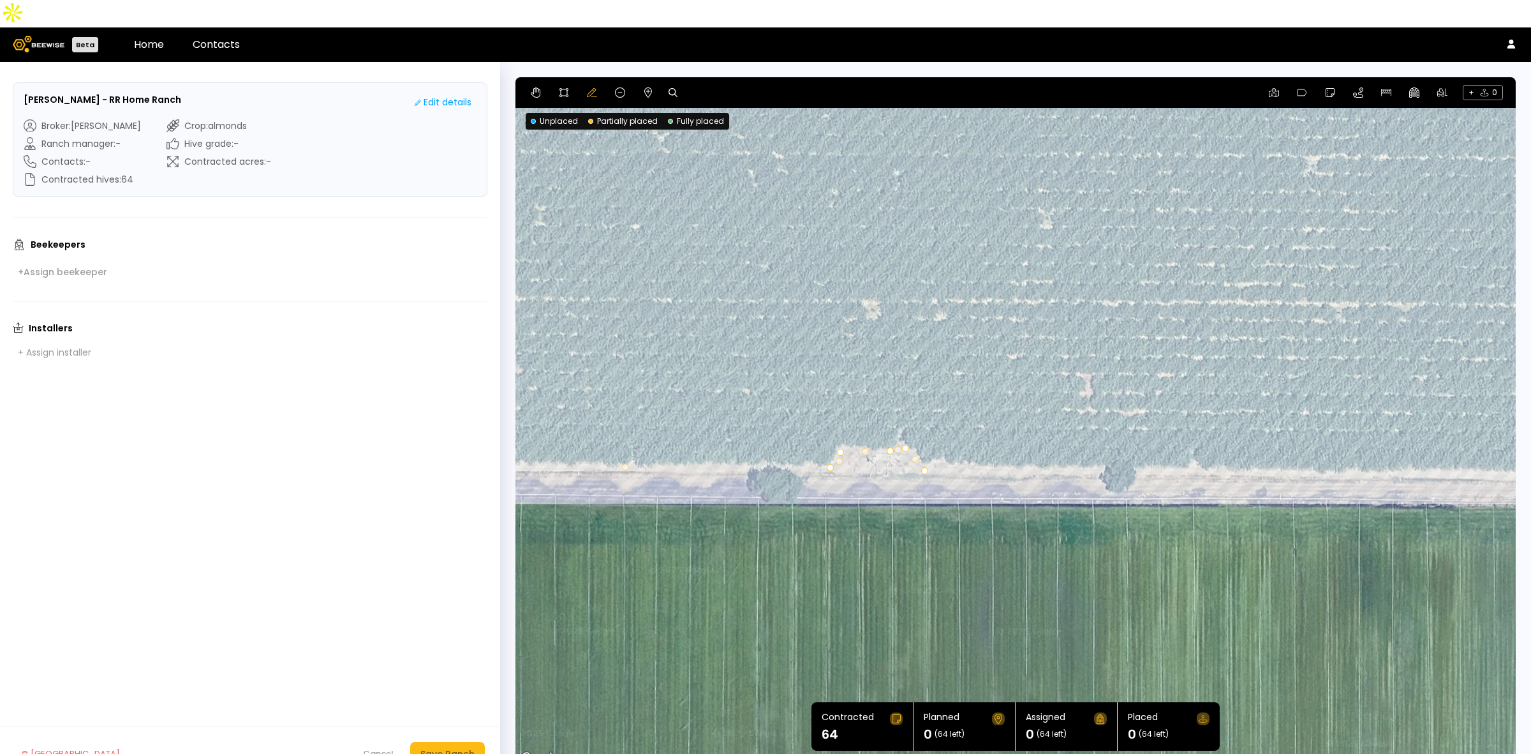
drag, startPoint x: 840, startPoint y: 444, endPoint x: 830, endPoint y: 442, distance: 10.5
drag, startPoint x: 924, startPoint y: 443, endPoint x: 933, endPoint y: 443, distance: 8.9
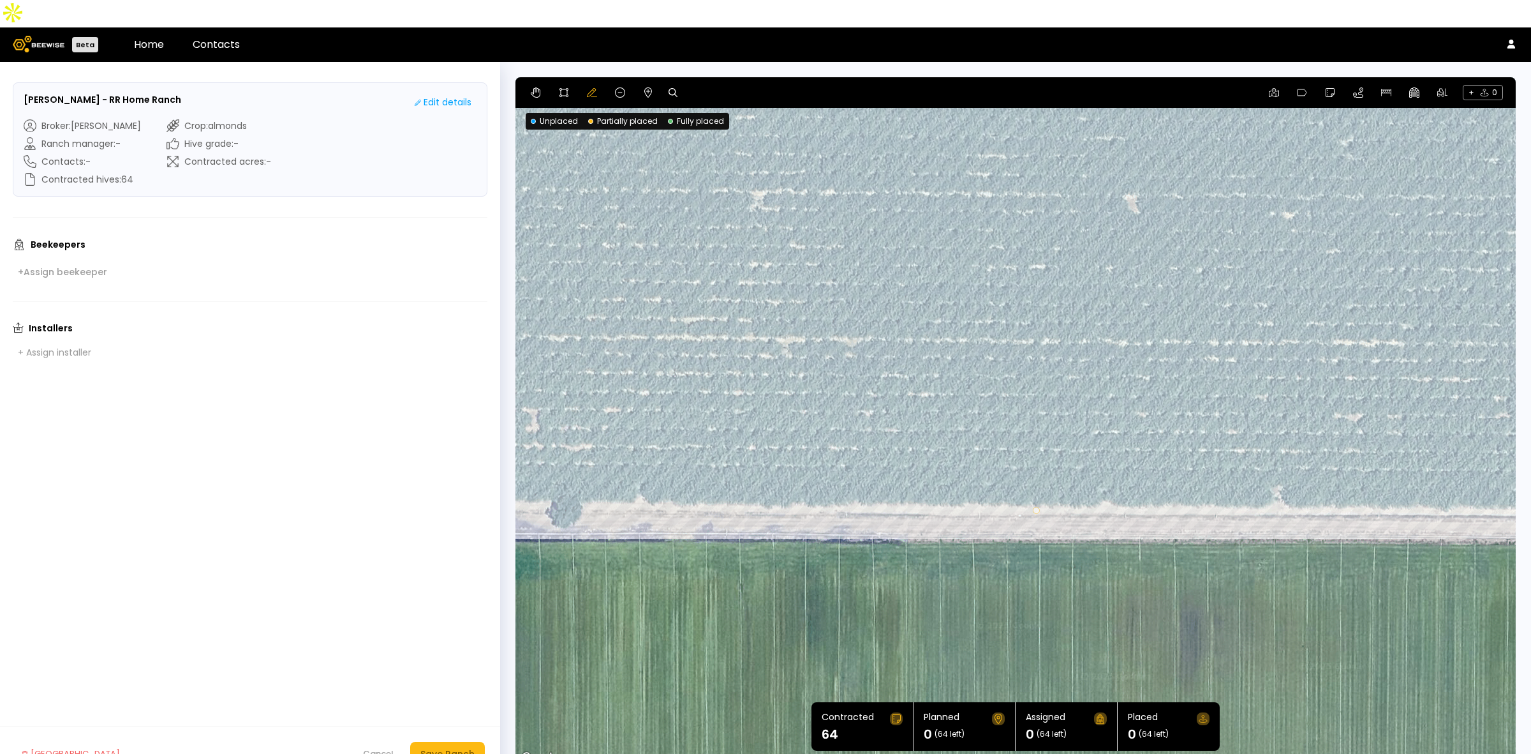
drag, startPoint x: 1334, startPoint y: 421, endPoint x: 442, endPoint y: 475, distance: 894.4
click at [474, 477] on div "[PERSON_NAME] - RR Home Ranch Edit details Broker : [PERSON_NAME] Ranch manager…" at bounding box center [765, 421] width 1531 height 719
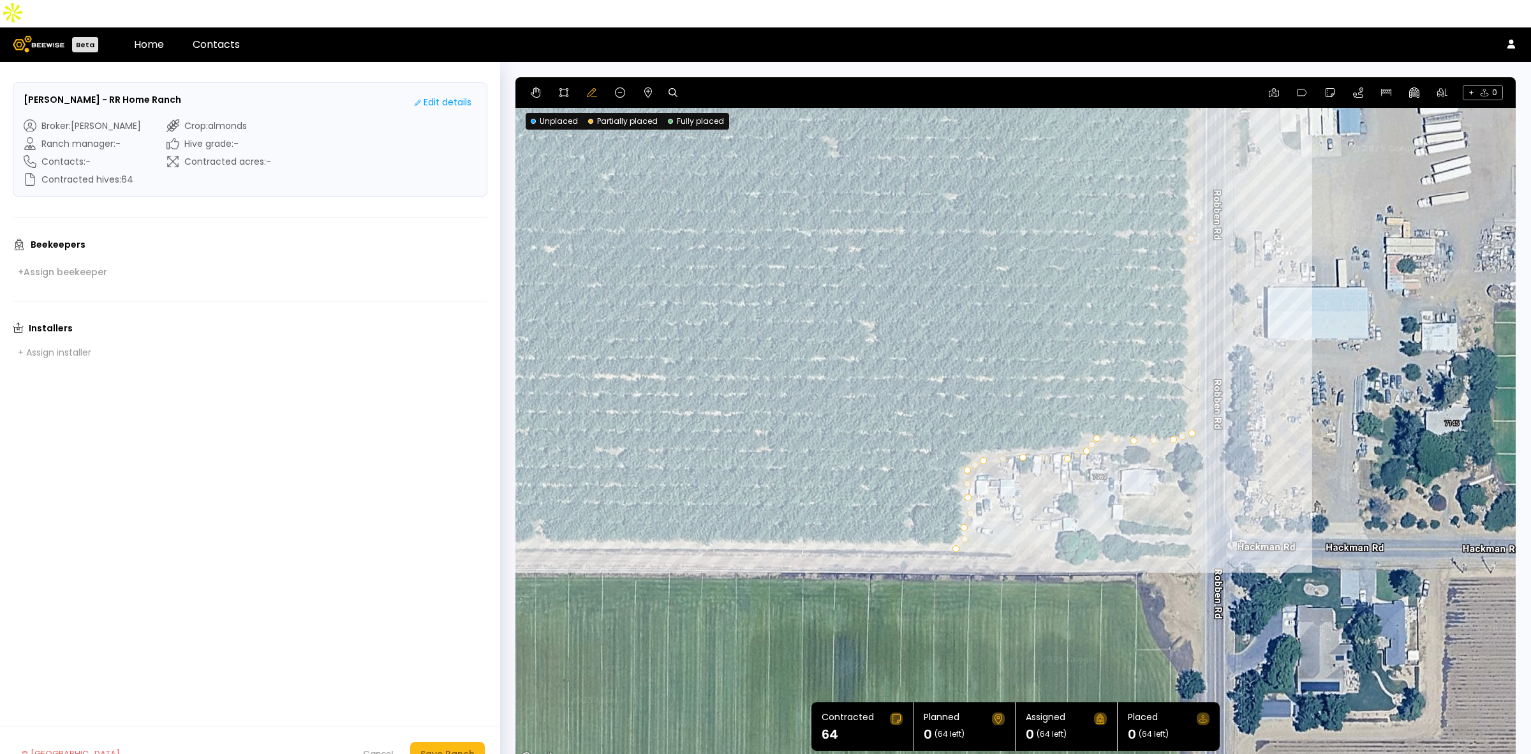
drag, startPoint x: 973, startPoint y: 502, endPoint x: 962, endPoint y: 500, distance: 11.1
drag, startPoint x: 1064, startPoint y: 431, endPoint x: 1060, endPoint y: 425, distance: 7.8
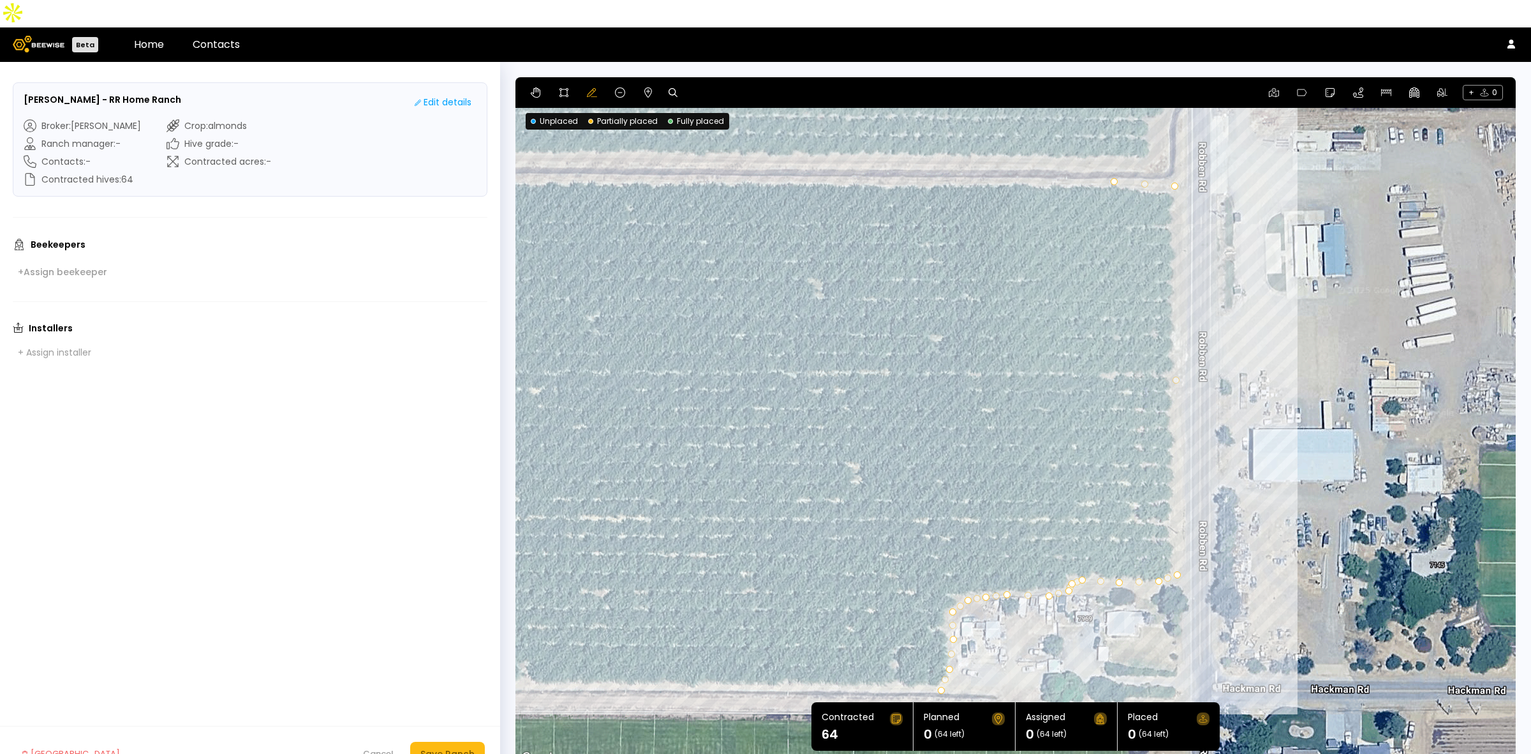
drag, startPoint x: 1253, startPoint y: 268, endPoint x: 1227, endPoint y: 575, distance: 308.0
click at [1228, 575] on div at bounding box center [1016, 421] width 1001 height 689
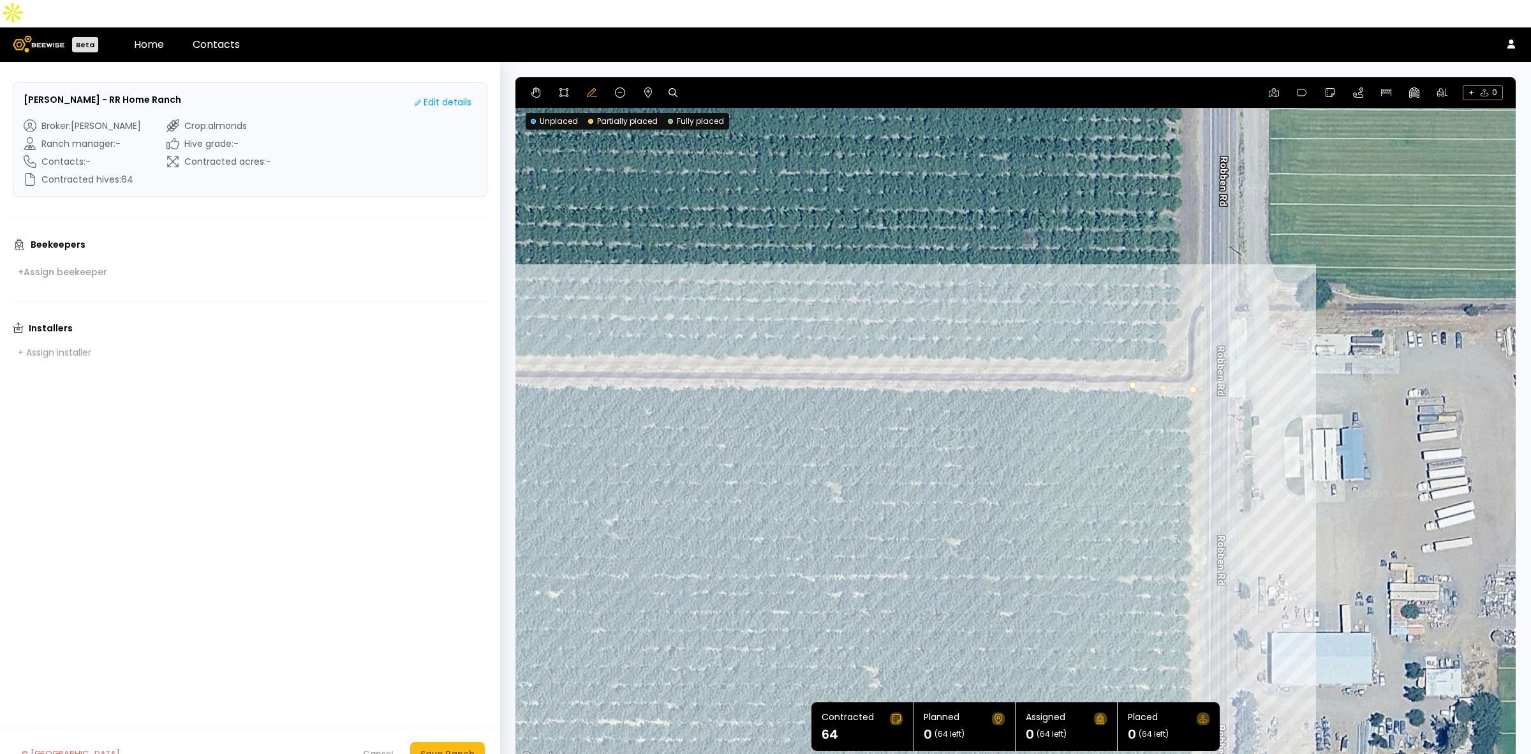
drag, startPoint x: 1194, startPoint y: 383, endPoint x: 1417, endPoint y: 383, distance: 223.3
click at [1422, 383] on div at bounding box center [1016, 421] width 1001 height 689
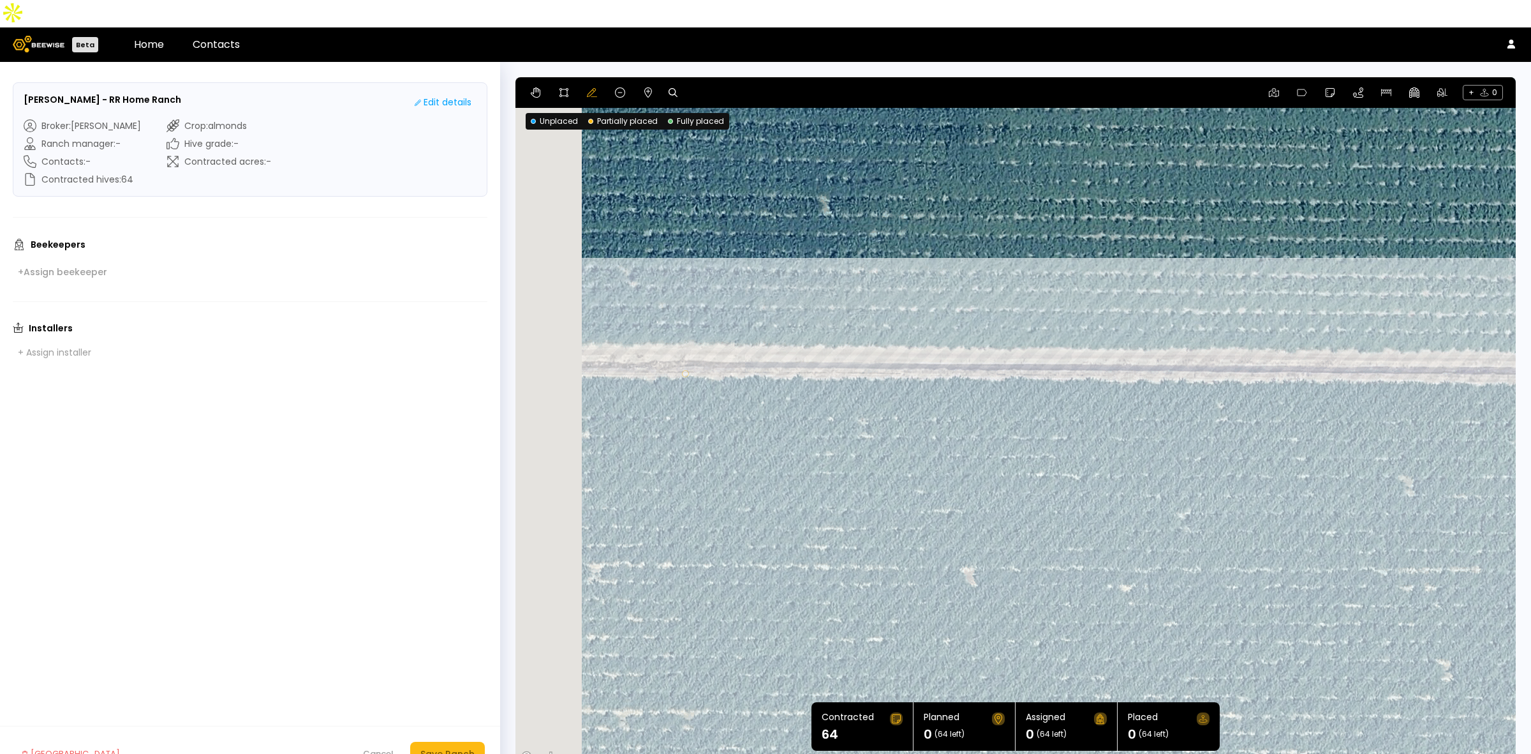
drag, startPoint x: 731, startPoint y: 444, endPoint x: 817, endPoint y: 448, distance: 85.6
click at [1165, 435] on div at bounding box center [1016, 421] width 1001 height 689
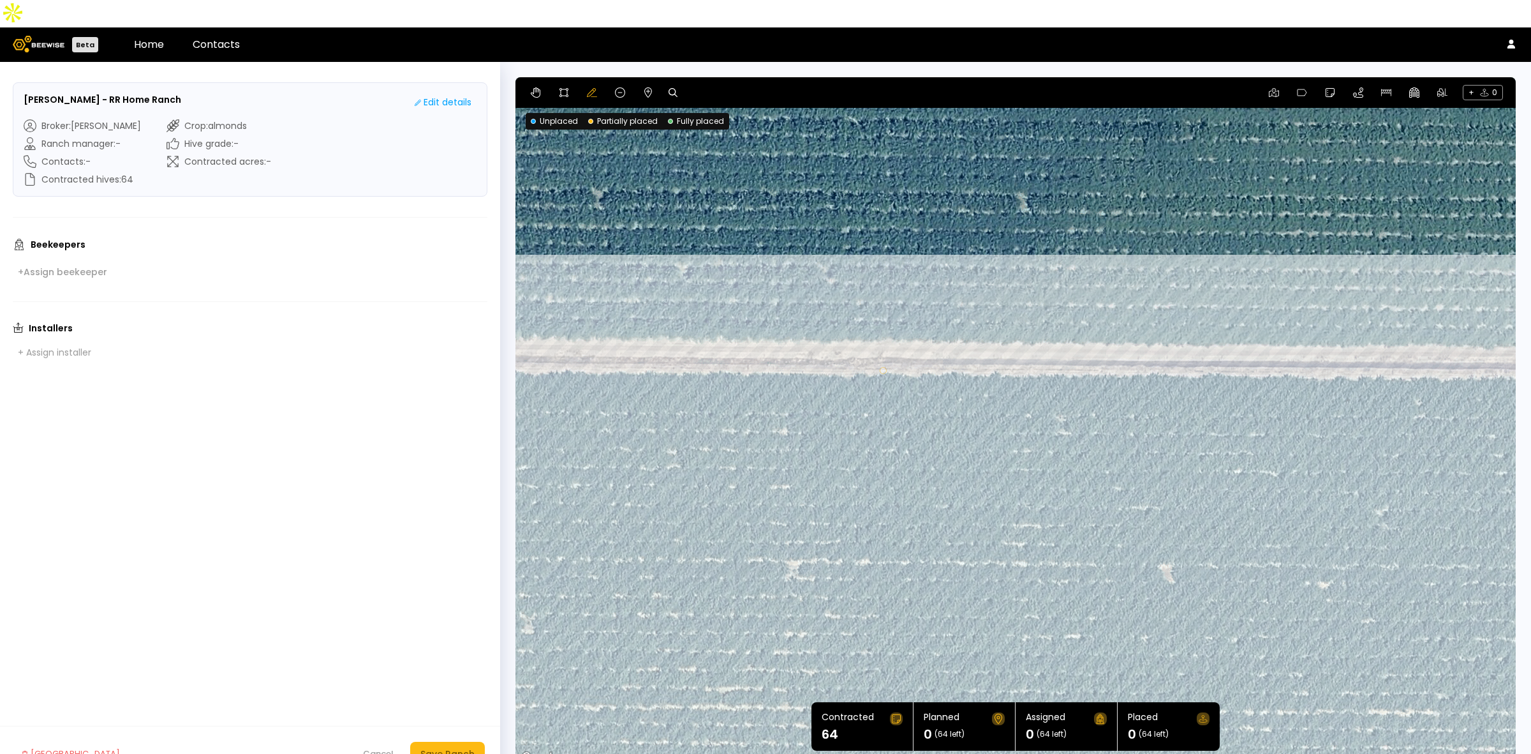
drag, startPoint x: 722, startPoint y: 456, endPoint x: 1293, endPoint y: 449, distance: 570.5
click at [1293, 449] on div at bounding box center [1016, 421] width 1001 height 689
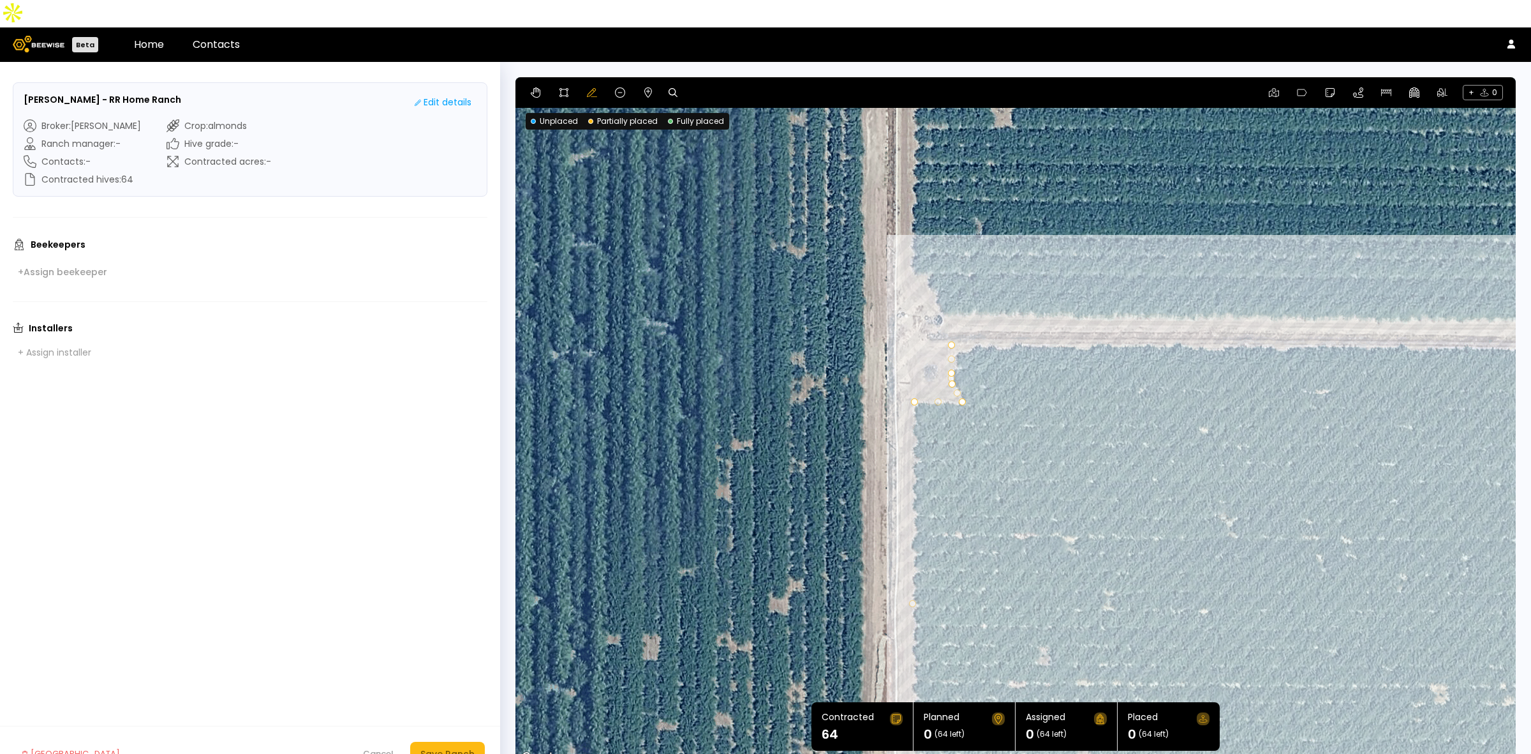
drag, startPoint x: 710, startPoint y: 461, endPoint x: 1227, endPoint y: 449, distance: 517.6
click at [1227, 449] on div at bounding box center [1016, 421] width 1001 height 689
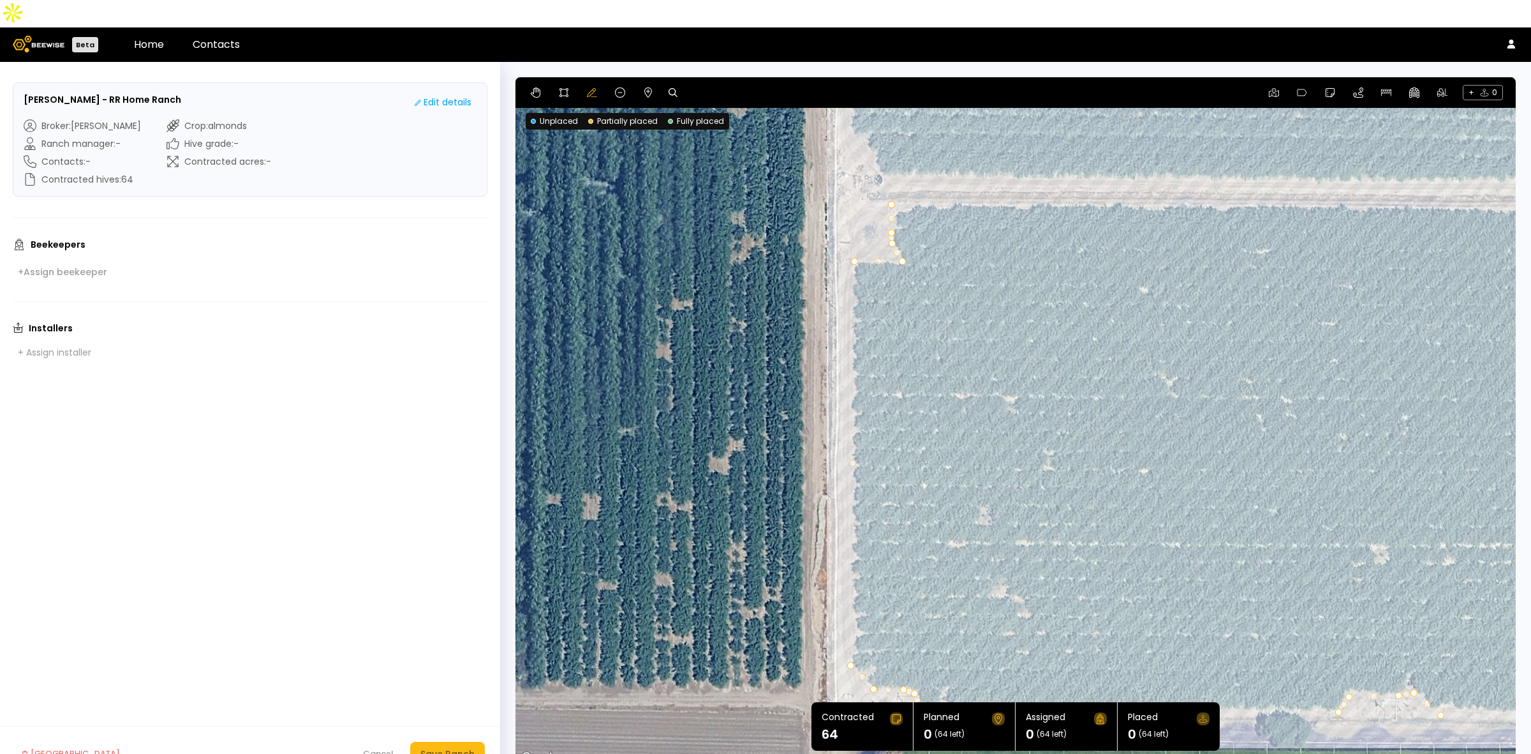
drag, startPoint x: 1140, startPoint y: 538, endPoint x: 1066, endPoint y: 396, distance: 160.7
click at [1066, 396] on div at bounding box center [1016, 421] width 1001 height 689
click at [450, 747] on div "Save Ranch" at bounding box center [448, 754] width 54 height 14
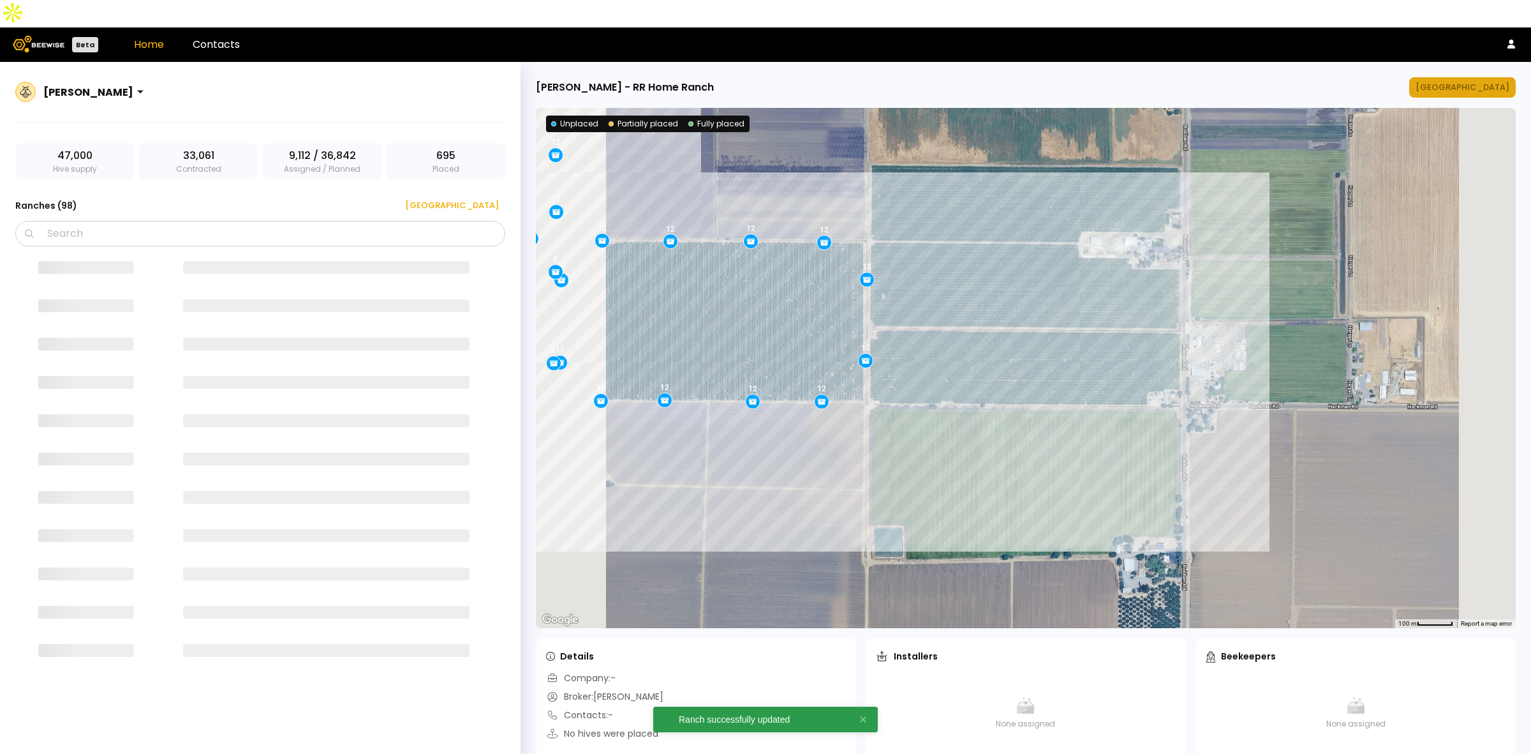
click at [1478, 81] on div "[GEOGRAPHIC_DATA]" at bounding box center [1463, 87] width 94 height 13
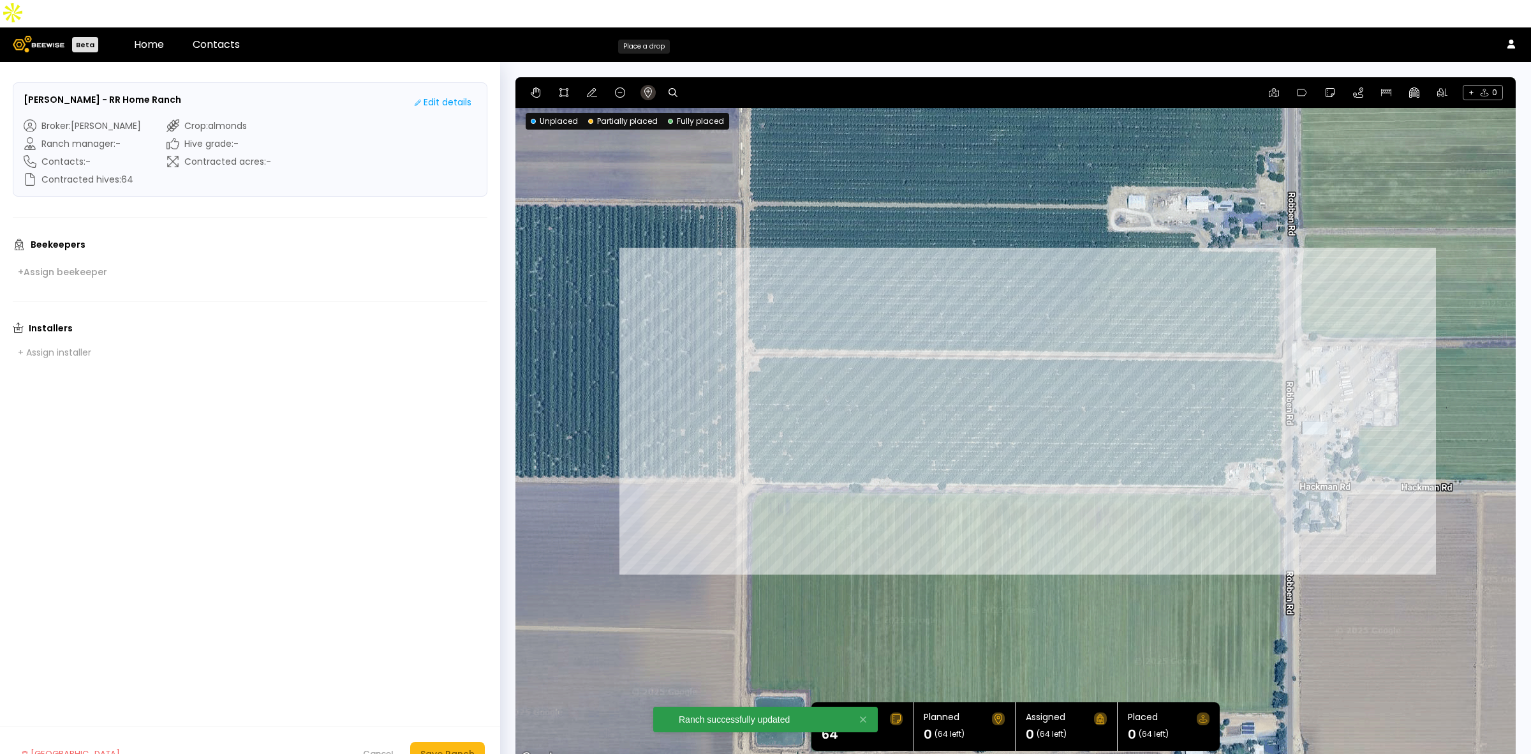
click at [645, 87] on icon at bounding box center [648, 92] width 10 height 10
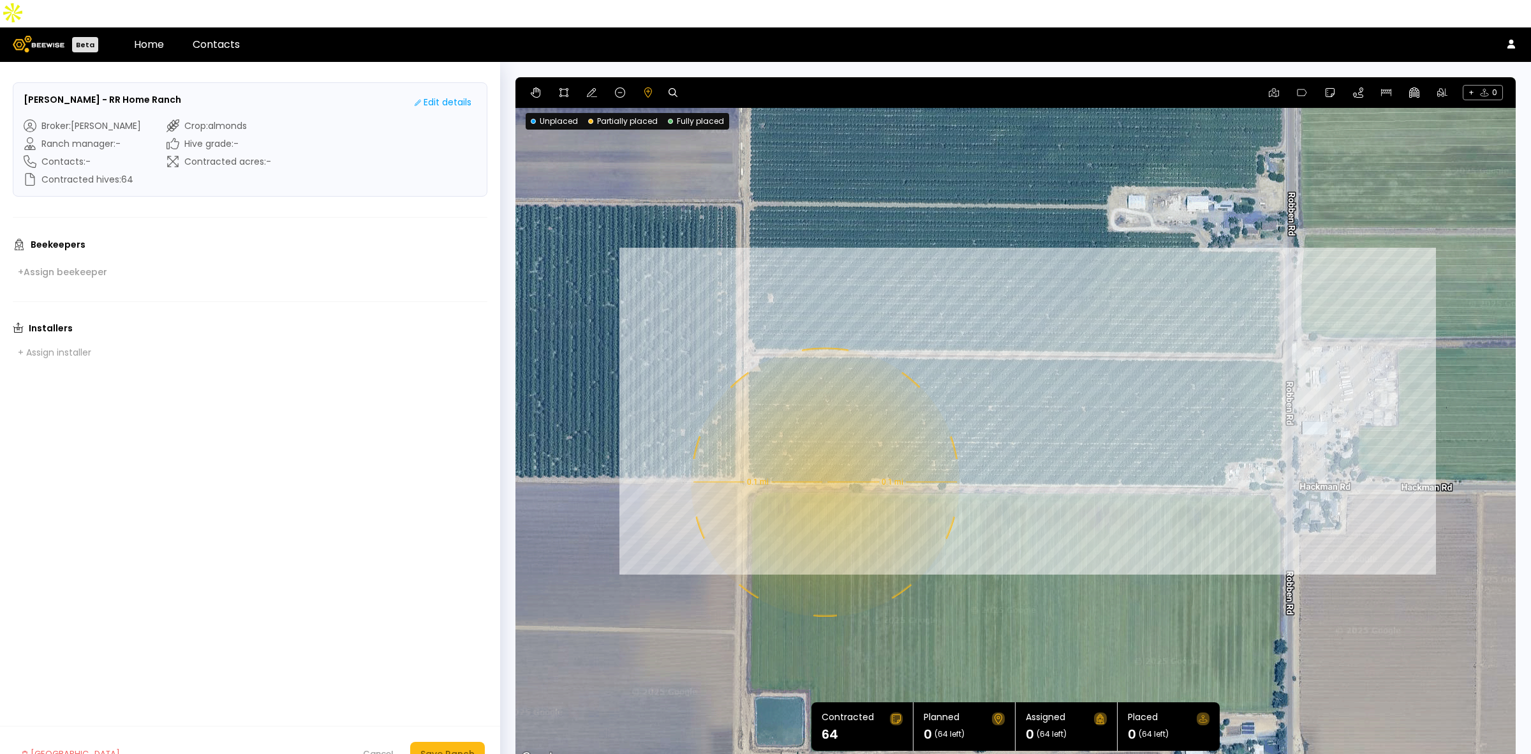
click at [824, 454] on div "0.1 mi 0.1 mi" at bounding box center [1016, 421] width 1001 height 689
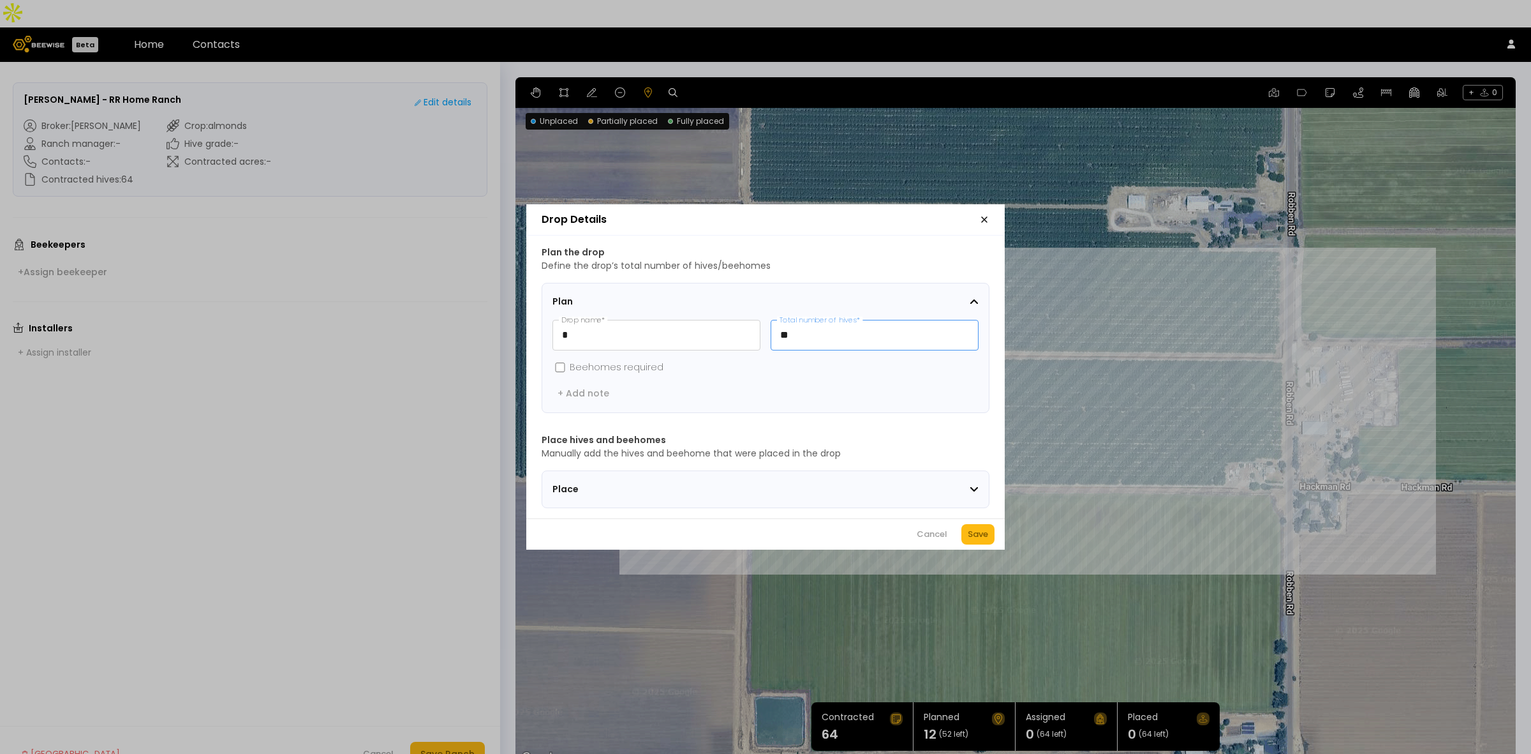
click at [791, 332] on input "**" at bounding box center [874, 334] width 207 height 29
type input "**"
click at [974, 544] on button "Save" at bounding box center [978, 534] width 33 height 20
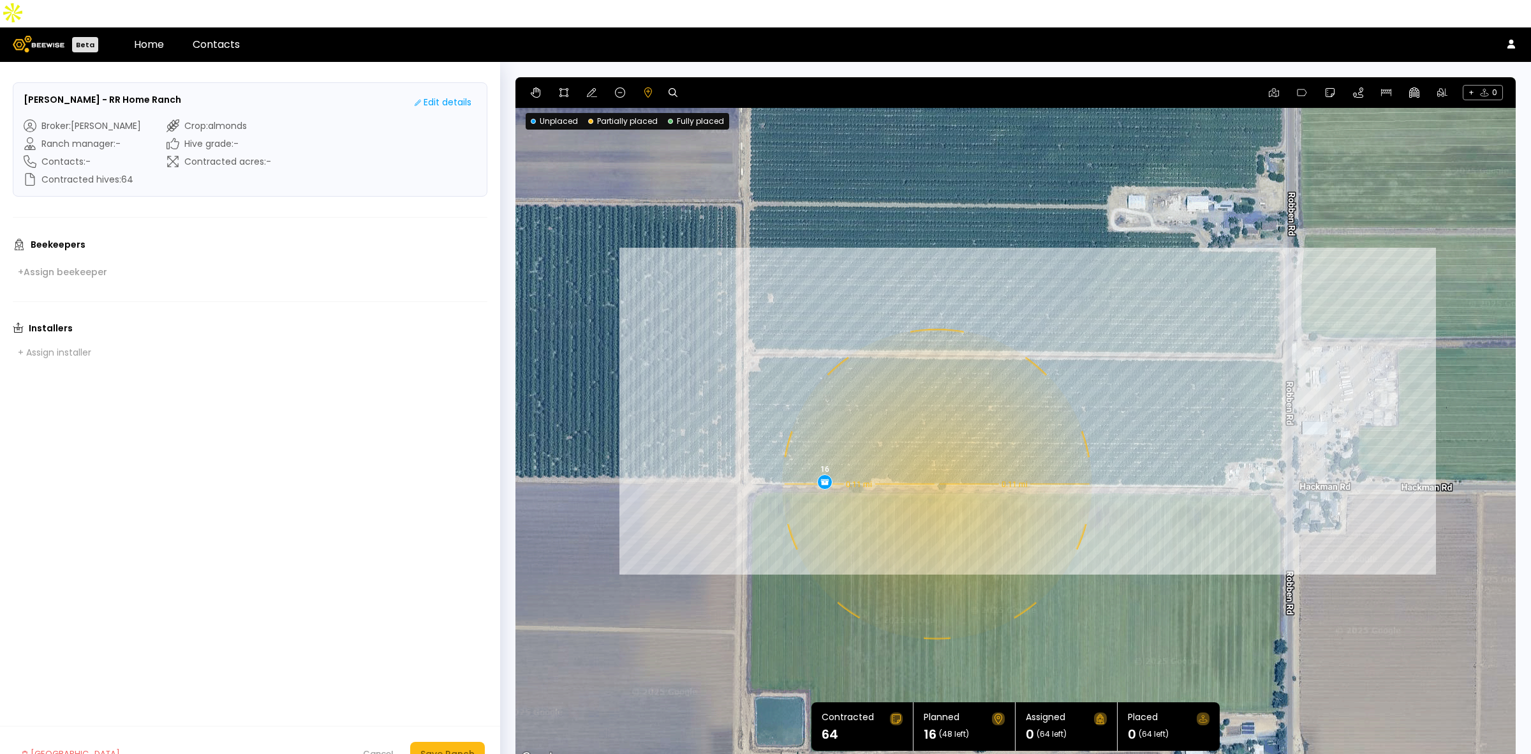
click at [935, 456] on div "0.11 mi 0.11 mi 16" at bounding box center [1016, 421] width 1001 height 689
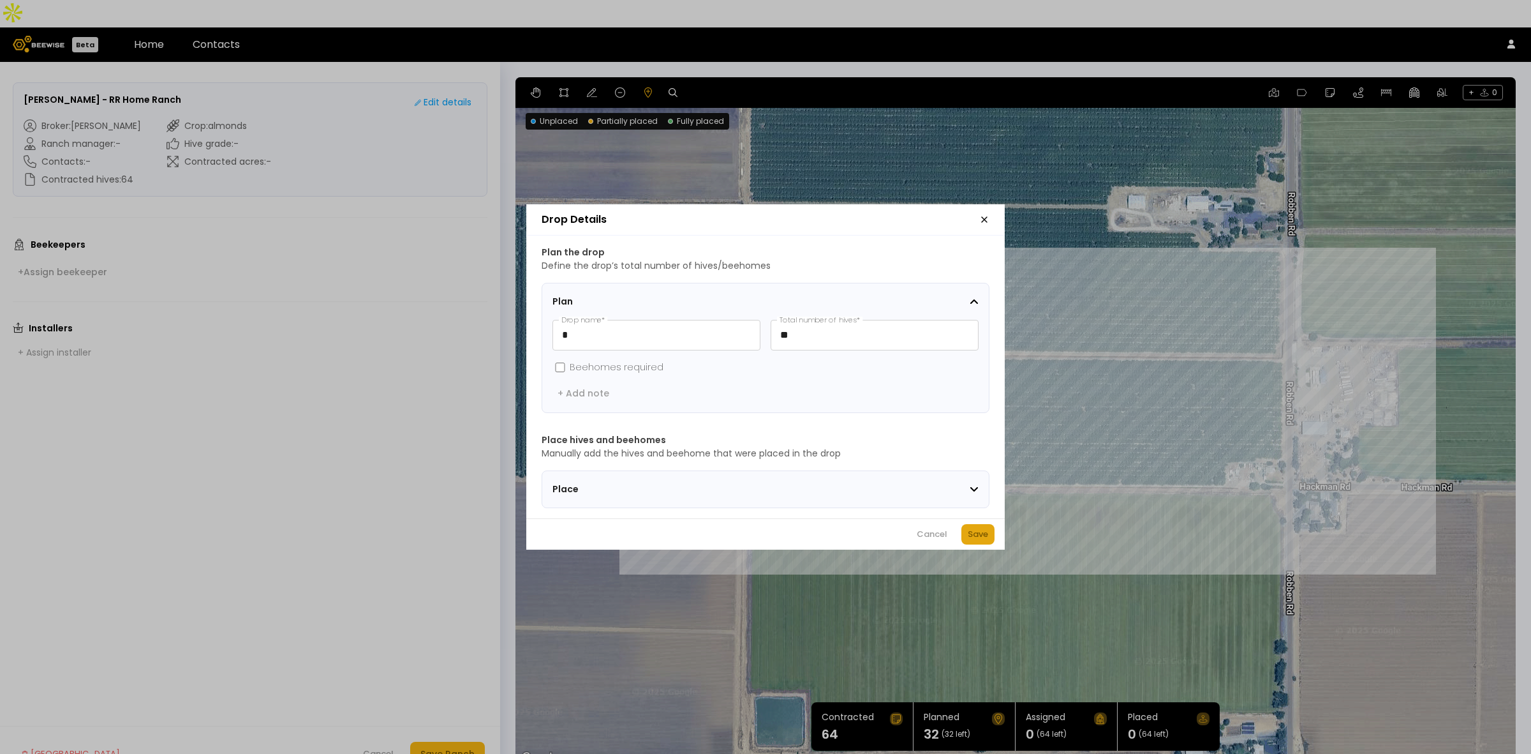
click at [981, 537] on div "Save" at bounding box center [978, 534] width 20 height 13
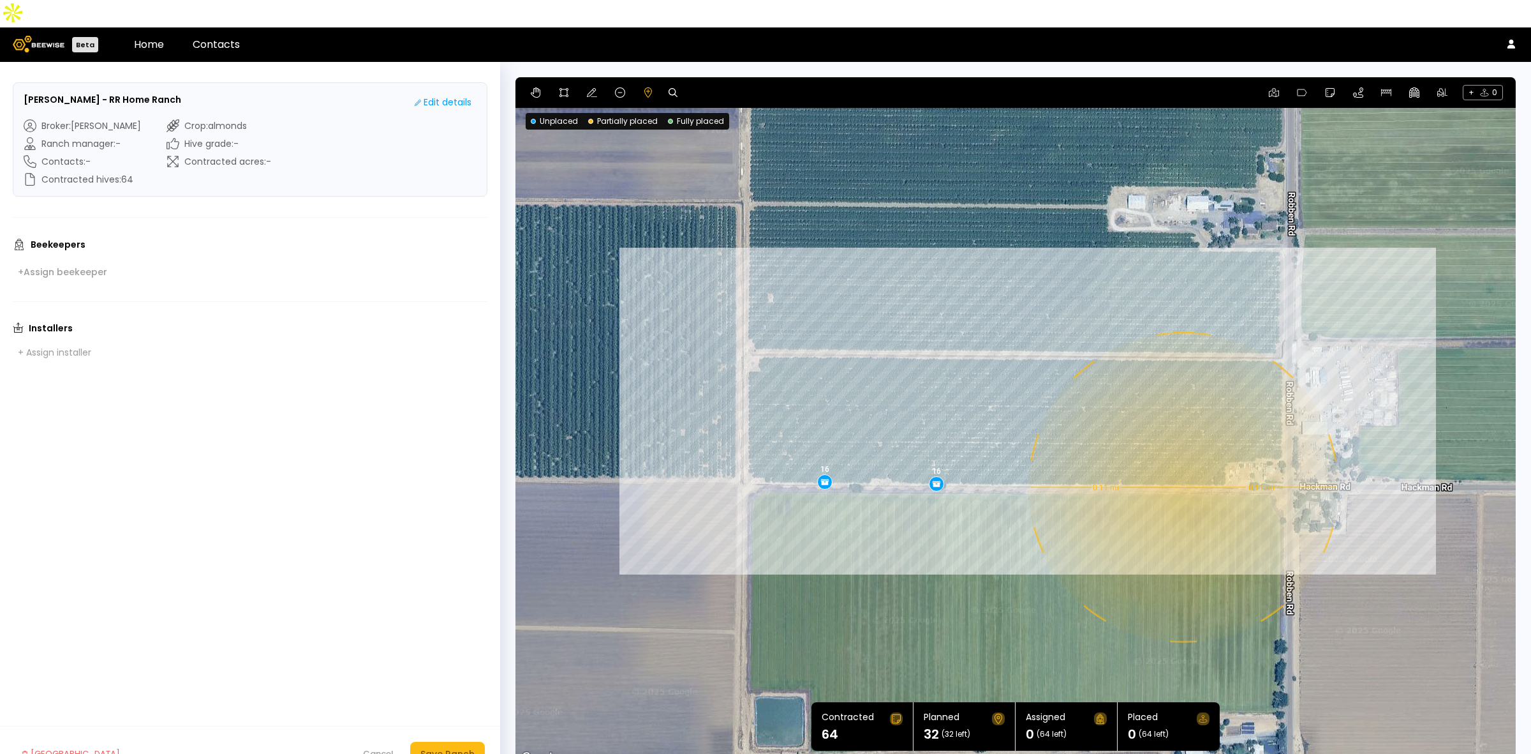
click at [1182, 459] on div "0.11 mi 0.11 mi 16 16" at bounding box center [1016, 421] width 1001 height 689
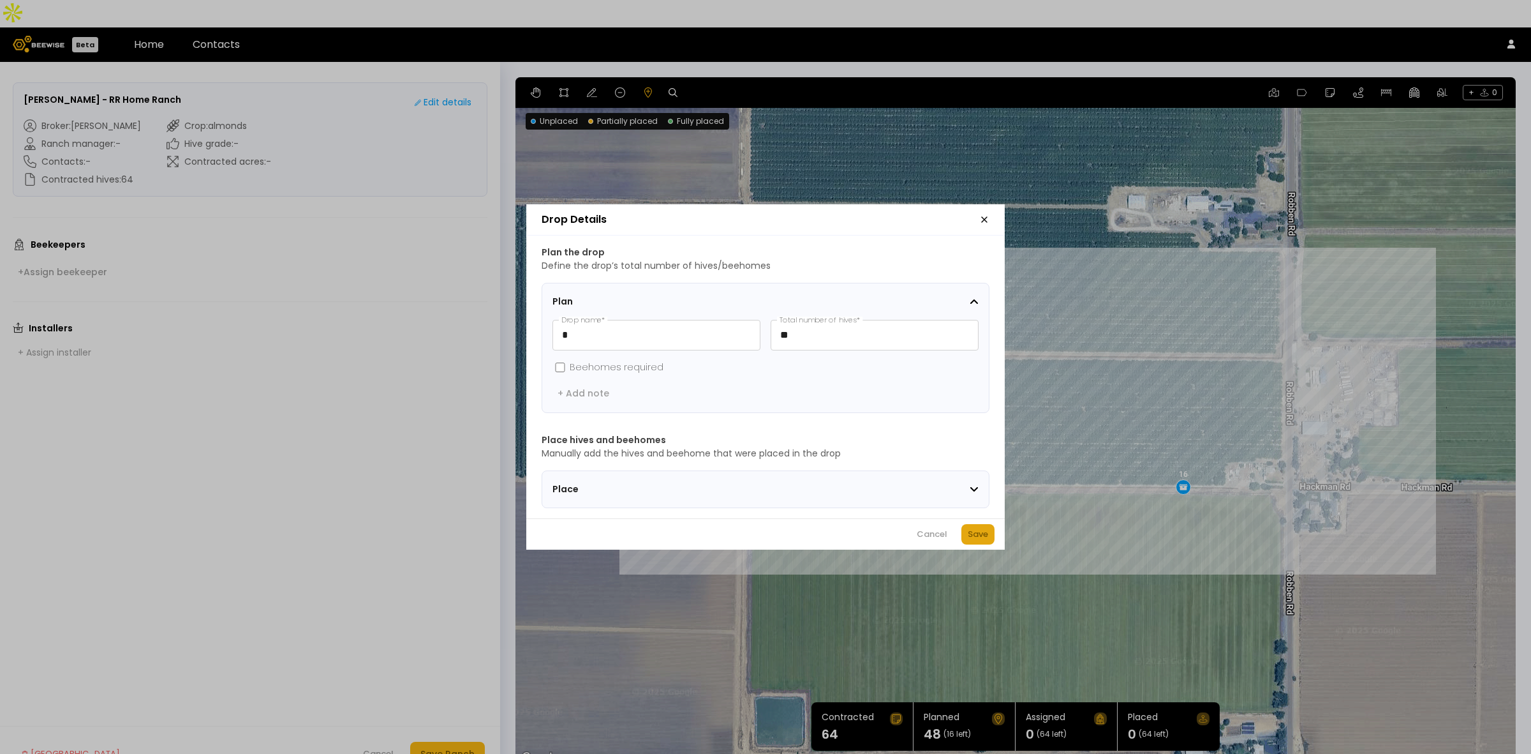
click at [978, 539] on div "Save" at bounding box center [978, 534] width 20 height 13
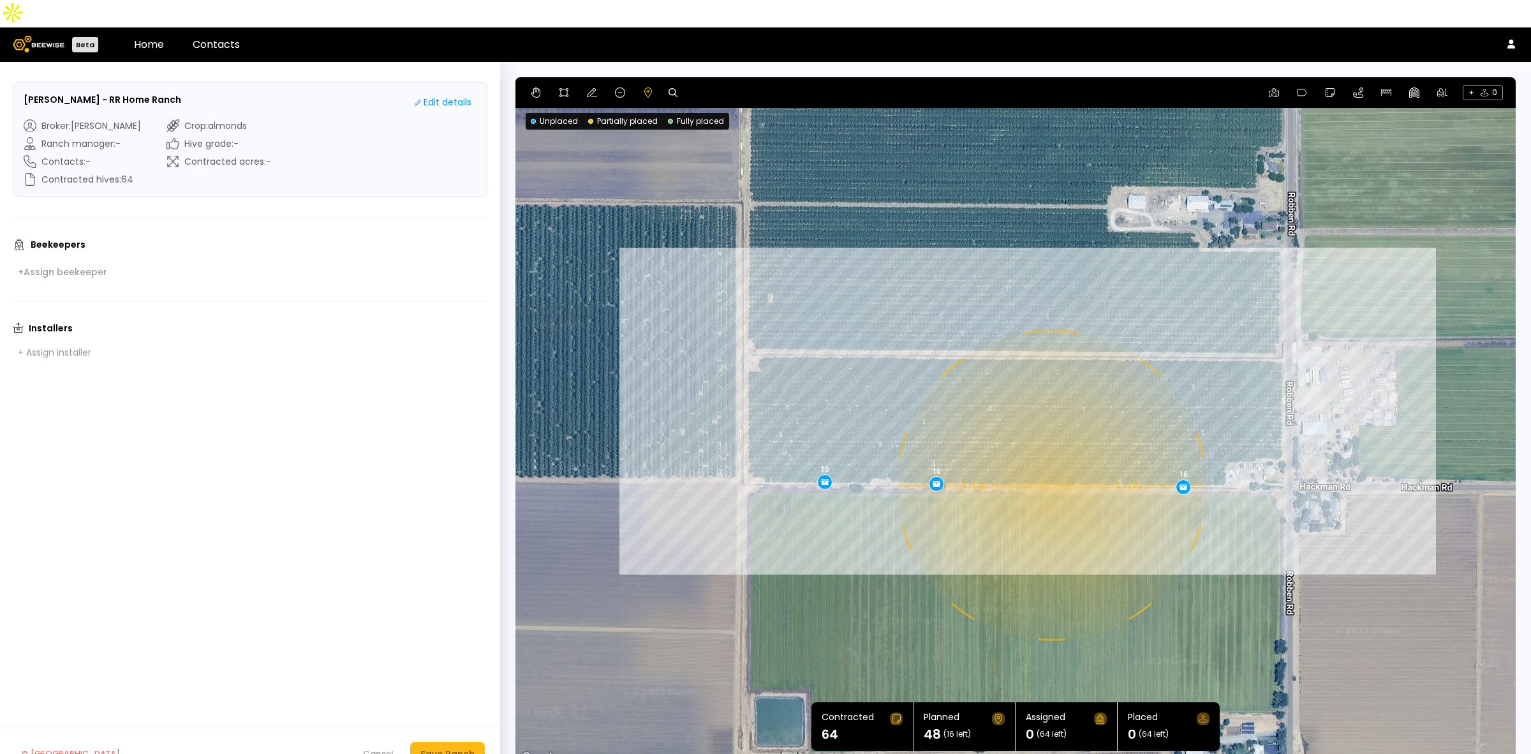
click at [1050, 458] on div "0.11 mi 0.11 mi 16 16 16" at bounding box center [1016, 421] width 1001 height 689
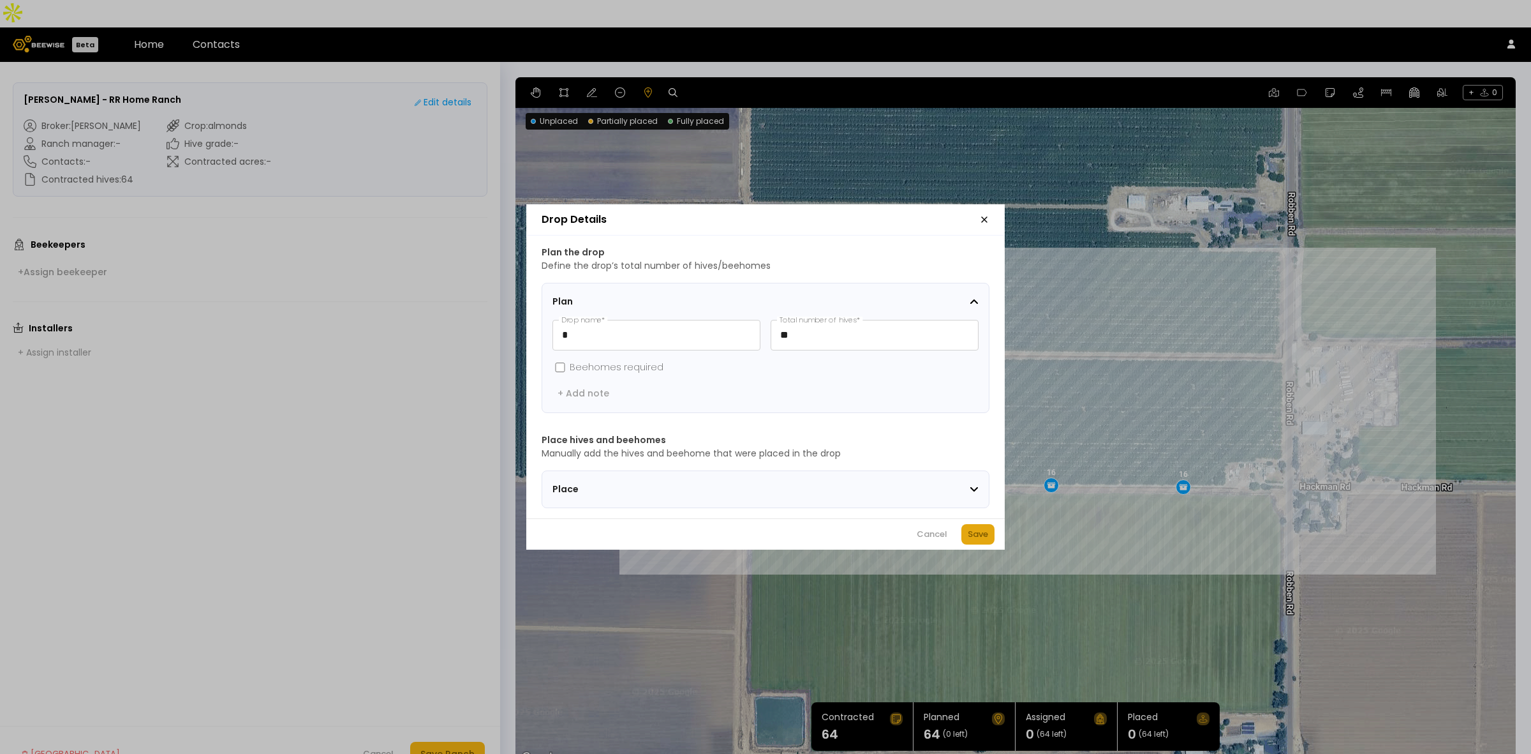
click at [972, 540] on div "Save" at bounding box center [978, 534] width 20 height 13
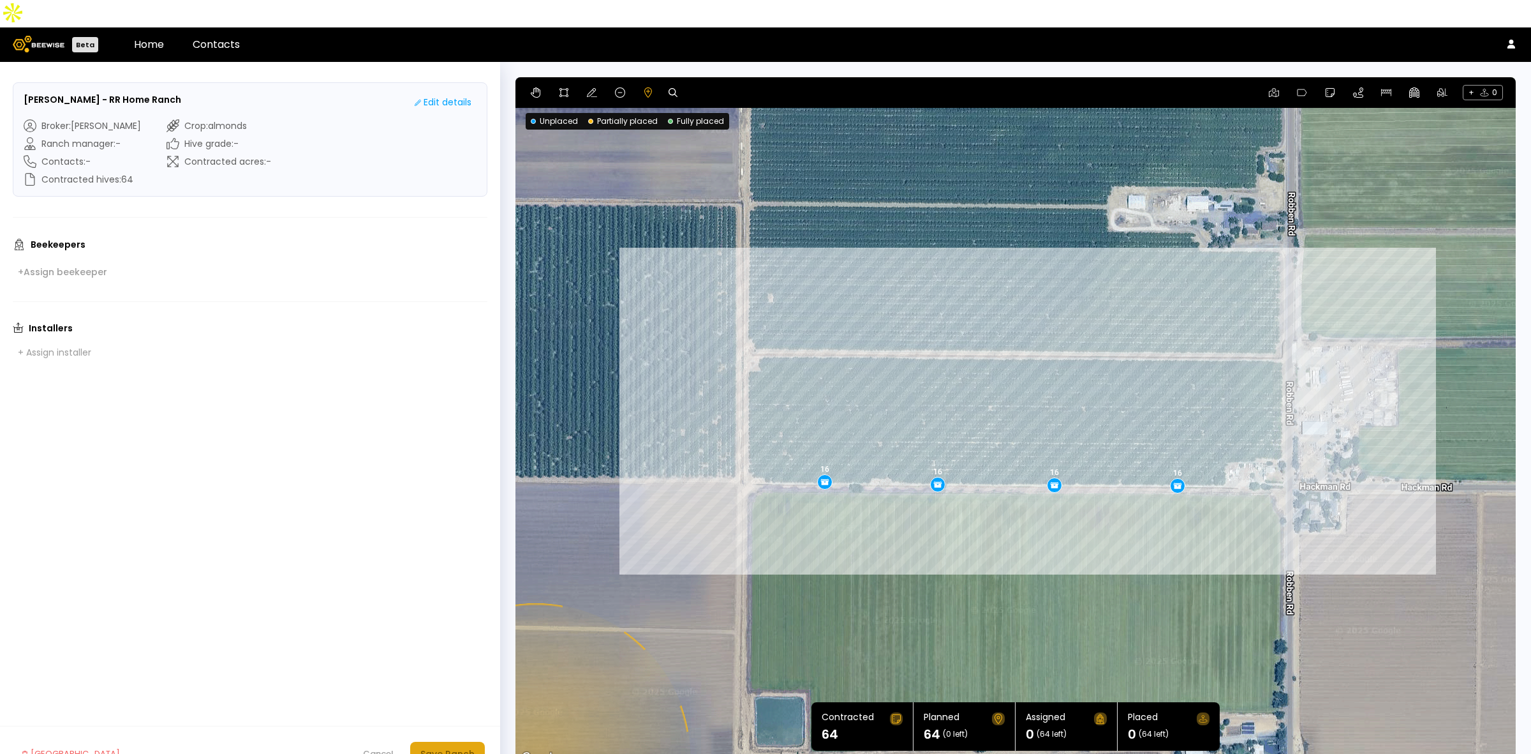
click at [439, 741] on button "Save Ranch" at bounding box center [447, 753] width 75 height 24
